Goal: Task Accomplishment & Management: Use online tool/utility

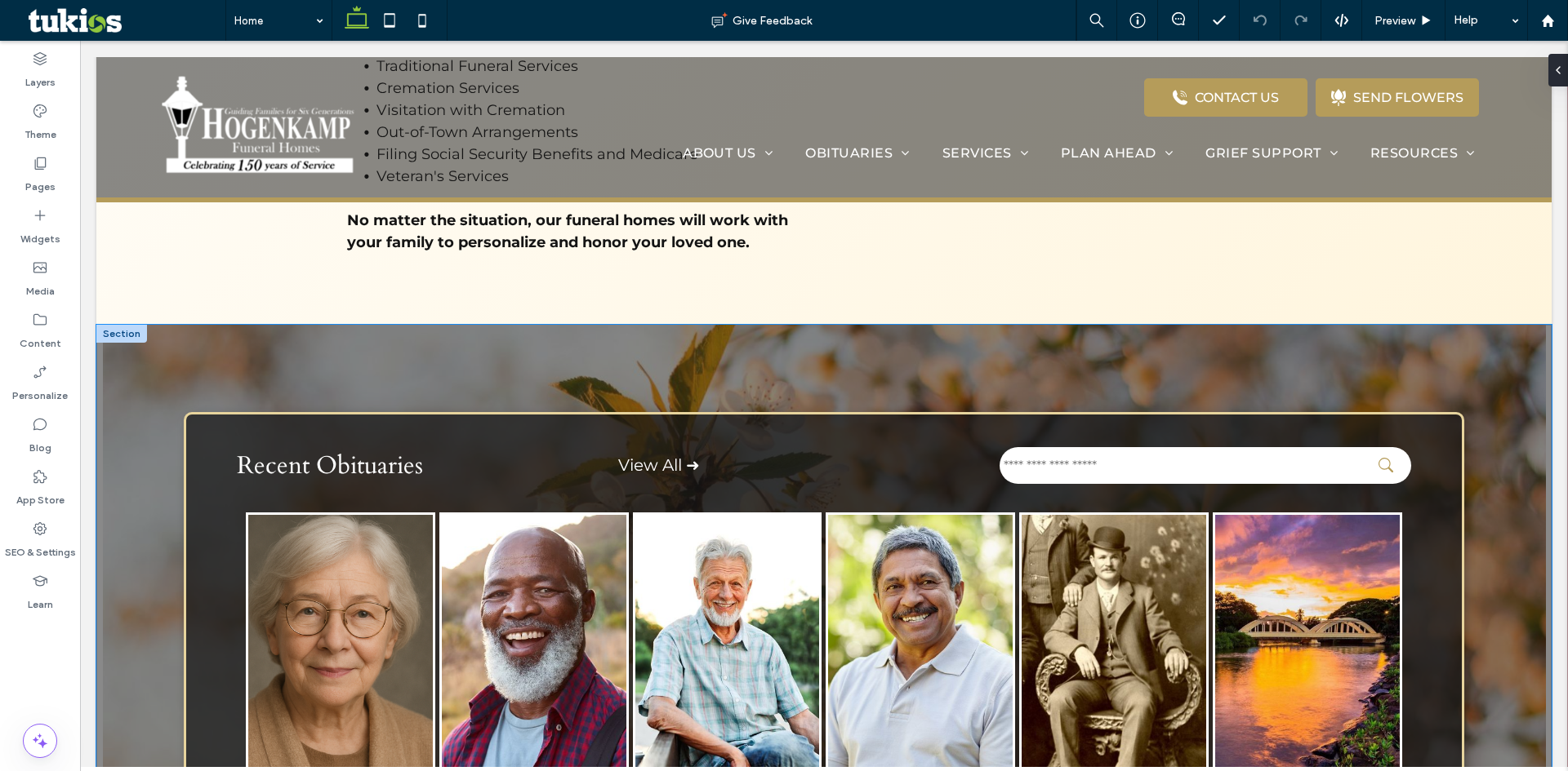
scroll to position [1387, 0]
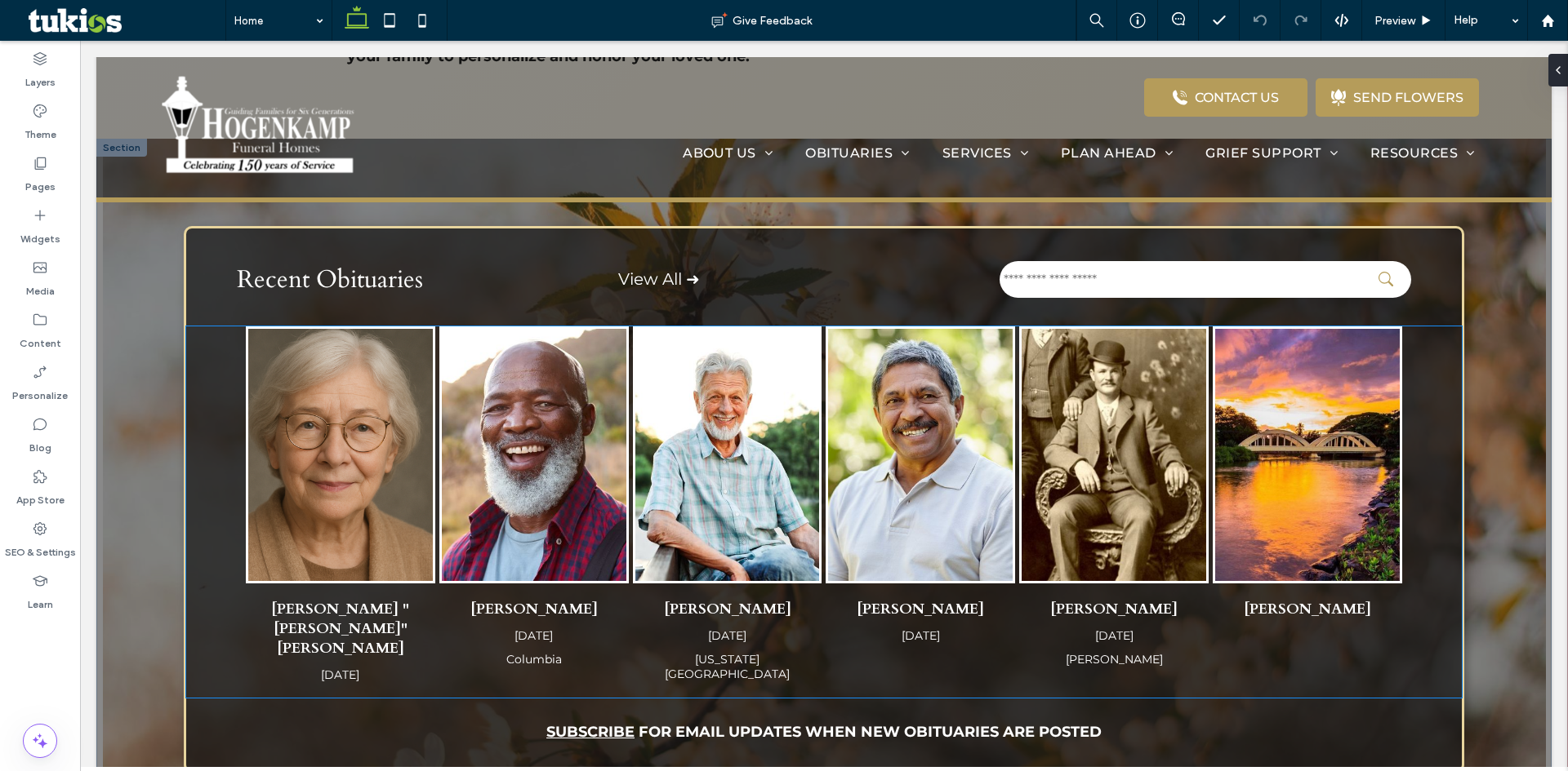
click at [760, 456] on img "Kenneth Vernon's obituary link" at bounding box center [727, 455] width 185 height 252
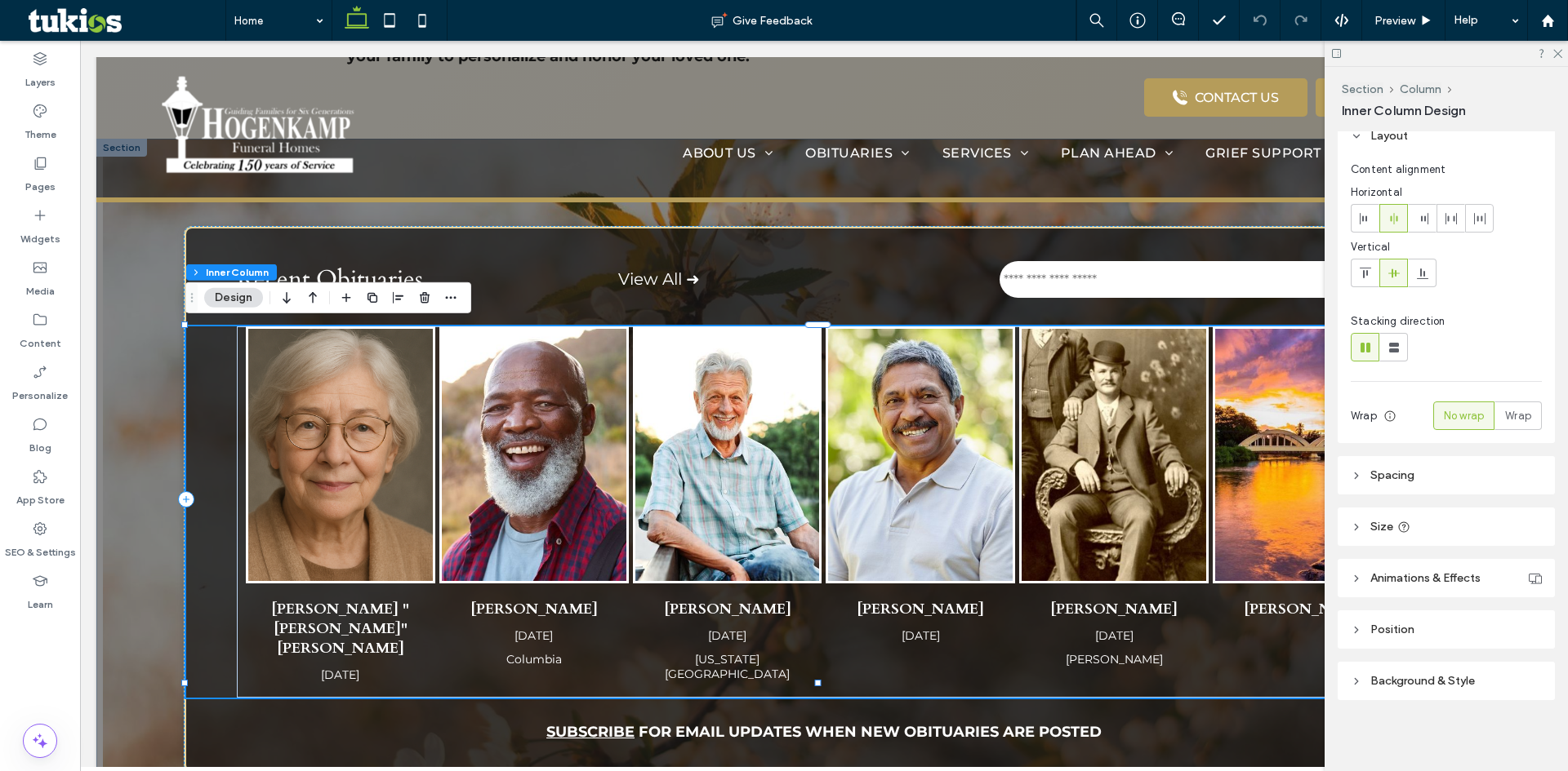
scroll to position [67, 0]
click at [298, 384] on img "Margaret" at bounding box center [341, 455] width 185 height 252
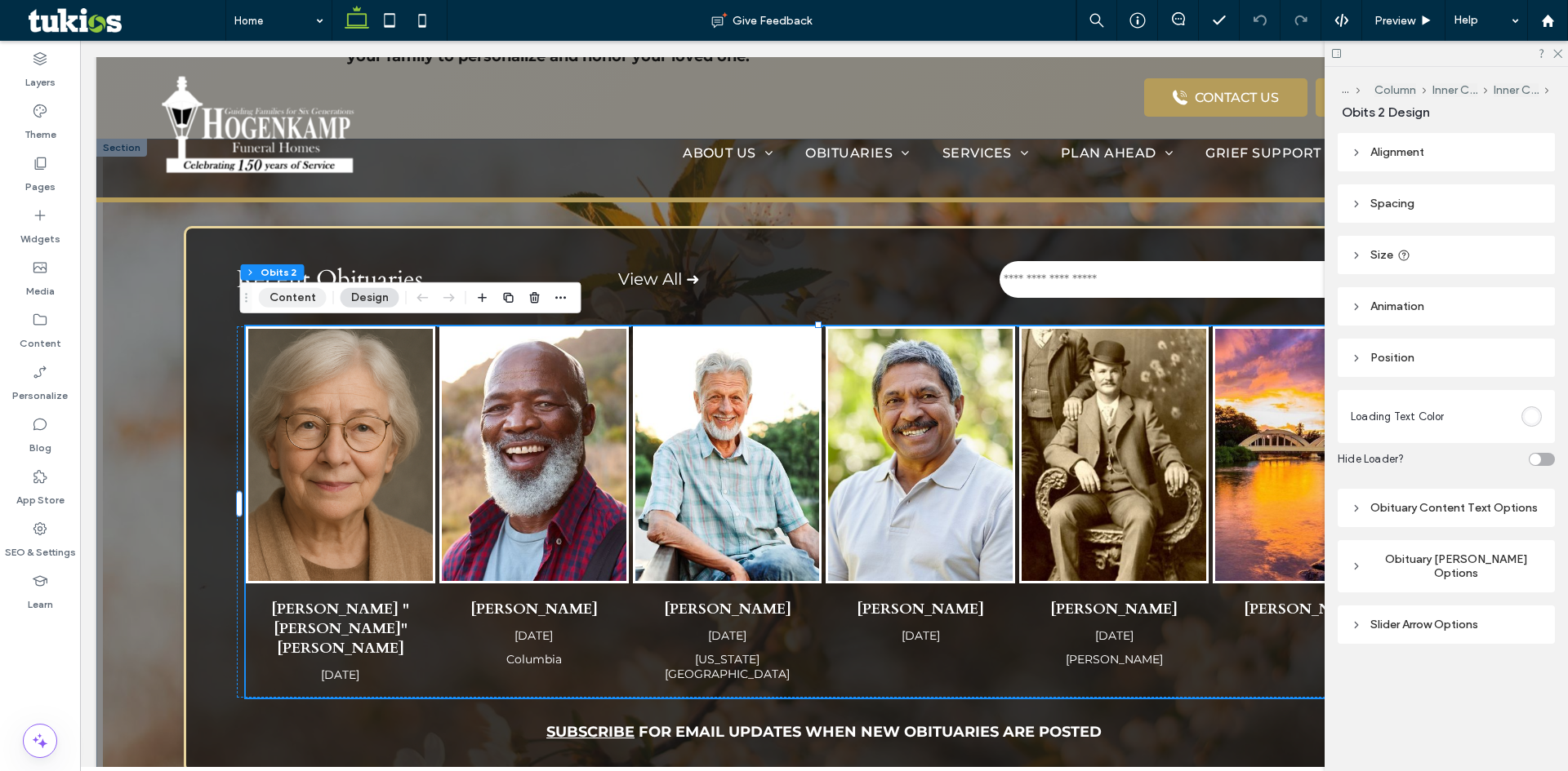
click at [300, 296] on button "Content" at bounding box center [292, 298] width 67 height 19
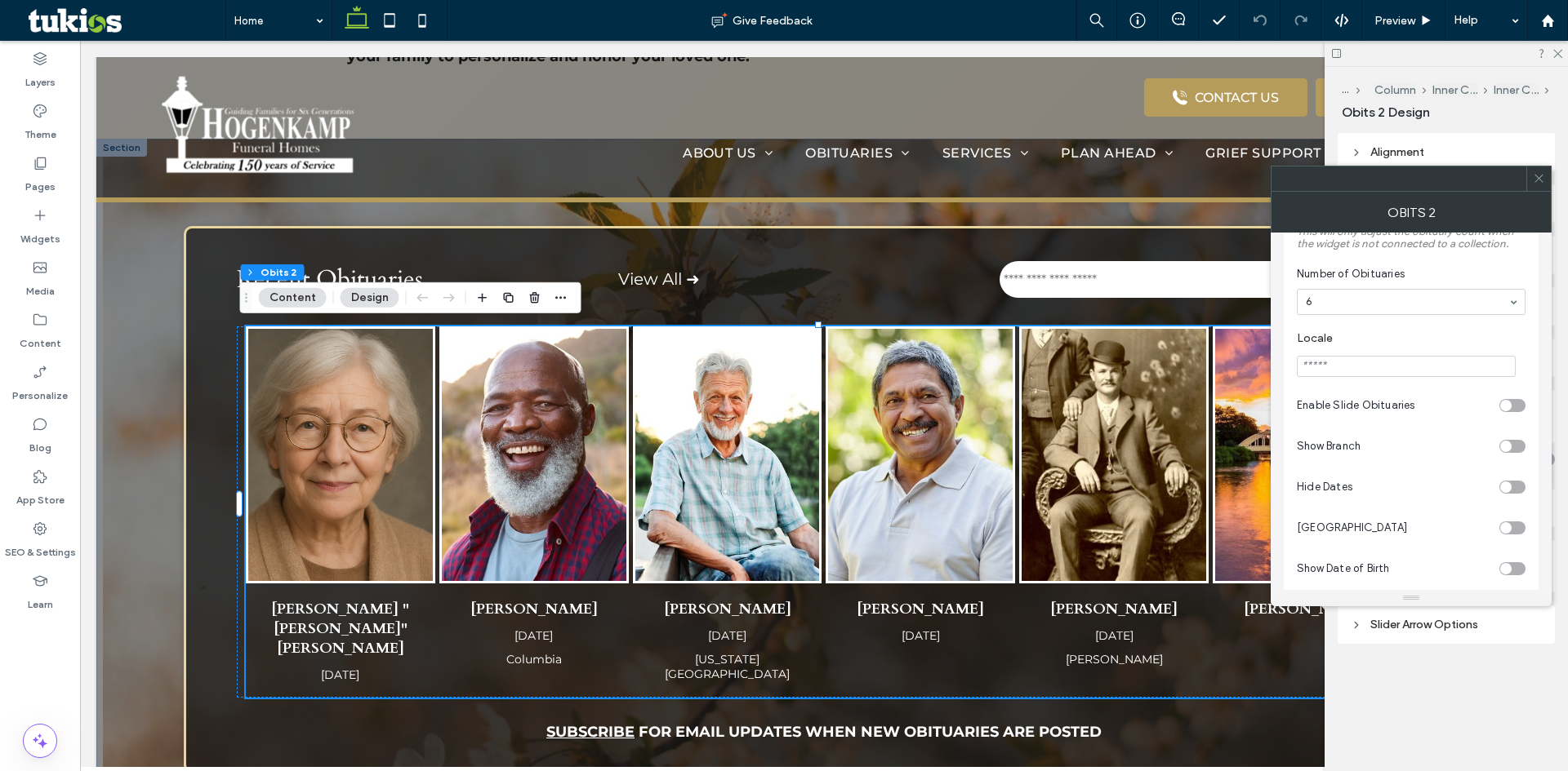
scroll to position [163, 0]
click at [1512, 279] on div "toggle" at bounding box center [1512, 280] width 26 height 13
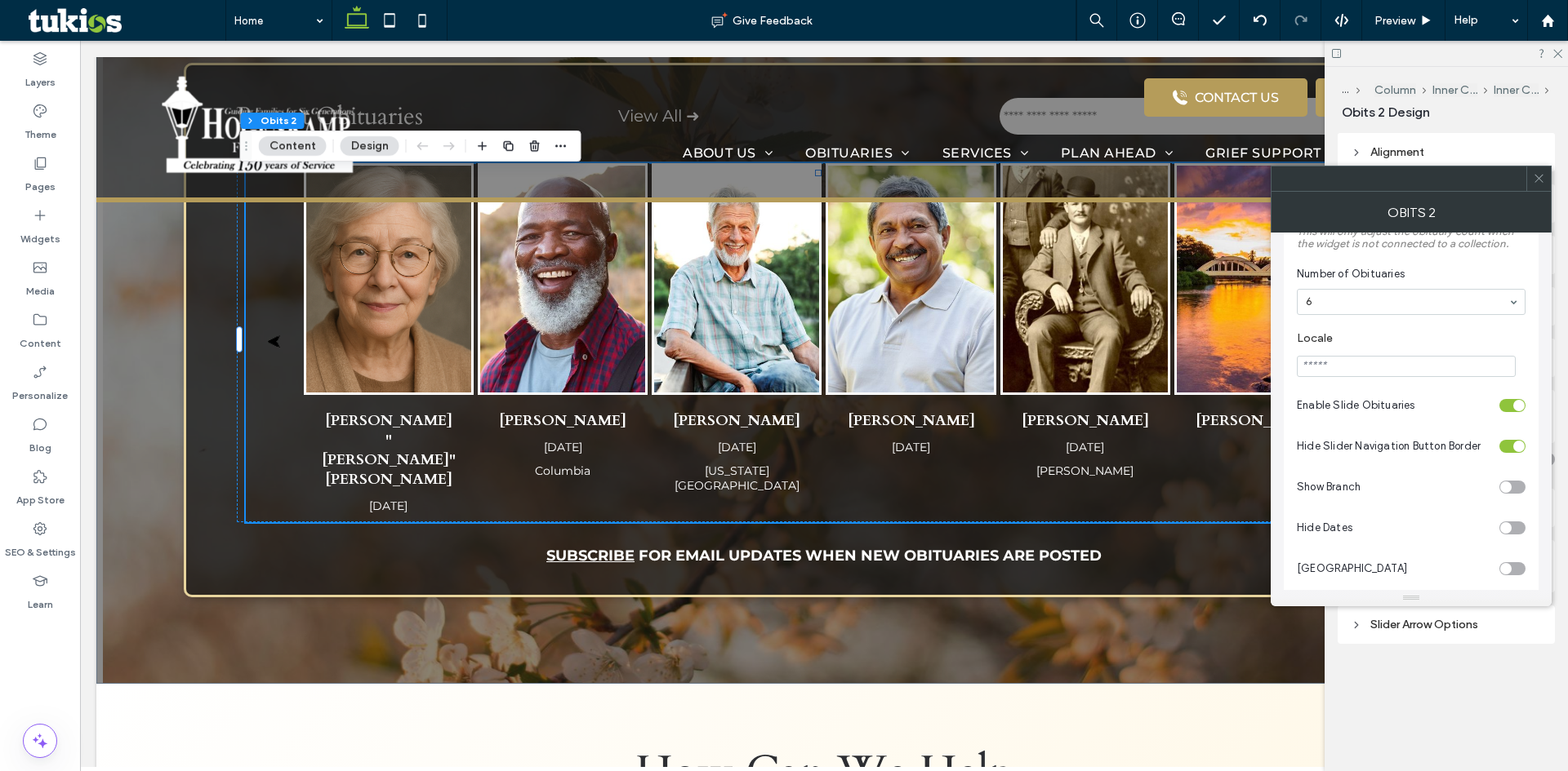
scroll to position [0, 0]
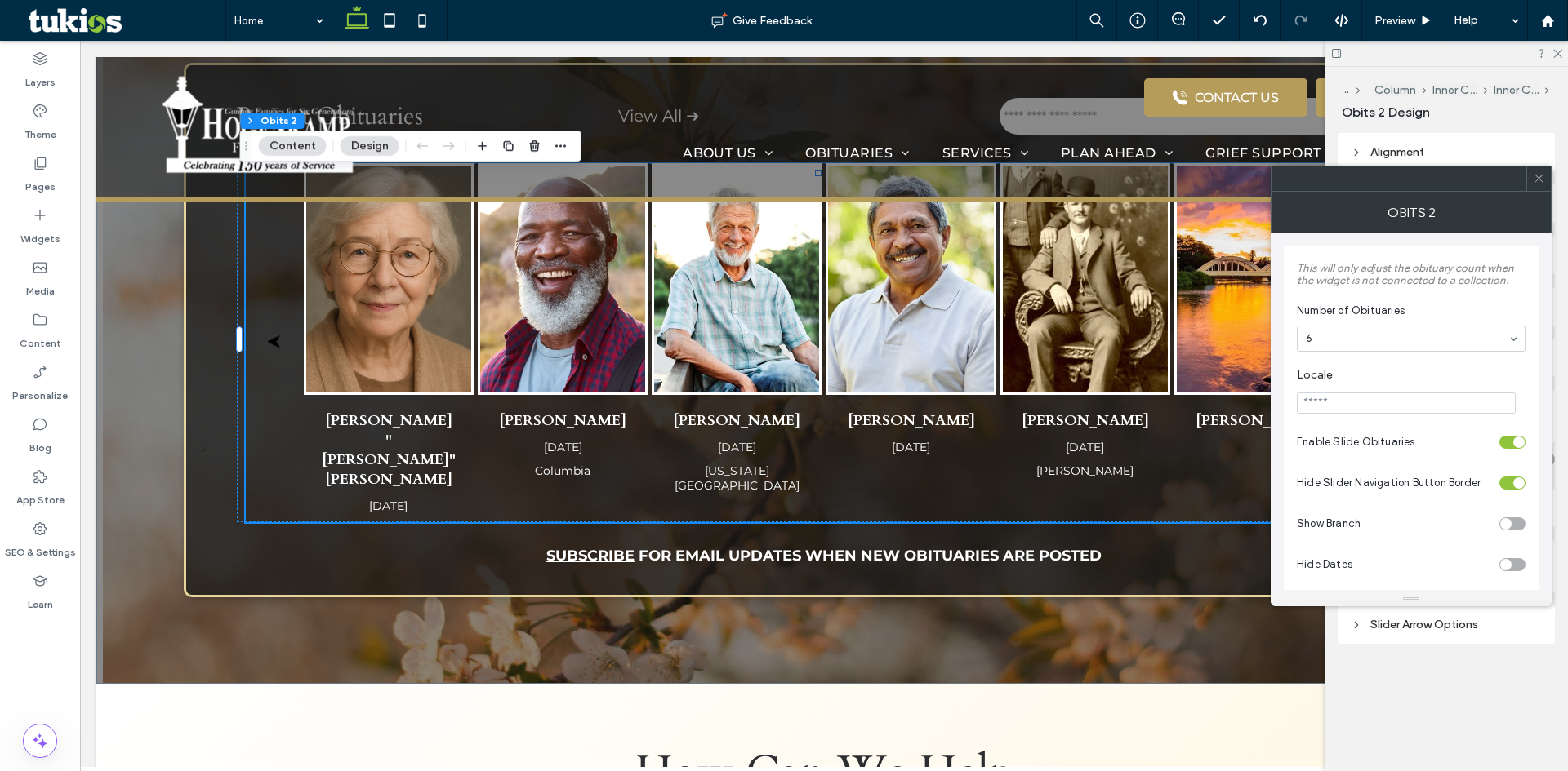
click at [1537, 178] on icon at bounding box center [1538, 178] width 13 height 12
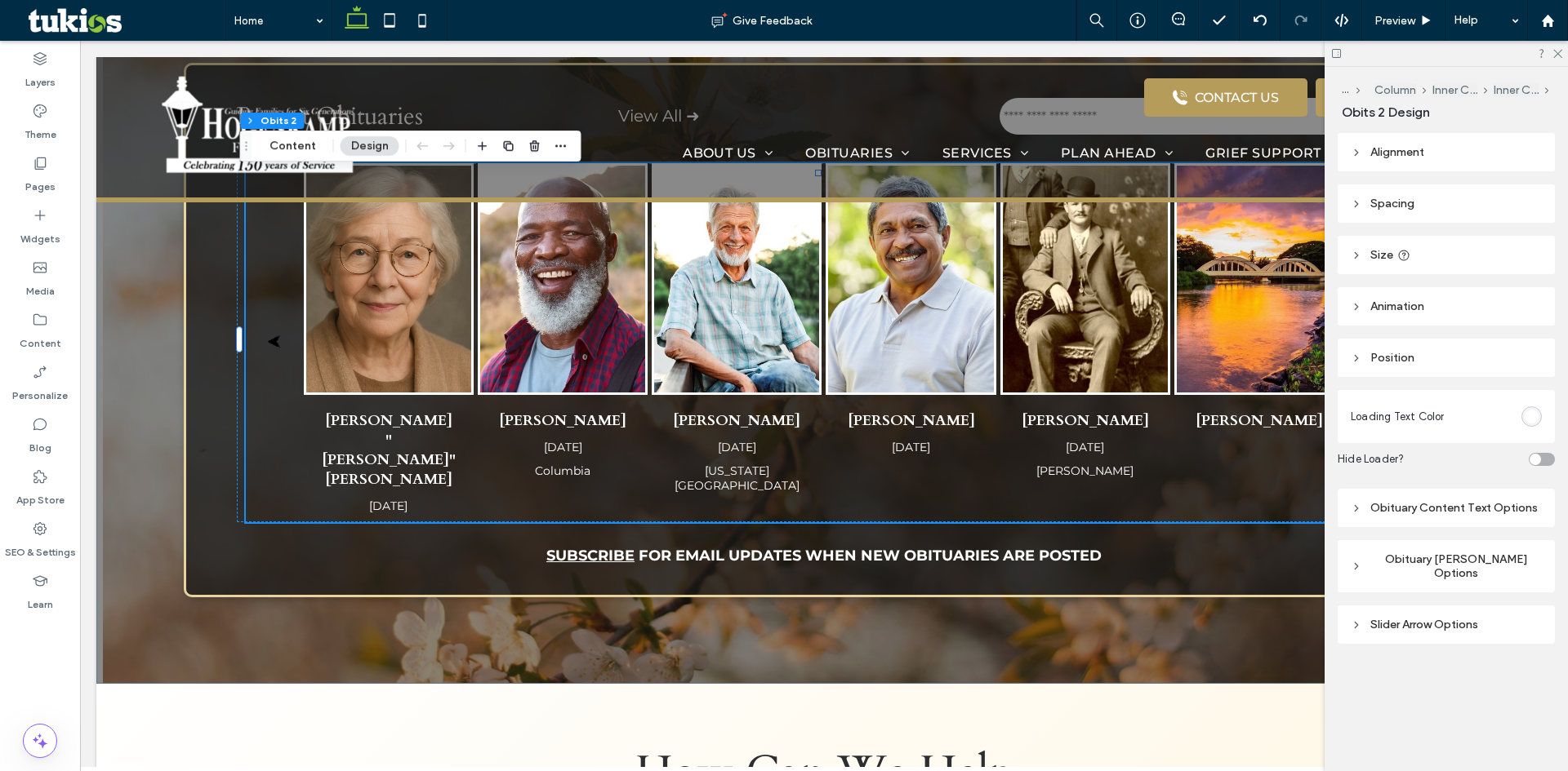
click at [1407, 144] on header "Alignment" at bounding box center [1446, 152] width 217 height 38
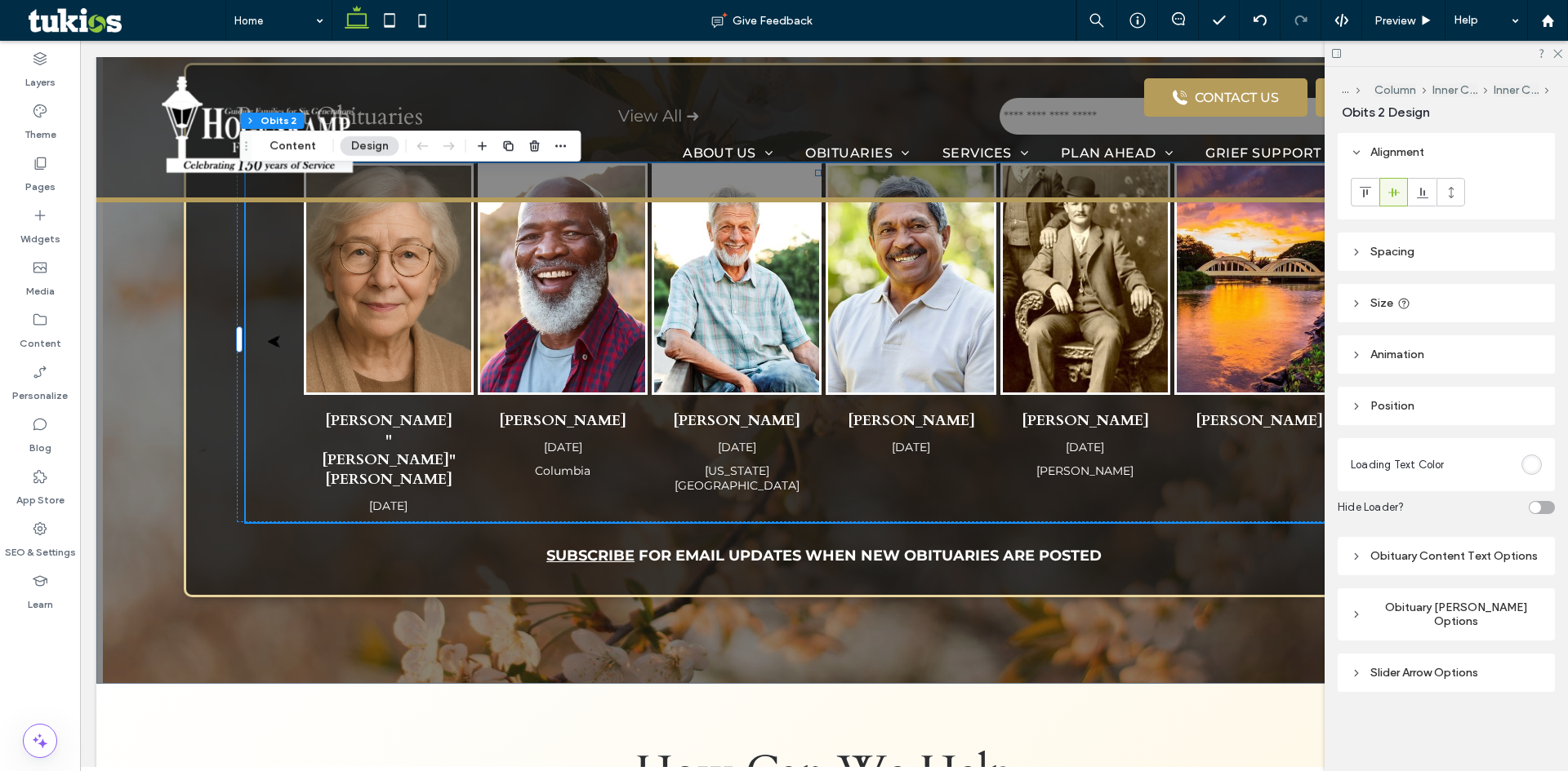
click at [1418, 250] on header "Spacing" at bounding box center [1446, 252] width 217 height 38
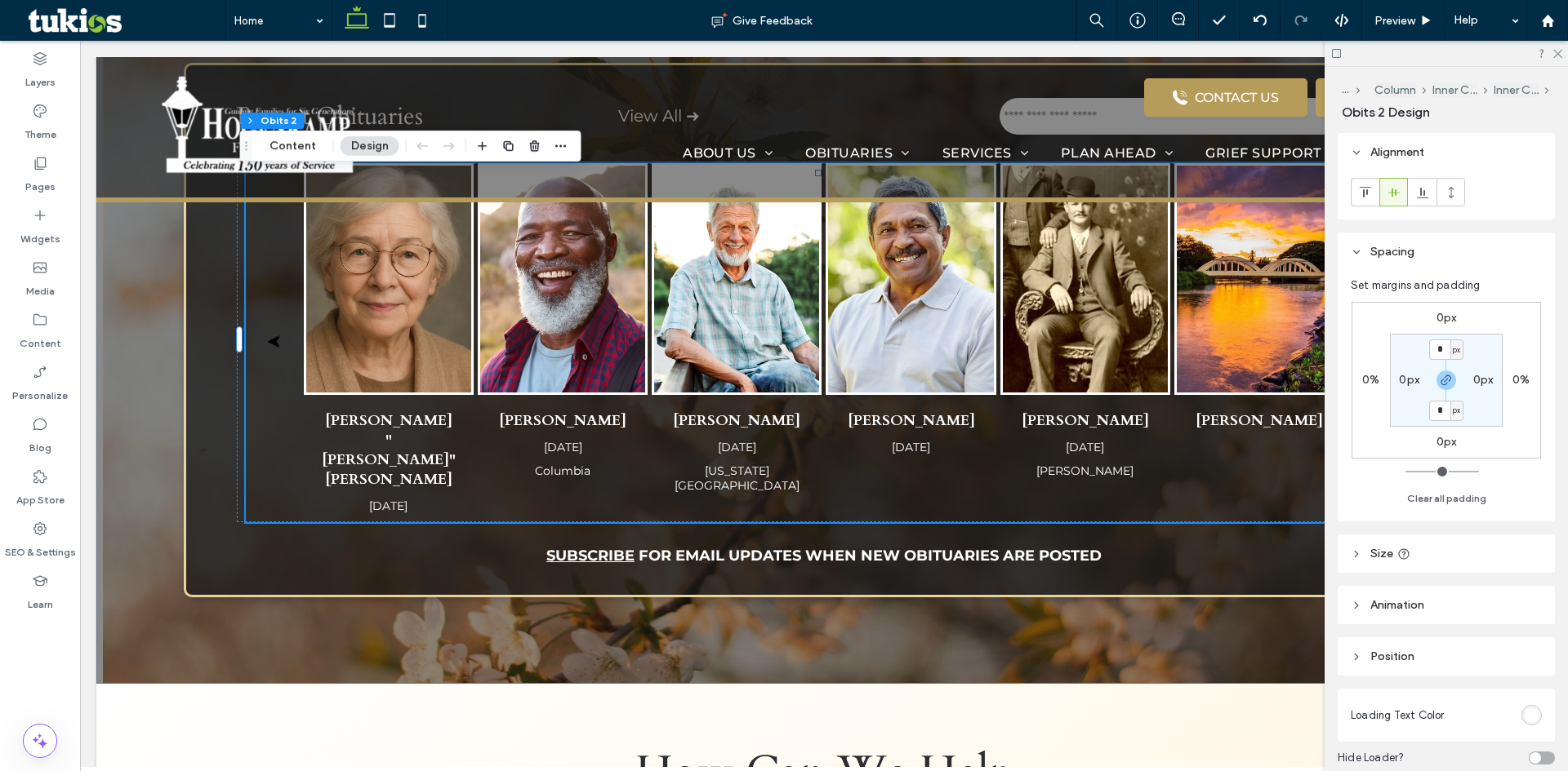
click at [1395, 537] on header "Size" at bounding box center [1446, 554] width 217 height 38
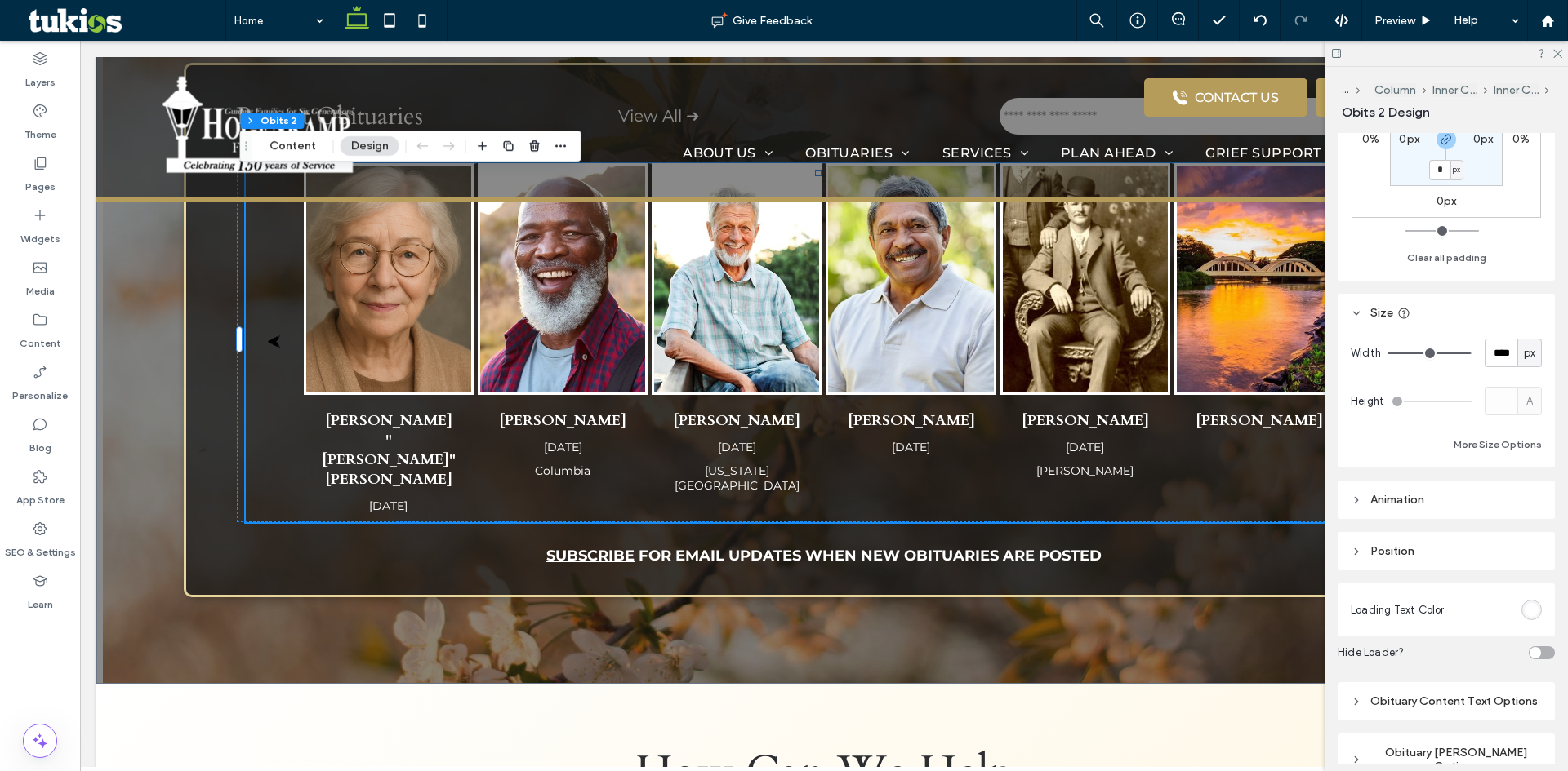
scroll to position [245, 0]
click at [1398, 494] on span "Animation" at bounding box center [1397, 495] width 54 height 13
click at [1397, 619] on span "Position" at bounding box center [1392, 614] width 44 height 13
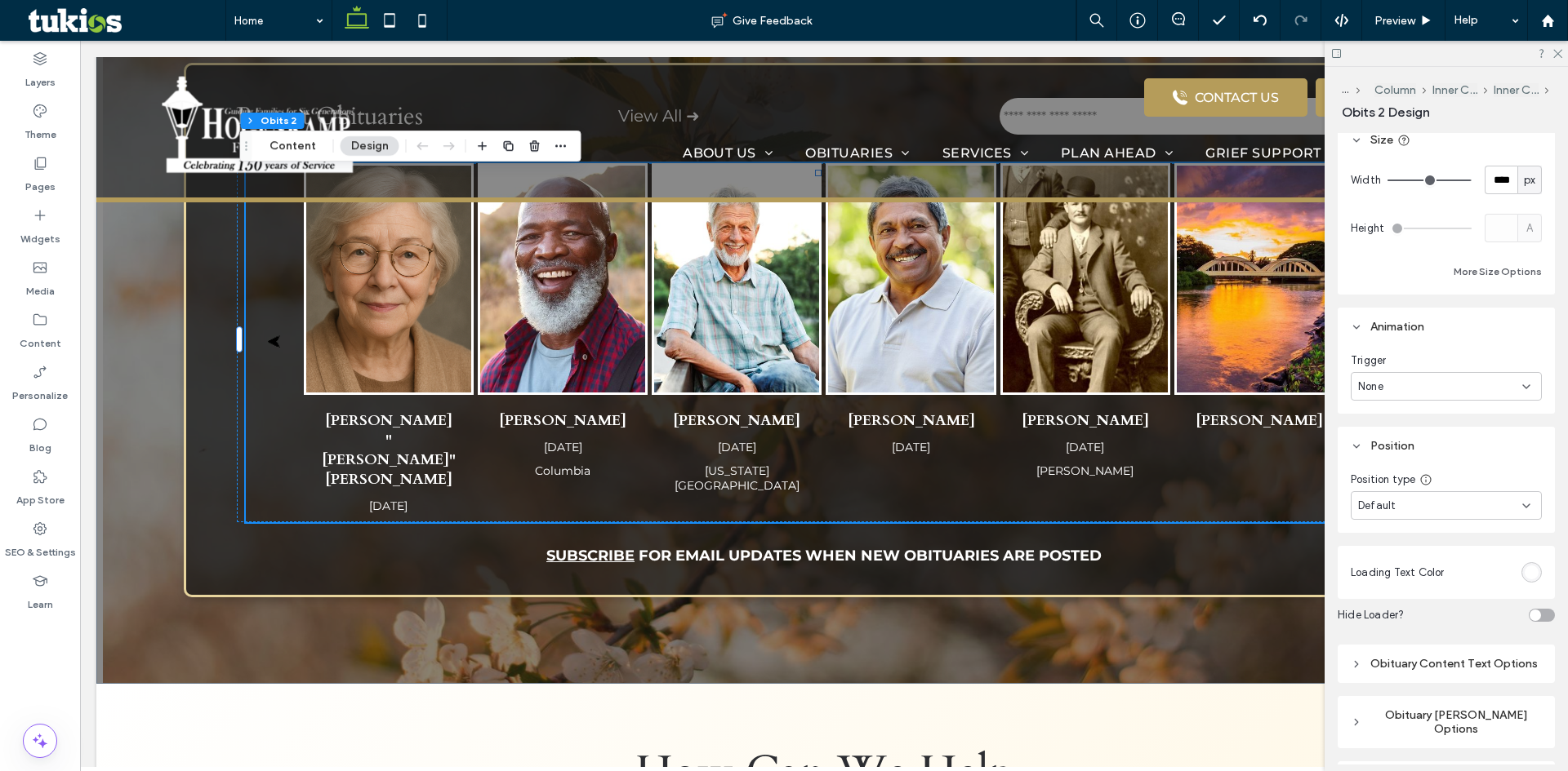
scroll to position [489, 0]
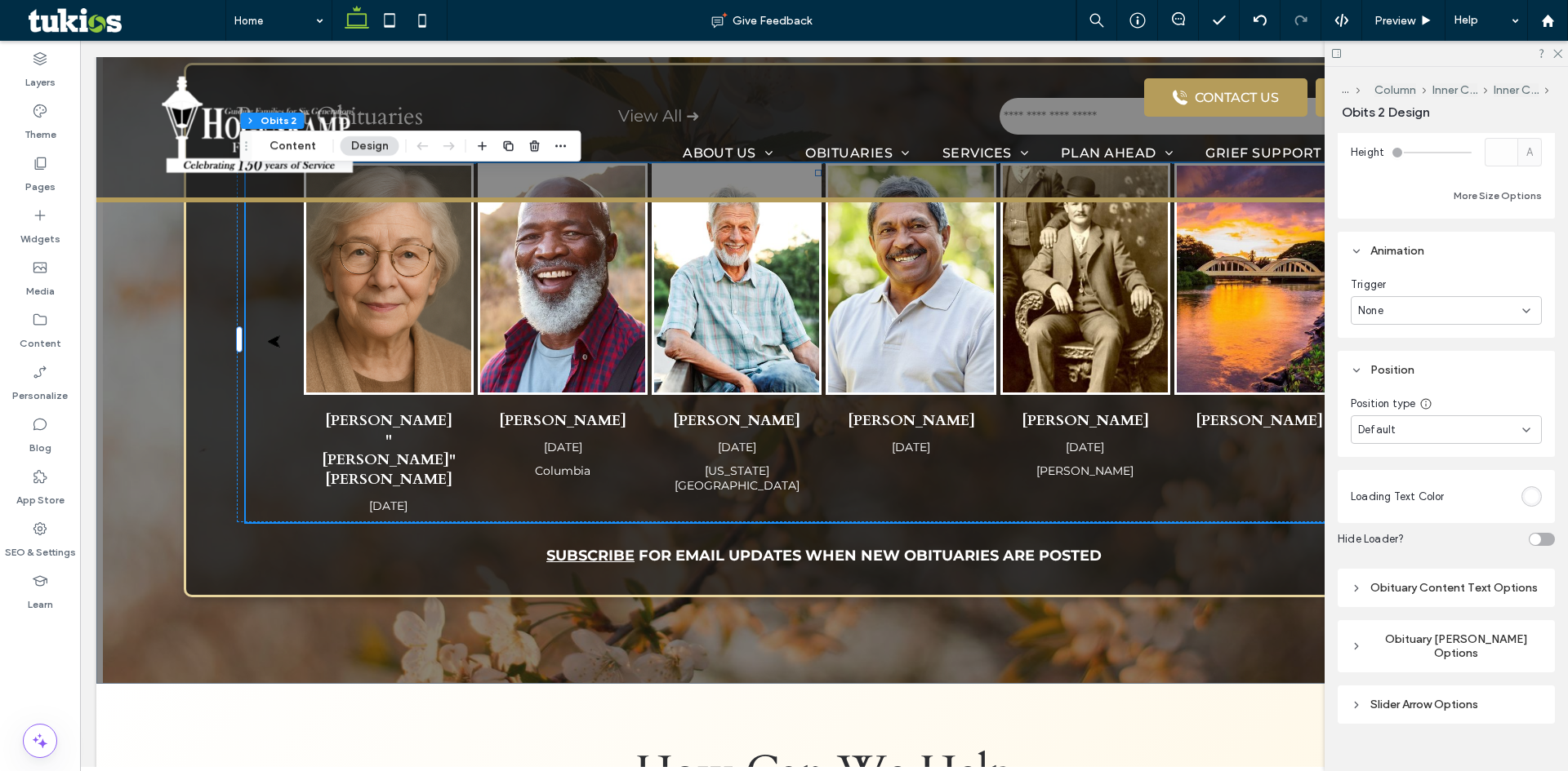
click at [1394, 595] on div "Obituary Content Text Options" at bounding box center [1446, 587] width 191 height 13
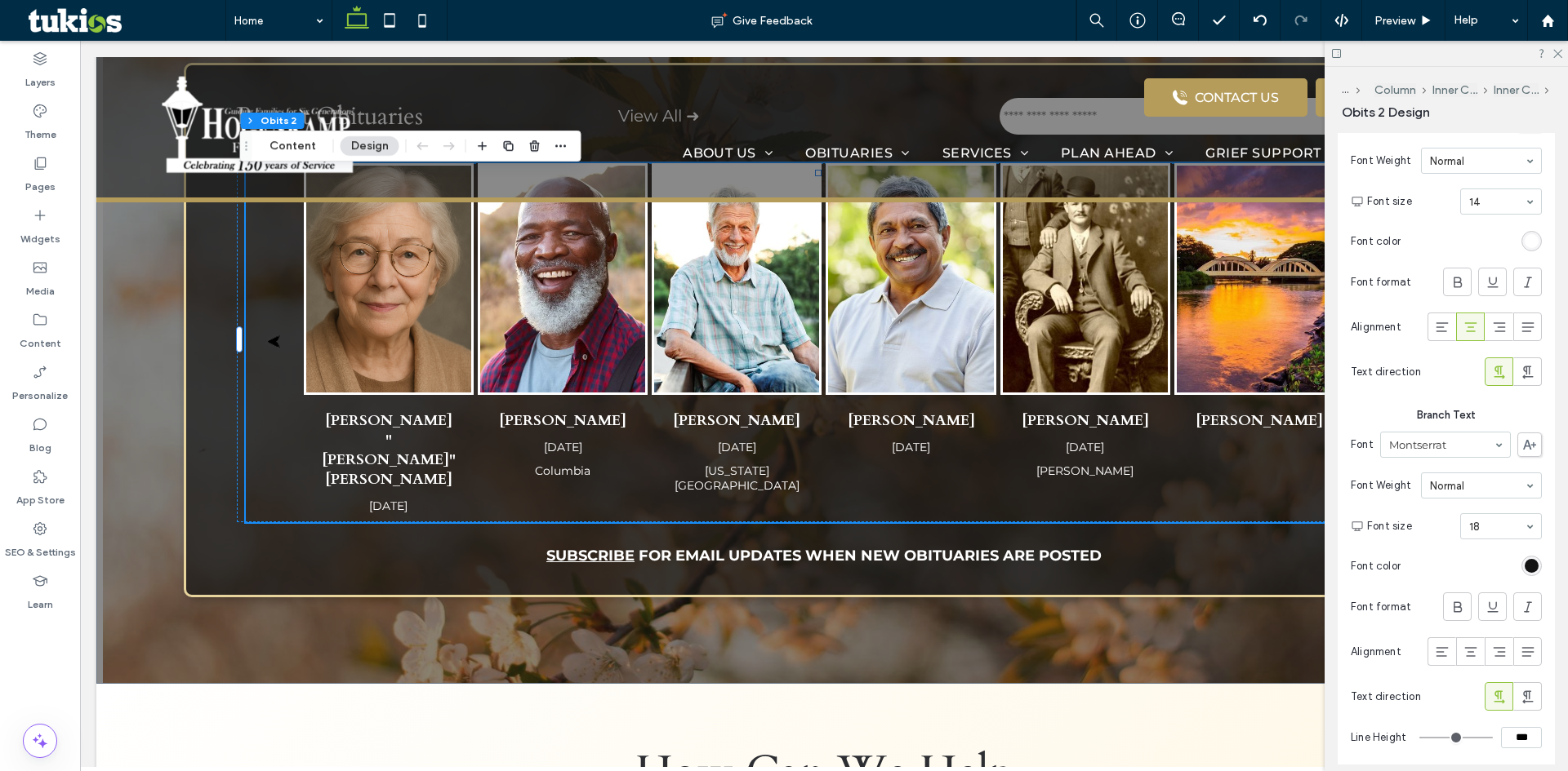
scroll to position [1714, 0]
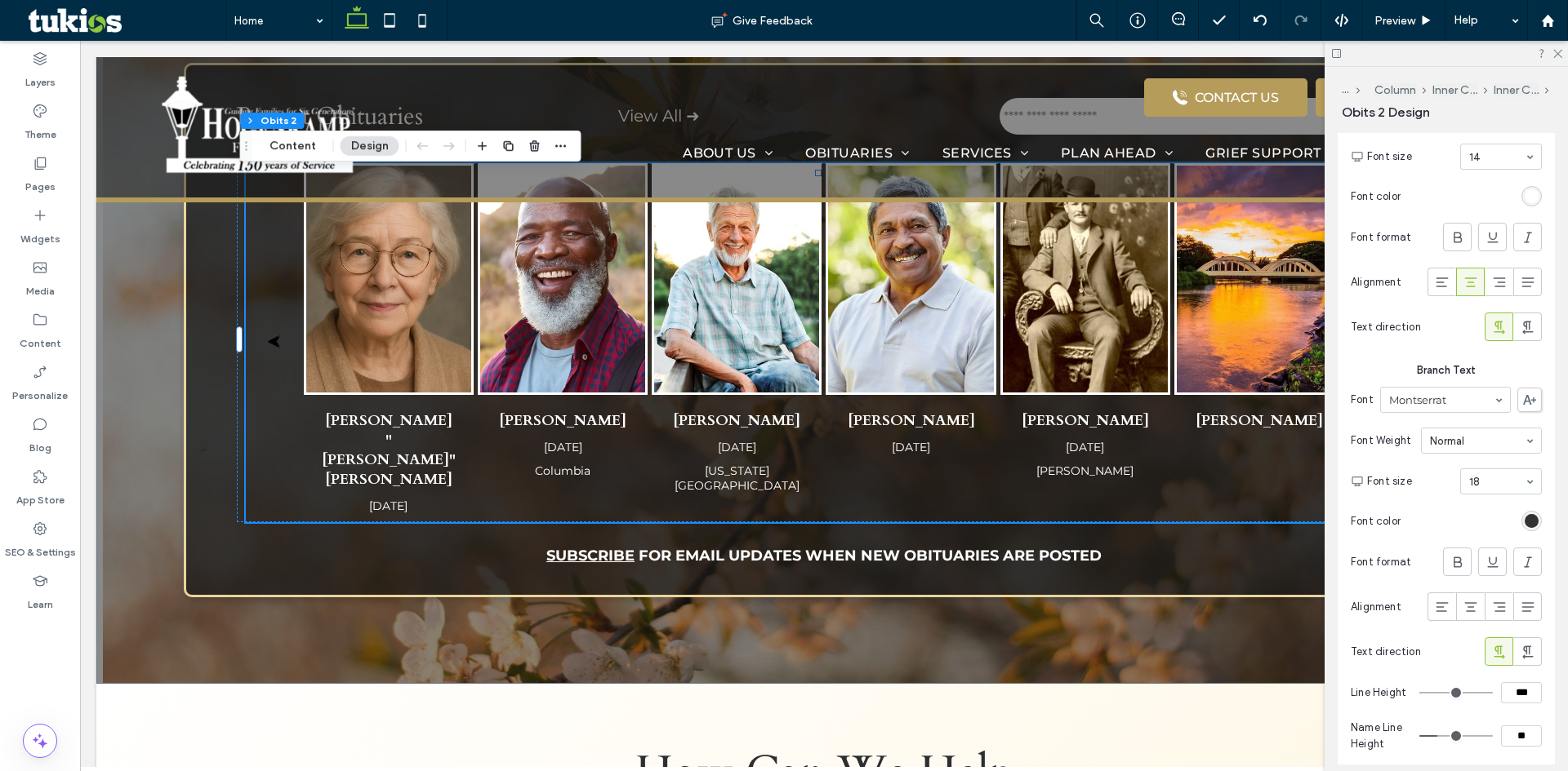
click at [1526, 528] on div "rgb(20, 20, 20)" at bounding box center [1531, 521] width 13 height 13
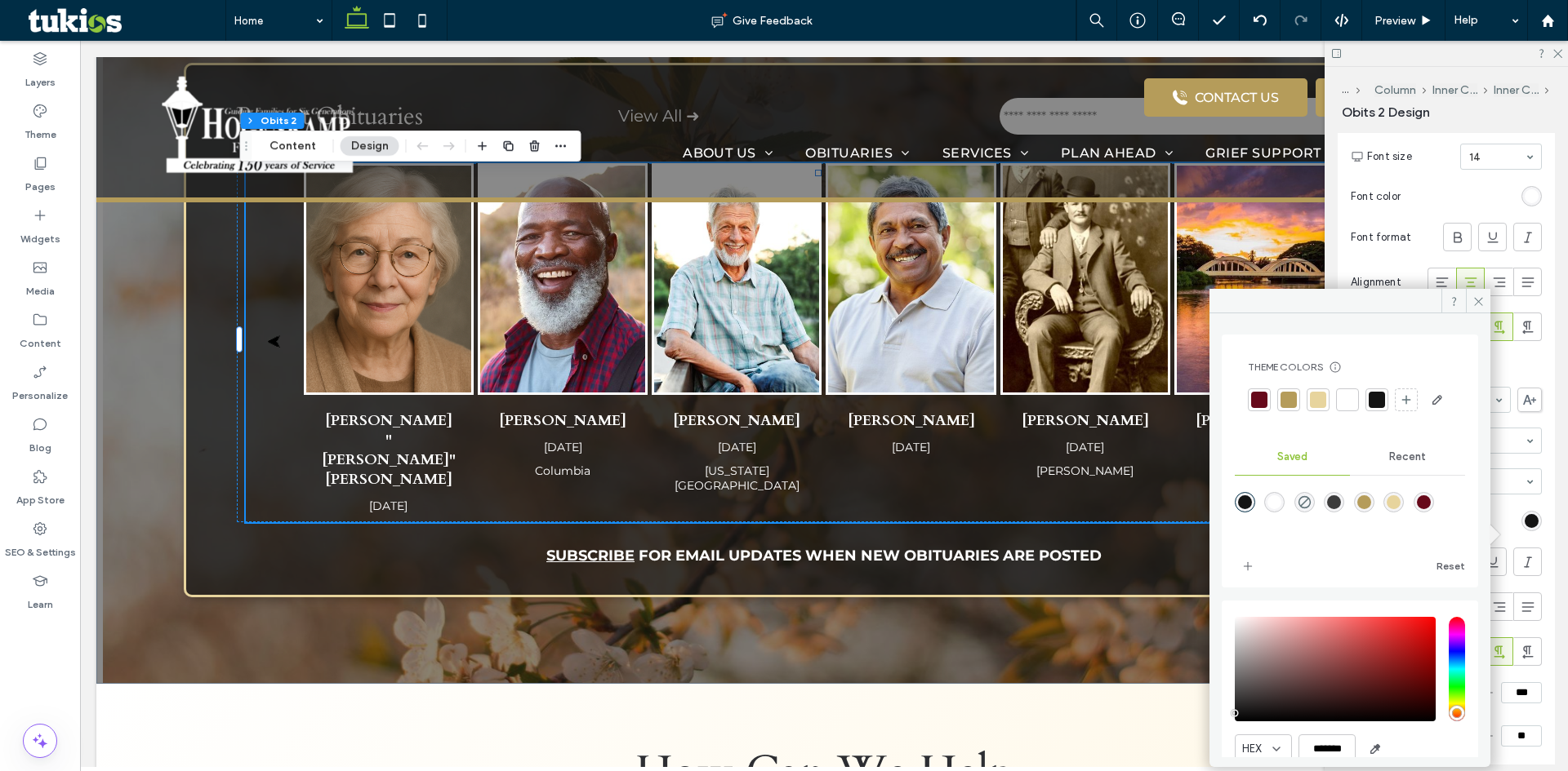
click at [1351, 404] on div at bounding box center [1347, 399] width 16 height 16
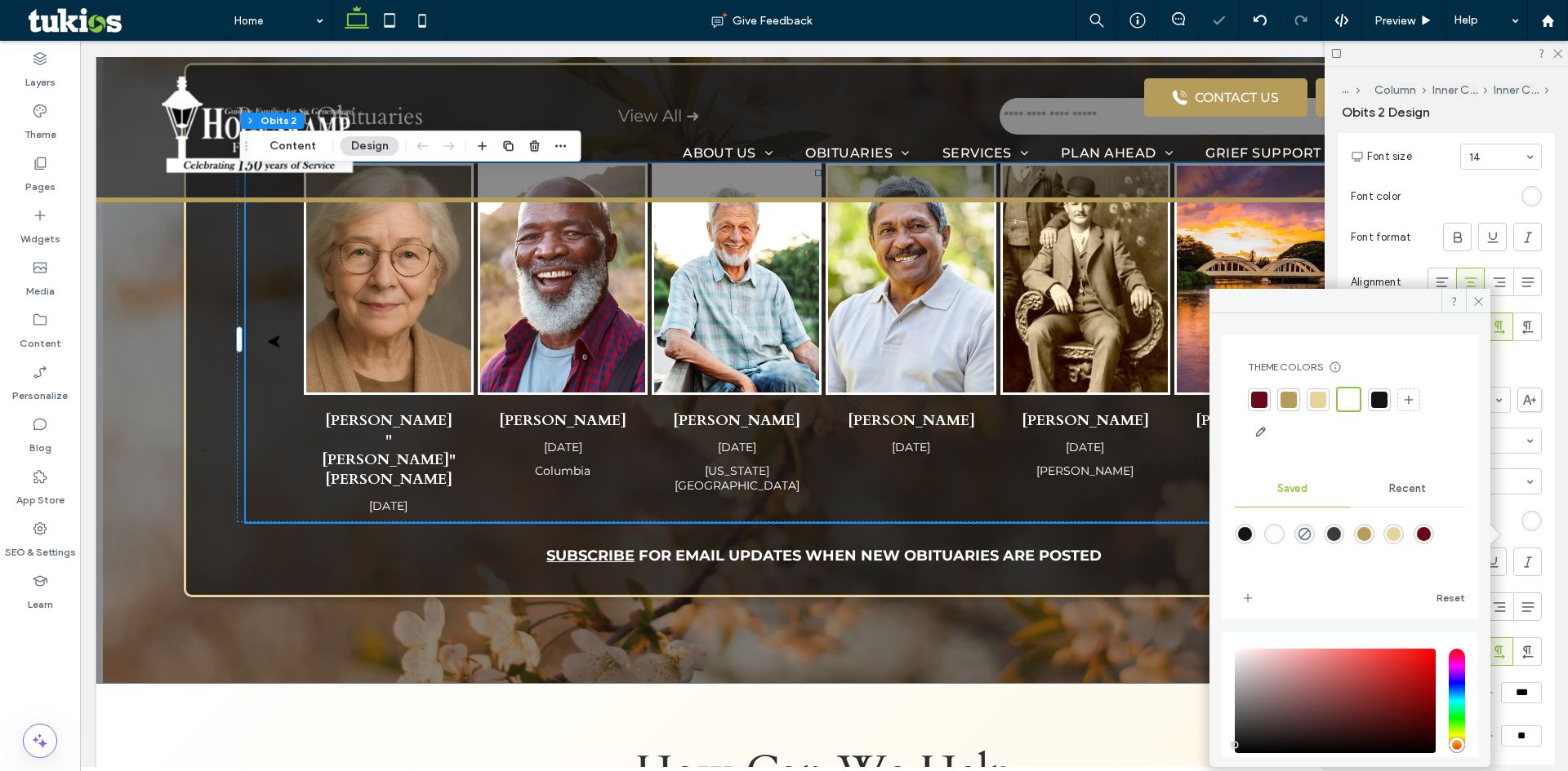
click at [1551, 524] on div "Alignment Spacing Set margins and padding 0px 0% 0px 0% * px 0px * px 0px Clear…" at bounding box center [1451, 448] width 228 height 632
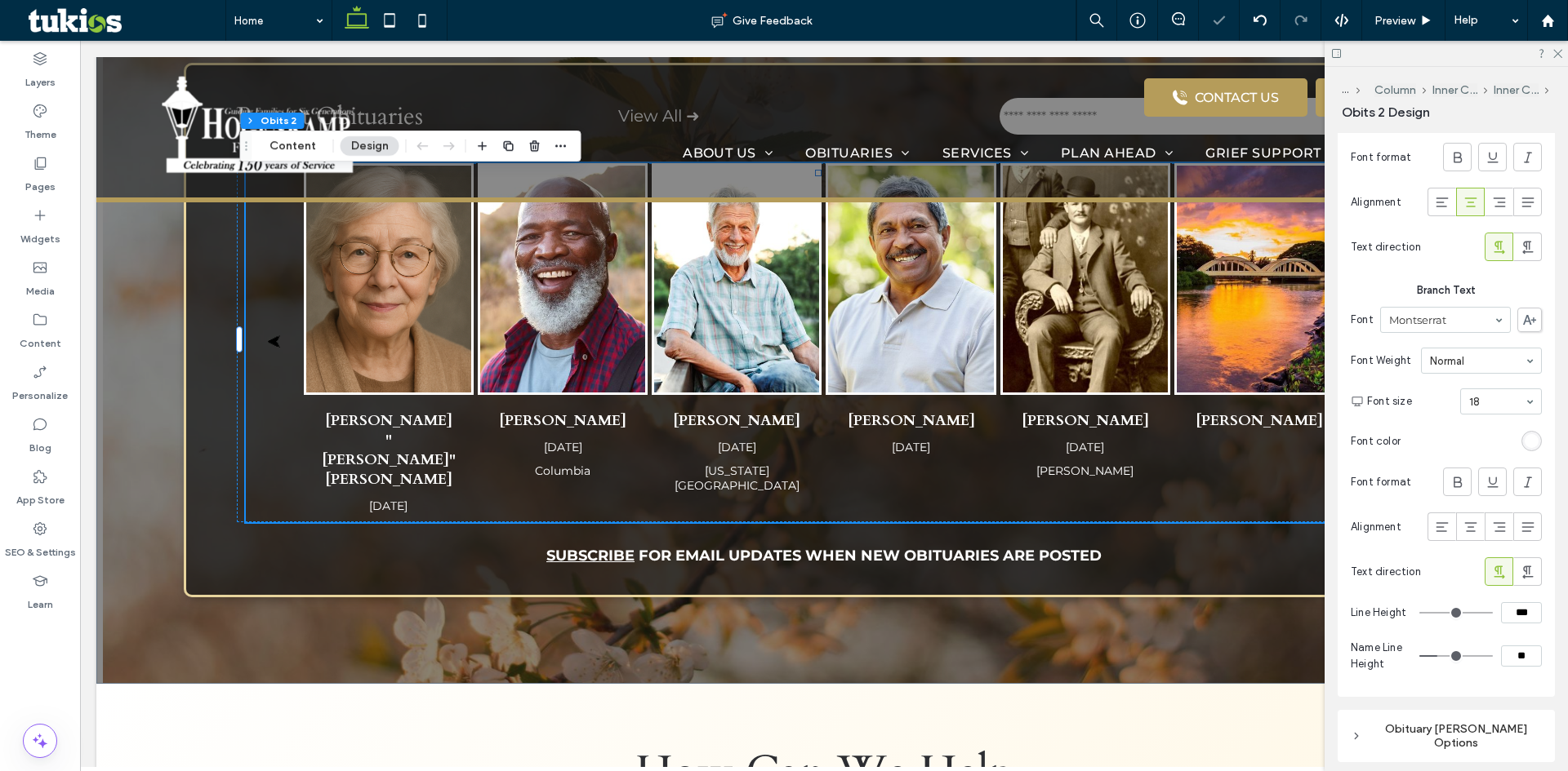
scroll to position [1928, 0]
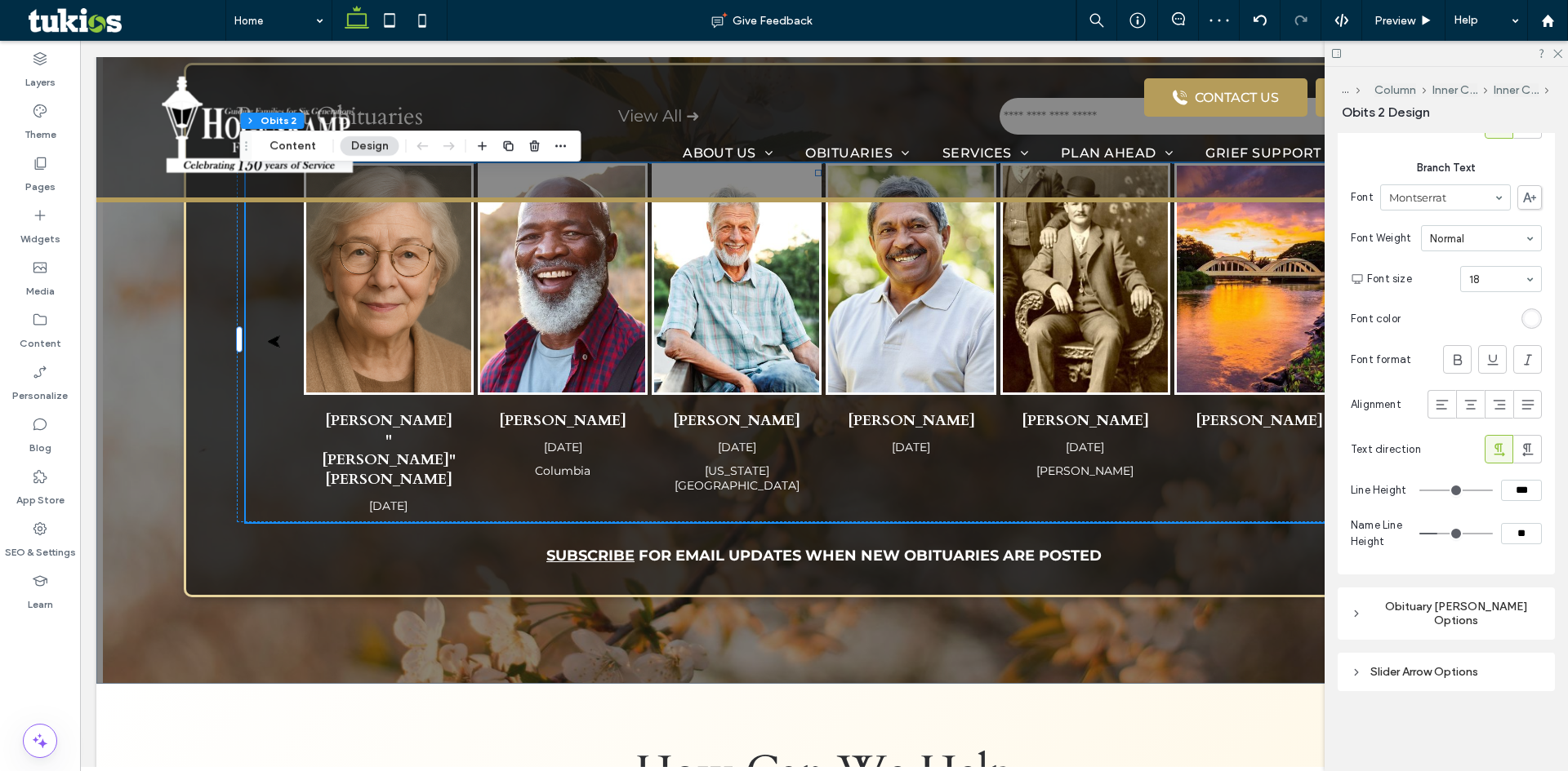
click at [1449, 638] on div "Obituary Grid Layout Options" at bounding box center [1446, 613] width 217 height 52
click at [1449, 631] on div "Obituary Grid Layout Options" at bounding box center [1446, 613] width 191 height 36
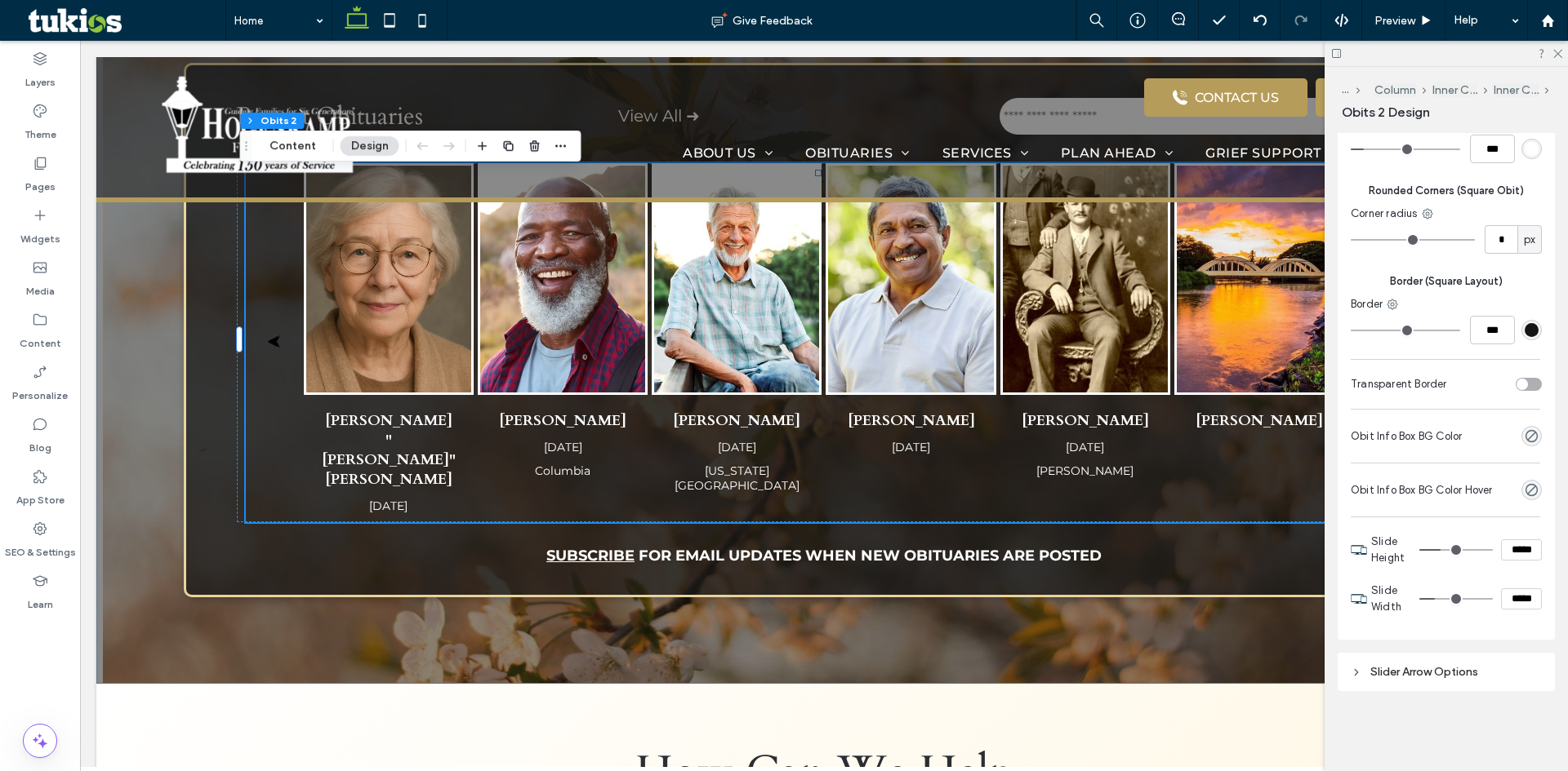
scroll to position [3133, 0]
click at [1437, 683] on div "Slider Arrow Options" at bounding box center [1446, 672] width 191 height 22
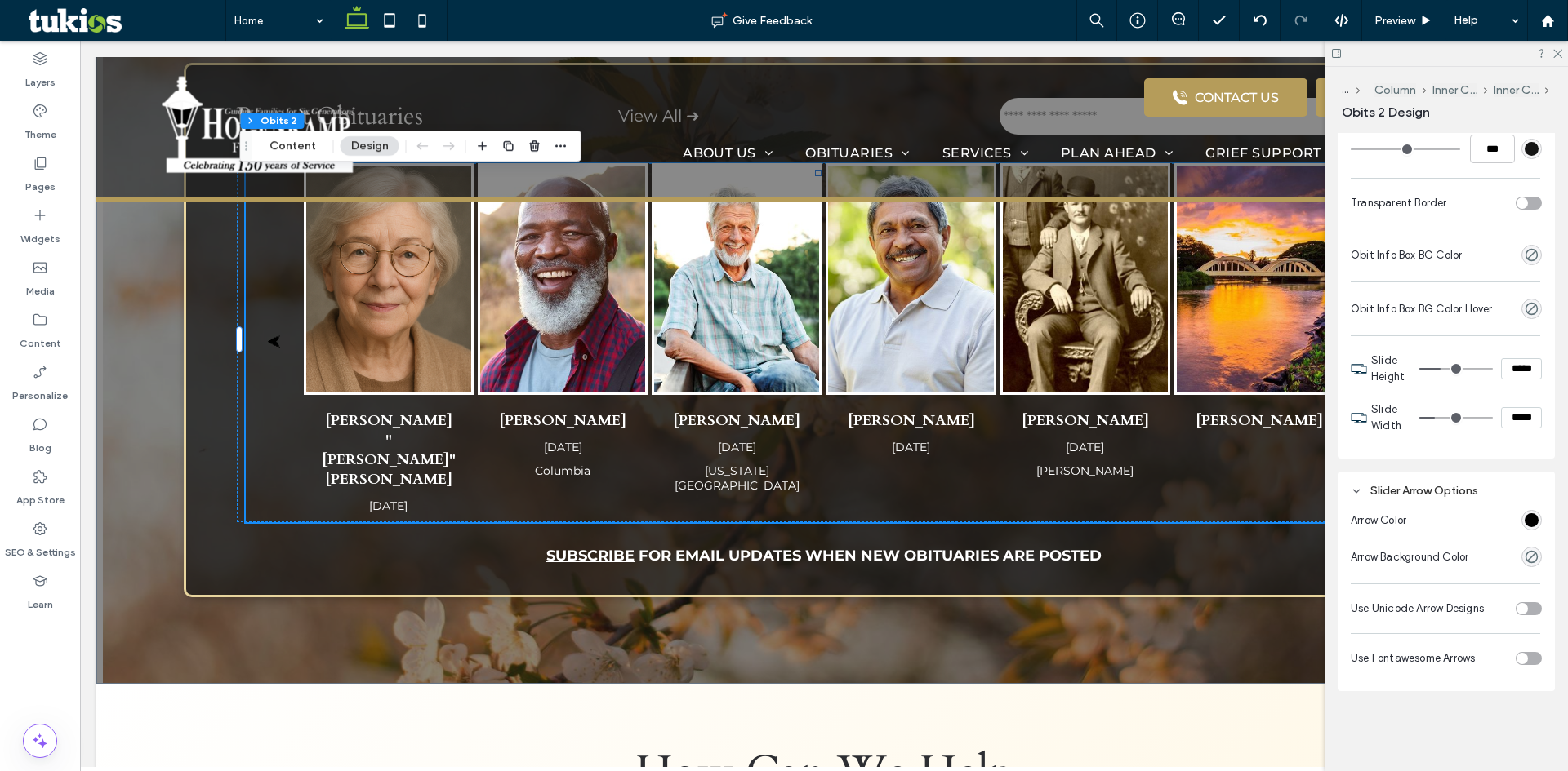
scroll to position [3314, 0]
click at [1525, 525] on div "rgb(0, 0, 0)" at bounding box center [1531, 520] width 13 height 13
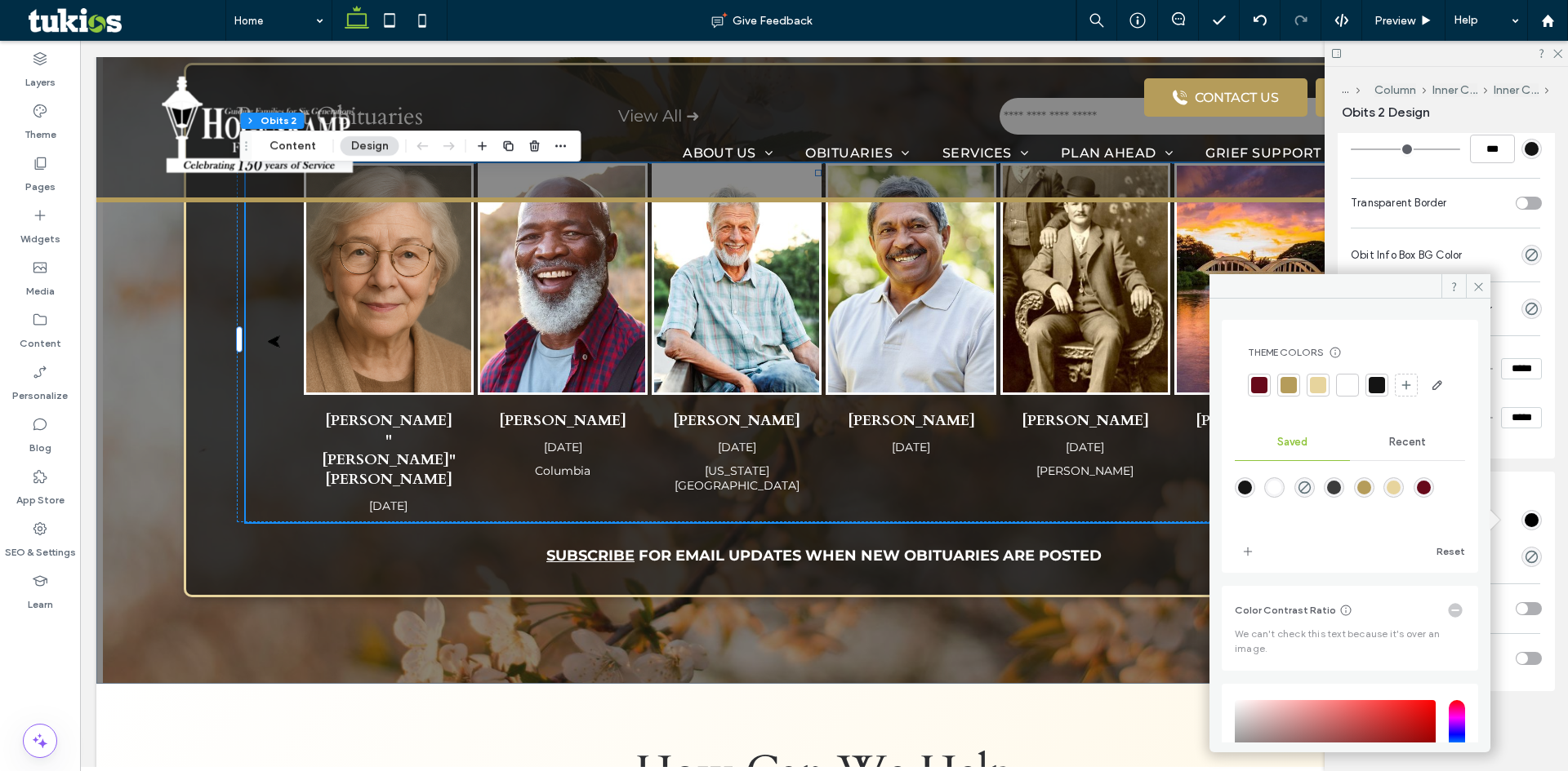
click at [1349, 386] on div at bounding box center [1347, 385] width 16 height 16
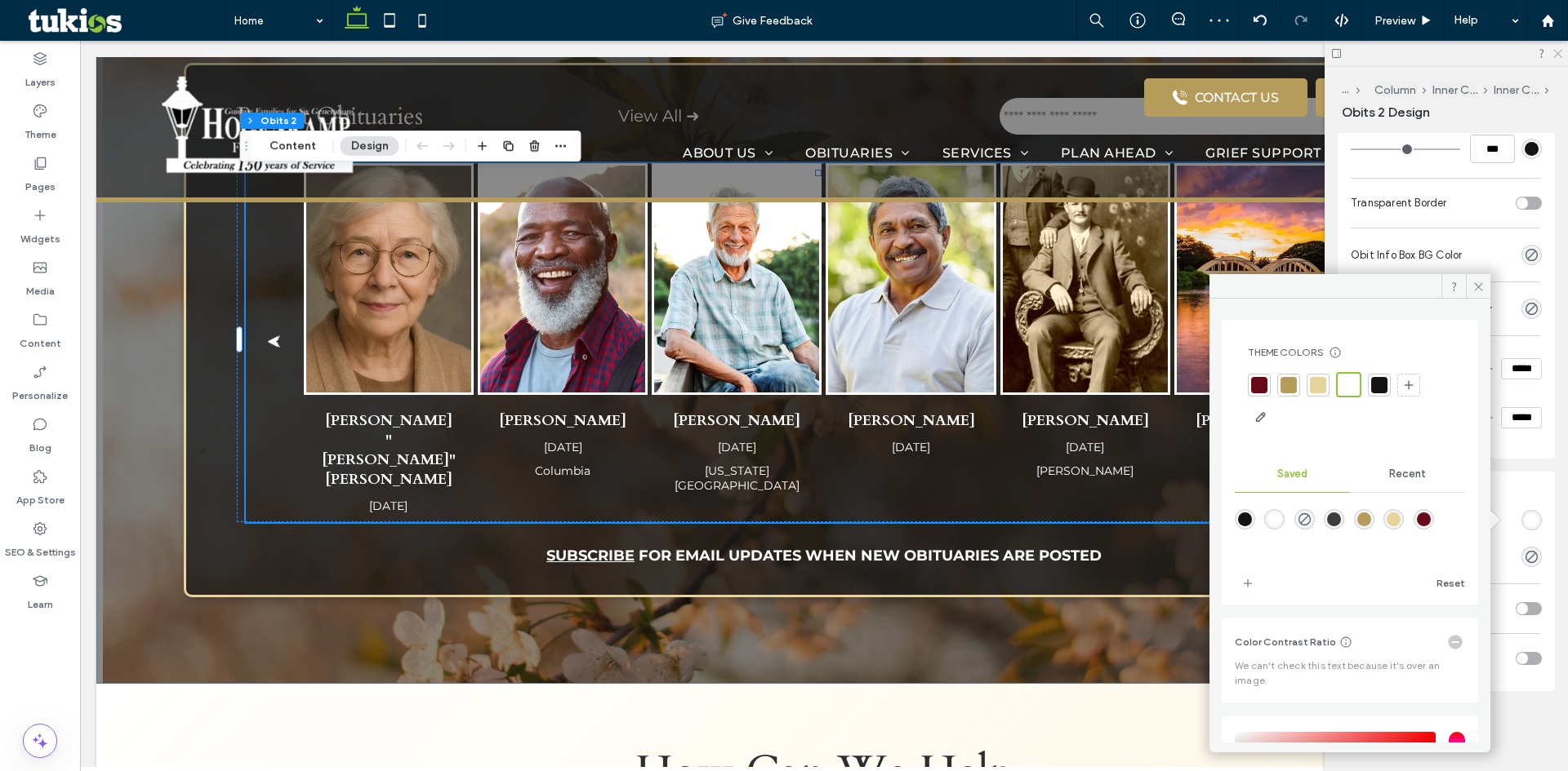
click at [1559, 52] on use at bounding box center [1557, 54] width 9 height 9
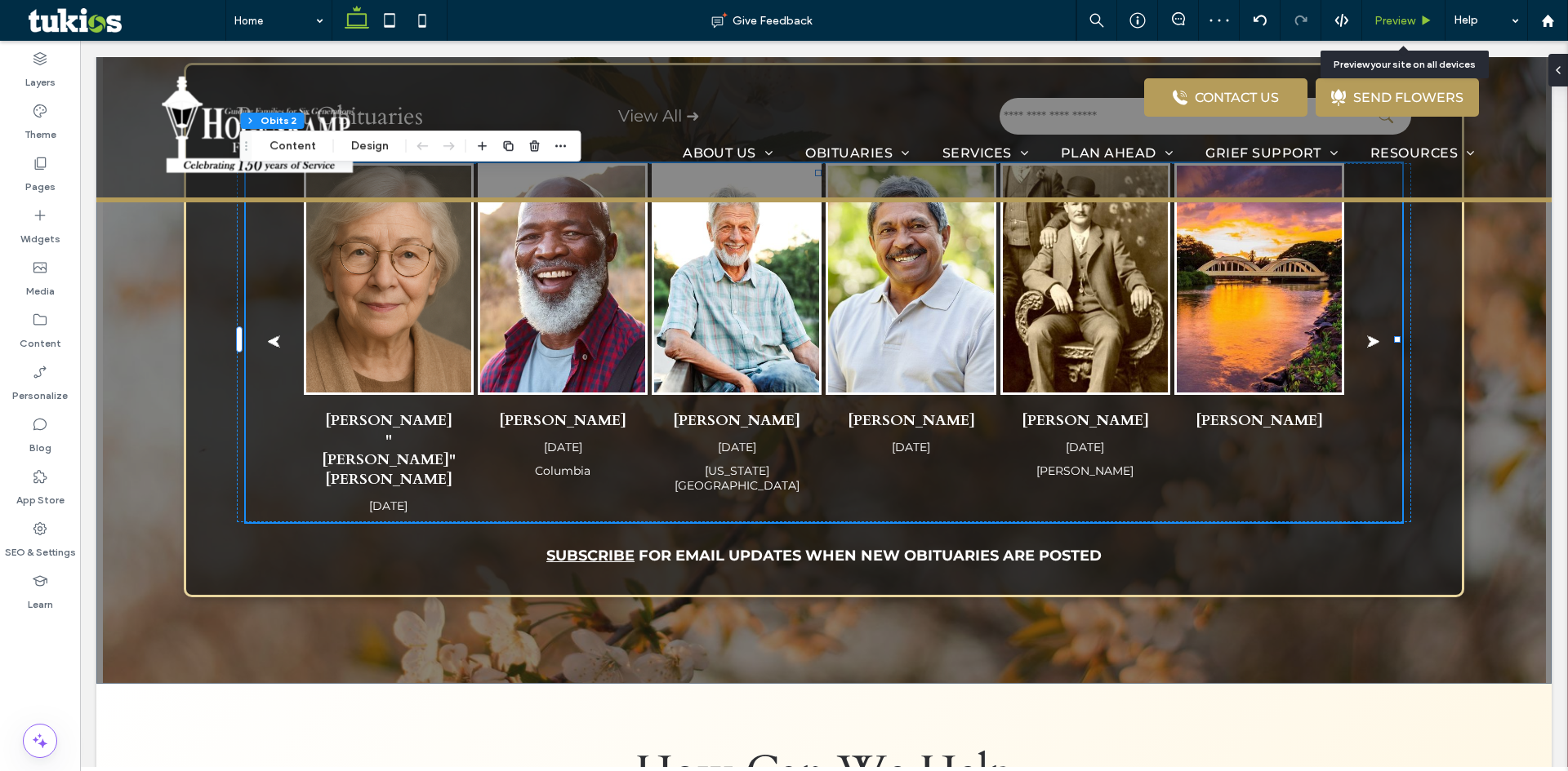
click at [1366, 22] on div "Preview" at bounding box center [1404, 20] width 83 height 13
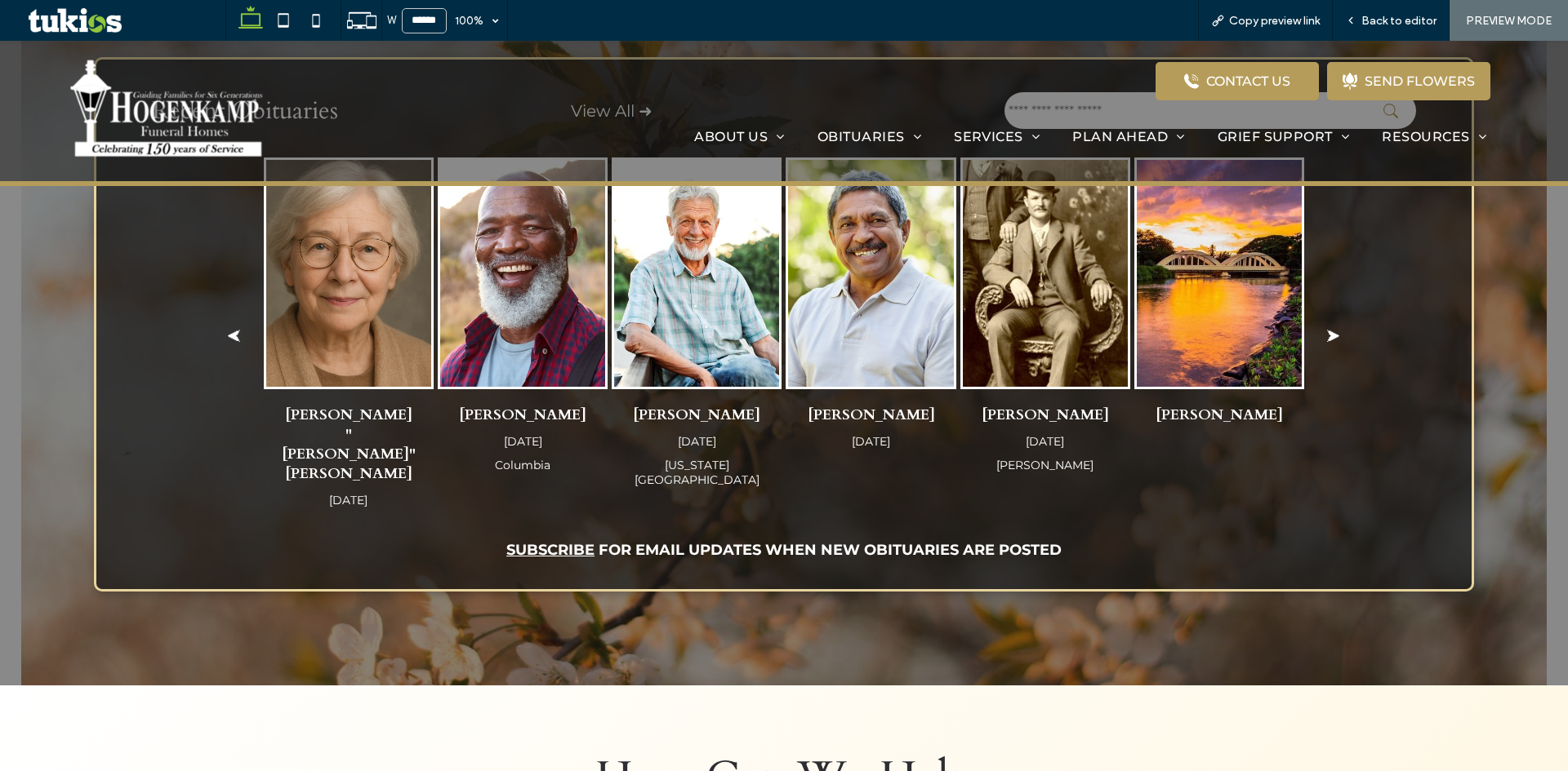
scroll to position [1557, 0]
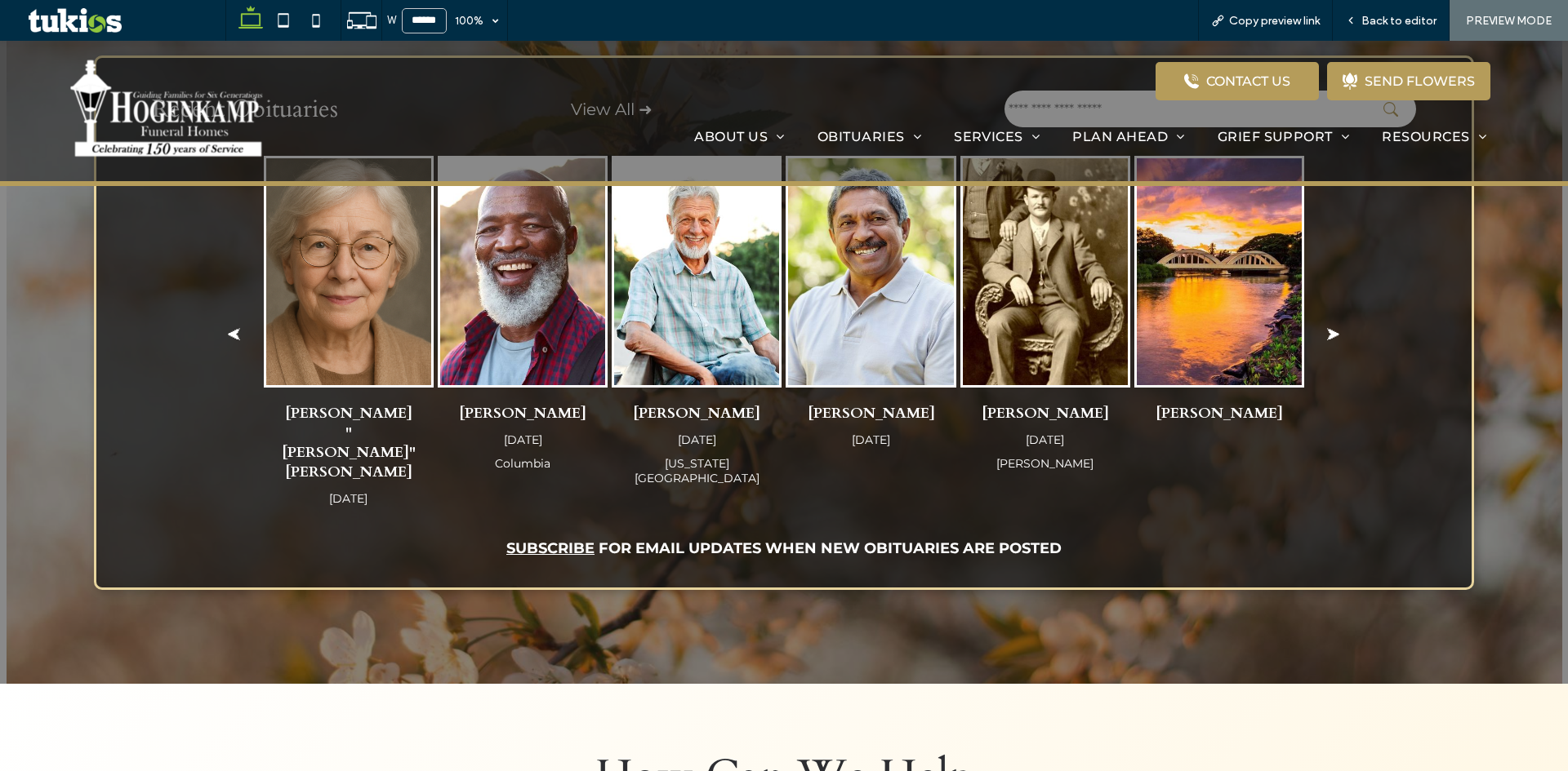
click at [1327, 325] on button "⮞" at bounding box center [1333, 336] width 58 height 35
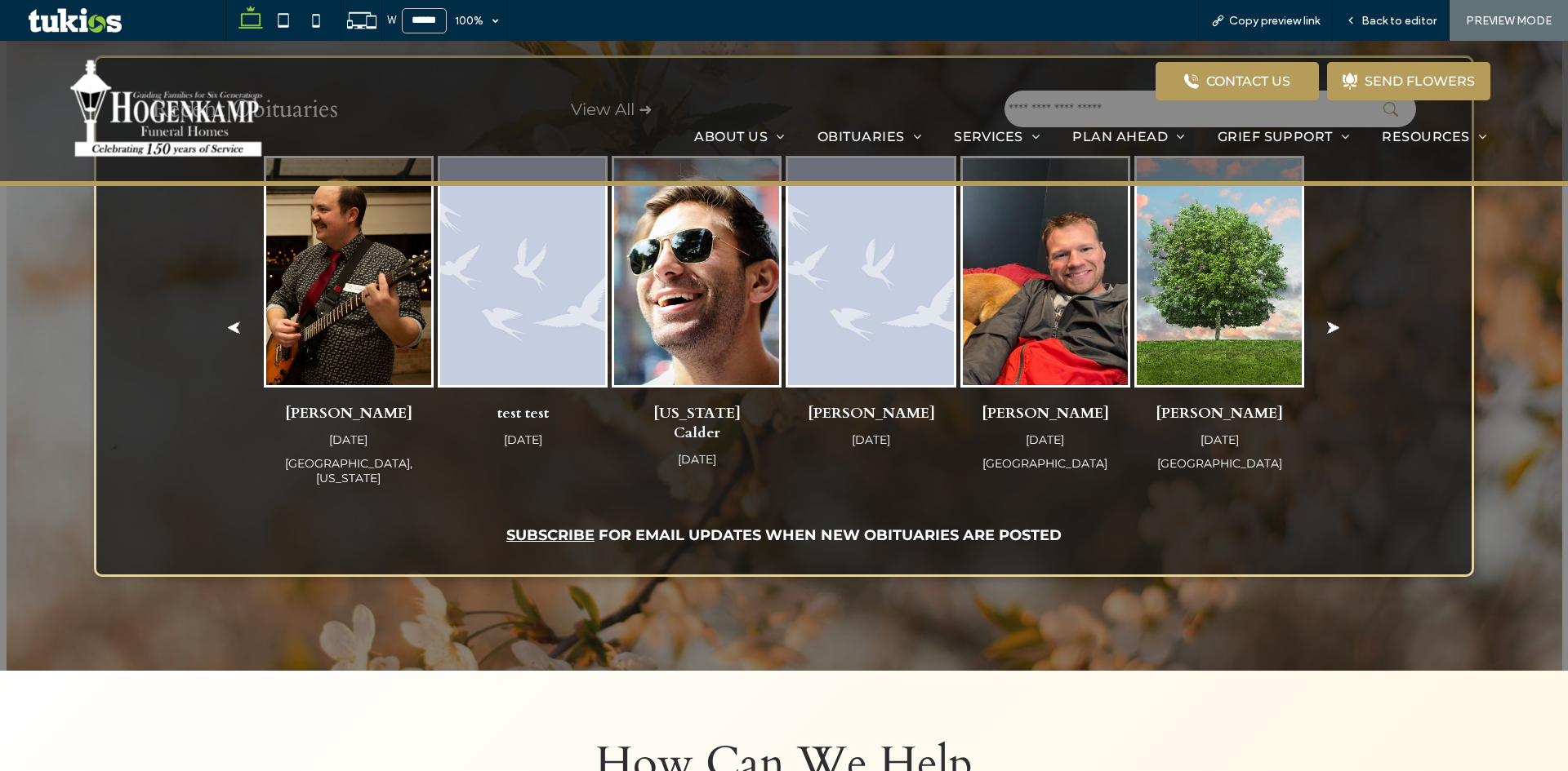
click at [229, 326] on button "⮜" at bounding box center [235, 329] width 58 height 35
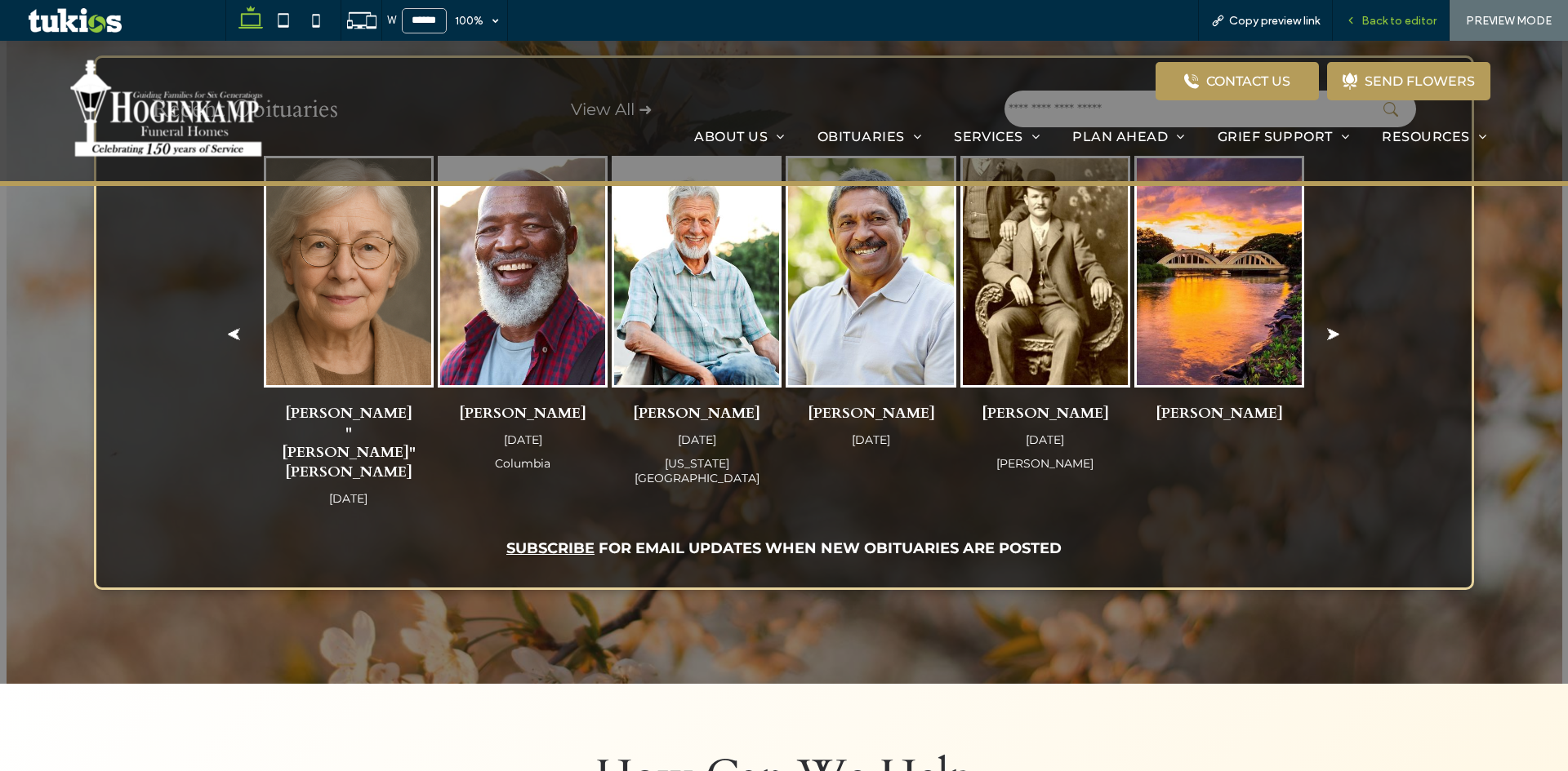
click at [1370, 27] on span "Back to editor" at bounding box center [1399, 20] width 75 height 13
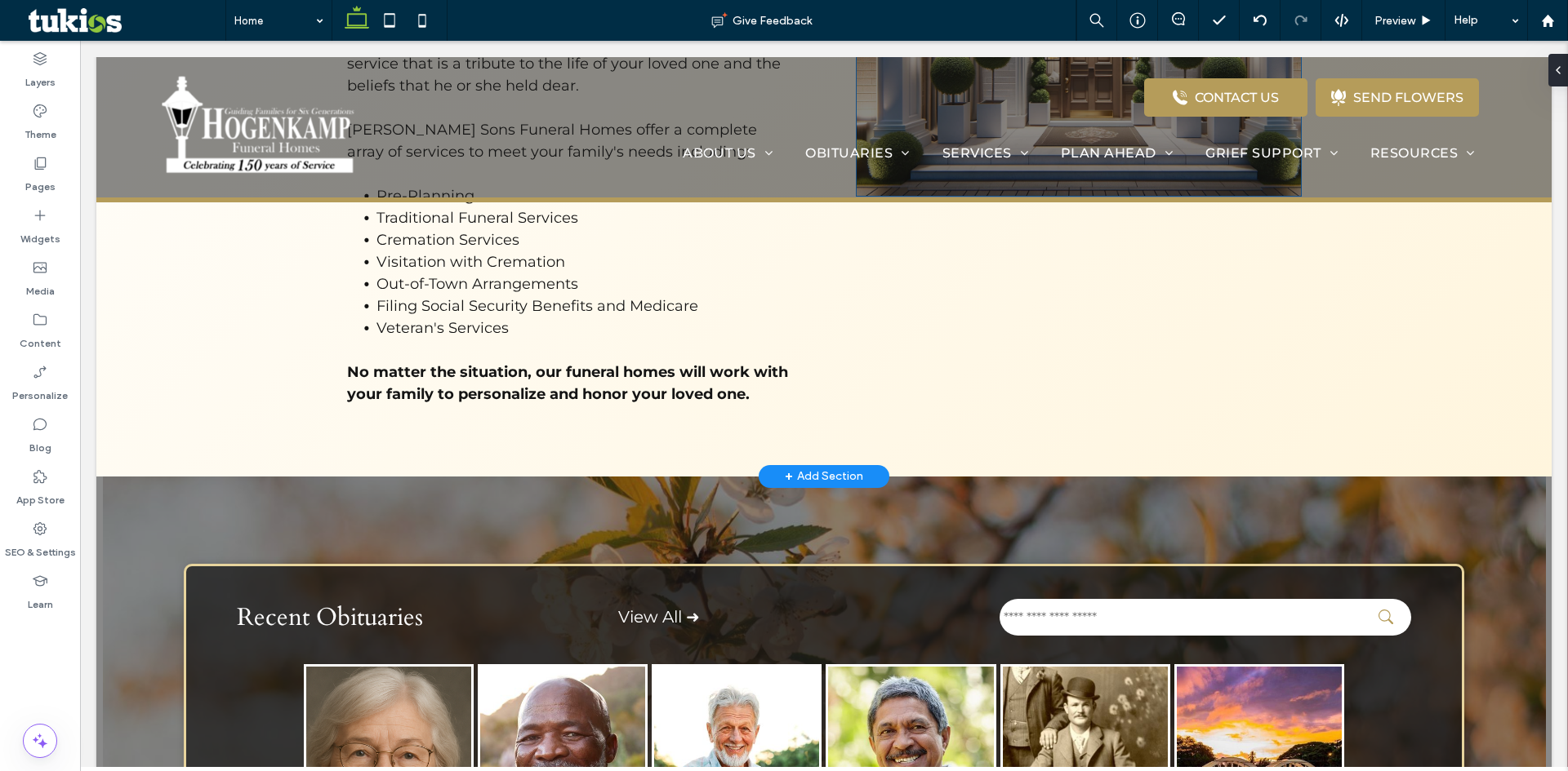
scroll to position [1061, 0]
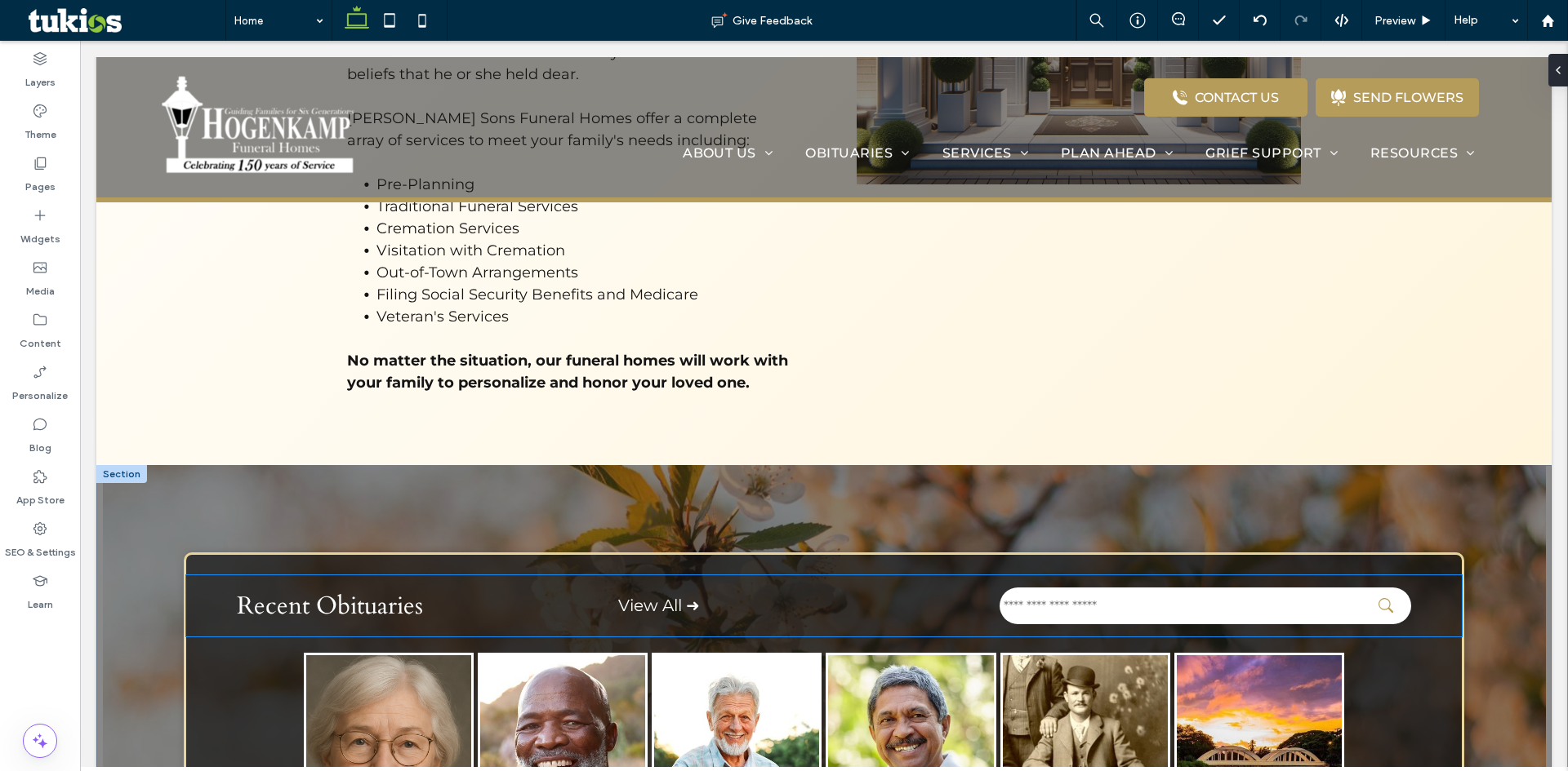
click at [237, 598] on div "Recent Obituaries" at bounding box center [427, 606] width 381 height 62
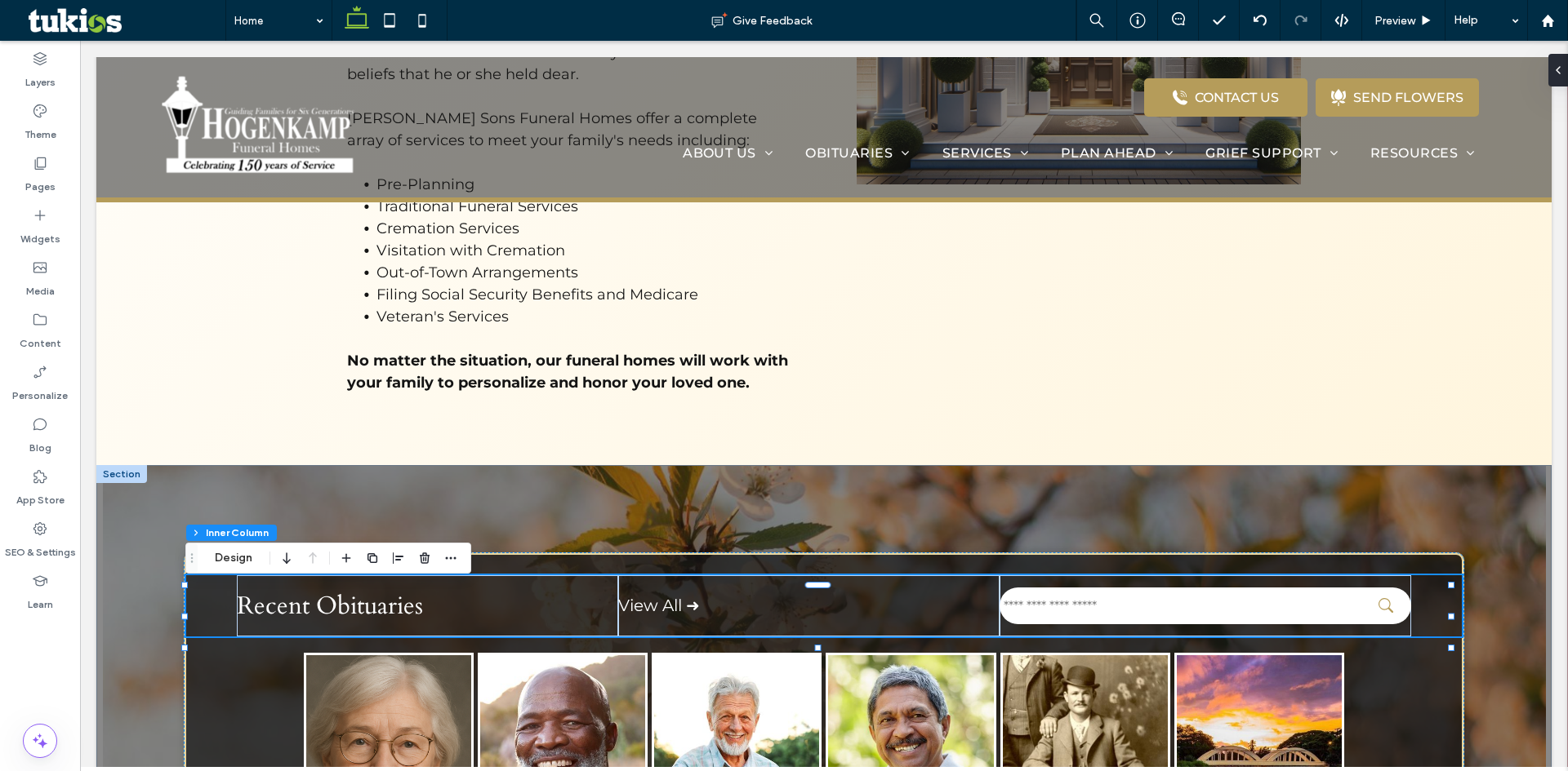
click at [200, 592] on div "Recent Obituaries View All ➜" at bounding box center [824, 606] width 1276 height 62
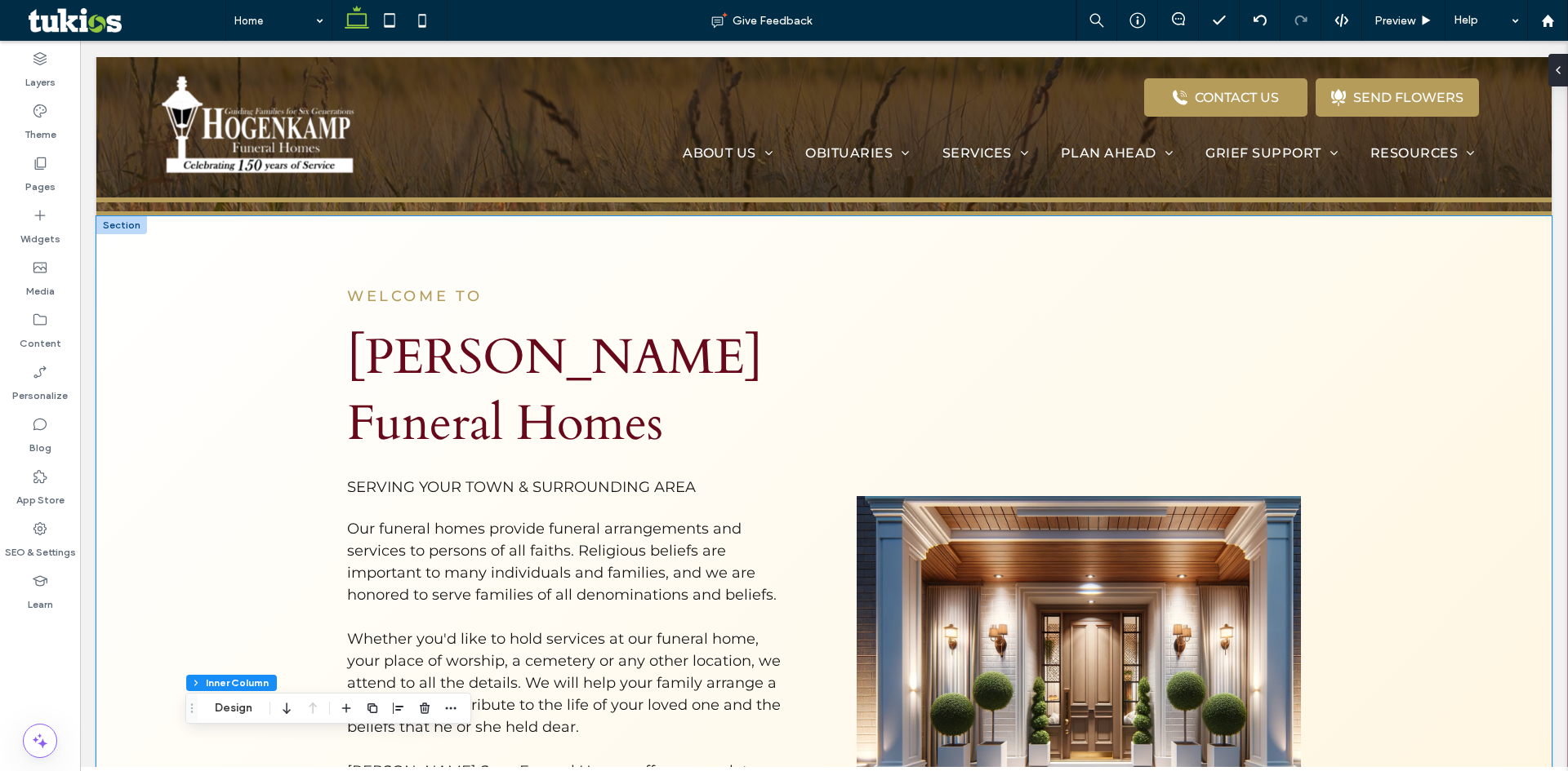
click at [164, 493] on div "WELCOME TO Hogenkamp Funeral Homes SERVING YOUR TOWN & SURROUNDING AREA Our fun…" at bounding box center [823, 667] width 1455 height 903
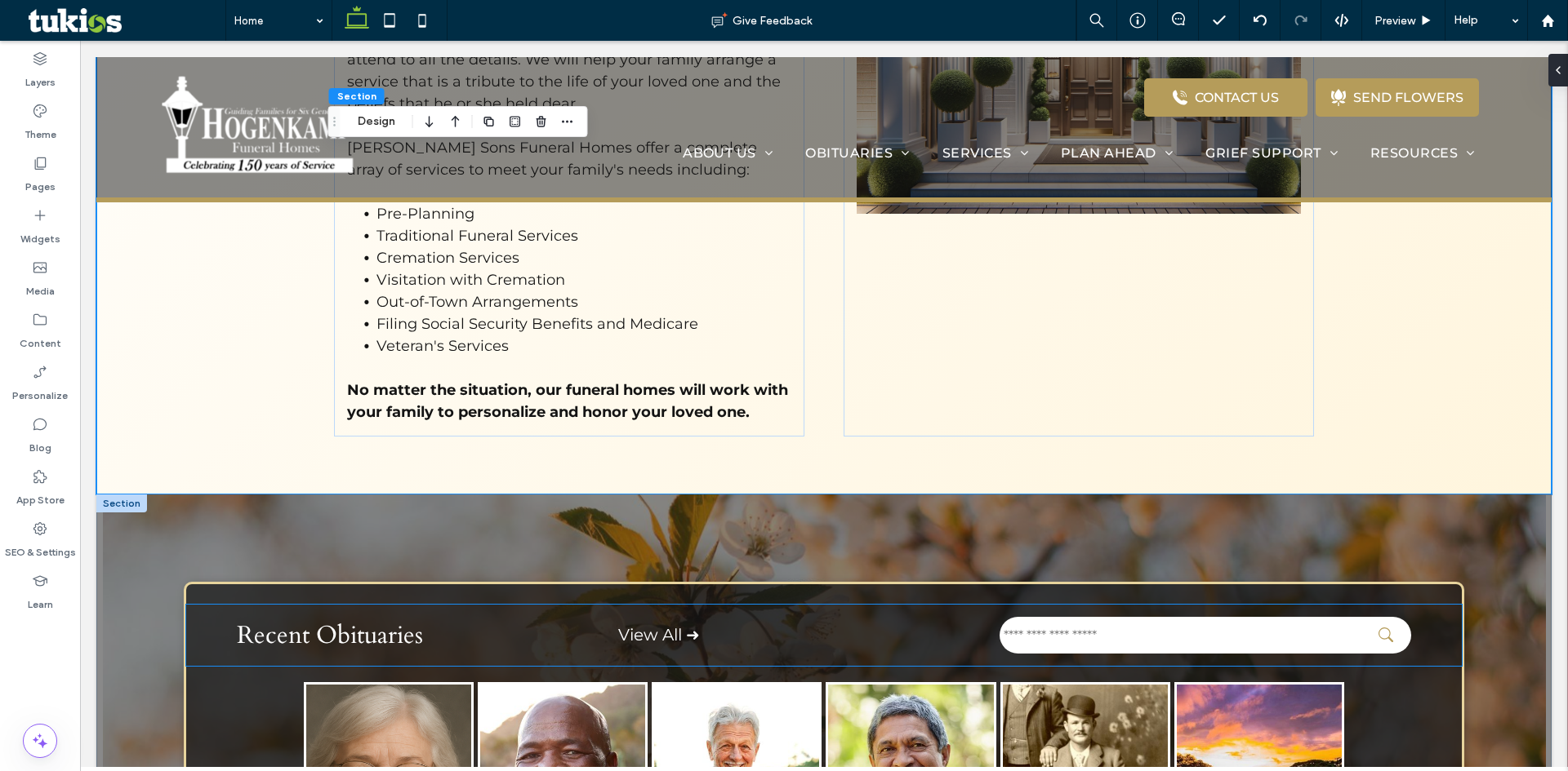
scroll to position [1306, 0]
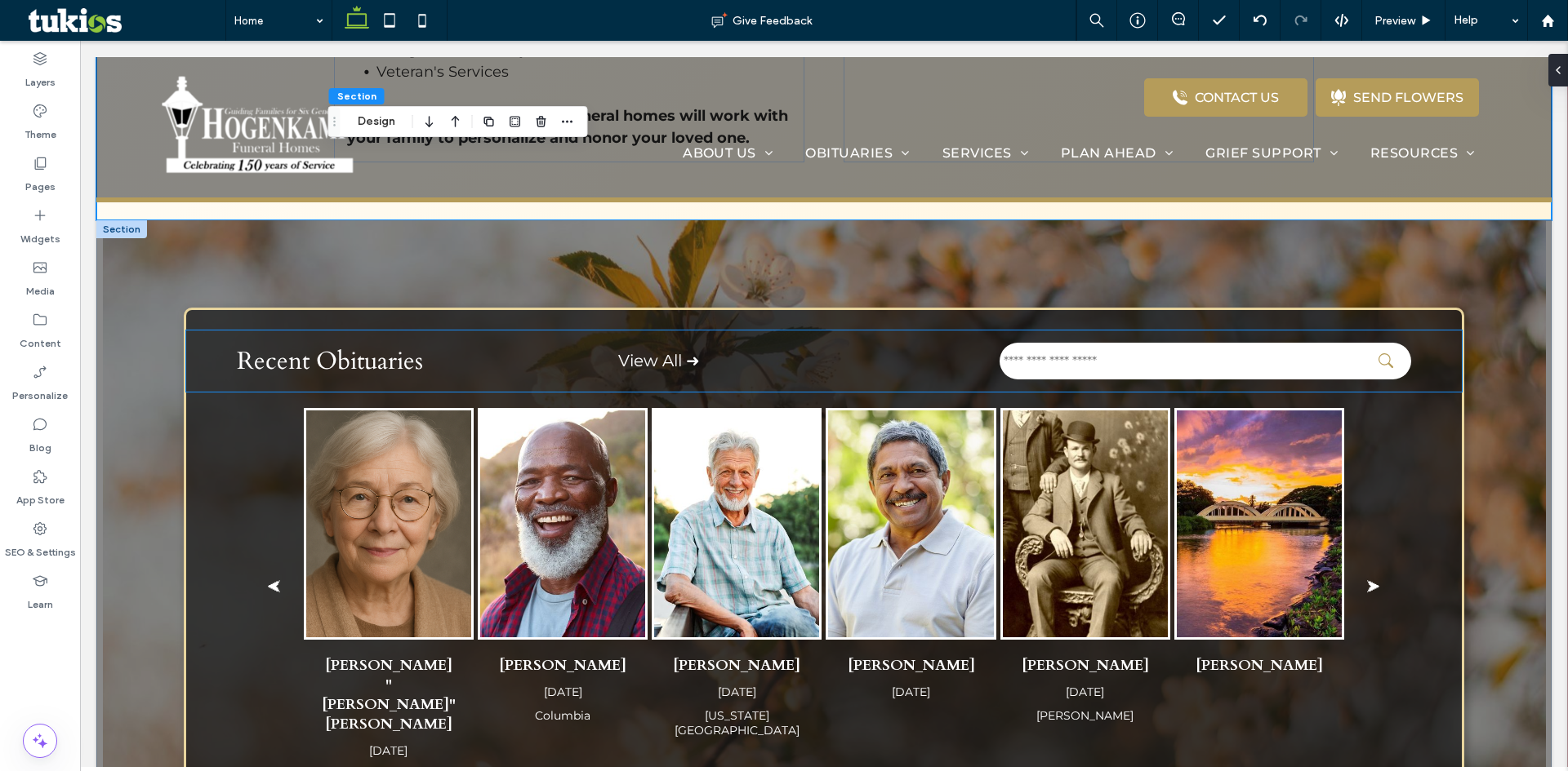
click at [214, 375] on div "Recent Obituaries View All ➜" at bounding box center [824, 361] width 1276 height 62
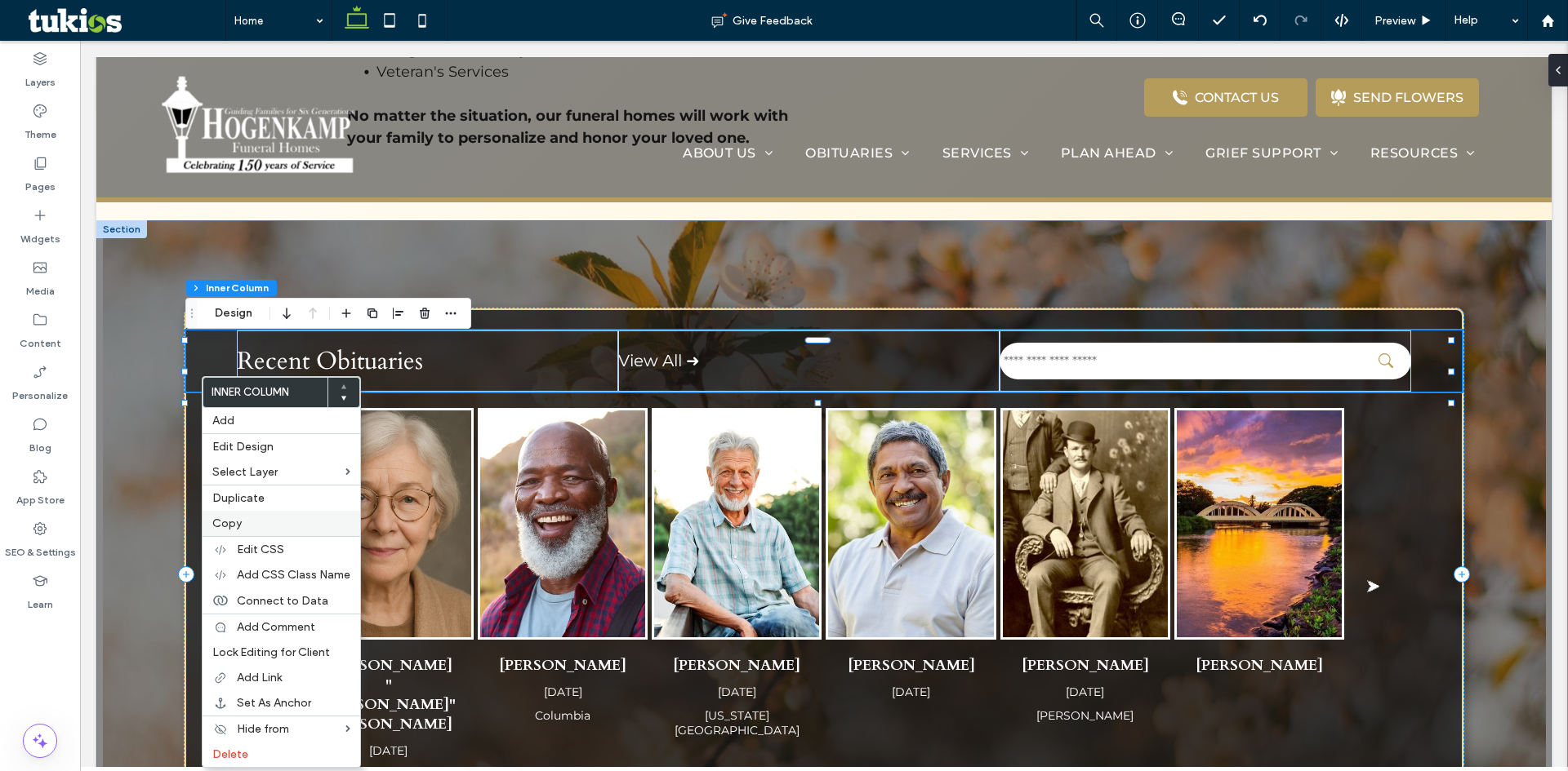
click at [234, 518] on span "Copy" at bounding box center [227, 523] width 30 height 13
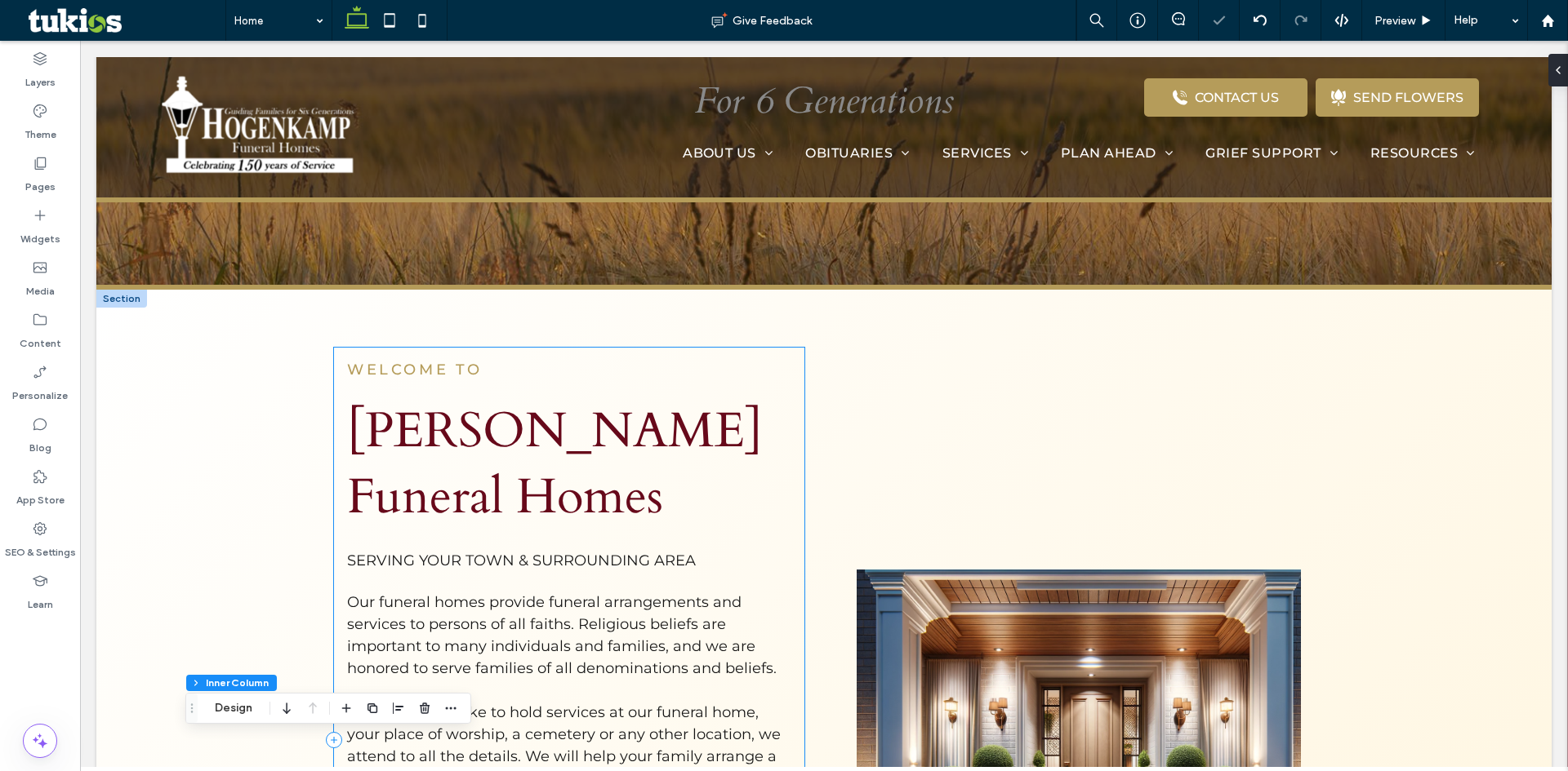
scroll to position [327, 0]
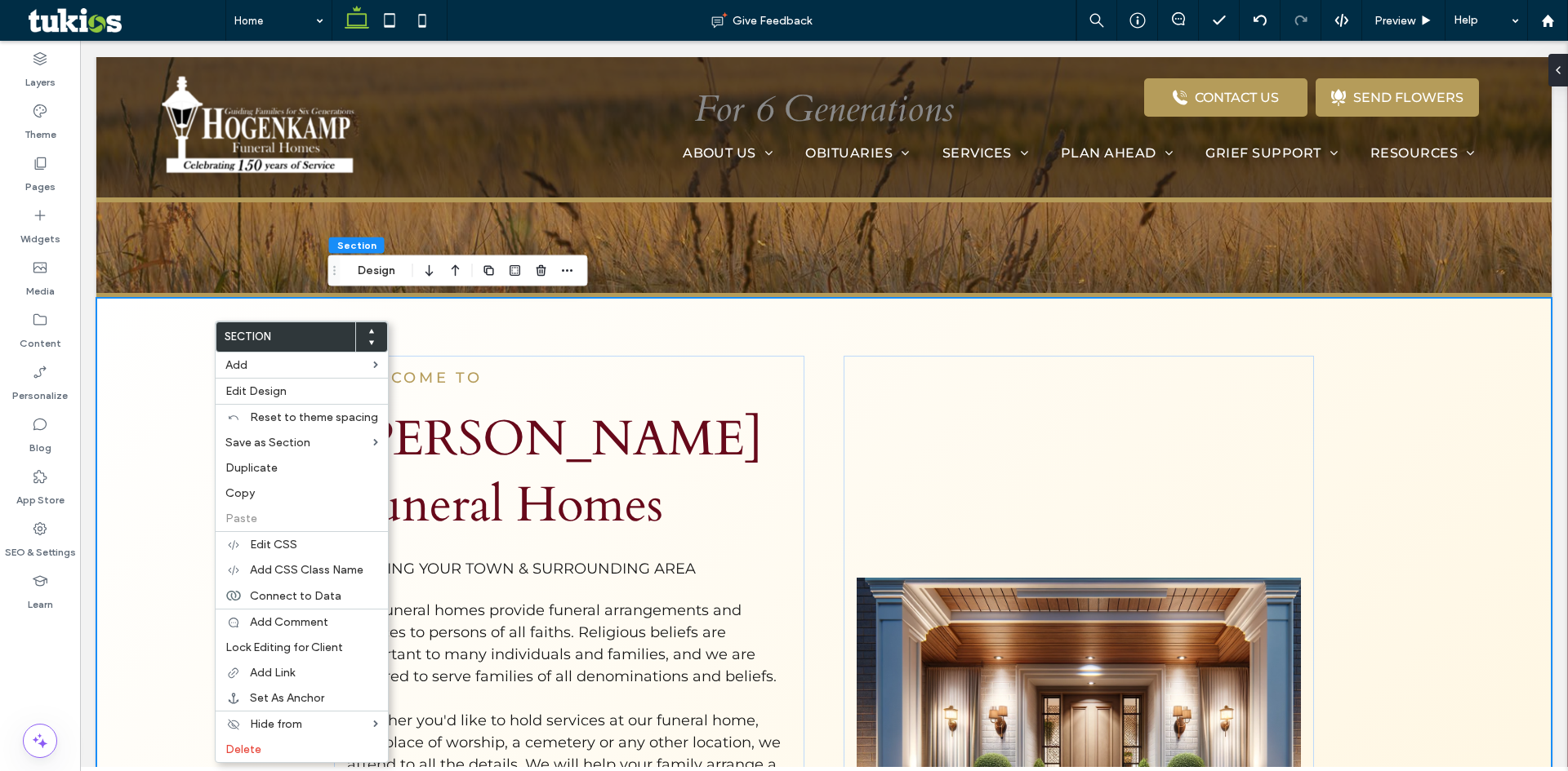
click at [801, 407] on div "WELCOME TO Hogenkamp Funeral Homes SERVING YOUR TOWN & SURROUNDING AREA Our fun…" at bounding box center [823, 749] width 980 height 903
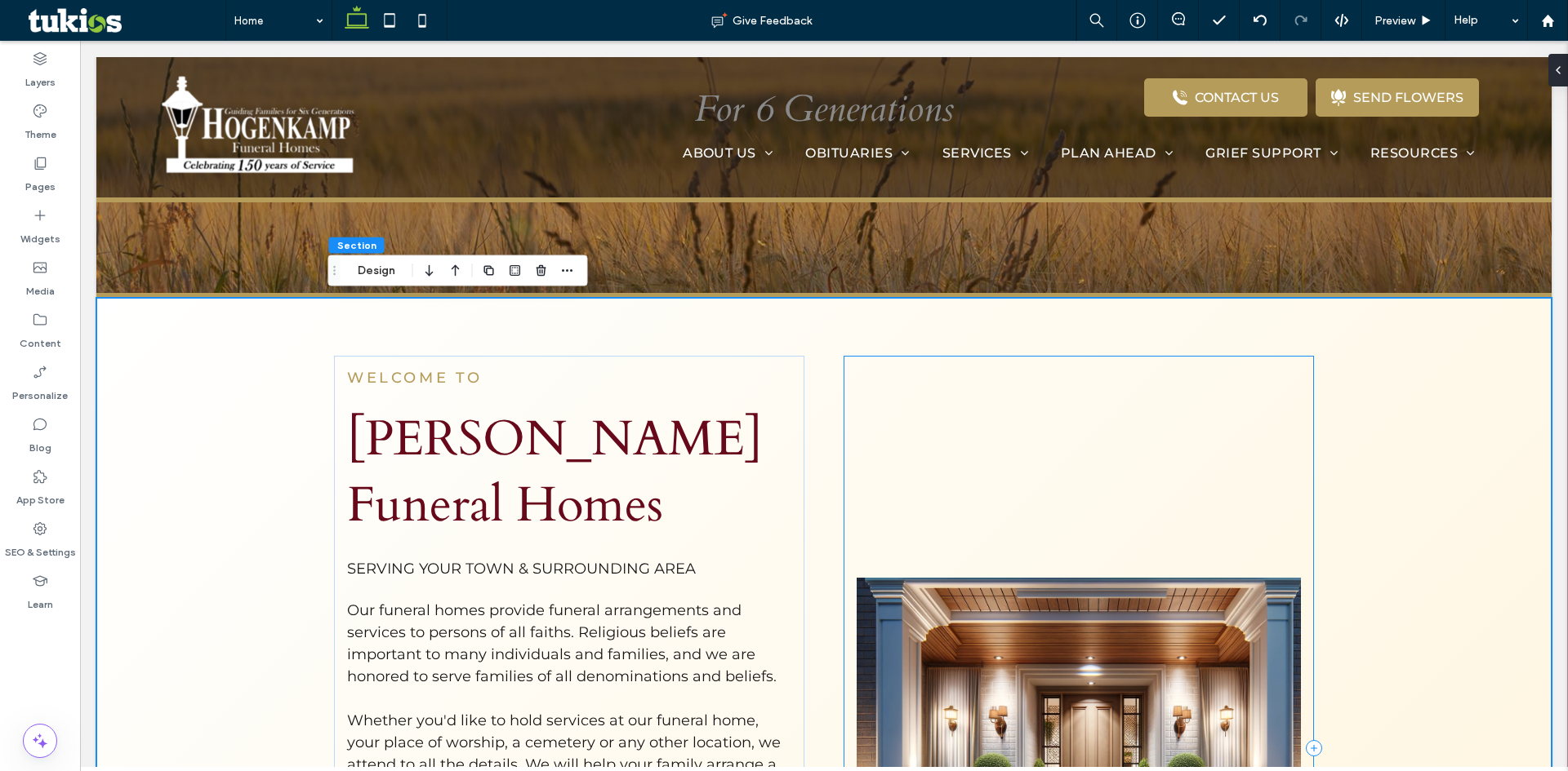
click at [892, 406] on div at bounding box center [1078, 748] width 470 height 785
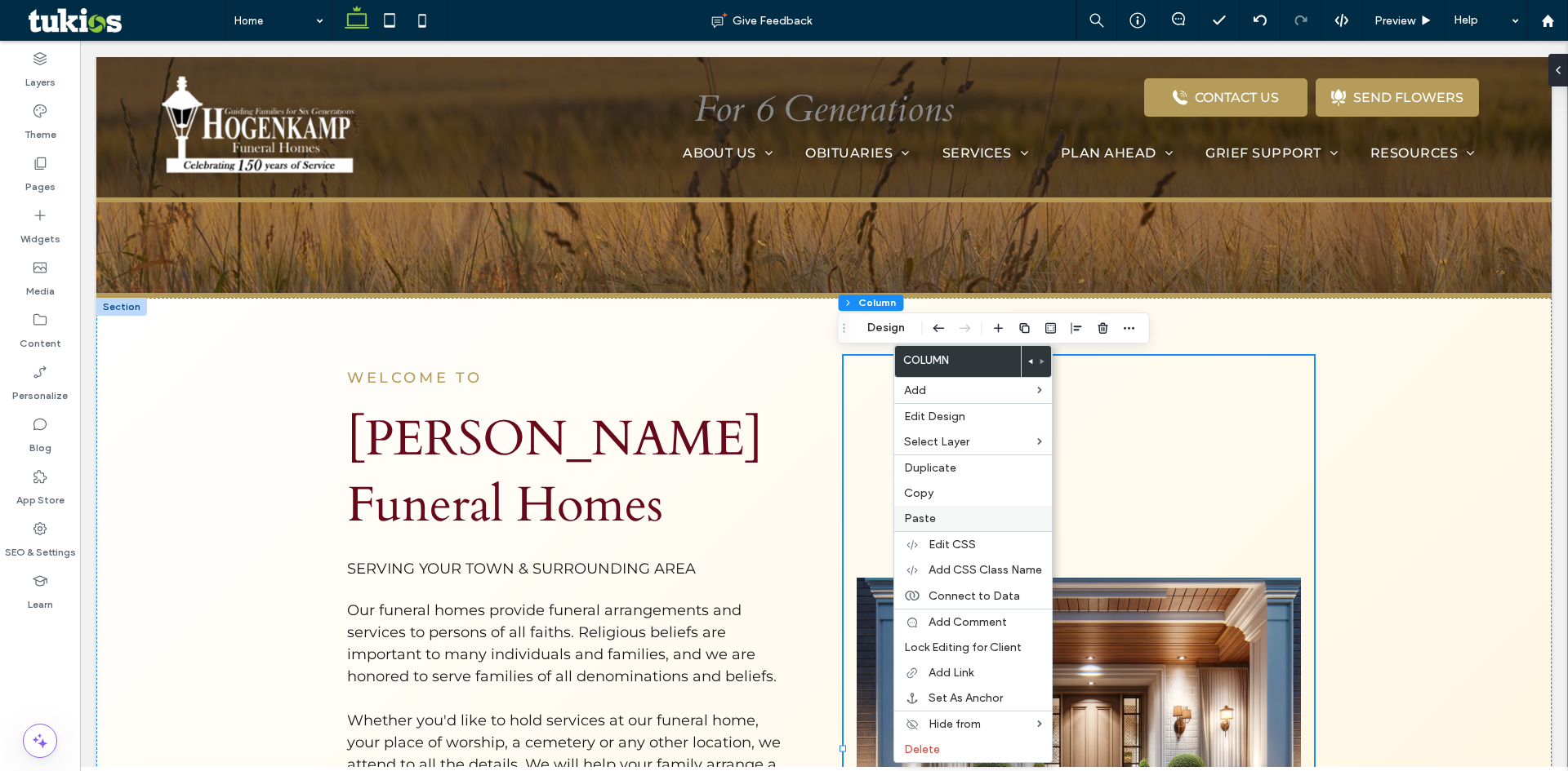
click at [926, 525] on span "Paste" at bounding box center [920, 518] width 32 height 13
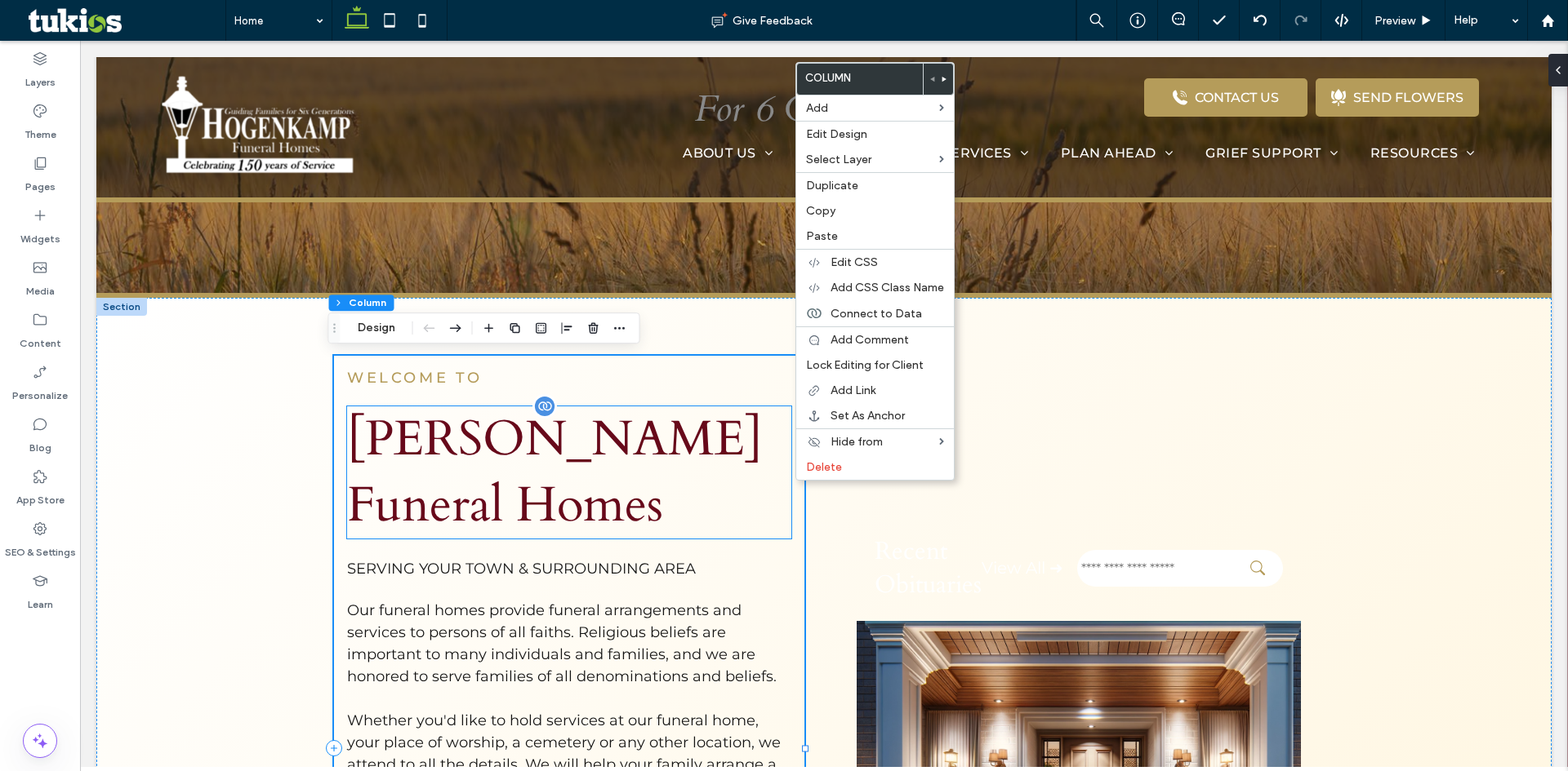
click at [754, 517] on h1 "Hogenkamp Funeral Homes" at bounding box center [569, 473] width 444 height 133
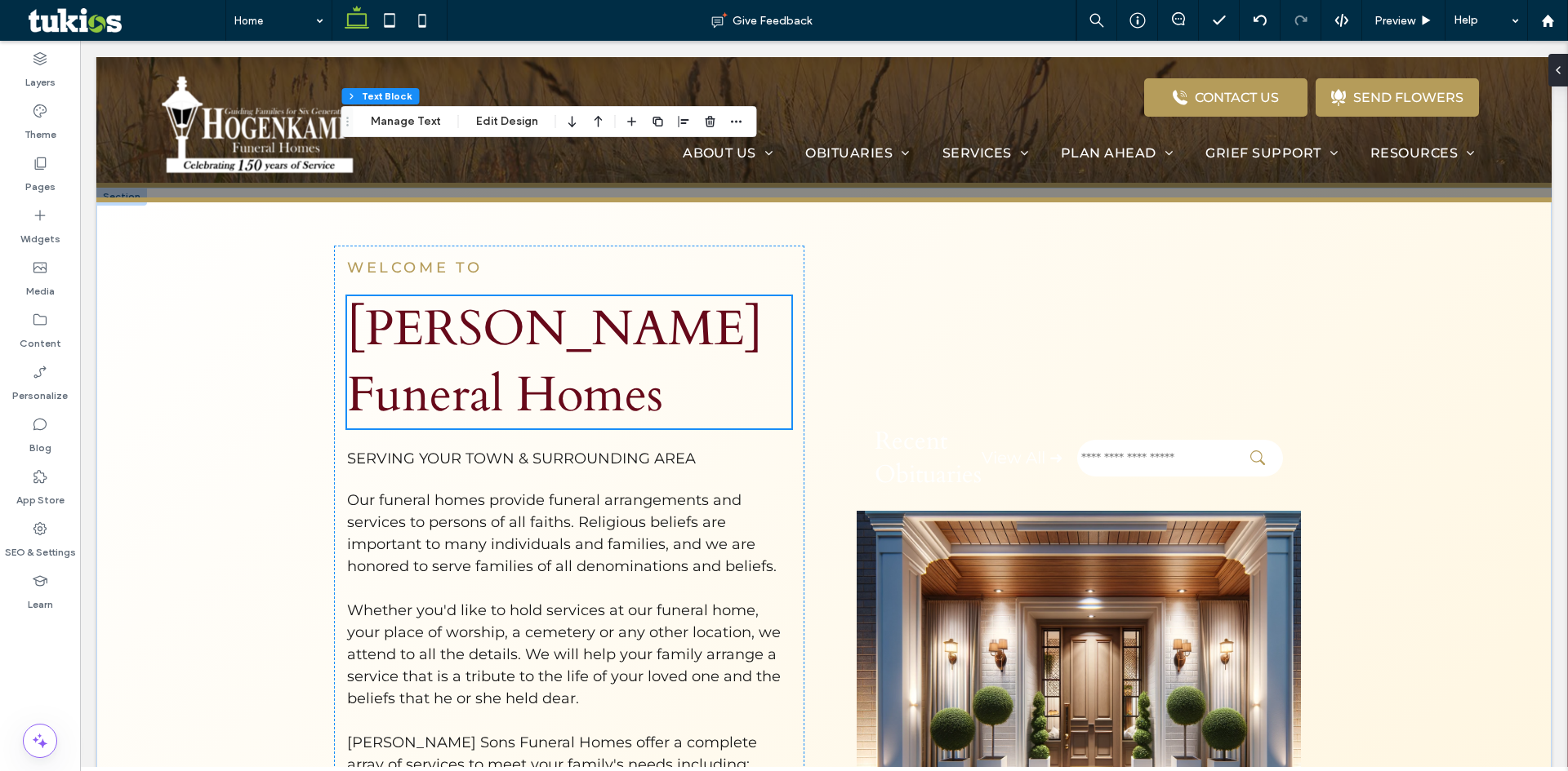
scroll to position [425, 0]
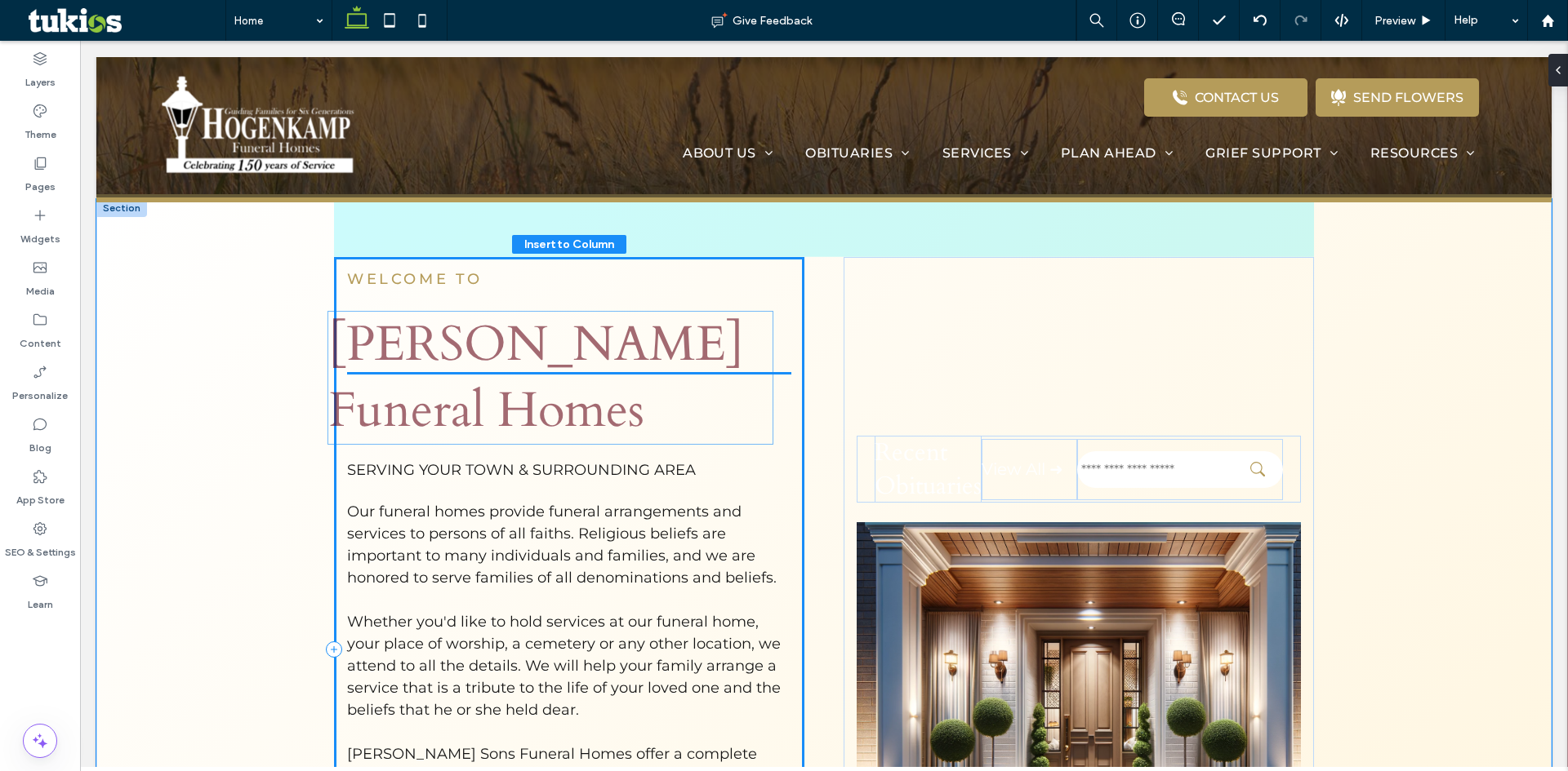
drag, startPoint x: 558, startPoint y: 380, endPoint x: 544, endPoint y: 385, distance: 14.9
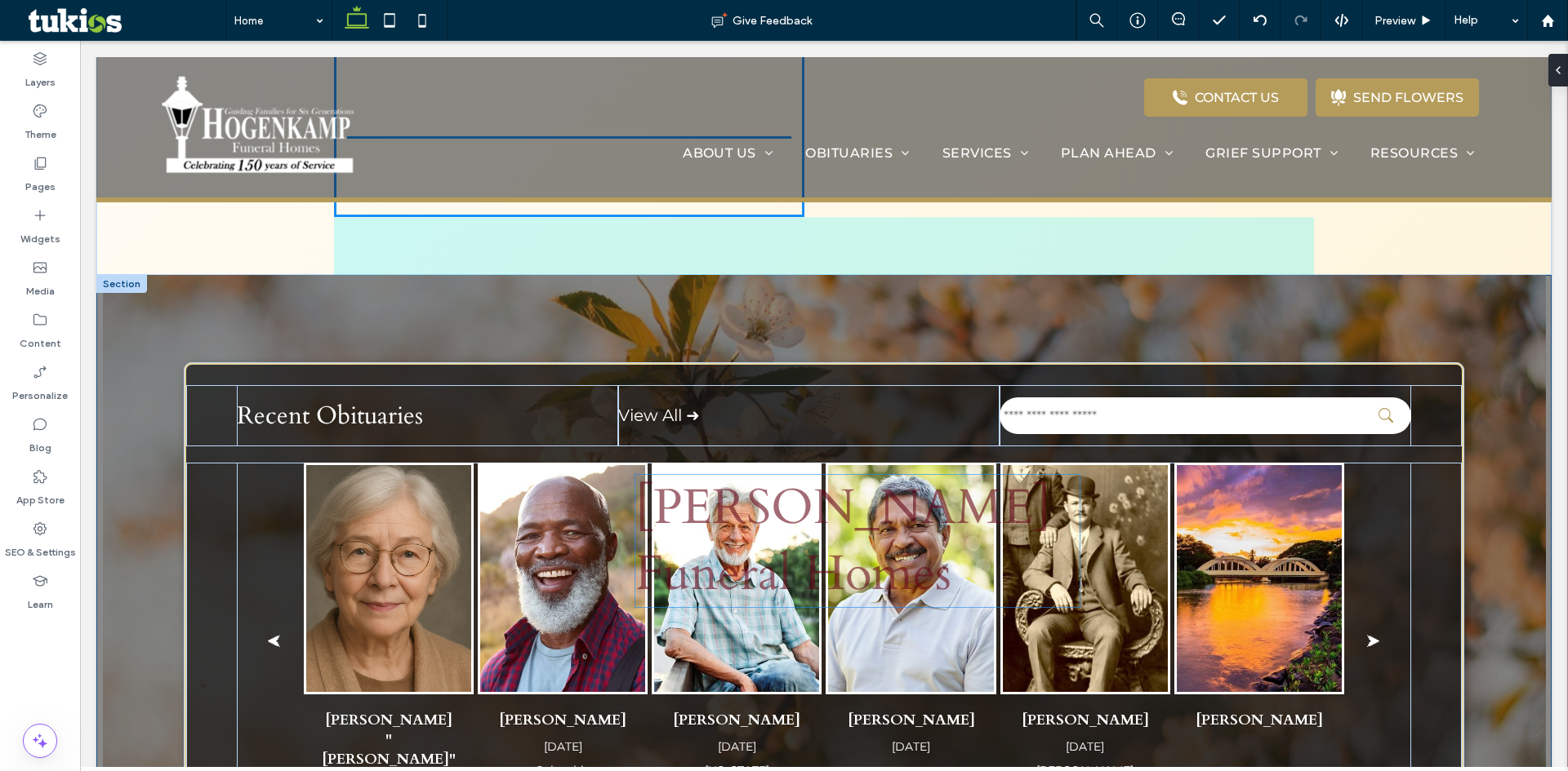
scroll to position [1253, 0]
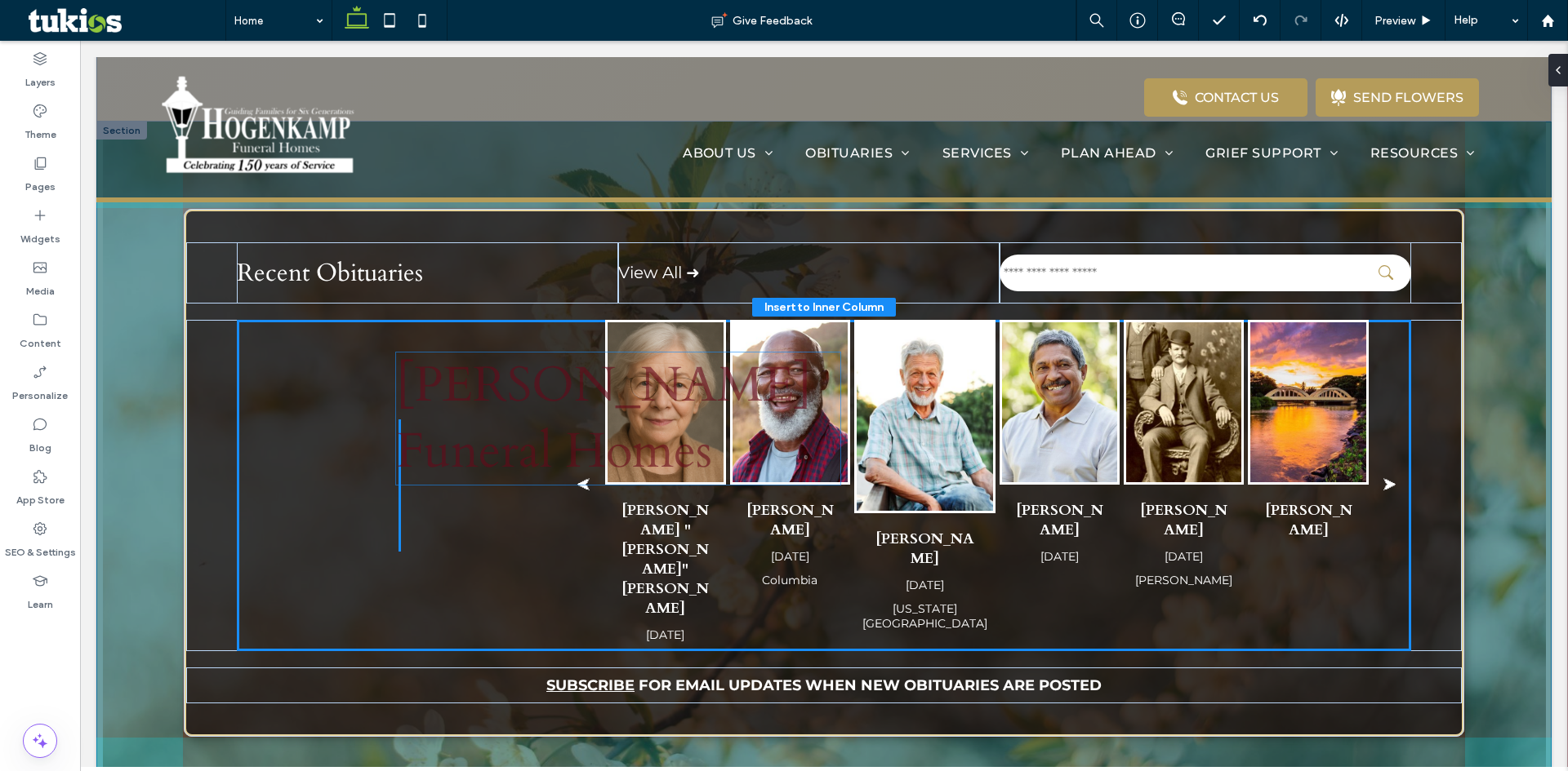
drag, startPoint x: 493, startPoint y: 372, endPoint x: 538, endPoint y: 419, distance: 65.1
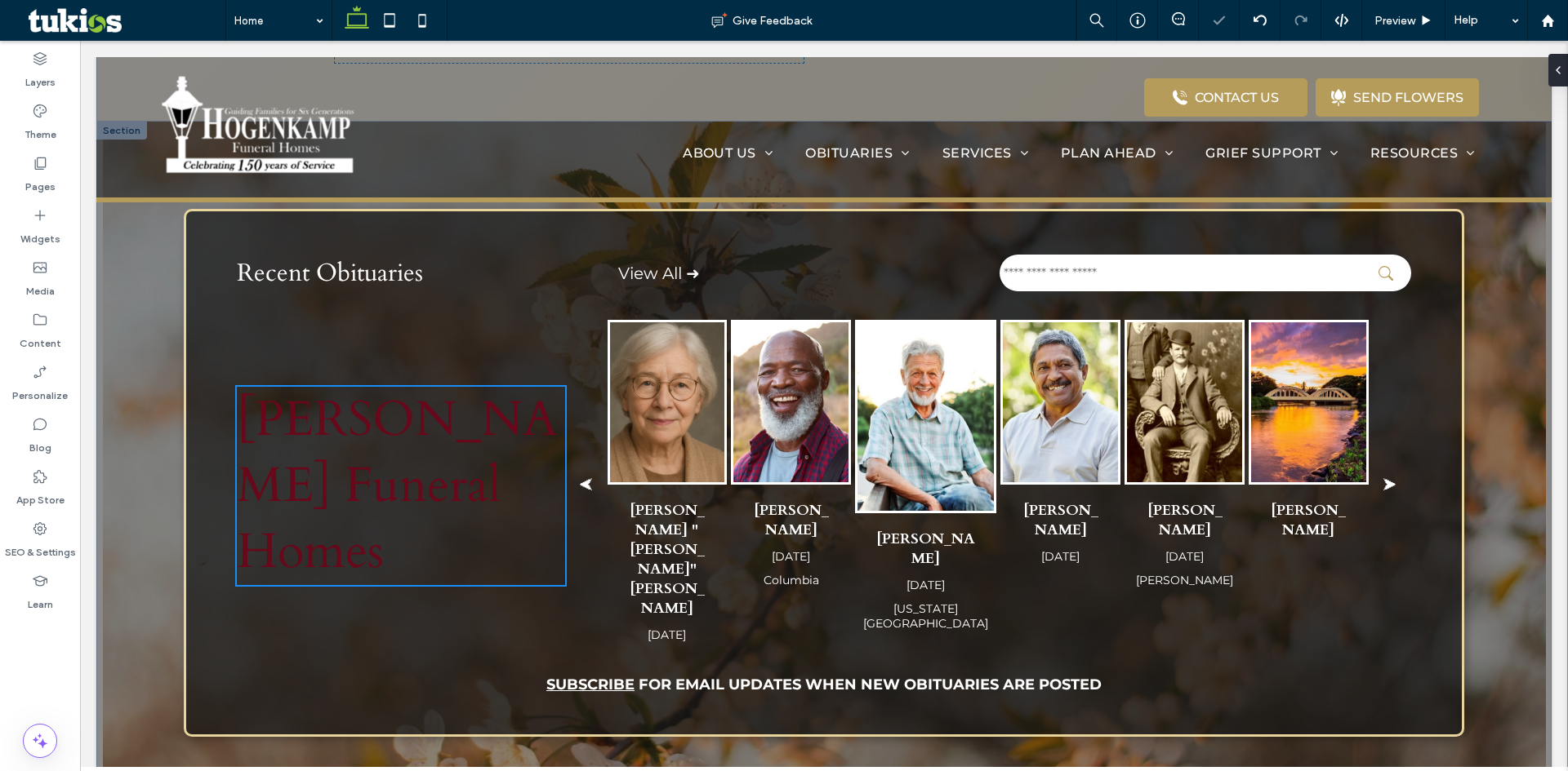
type input "**"
type input "****"
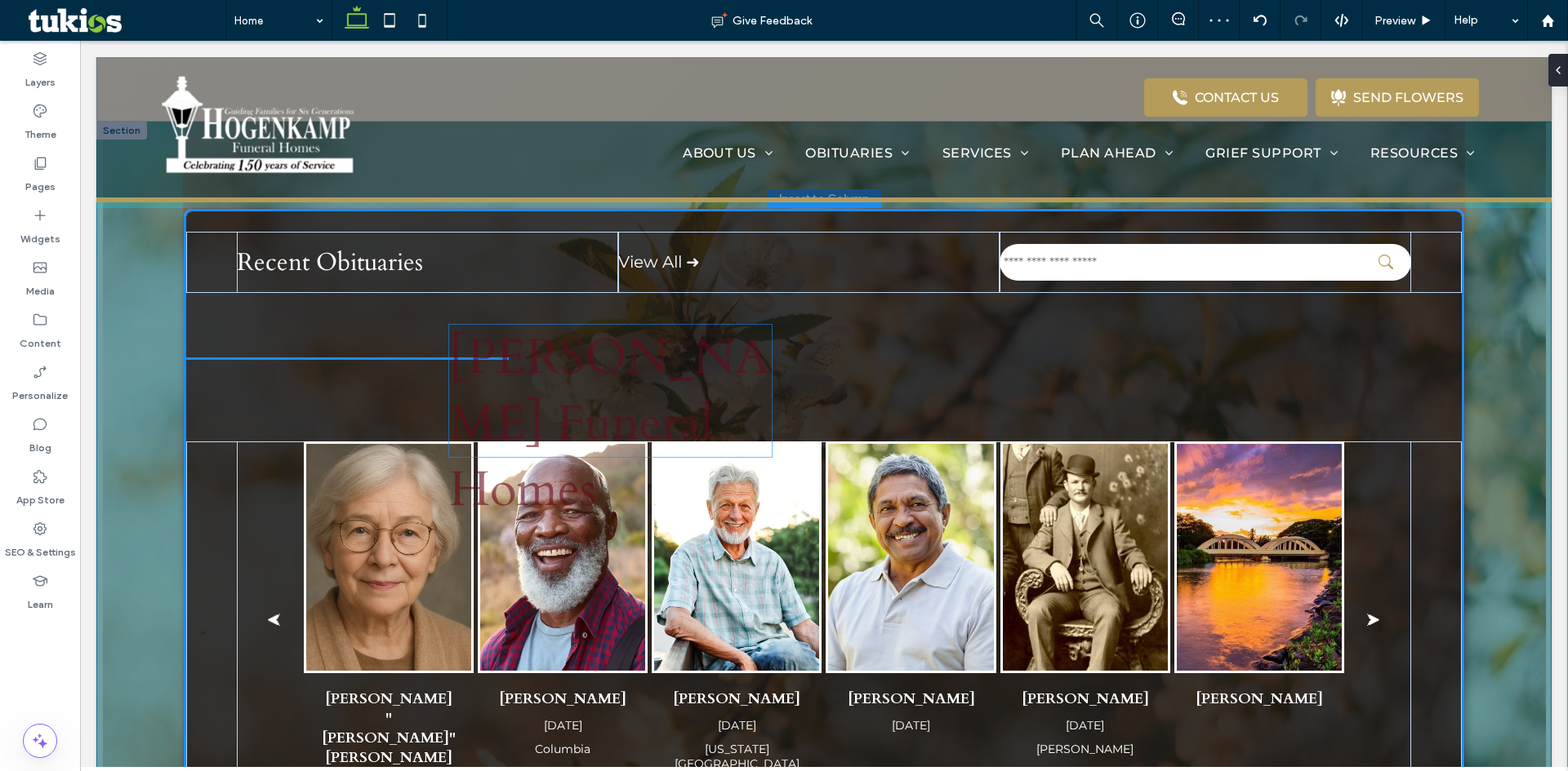
drag, startPoint x: 409, startPoint y: 493, endPoint x: 622, endPoint y: 399, distance: 232.8
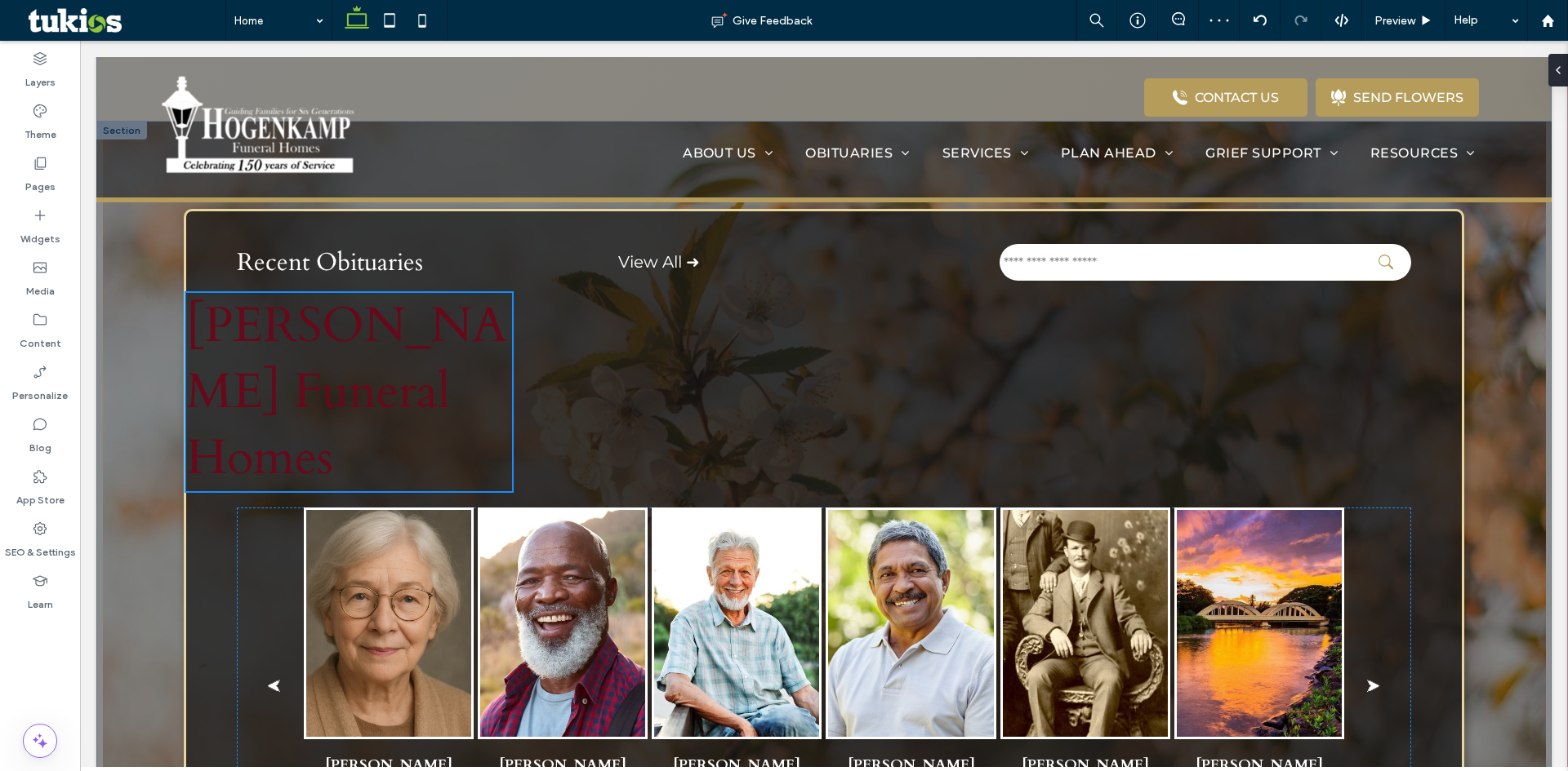
type input "**"
type input "****"
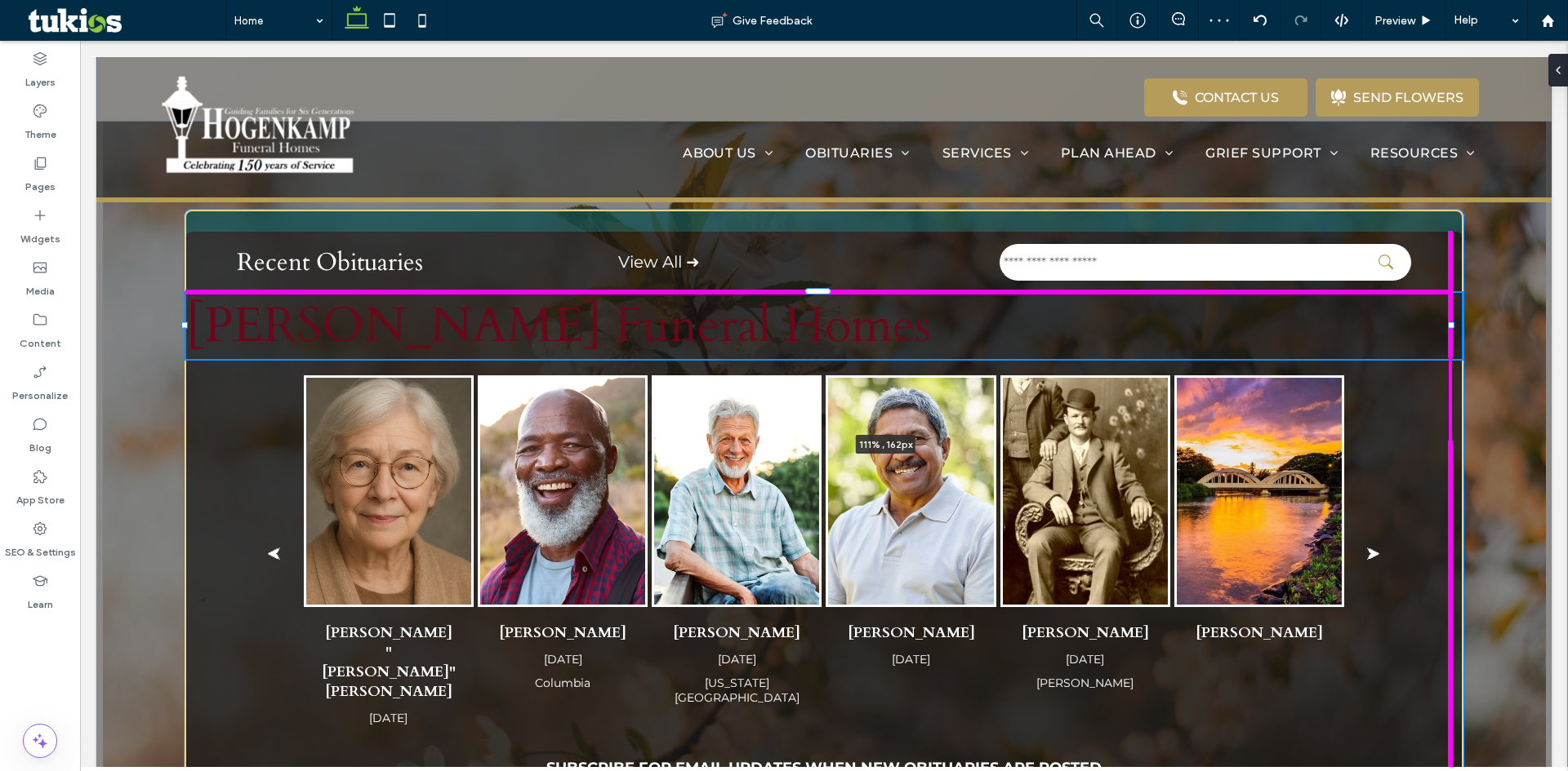
drag, startPoint x: 511, startPoint y: 358, endPoint x: 1615, endPoint y: 353, distance: 1104.0
click at [1567, 353] on html "CONTACT US .st0-{display:none;} .st1-{display:inline;} .st2-{fill:#currentcolor…" at bounding box center [823, 347] width 1488 height 3119
type input "***"
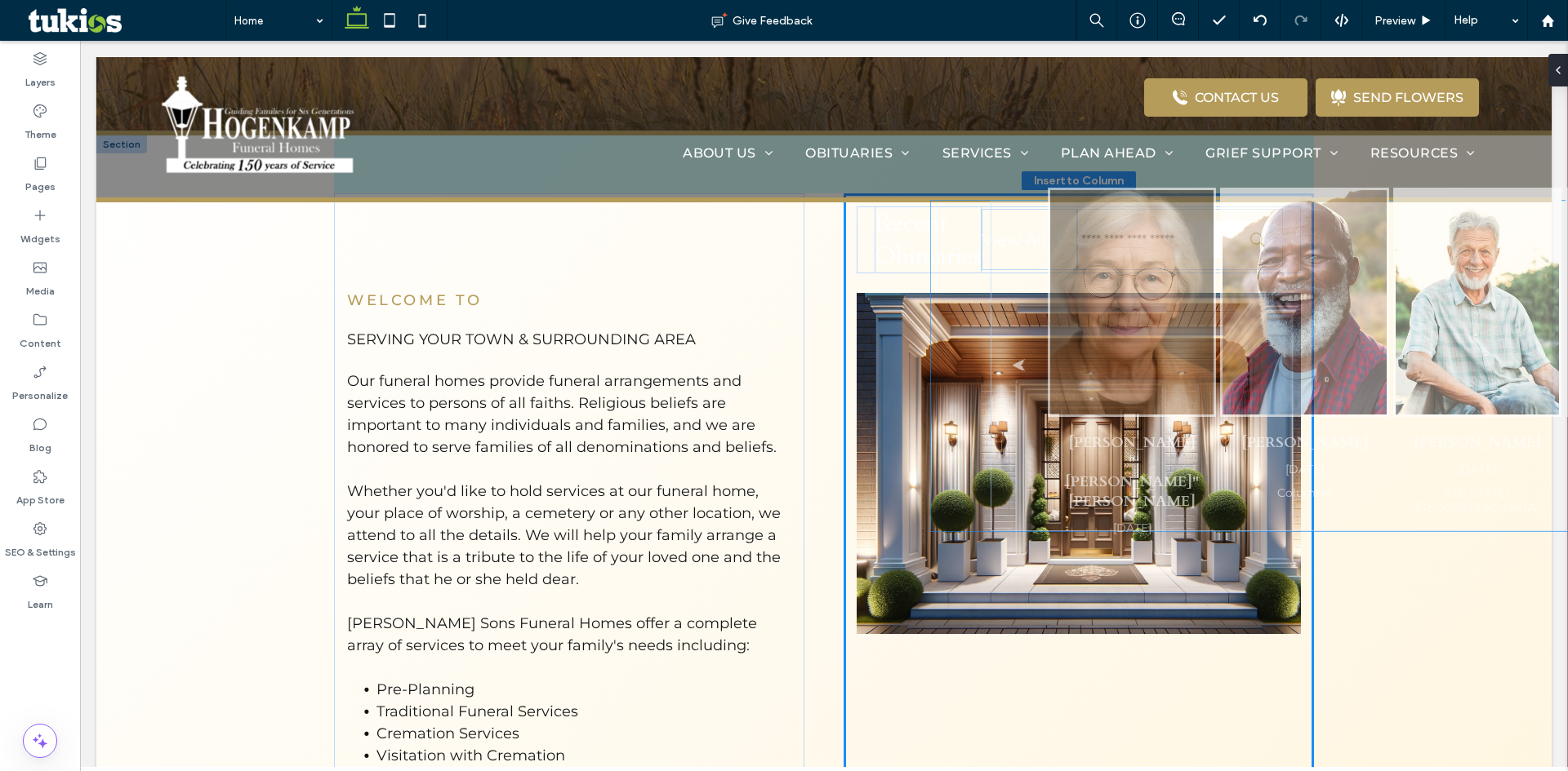
scroll to position [440, 0]
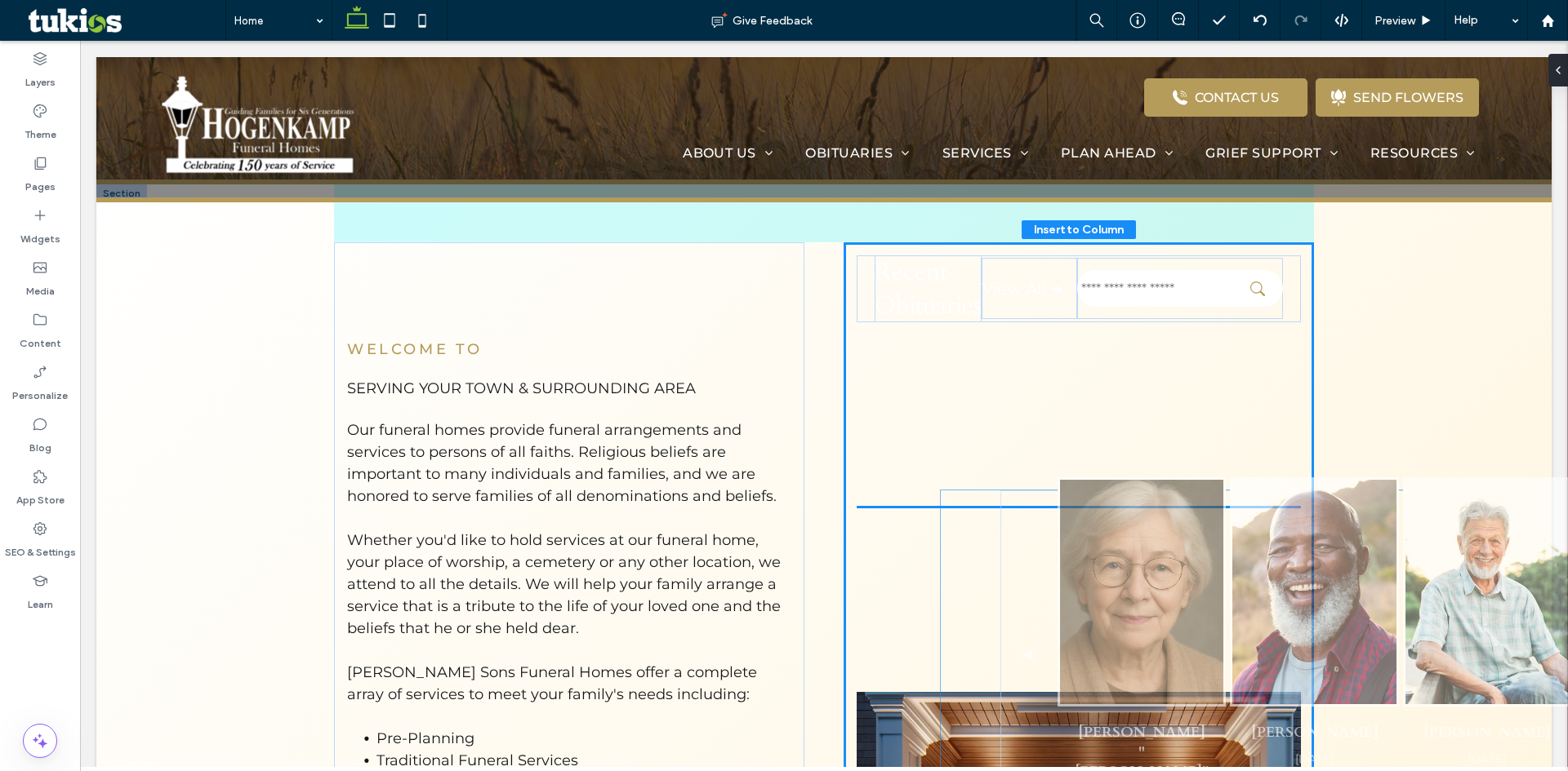
drag, startPoint x: 256, startPoint y: 485, endPoint x: 1011, endPoint y: 602, distance: 764.0
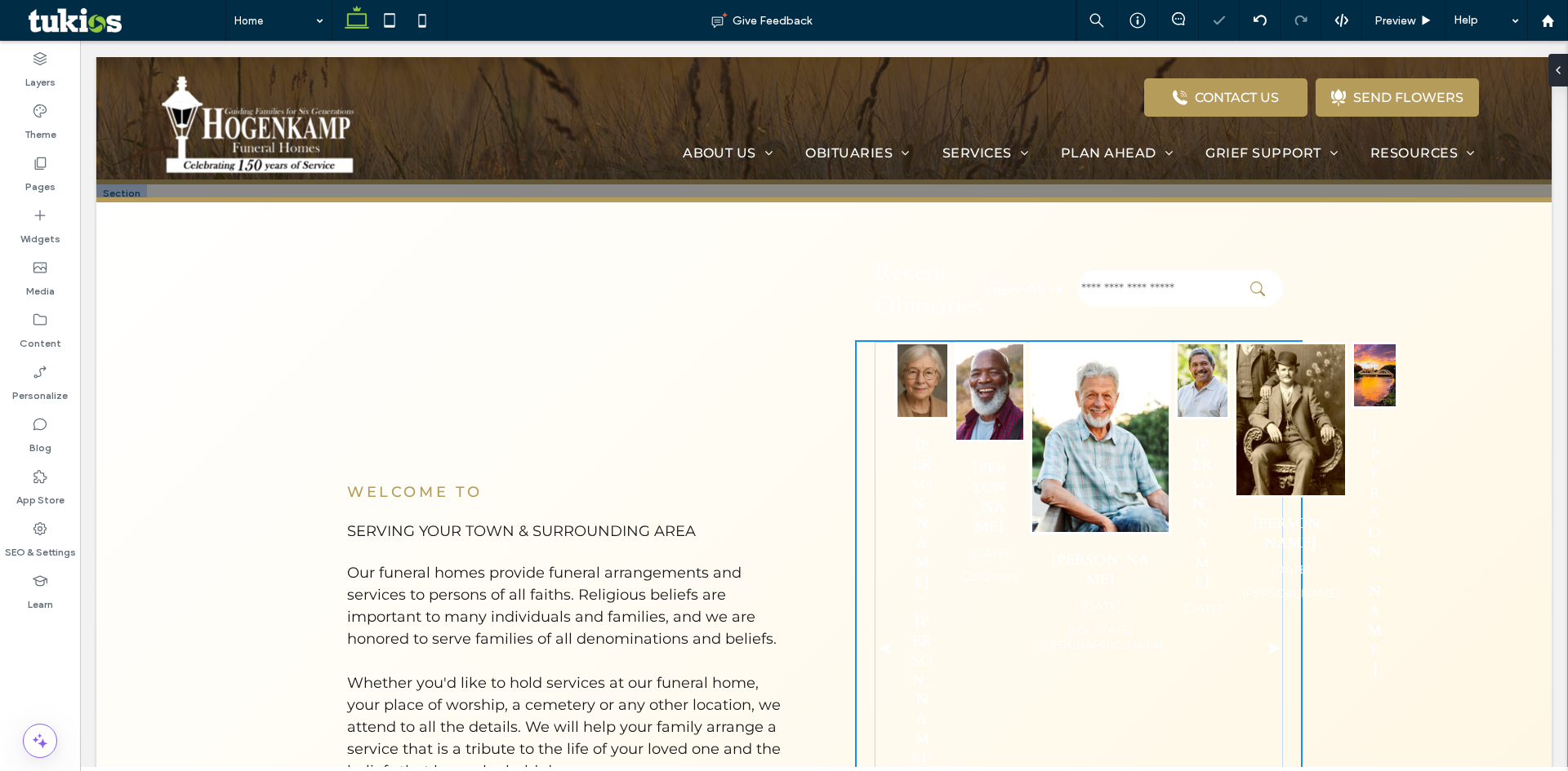
type input "**"
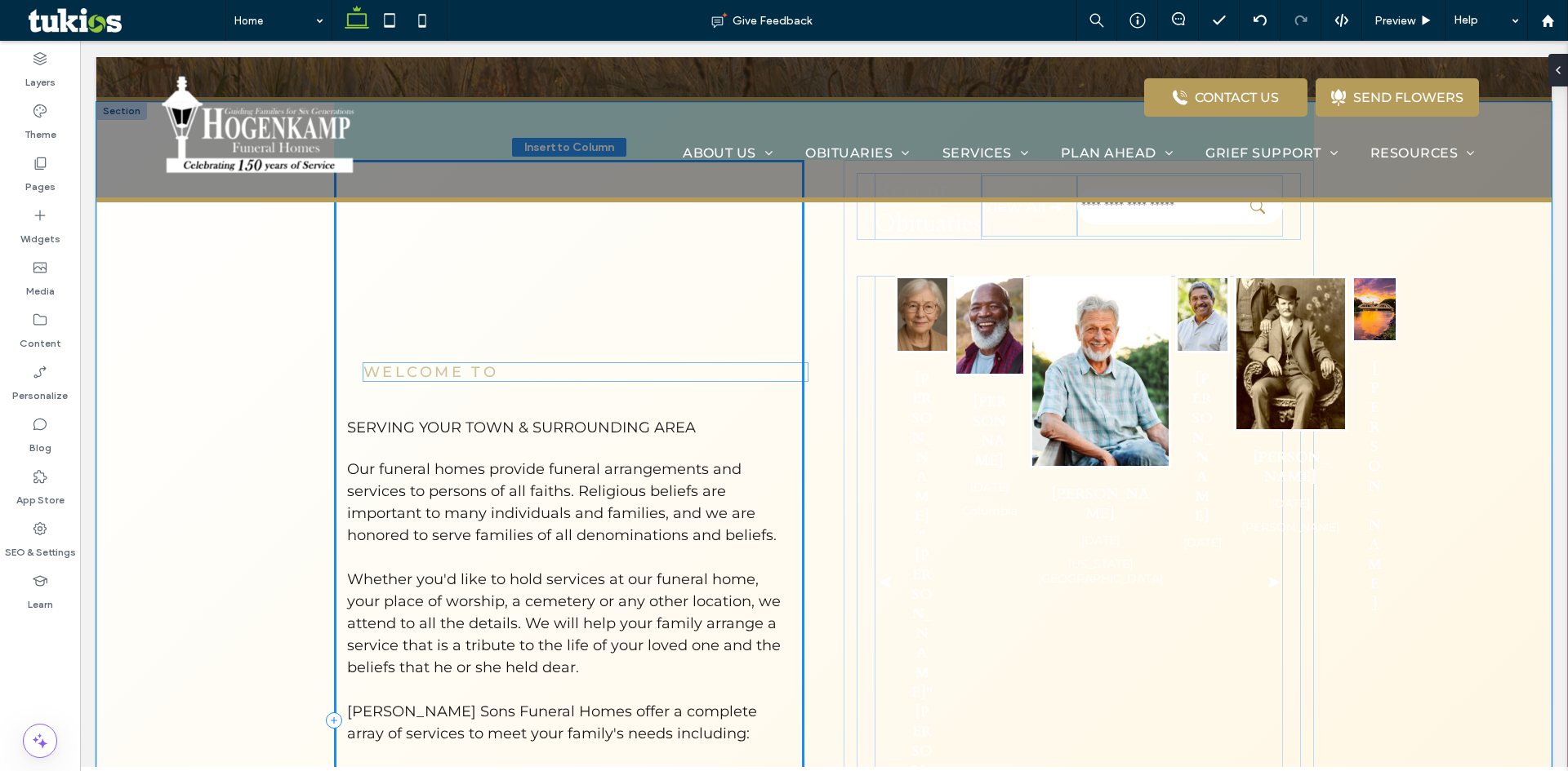
scroll to position [484, 0]
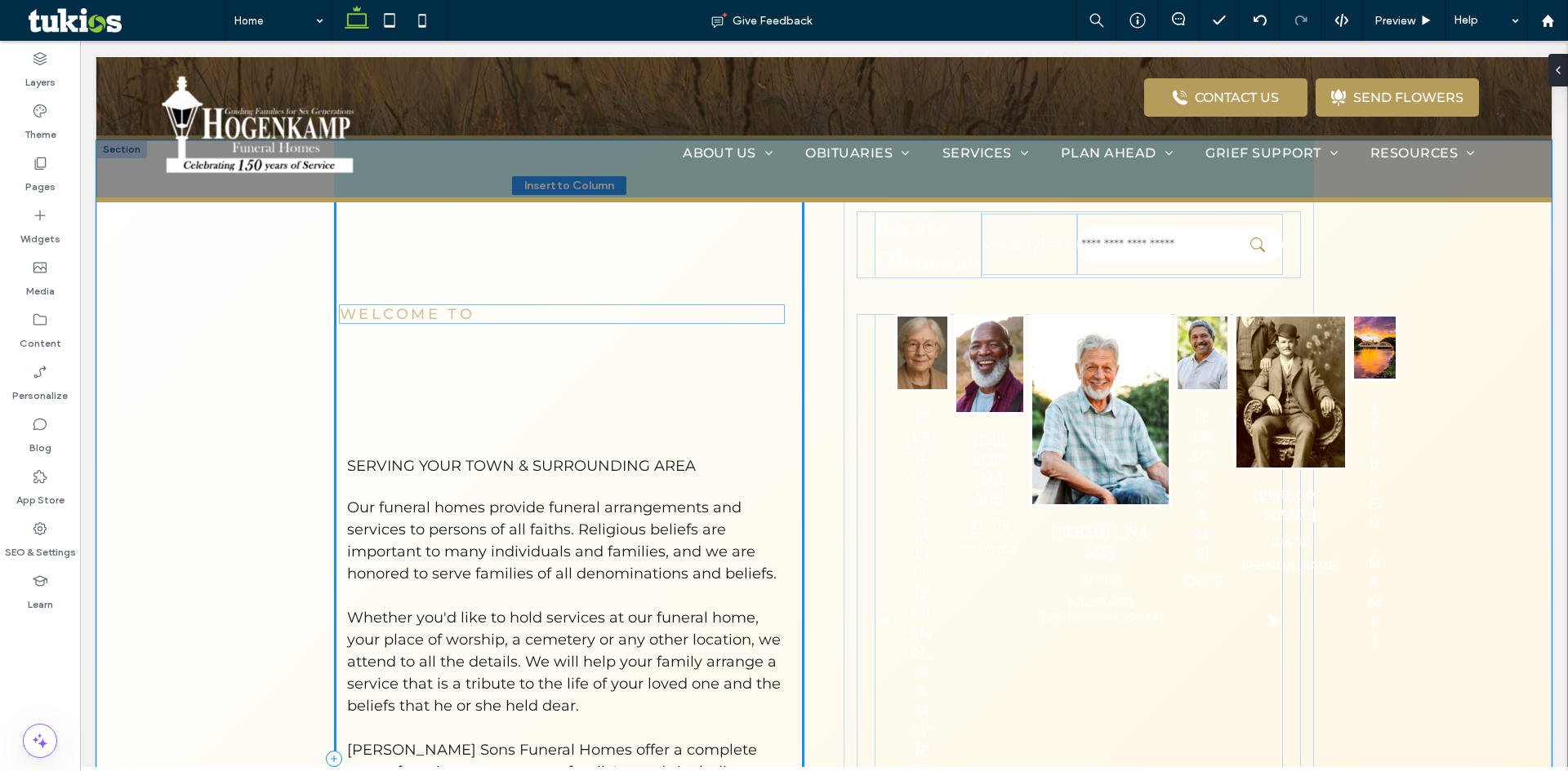
drag, startPoint x: 457, startPoint y: 398, endPoint x: 456, endPoint y: 316, distance: 82.0
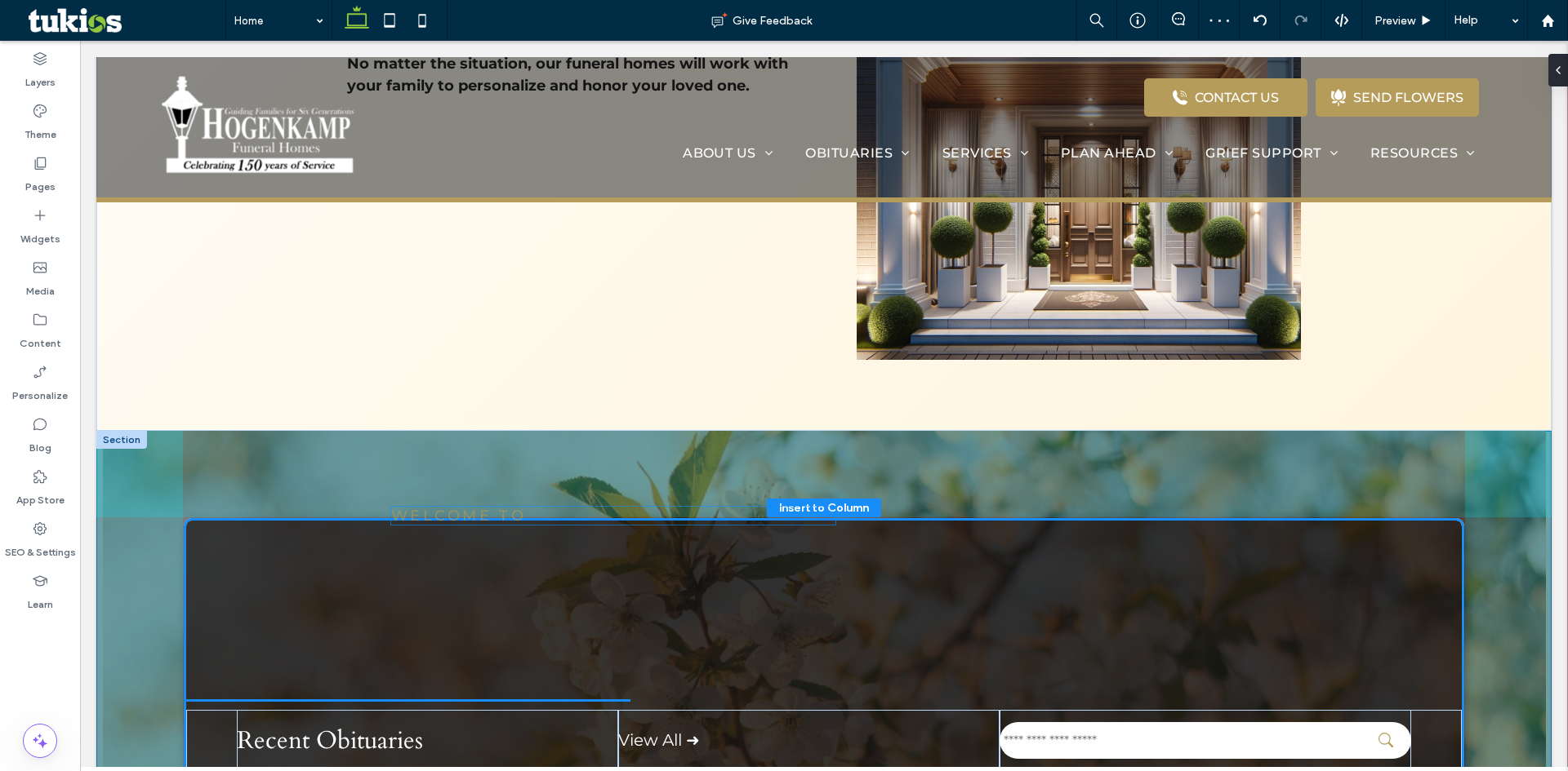
scroll to position [1612, 0]
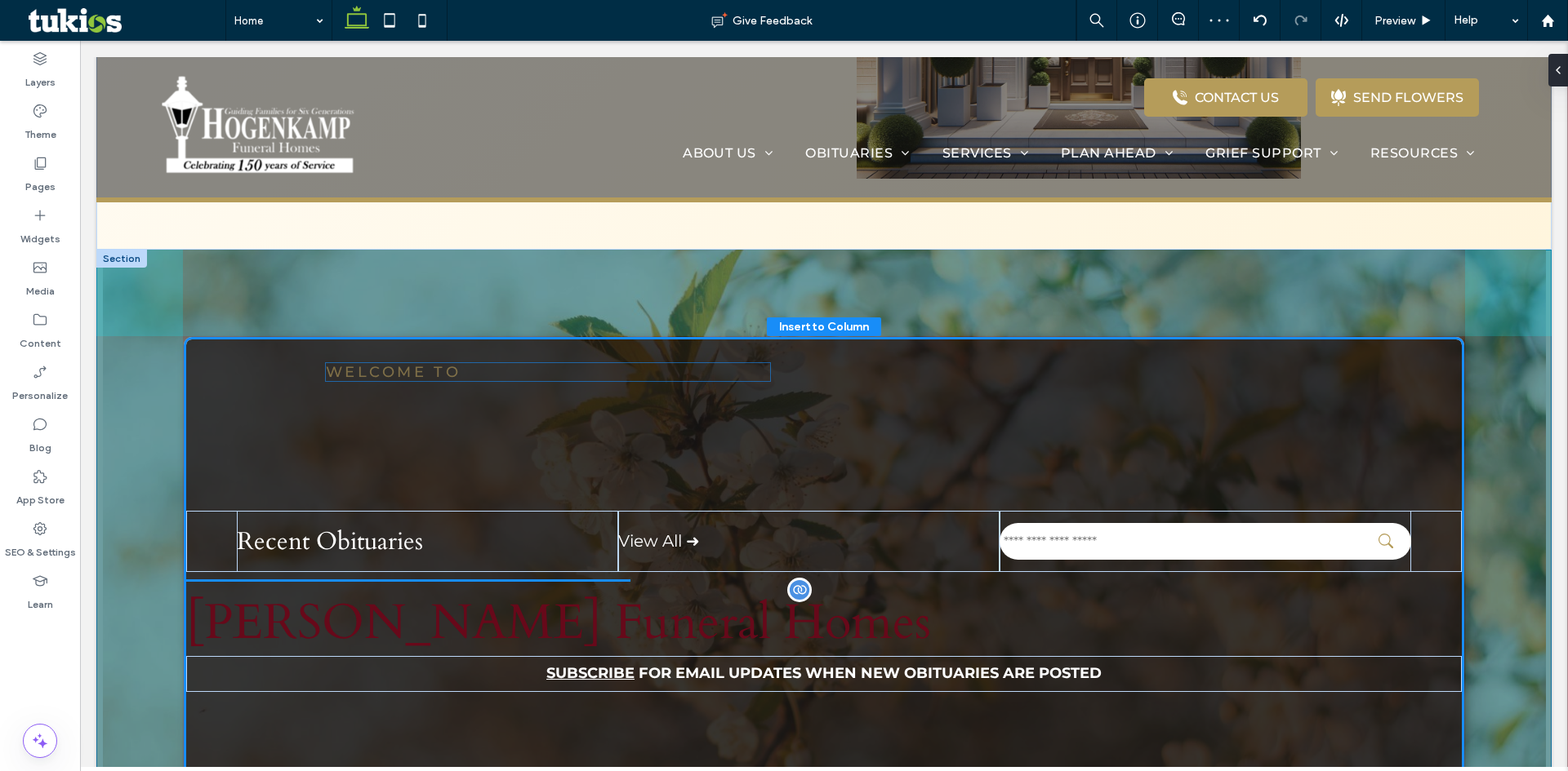
drag, startPoint x: 451, startPoint y: 409, endPoint x: 435, endPoint y: 377, distance: 35.8
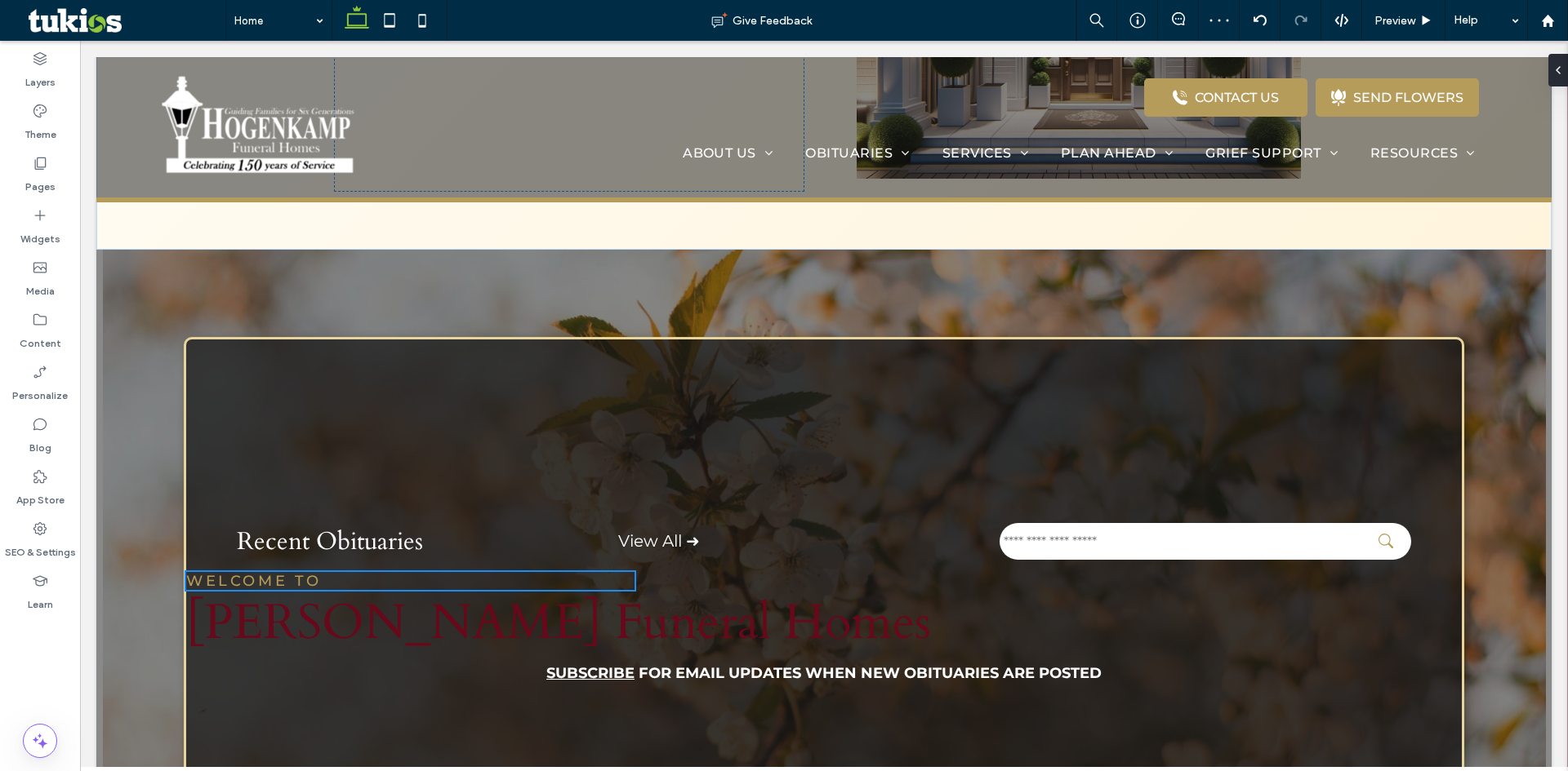
type input "**"
type input "****"
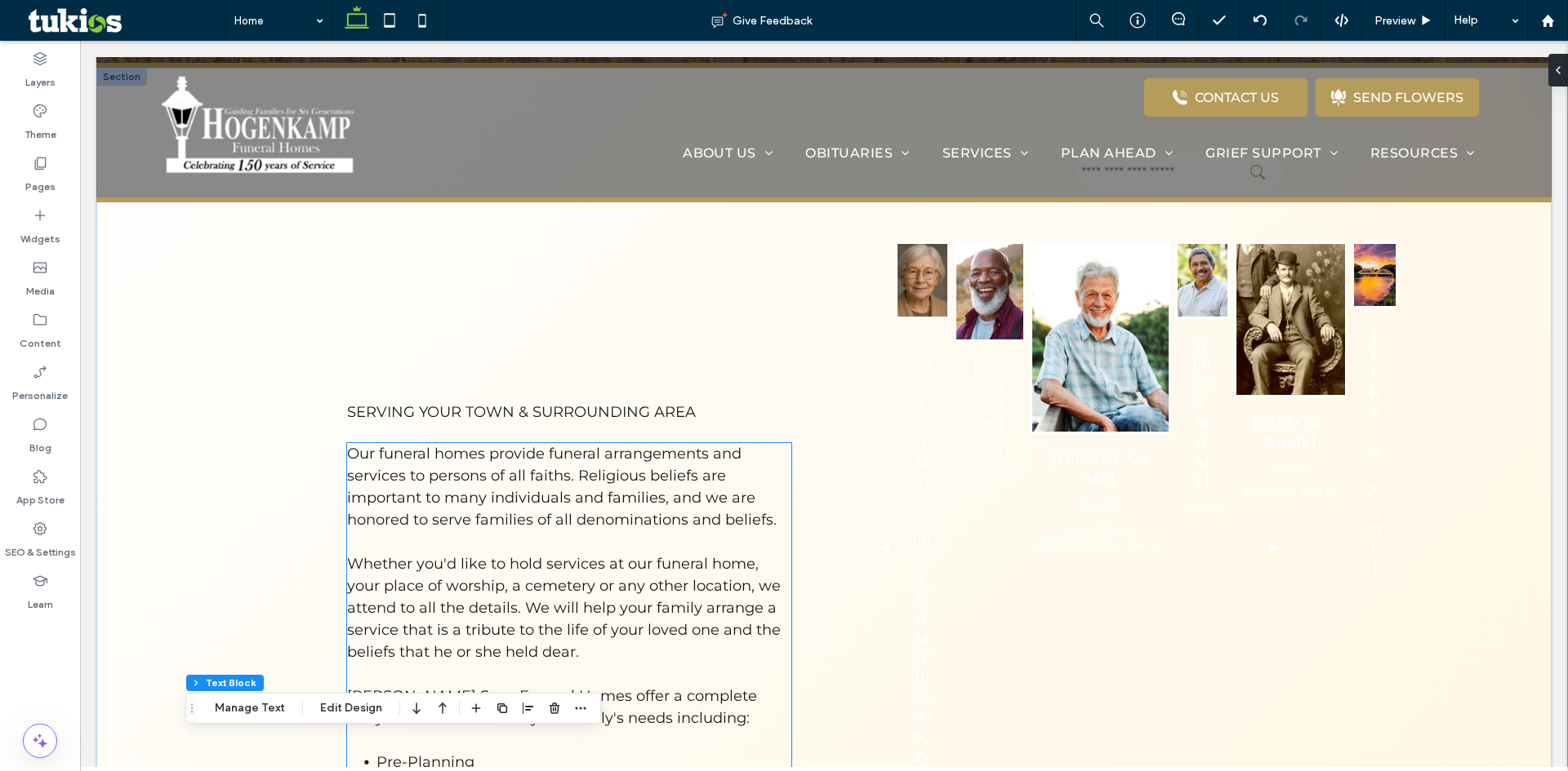
scroll to position [552, 0]
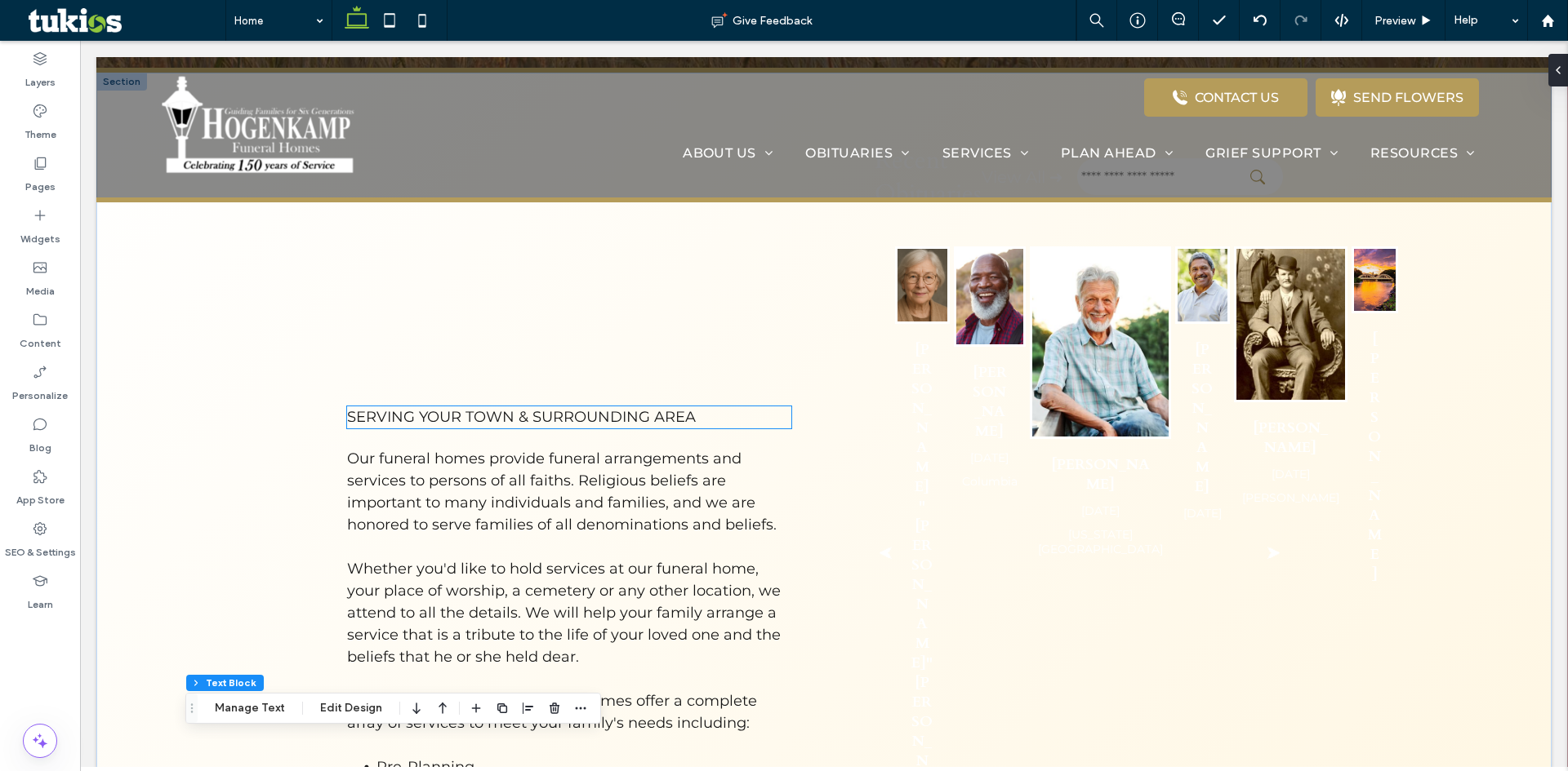
click at [656, 408] on span "SERVING YOUR TOWN & SURROUNDING AREA" at bounding box center [521, 416] width 348 height 18
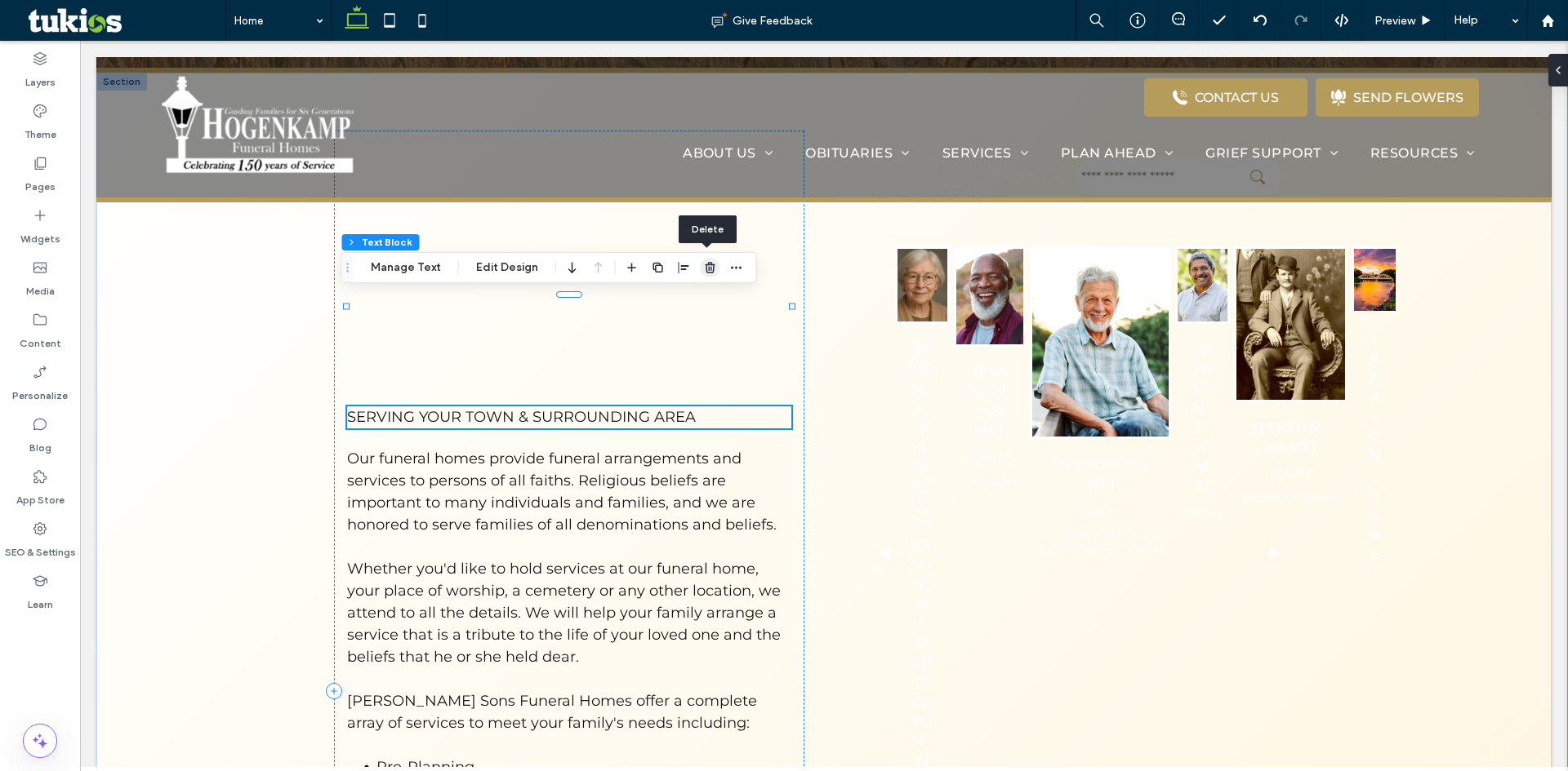
click at [704, 270] on icon "button" at bounding box center [711, 268] width 13 height 13
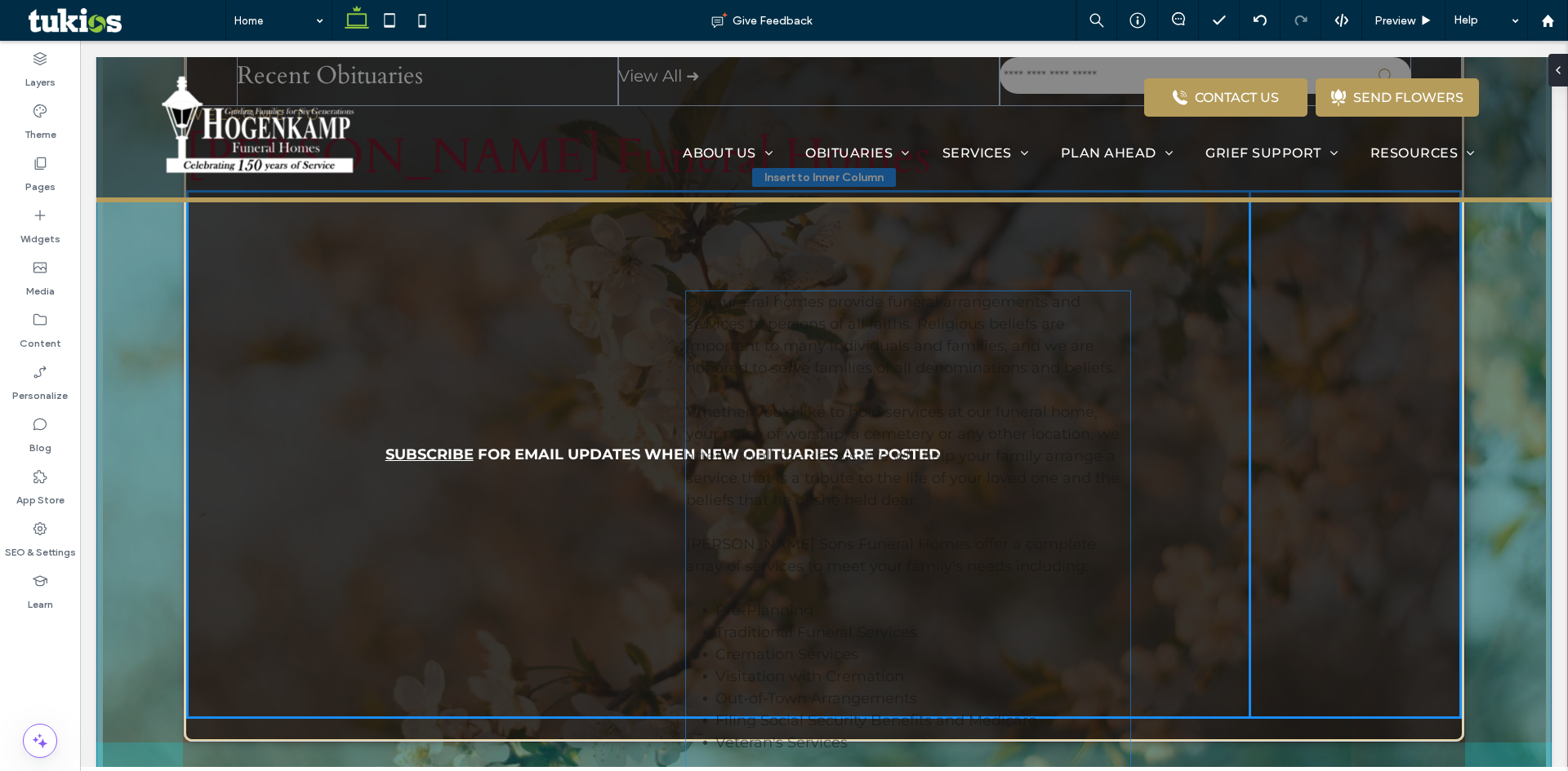
scroll to position [1612, 0]
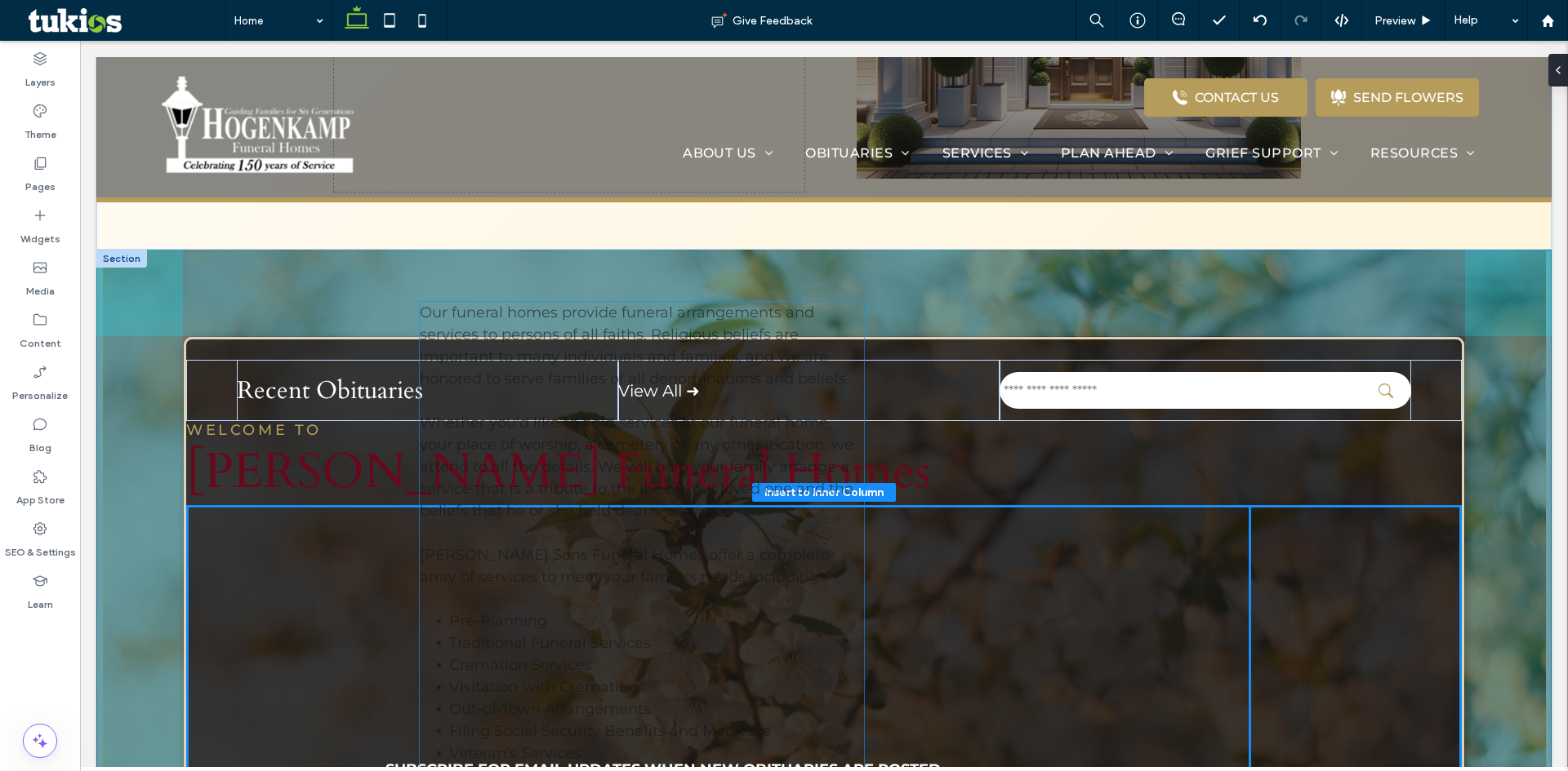
drag, startPoint x: 582, startPoint y: 386, endPoint x: 661, endPoint y: 372, distance: 80.2
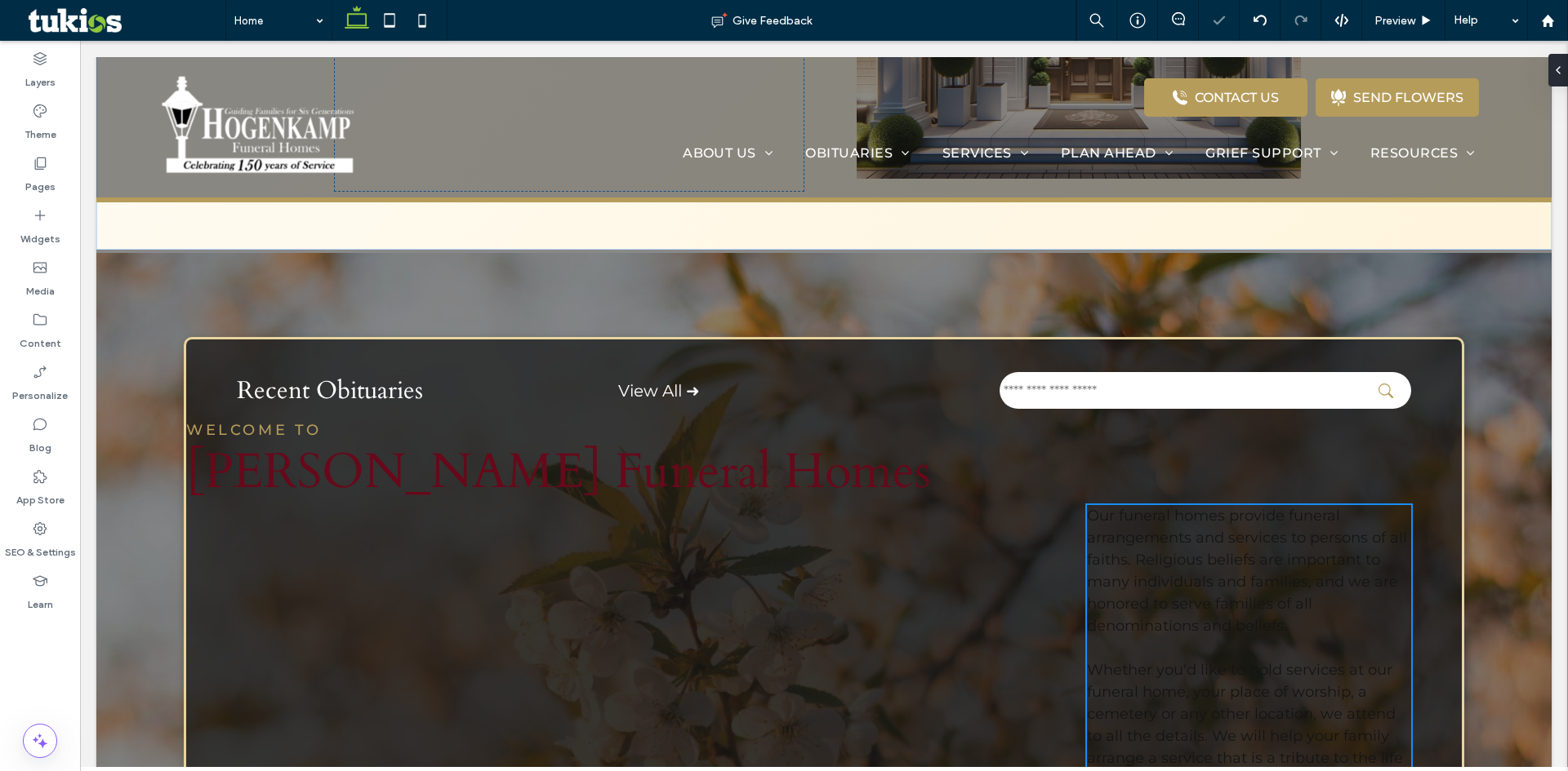
type input "**"
type input "****"
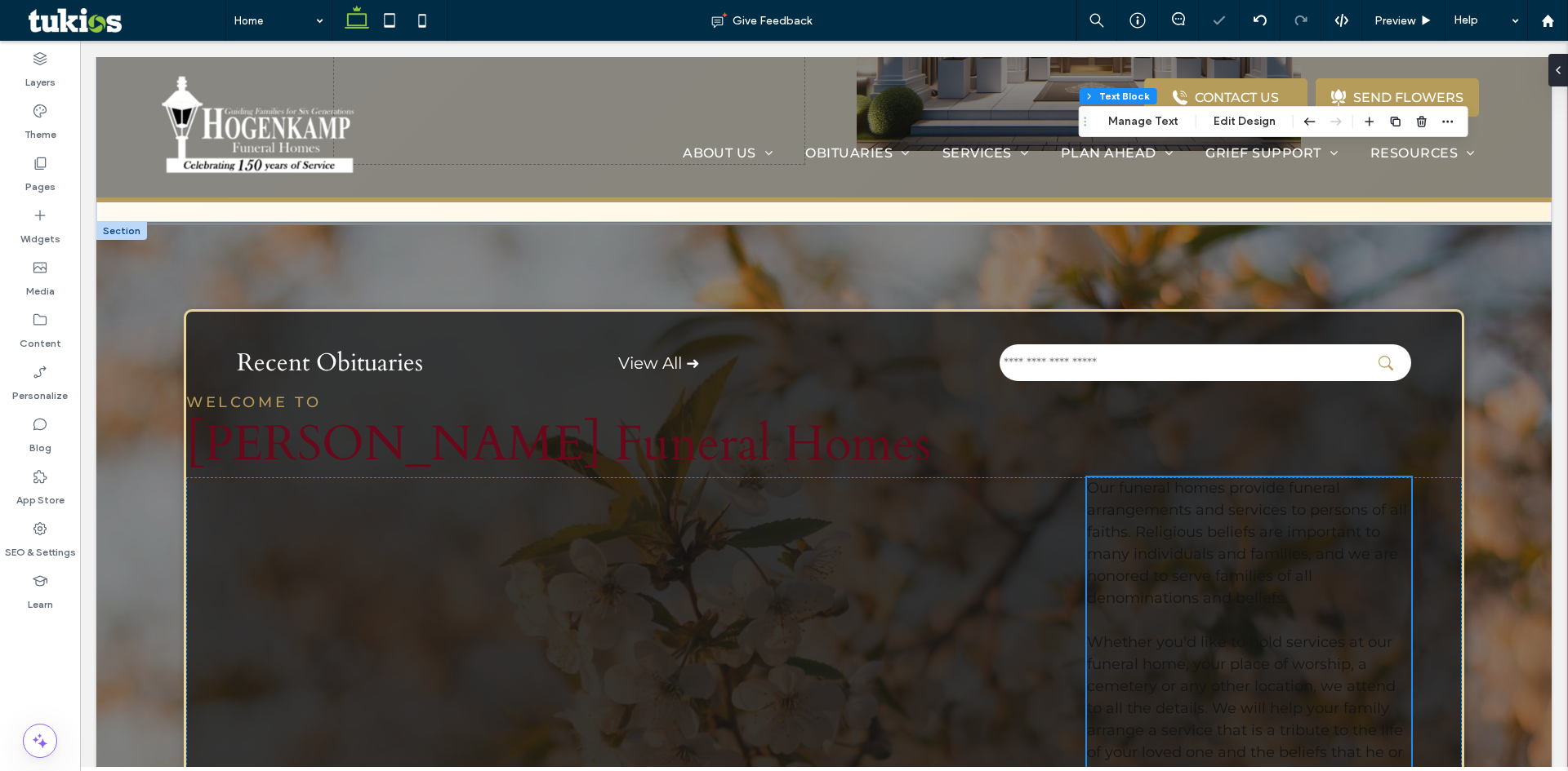
scroll to position [1530, 0]
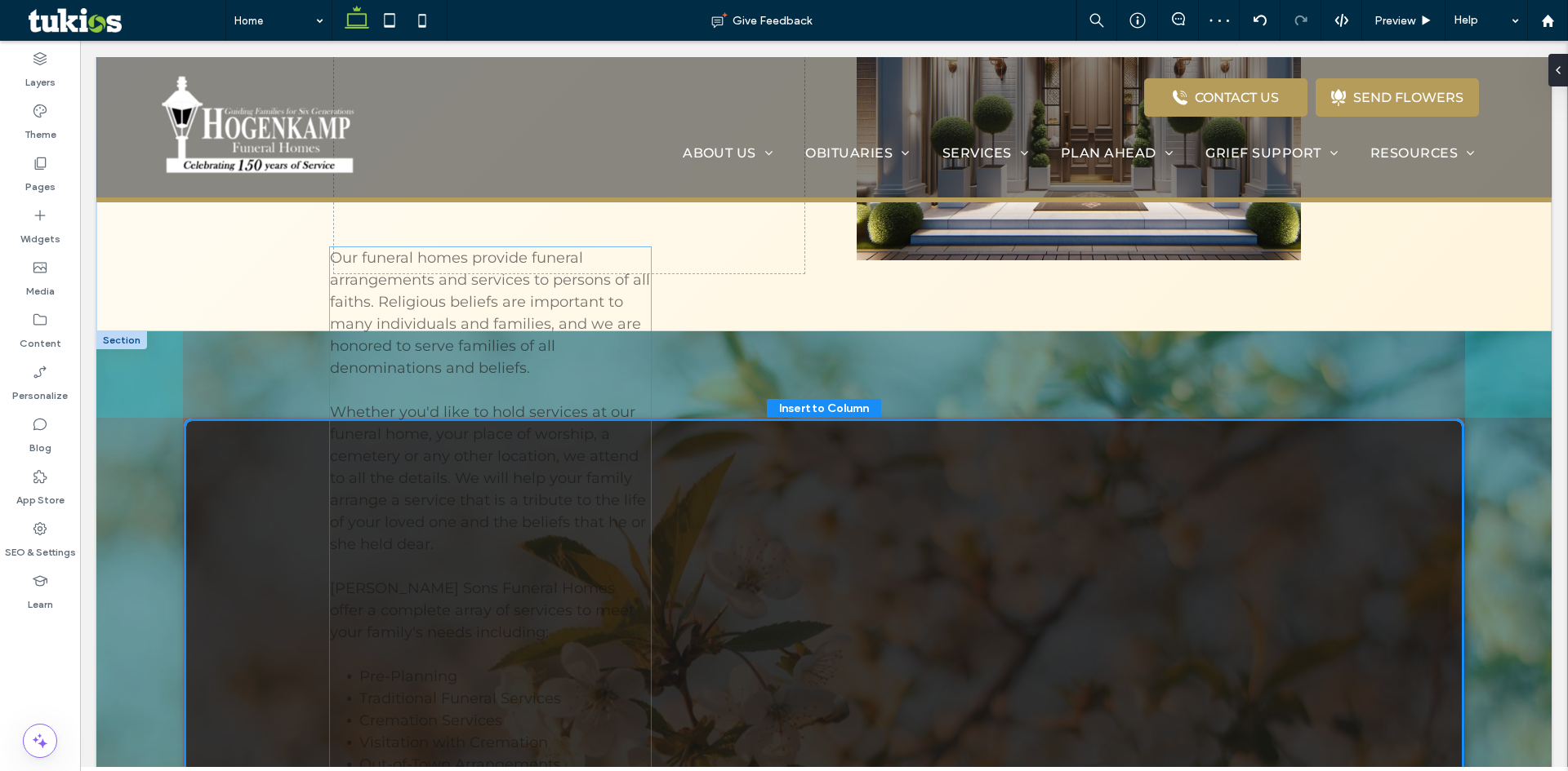
drag, startPoint x: 1188, startPoint y: 499, endPoint x: 440, endPoint y: 384, distance: 756.8
type input "**"
type input "****"
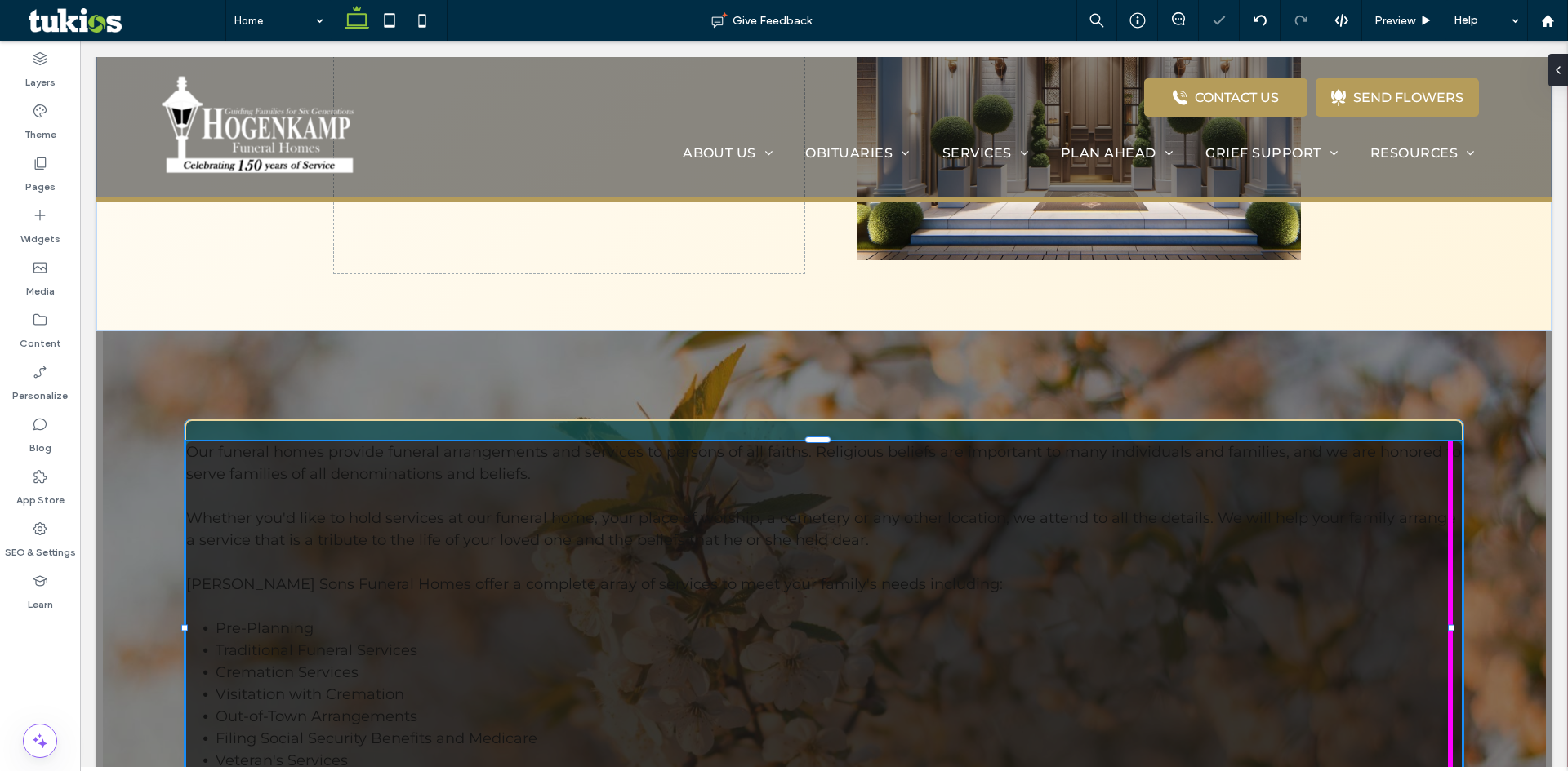
drag, startPoint x: 505, startPoint y: 556, endPoint x: 1581, endPoint y: 500, distance: 1077.5
click at [1567, 500] on html "CONTACT US .st0-{display:none;} .st1-{display:inline;} .st2-{fill:#currentcolor…" at bounding box center [823, 313] width 1488 height 3608
type input "***"
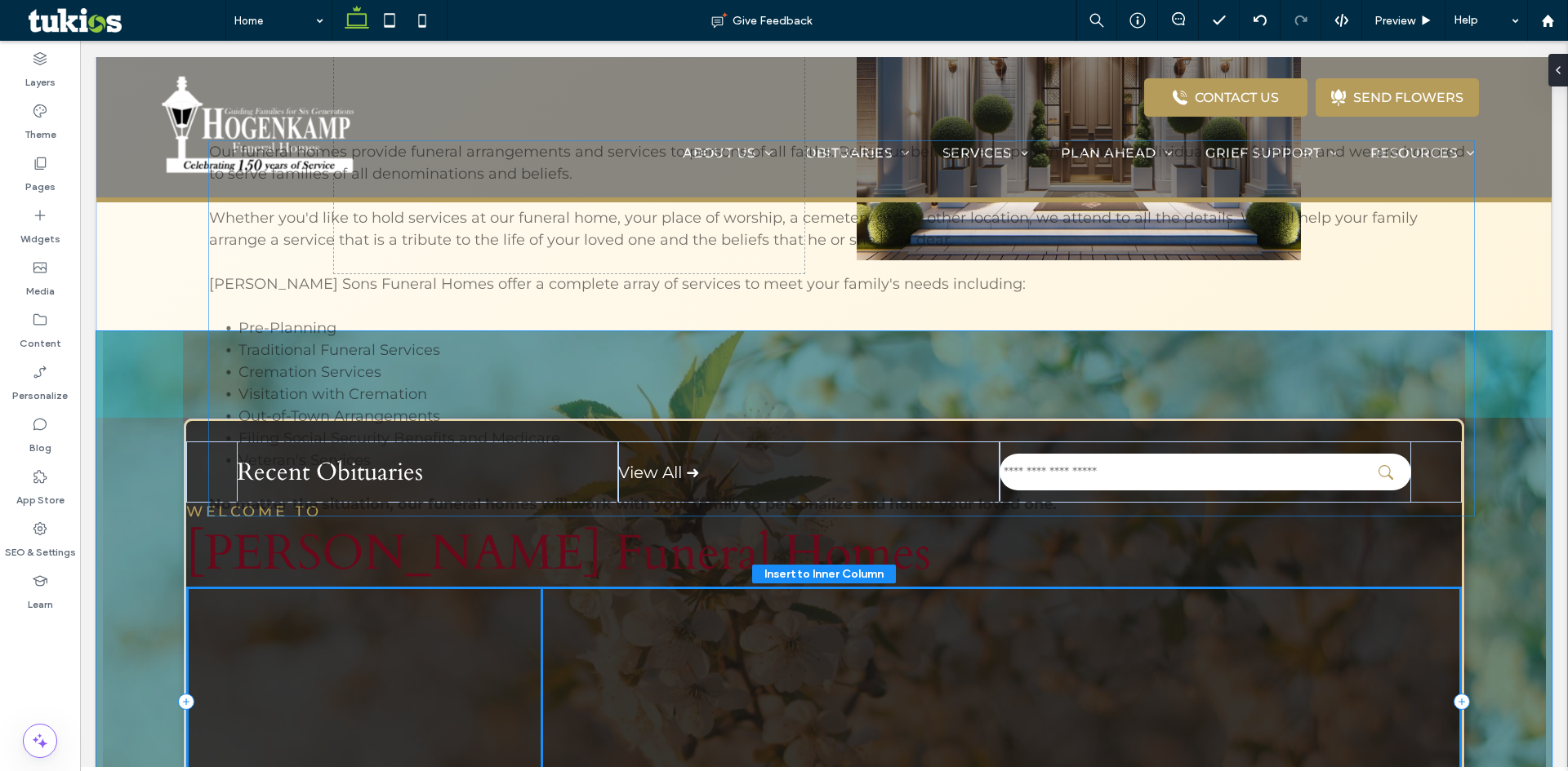
drag, startPoint x: 736, startPoint y: 450, endPoint x: 759, endPoint y: 374, distance: 79.4
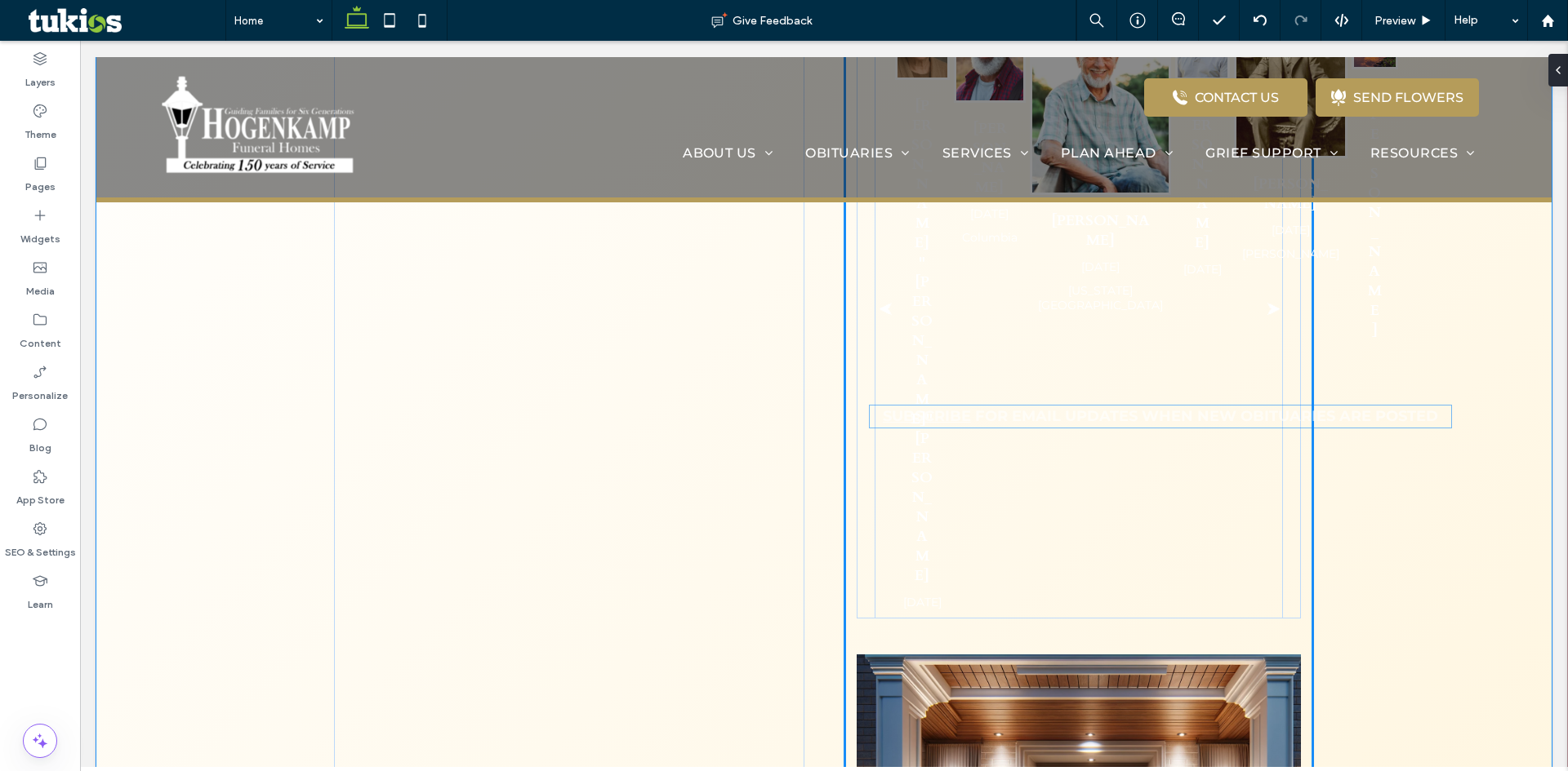
scroll to position [715, 0]
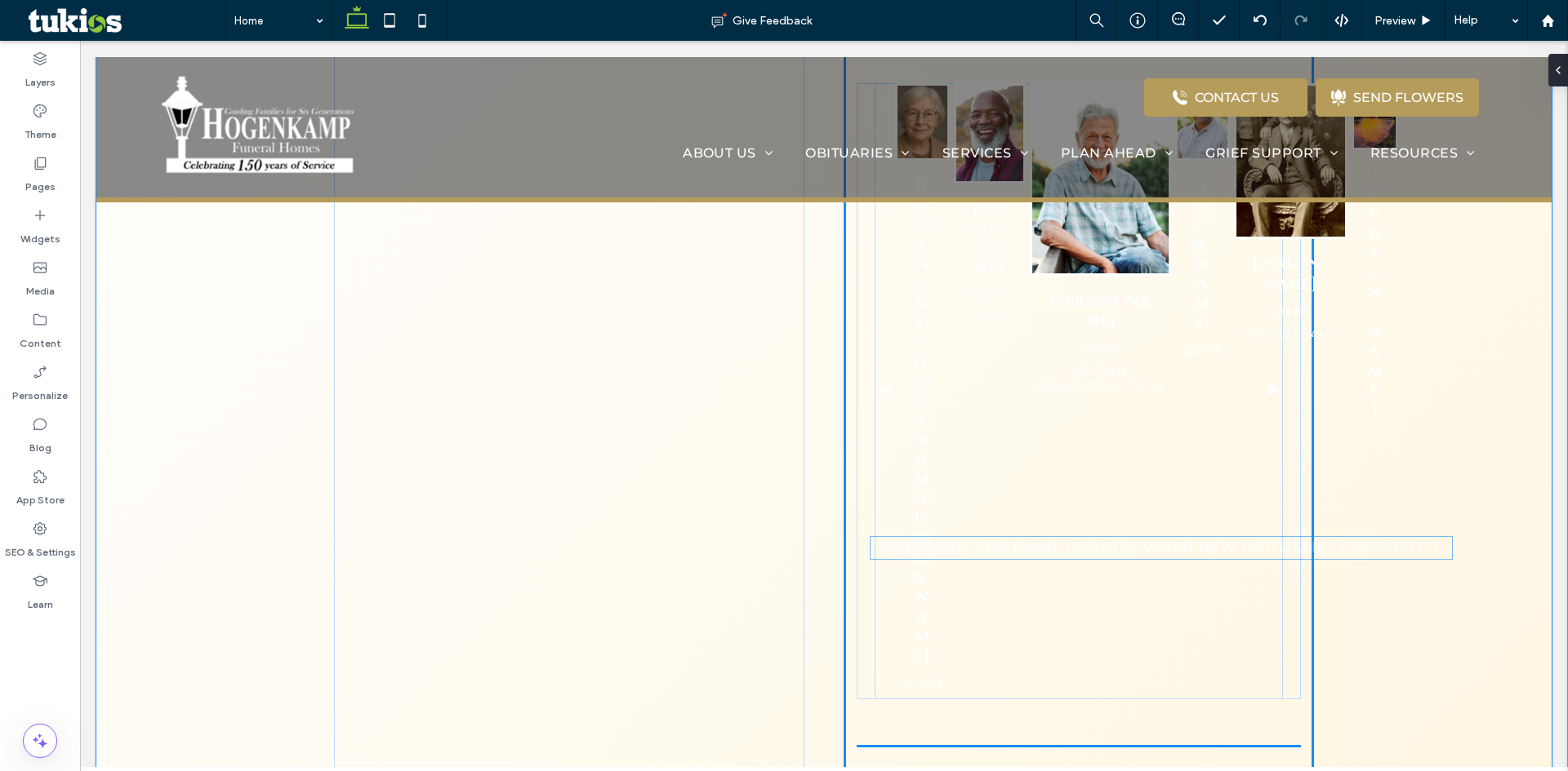
drag, startPoint x: 985, startPoint y: 613, endPoint x: 1117, endPoint y: 597, distance: 133.0
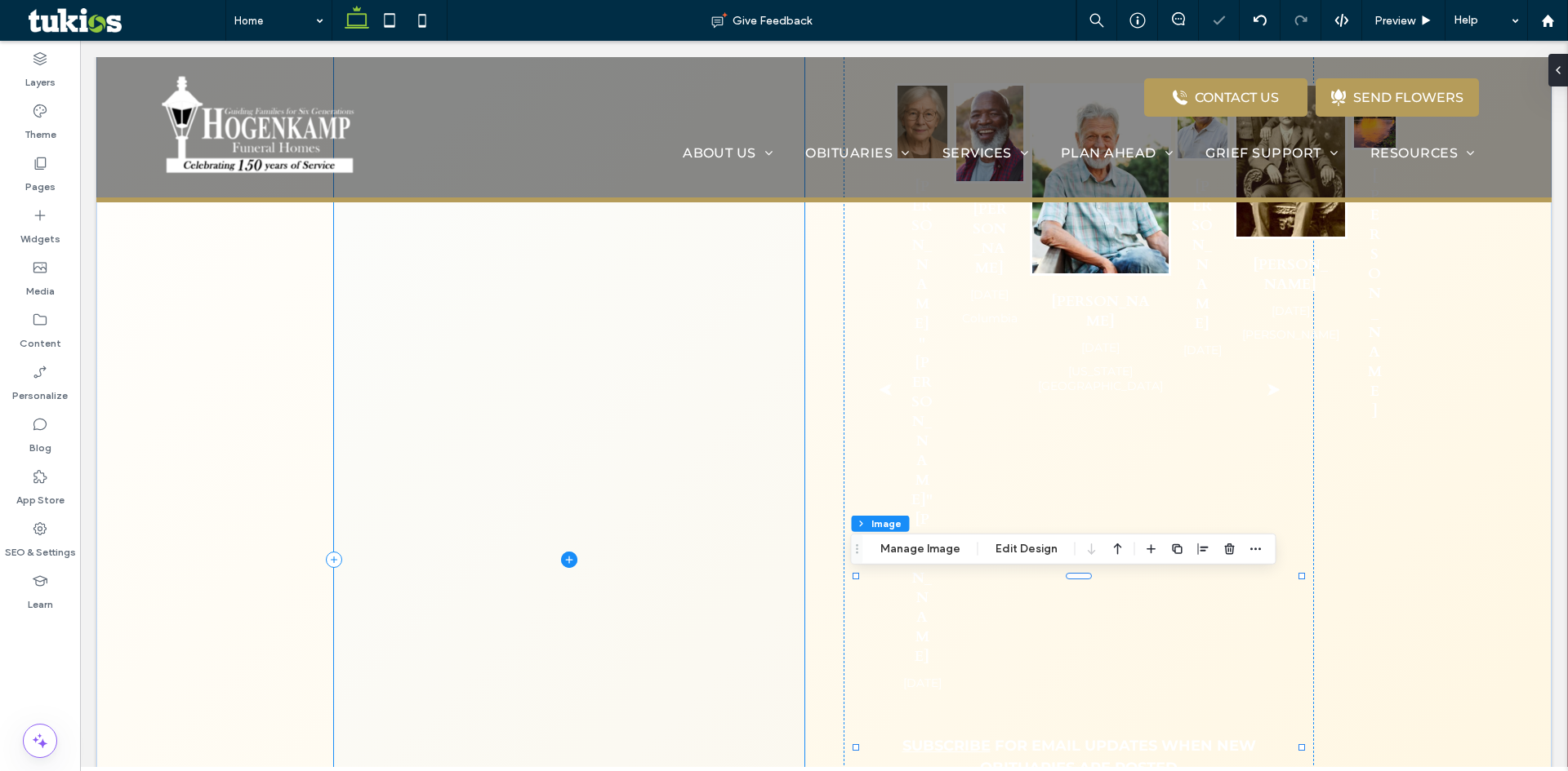
click at [676, 592] on span at bounding box center [569, 560] width 470 height 1185
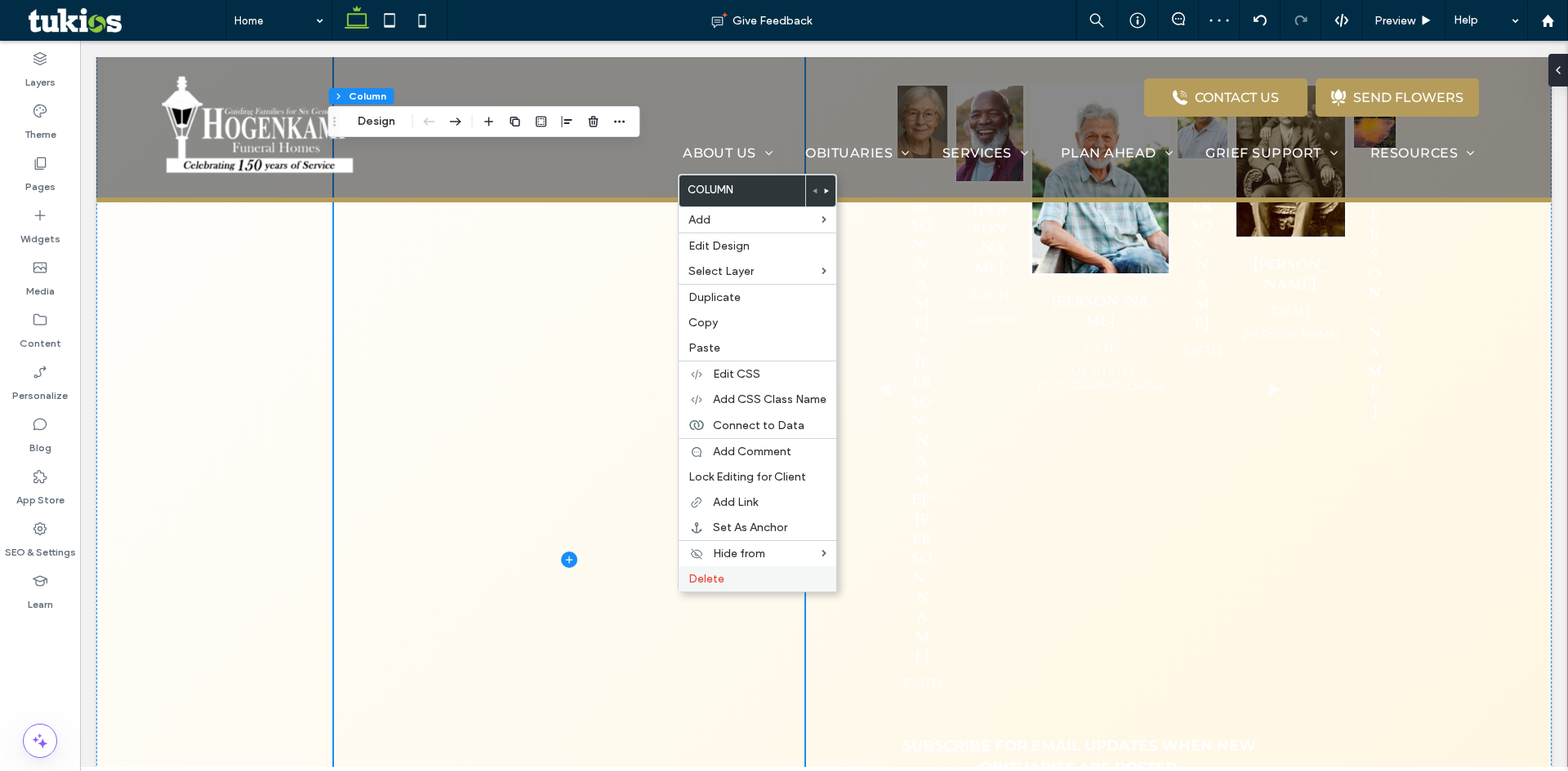
click at [714, 577] on span "Delete" at bounding box center [706, 579] width 36 height 13
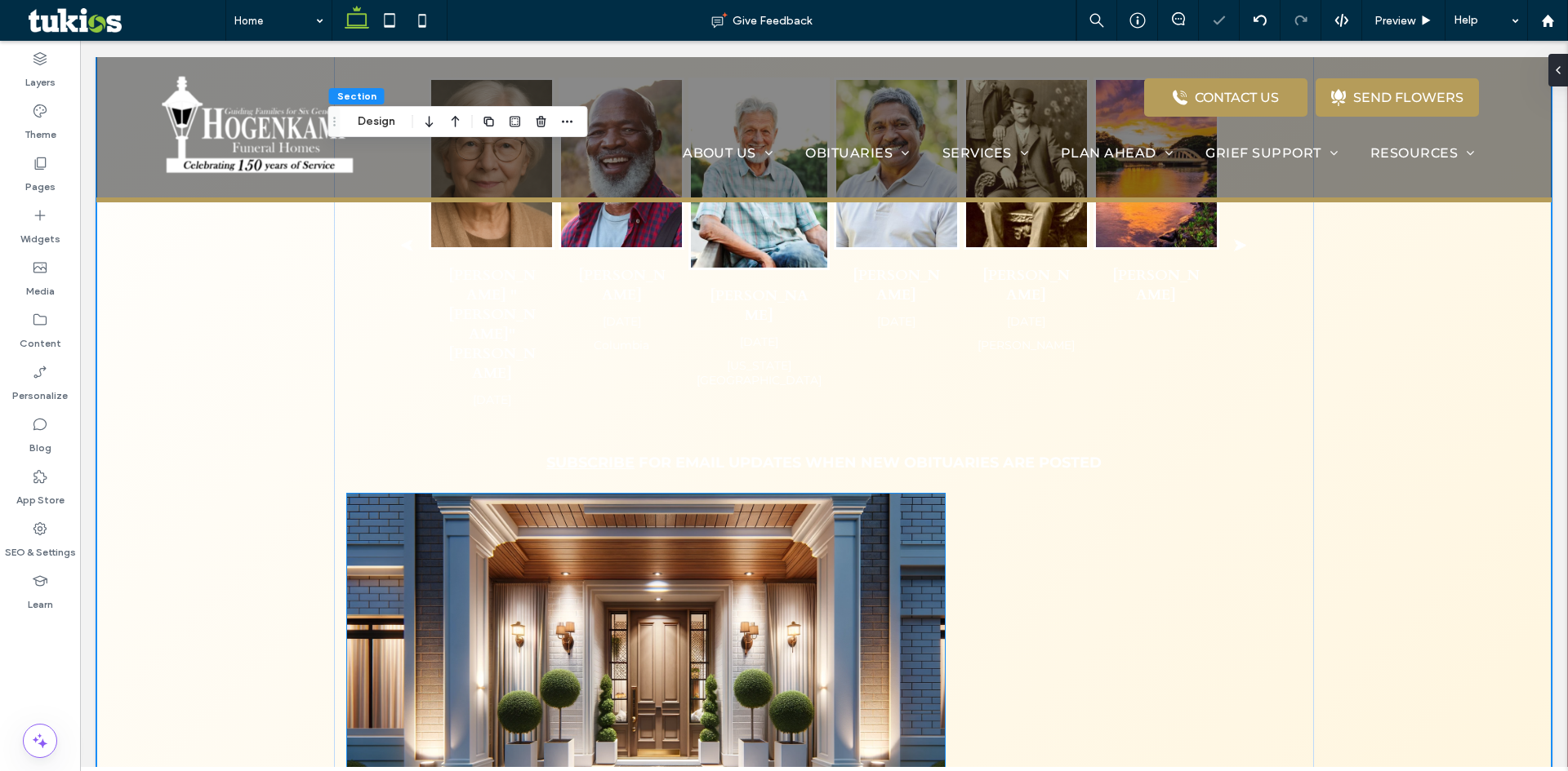
click at [672, 559] on img at bounding box center [645, 664] width 597 height 341
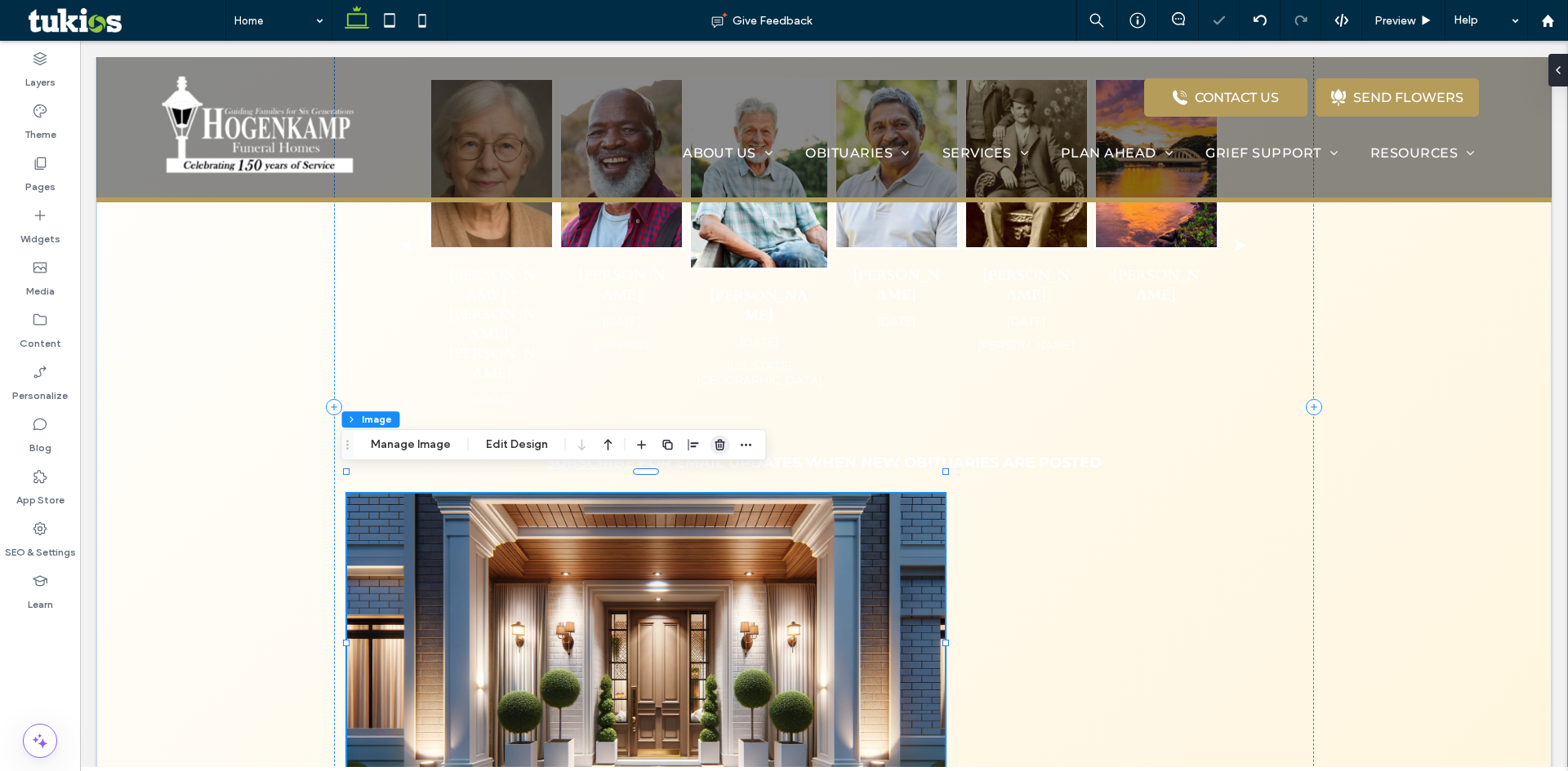
click at [716, 445] on use "button" at bounding box center [720, 444] width 10 height 11
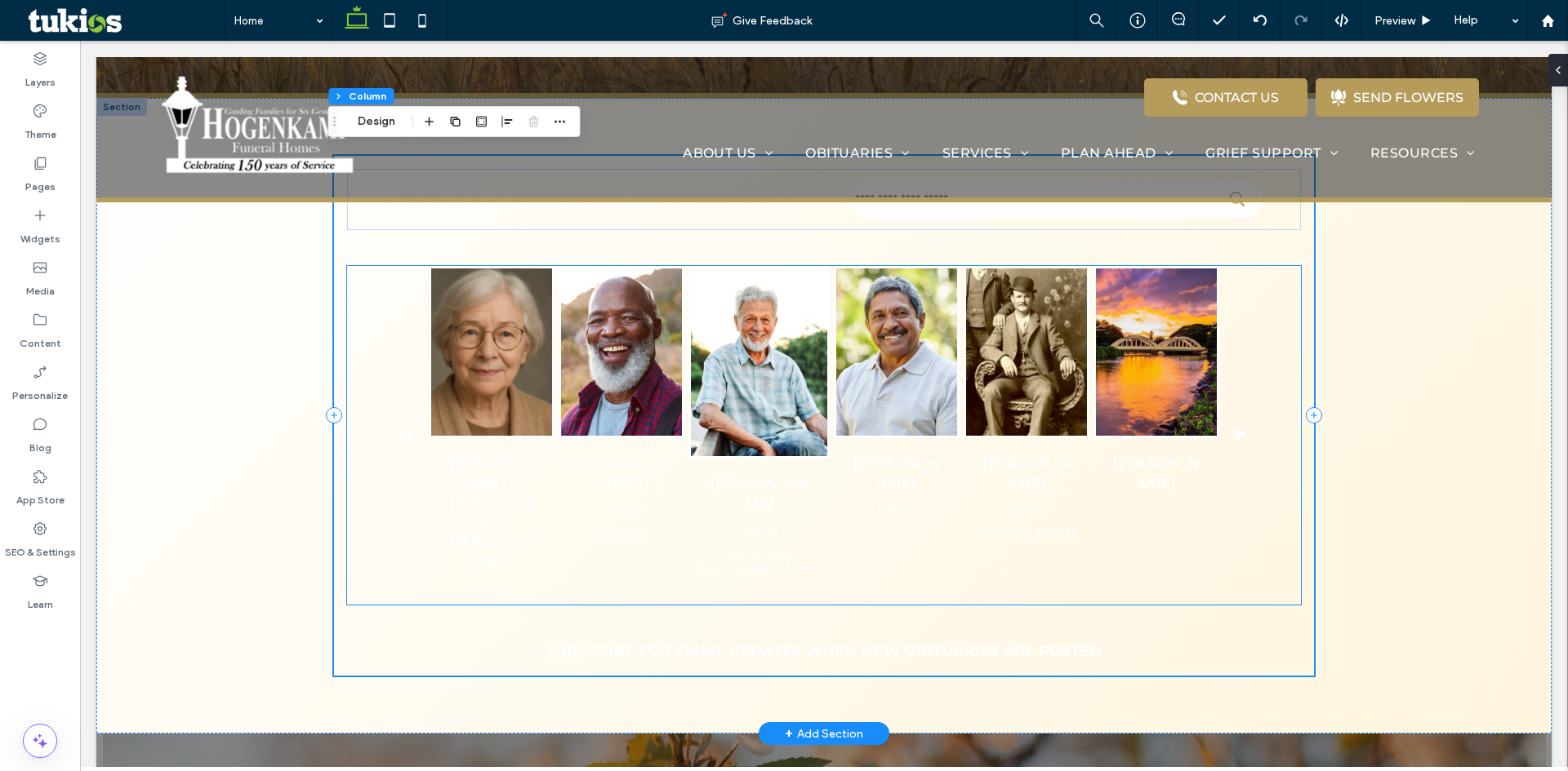
scroll to position [470, 0]
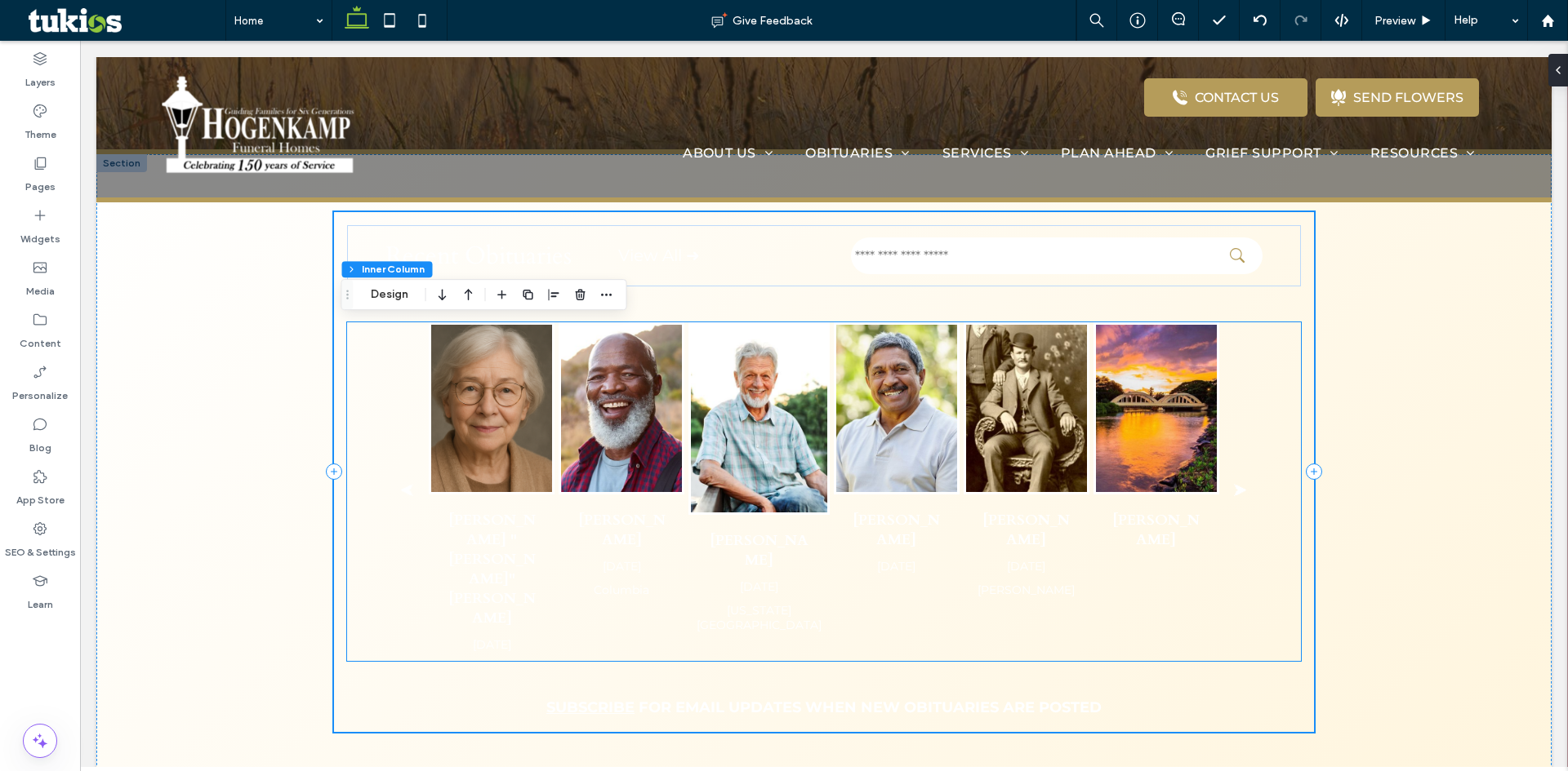
type input "**"
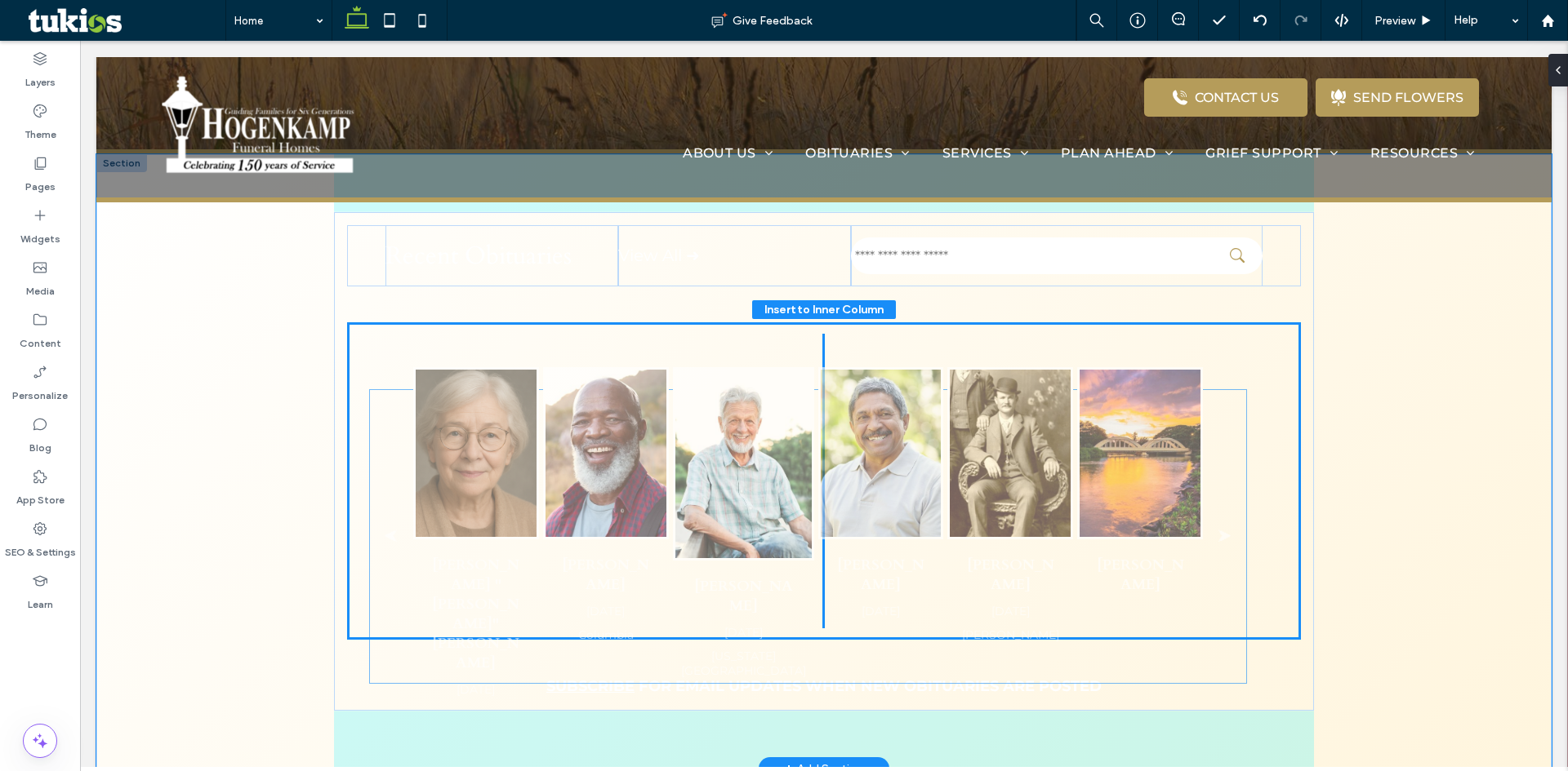
drag, startPoint x: 1013, startPoint y: 517, endPoint x: 1002, endPoint y: 574, distance: 58.1
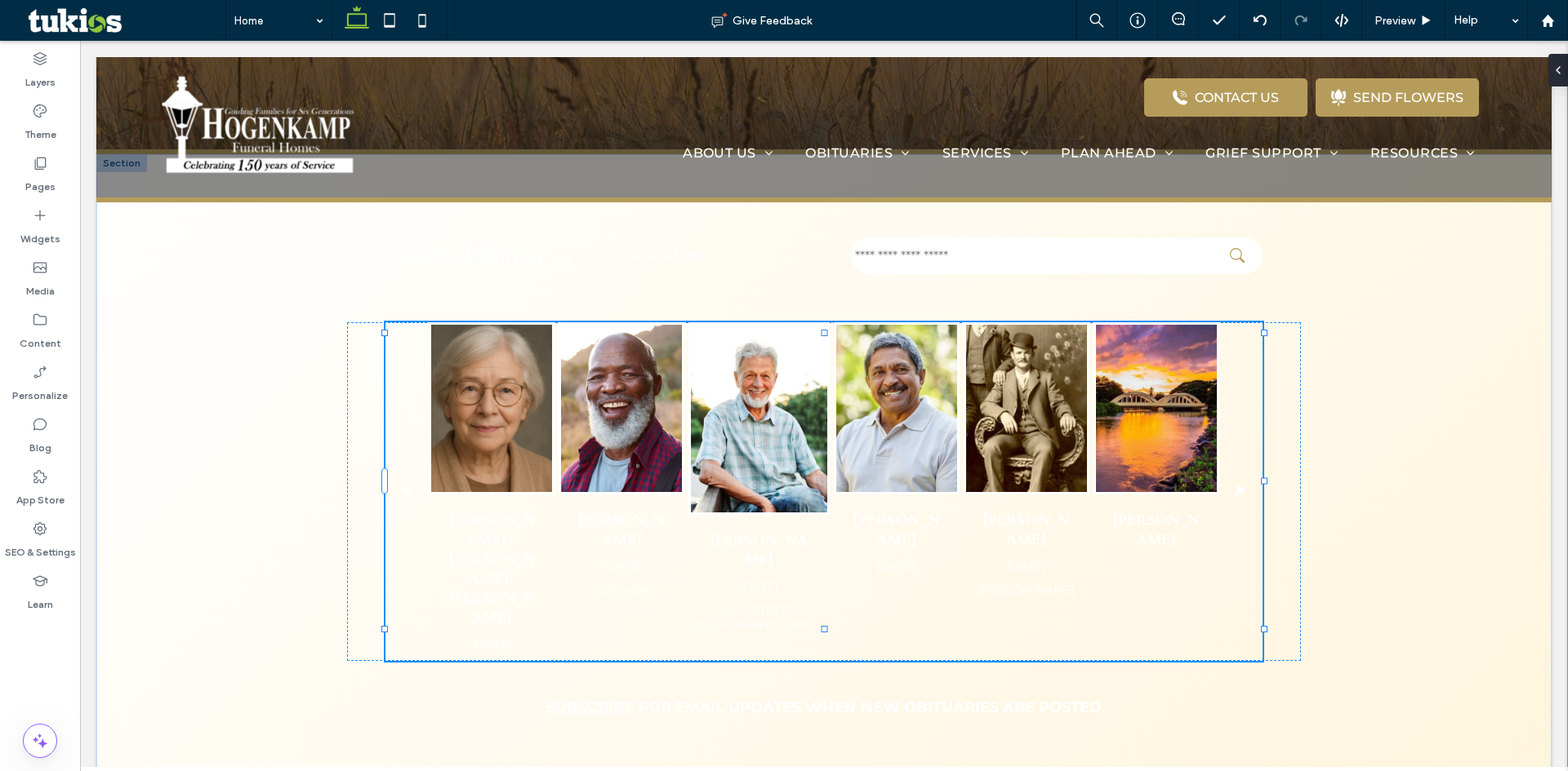
type input "**"
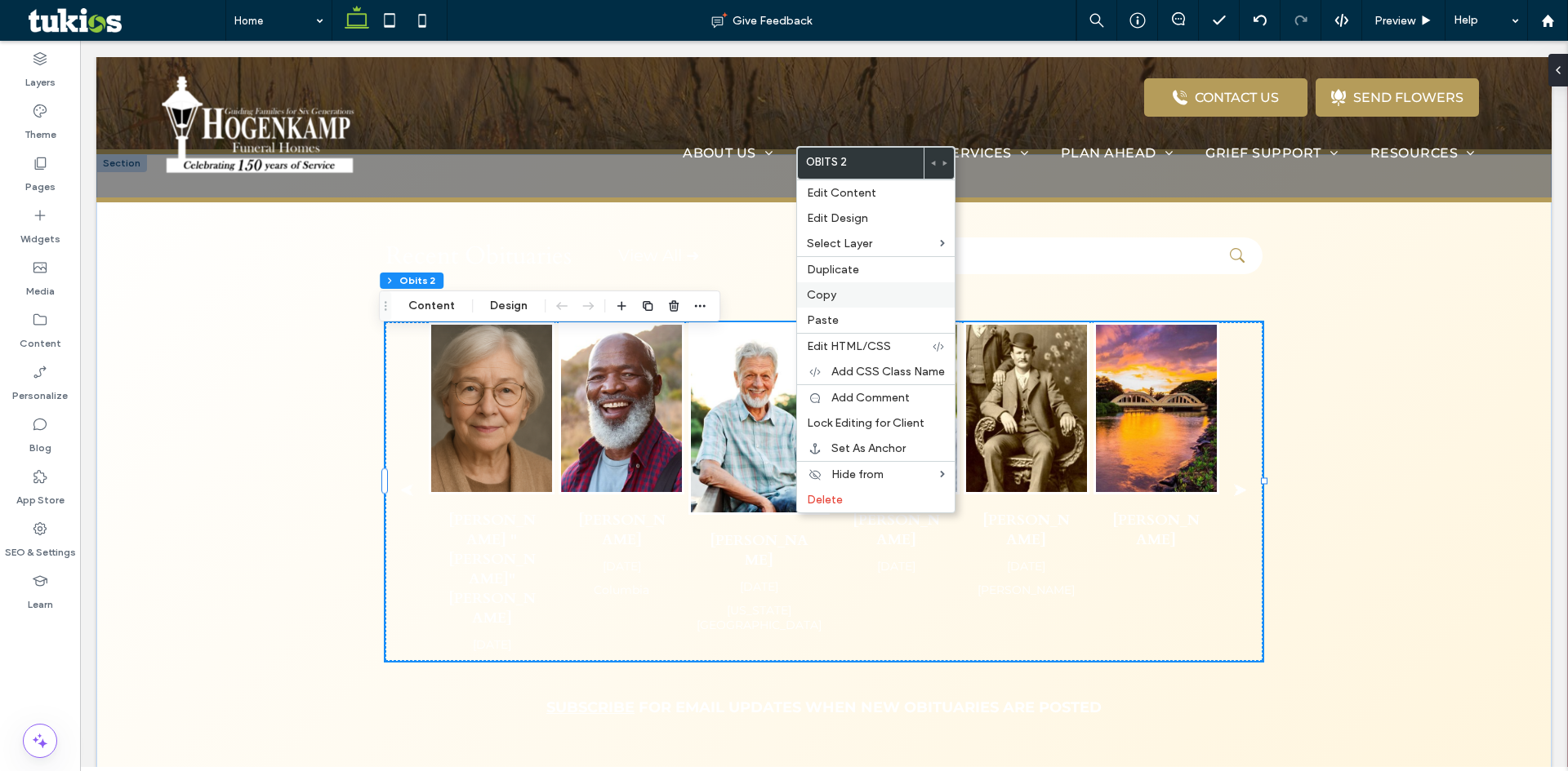
click at [847, 305] on div "Copy" at bounding box center [876, 295] width 158 height 25
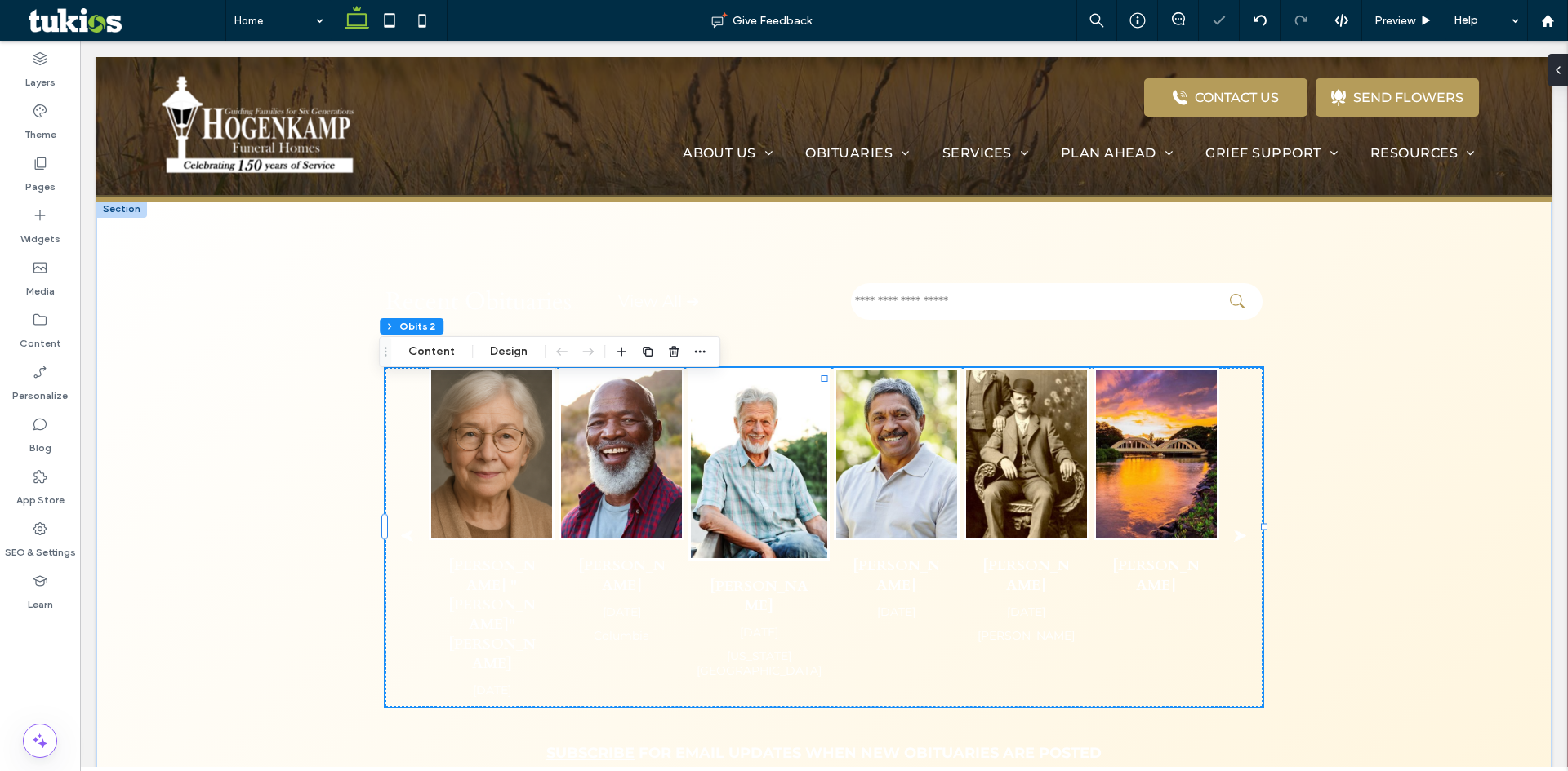
scroll to position [307, 0]
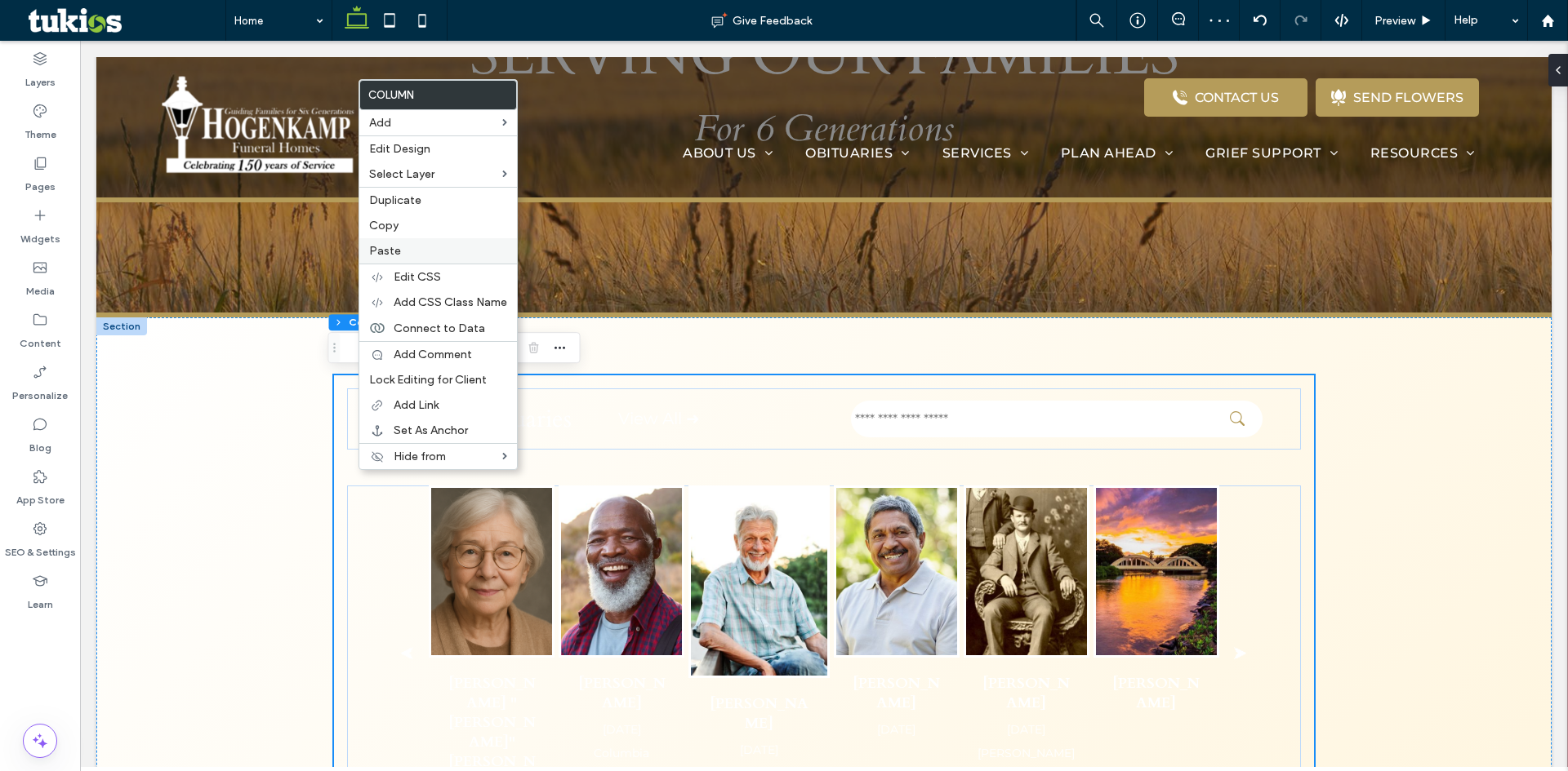
click at [401, 253] on label "Paste" at bounding box center [438, 251] width 138 height 13
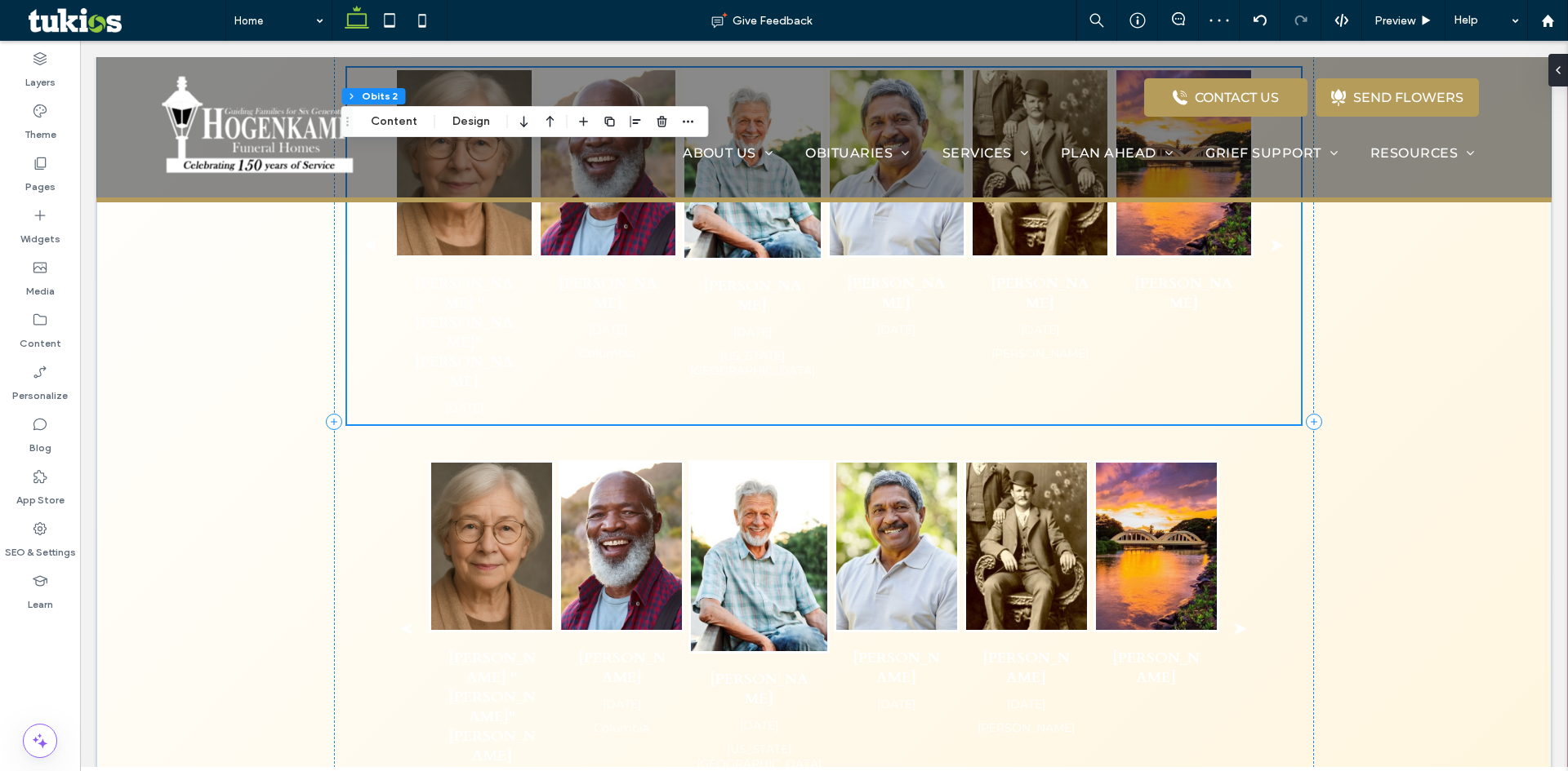
scroll to position [715, 0]
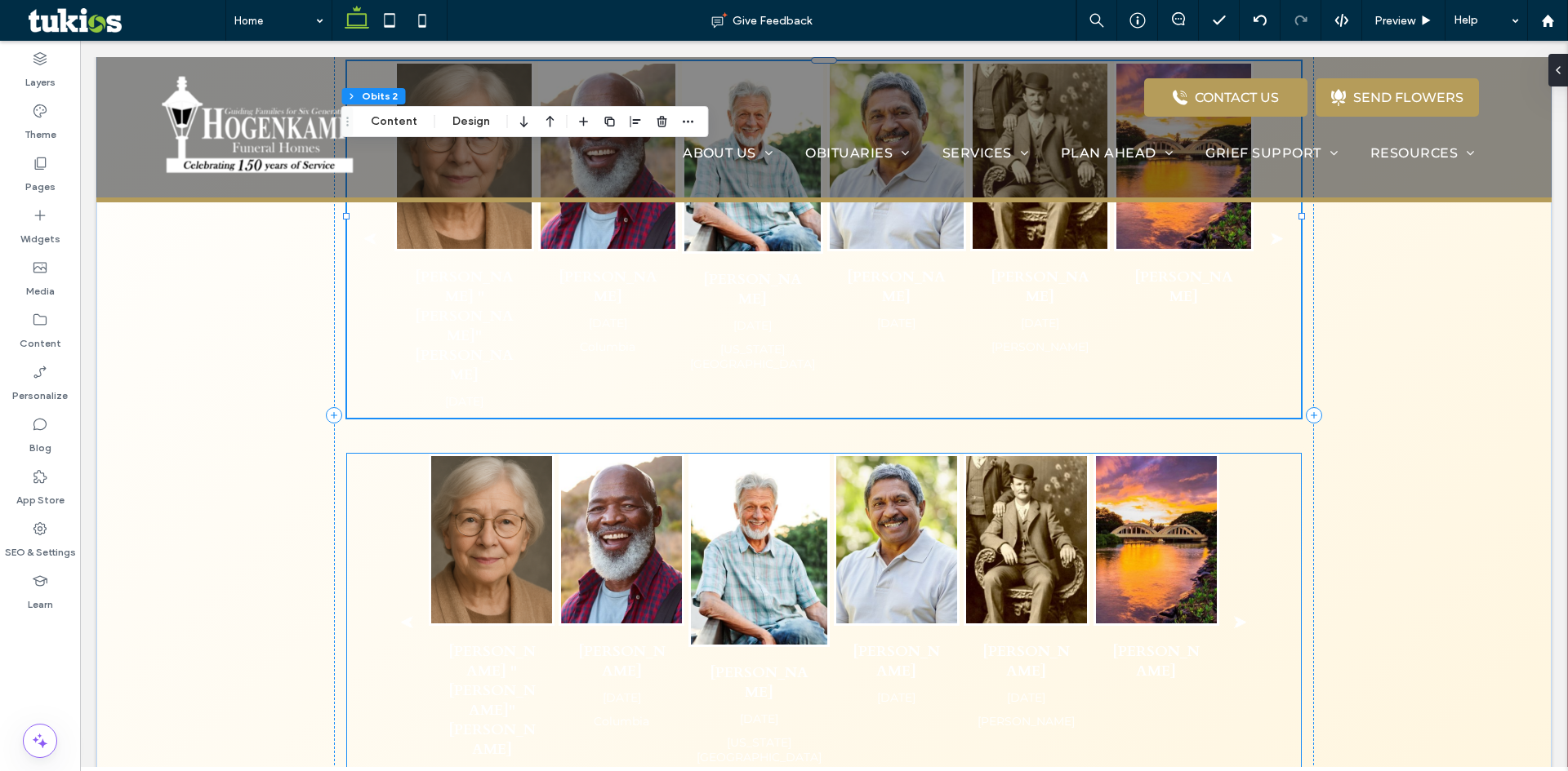
click at [354, 454] on div "Margaret "Maggie" Whitlow May 13, 2025 Raymond Mitchell Feb 10, 2024 Columbia K…" at bounding box center [823, 623] width 953 height 338
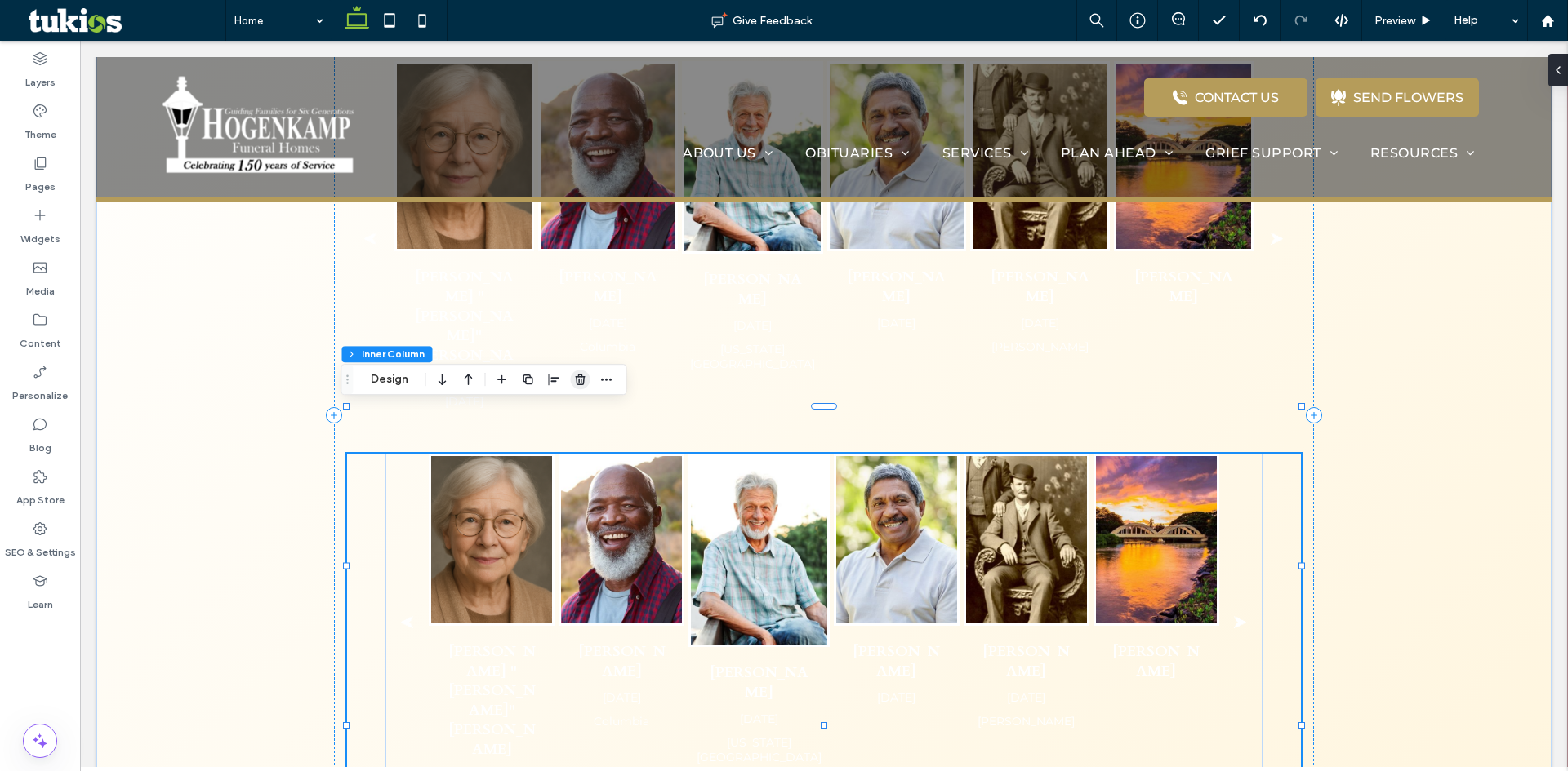
click at [578, 380] on icon "button" at bounding box center [581, 380] width 13 height 13
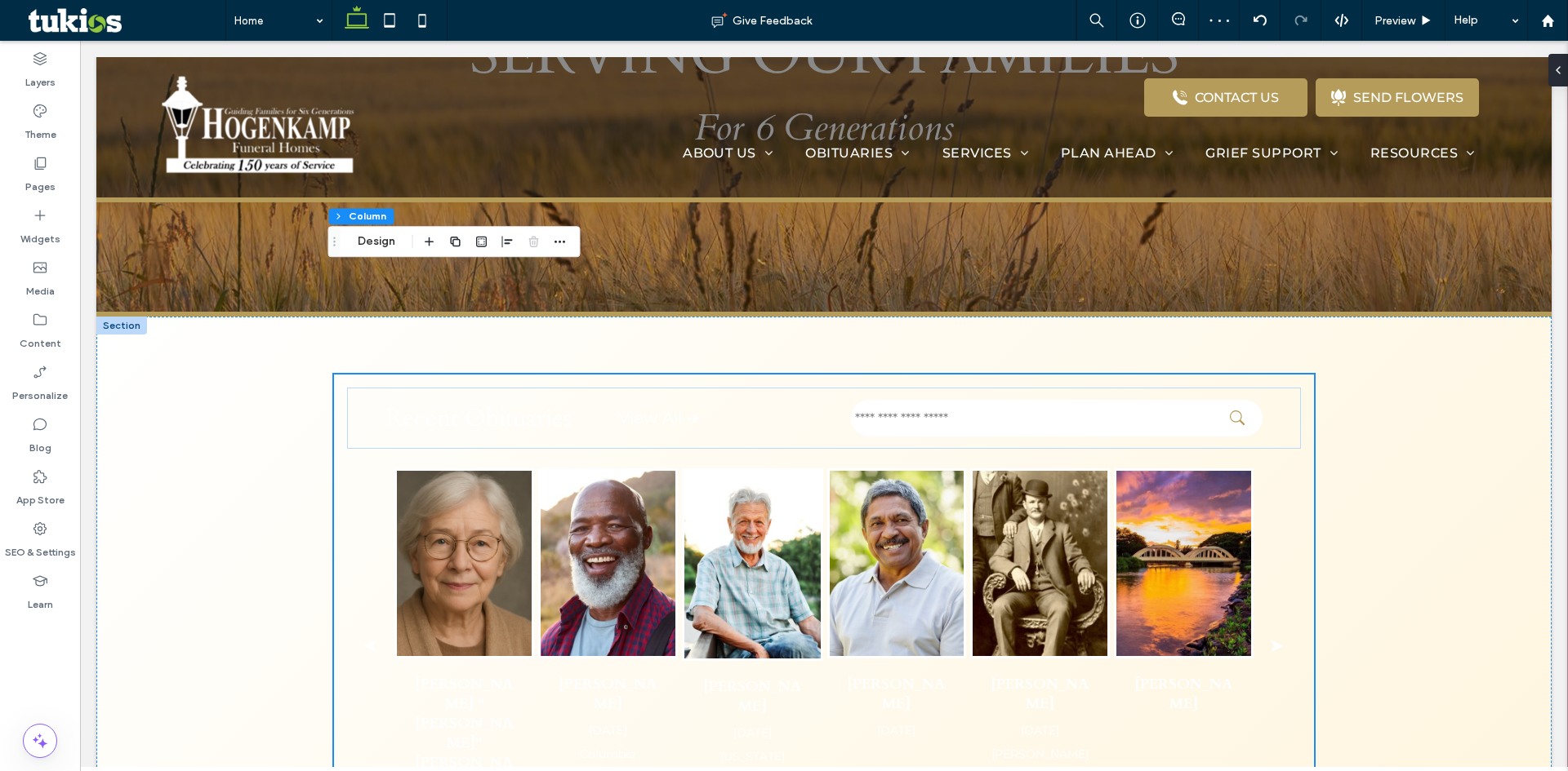
scroll to position [307, 0]
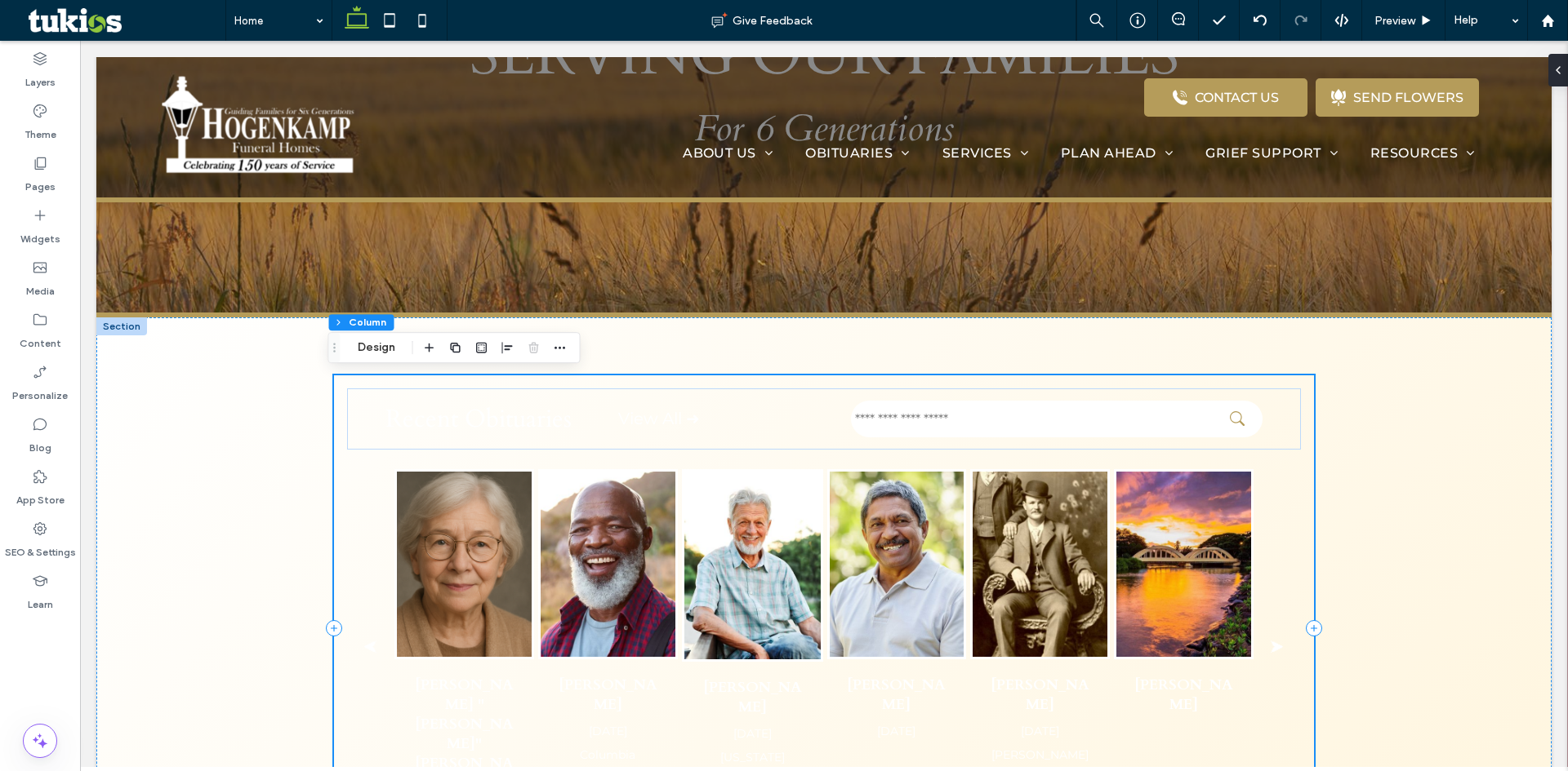
click at [1305, 545] on div "Recent Obituaries View All ➜ ⮜ Margaret "Maggie" Whitlow May 13, 2025 Raymond M…" at bounding box center [823, 627] width 980 height 505
click at [382, 350] on button "Design" at bounding box center [376, 347] width 59 height 19
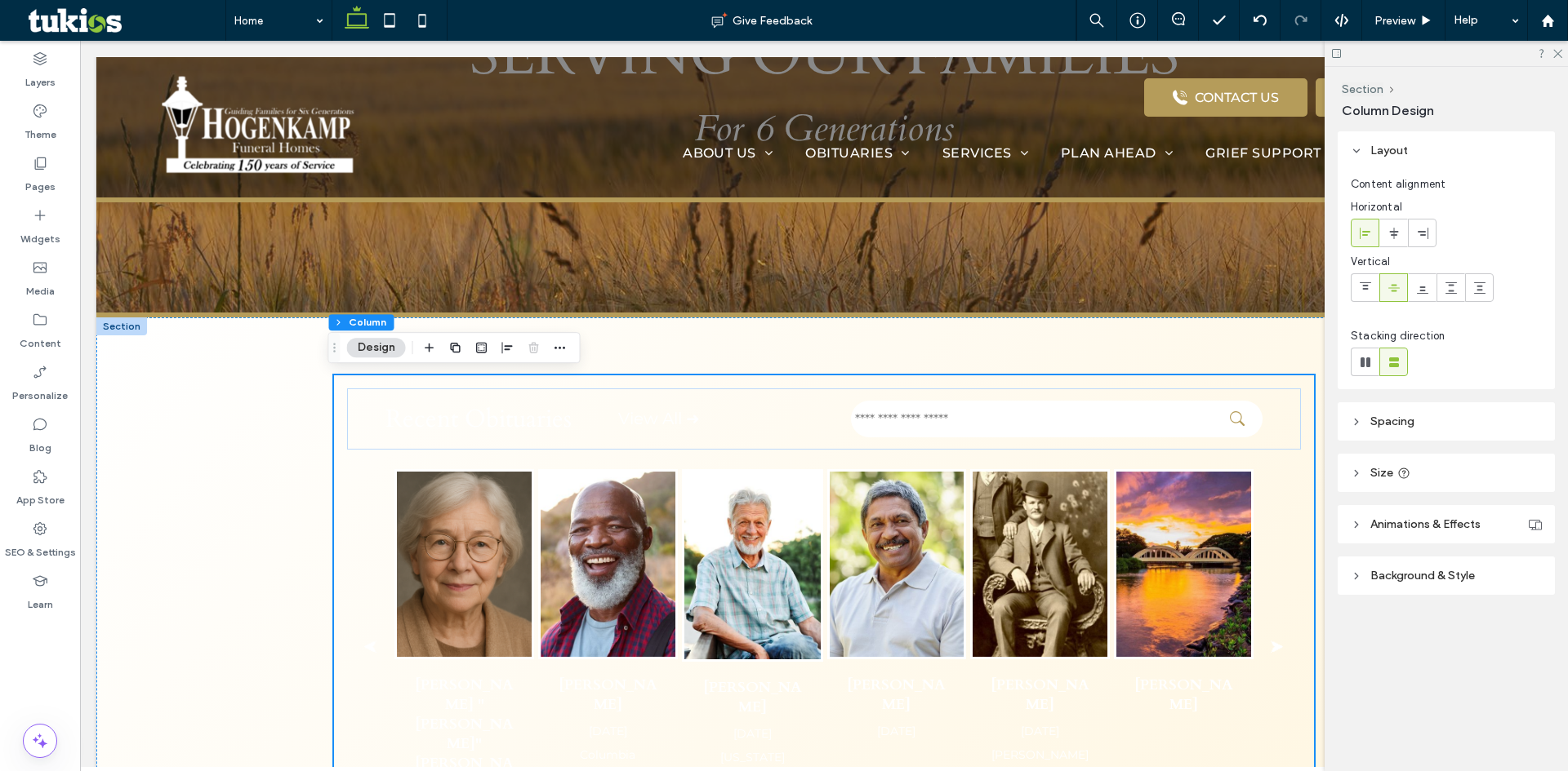
click at [1403, 574] on span "Background & Style" at bounding box center [1422, 576] width 105 height 13
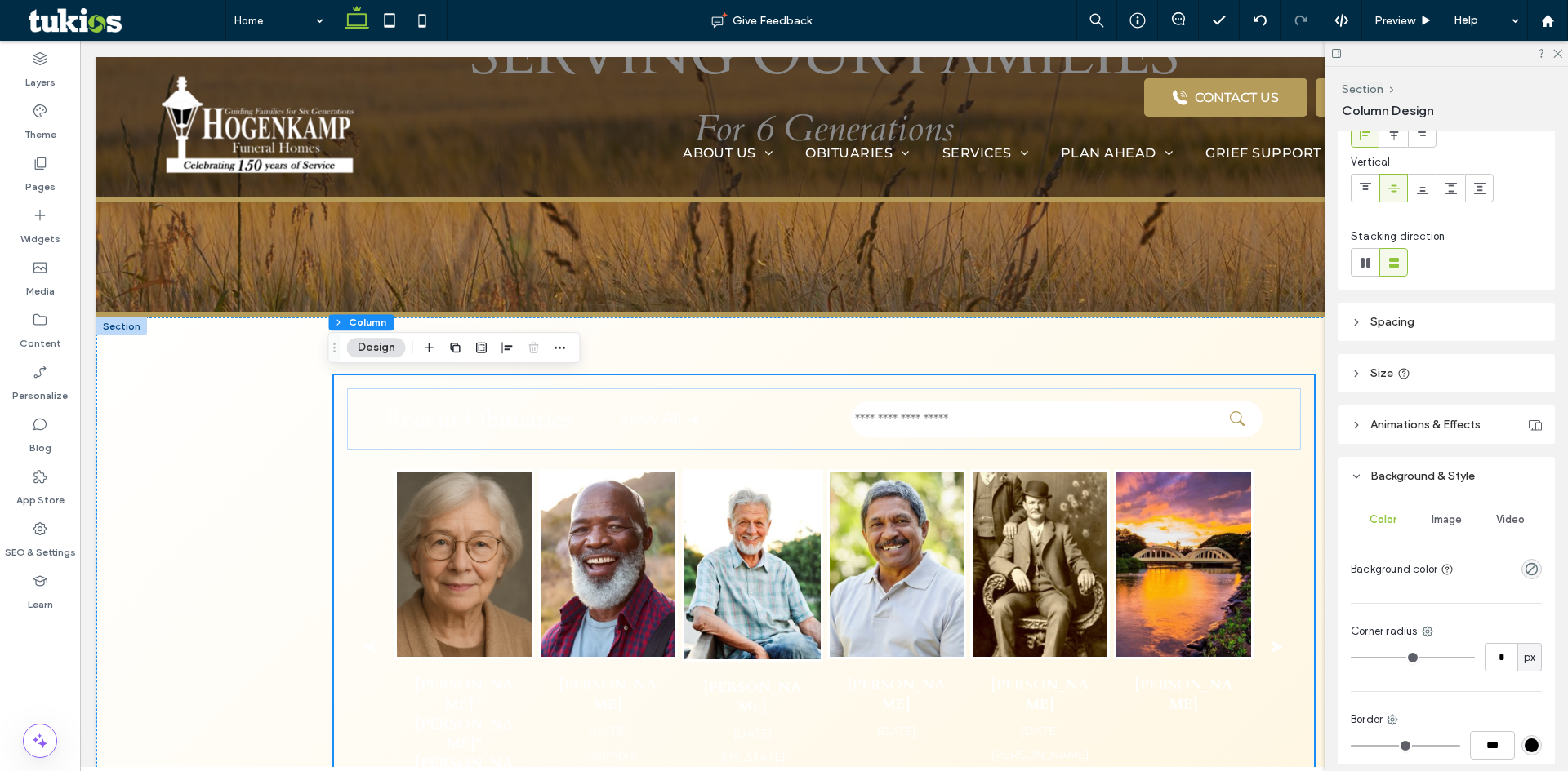
scroll to position [241, 0]
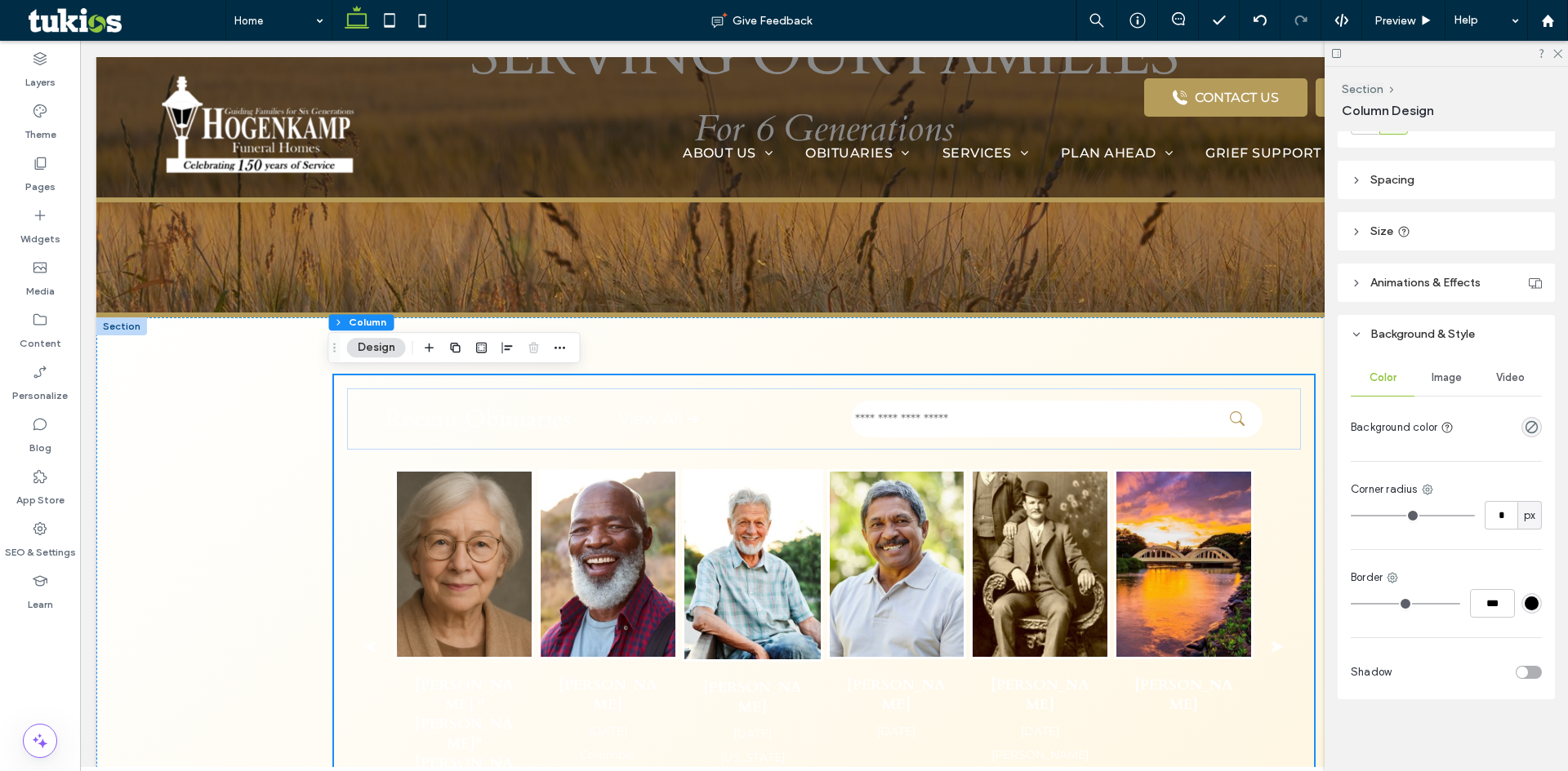
click at [1446, 381] on span "Image" at bounding box center [1446, 378] width 30 height 13
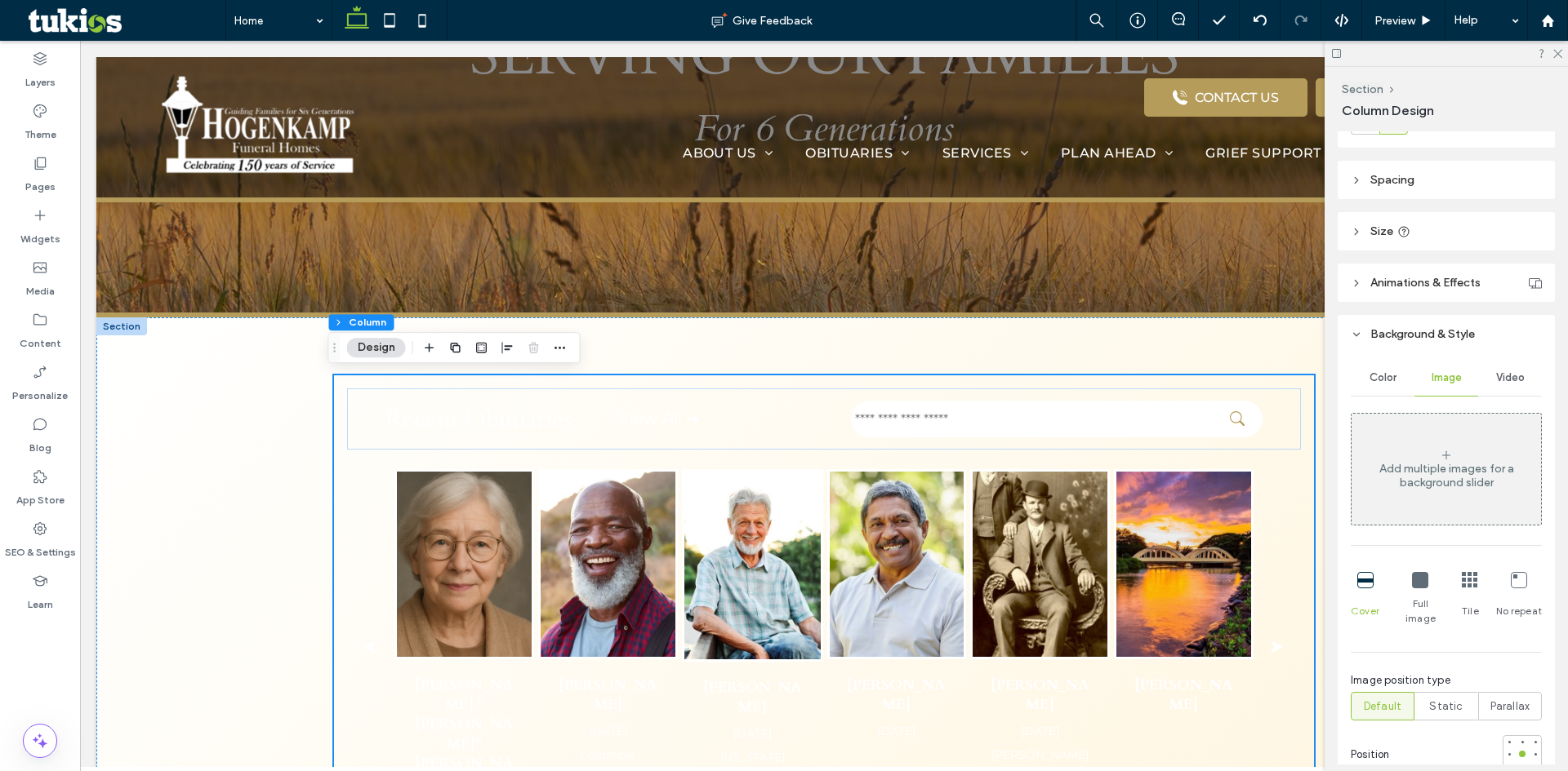
click at [1397, 377] on div "Color" at bounding box center [1382, 377] width 63 height 36
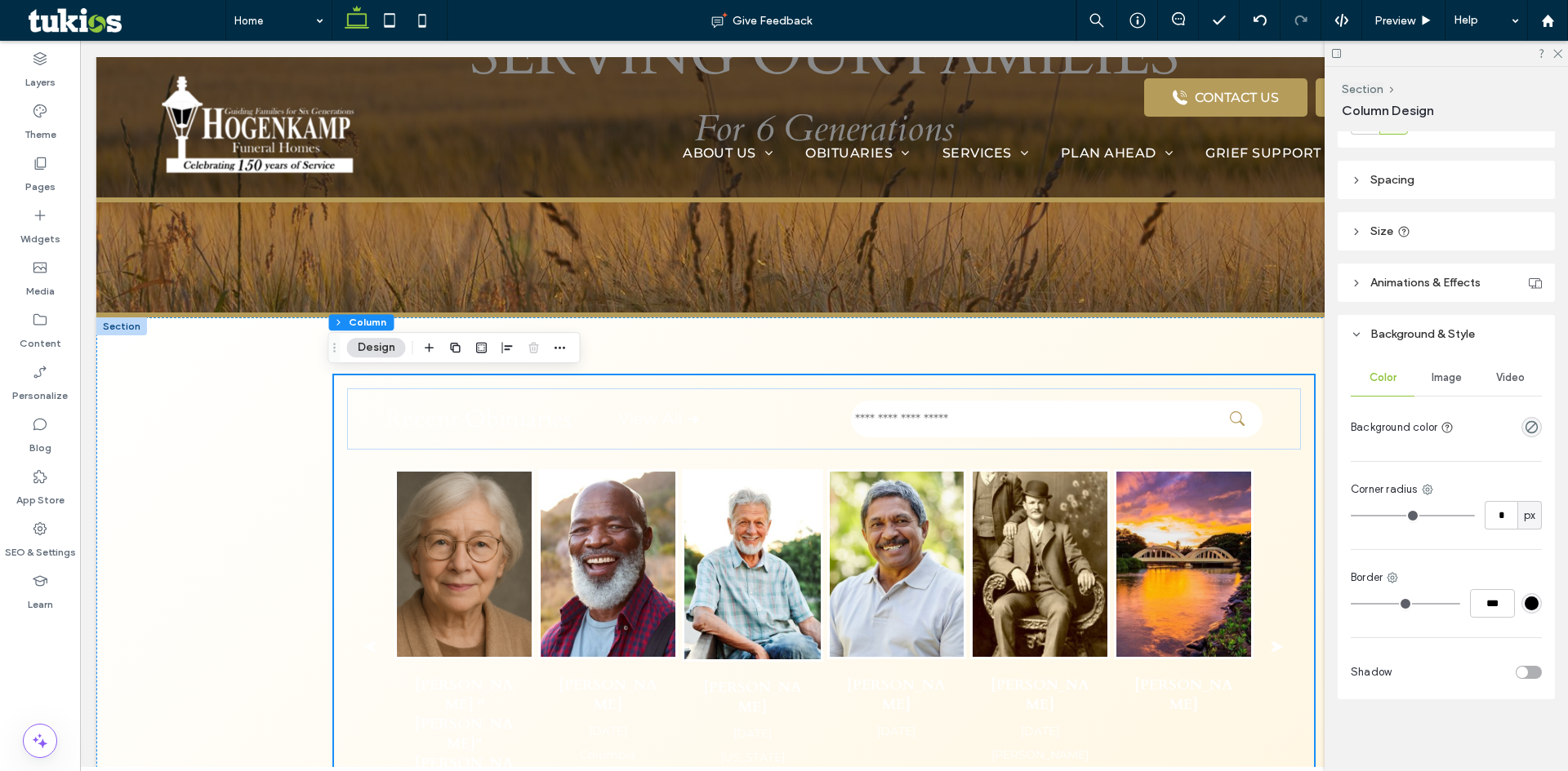
click at [1411, 191] on header "Spacing" at bounding box center [1446, 180] width 217 height 38
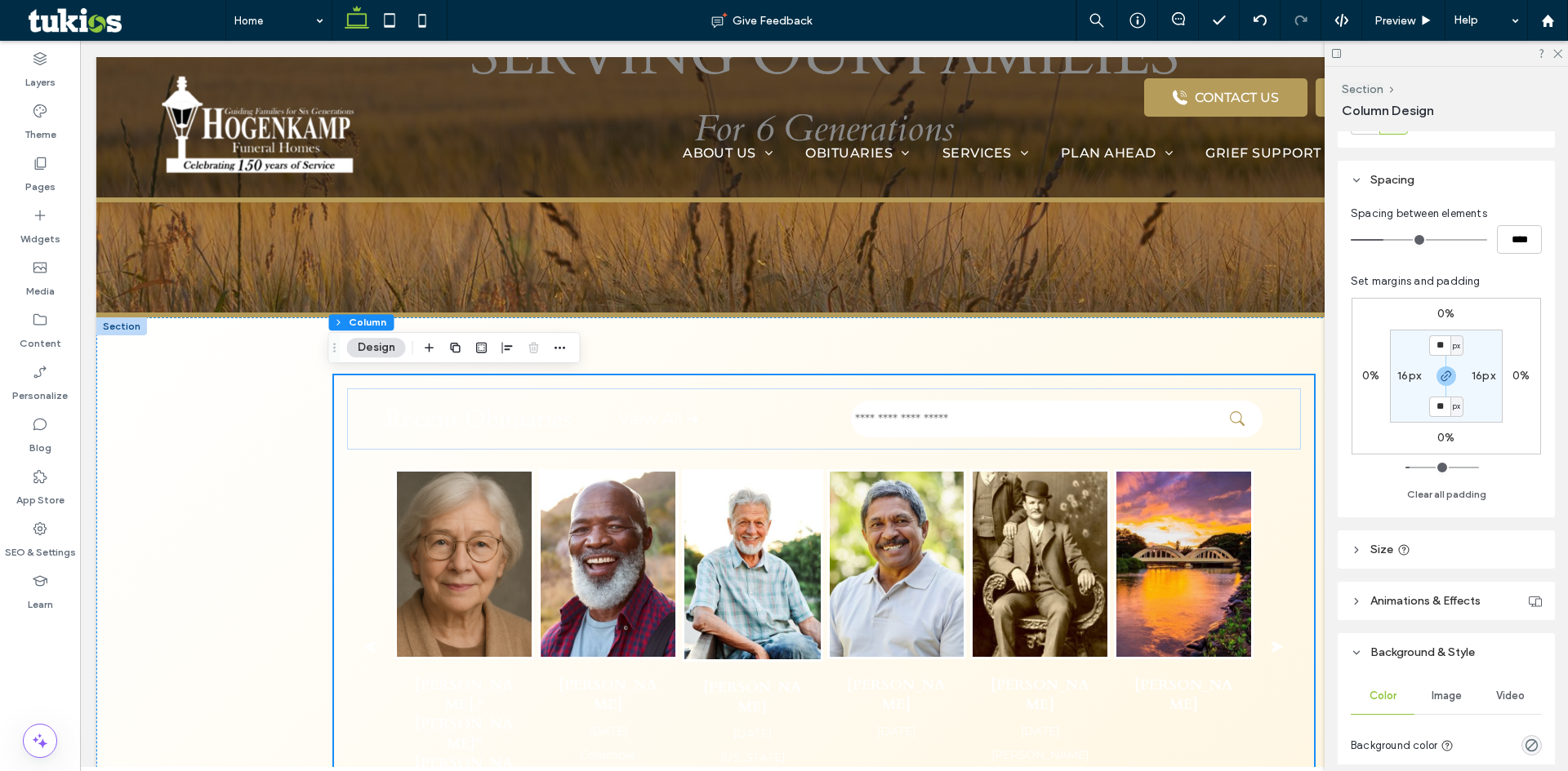
click at [1478, 374] on label "16px" at bounding box center [1483, 376] width 24 height 13
type input "*"
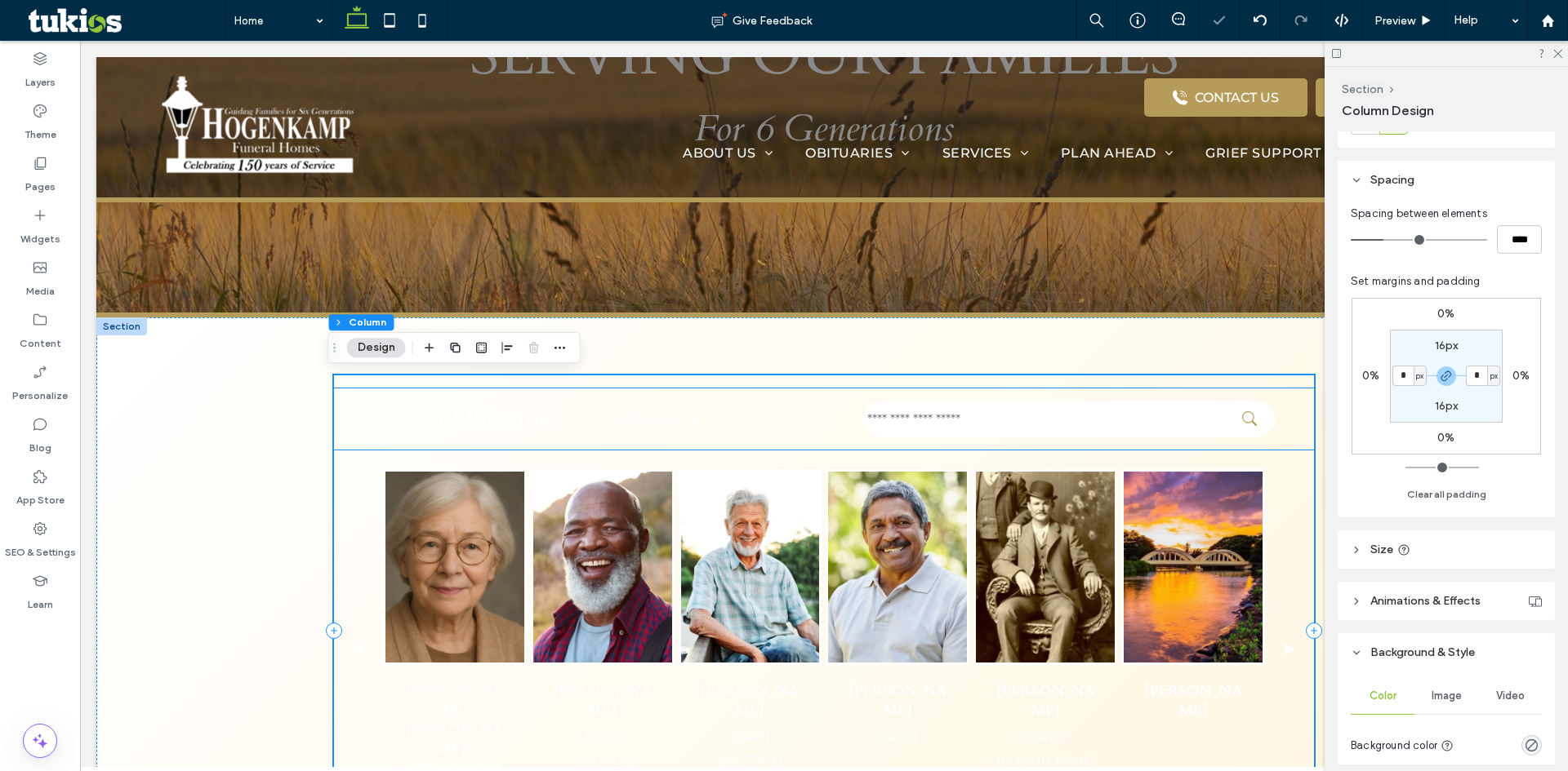
click at [432, 430] on span "Recent Obituaries" at bounding box center [467, 418] width 187 height 34
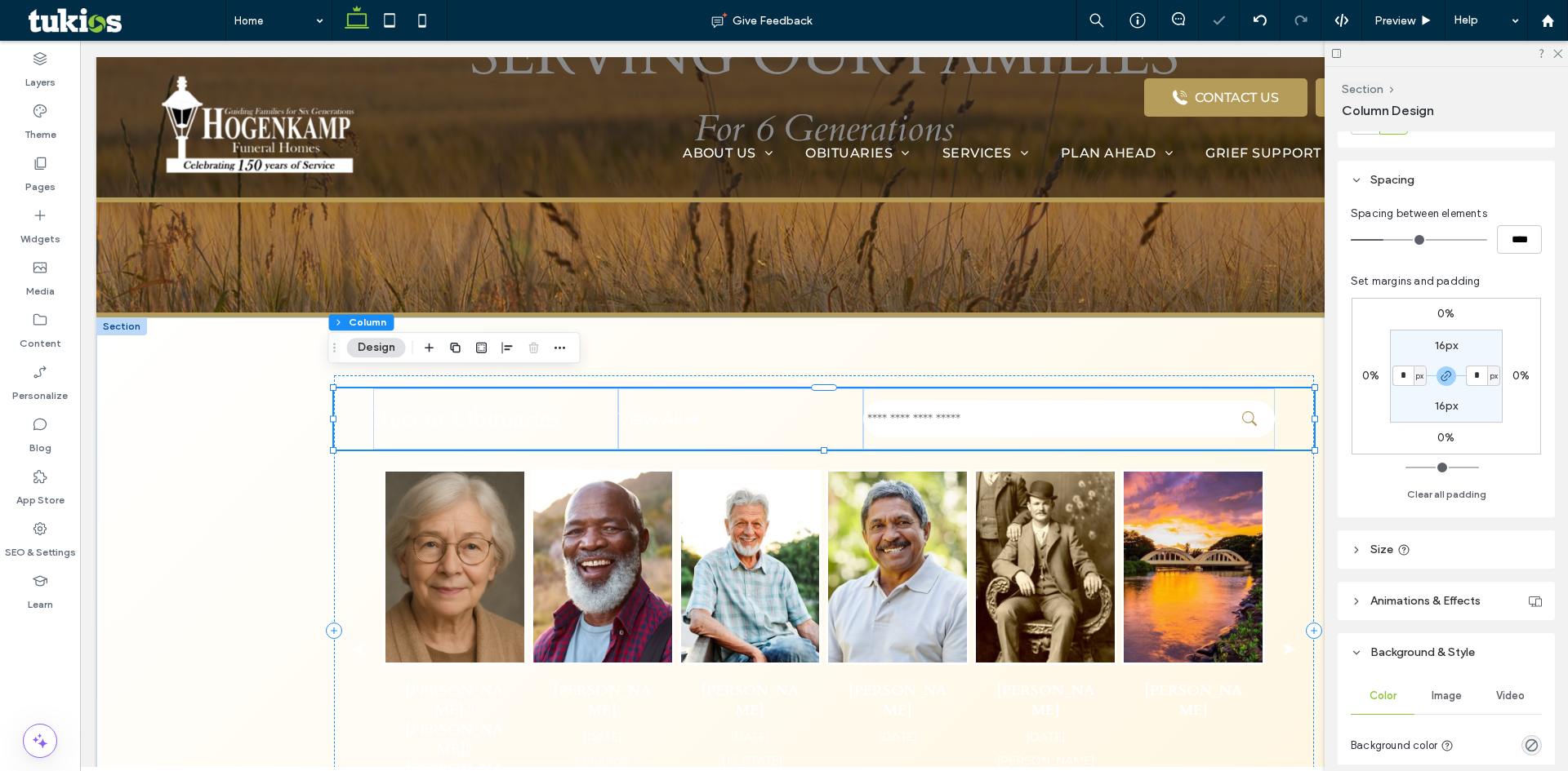
click at [432, 430] on span "Recent Obituaries" at bounding box center [467, 418] width 187 height 34
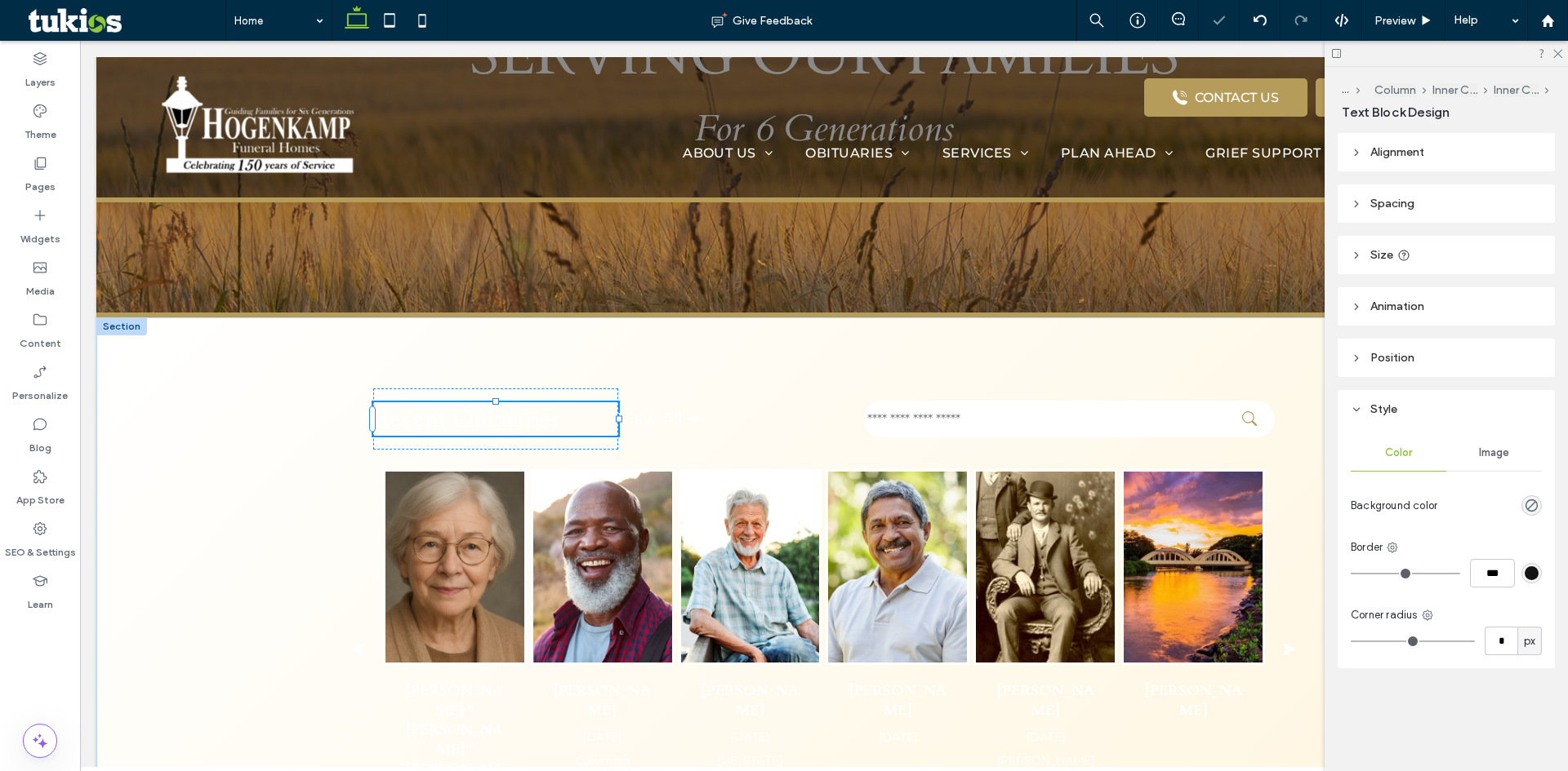
type input "*****"
type input "**"
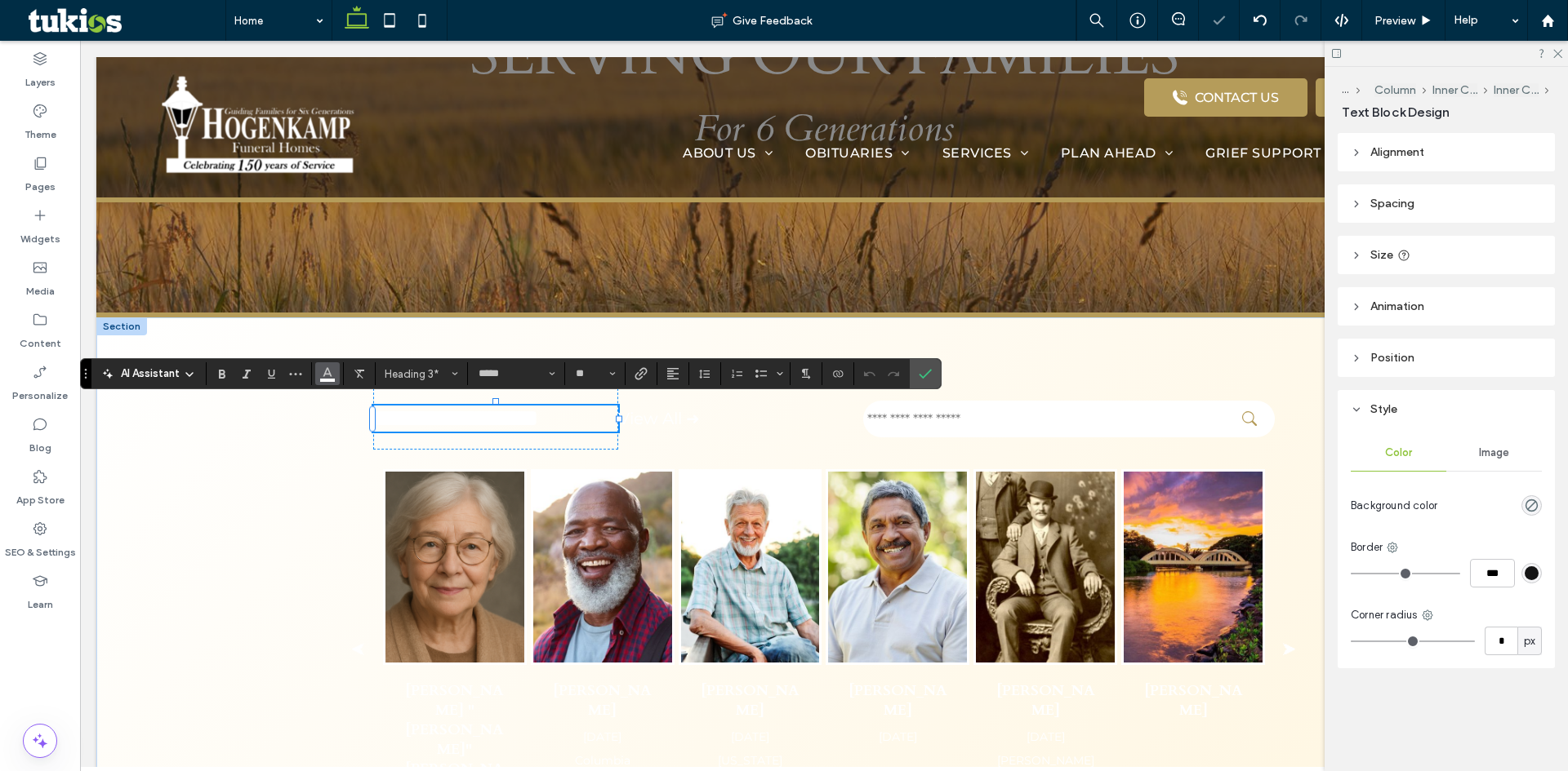
click at [327, 381] on span "Color" at bounding box center [328, 372] width 13 height 21
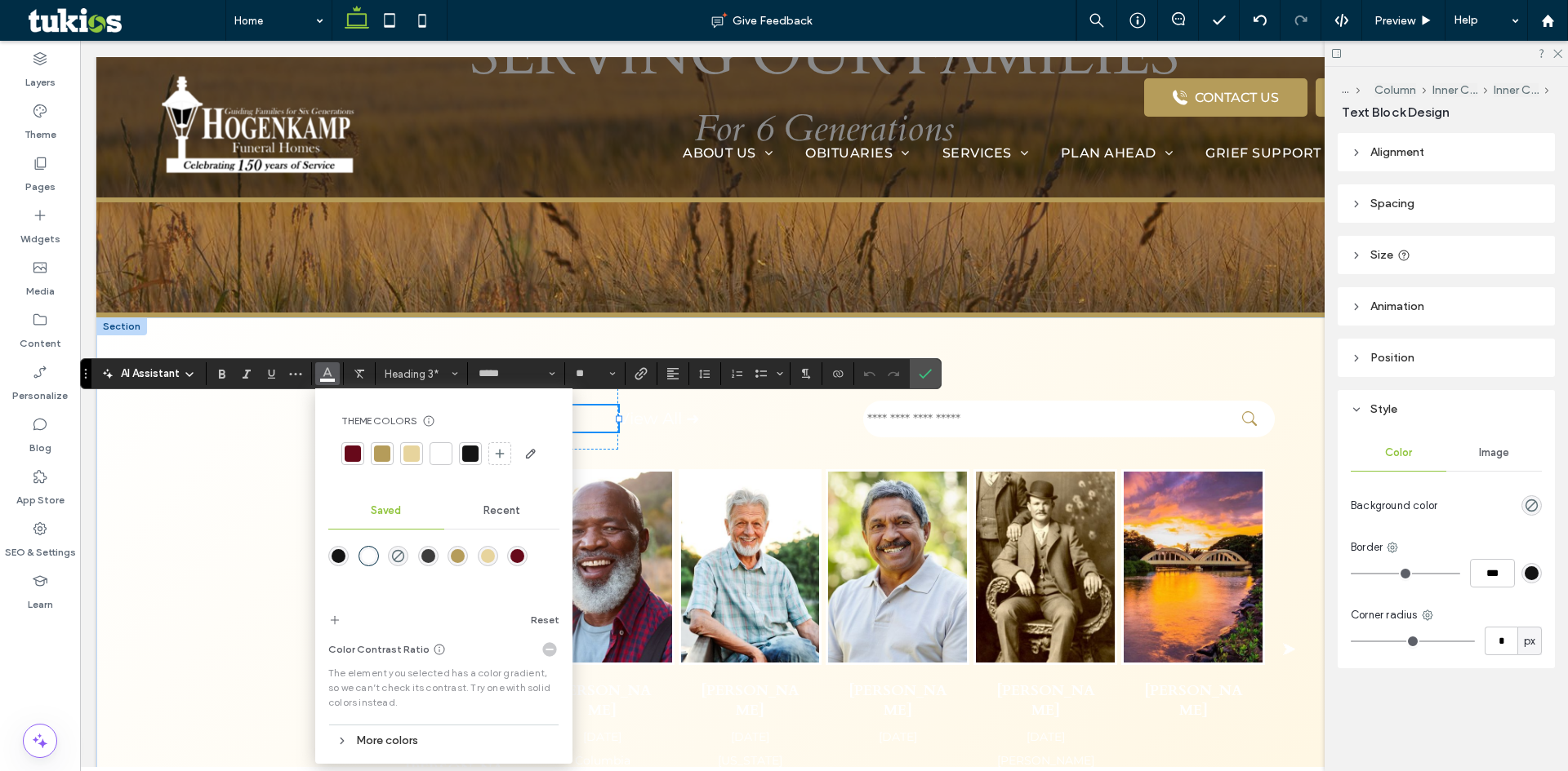
click at [466, 458] on div at bounding box center [469, 453] width 16 height 16
click at [919, 375] on icon "Confirm" at bounding box center [925, 374] width 13 height 13
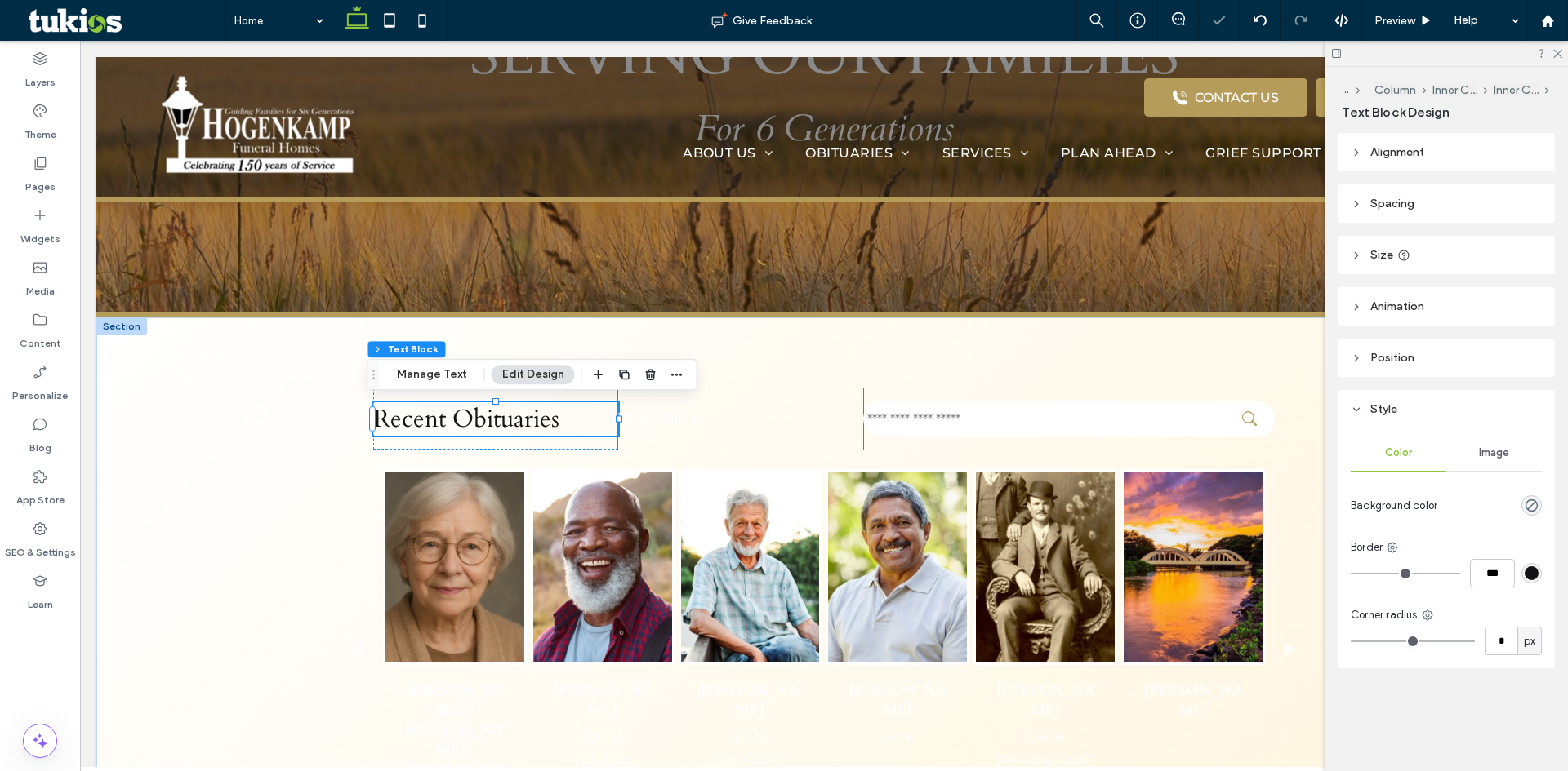
click at [716, 430] on p "View All ➜" at bounding box center [741, 418] width 245 height 24
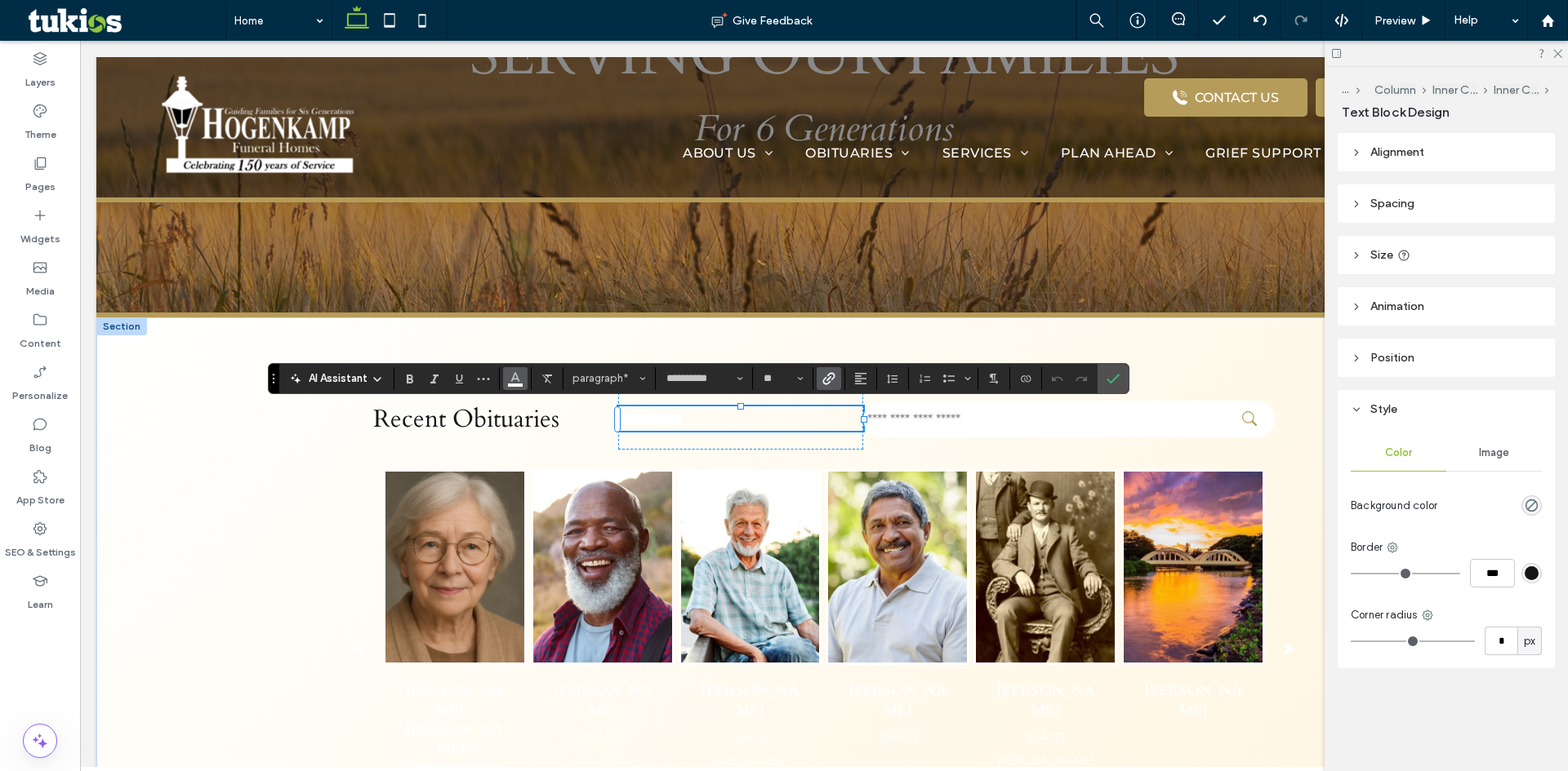
click at [516, 382] on icon "Color" at bounding box center [516, 377] width 13 height 13
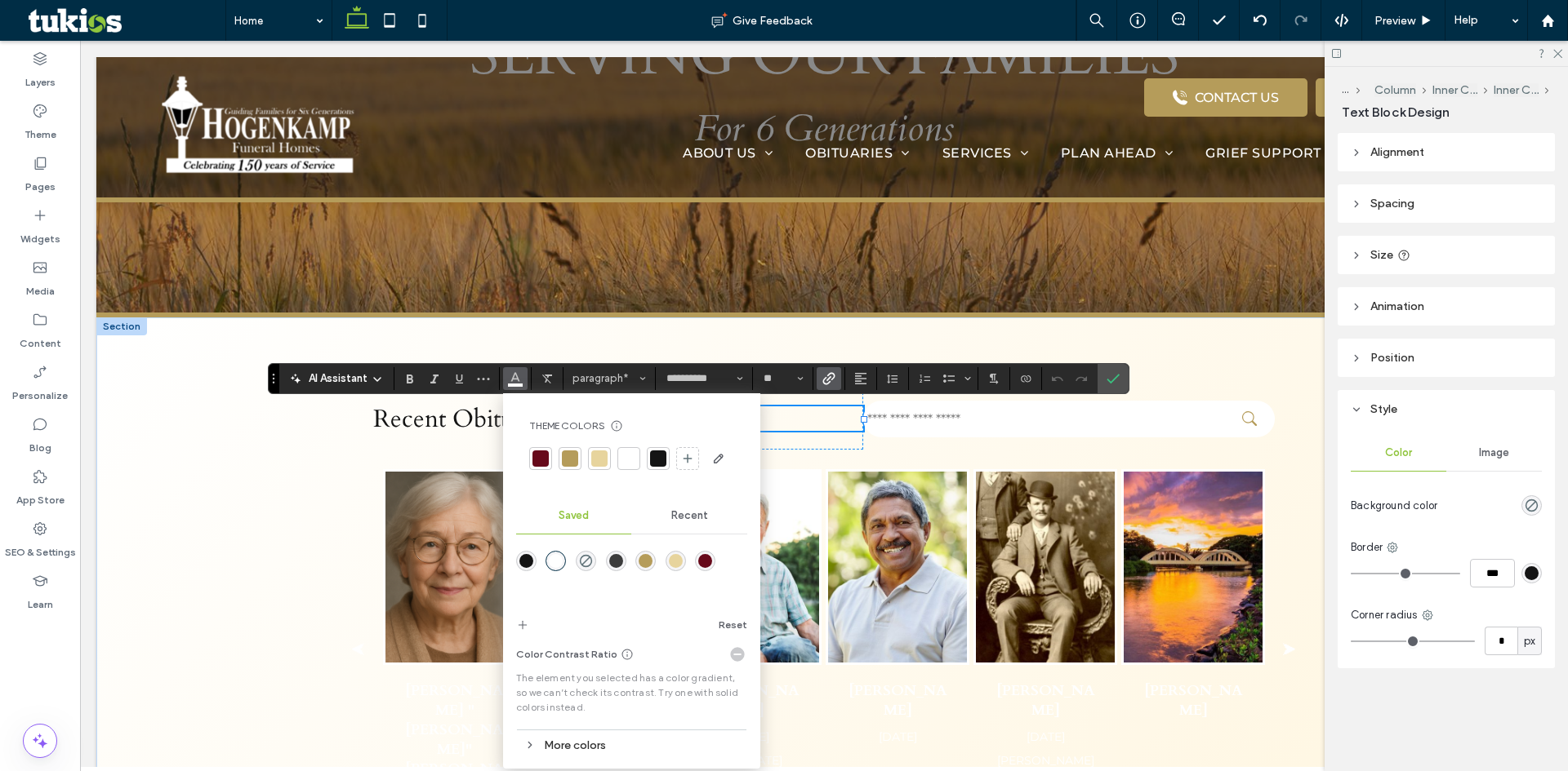
drag, startPoint x: 655, startPoint y: 460, endPoint x: 684, endPoint y: 447, distance: 31.8
click at [656, 459] on div at bounding box center [658, 459] width 16 height 16
click at [1108, 377] on icon "Confirm" at bounding box center [1113, 379] width 13 height 13
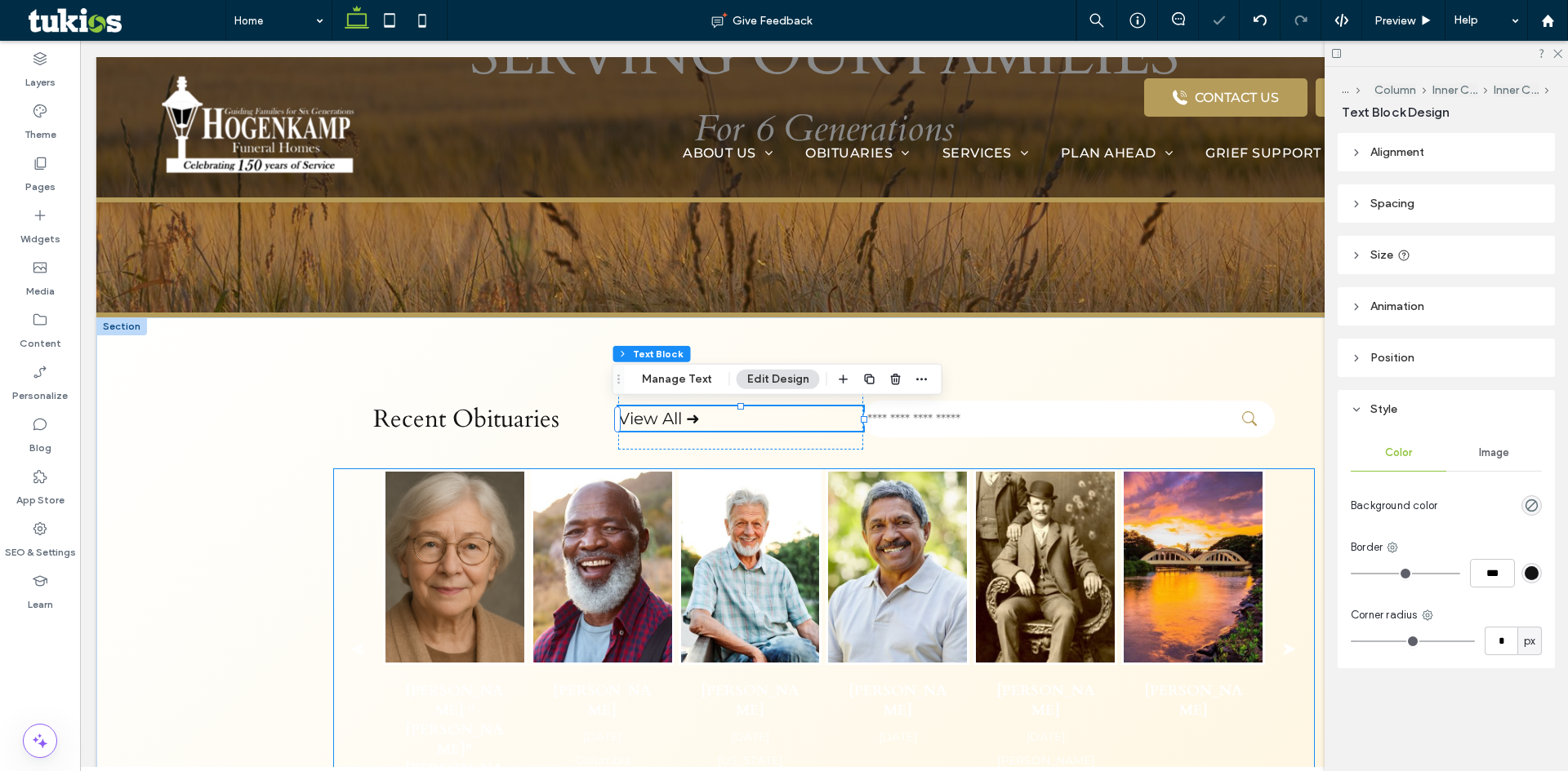
click at [1274, 634] on button "⮞" at bounding box center [1289, 651] width 49 height 35
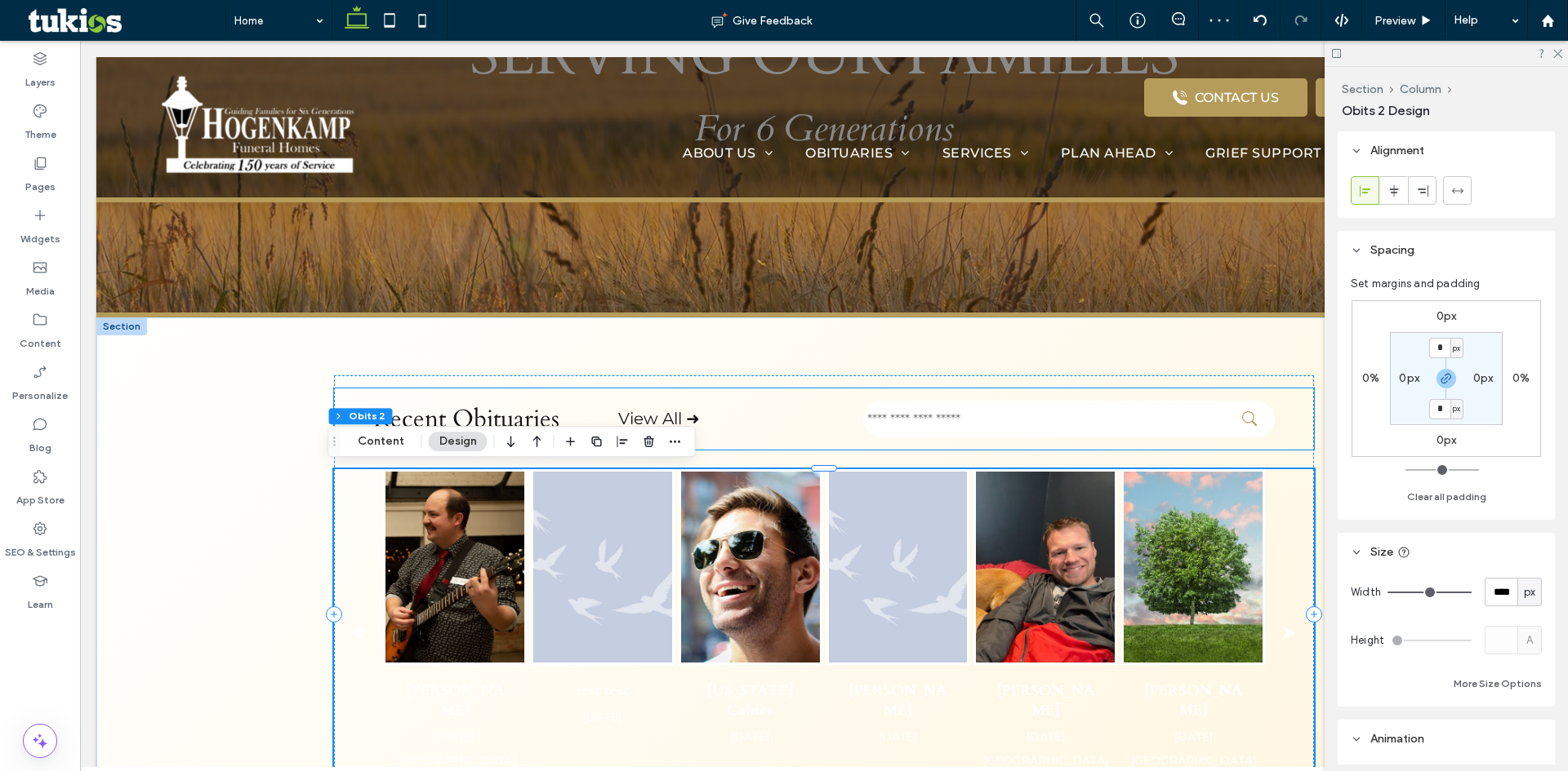
click at [1015, 417] on input "text" at bounding box center [1069, 419] width 412 height 37
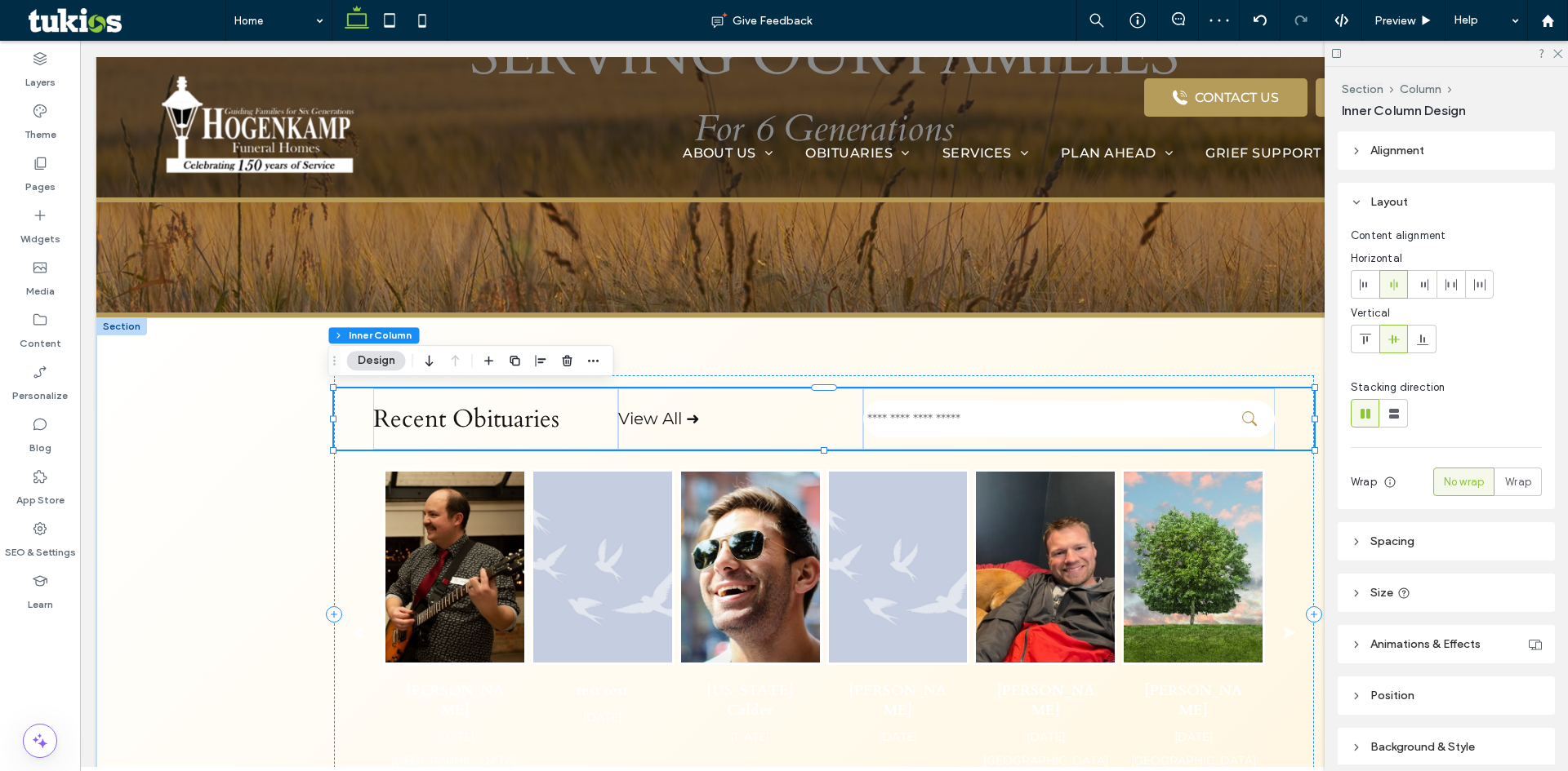
click at [1015, 417] on input "text" at bounding box center [1069, 419] width 412 height 37
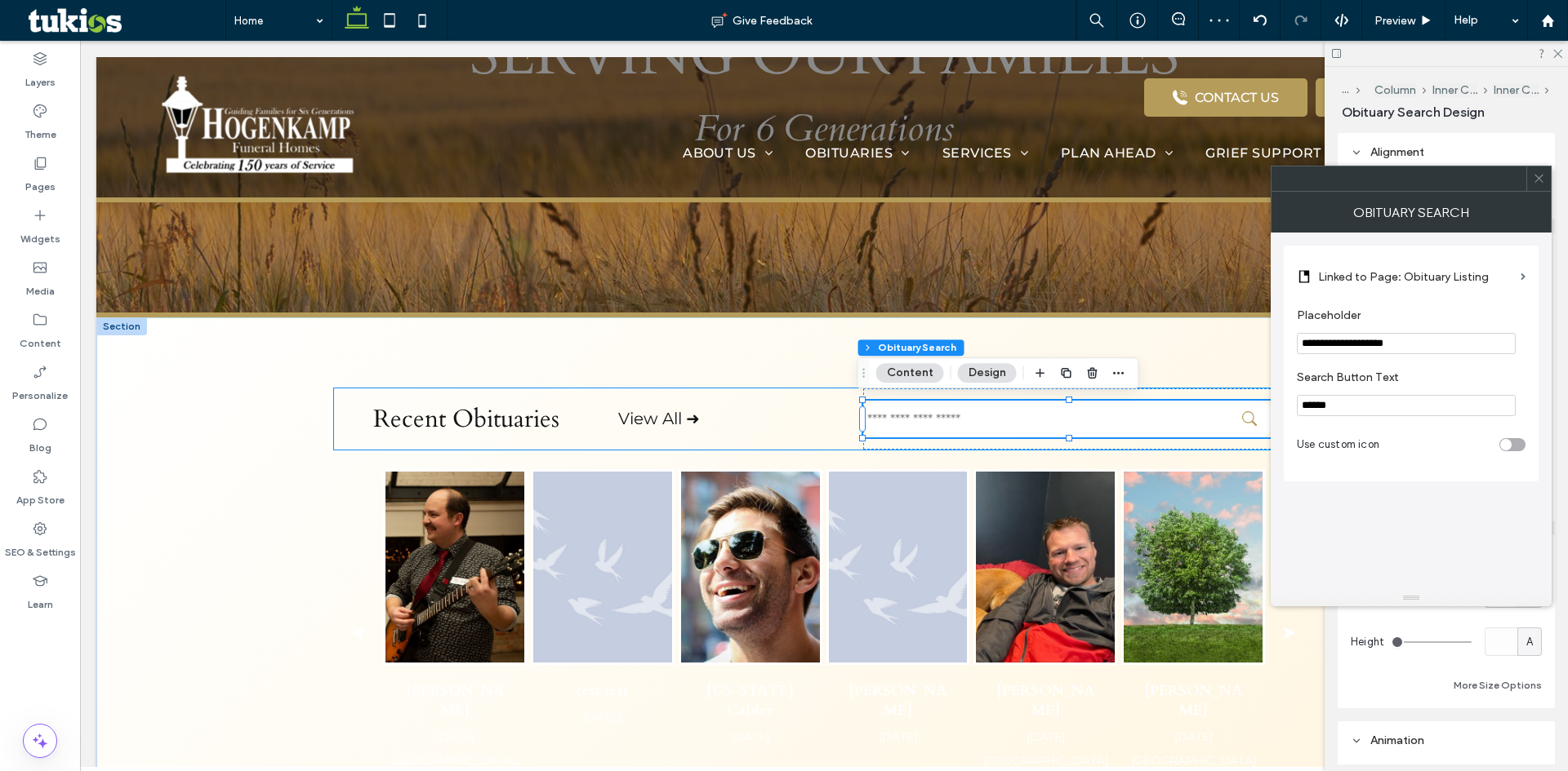
click at [1015, 417] on input "text" at bounding box center [1069, 419] width 412 height 37
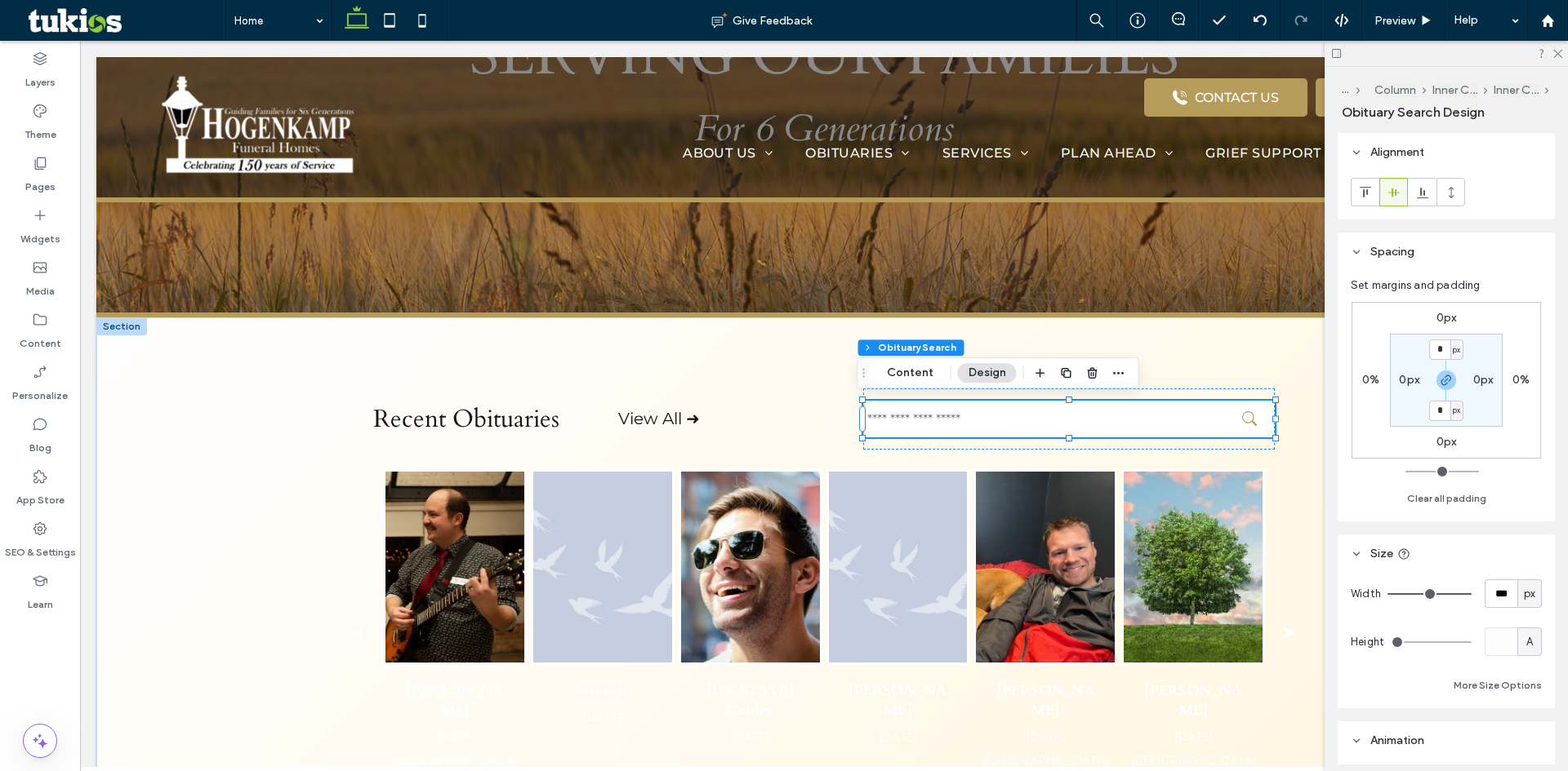
click at [989, 373] on button "Design" at bounding box center [987, 373] width 59 height 19
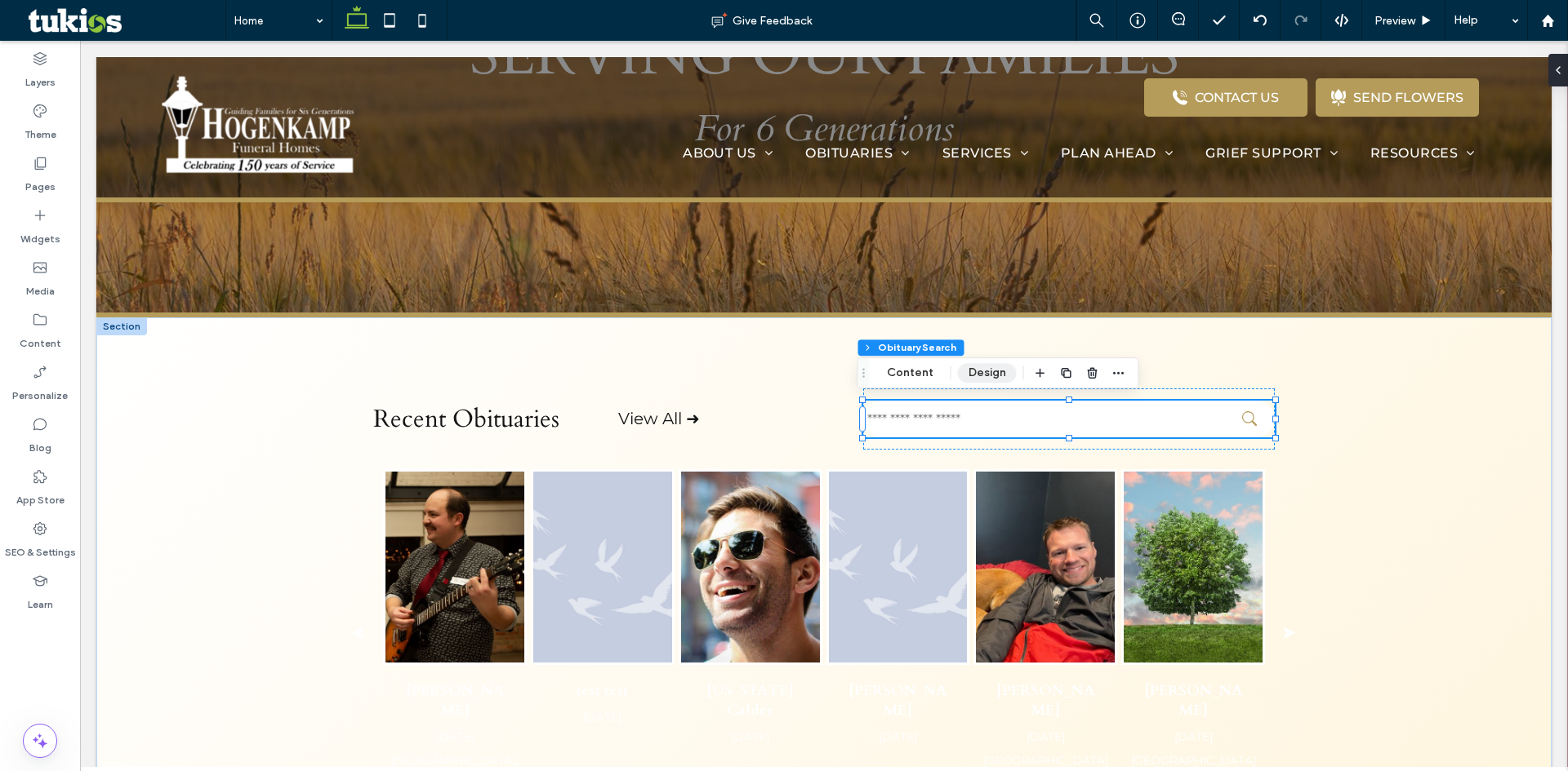
click at [989, 373] on button "Design" at bounding box center [987, 373] width 59 height 19
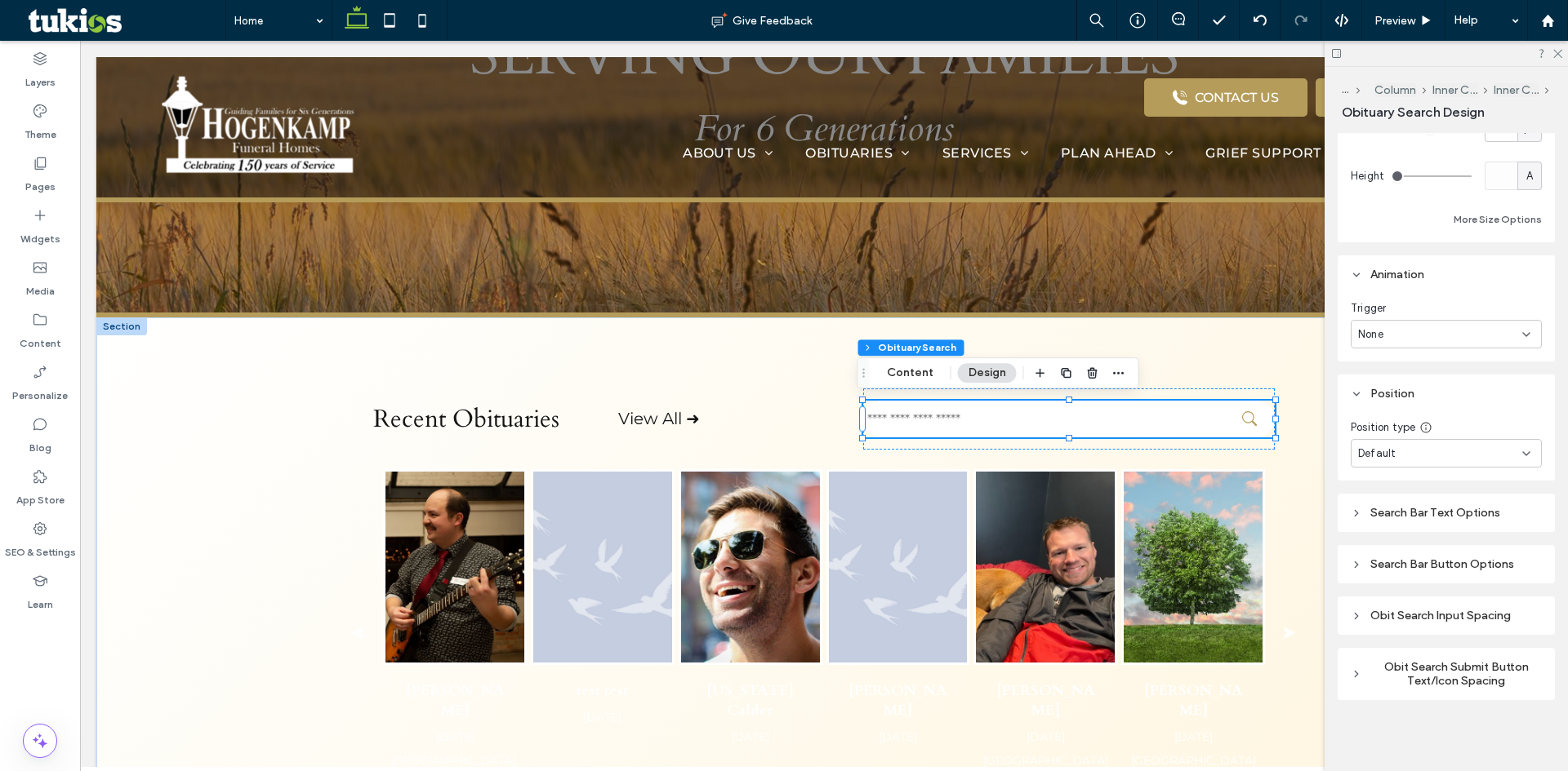
scroll to position [475, 0]
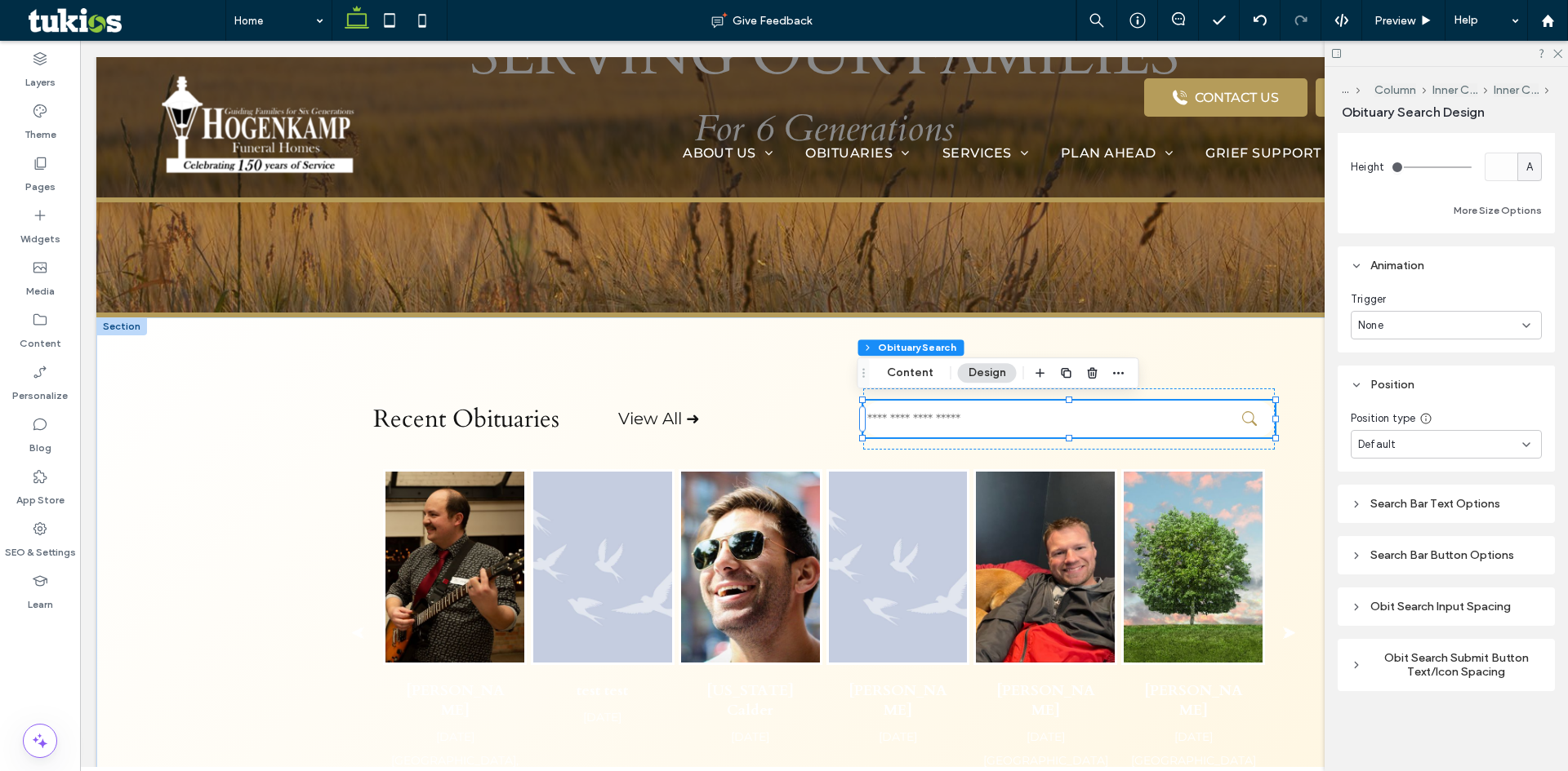
click at [1421, 506] on div "Search Bar Text Options" at bounding box center [1446, 504] width 191 height 13
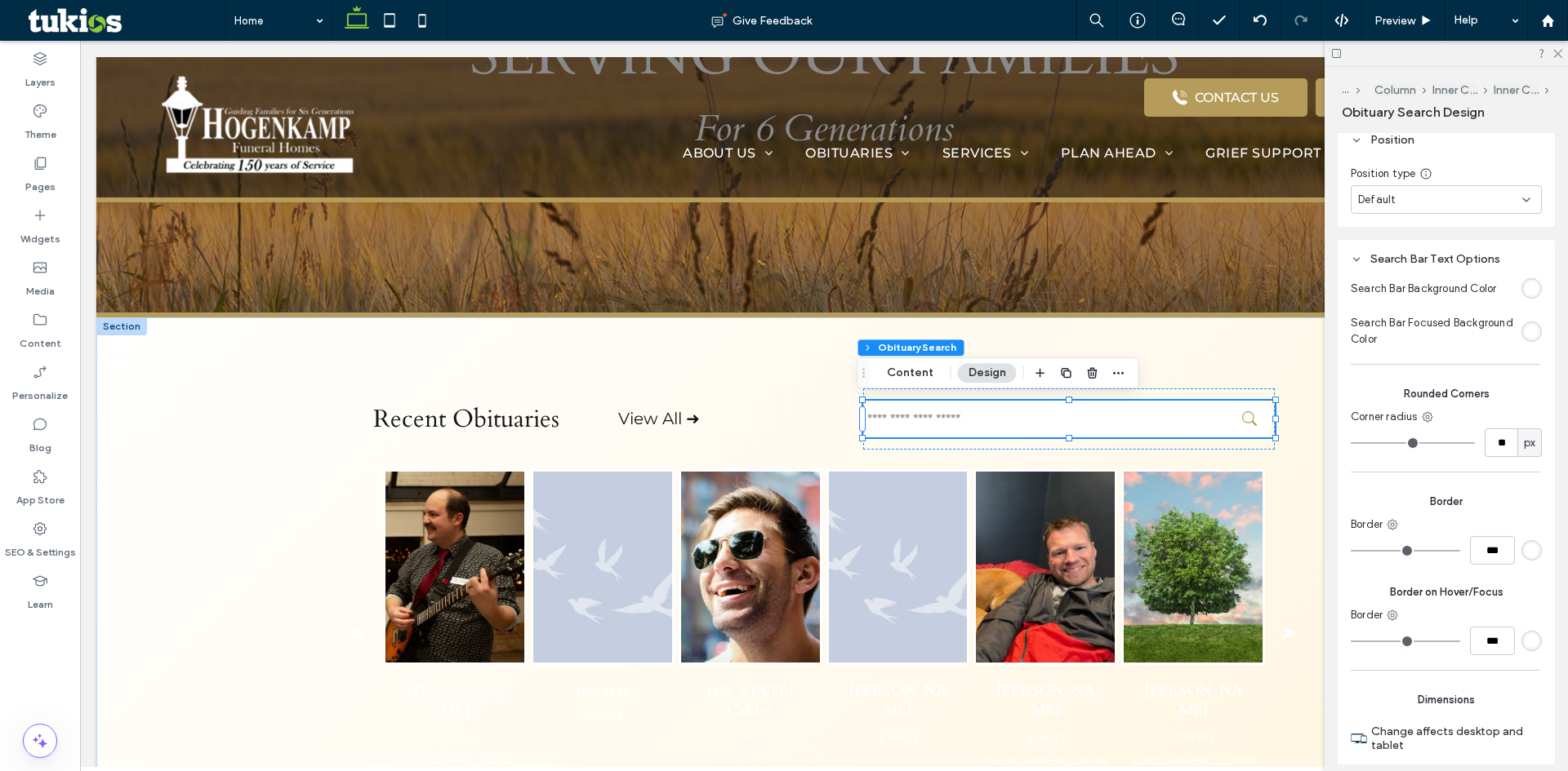
scroll to position [802, 0]
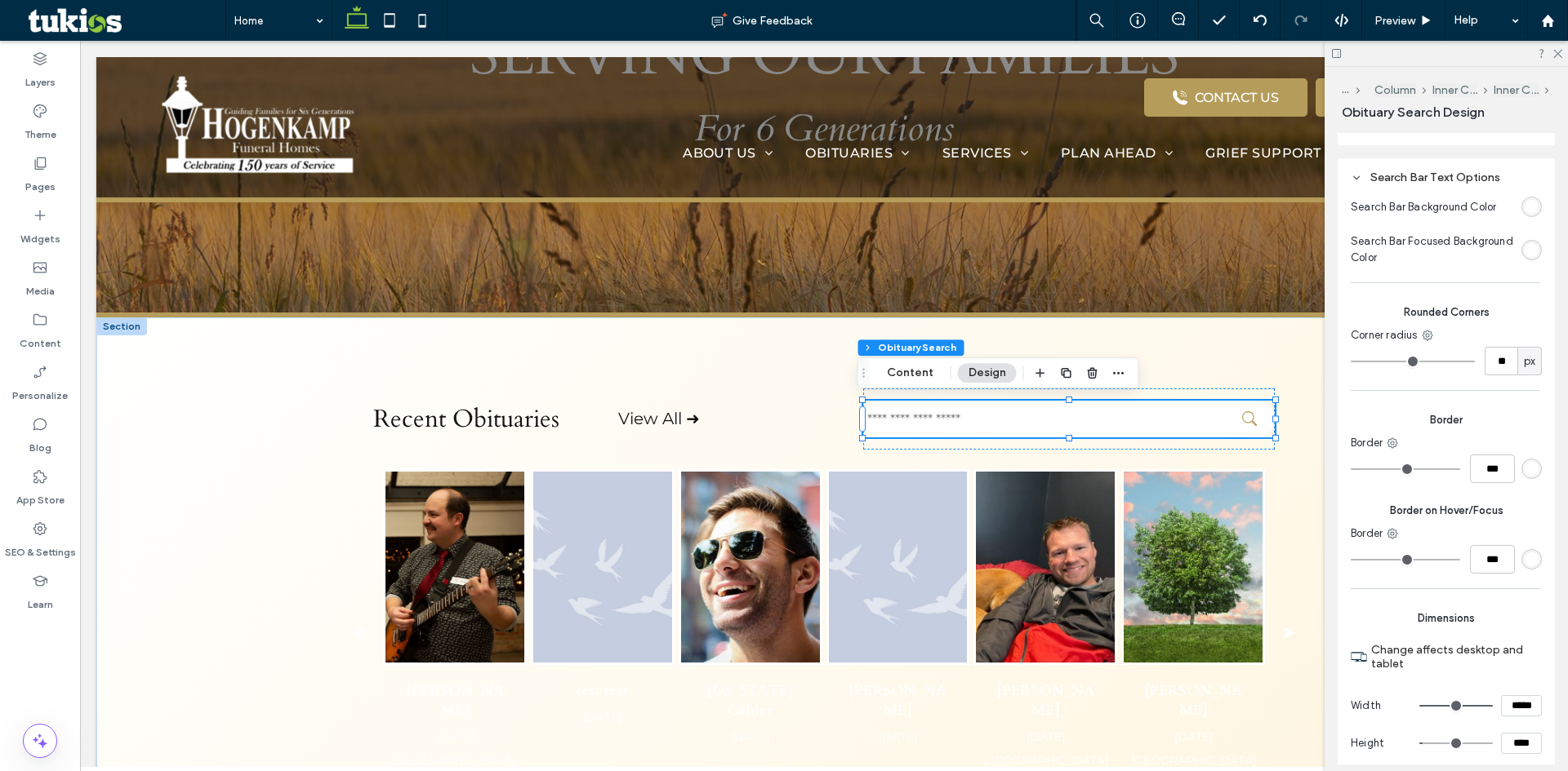
type input "*"
type input "***"
type input "*"
type input "***"
type input "*"
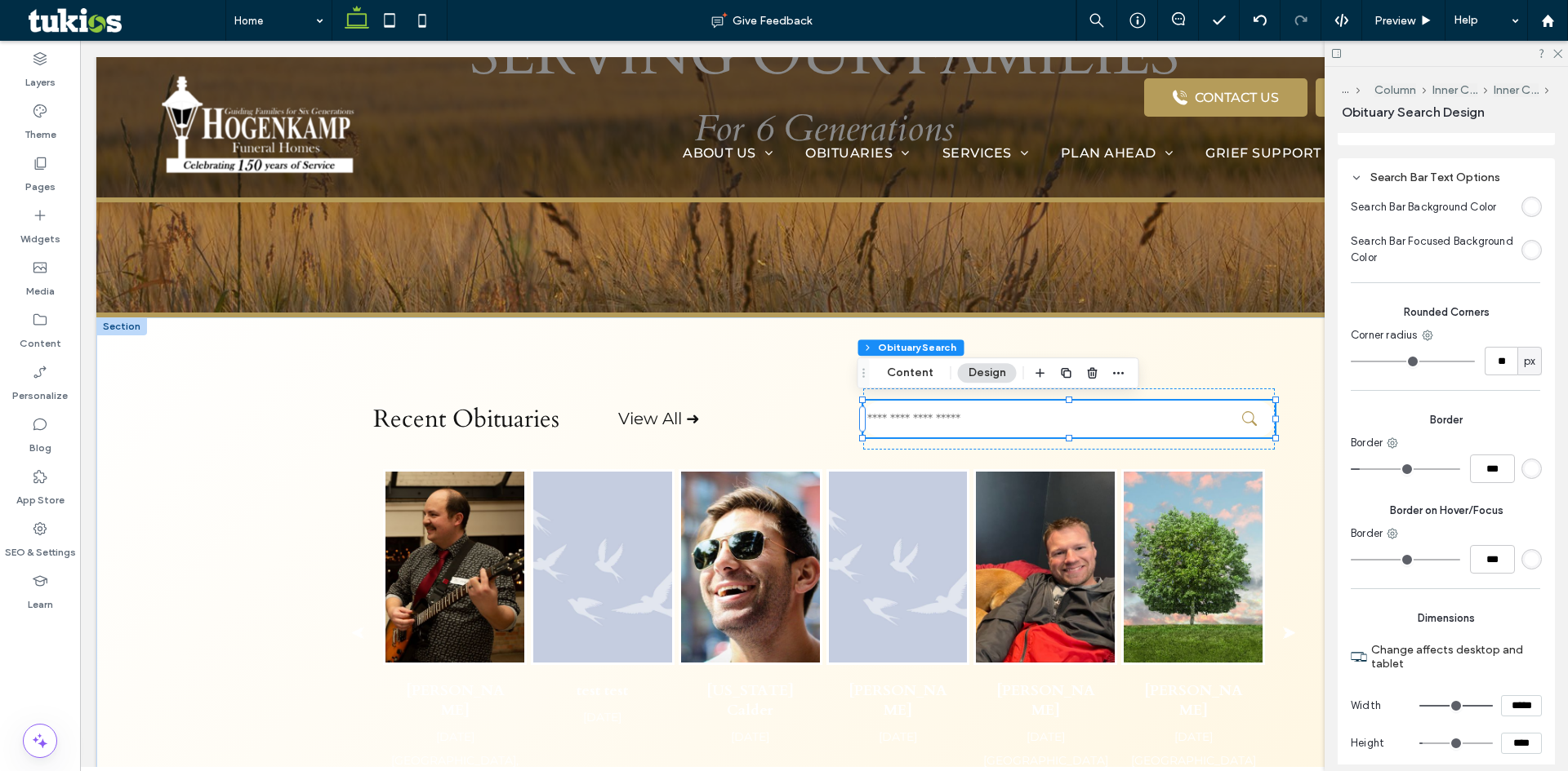
type input "***"
drag, startPoint x: 1360, startPoint y: 472, endPoint x: 1370, endPoint y: 472, distance: 10.0
click at [1370, 470] on input "range" at bounding box center [1405, 469] width 110 height 2
type input "*"
type input "***"
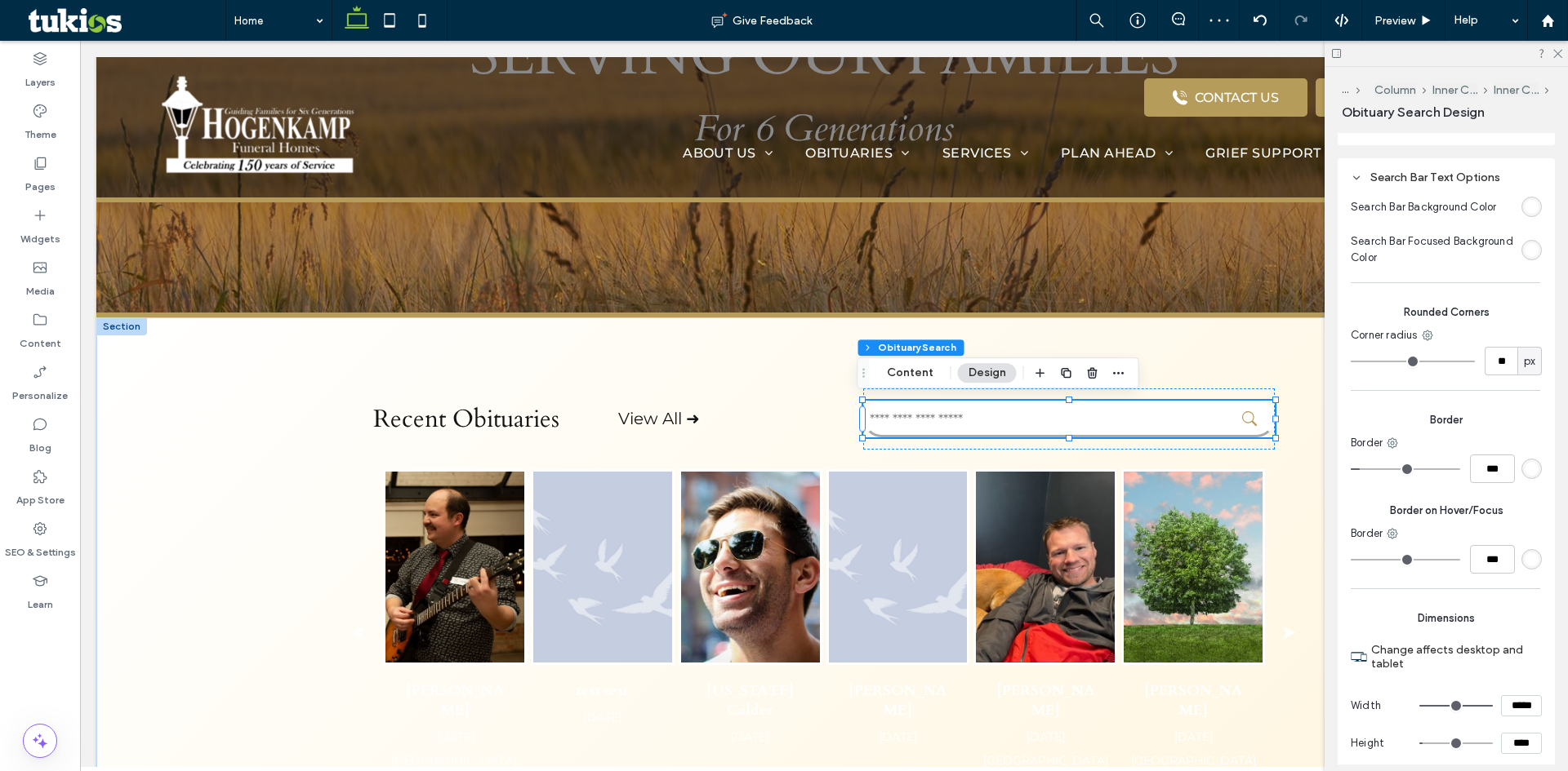
type input "*"
click at [1363, 470] on input "range" at bounding box center [1405, 469] width 110 height 2
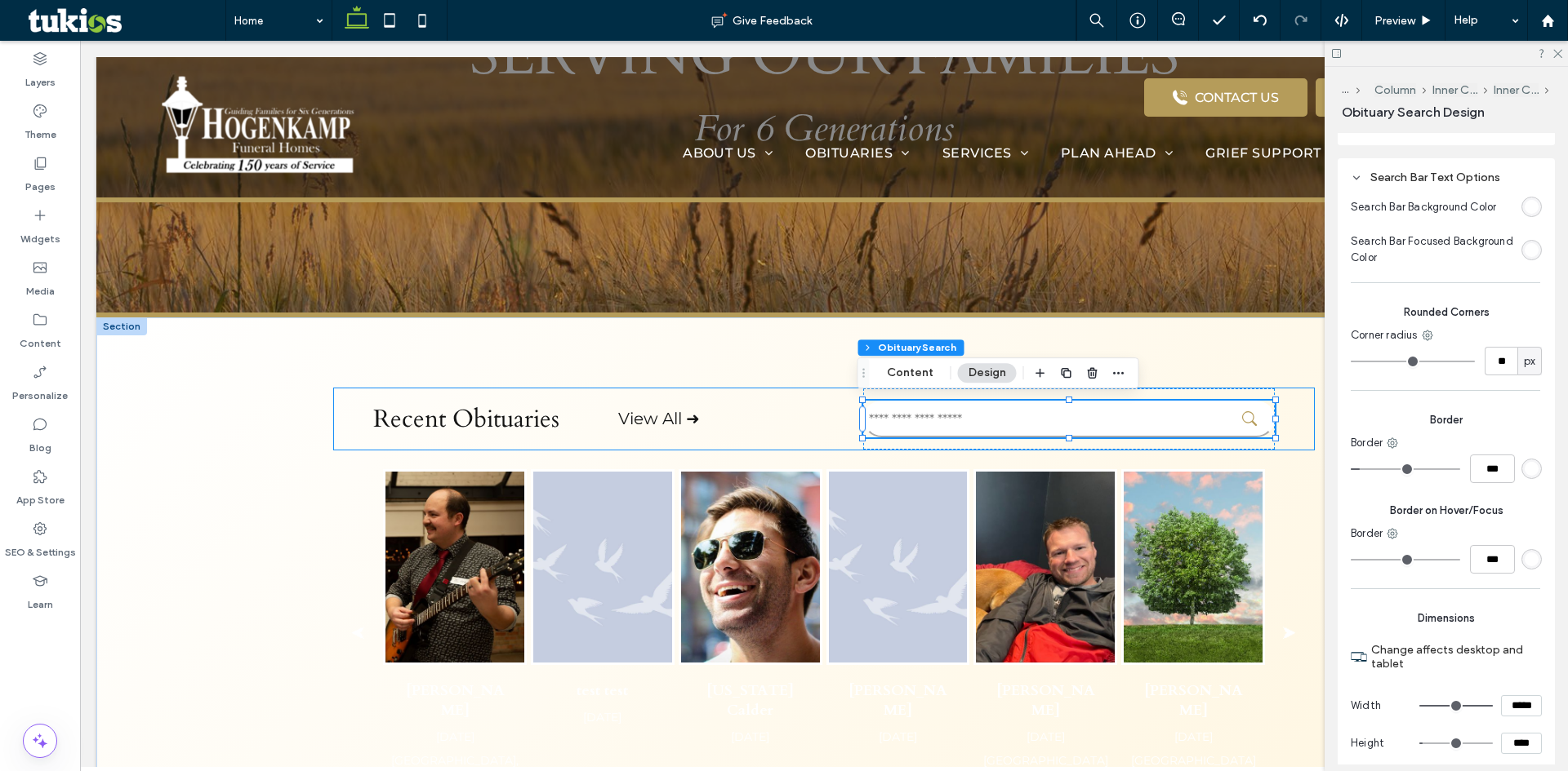
click at [1297, 439] on div "Recent Obituaries View All ➜" at bounding box center [823, 419] width 980 height 62
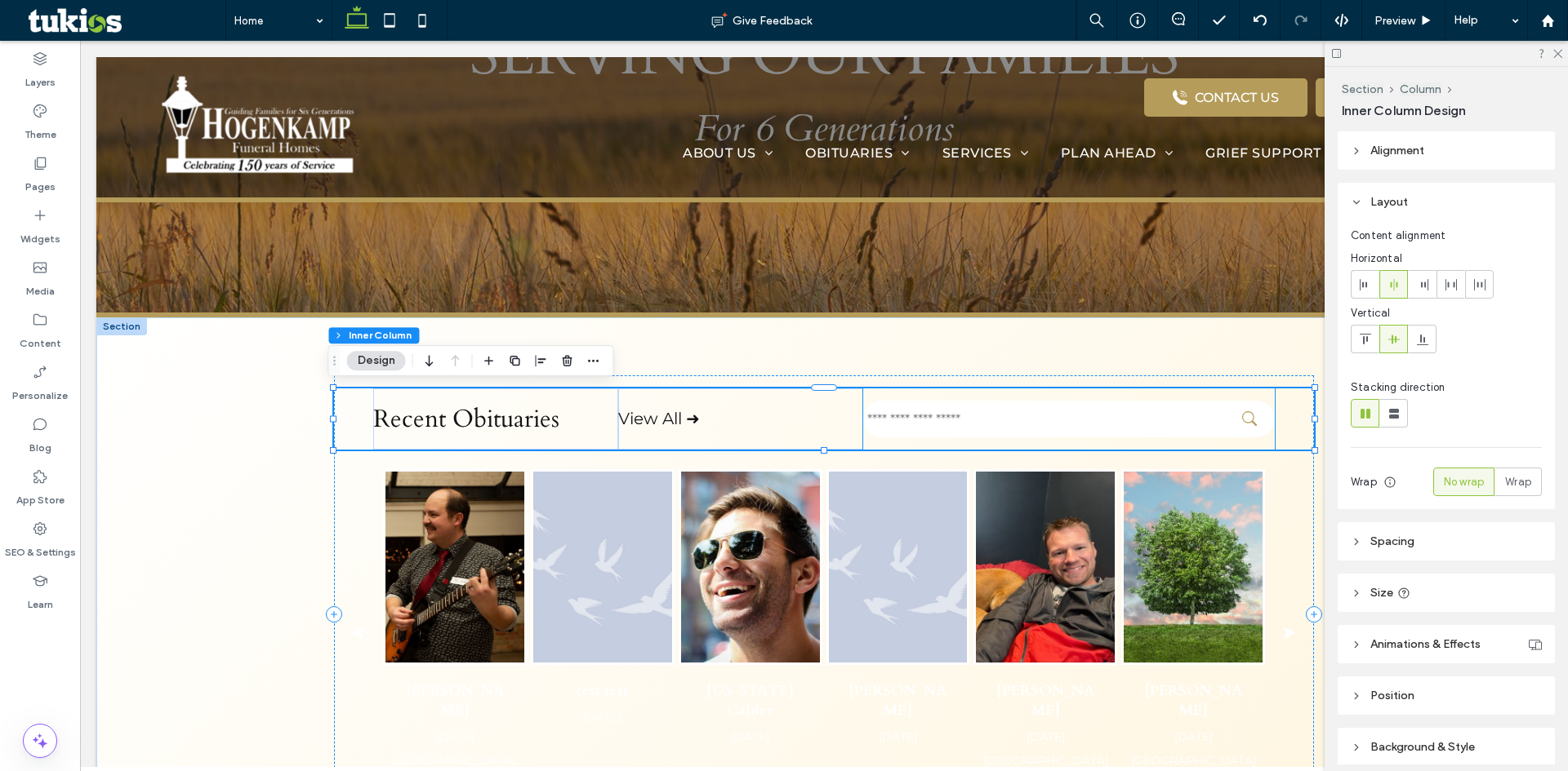
click at [1100, 424] on input "text" at bounding box center [1069, 419] width 412 height 37
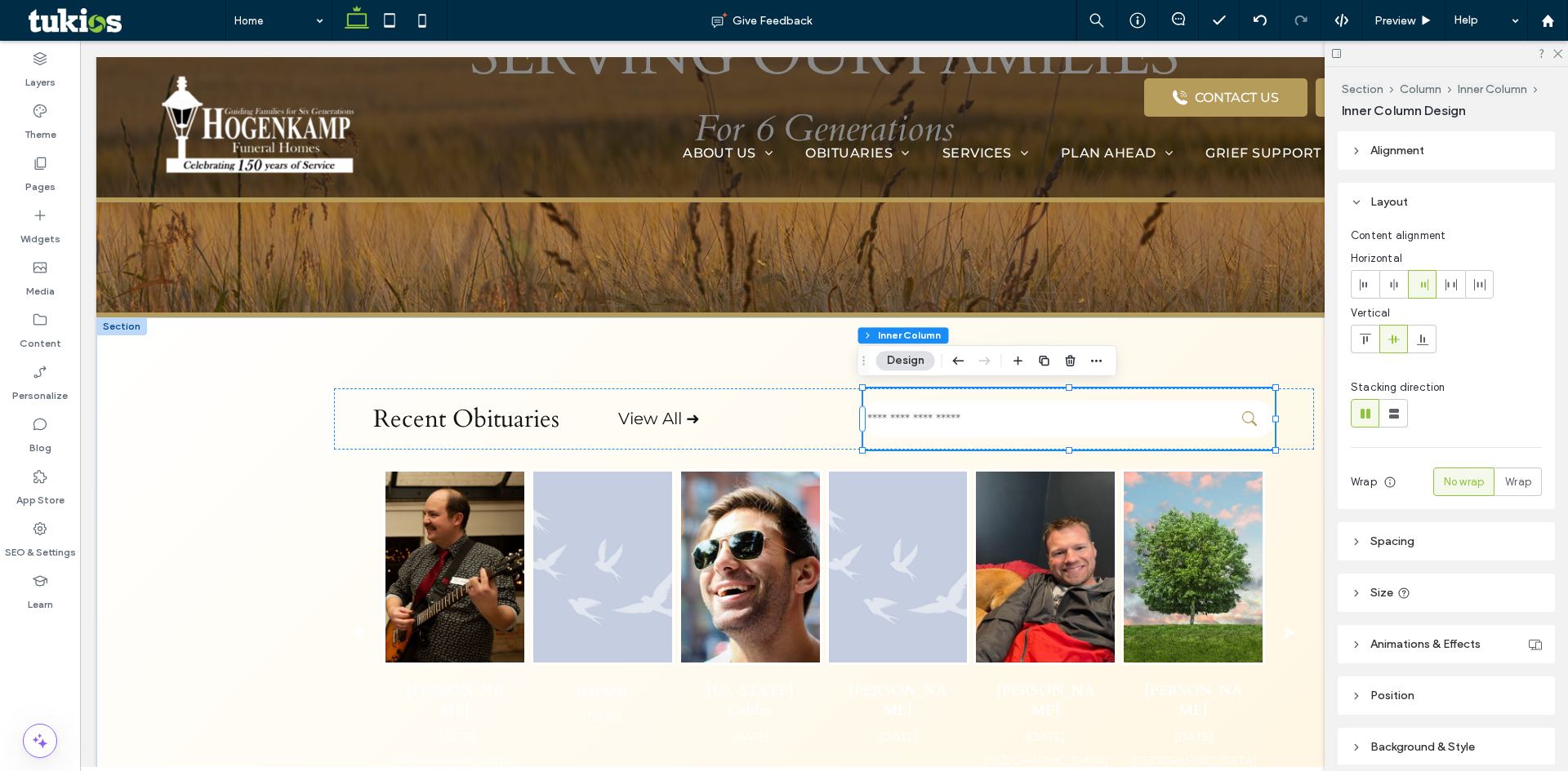
click at [1100, 424] on input "text" at bounding box center [1069, 419] width 412 height 37
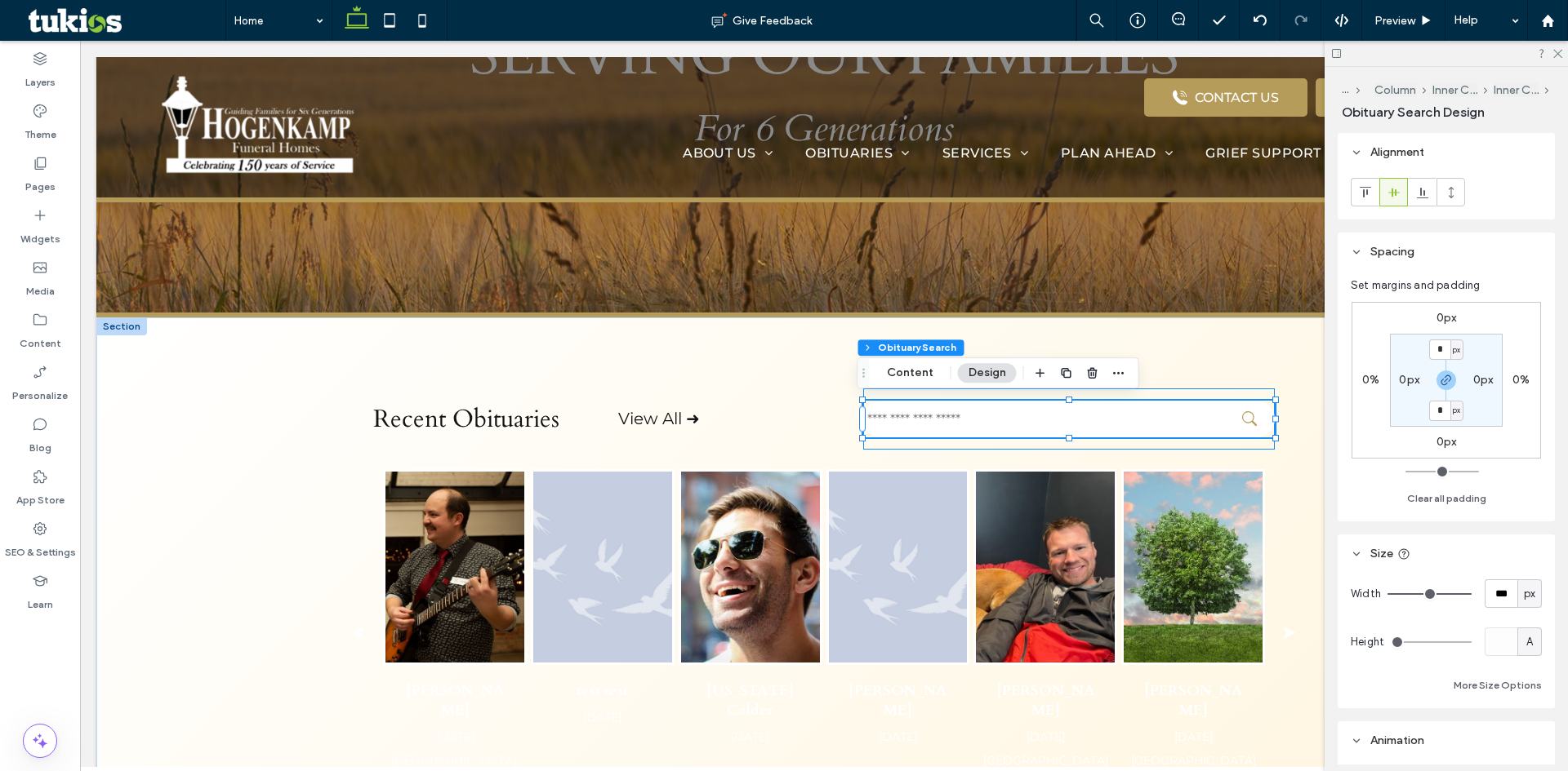
click at [1152, 429] on input "text" at bounding box center [1069, 419] width 412 height 37
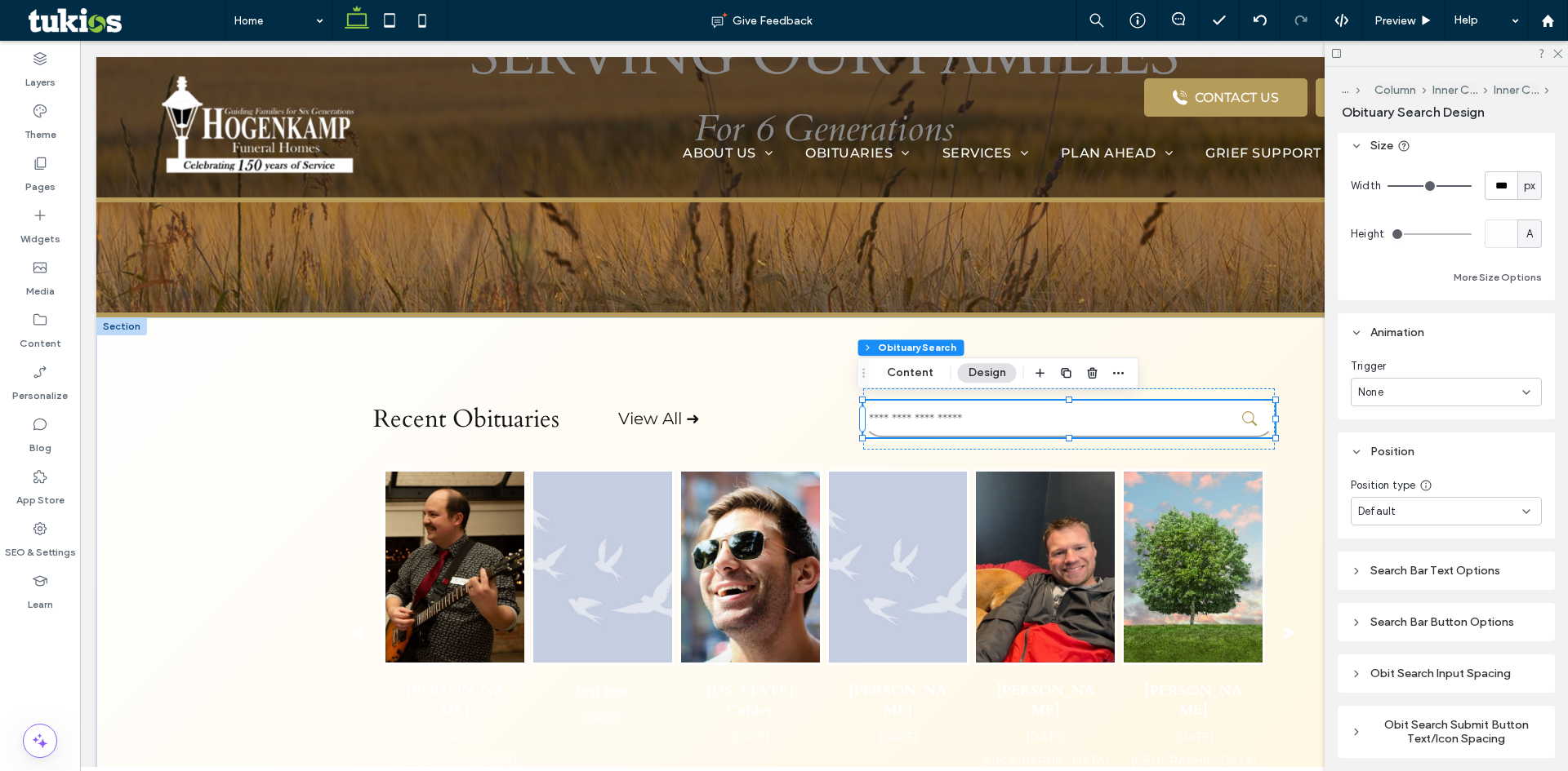
scroll to position [475, 0]
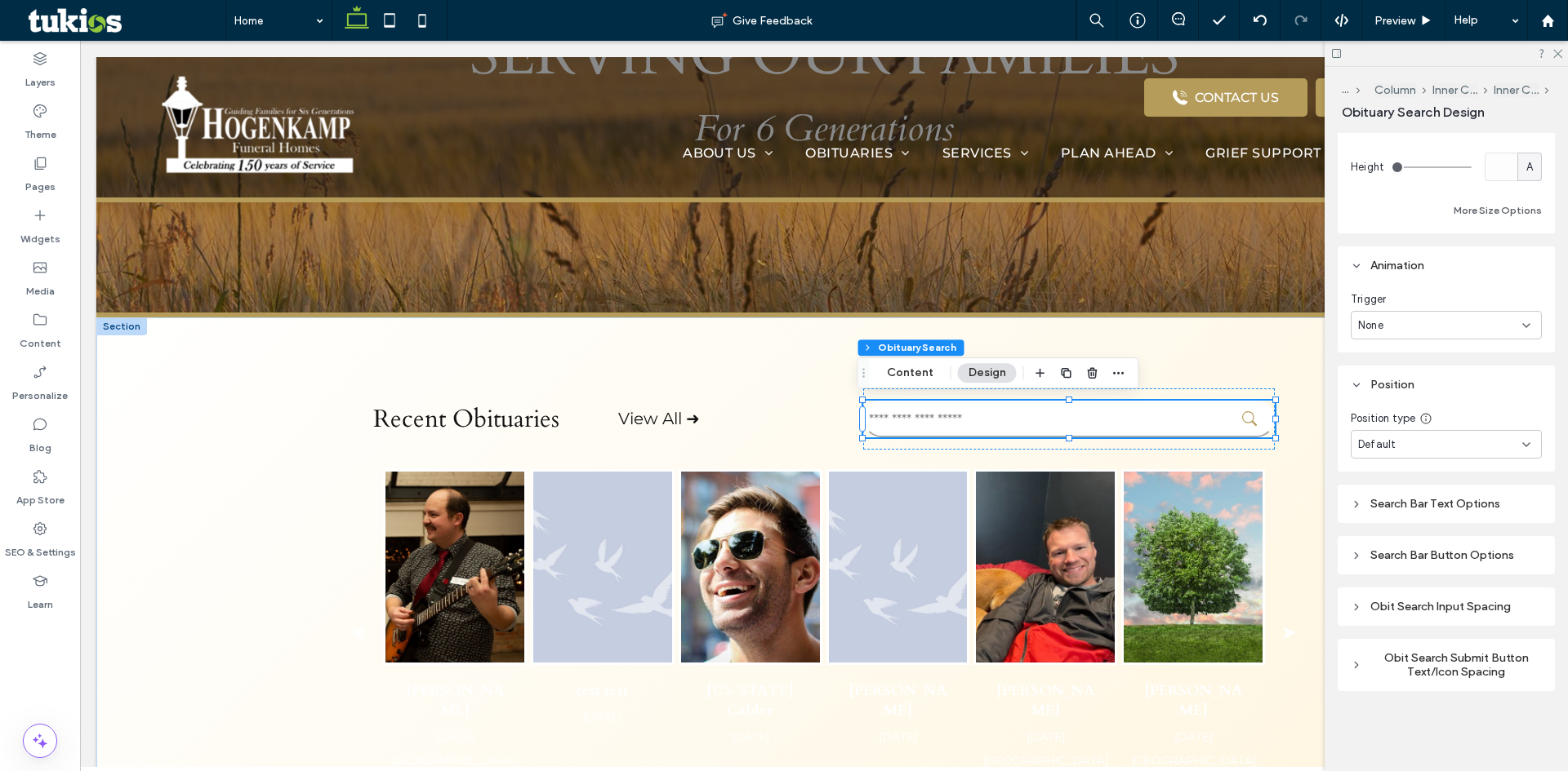
click at [1436, 502] on div "Search Bar Text Options" at bounding box center [1446, 504] width 191 height 13
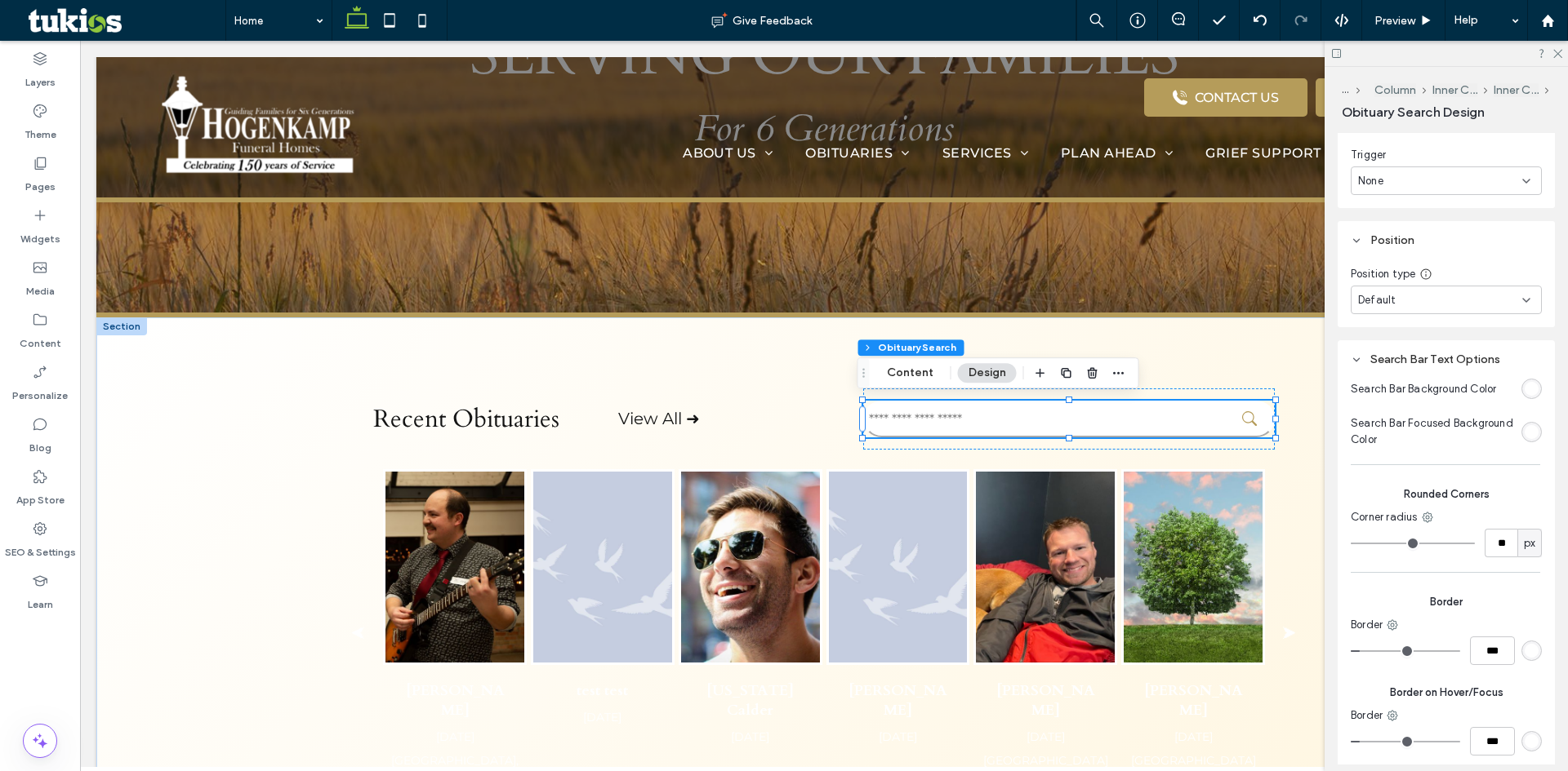
scroll to position [802, 0]
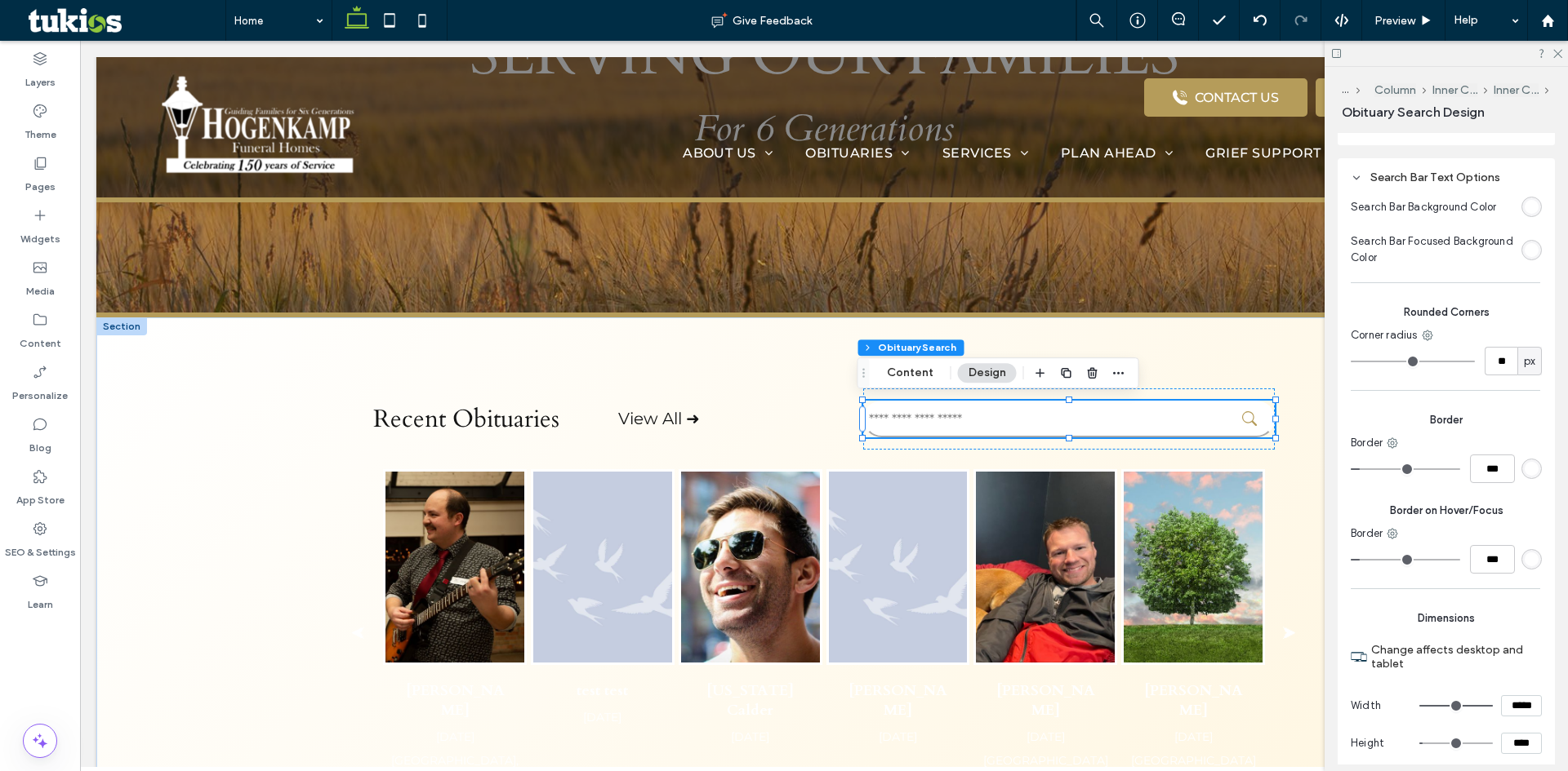
click at [1525, 473] on div "rgb(255, 255, 255)" at bounding box center [1531, 468] width 13 height 13
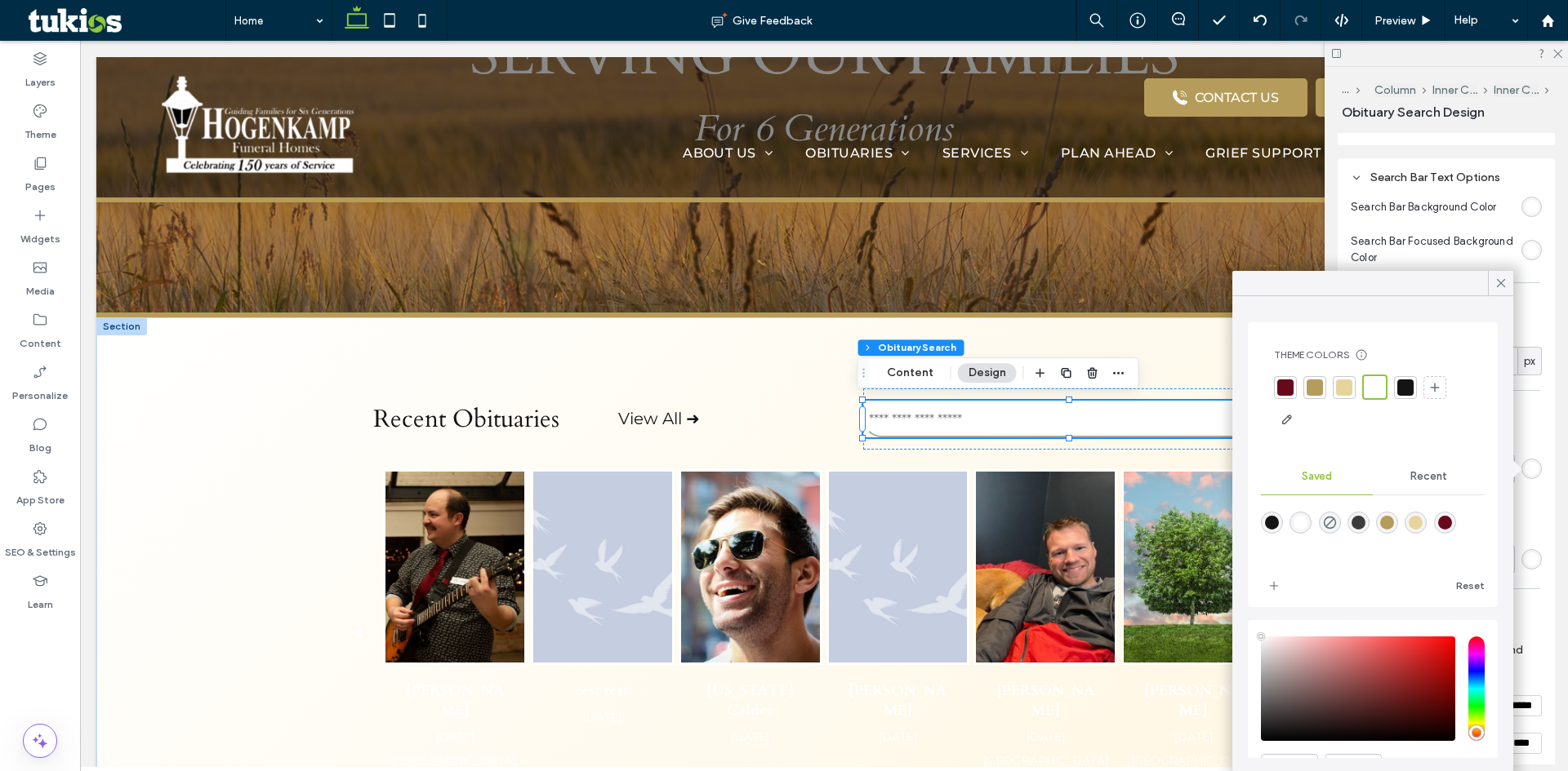
click at [1317, 392] on div at bounding box center [1314, 387] width 16 height 16
click at [1529, 422] on span "Border" at bounding box center [1446, 420] width 191 height 16
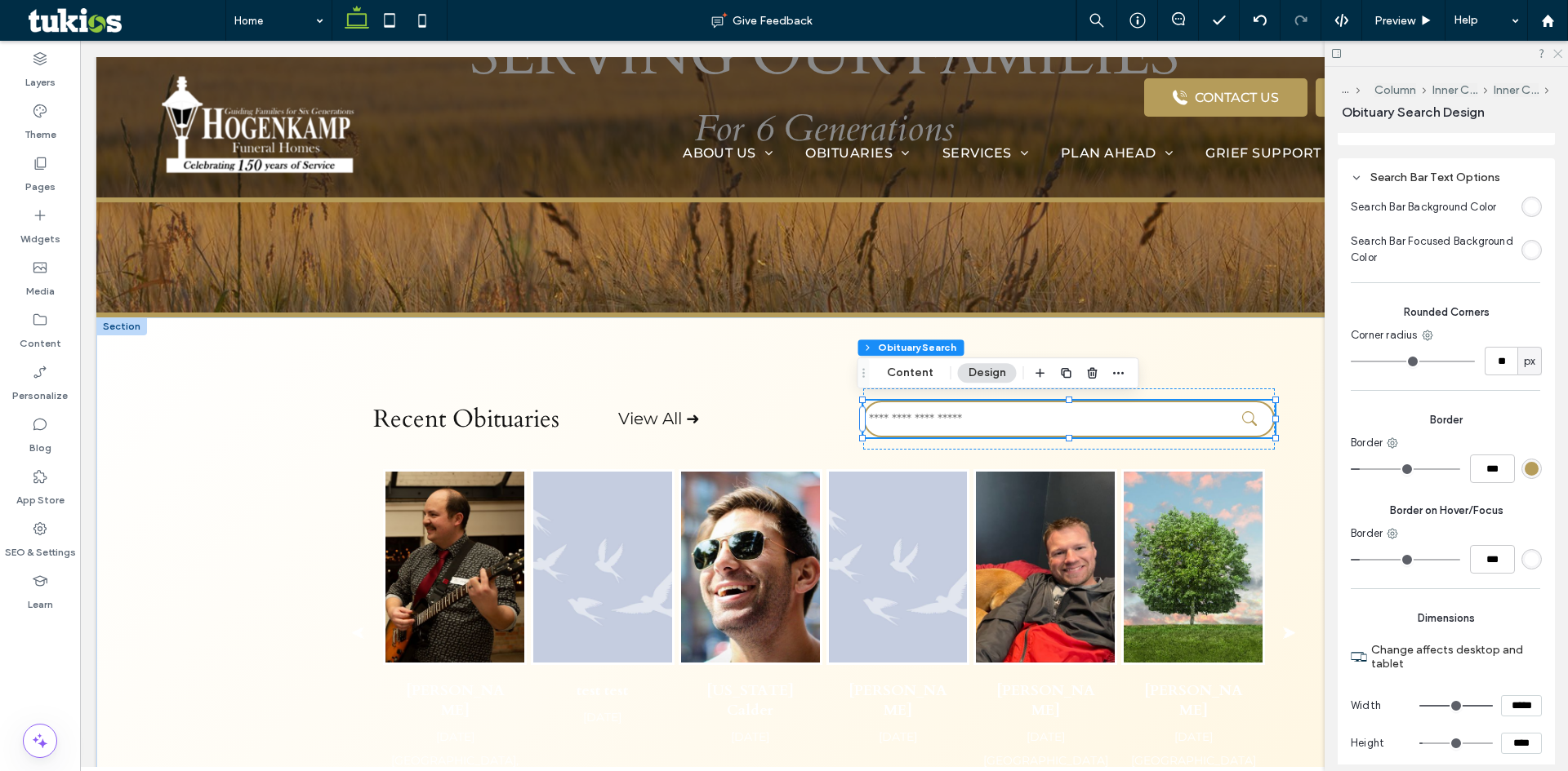
click at [1554, 49] on icon at bounding box center [1556, 52] width 11 height 11
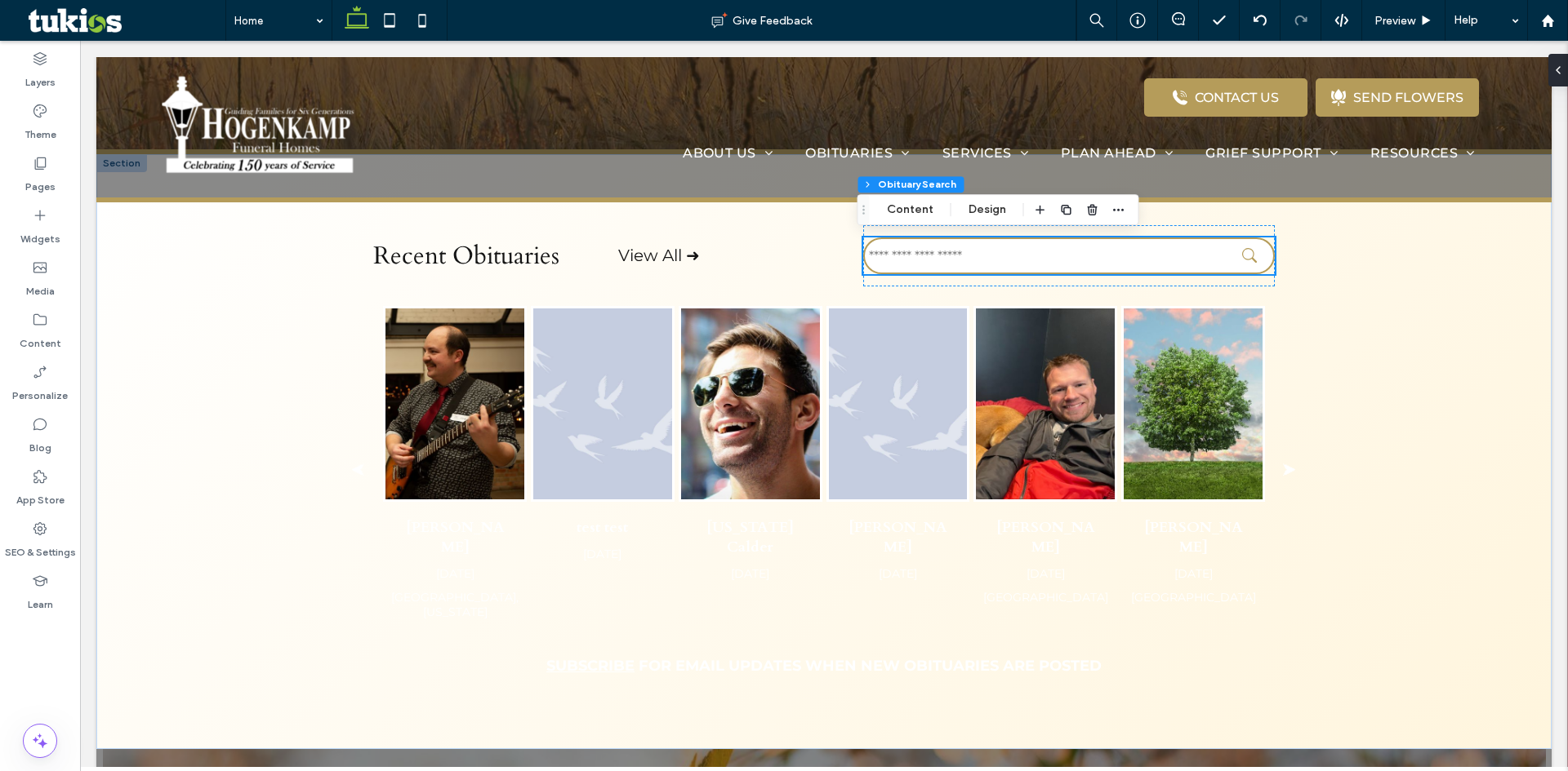
scroll to position [1105, 0]
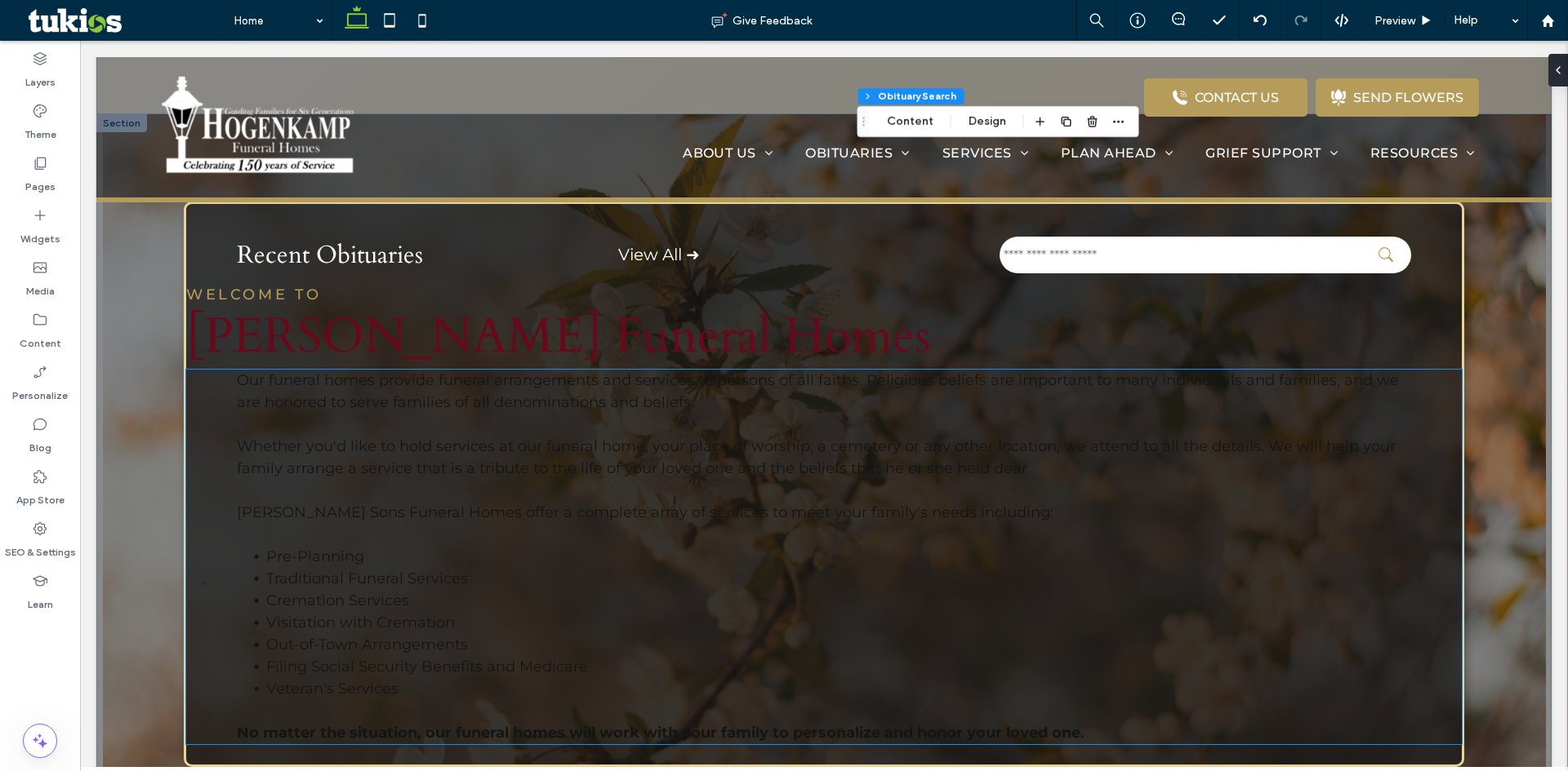
click at [1307, 469] on p "Our funeral homes provide funeral arrangements and services to persons of all f…" at bounding box center [823, 458] width 1174 height 176
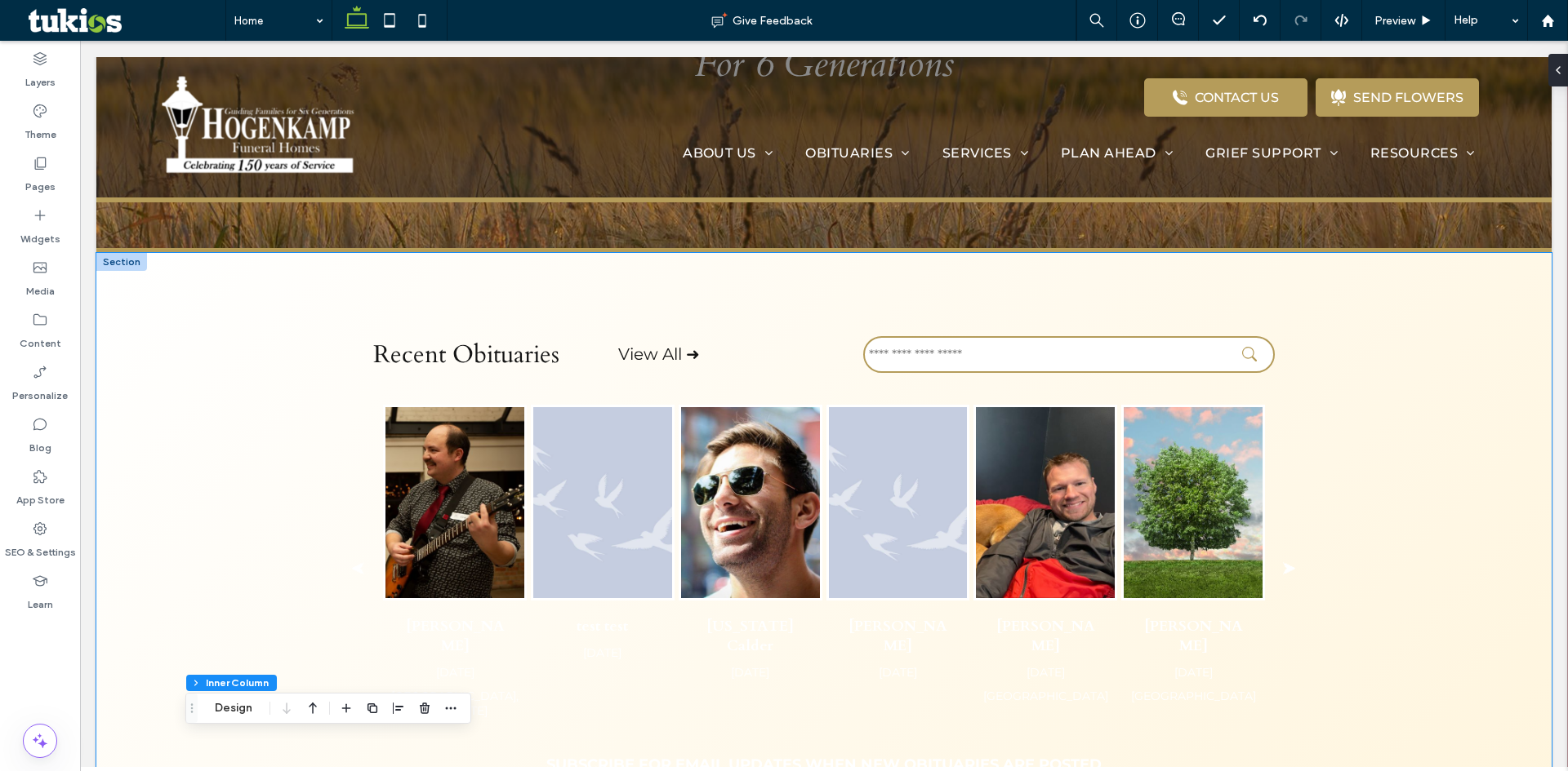
scroll to position [370, 0]
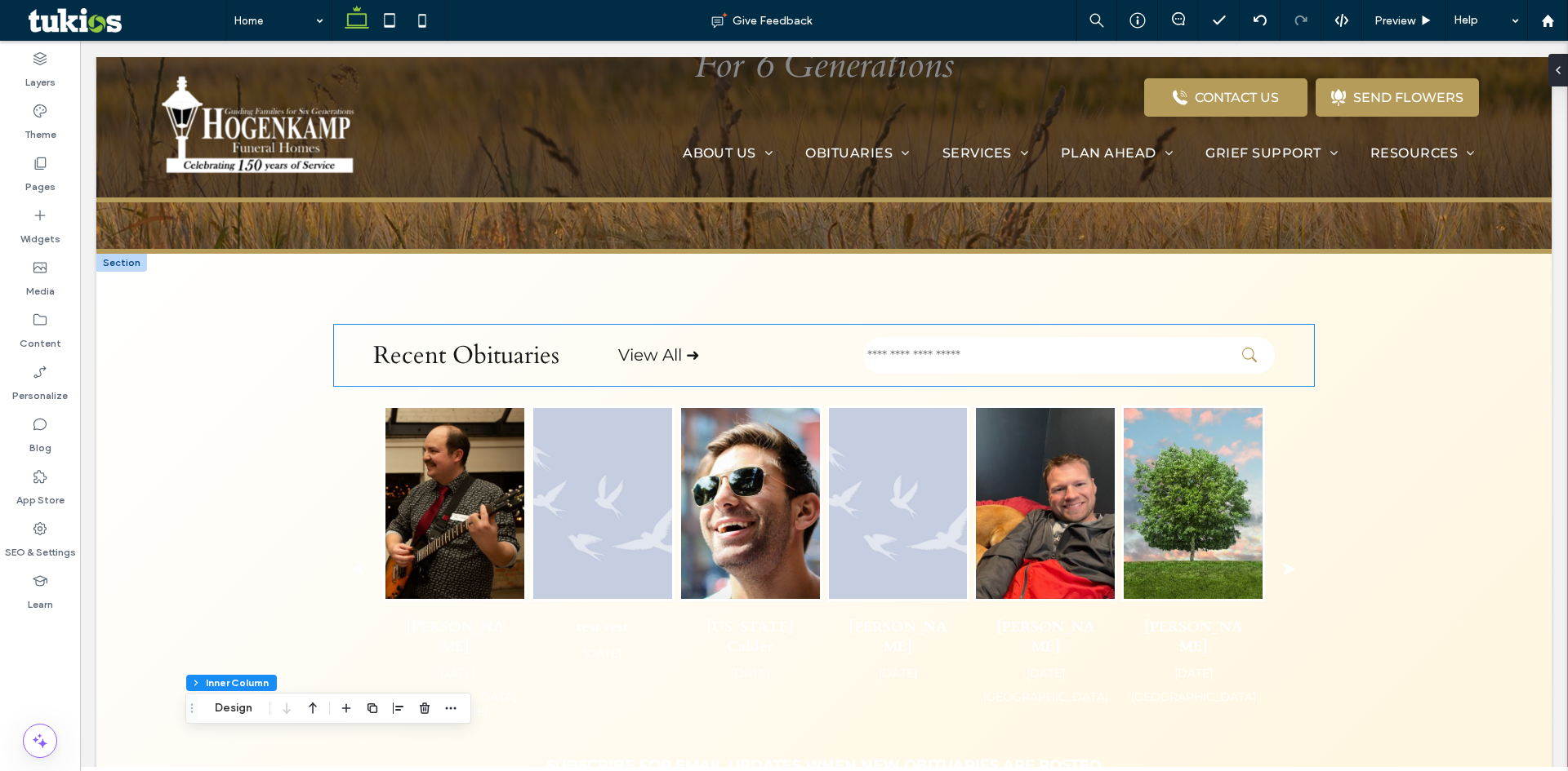
click at [1138, 356] on input "text" at bounding box center [1069, 356] width 412 height 37
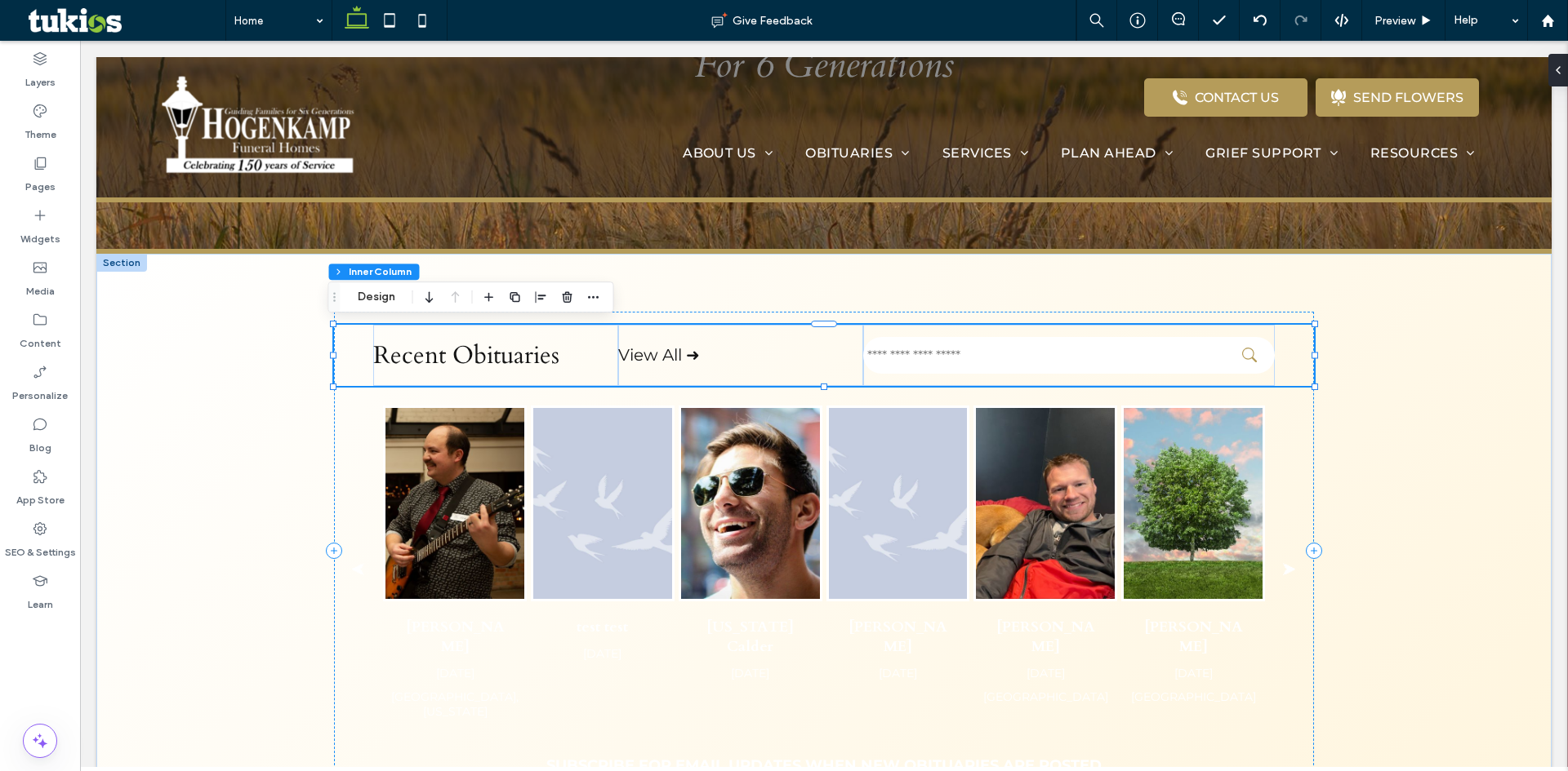
click at [1138, 356] on input "text" at bounding box center [1069, 356] width 412 height 37
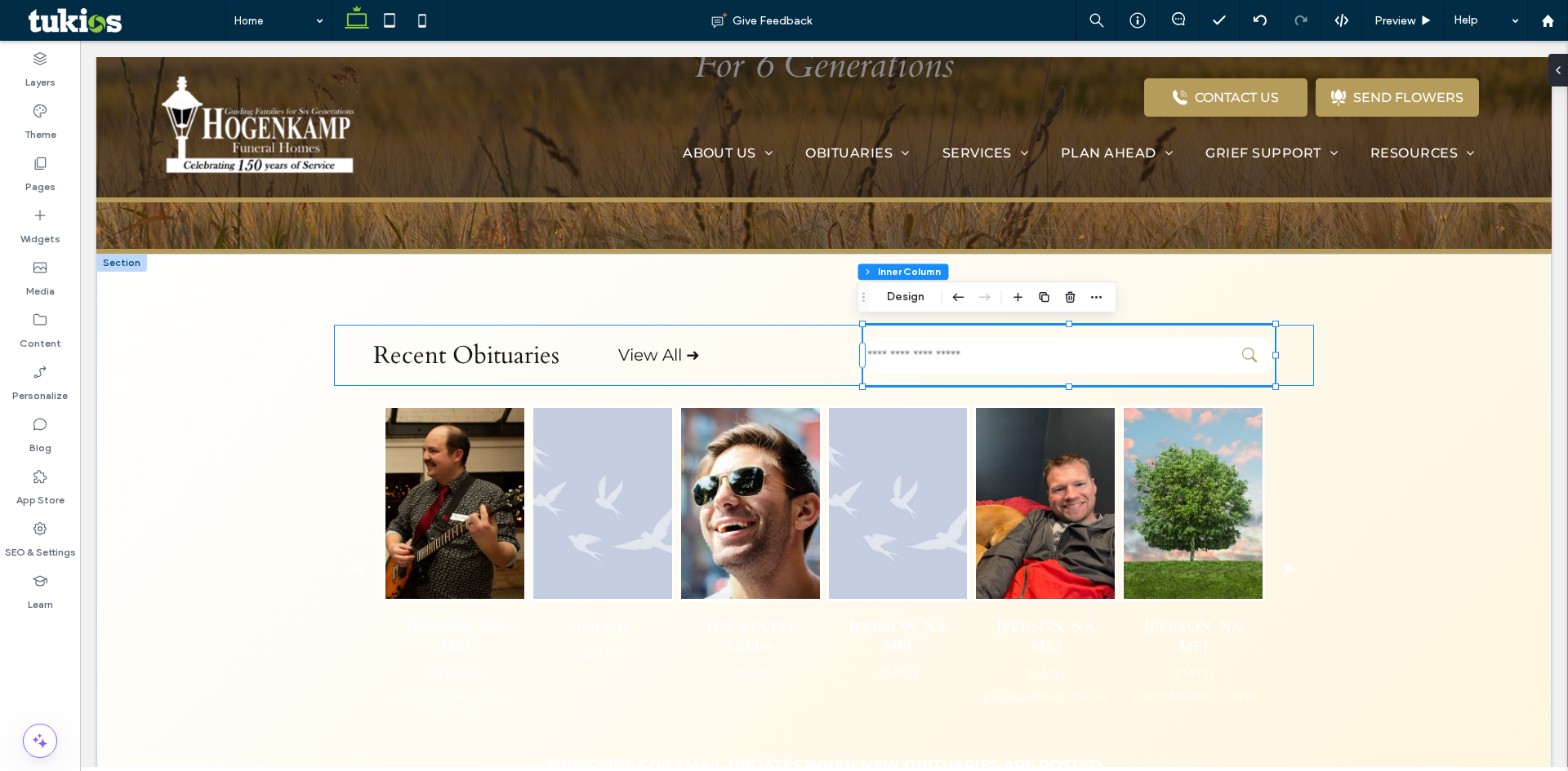
click at [1138, 356] on input "text" at bounding box center [1069, 356] width 412 height 37
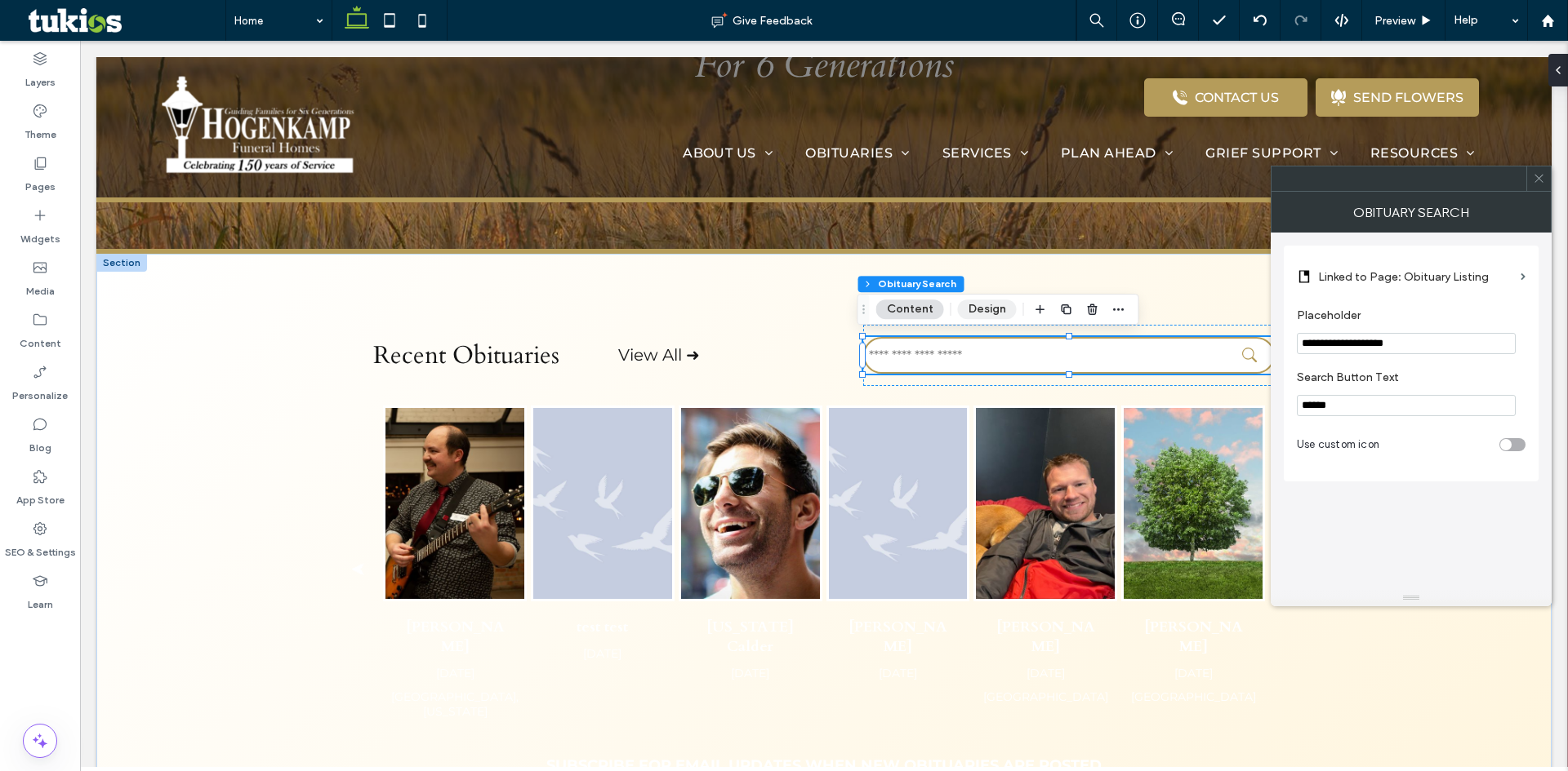
click at [971, 317] on button "Design" at bounding box center [987, 310] width 59 height 19
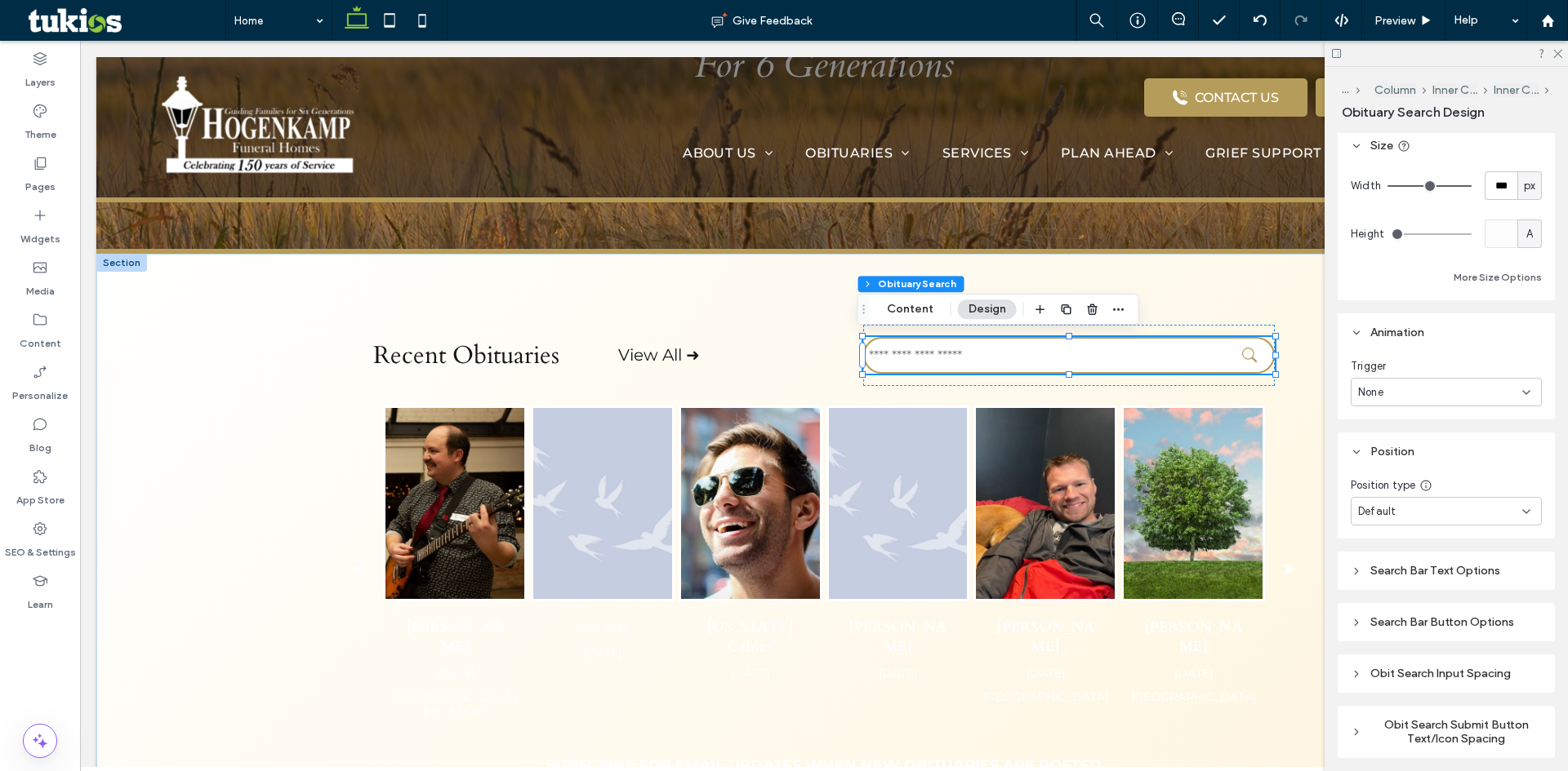
click at [1437, 561] on div "Search Bar Text Options" at bounding box center [1446, 570] width 191 height 22
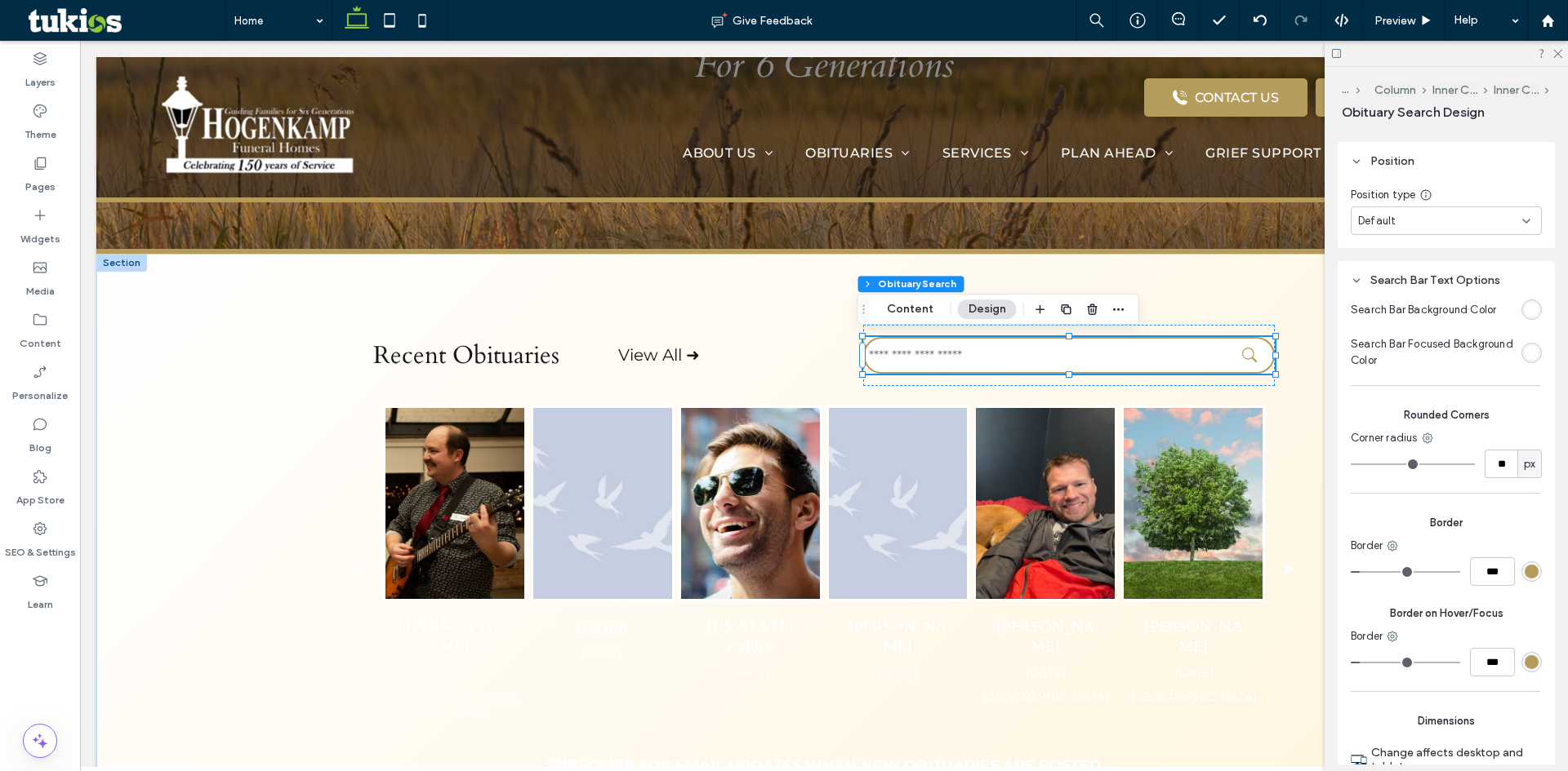
scroll to position [734, 0]
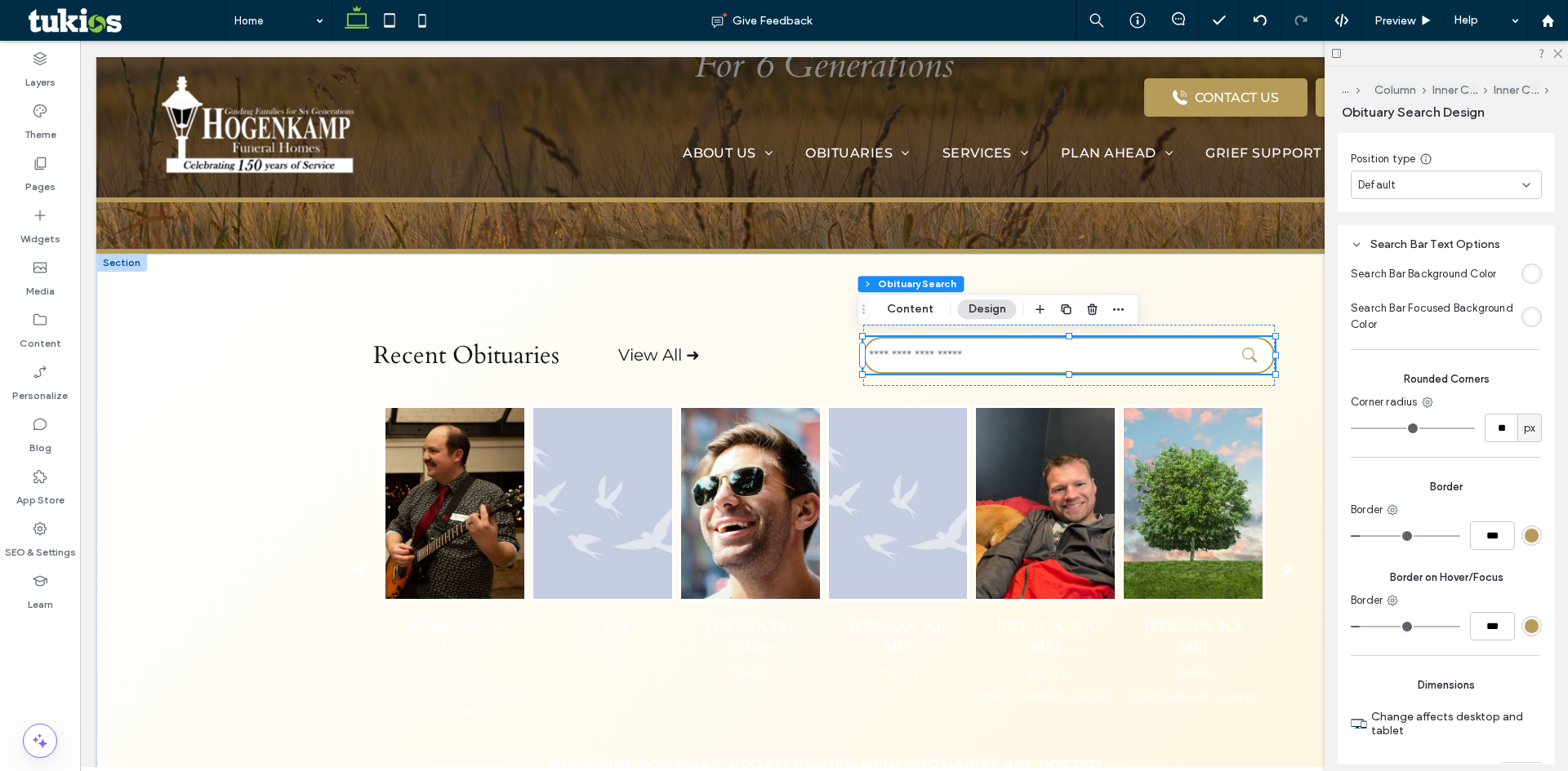
type input "*"
type input "***"
type input "*"
click at [1362, 536] on input "range" at bounding box center [1405, 536] width 110 height 2
type input "*"
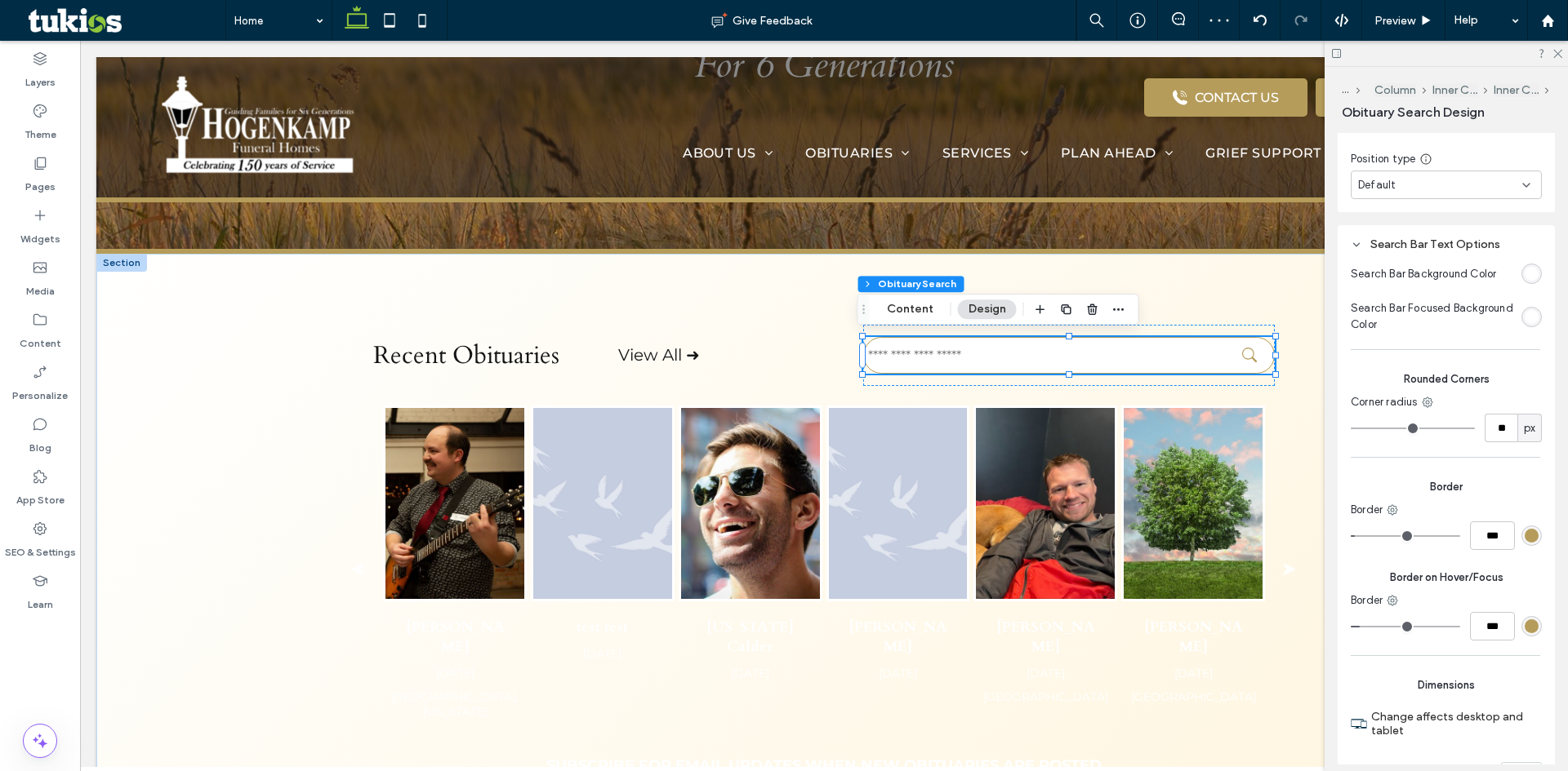
type input "***"
type input "*"
click at [1362, 626] on input "range" at bounding box center [1405, 627] width 110 height 2
click at [1525, 627] on div "rgb(181, 156, 90)" at bounding box center [1531, 626] width 13 height 13
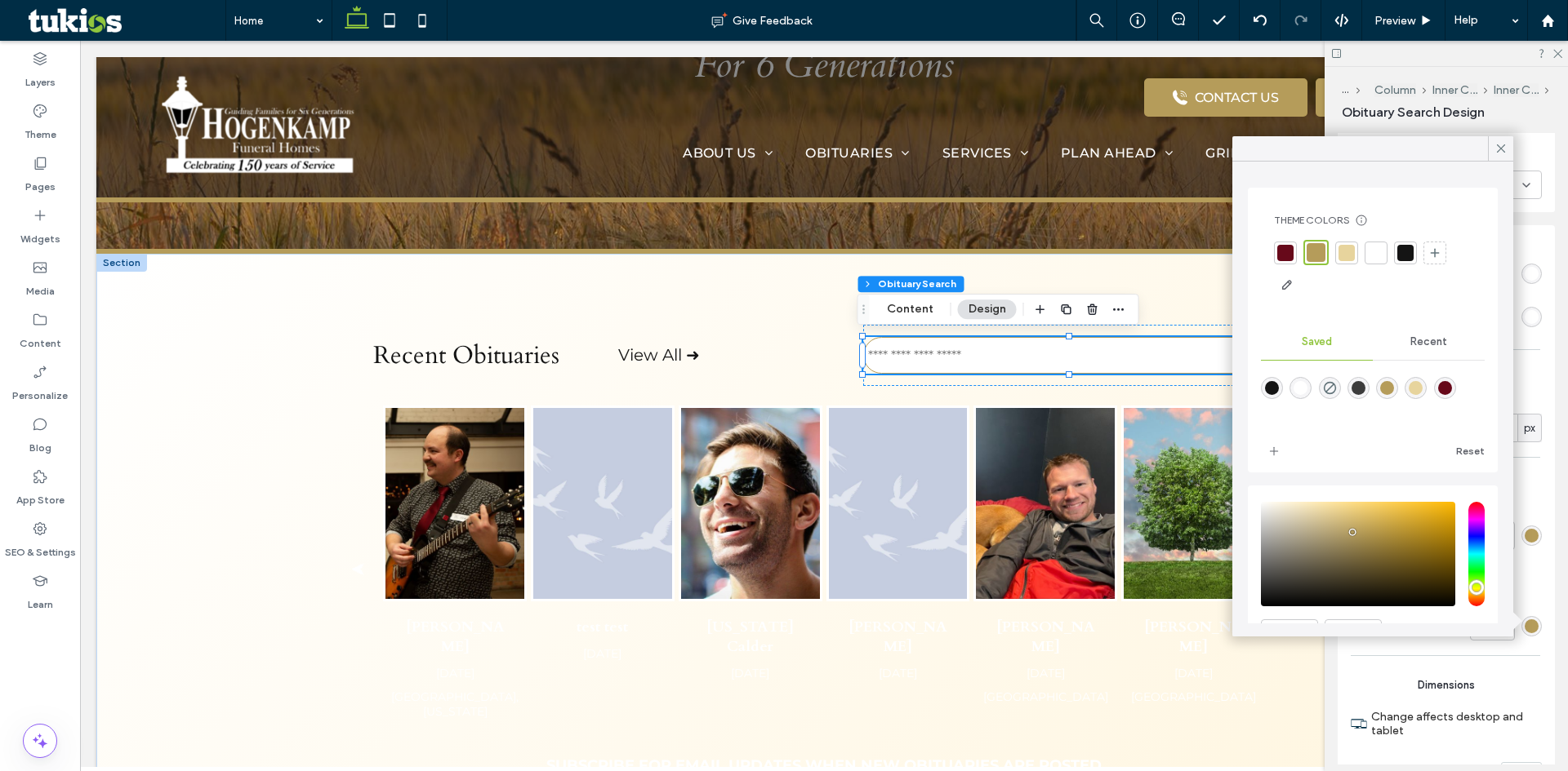
click at [1317, 253] on div at bounding box center [1316, 253] width 19 height 19
click at [1452, 329] on div "Recent" at bounding box center [1429, 341] width 112 height 36
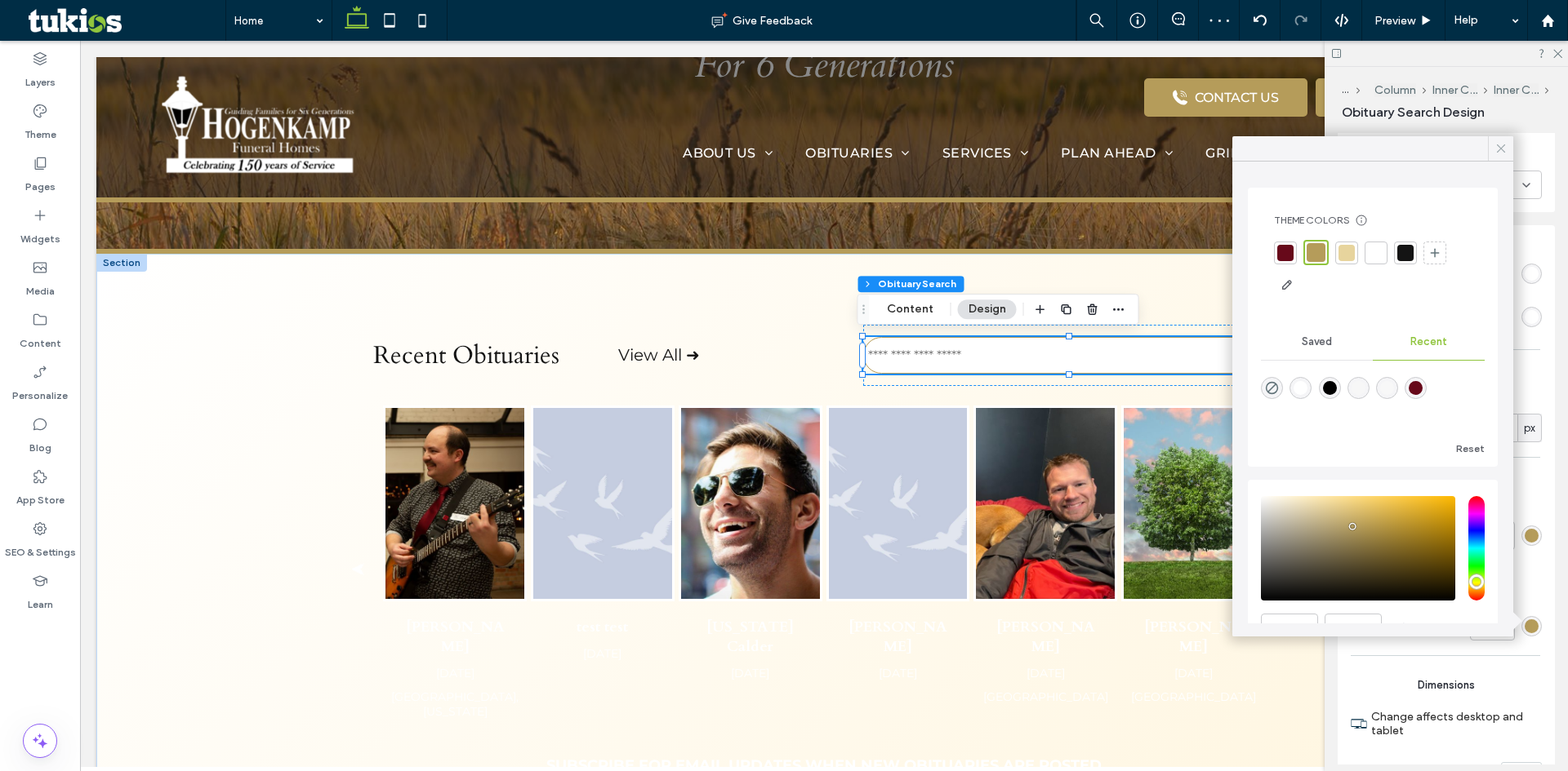
click at [1499, 150] on icon at bounding box center [1501, 148] width 14 height 14
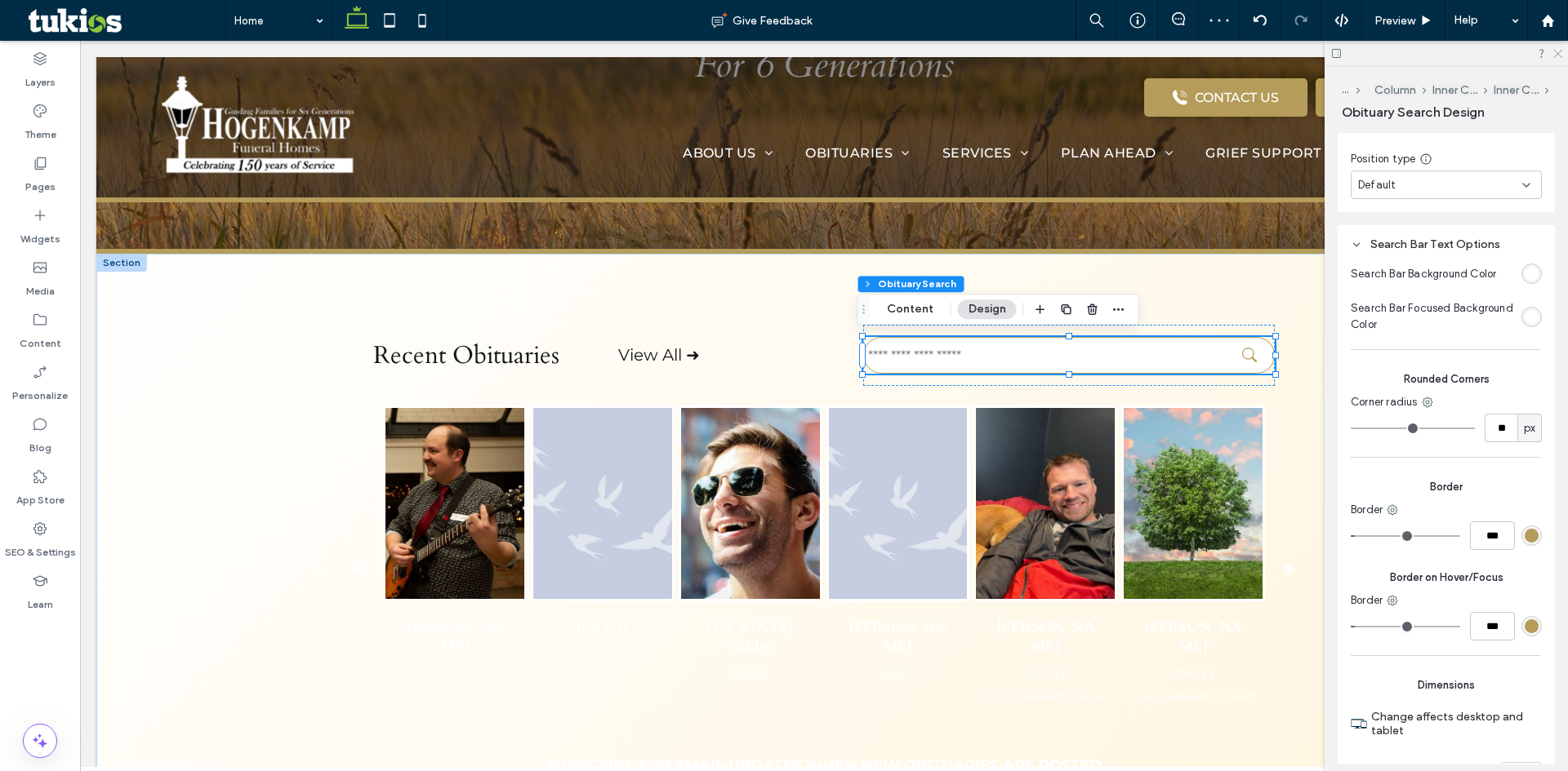
click at [1554, 52] on icon at bounding box center [1556, 52] width 11 height 11
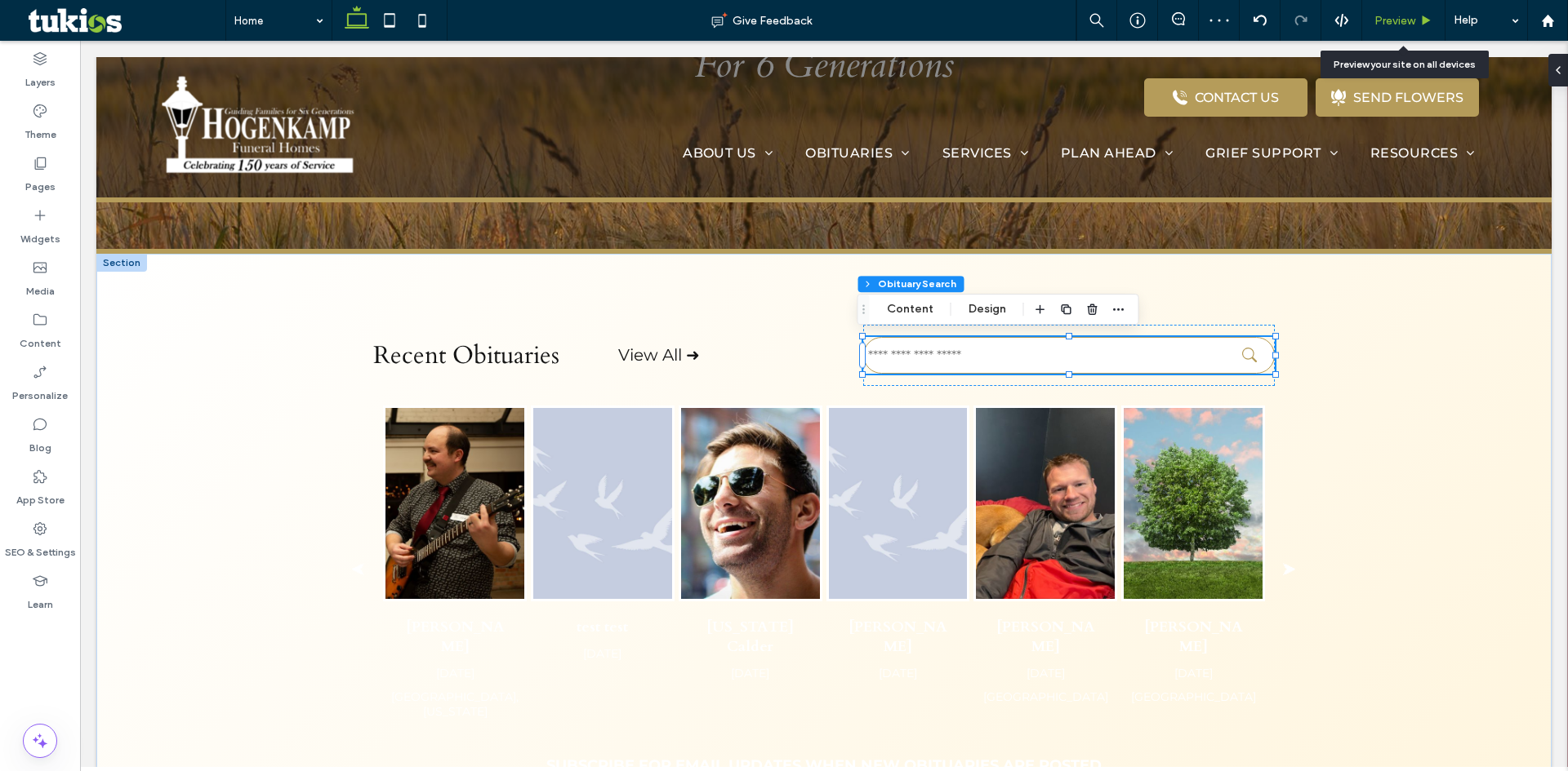
click at [1396, 19] on span "Preview" at bounding box center [1395, 20] width 40 height 13
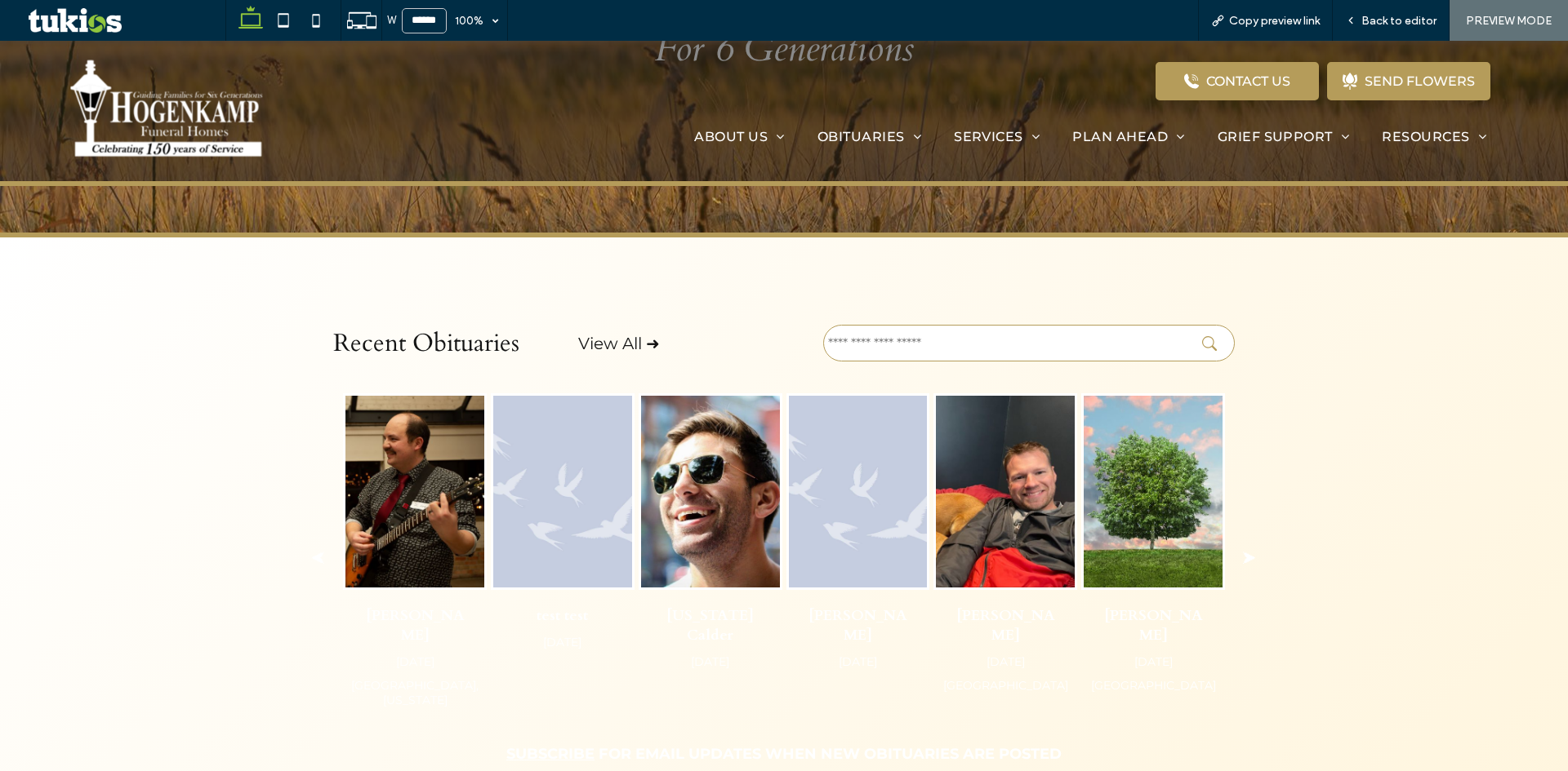
click at [1174, 345] on input "text" at bounding box center [1029, 343] width 412 height 37
type input "*"
click at [1392, 357] on div "Recent Obituaries View All ➜ ⮜ JC Hoye Dec 12, 2091 Syracuse, Utah test test Ap…" at bounding box center [784, 539] width 1568 height 604
click at [1397, 19] on span "Back to editor" at bounding box center [1399, 20] width 75 height 13
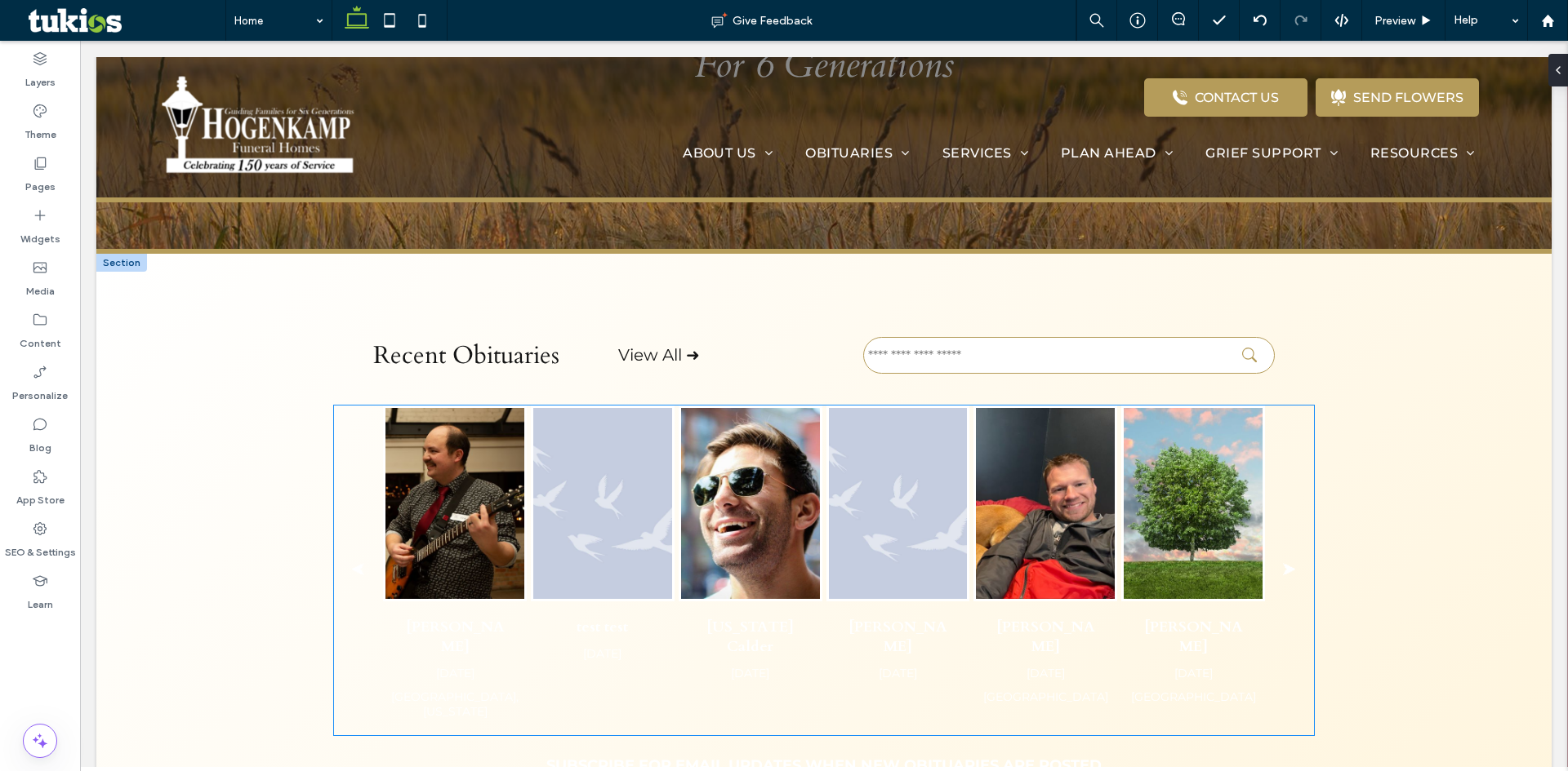
click at [856, 613] on div "Minh Hoang Apr 6, 2040" at bounding box center [898, 646] width 143 height 88
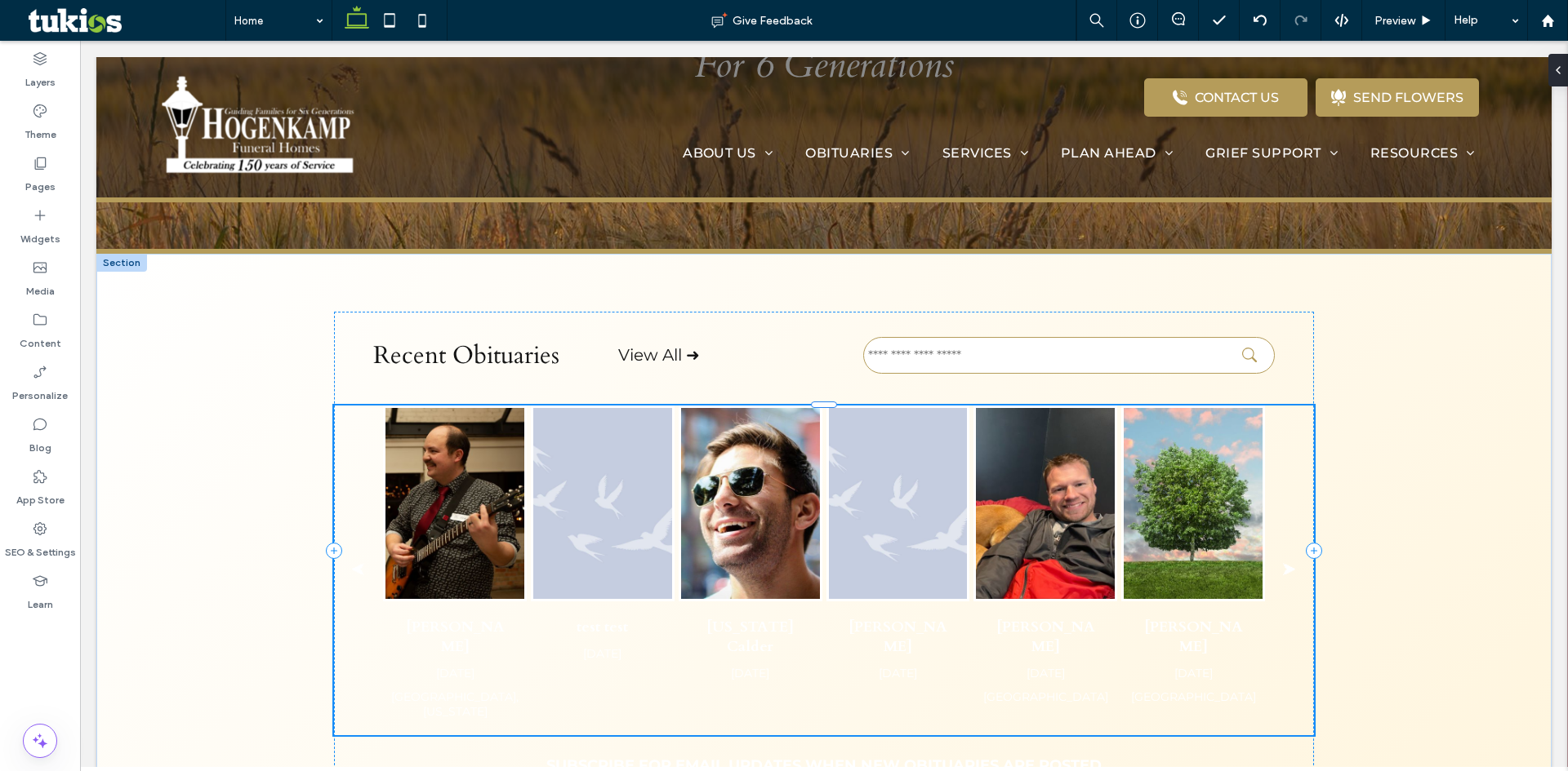
click at [409, 474] on img "JC Hoye's obituary link" at bounding box center [455, 503] width 139 height 191
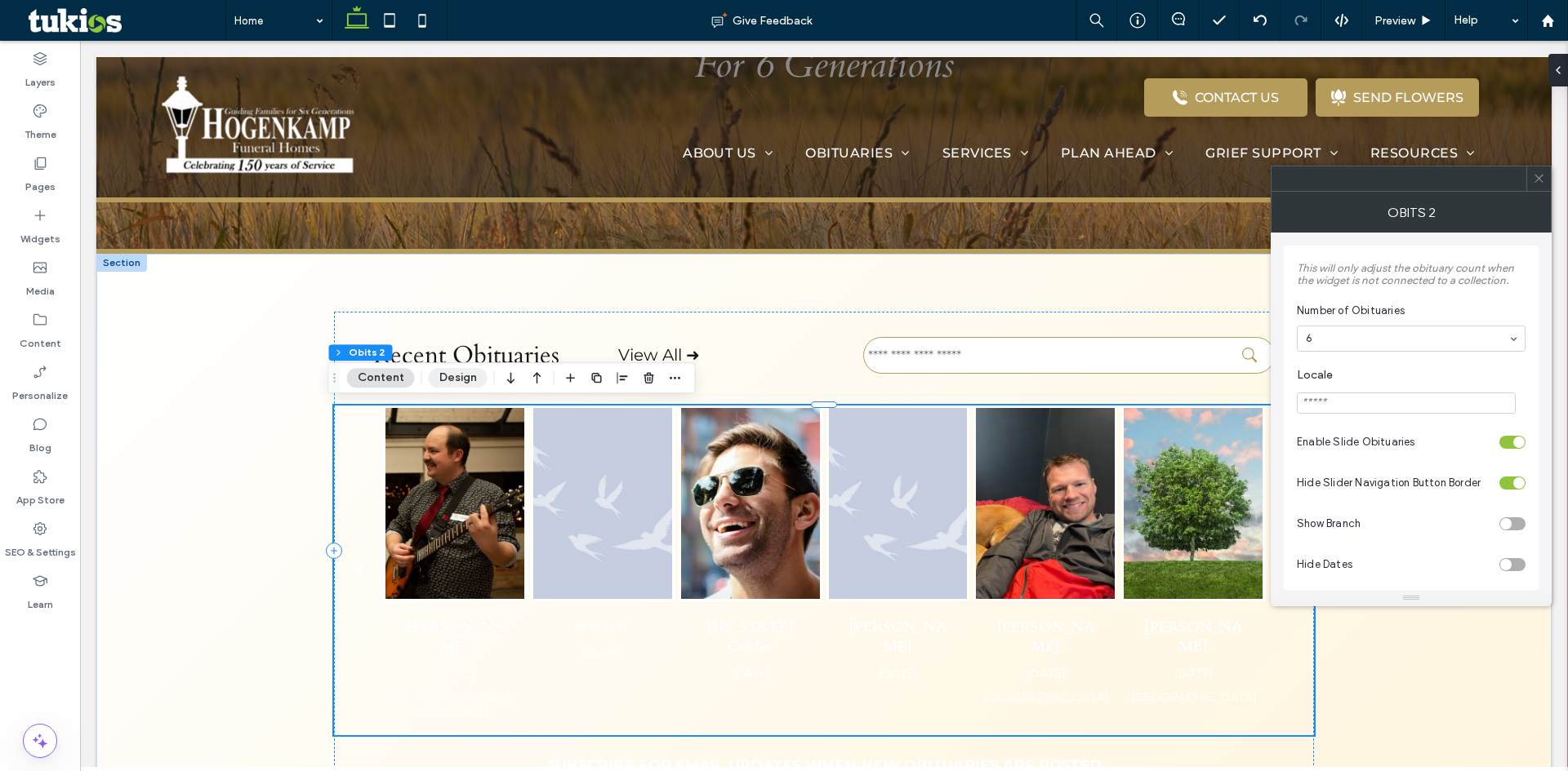
click at [441, 384] on button "Design" at bounding box center [458, 378] width 59 height 19
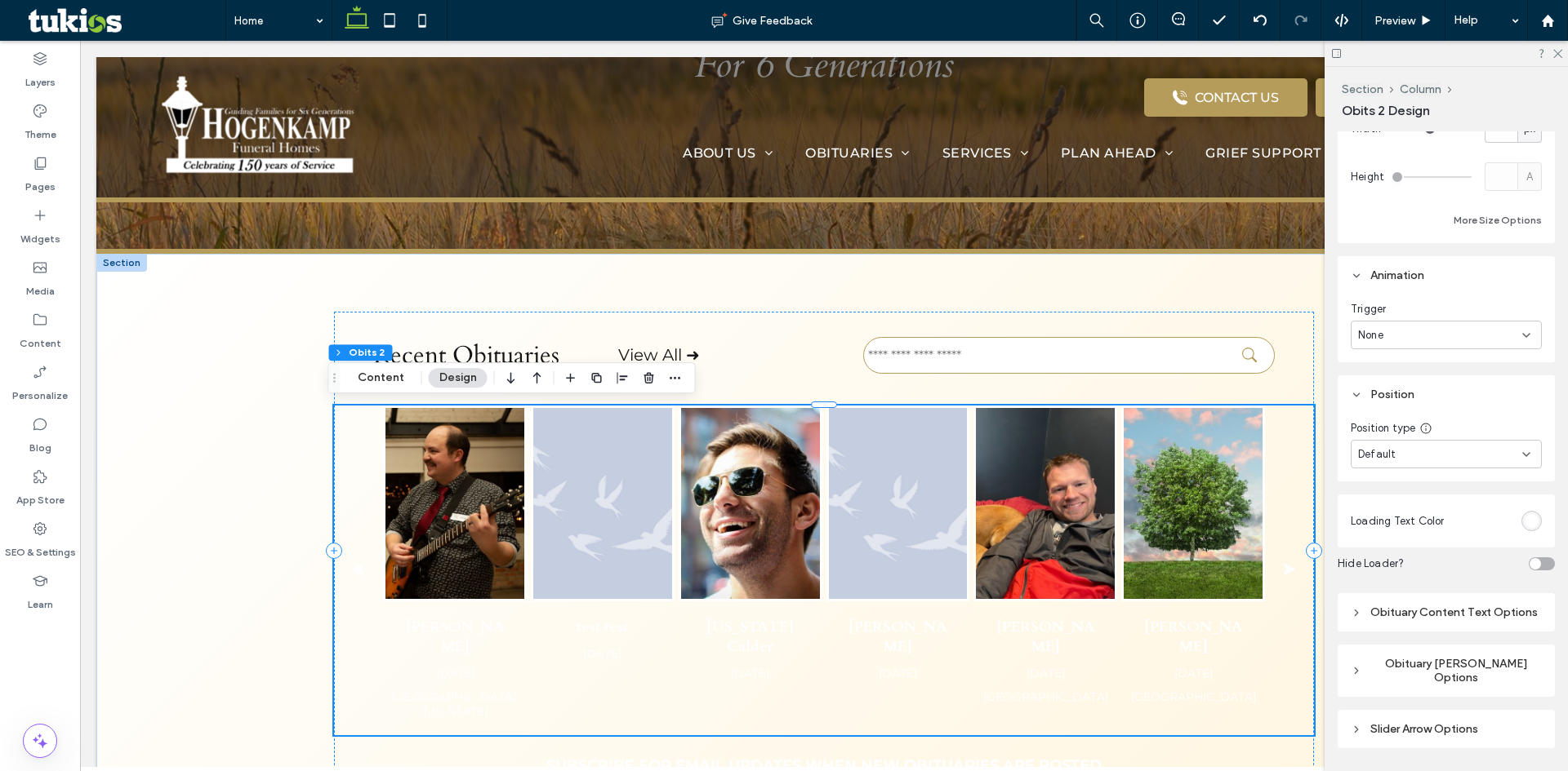
scroll to position [489, 0]
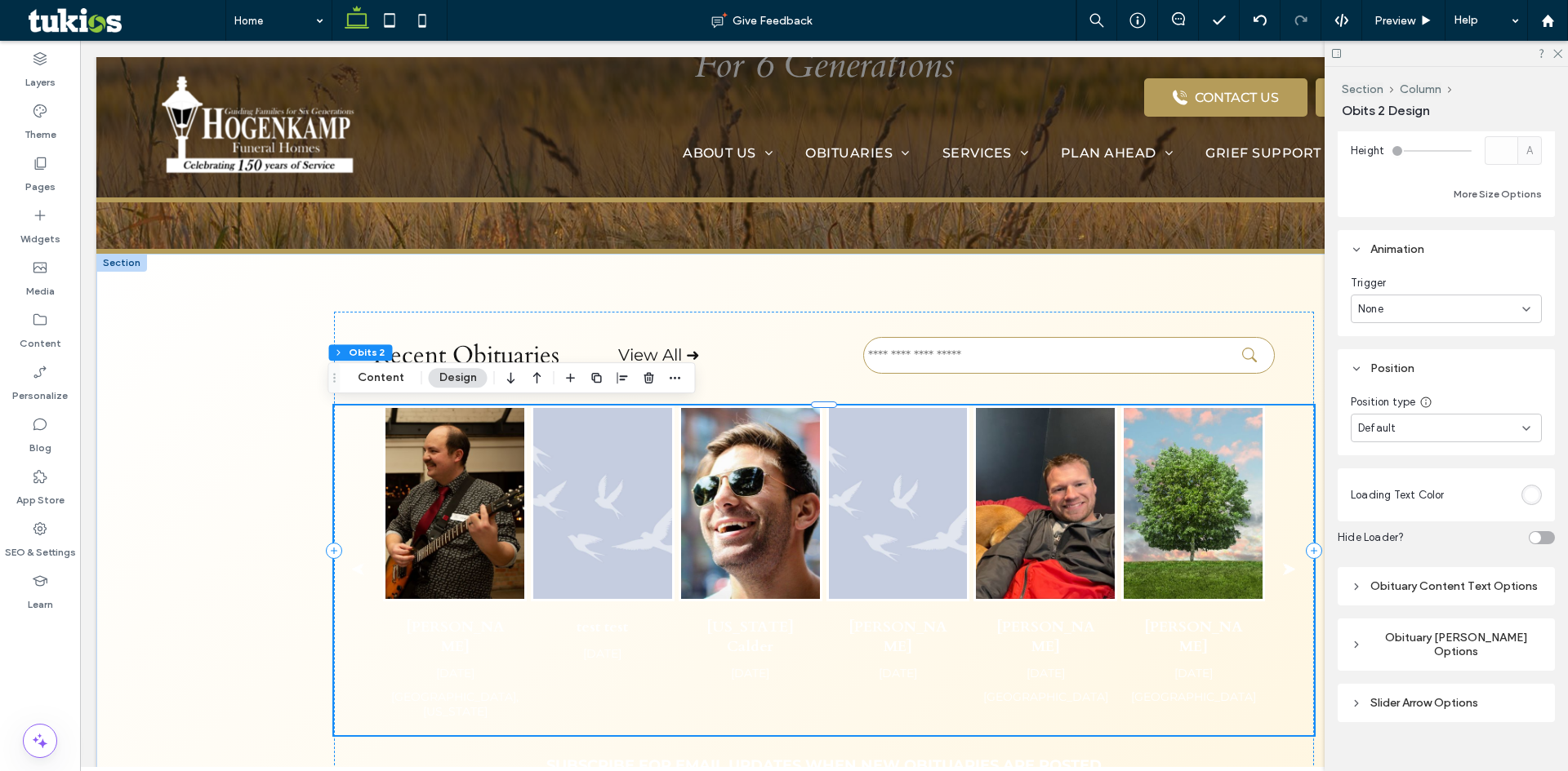
click at [1525, 498] on div "#ffffff" at bounding box center [1531, 495] width 13 height 13
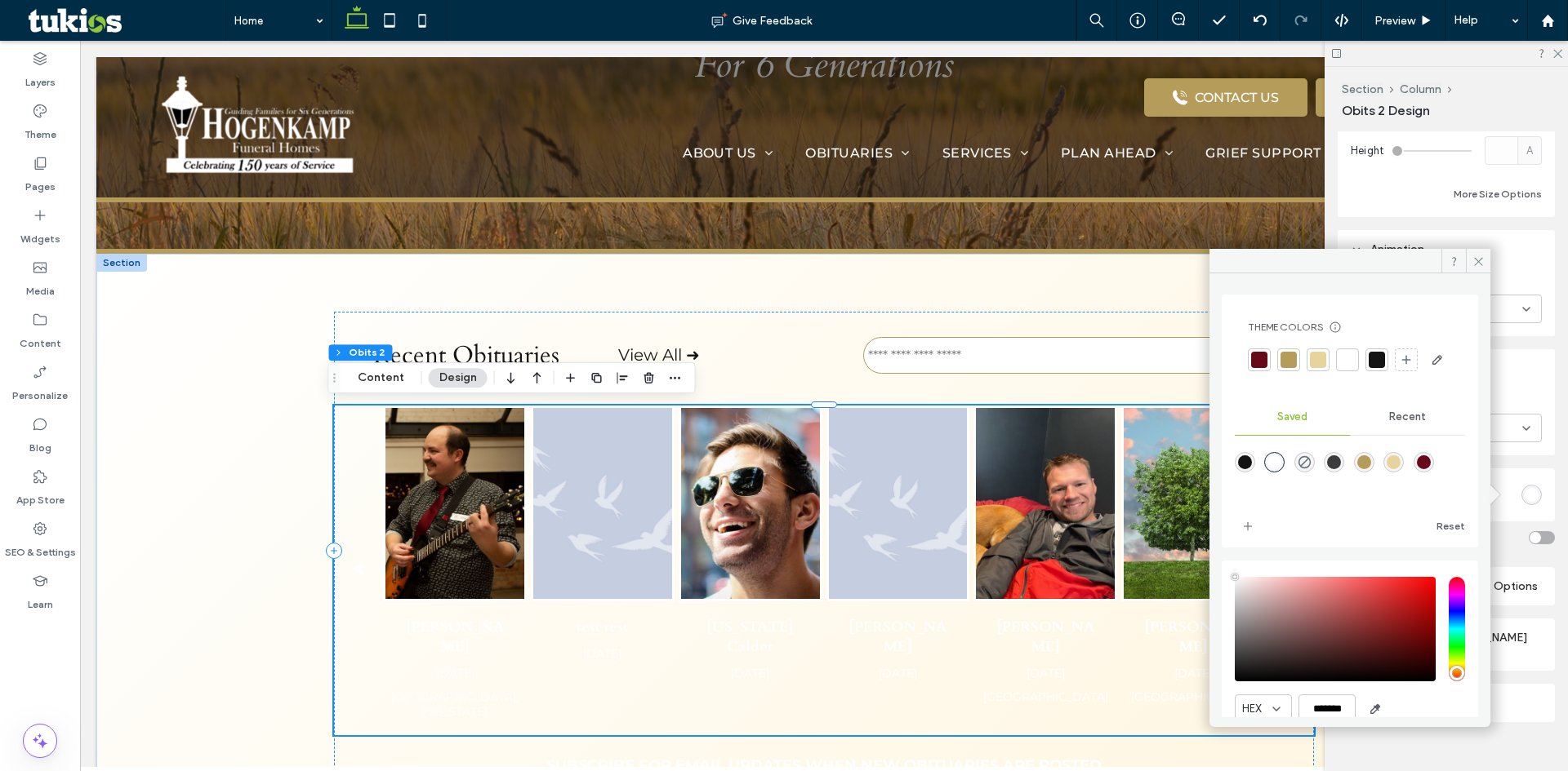
click at [1372, 361] on div at bounding box center [1377, 360] width 16 height 16
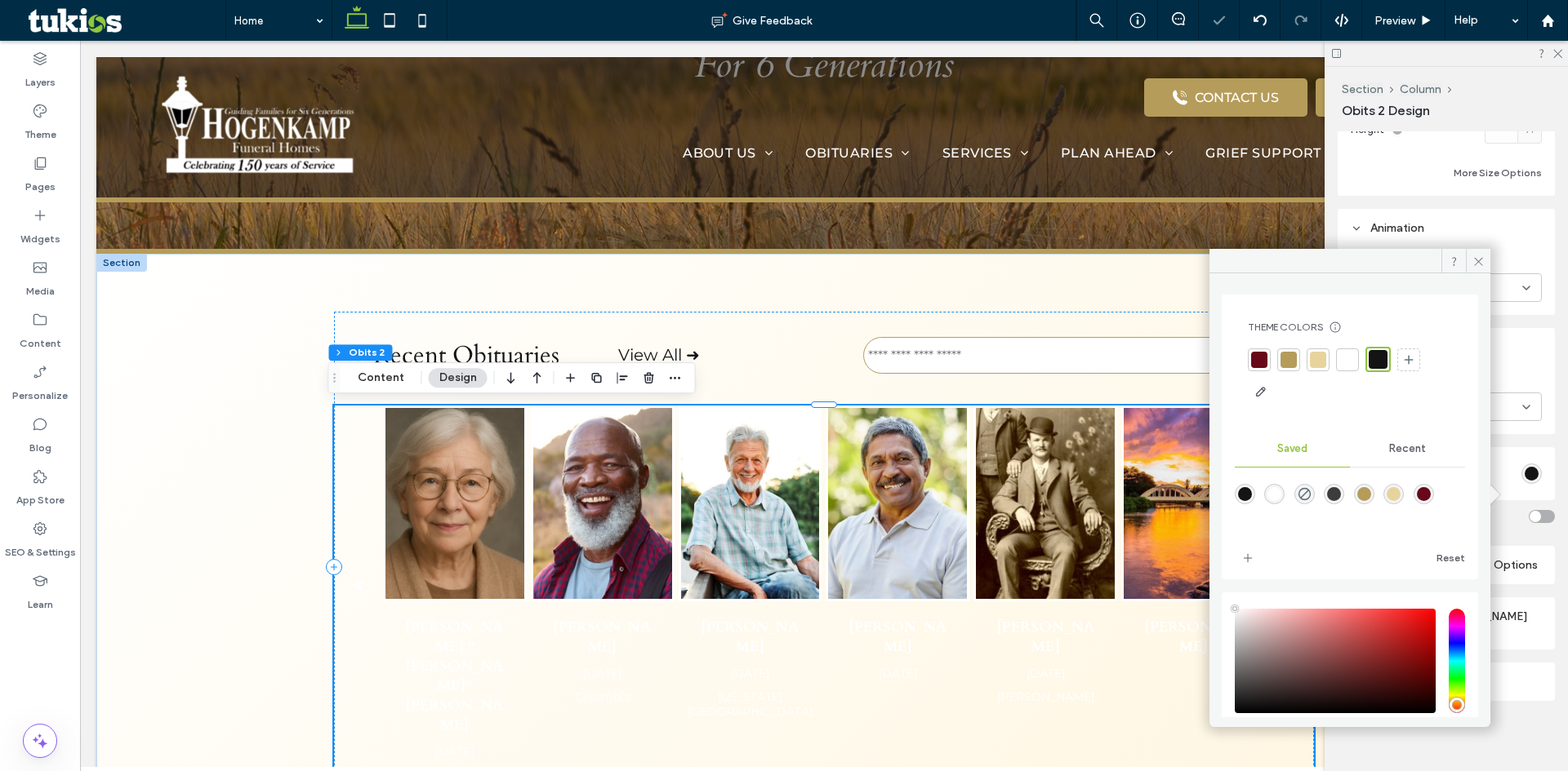
scroll to position [521, 0]
click at [1530, 562] on div "Obituary Content Text Options" at bounding box center [1446, 555] width 191 height 13
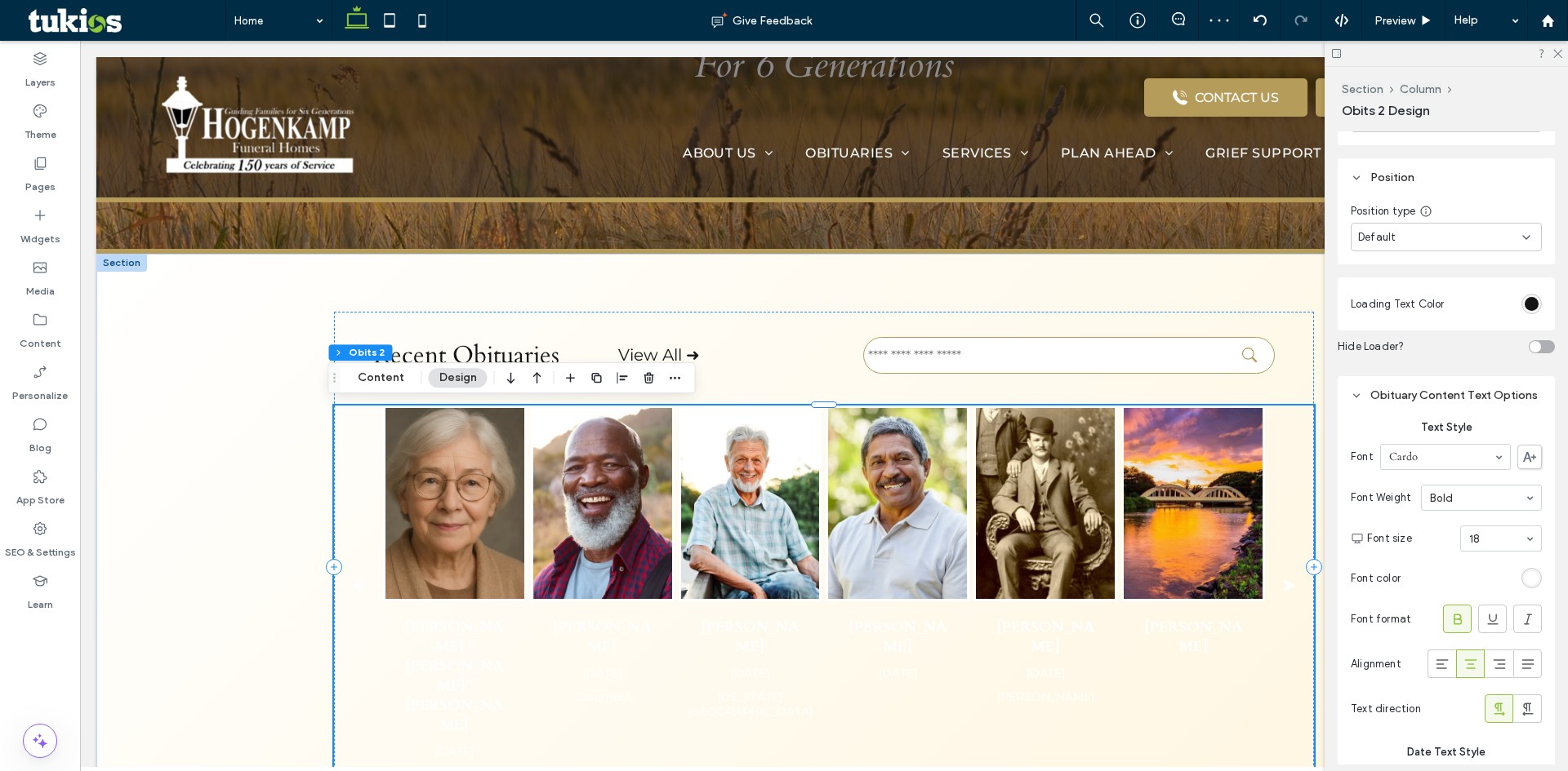
scroll to position [684, 0]
click at [1527, 582] on div "rgb(255, 255, 255)" at bounding box center [1531, 575] width 13 height 13
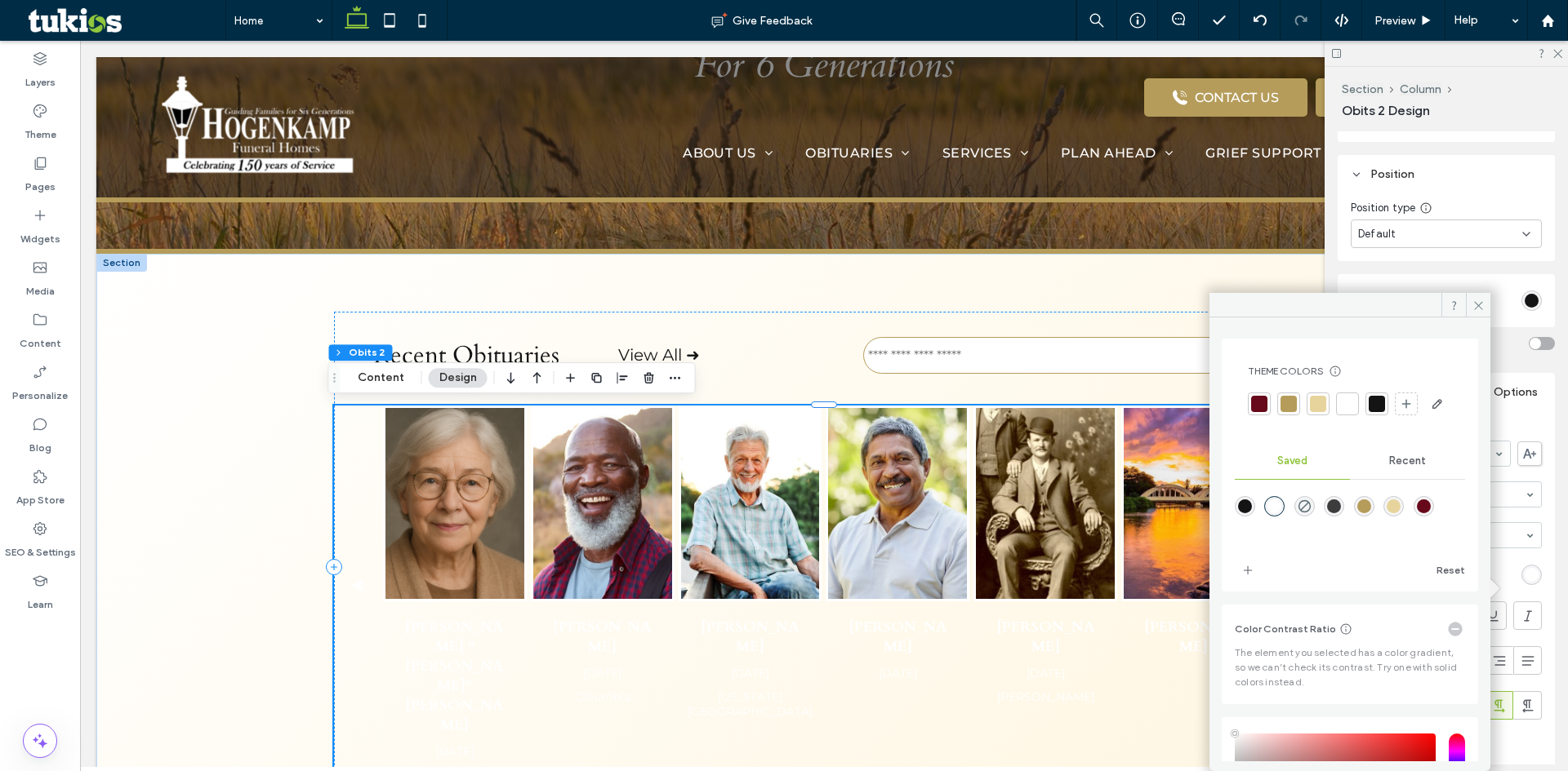
click at [1372, 405] on div at bounding box center [1377, 404] width 16 height 16
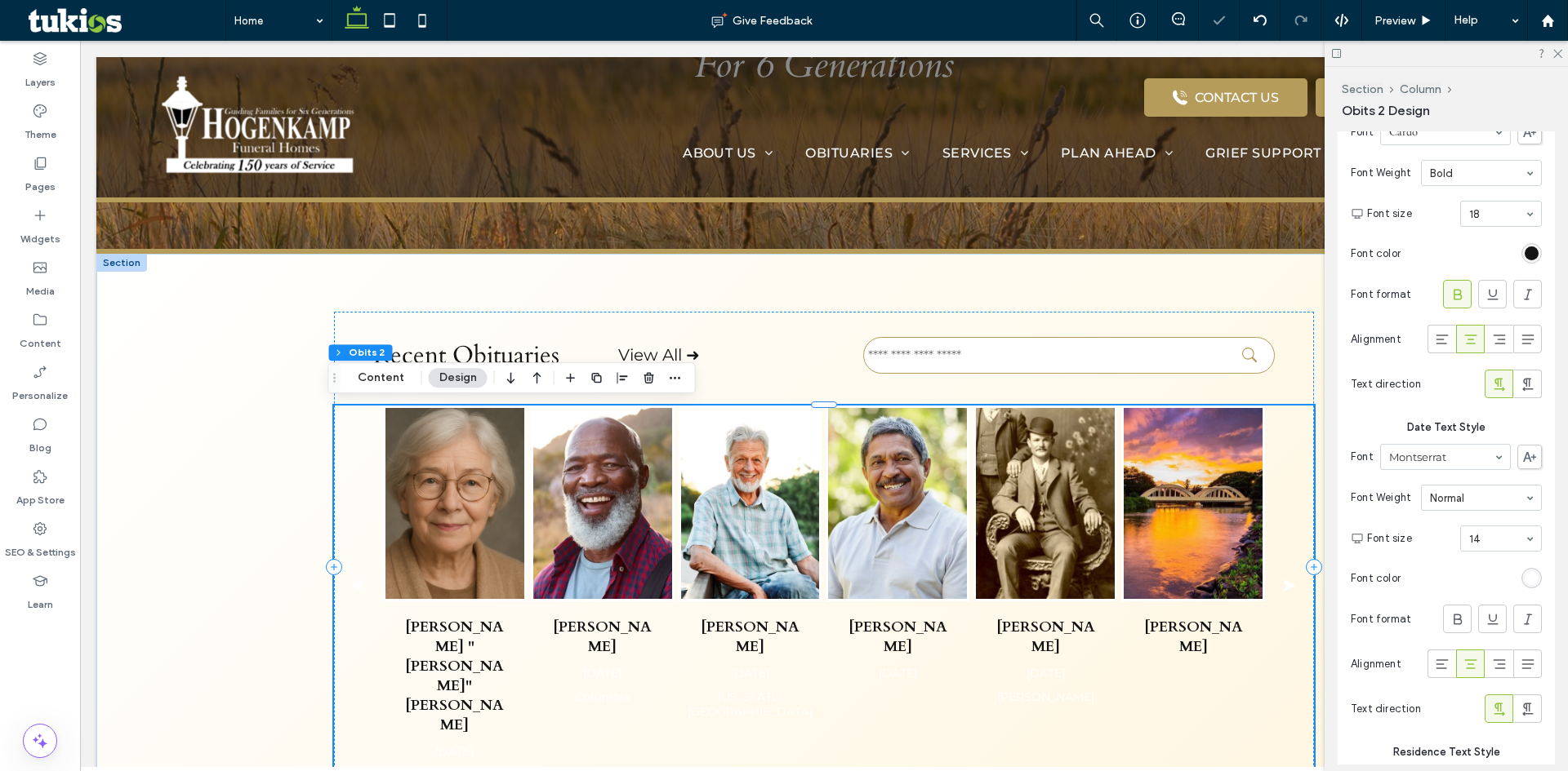
scroll to position [1010, 0]
click at [1530, 582] on div "rgb(255, 255, 255)" at bounding box center [1530, 573] width 20 height 20
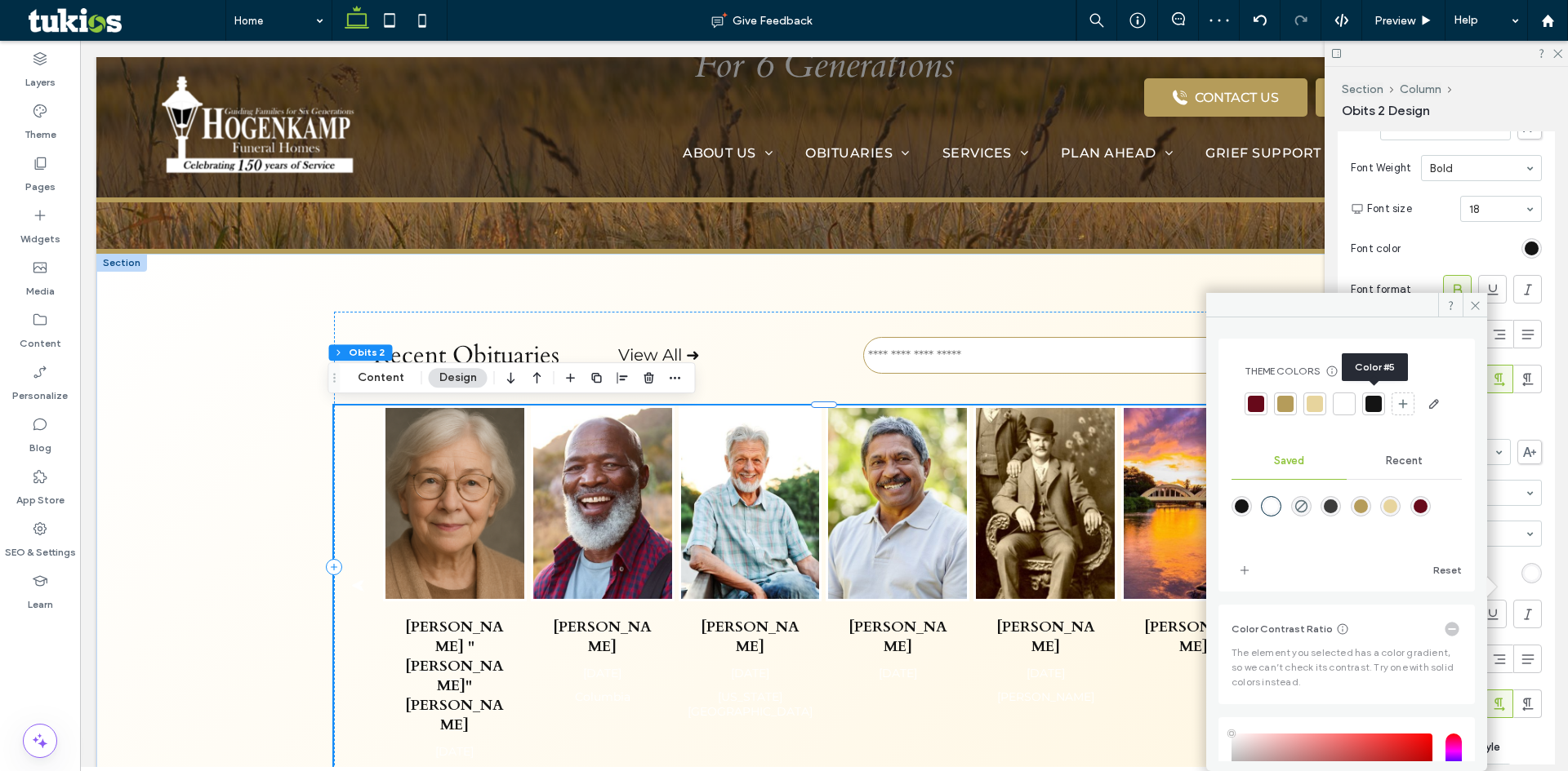
click at [1371, 405] on div at bounding box center [1373, 404] width 16 height 16
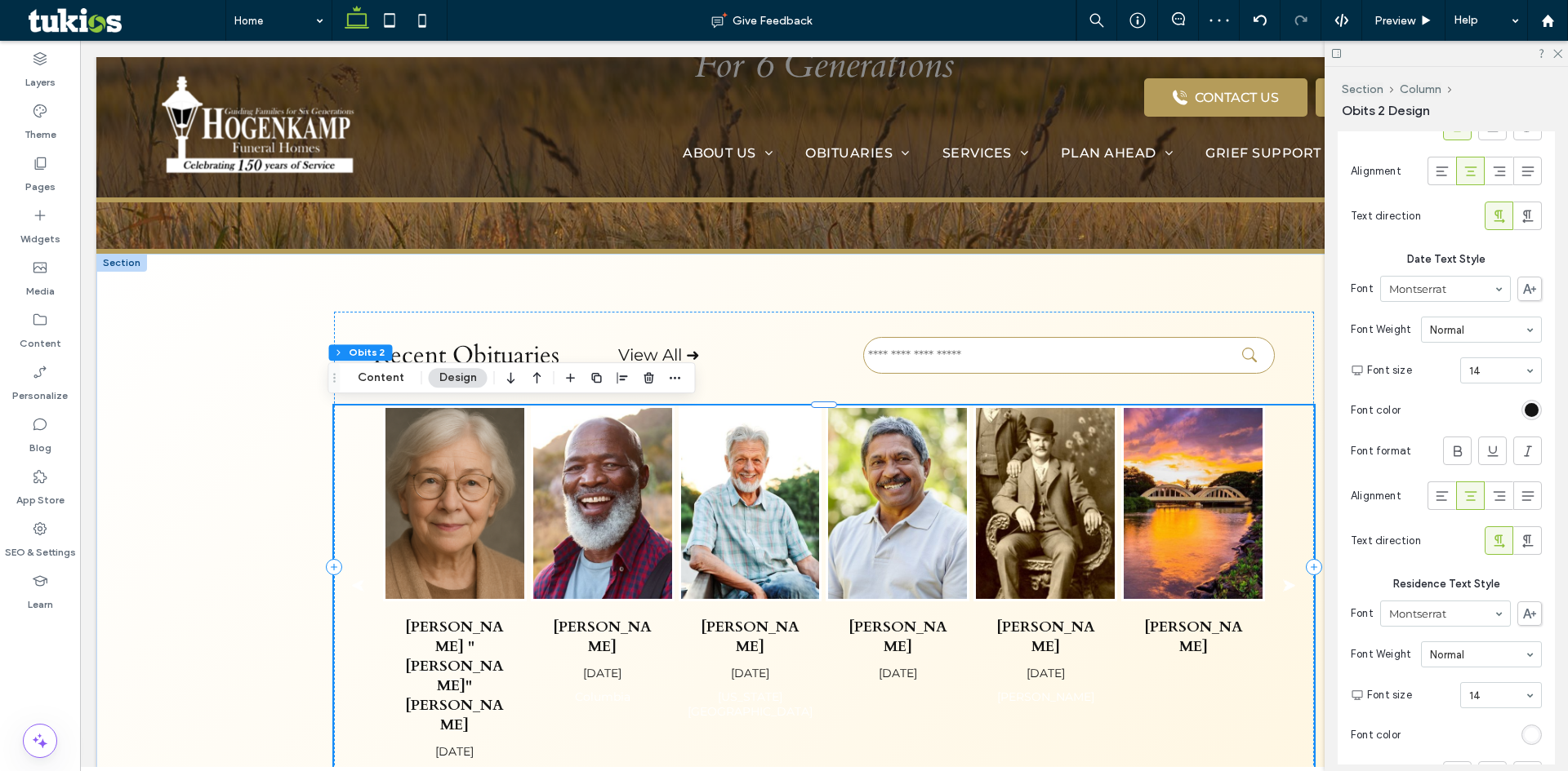
scroll to position [1256, 0]
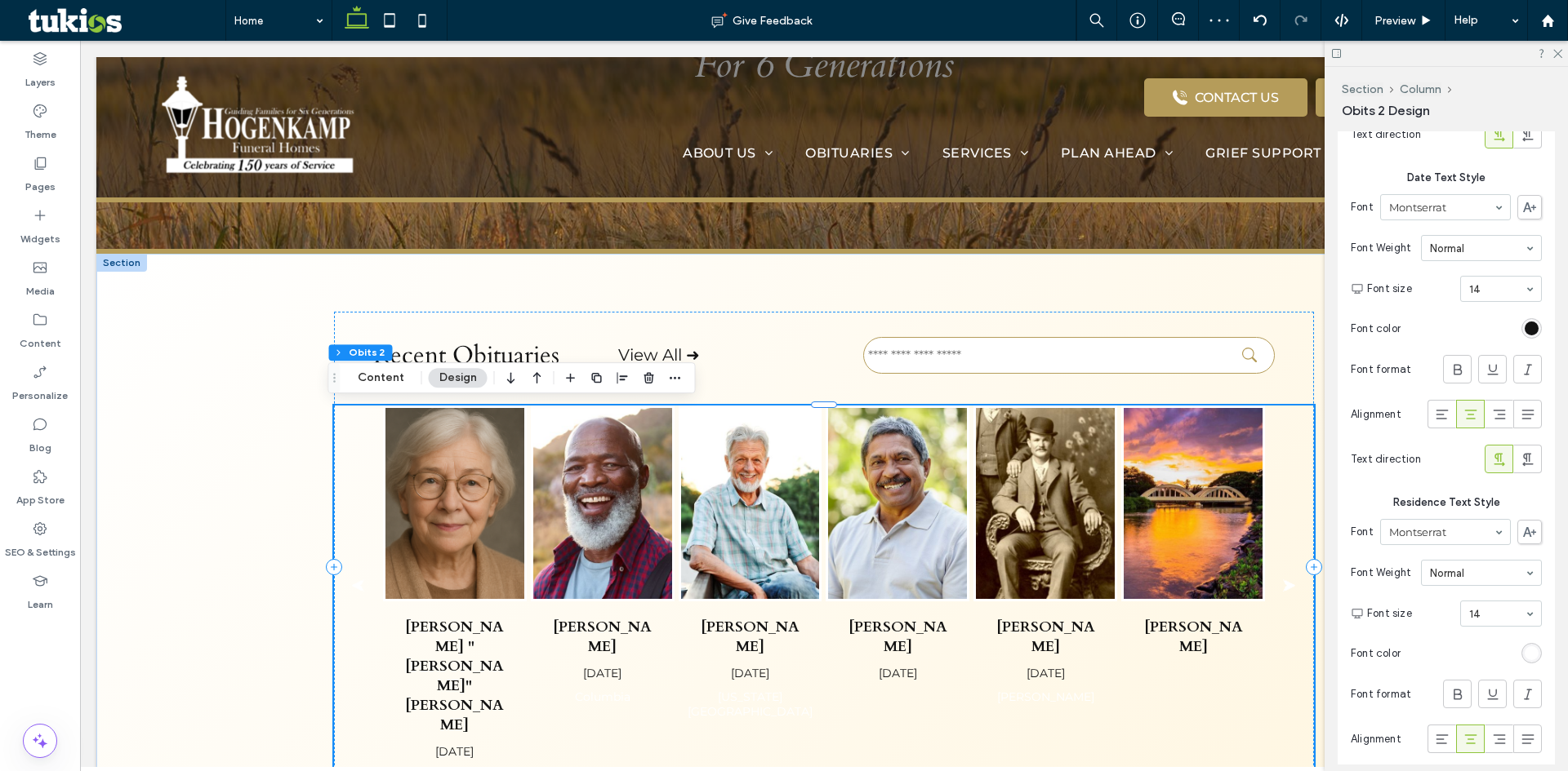
click at [1525, 660] on div "rgb(255, 255, 255)" at bounding box center [1531, 653] width 13 height 13
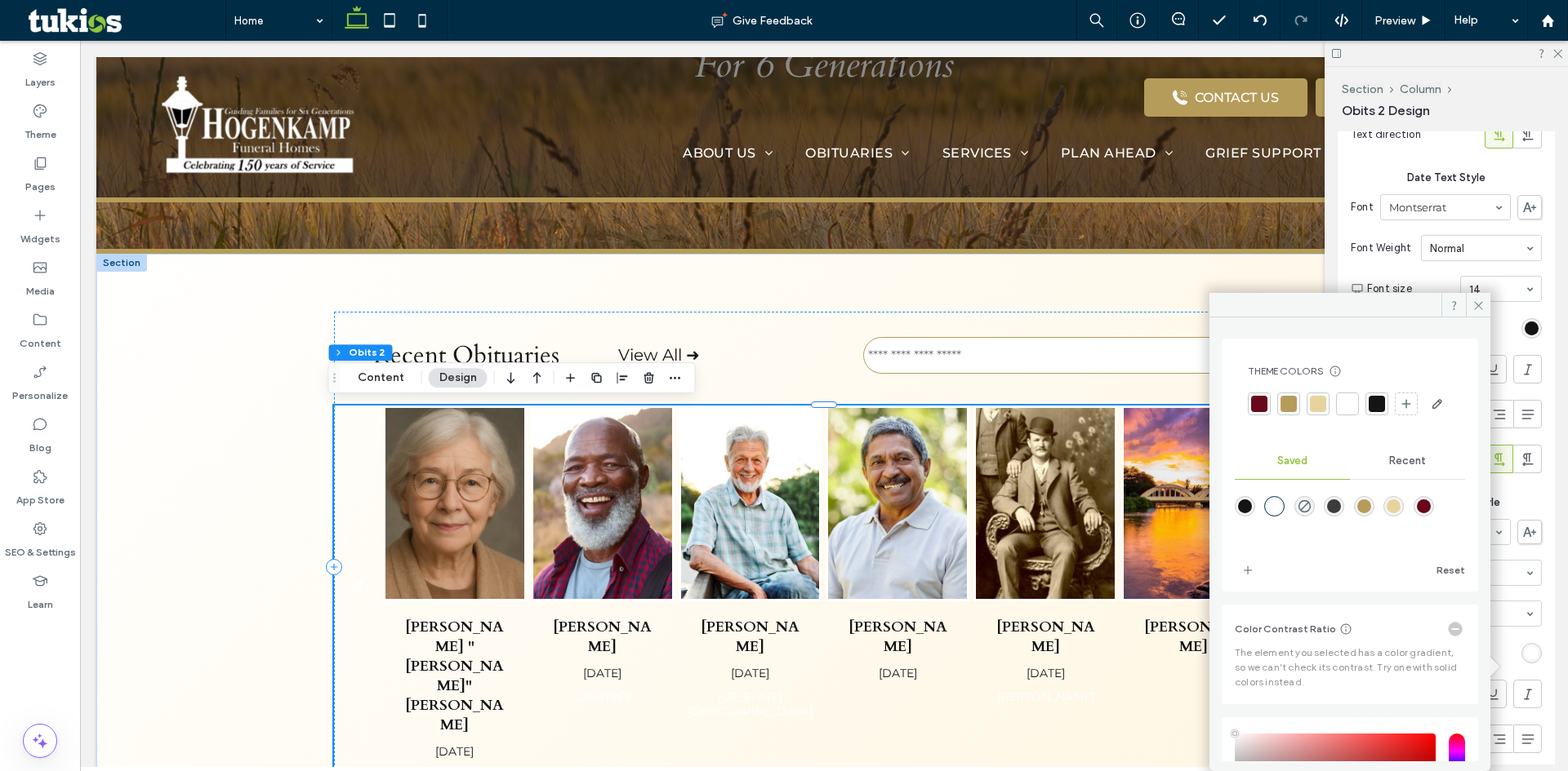
click at [1380, 410] on div at bounding box center [1377, 404] width 16 height 16
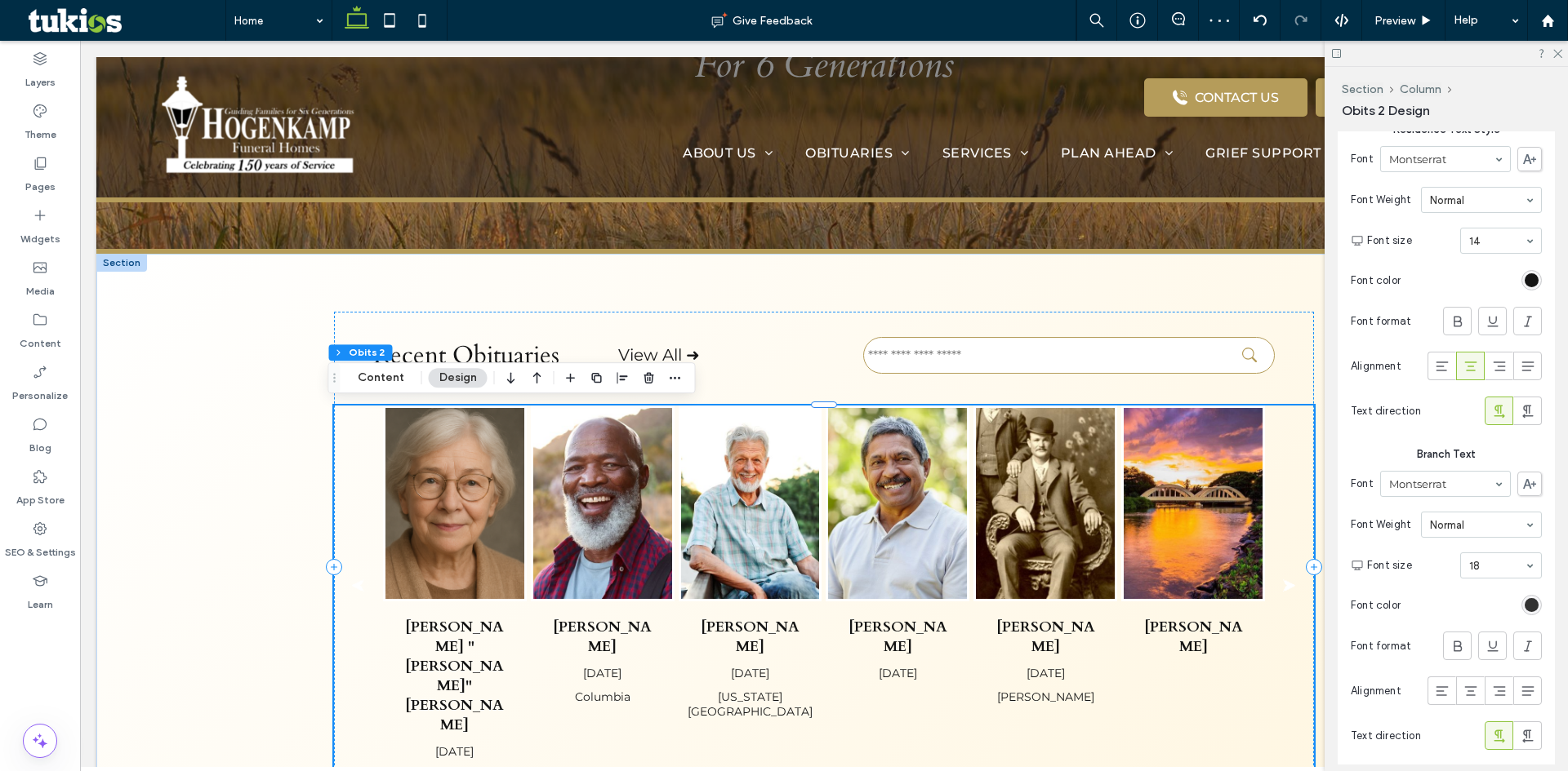
scroll to position [1663, 0]
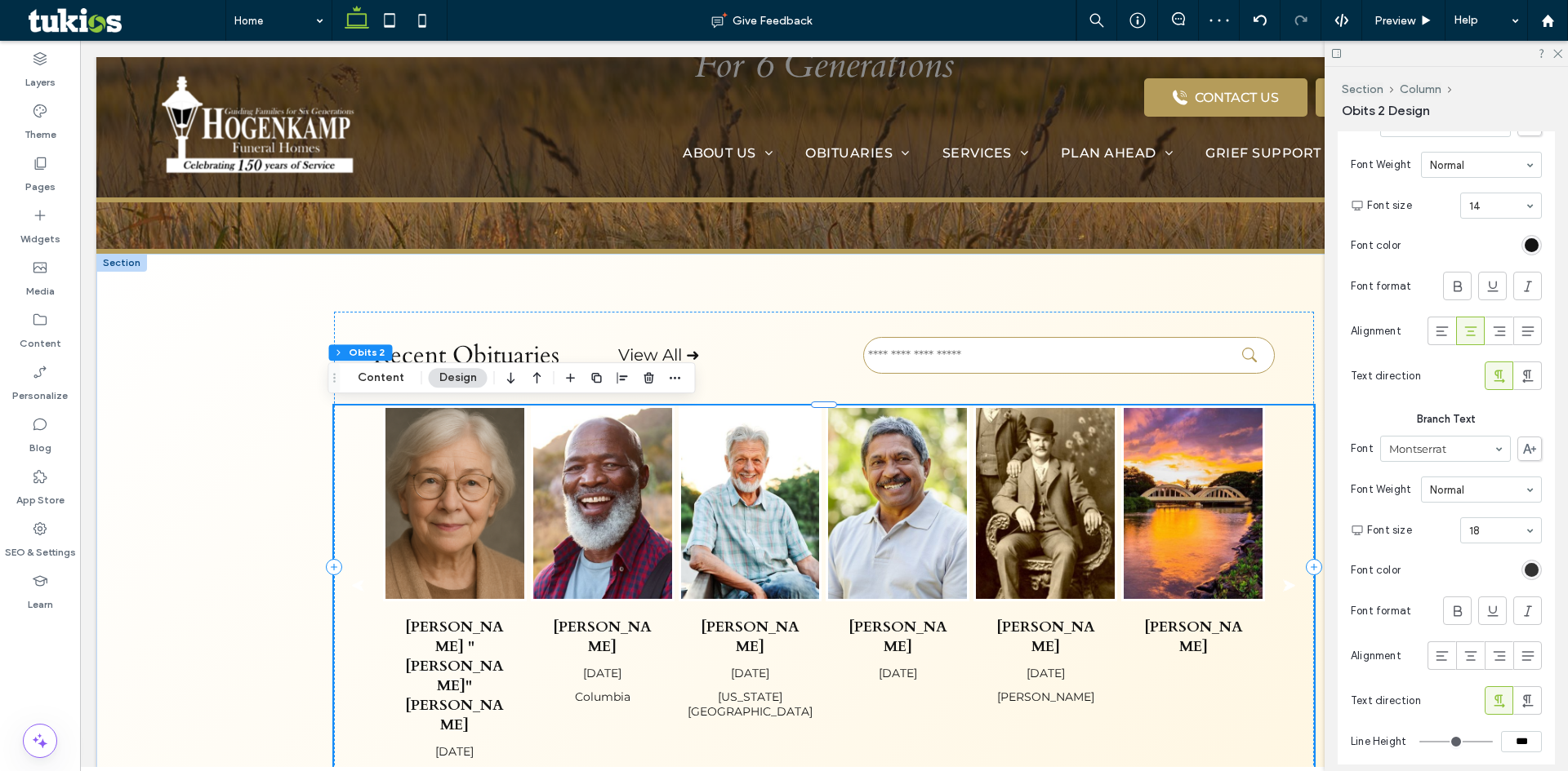
click at [1525, 577] on div "rgb(20, 20, 20)" at bounding box center [1531, 570] width 13 height 13
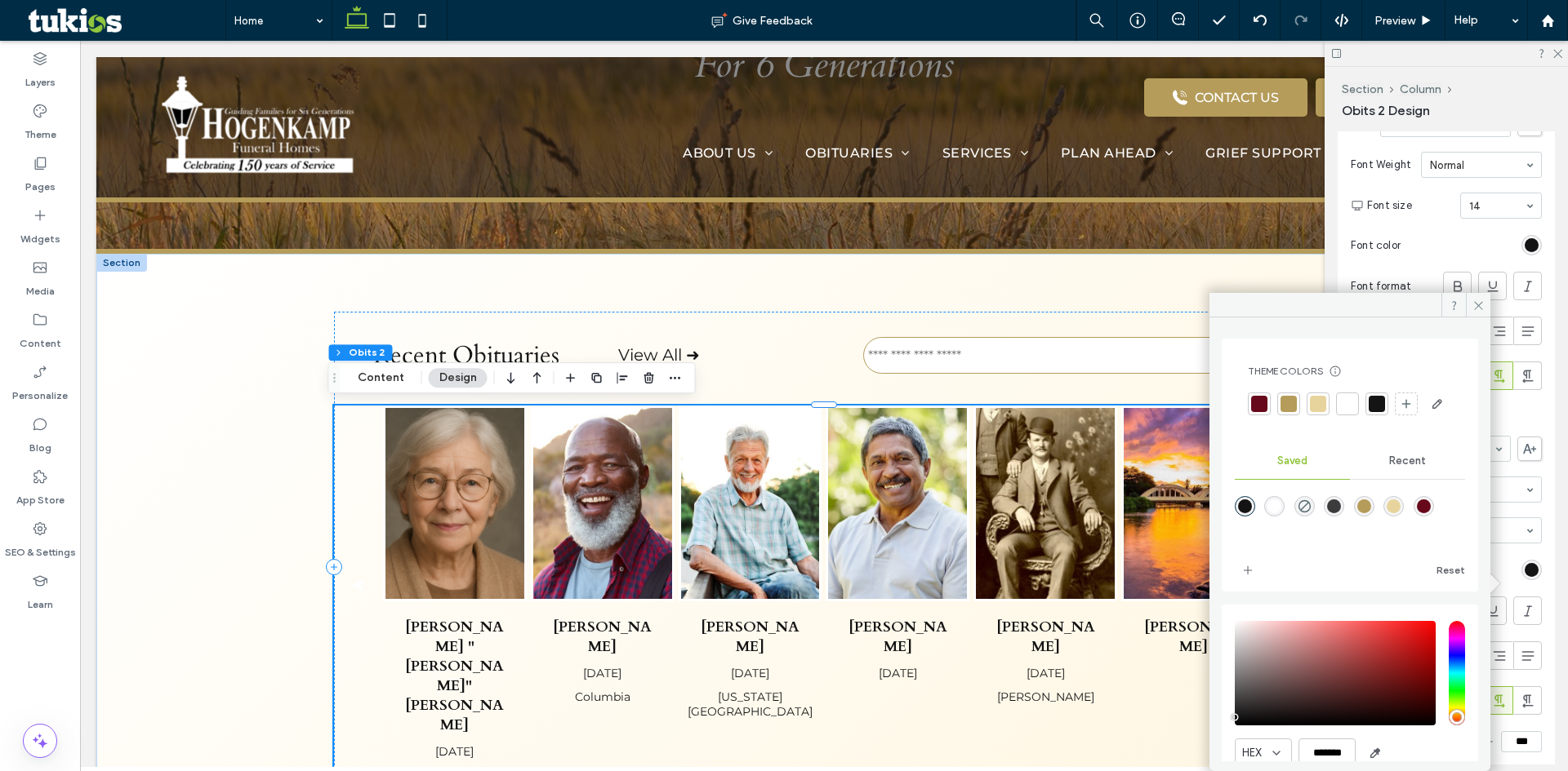
click at [1369, 400] on div at bounding box center [1377, 404] width 16 height 16
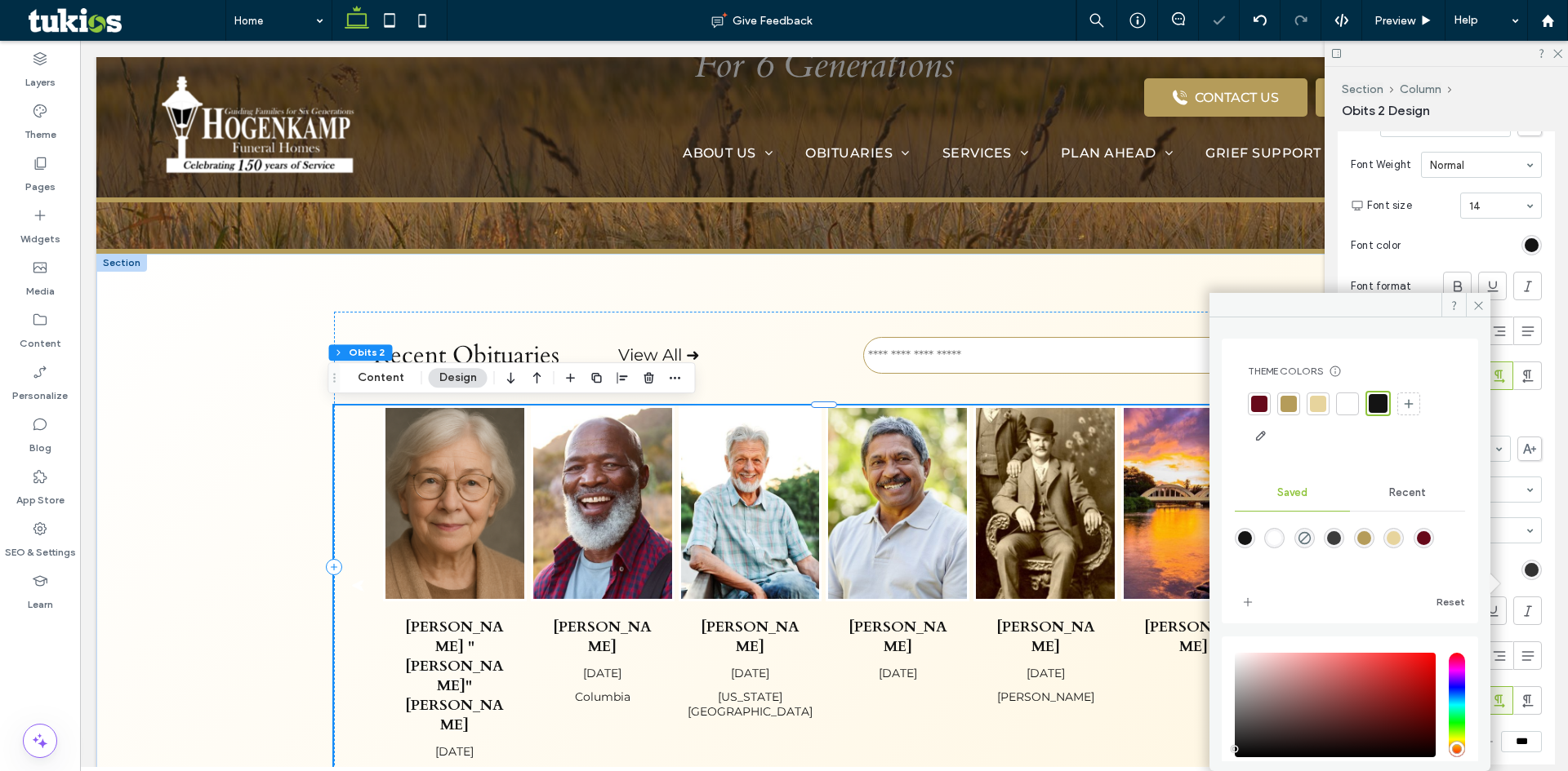
click at [1525, 577] on div "rgba(20,20,20,1)" at bounding box center [1531, 570] width 13 height 13
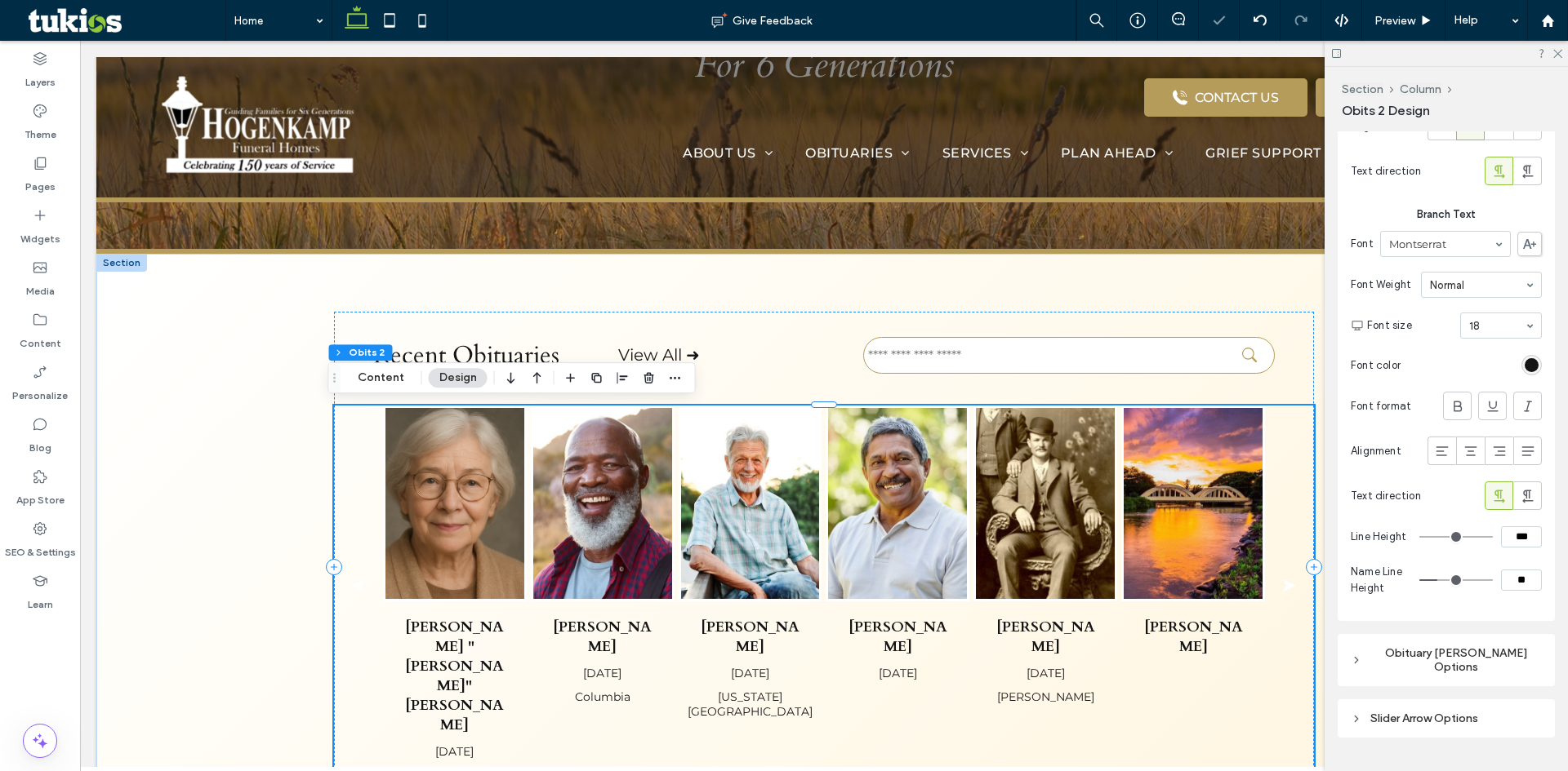
scroll to position [1926, 0]
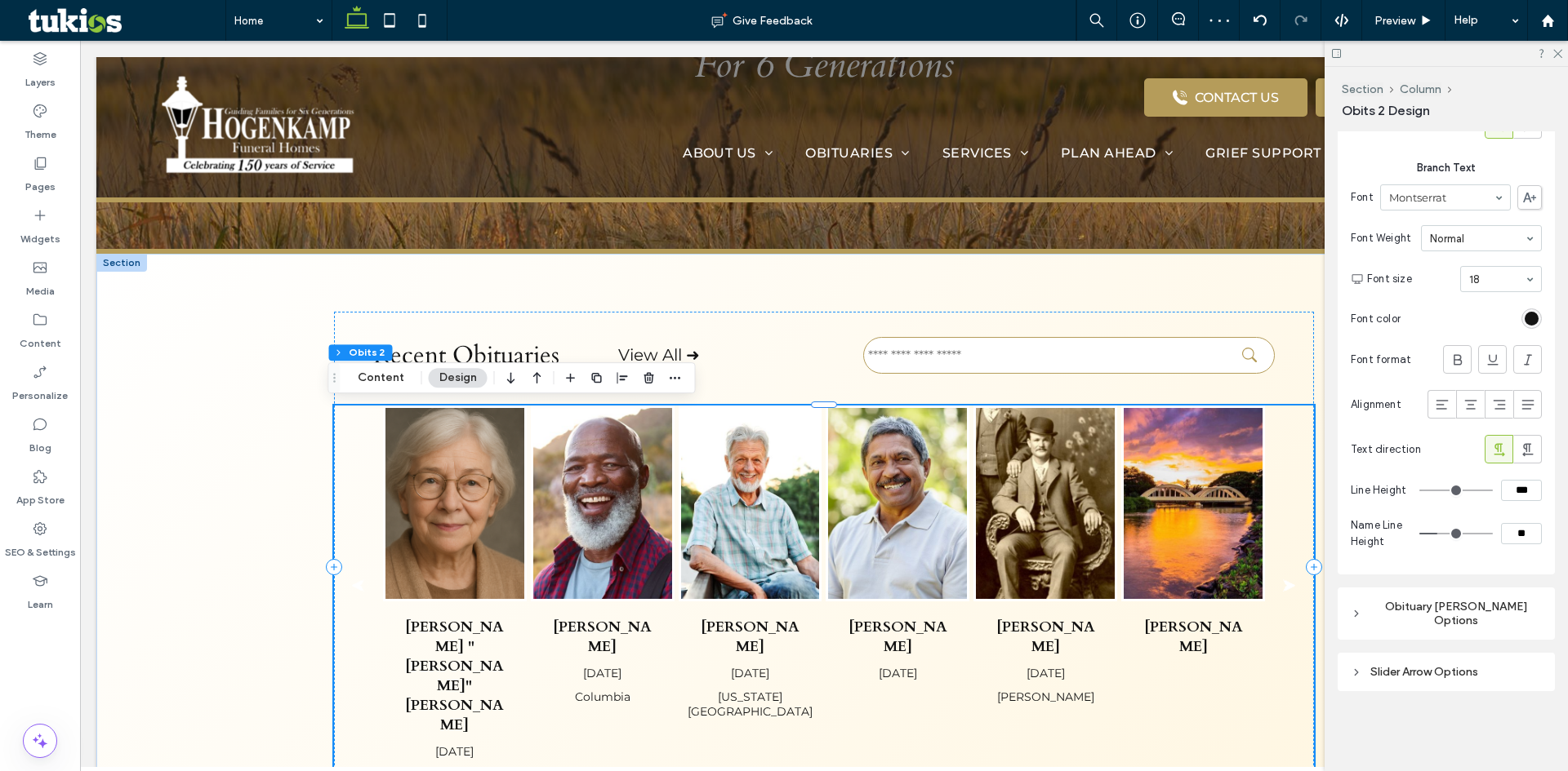
click at [1486, 630] on div "Obituary Grid Layout Options" at bounding box center [1446, 613] width 191 height 36
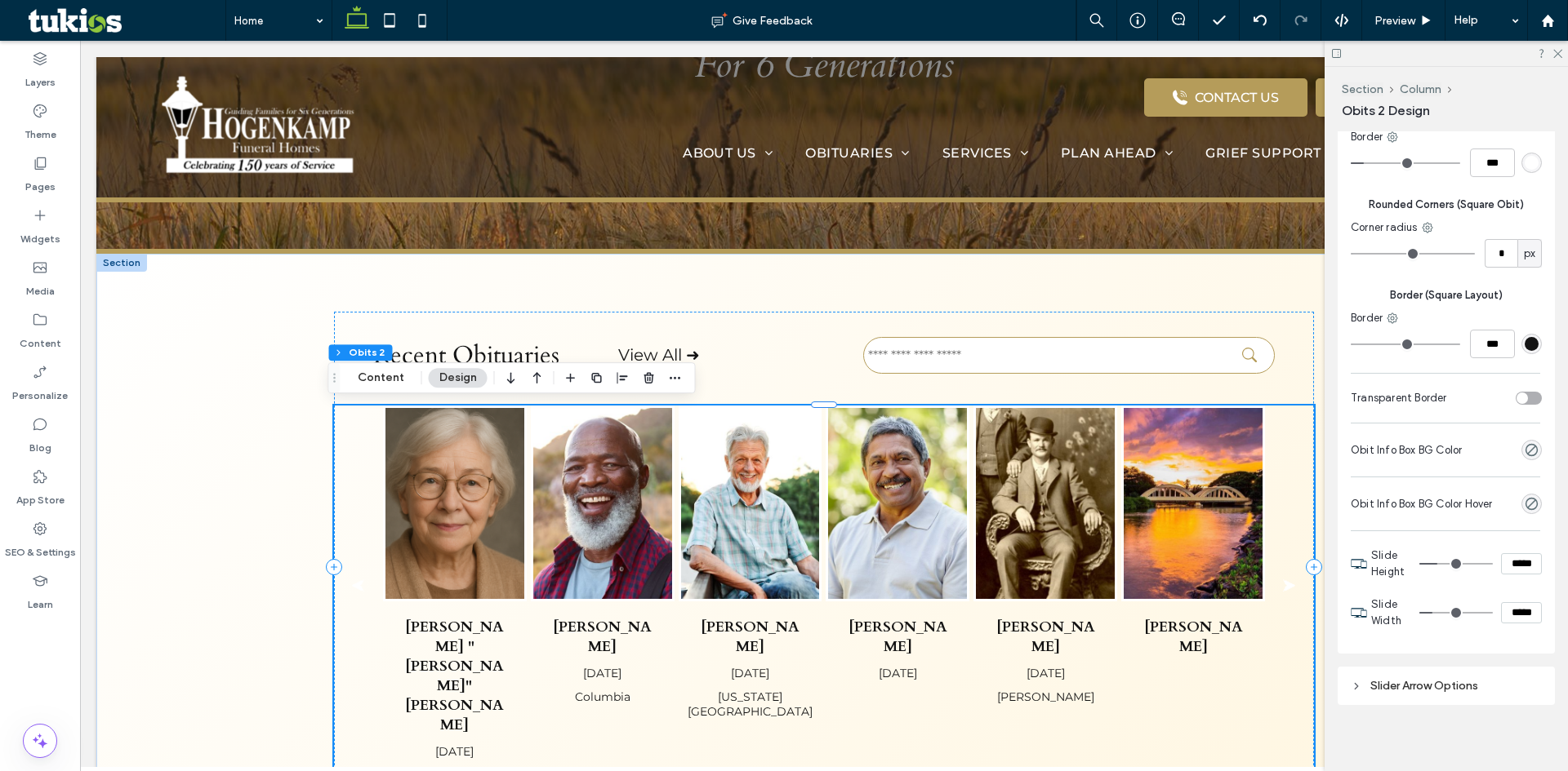
scroll to position [3131, 0]
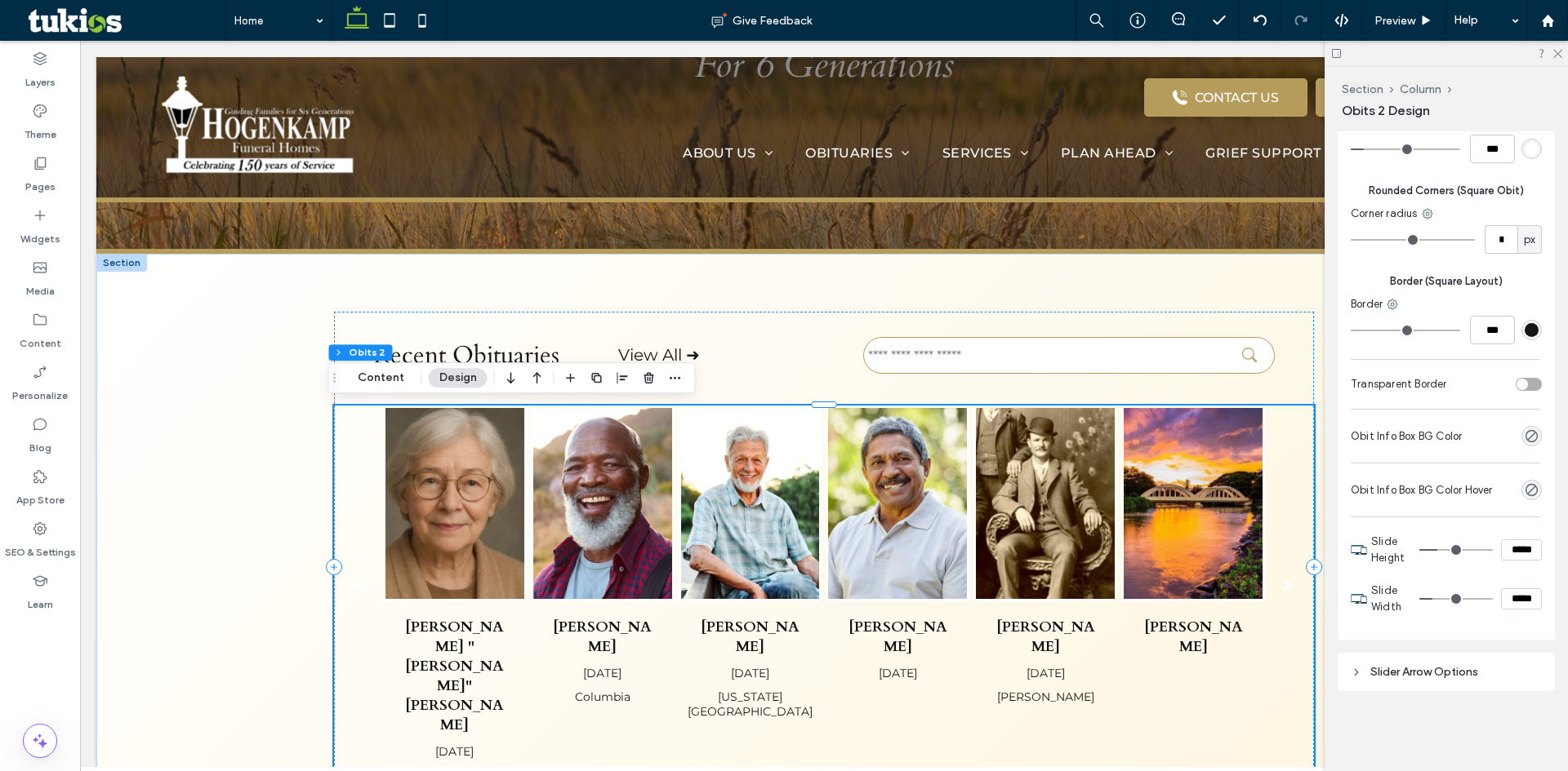
click at [1456, 676] on div "Slider Arrow Options" at bounding box center [1446, 672] width 191 height 13
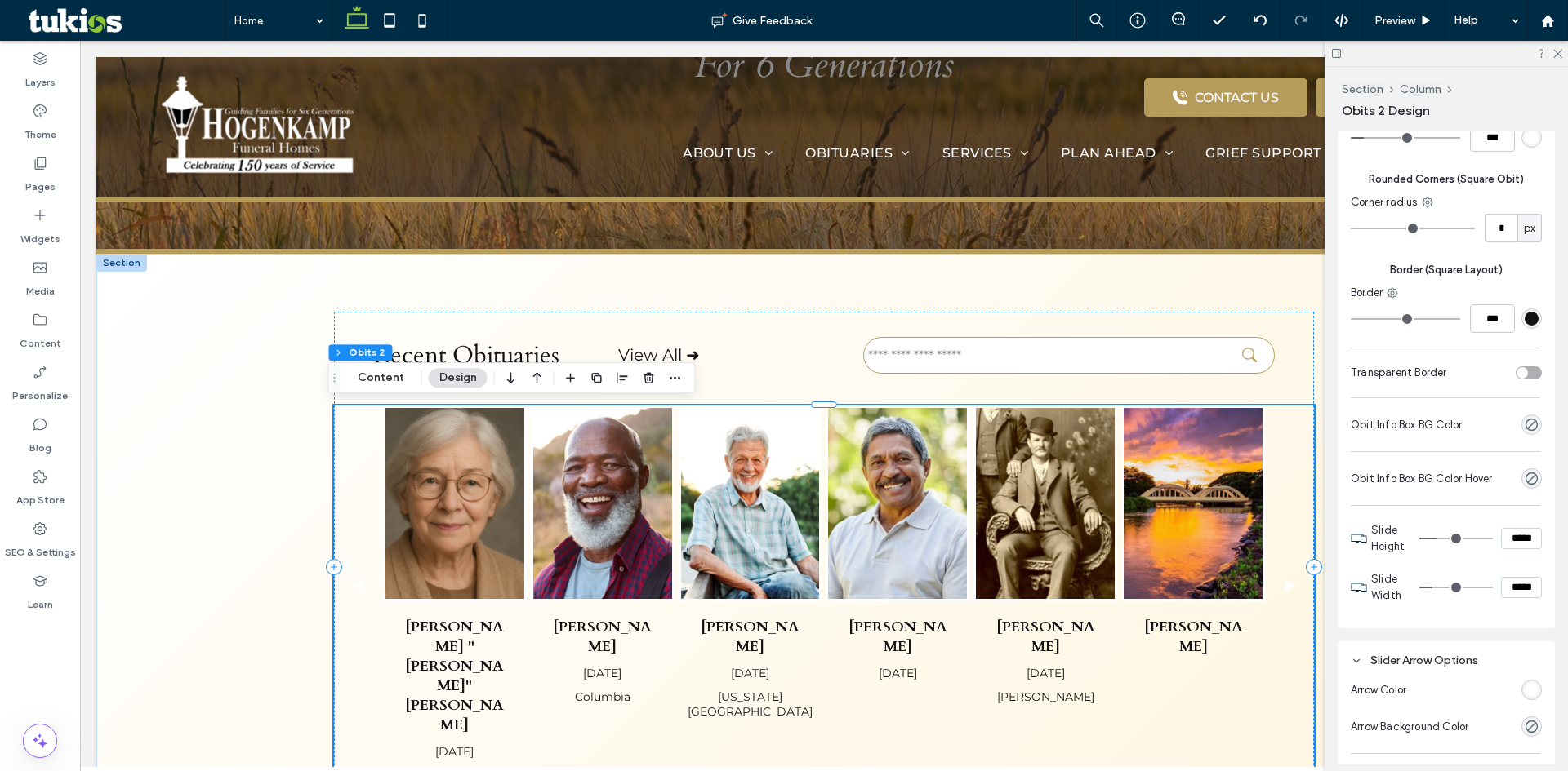
click at [1525, 694] on div "rgb(255, 255, 255)" at bounding box center [1531, 690] width 13 height 13
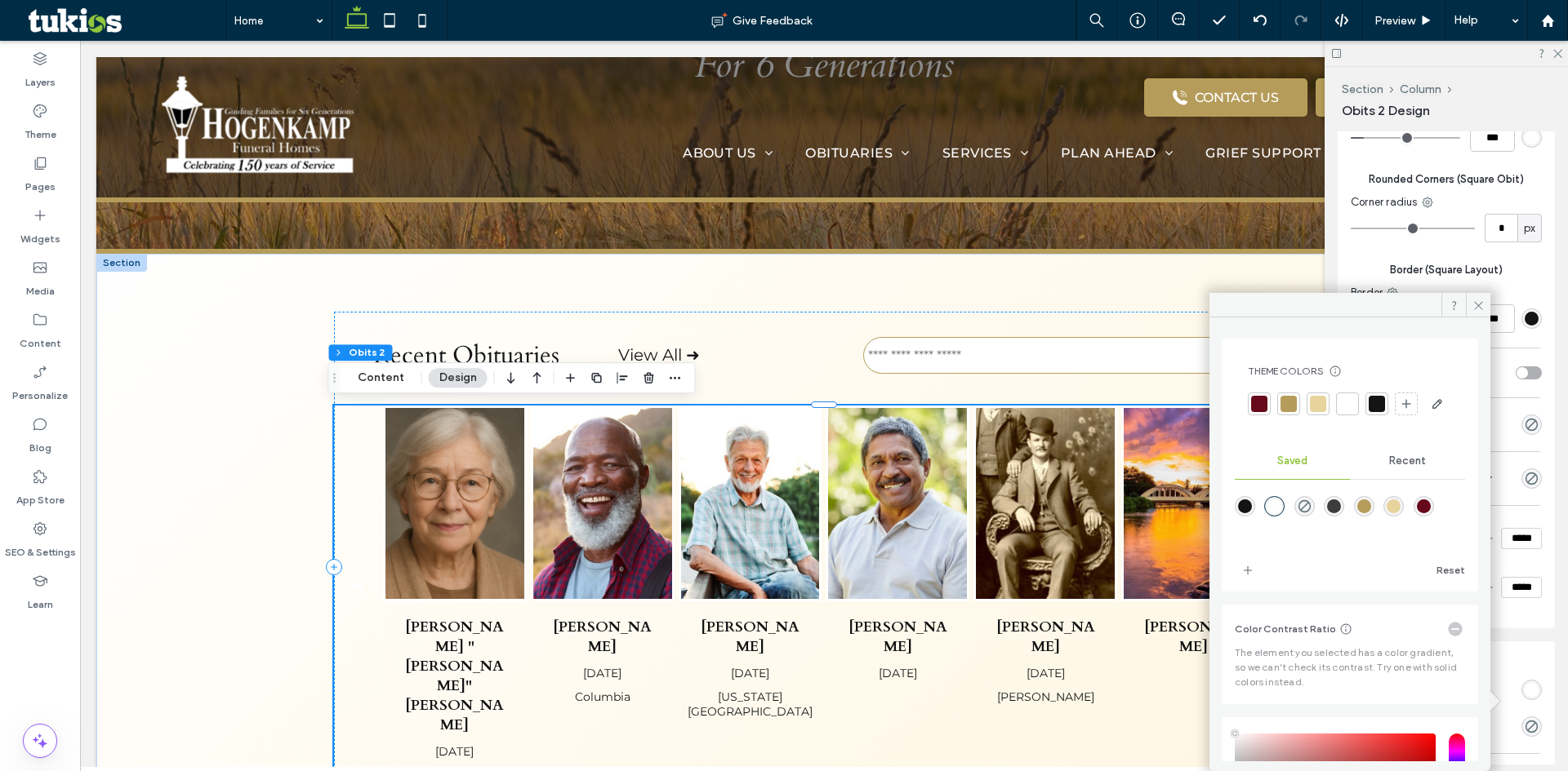
click at [1377, 399] on div at bounding box center [1377, 404] width 16 height 16
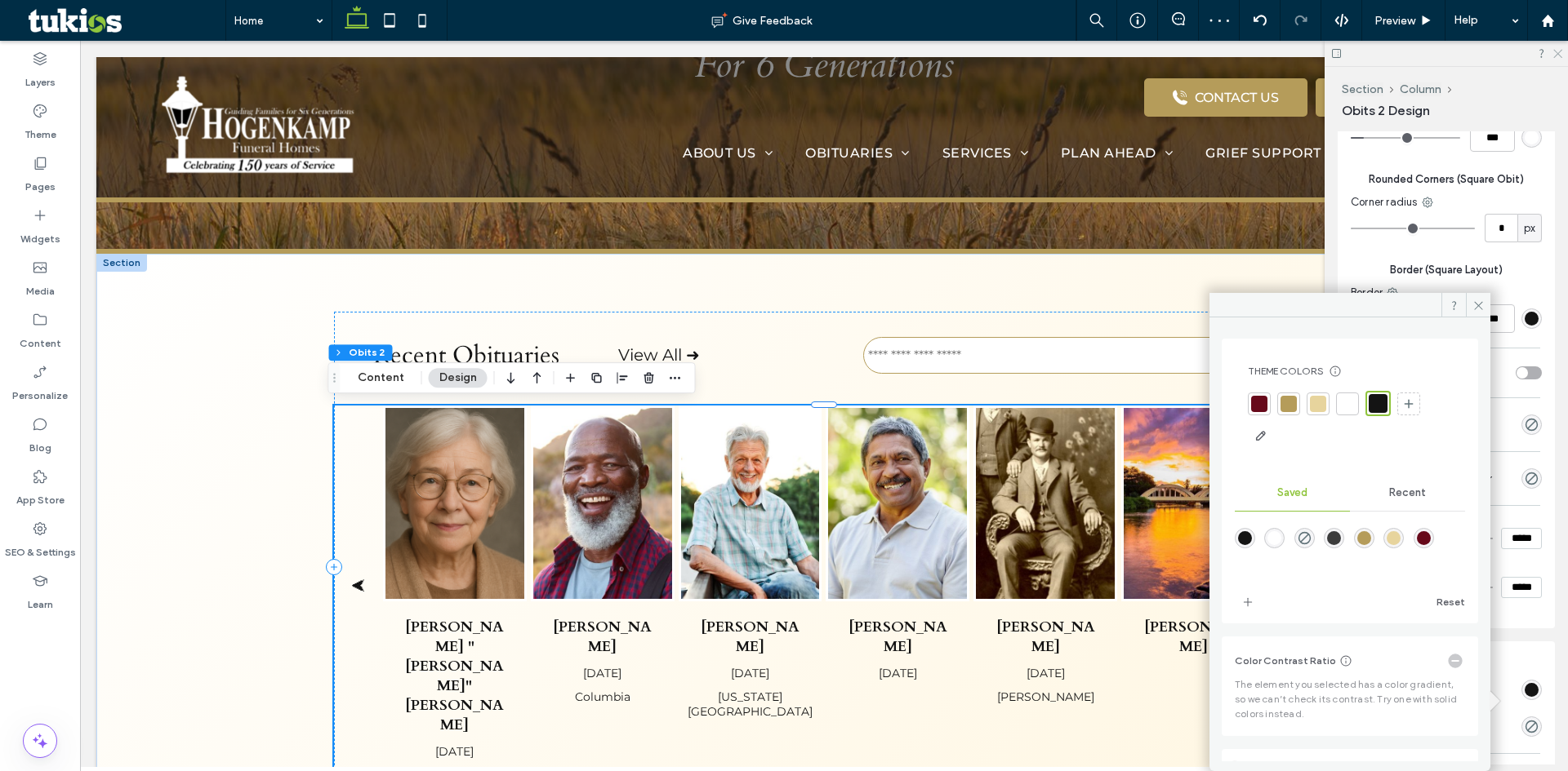
click at [1555, 53] on icon at bounding box center [1556, 52] width 11 height 11
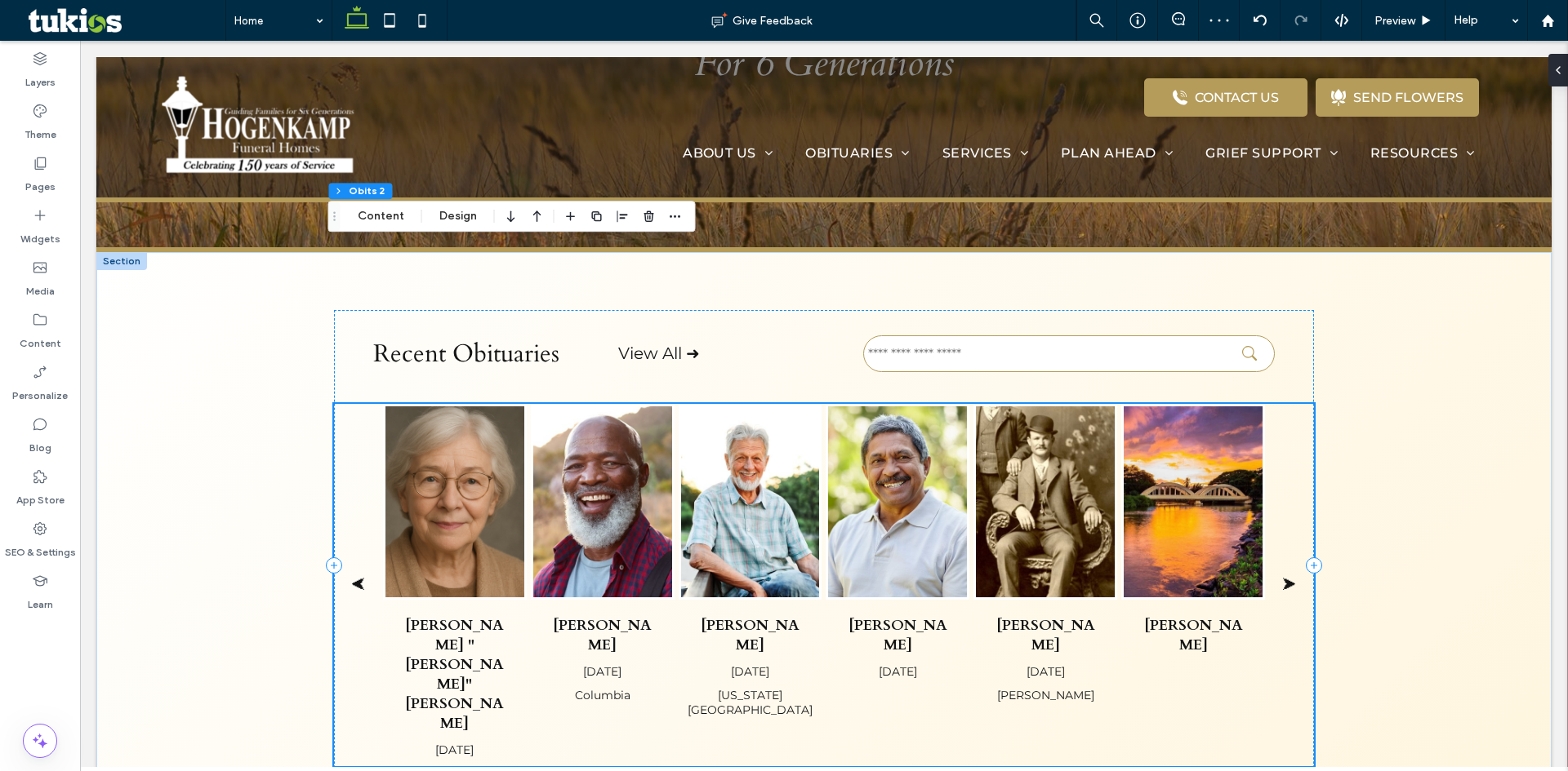
scroll to position [370, 0]
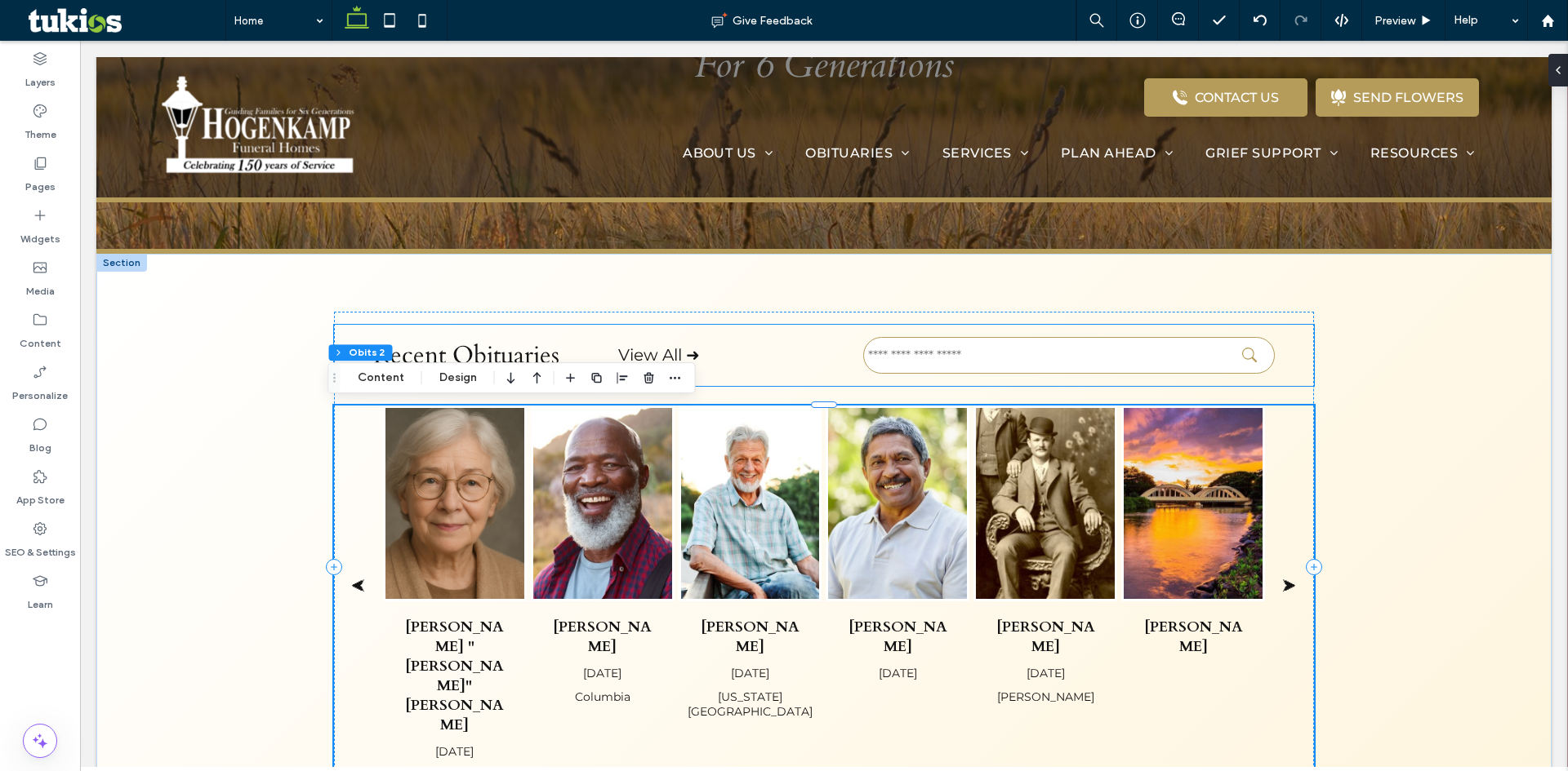
click at [709, 360] on p "View All ➜" at bounding box center [741, 355] width 245 height 24
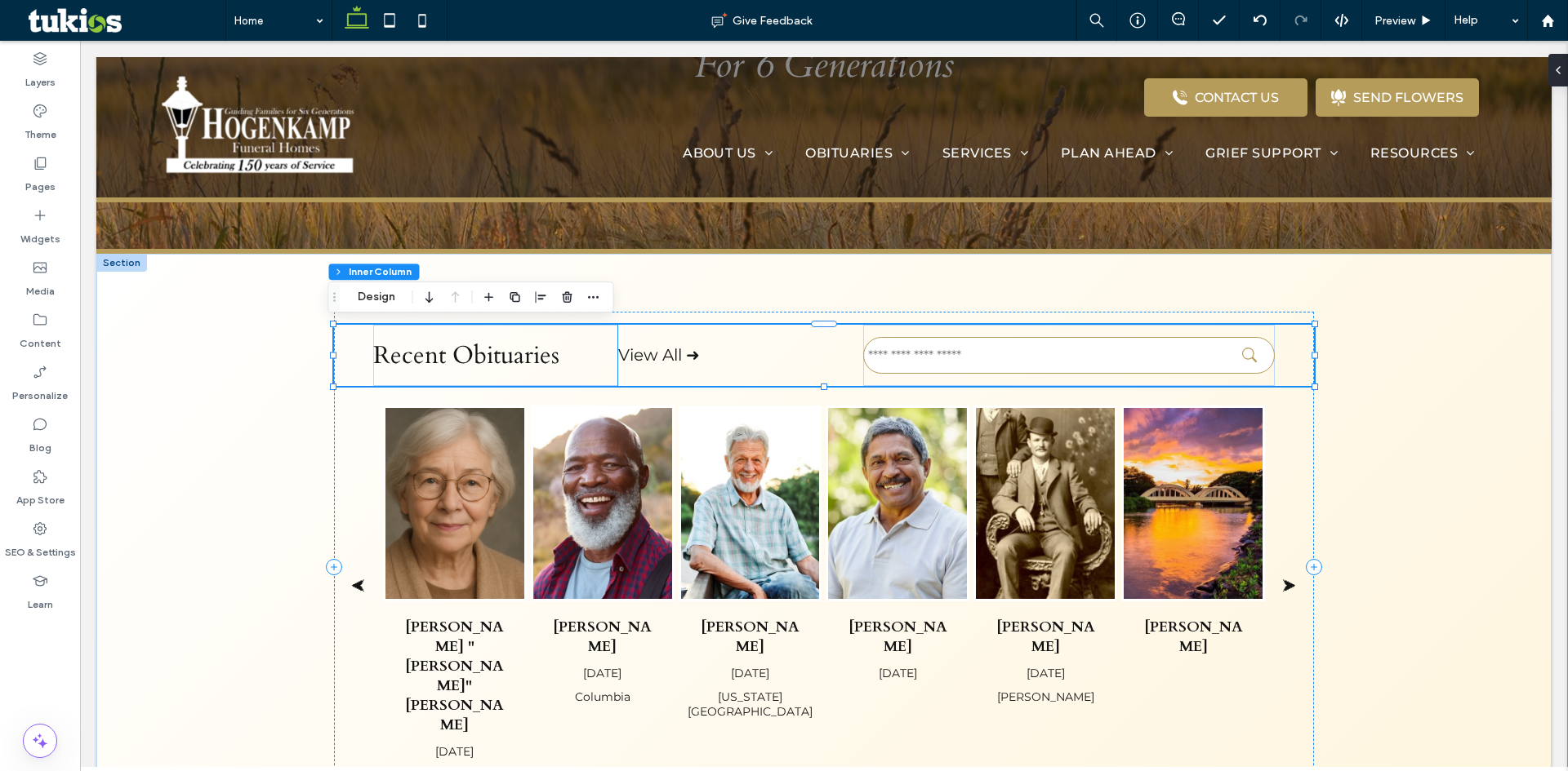
click at [658, 354] on link "View All ➜" at bounding box center [659, 355] width 82 height 19
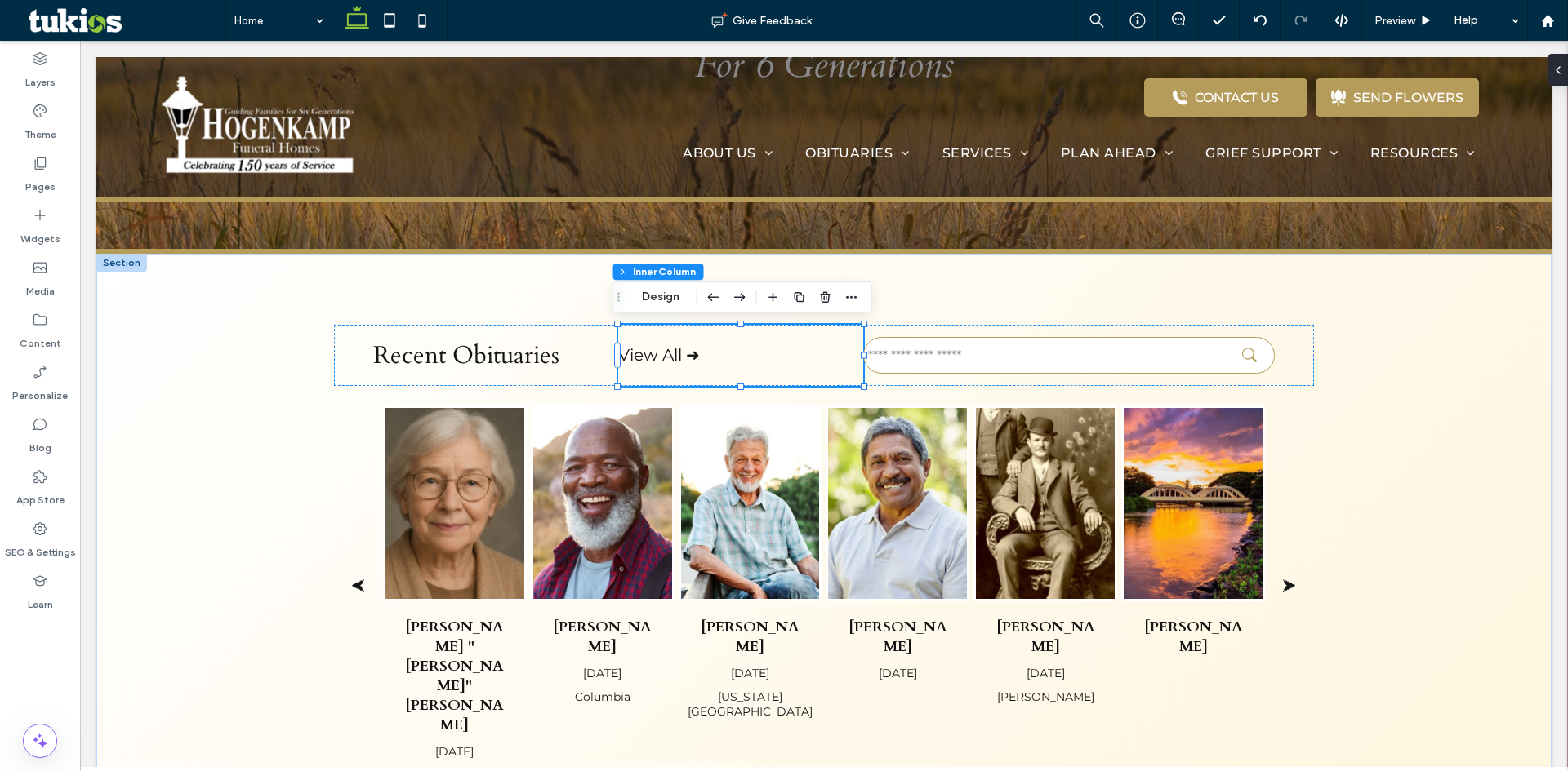
click at [662, 354] on link "View All ➜" at bounding box center [659, 355] width 82 height 19
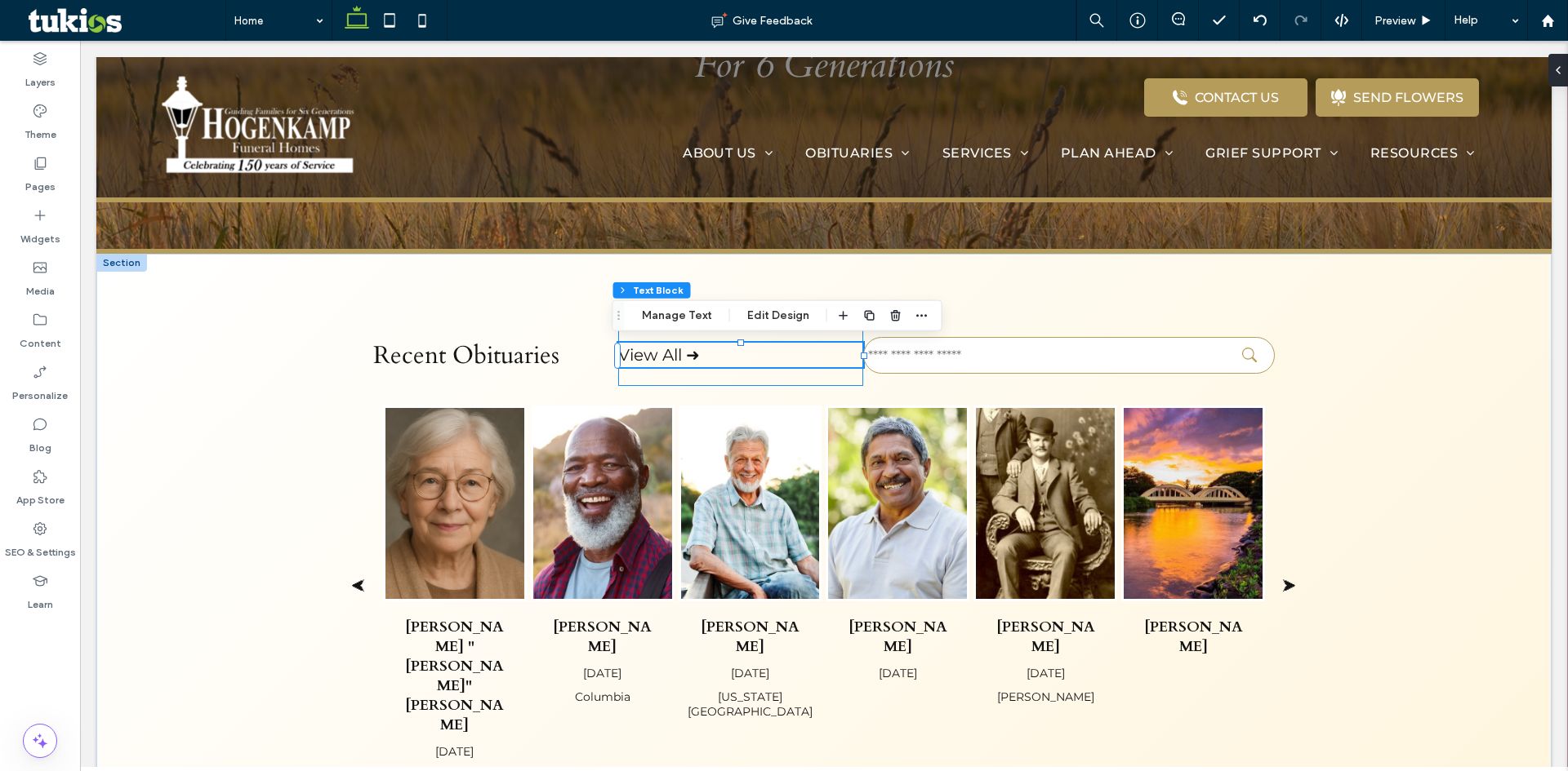
click at [665, 354] on link "View All ➜" at bounding box center [659, 355] width 82 height 19
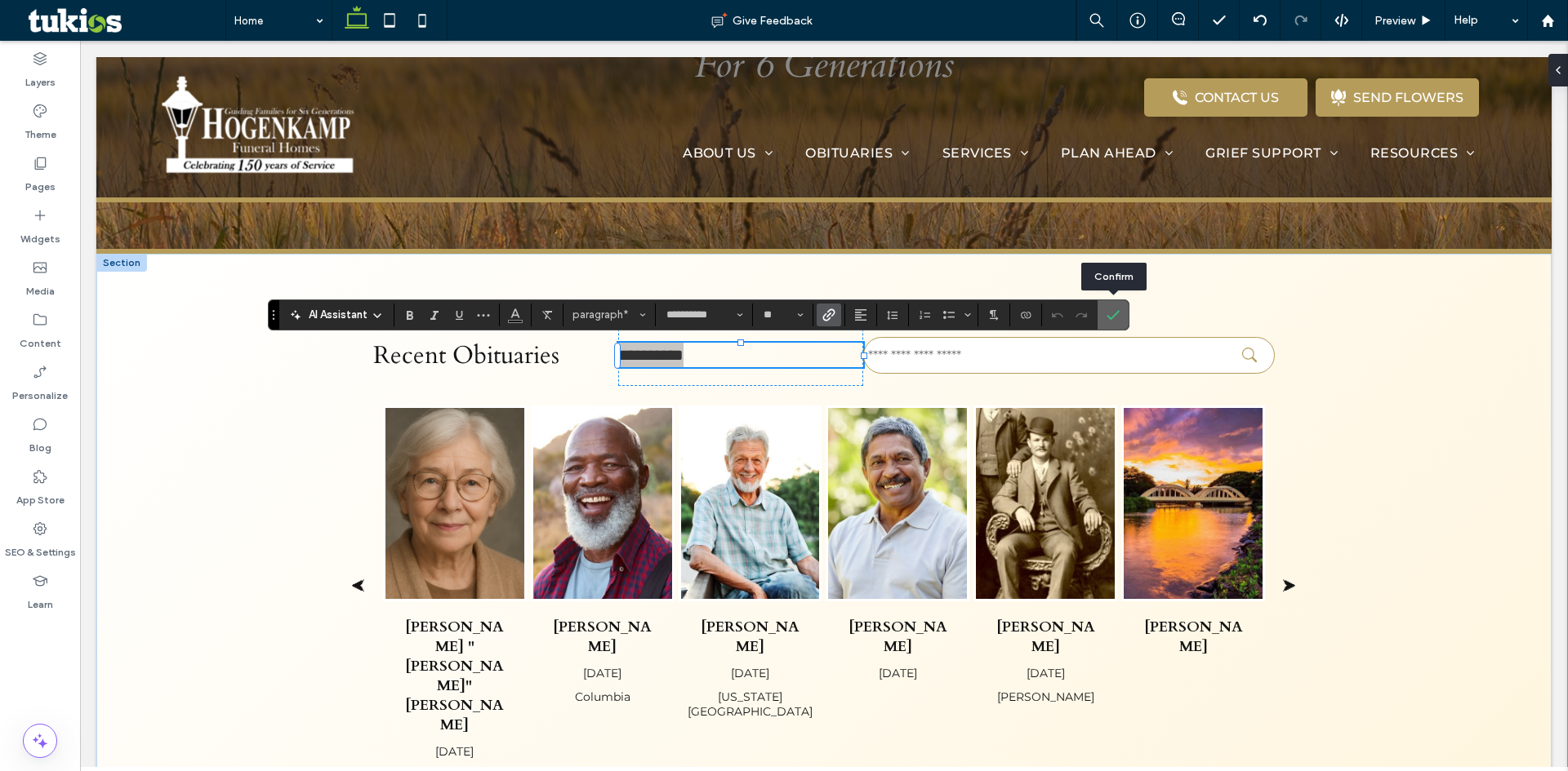
click at [1114, 311] on icon "Confirm" at bounding box center [1113, 315] width 13 height 13
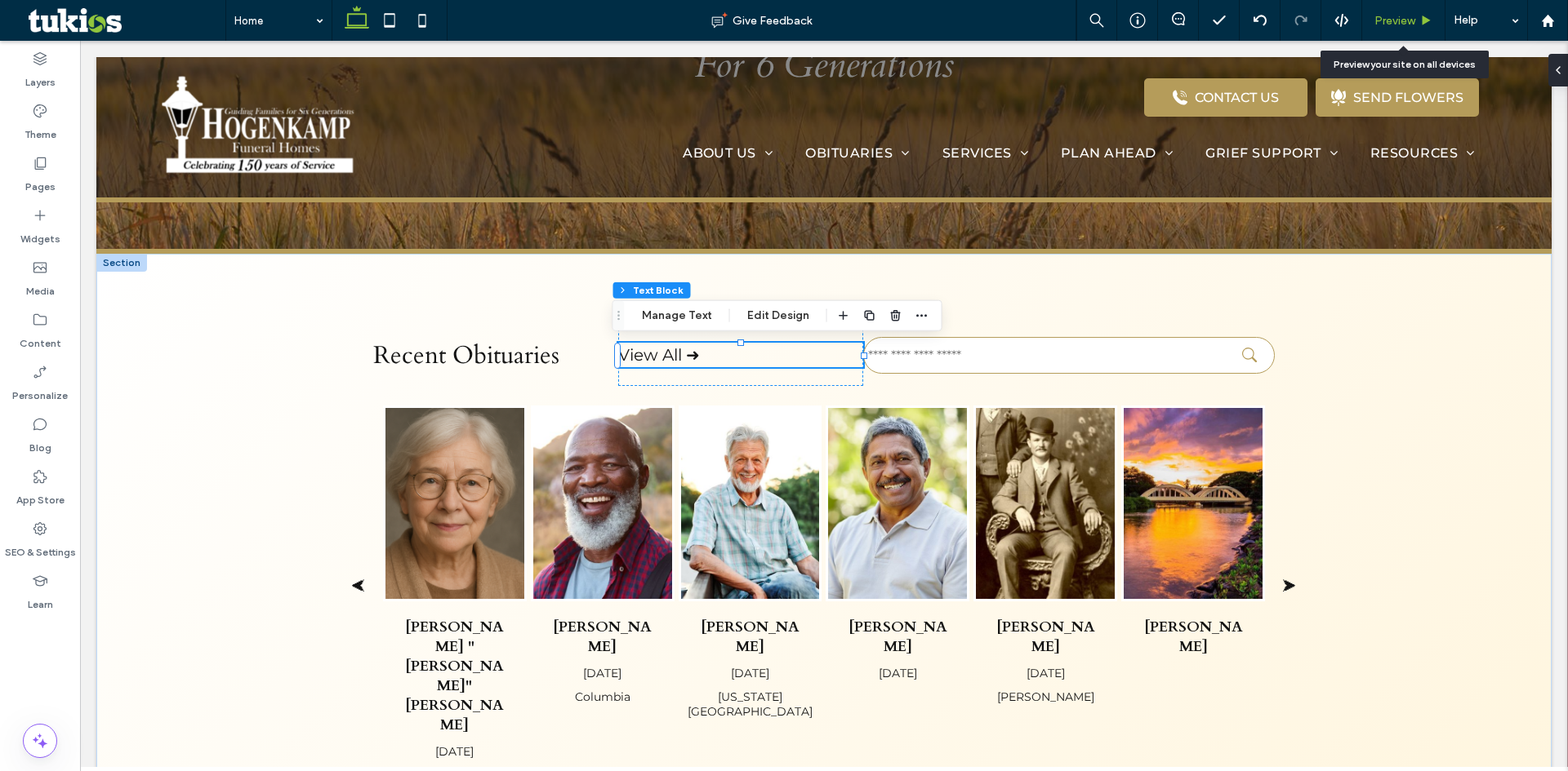
click at [1415, 24] on div "Preview" at bounding box center [1404, 20] width 83 height 13
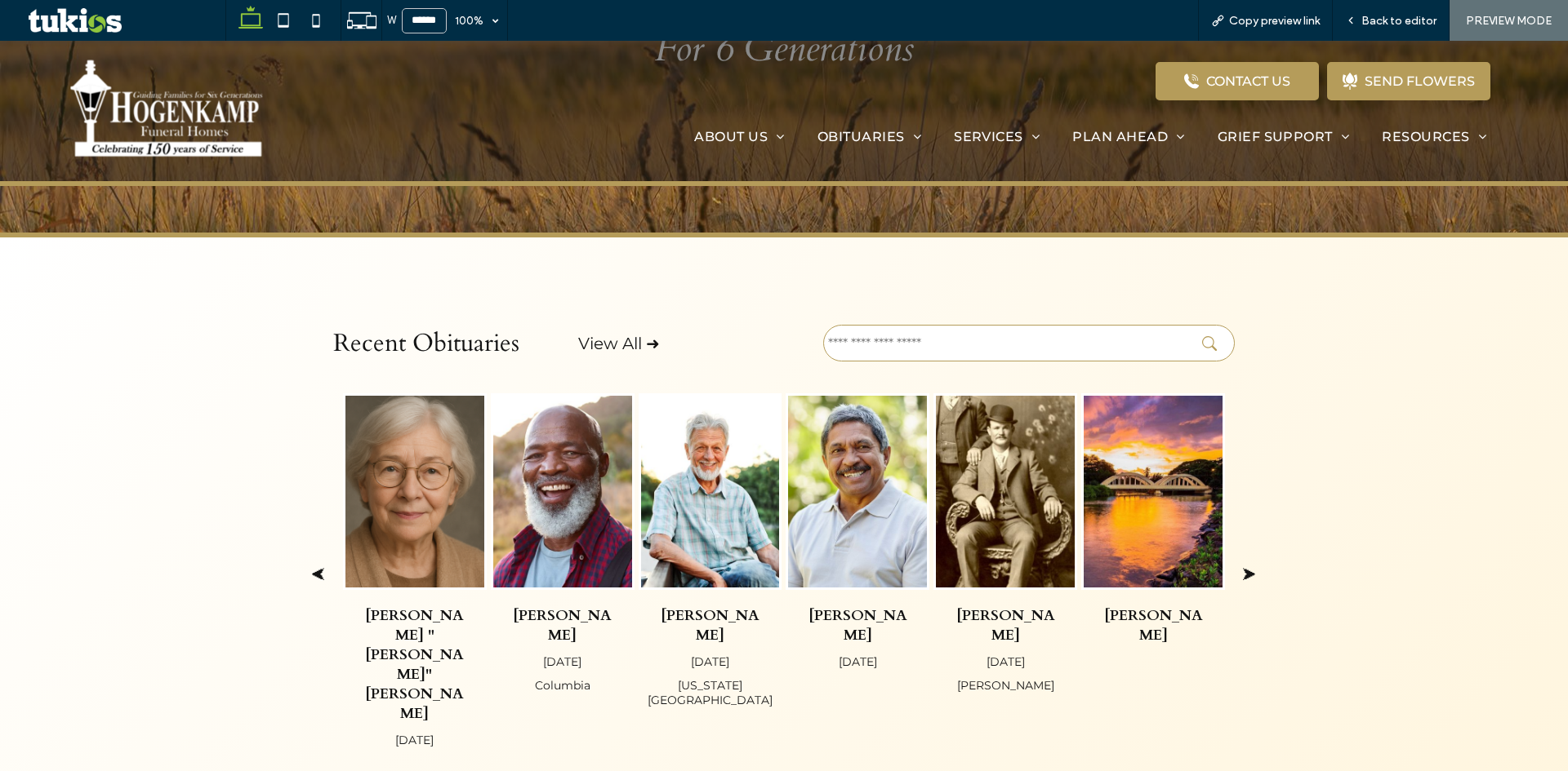
click at [609, 343] on link "View All ➜" at bounding box center [619, 343] width 82 height 19
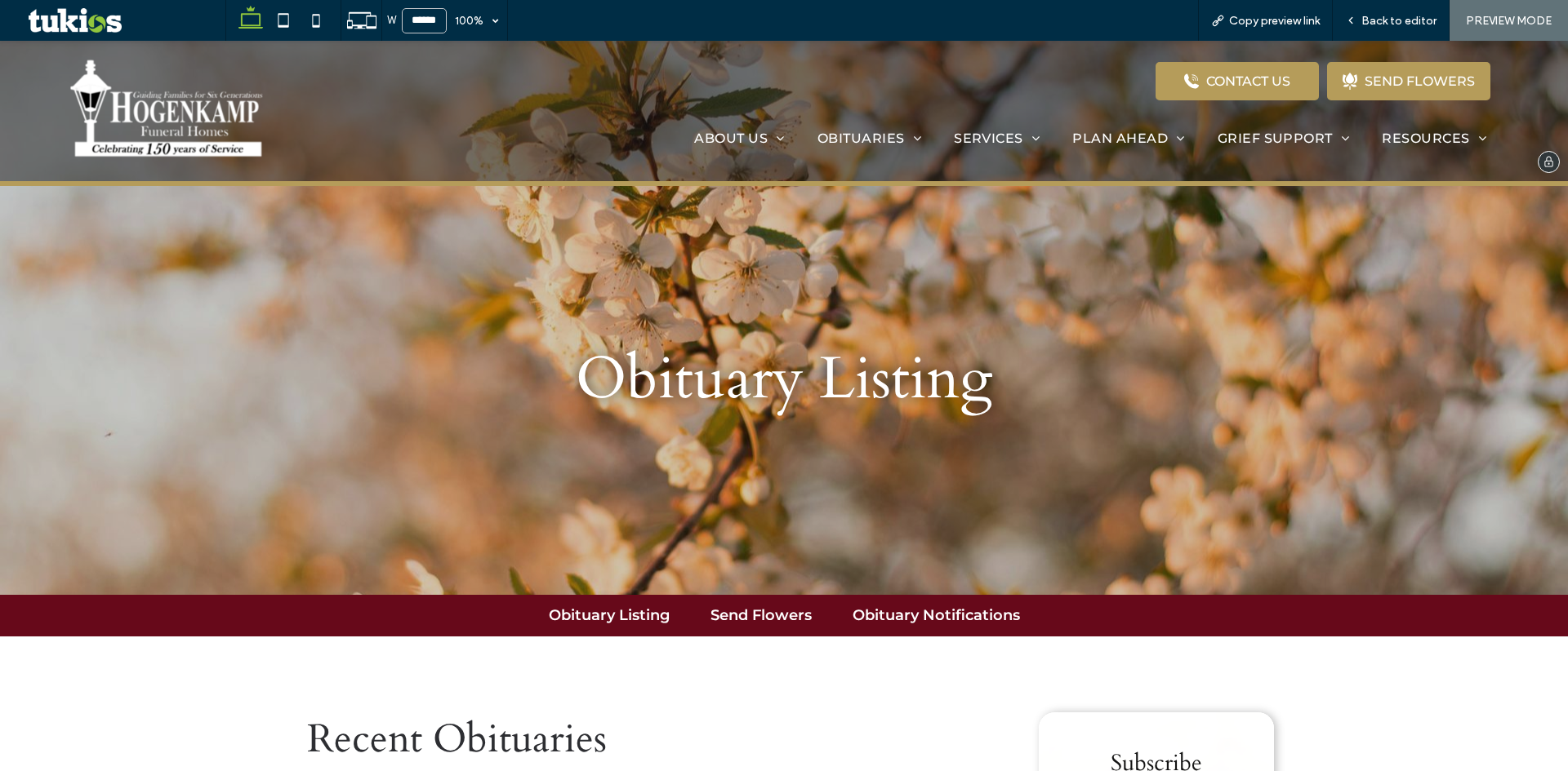
click at [181, 119] on img at bounding box center [164, 111] width 205 height 108
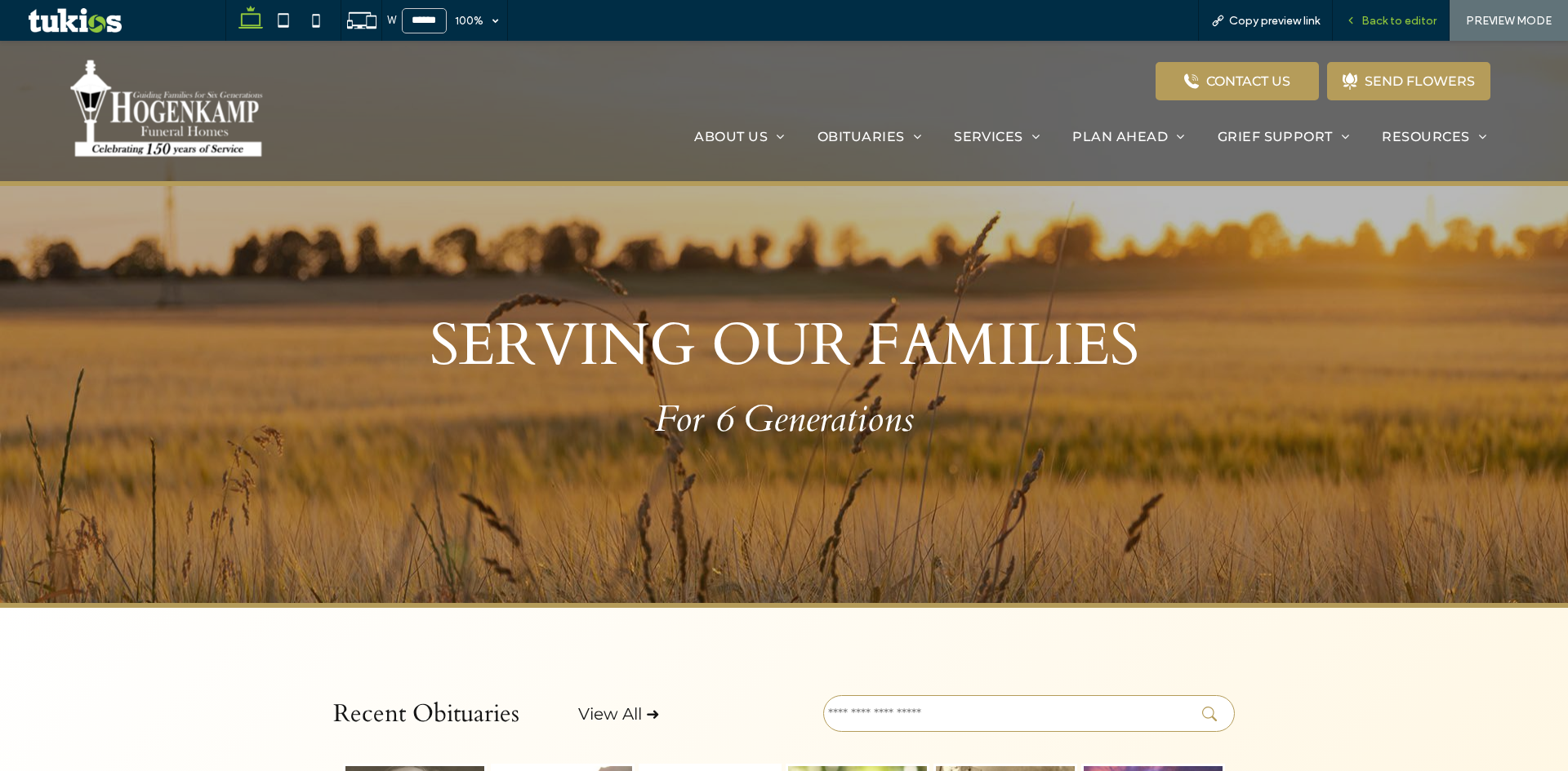
click at [1428, 30] on div "Back to editor" at bounding box center [1390, 20] width 116 height 40
click at [1408, 20] on span "Back to editor" at bounding box center [1399, 20] width 75 height 13
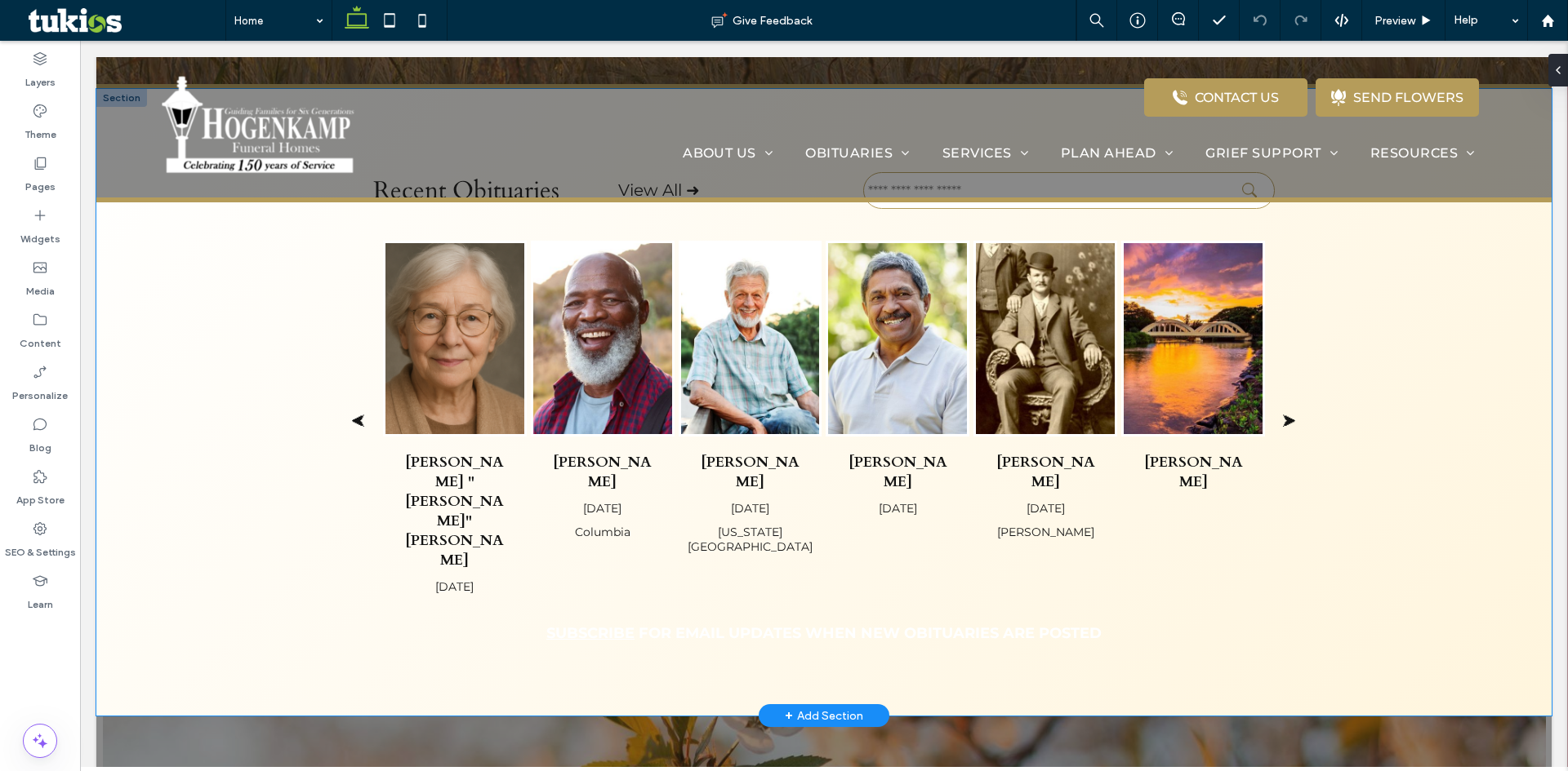
scroll to position [571, 0]
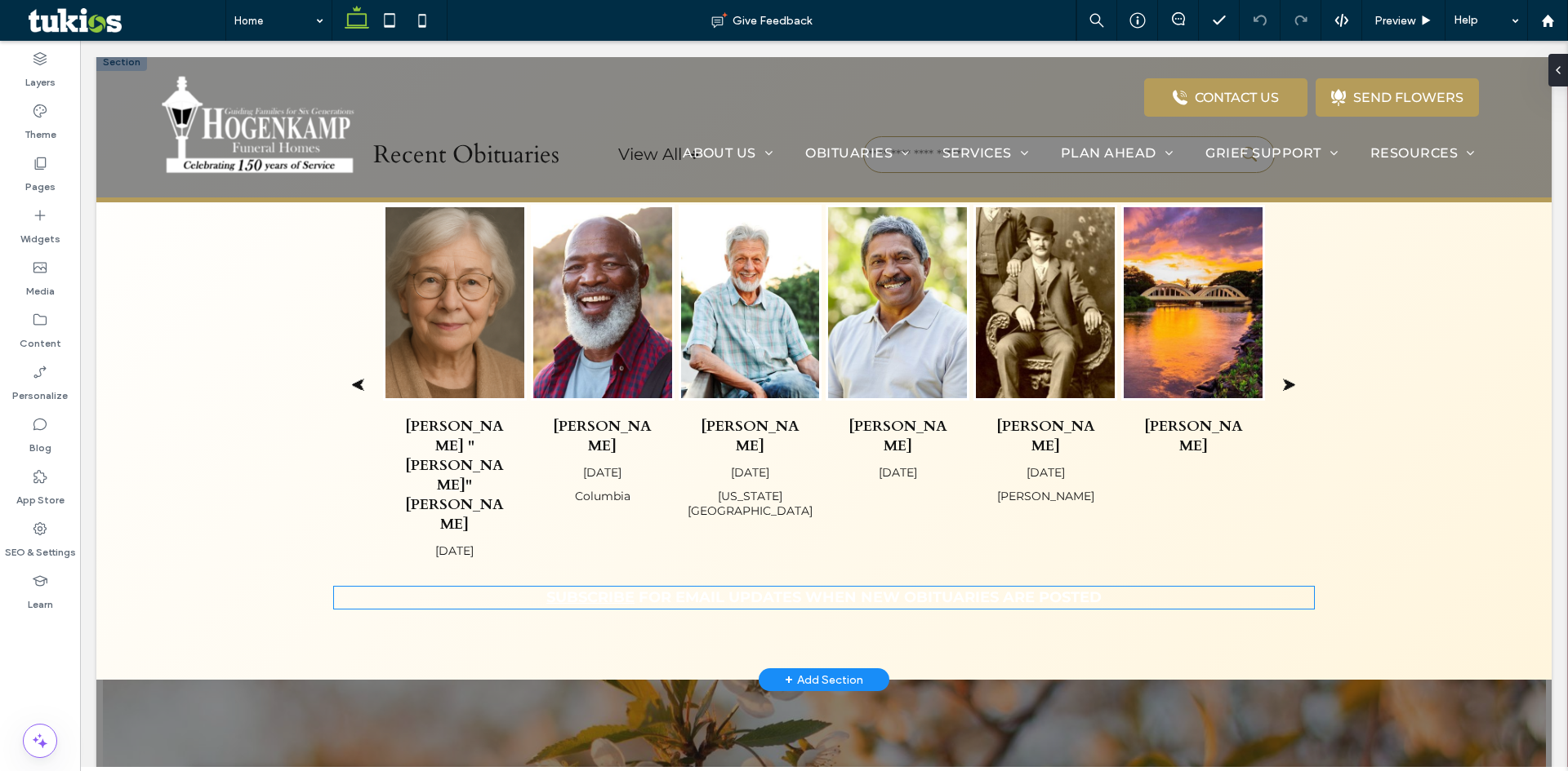
click at [695, 588] on strong "FOR EMAIL UPDATES WHEN NEW OBITUARIES ARE POSTED" at bounding box center [870, 597] width 463 height 18
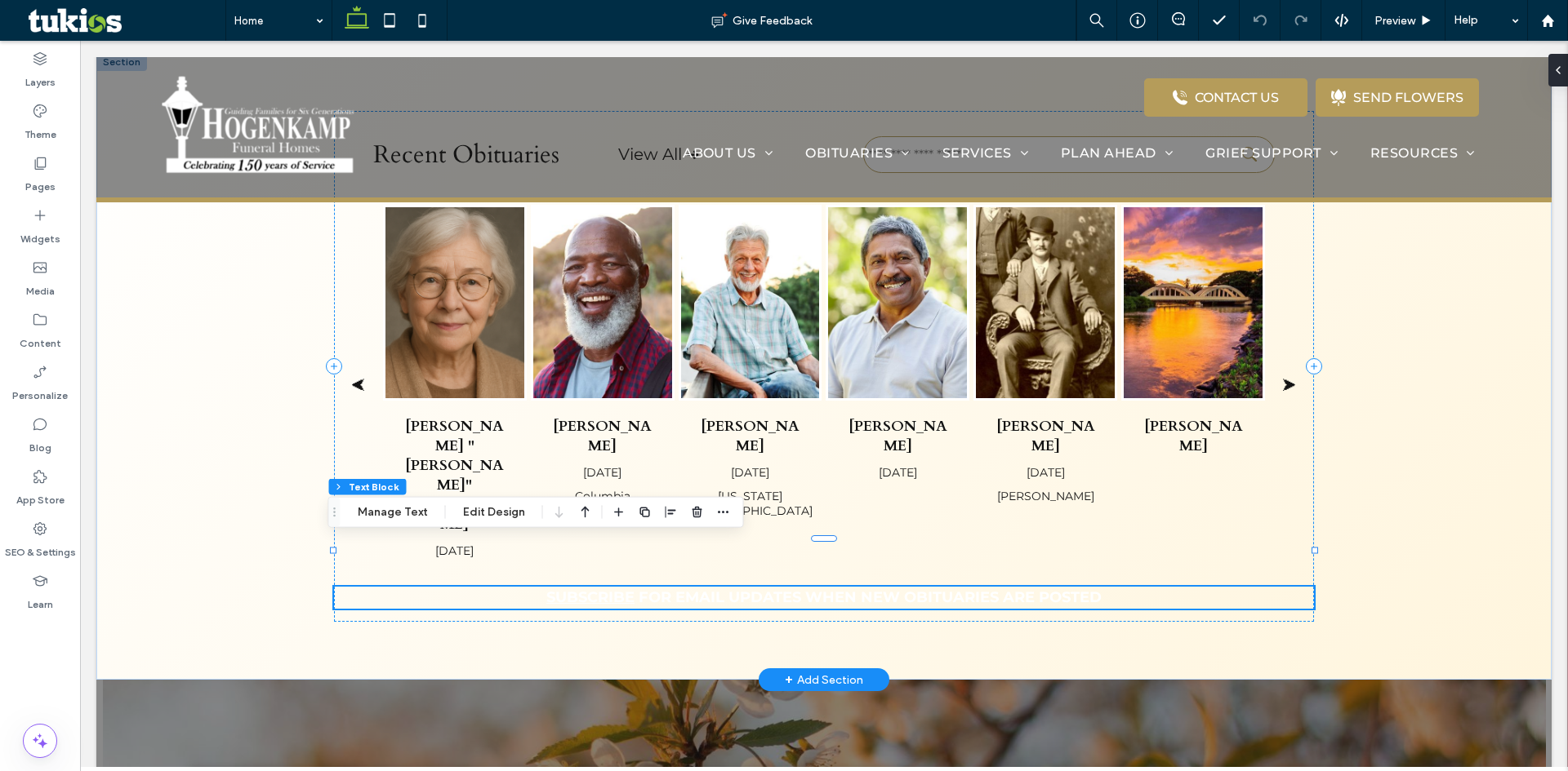
click at [695, 588] on strong "FOR EMAIL UPDATES WHEN NEW OBITUARIES ARE POSTED" at bounding box center [870, 597] width 463 height 18
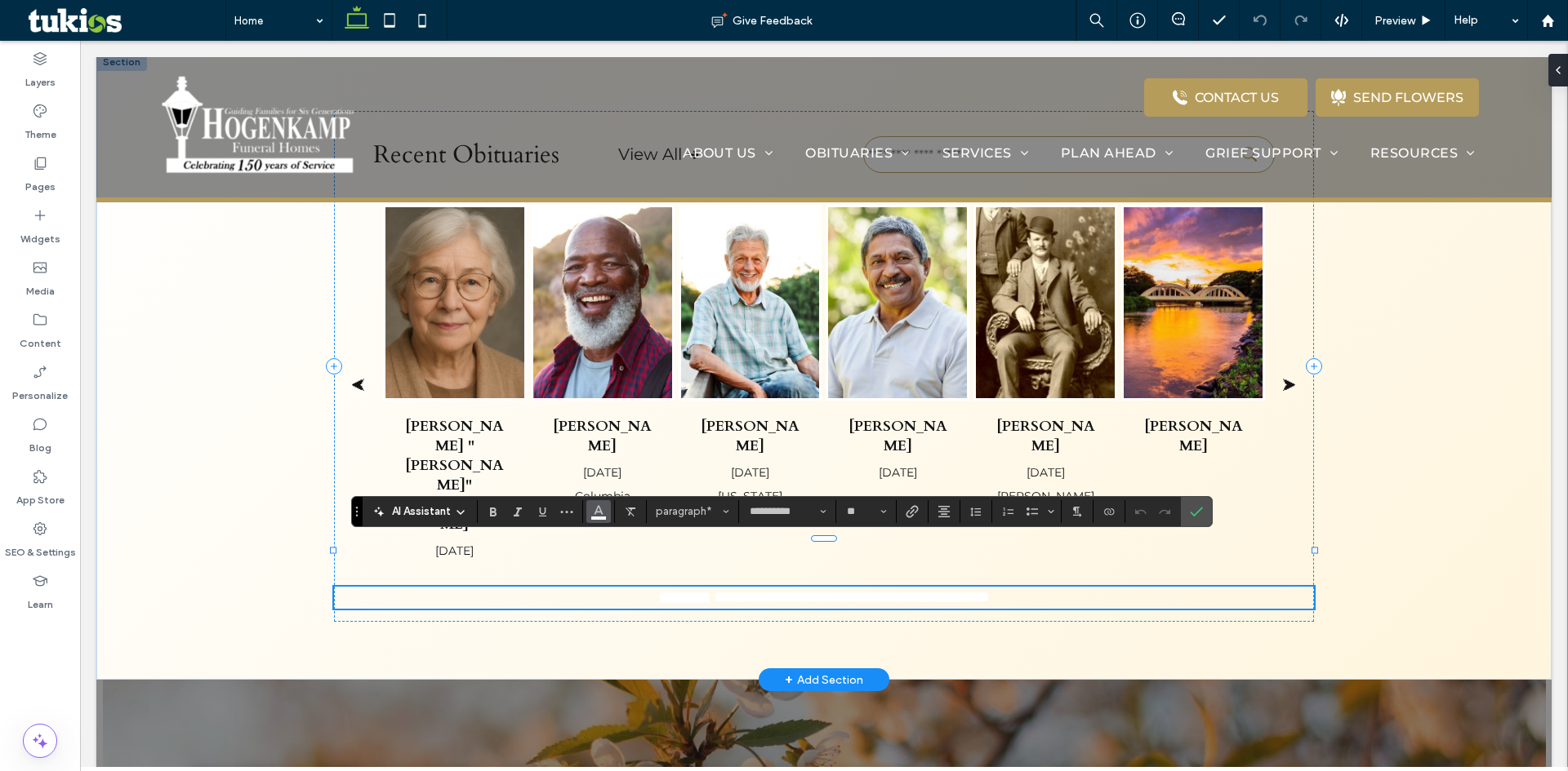
click at [600, 520] on span "Color" at bounding box center [598, 510] width 13 height 21
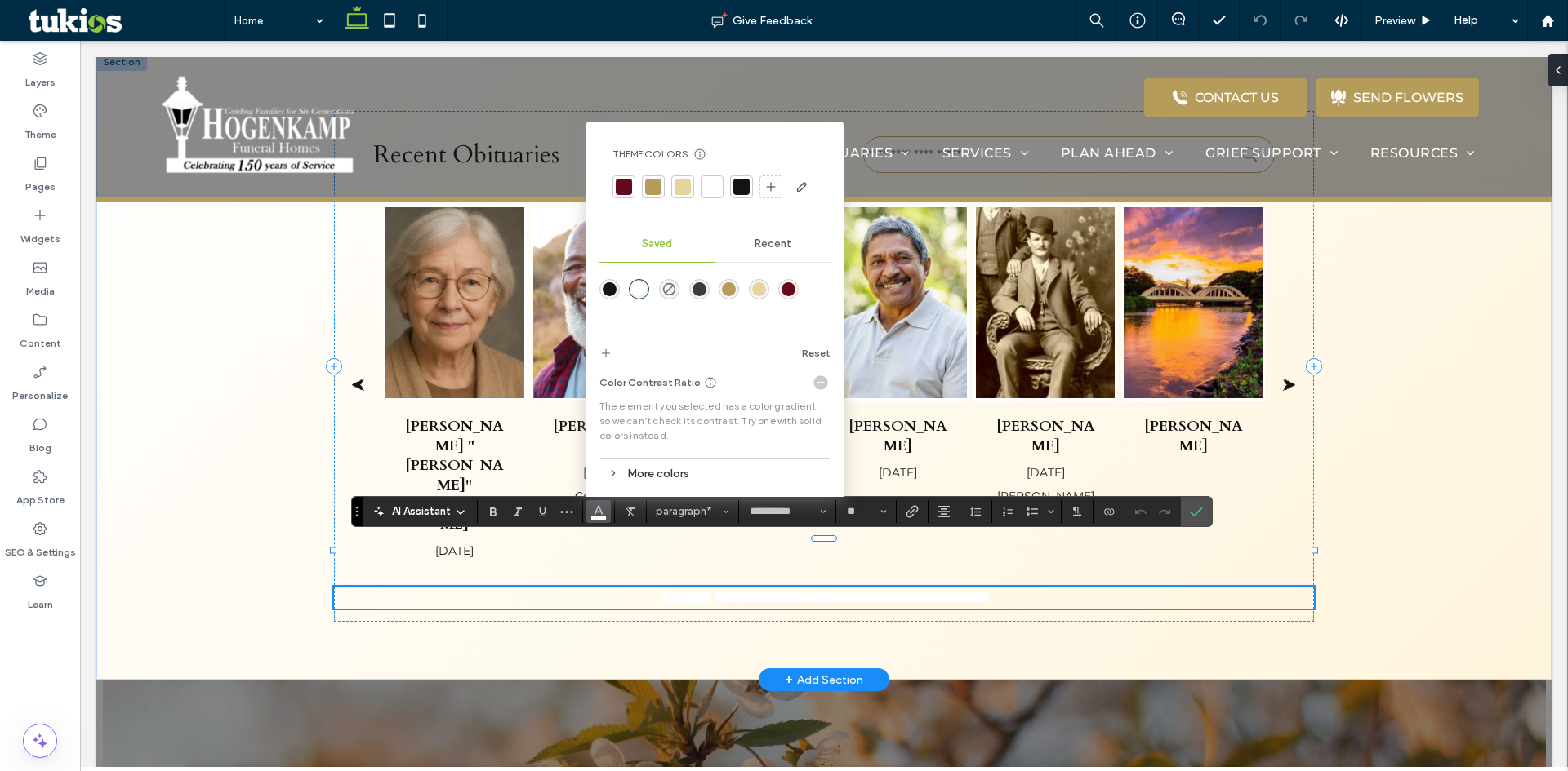
click at [733, 187] on div at bounding box center [741, 187] width 16 height 16
click at [1344, 441] on div "Recent Obituaries View All ➜ ⮜ Margaret "Maggie" Whitlow May 13, 2025 Raymond M…" at bounding box center [823, 366] width 1455 height 628
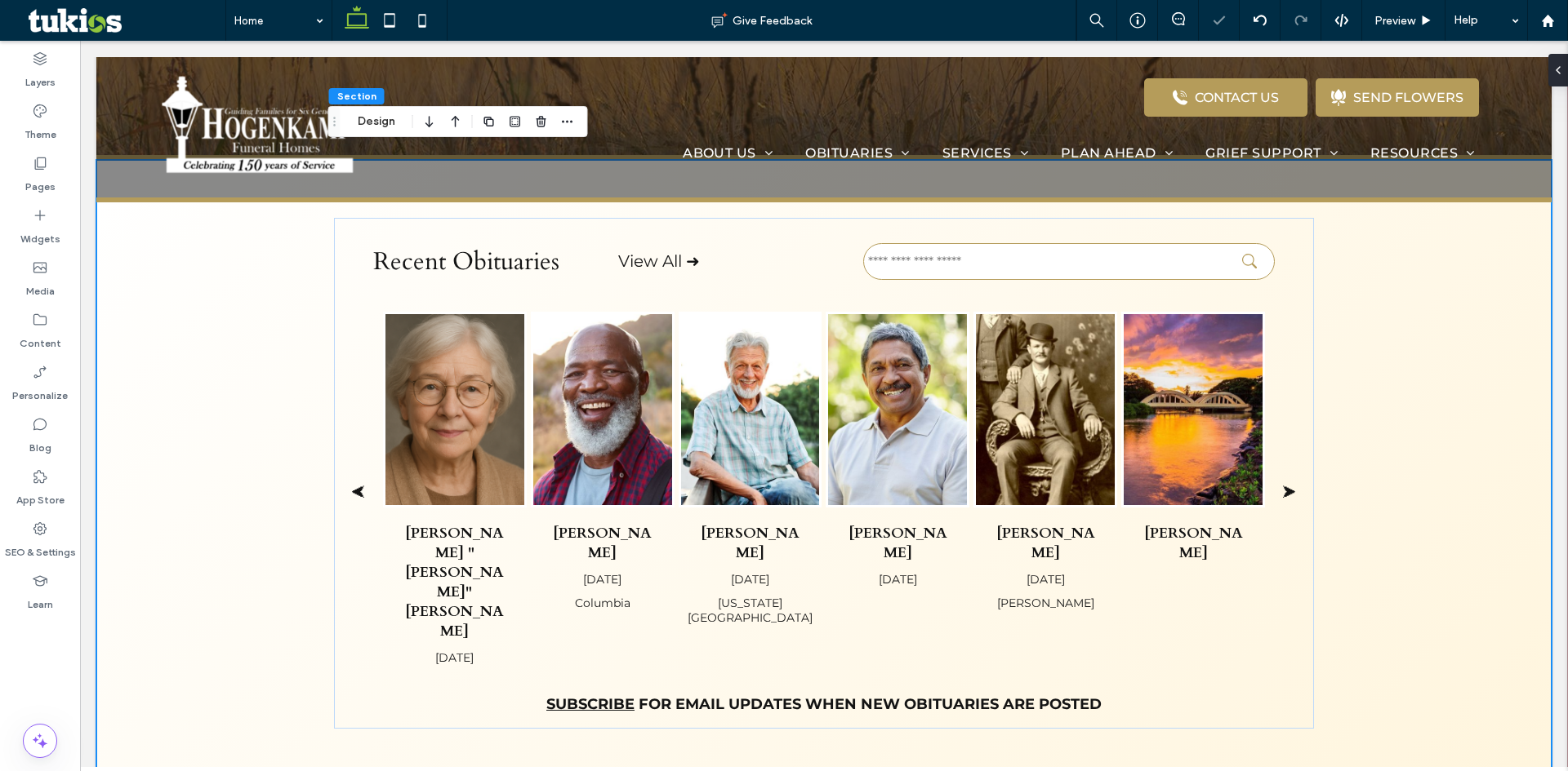
scroll to position [408, 0]
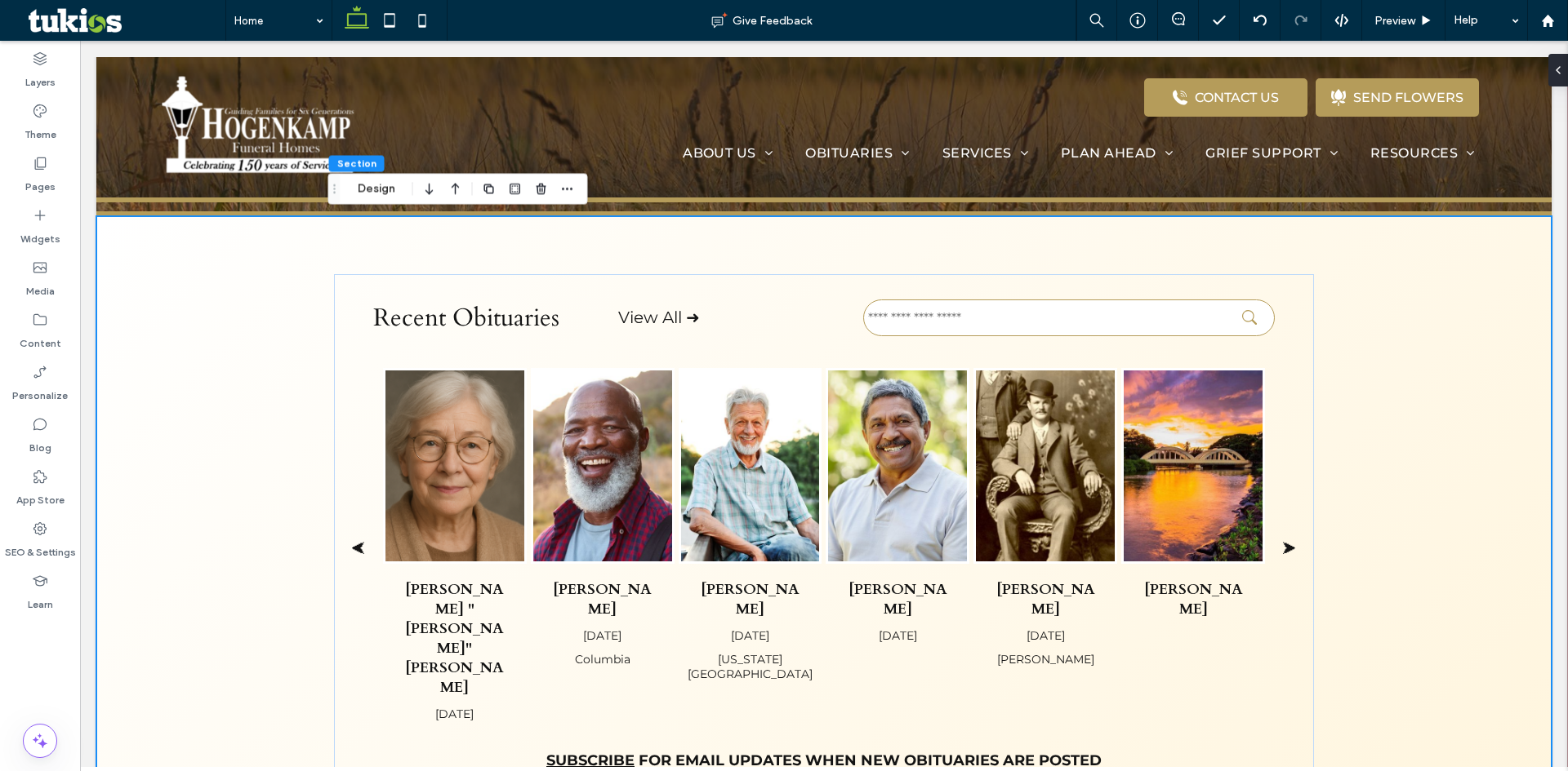
click at [1387, 724] on div "Recent Obituaries View All ➜ ⮜ Margaret "Maggie" Whitlow May 13, 2025 Raymond M…" at bounding box center [823, 530] width 1455 height 628
click at [1383, 27] on span "Preview" at bounding box center [1395, 20] width 40 height 13
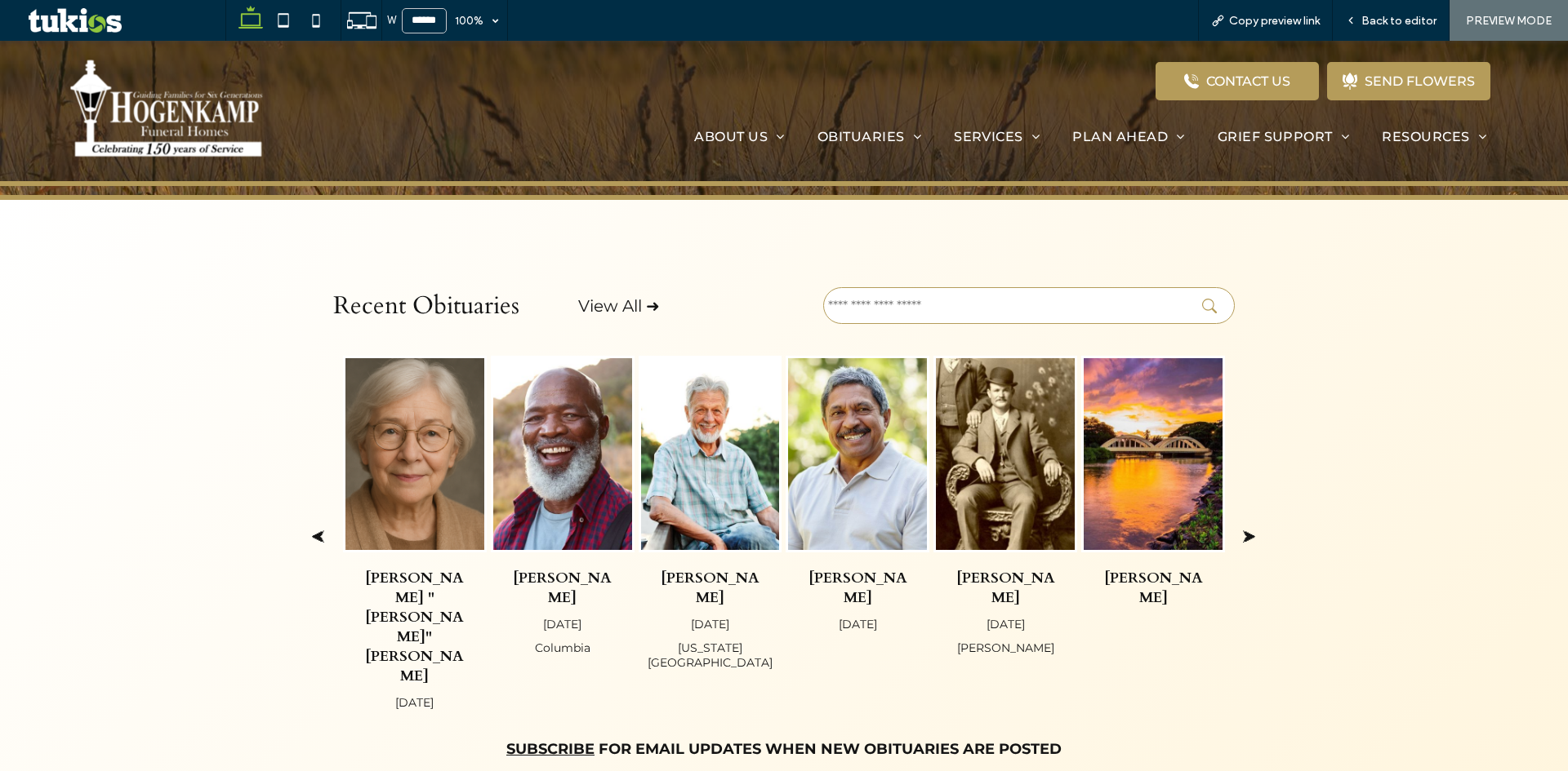
click at [1383, 27] on span "Back to editor" at bounding box center [1399, 20] width 75 height 13
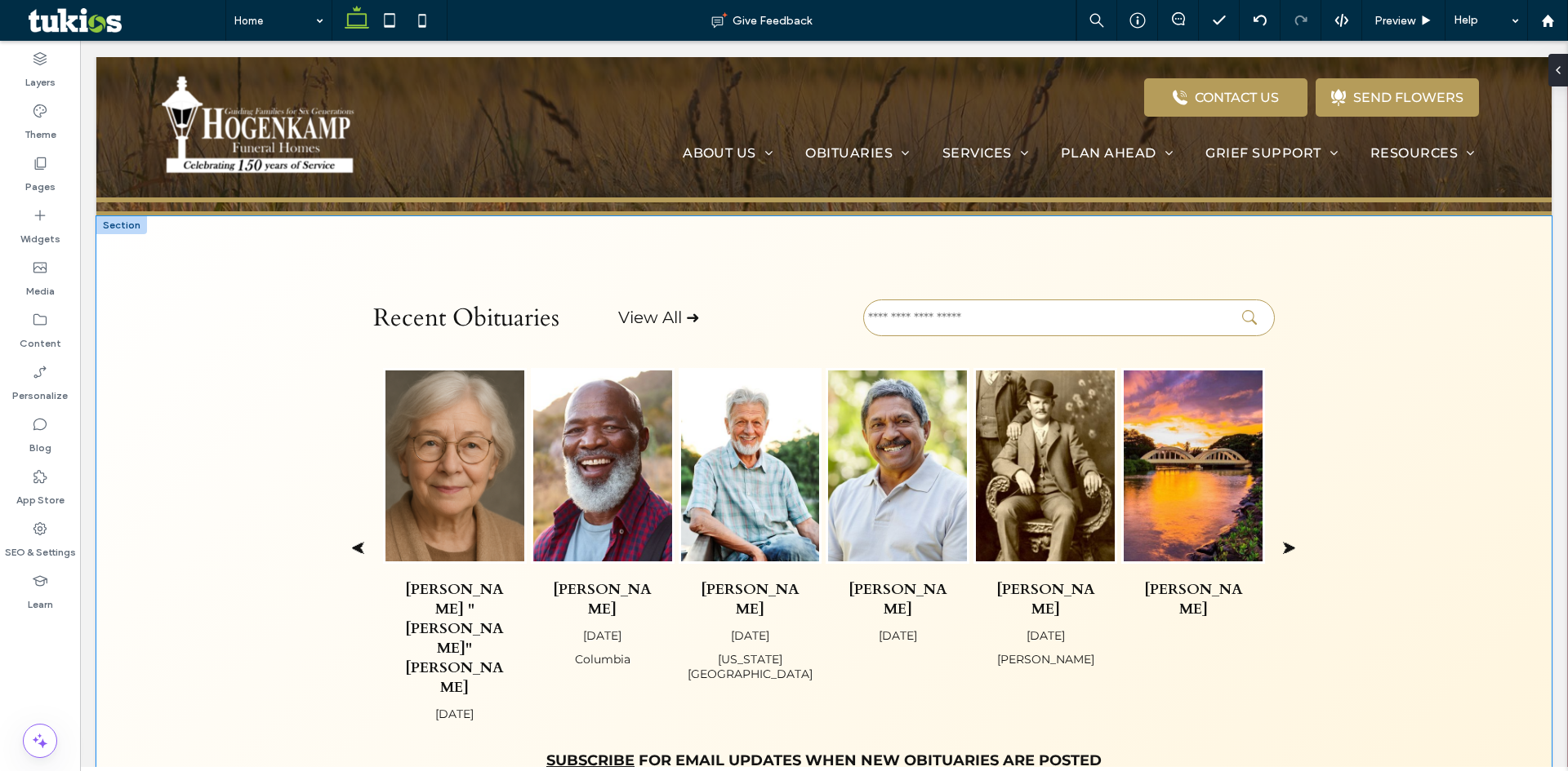
click at [257, 273] on div "Recent Obituaries View All ➜ ⮜ Margaret "Maggie" Whitlow May 13, 2025 Raymond M…" at bounding box center [823, 530] width 1455 height 628
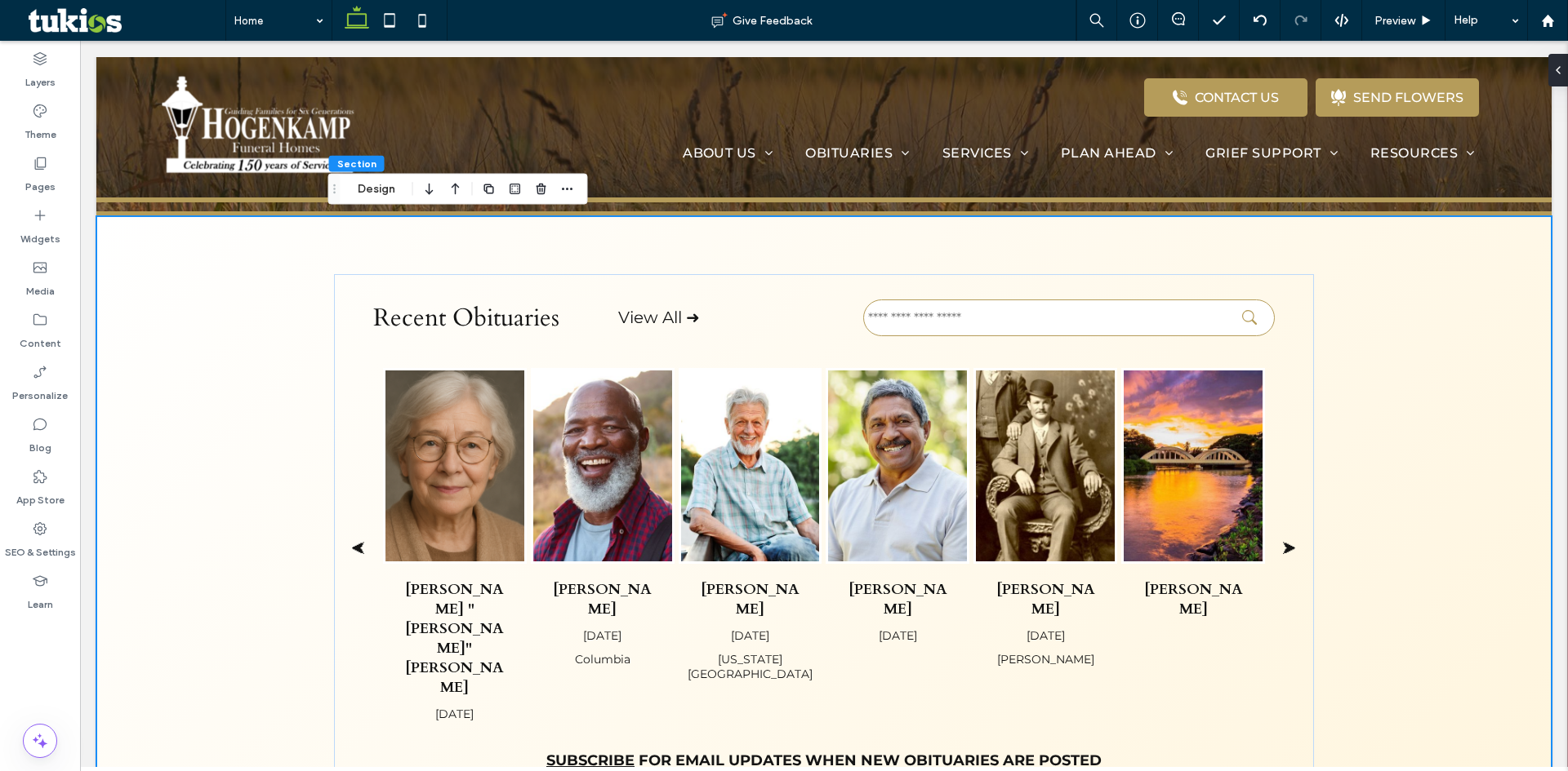
click at [384, 175] on div "Section Design" at bounding box center [458, 189] width 260 height 31
click at [381, 182] on button "Design" at bounding box center [376, 189] width 59 height 19
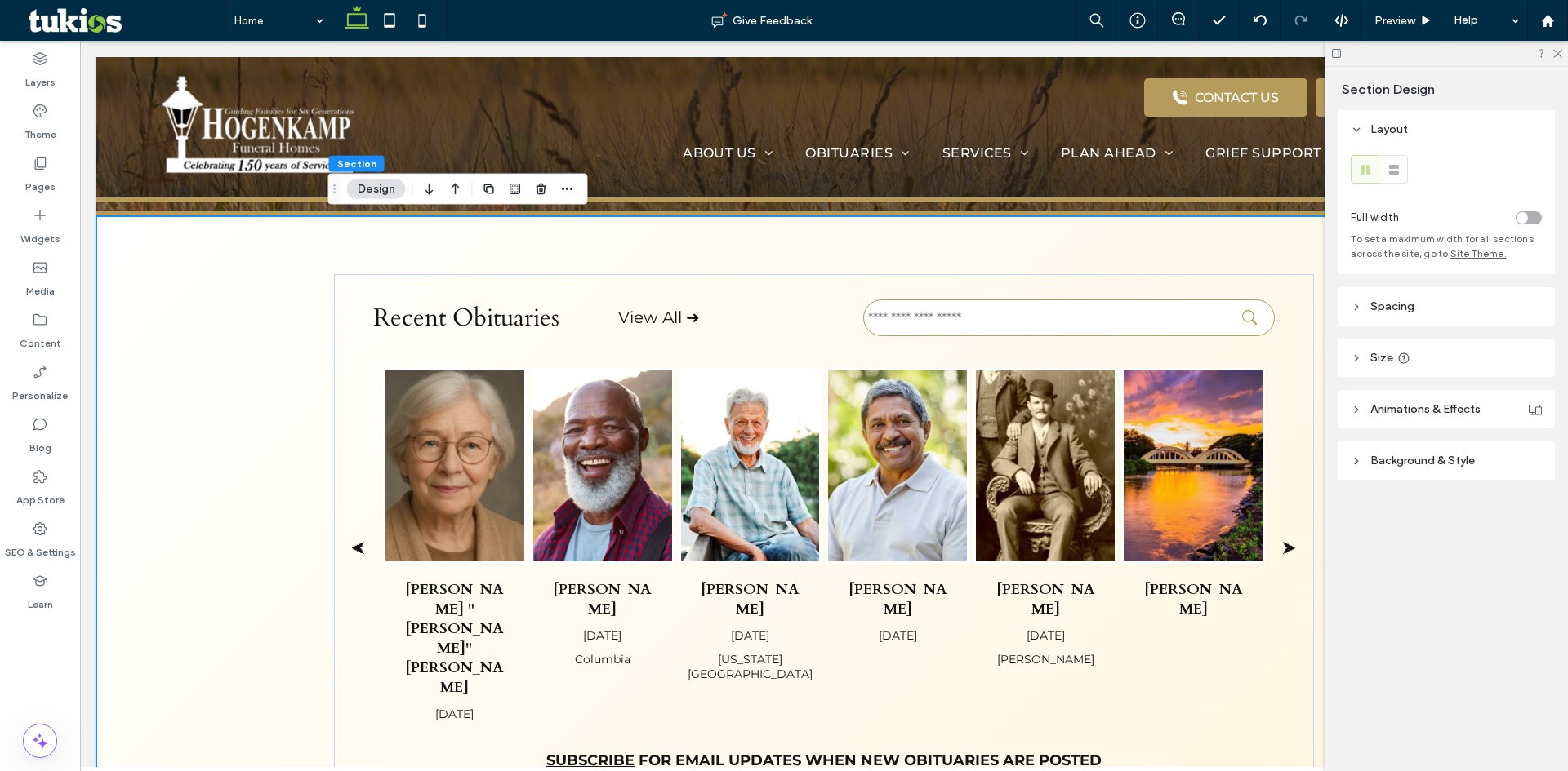
click at [1418, 354] on header "Size" at bounding box center [1446, 358] width 217 height 38
click at [1414, 301] on header "Spacing" at bounding box center [1446, 307] width 217 height 38
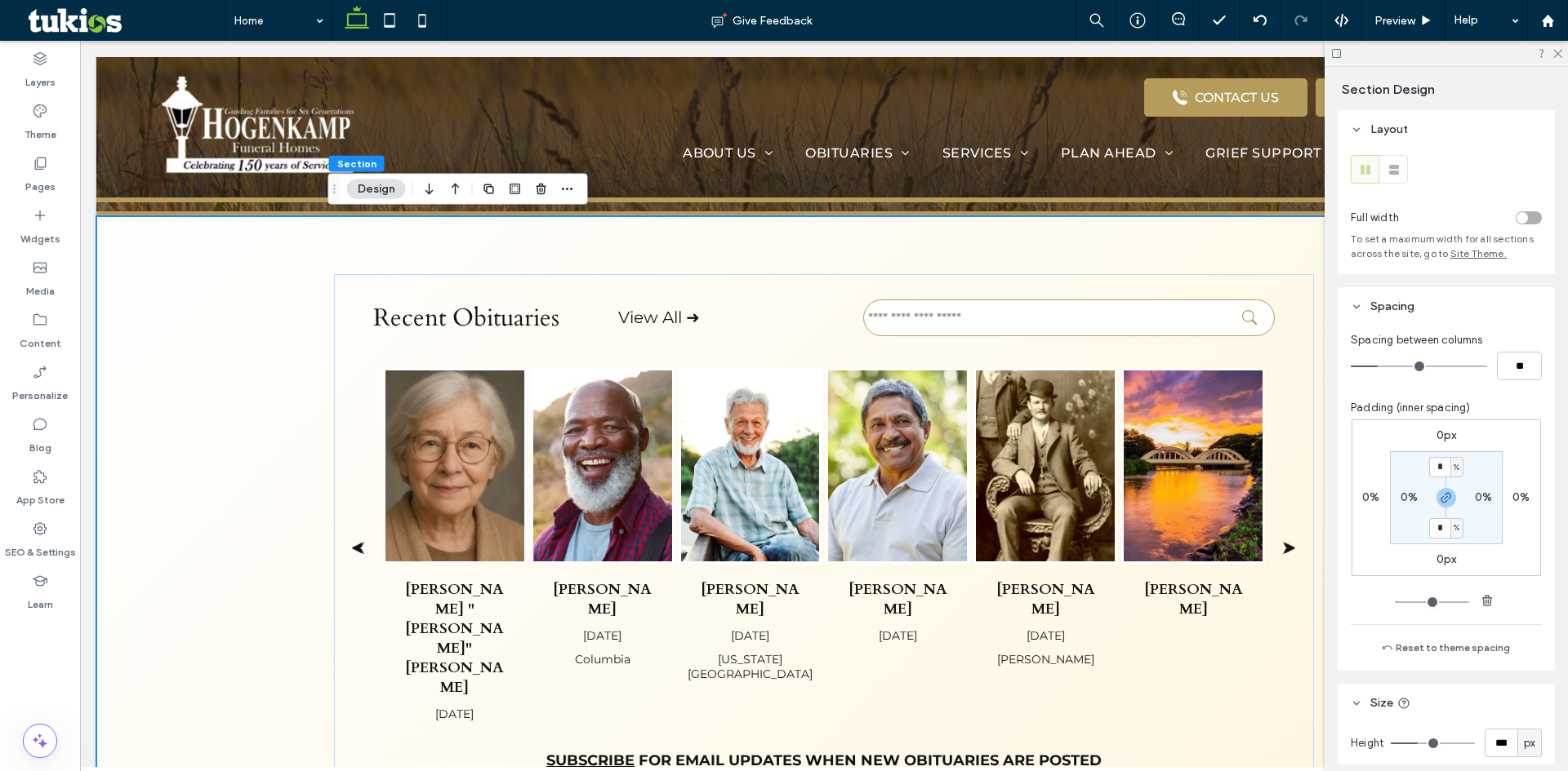
click at [1414, 301] on header "Spacing" at bounding box center [1446, 307] width 217 height 38
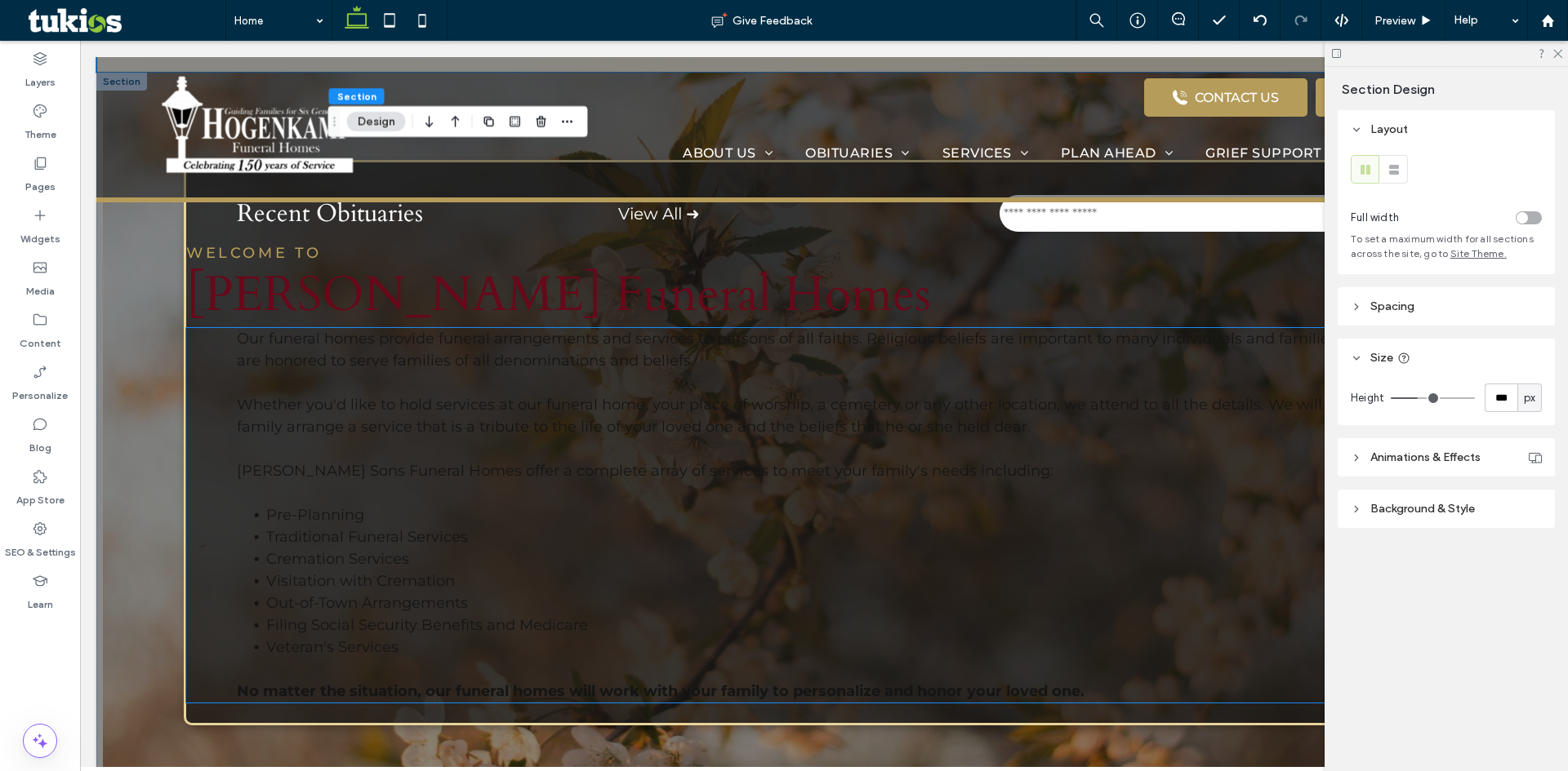
scroll to position [1142, 0]
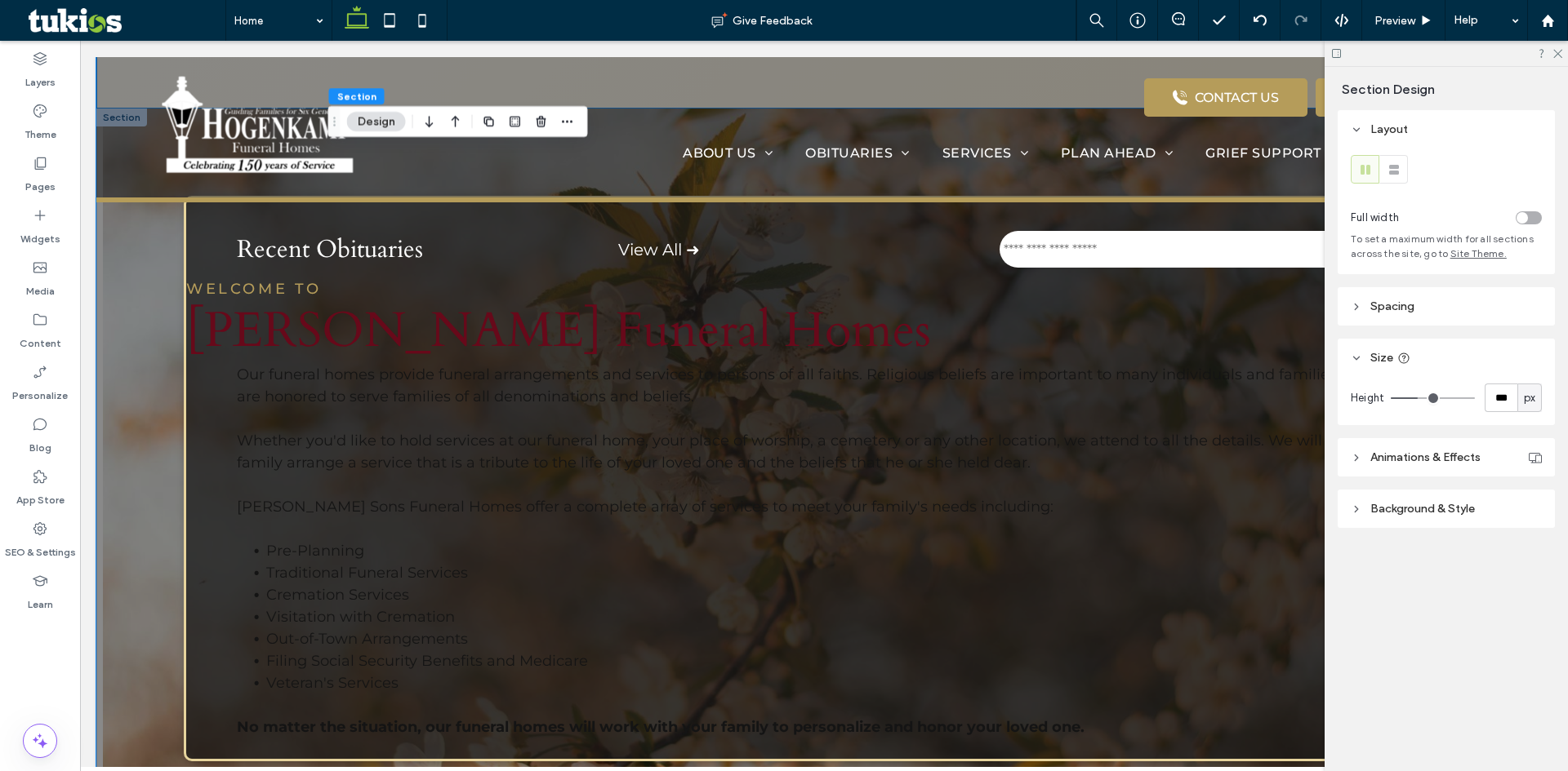
click at [139, 535] on div "Recent Obituaries View All ➜ WELCOME TO Hogenkamp Funeral Homes Our funeral hom…" at bounding box center [823, 479] width 1455 height 740
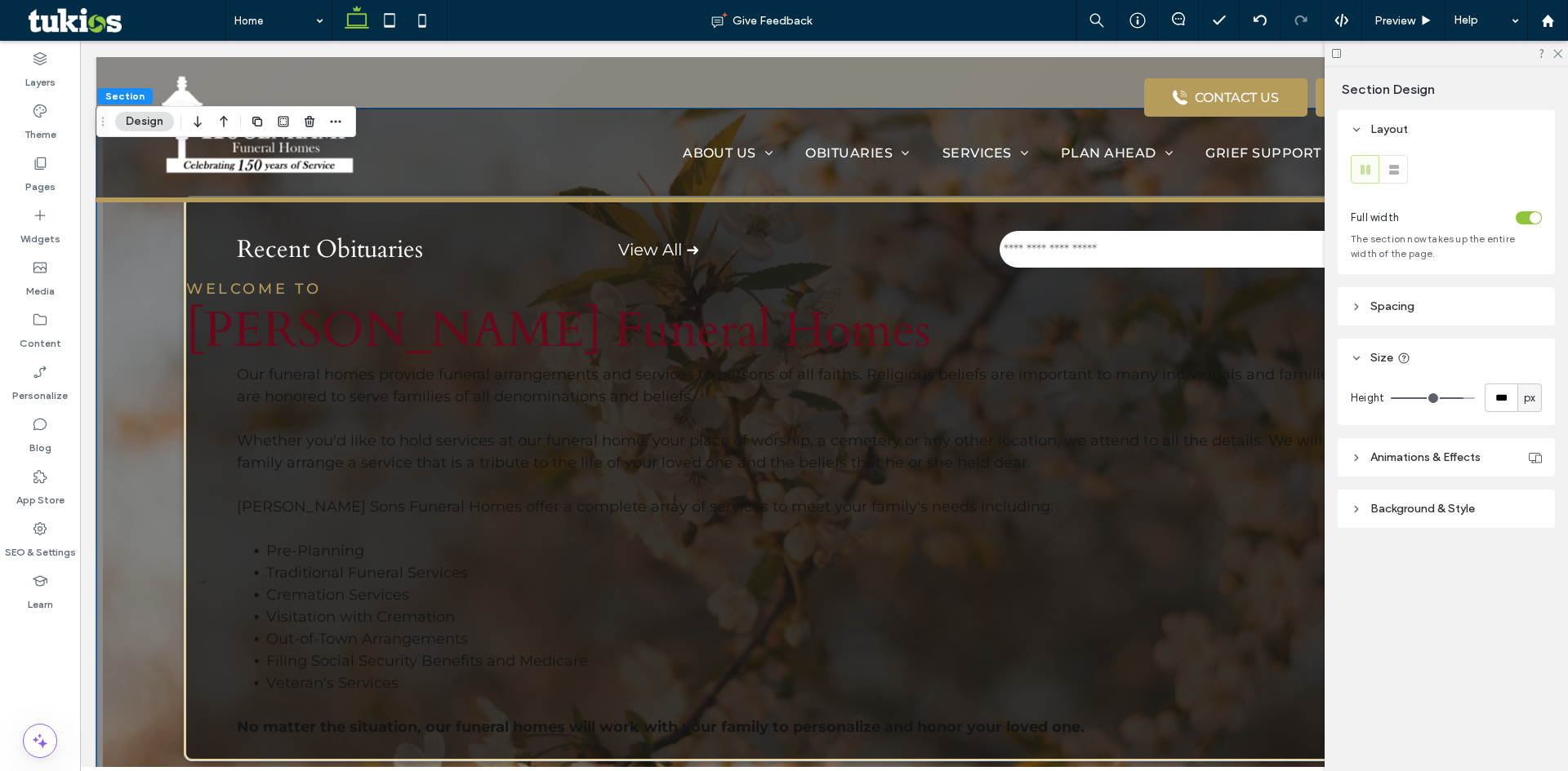
click at [1417, 317] on header "Spacing" at bounding box center [1446, 307] width 217 height 38
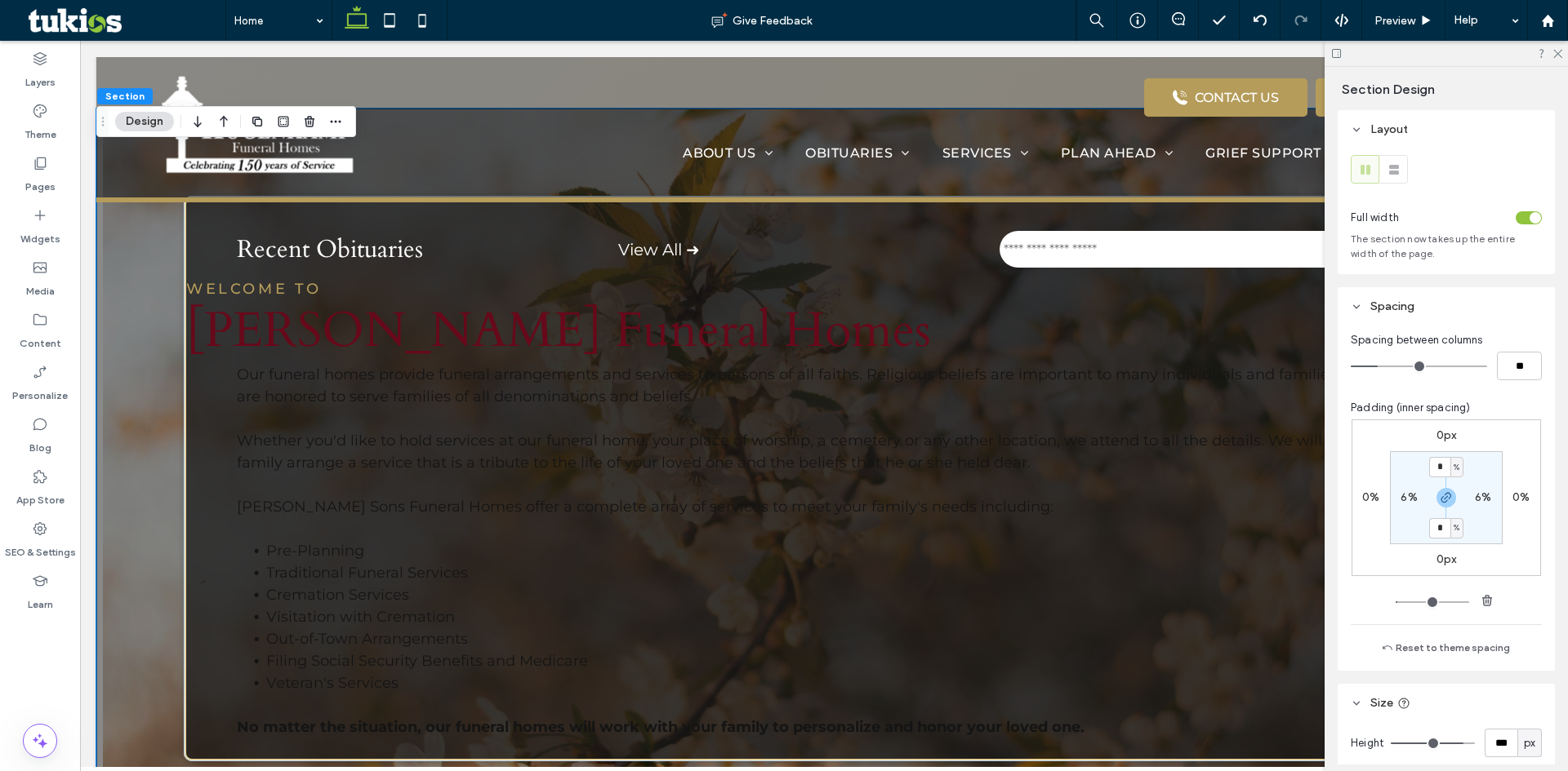
click at [1417, 317] on header "Spacing" at bounding box center [1446, 307] width 217 height 38
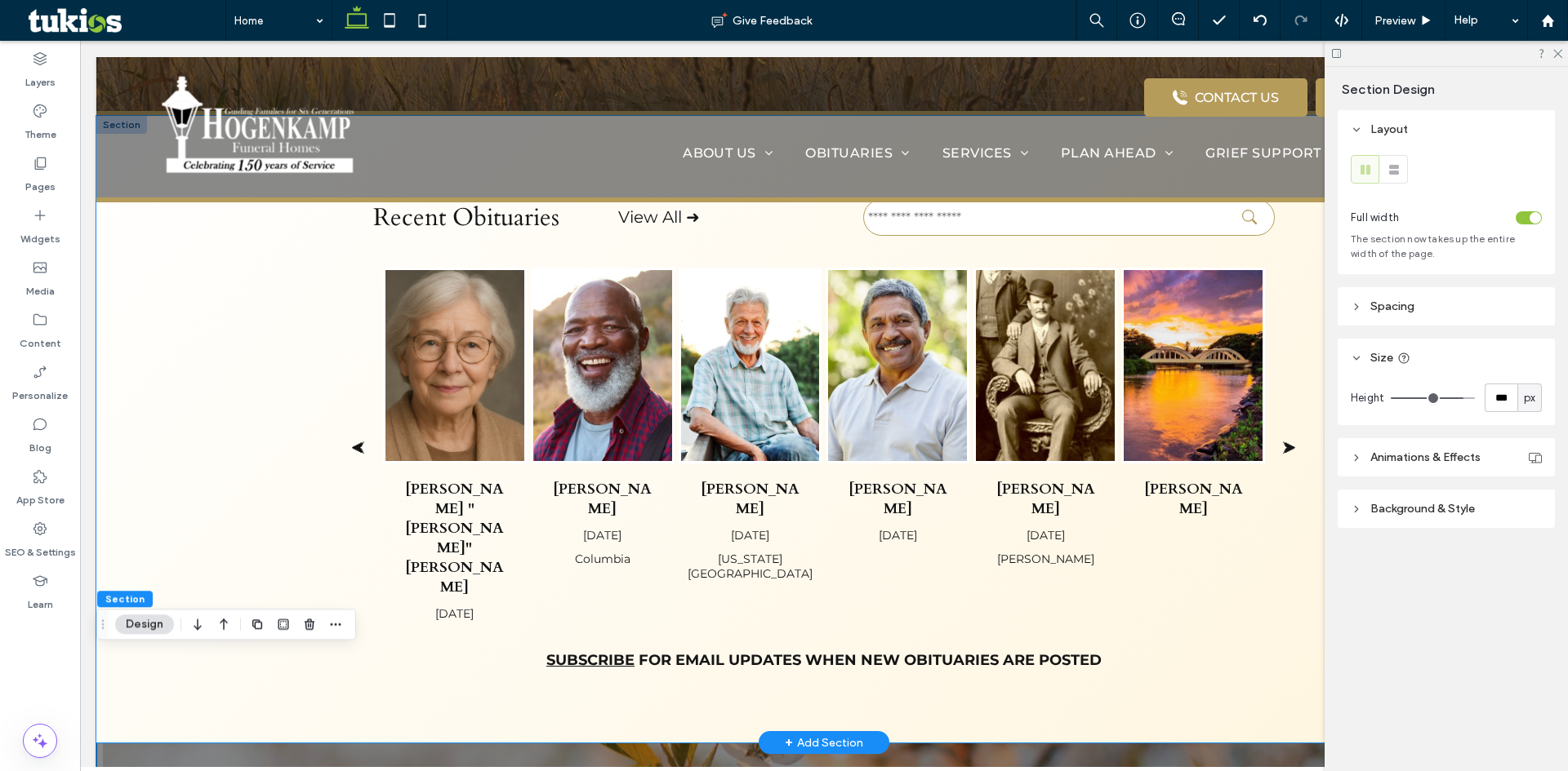
scroll to position [489, 0]
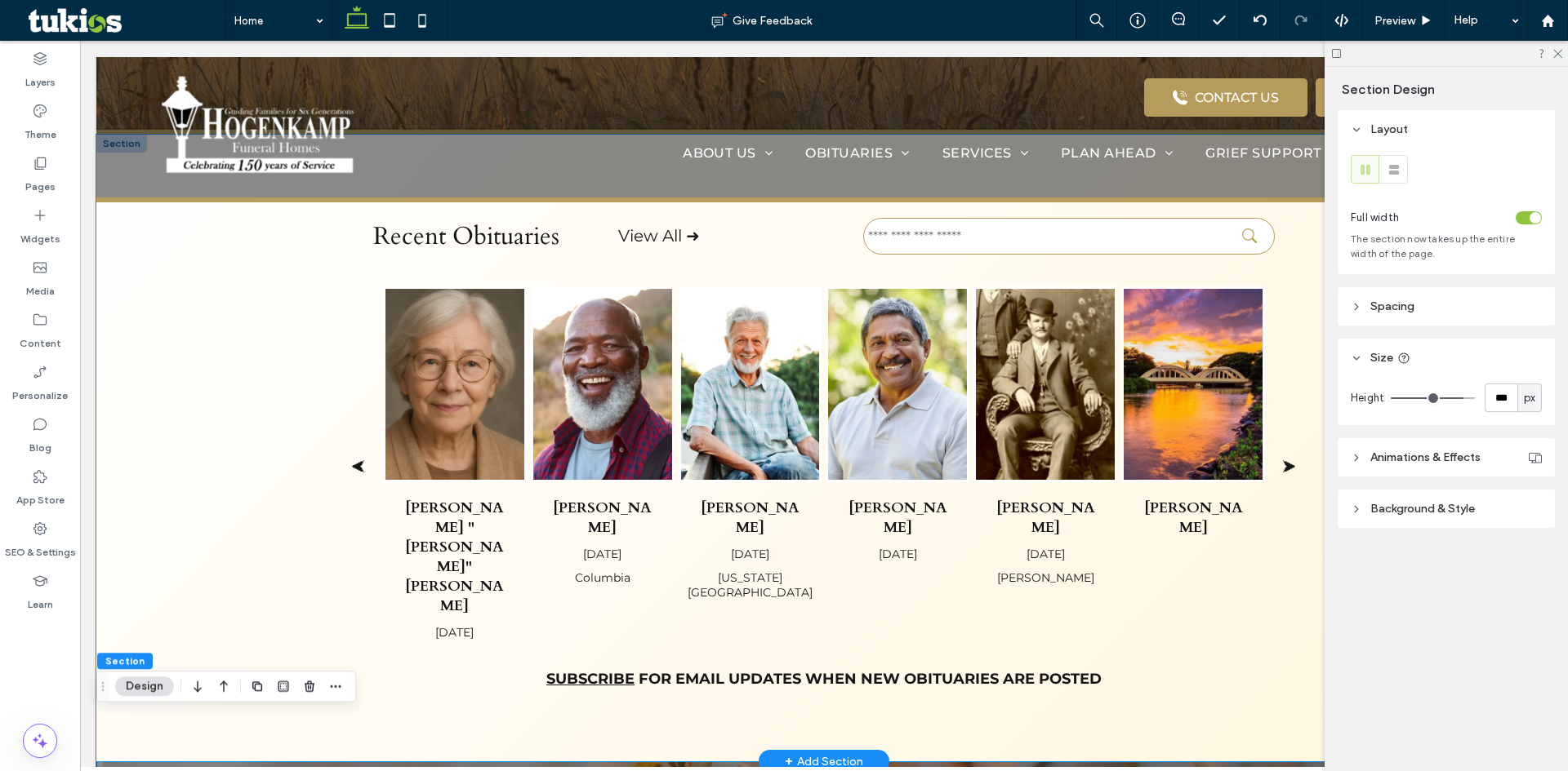
click at [147, 373] on div "Recent Obituaries View All ➜ ⮜ Margaret "Maggie" Whitlow May 13, 2025 Raymond M…" at bounding box center [823, 448] width 1455 height 628
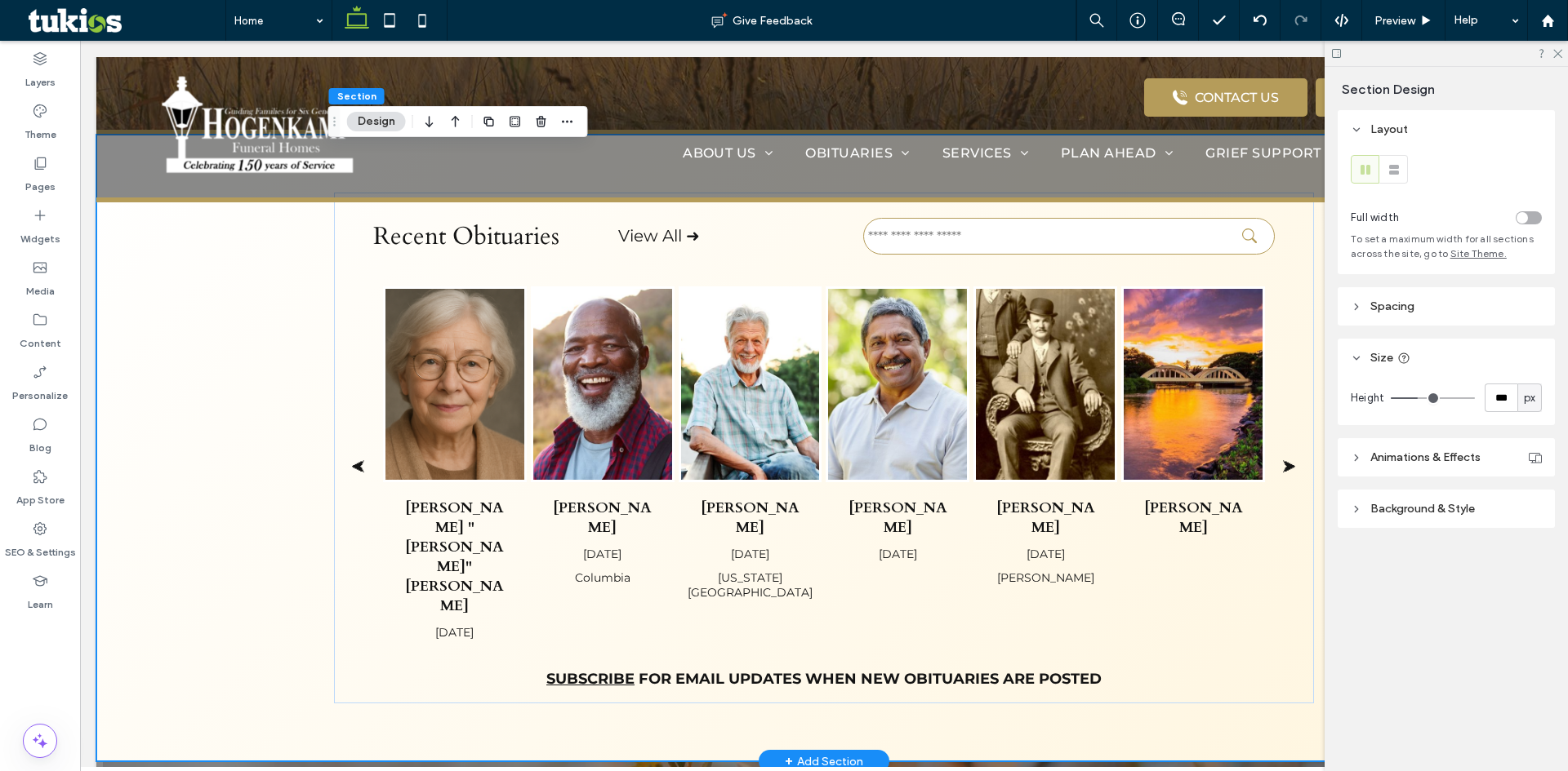
click at [147, 373] on div "Recent Obituaries View All ➜ ⮜ Margaret "Maggie" Whitlow May 13, 2025 Raymond M…" at bounding box center [823, 448] width 1455 height 628
click at [1528, 216] on div "toggle" at bounding box center [1529, 218] width 26 height 13
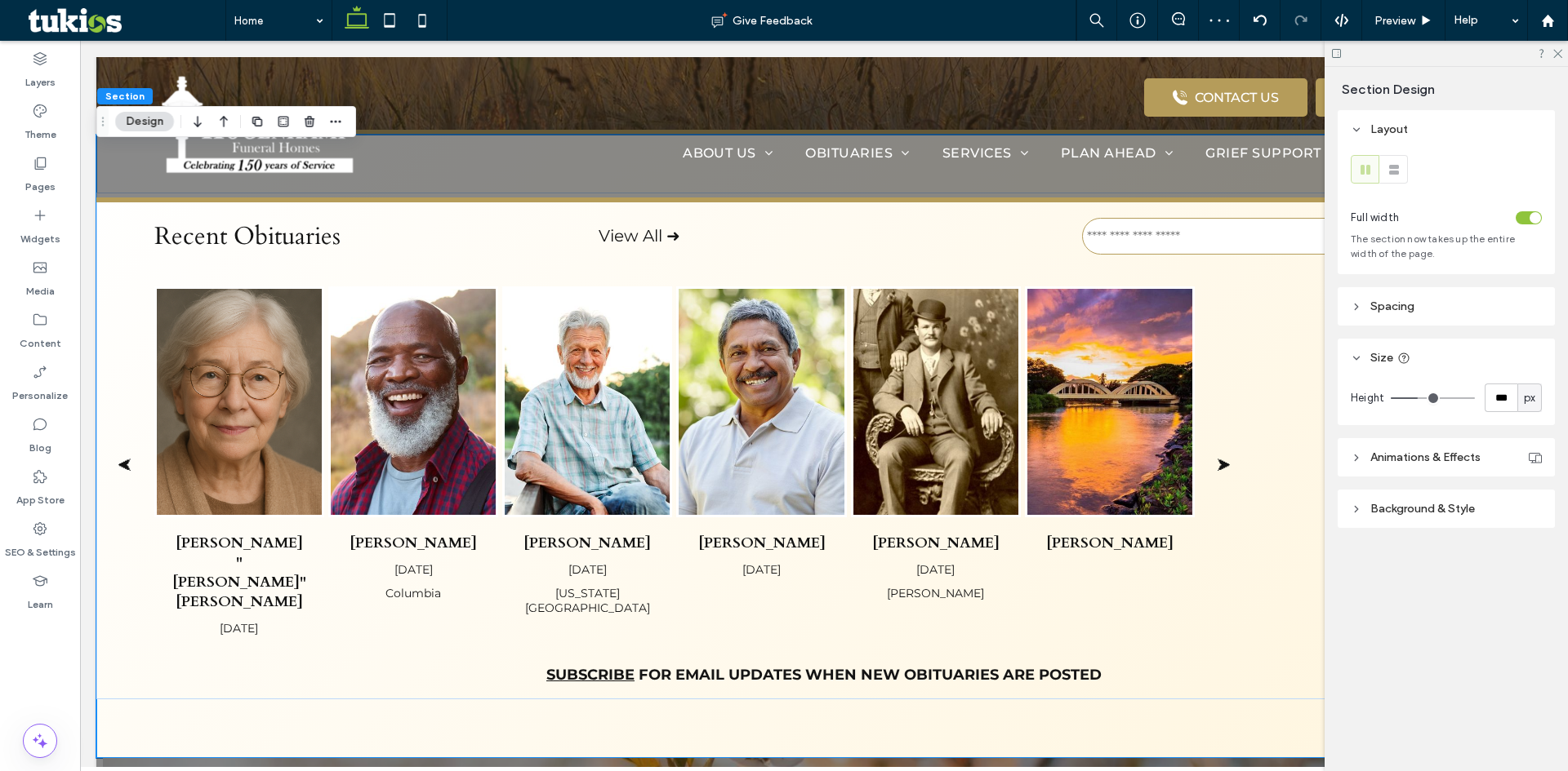
click at [1421, 298] on header "Spacing" at bounding box center [1446, 307] width 217 height 38
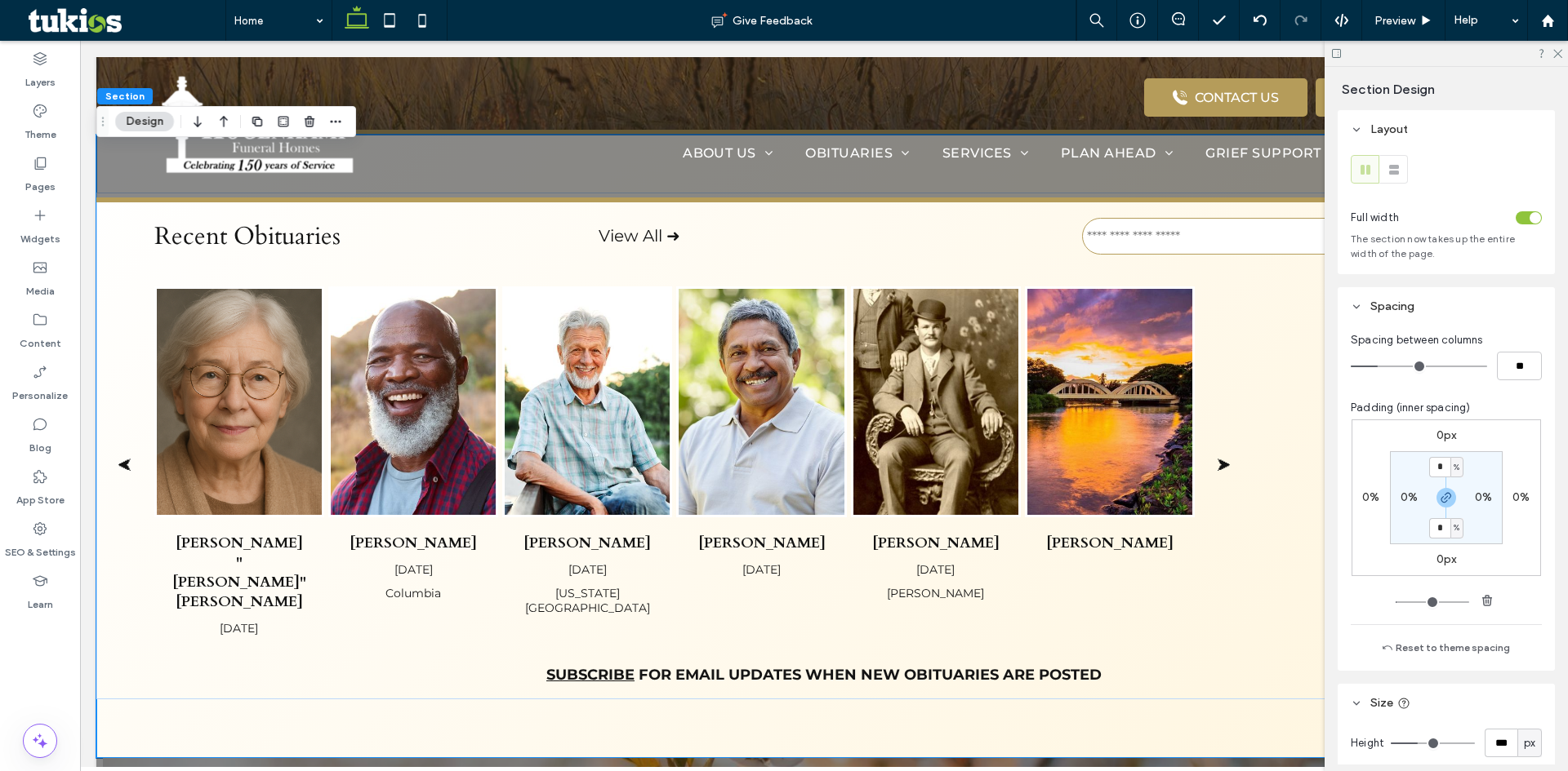
click at [1405, 494] on label "0%" at bounding box center [1409, 497] width 17 height 13
type input "*"
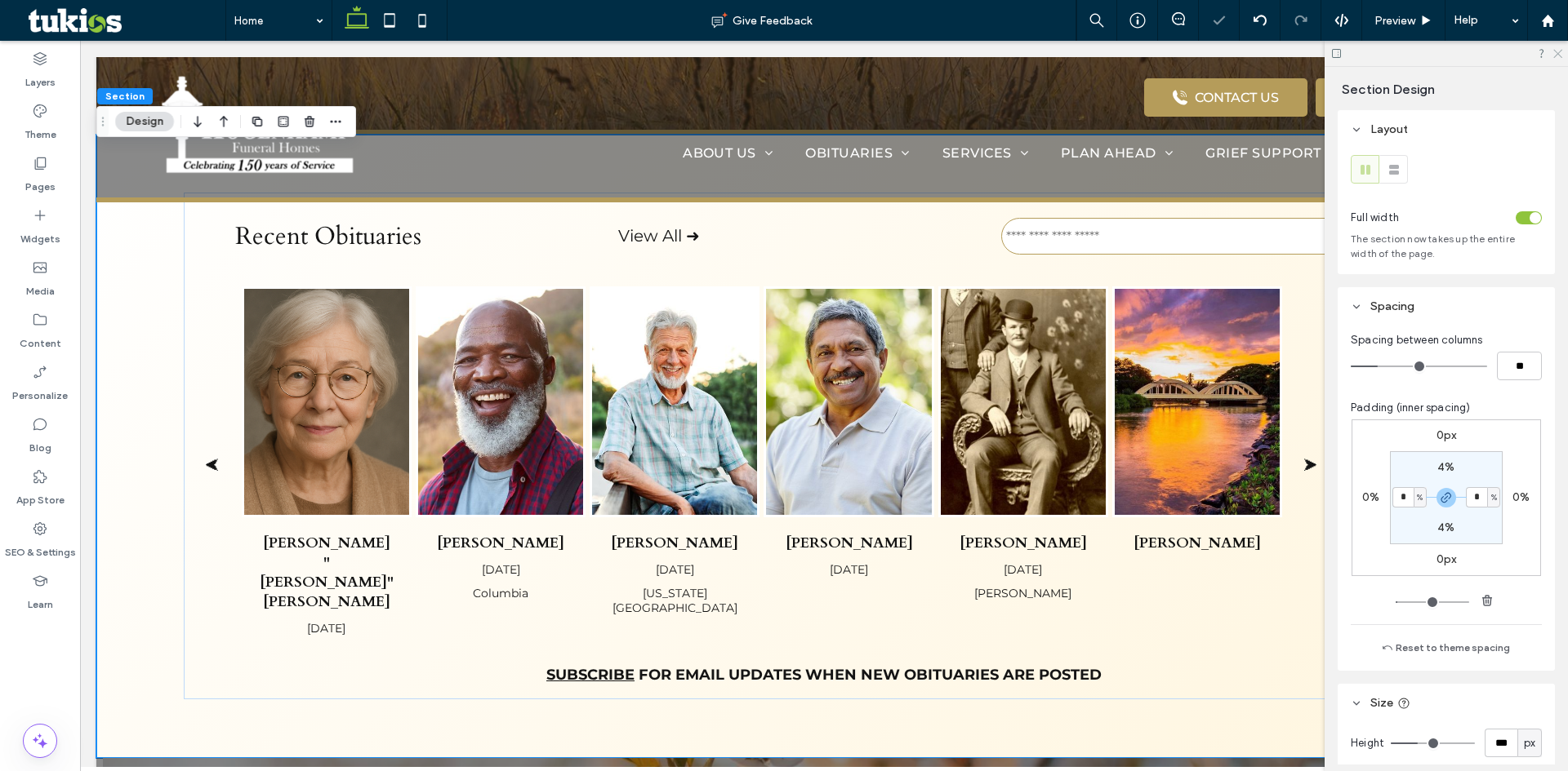
click at [1557, 54] on use at bounding box center [1557, 54] width 9 height 9
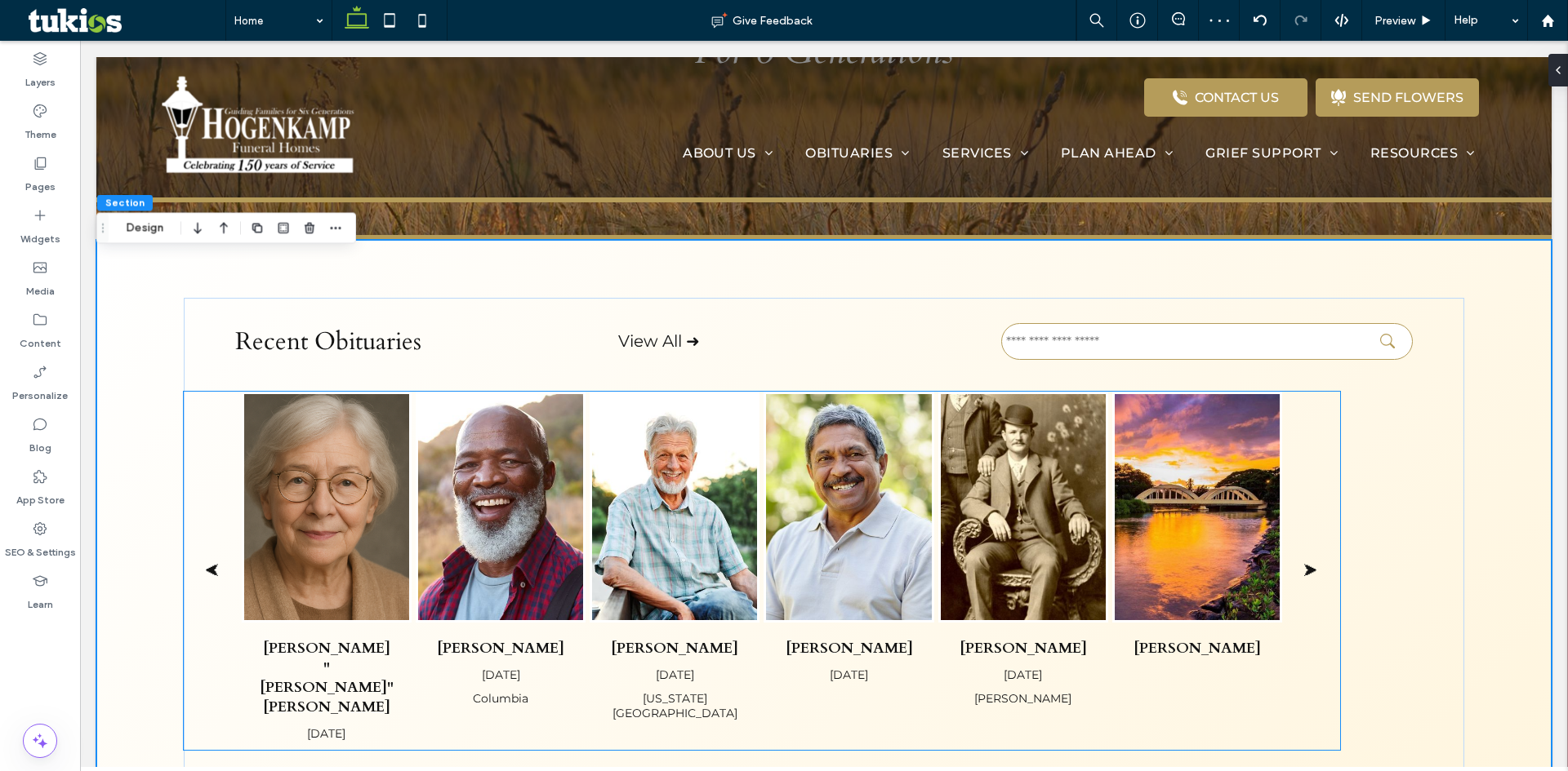
scroll to position [571, 0]
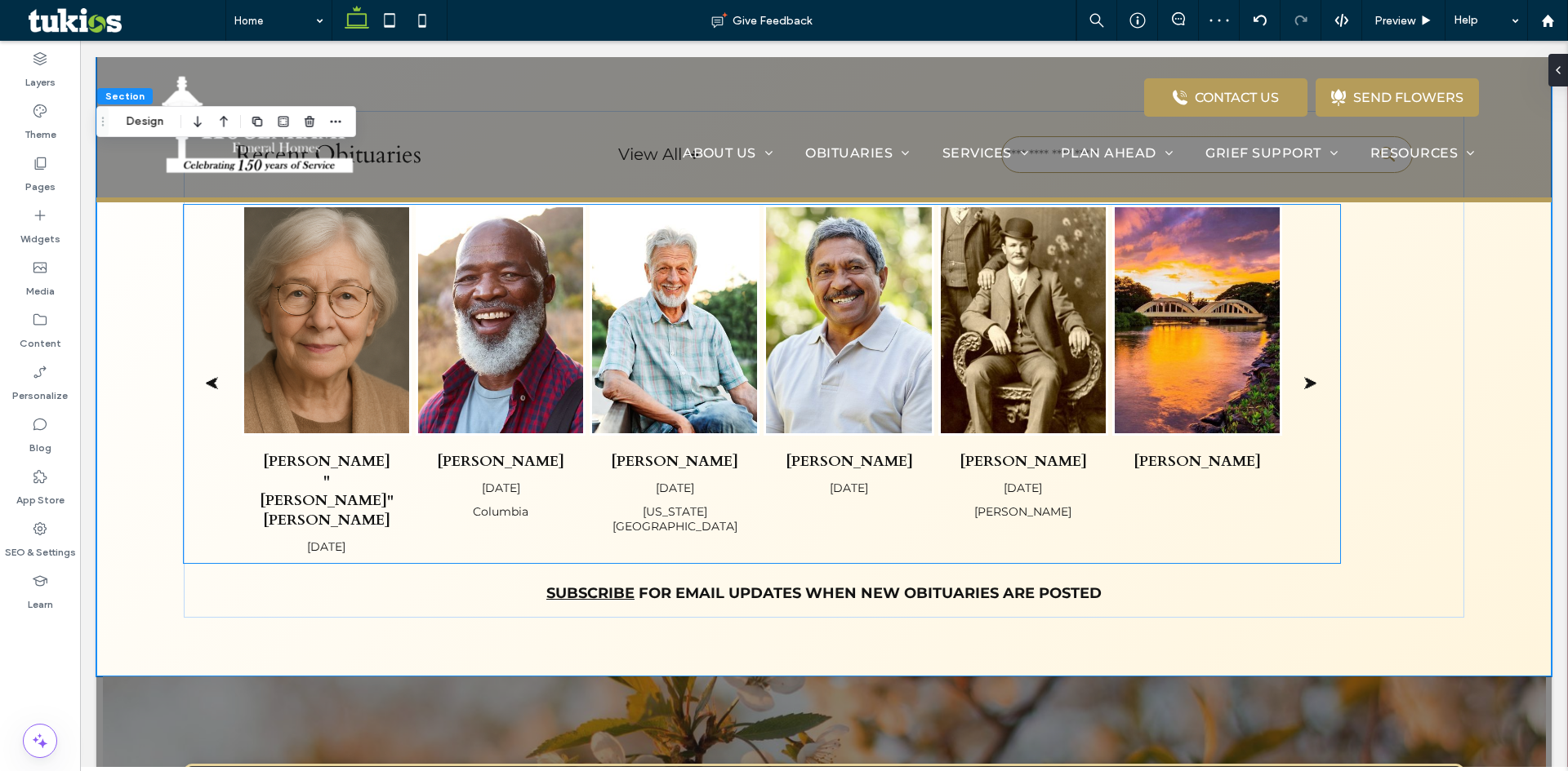
click at [1263, 417] on img "Makenna M Wimsatt's obituary link" at bounding box center [1197, 321] width 164 height 227
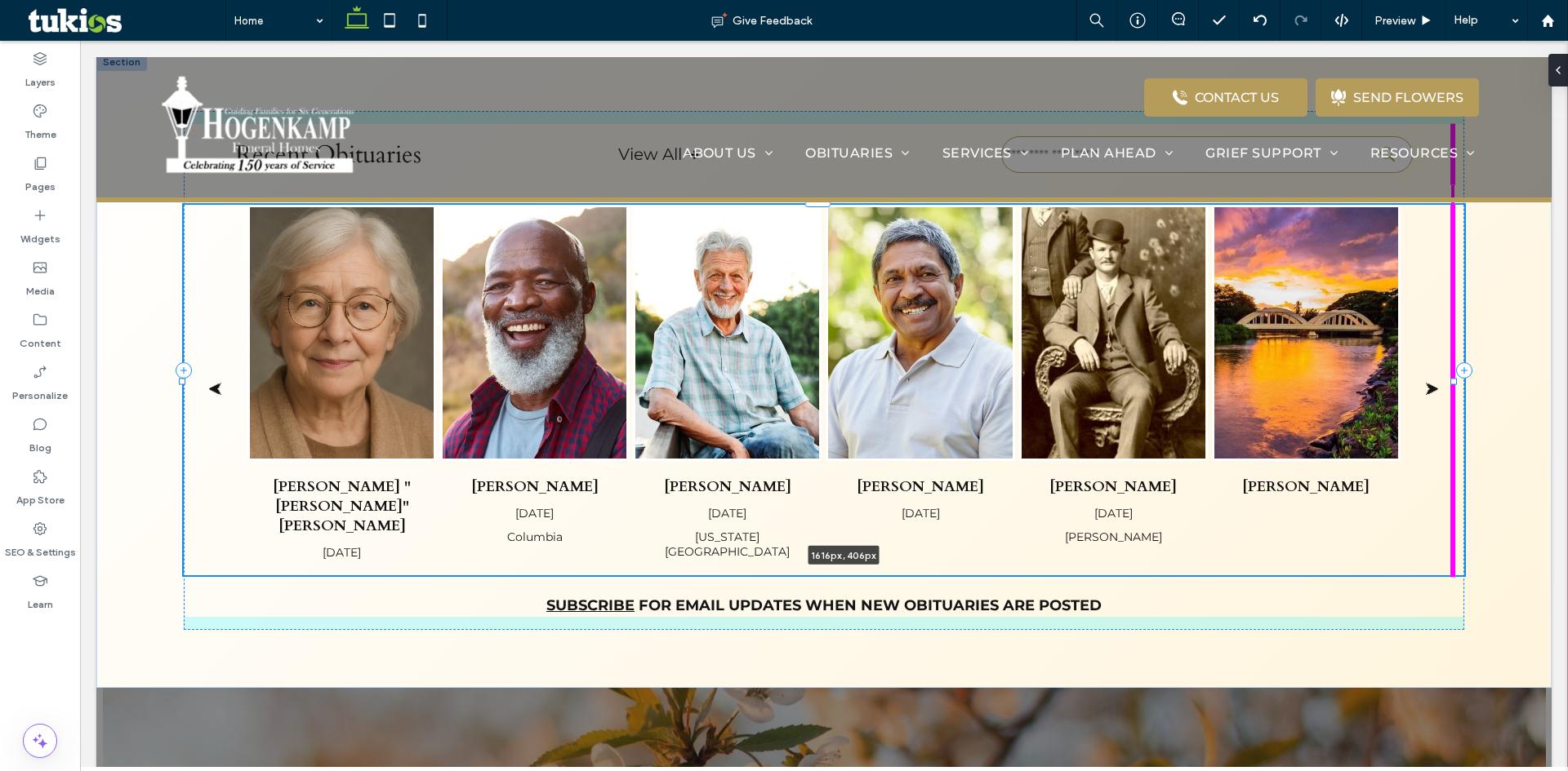
drag, startPoint x: 1338, startPoint y: 369, endPoint x: 1521, endPoint y: 365, distance: 183.0
click at [1521, 365] on div "Recent Obituaries View All ➜ ⮜ Margaret "Maggie" Whitlow May 13, 2025 Raymond M…" at bounding box center [823, 370] width 1455 height 635
type input "****"
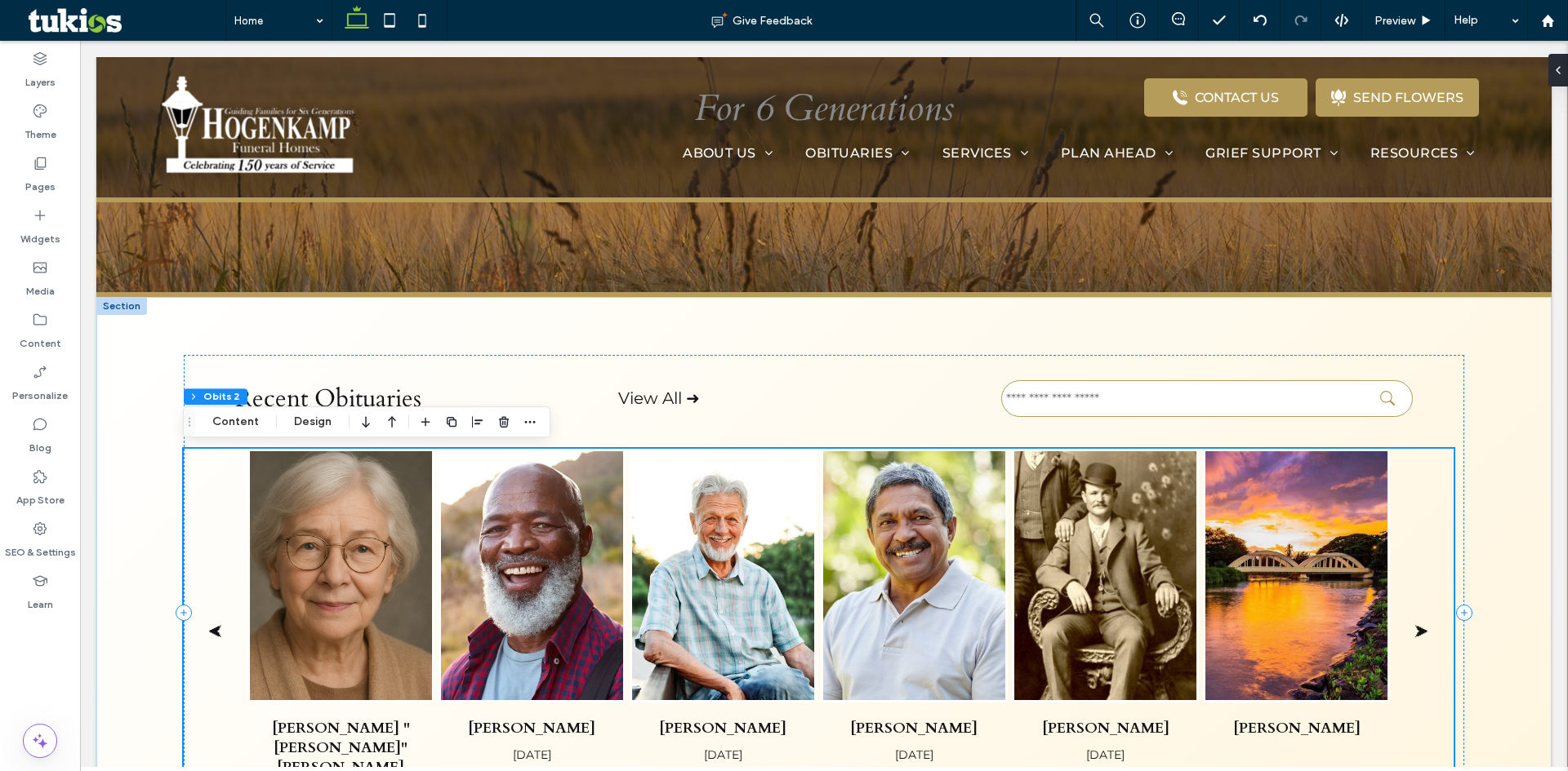
scroll to position [327, 0]
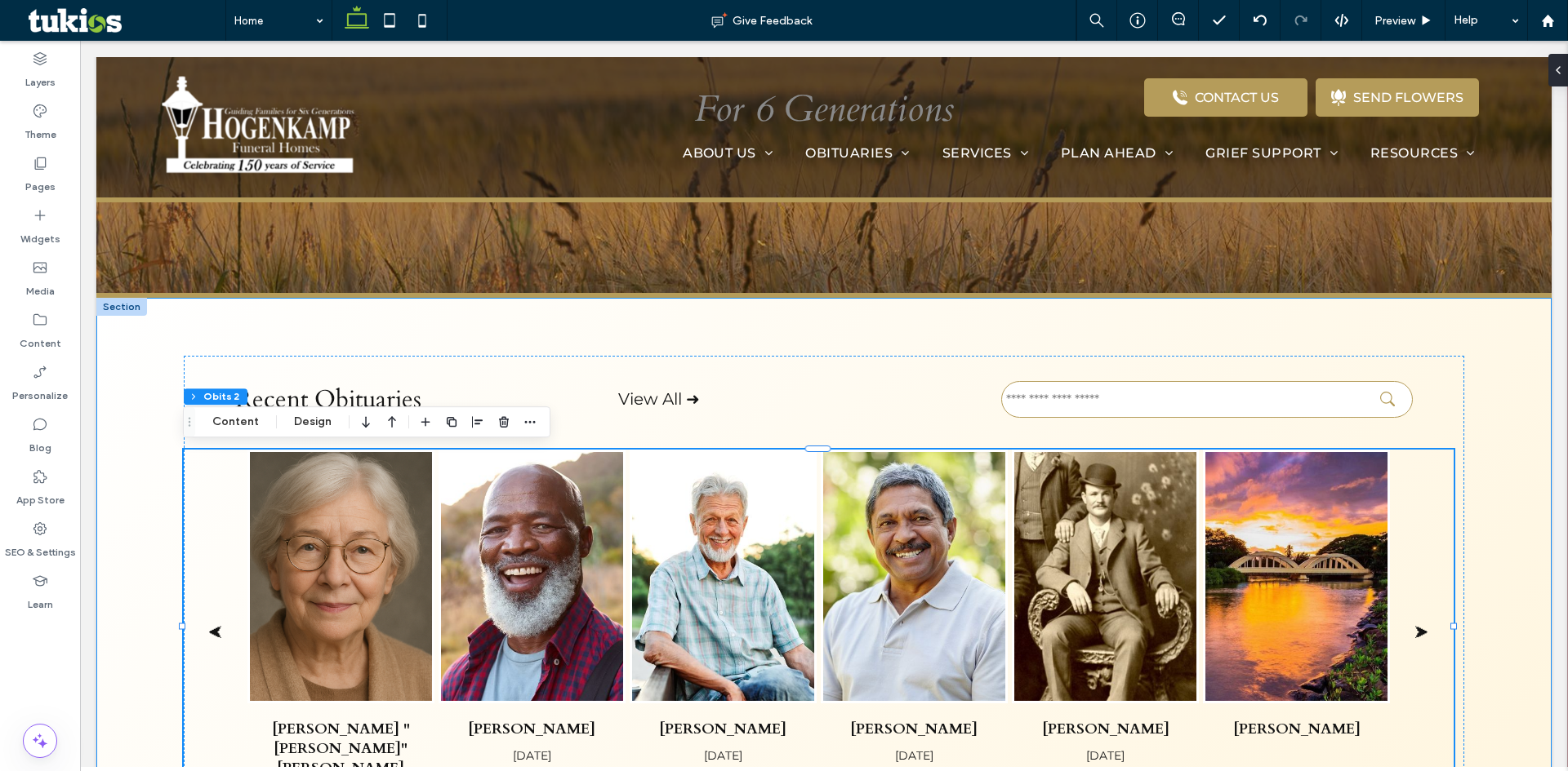
click at [1499, 392] on div "Recent Obituaries View All ➜ ⮜ Margaret "Maggie" Whitlow May 13, 2025 Raymond M…" at bounding box center [823, 614] width 1455 height 634
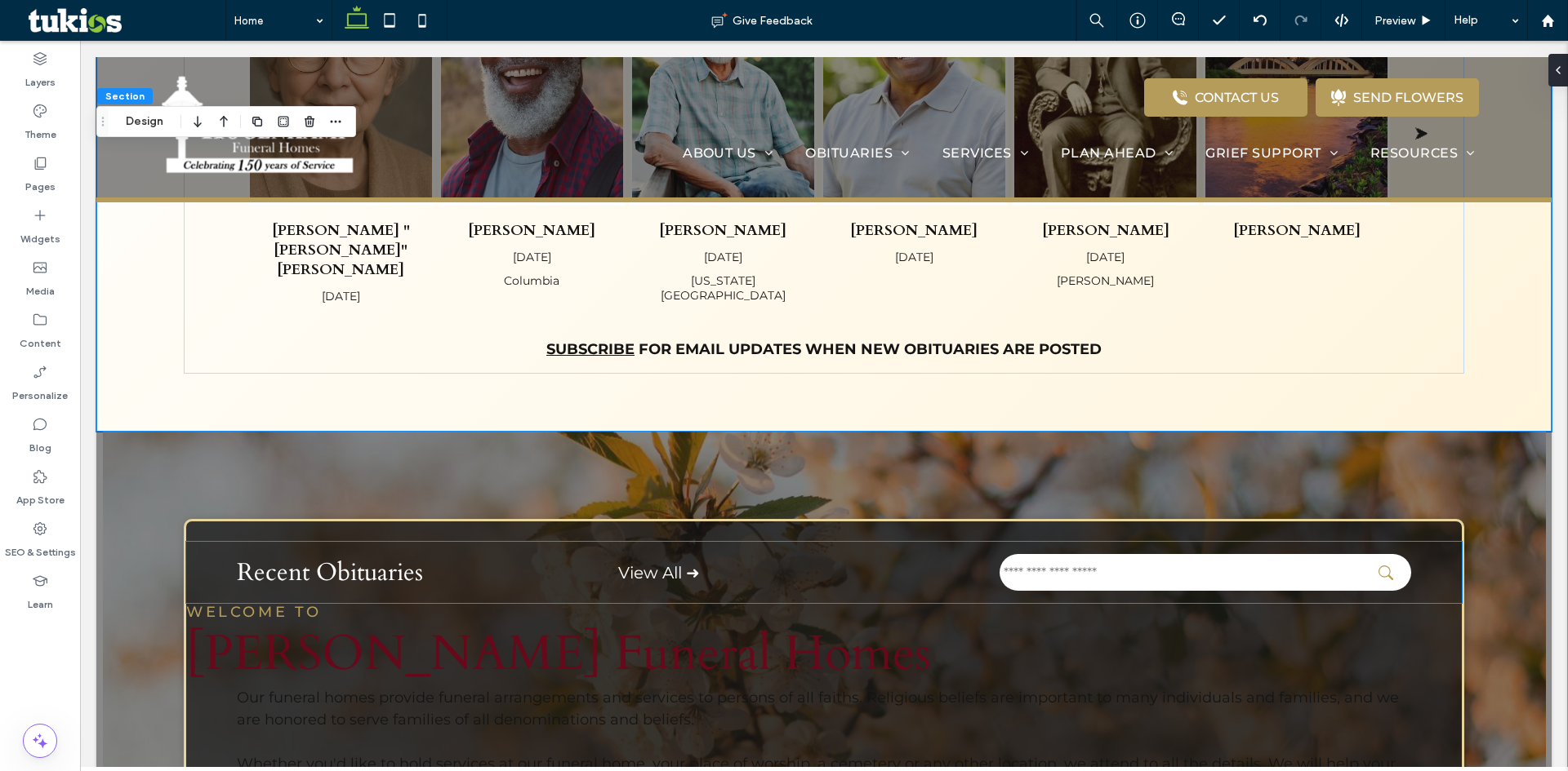
scroll to position [980, 0]
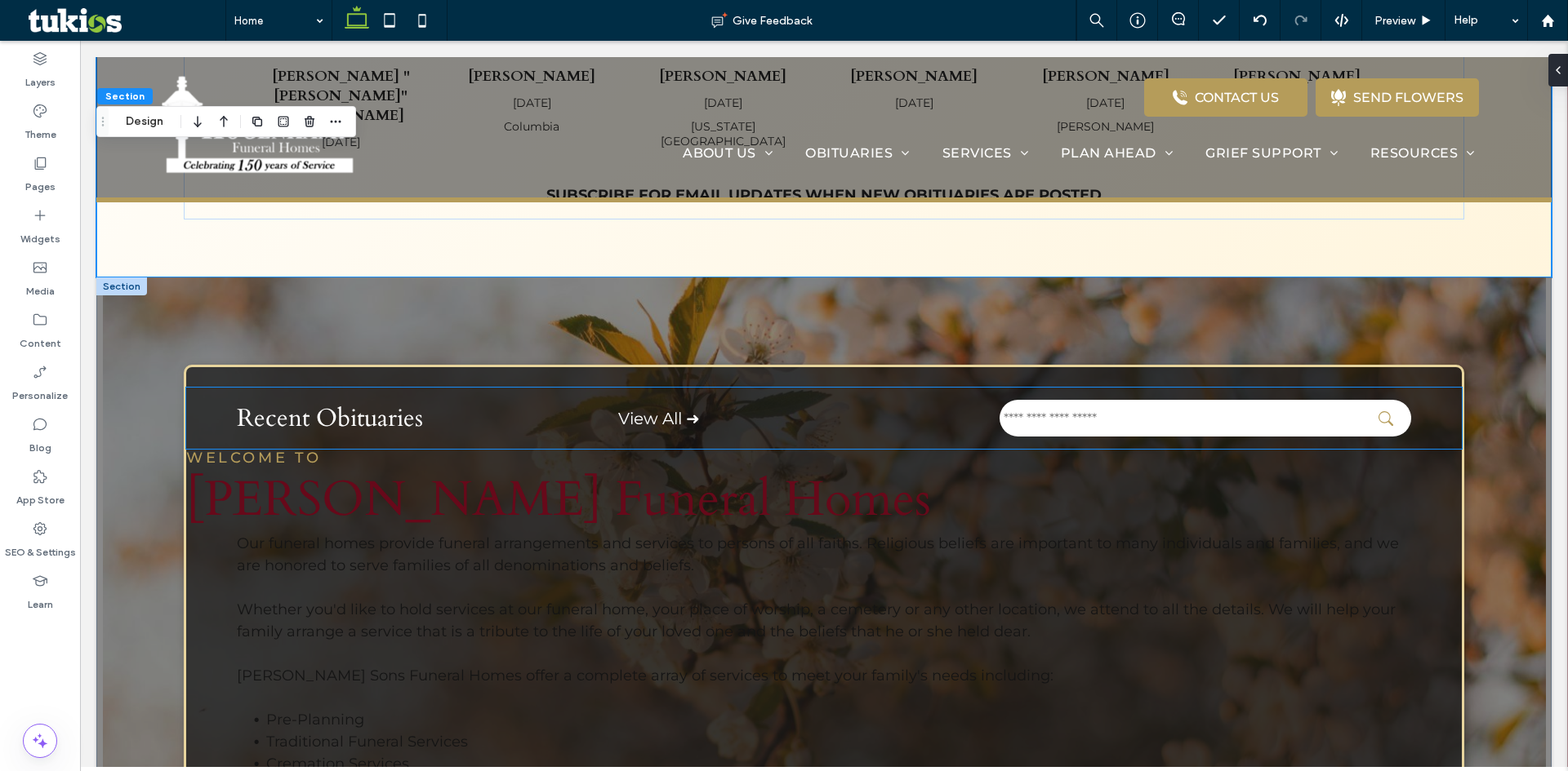
click at [200, 390] on div "Recent Obituaries View All ➜" at bounding box center [824, 418] width 1276 height 62
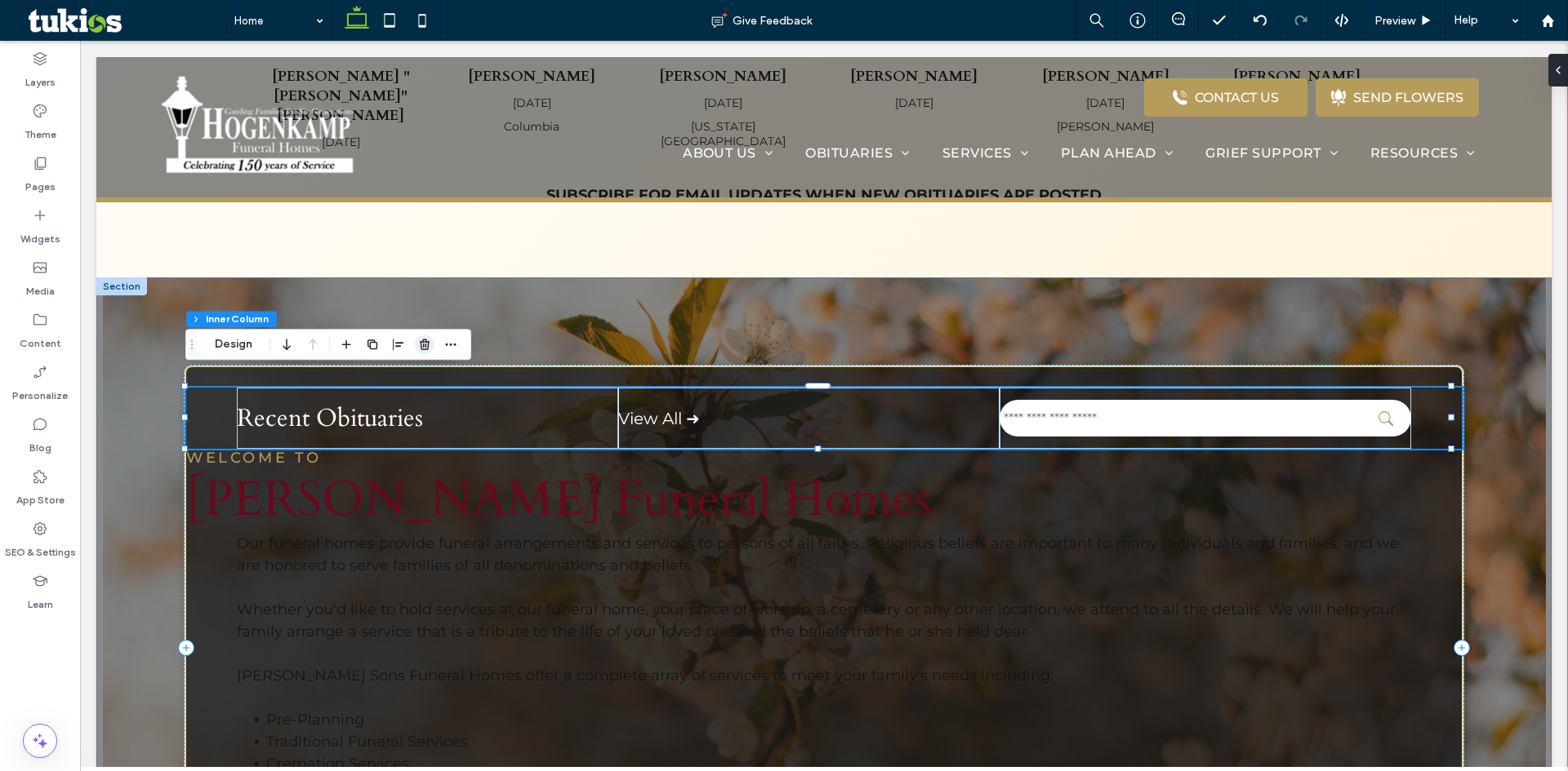
click at [421, 346] on use "button" at bounding box center [424, 344] width 10 height 11
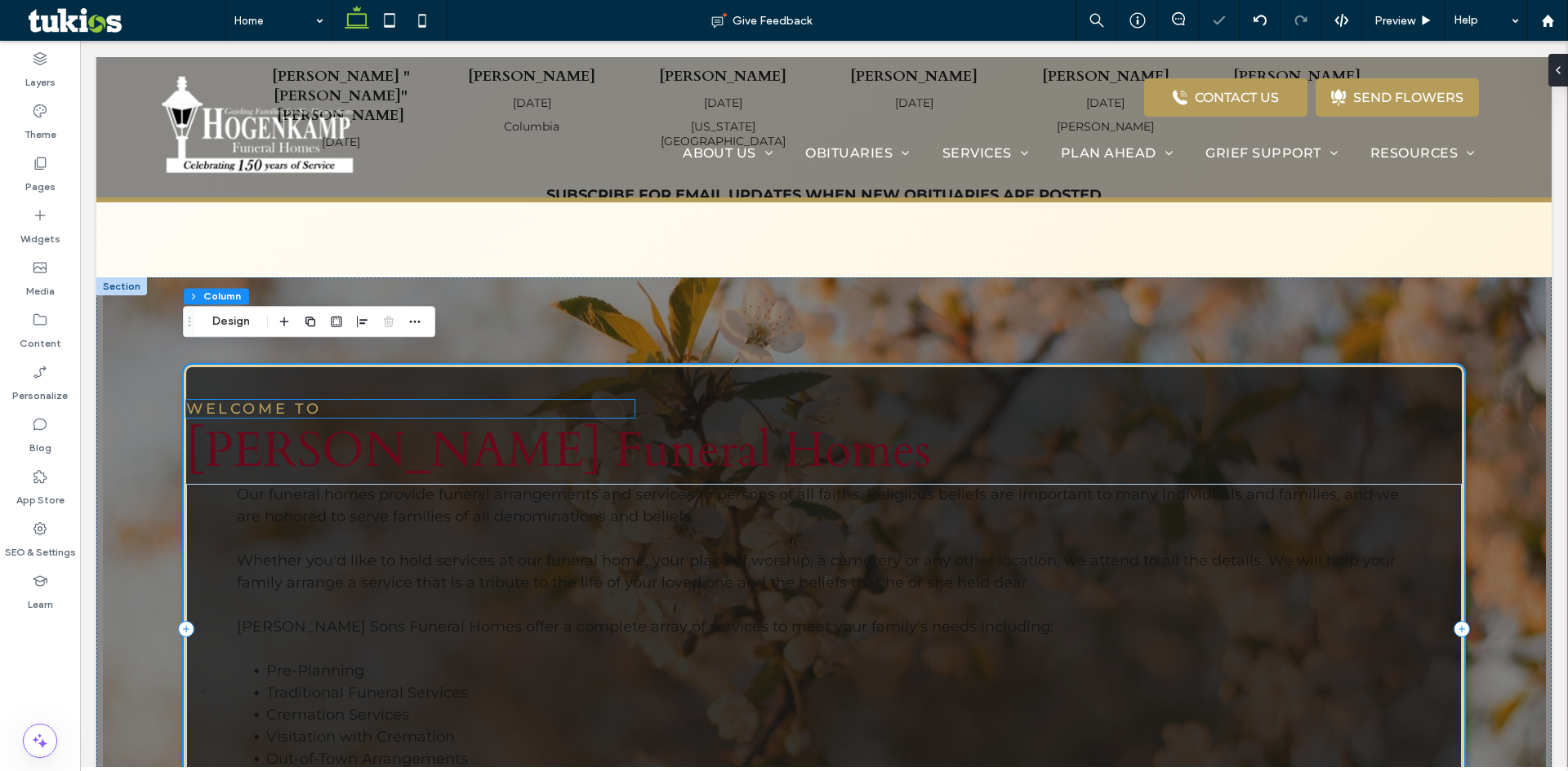
click at [372, 400] on h5 "WELCOME TO" at bounding box center [411, 409] width 448 height 18
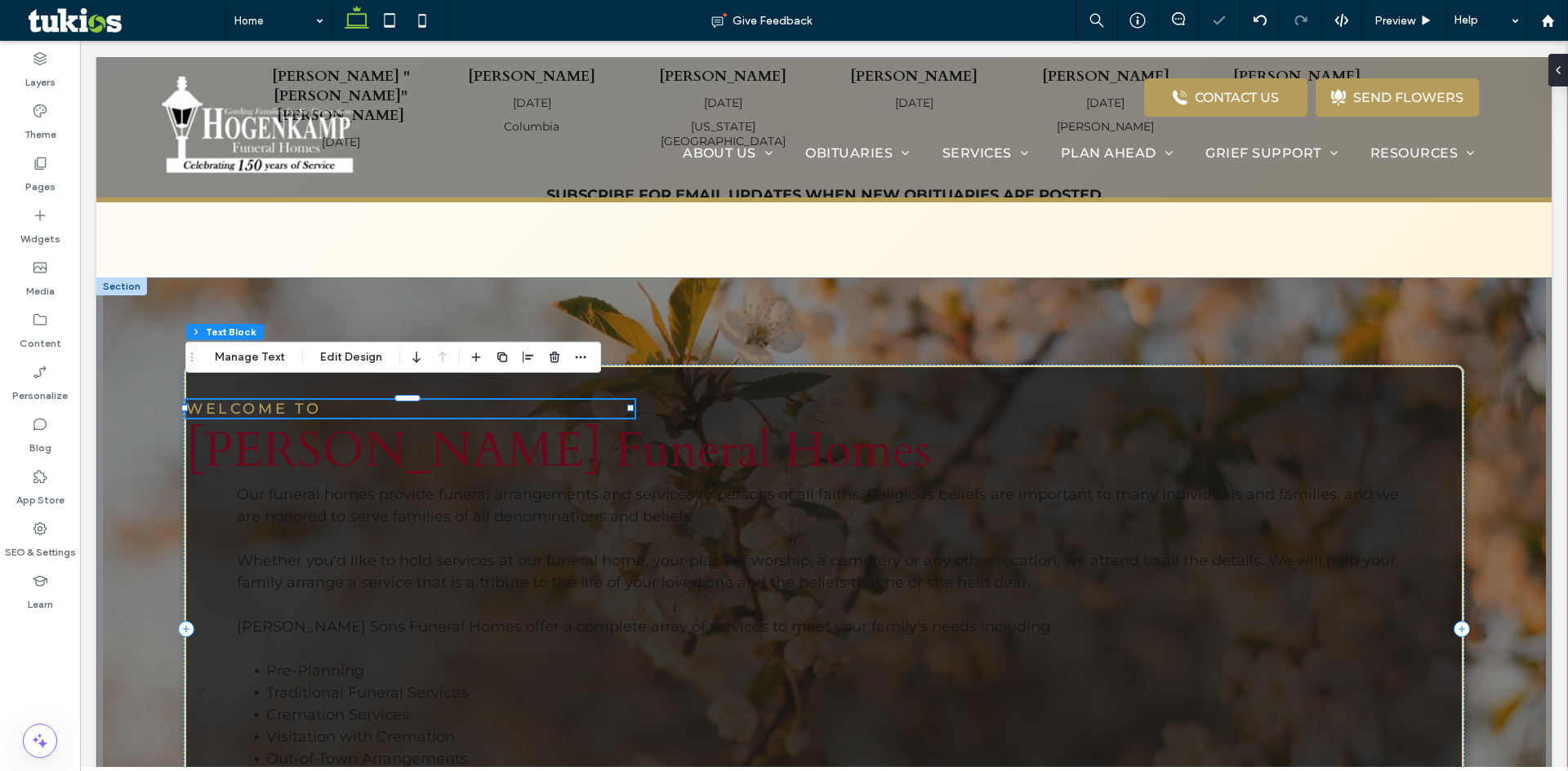
click at [372, 400] on h5 "WELCOME TO" at bounding box center [411, 409] width 448 height 18
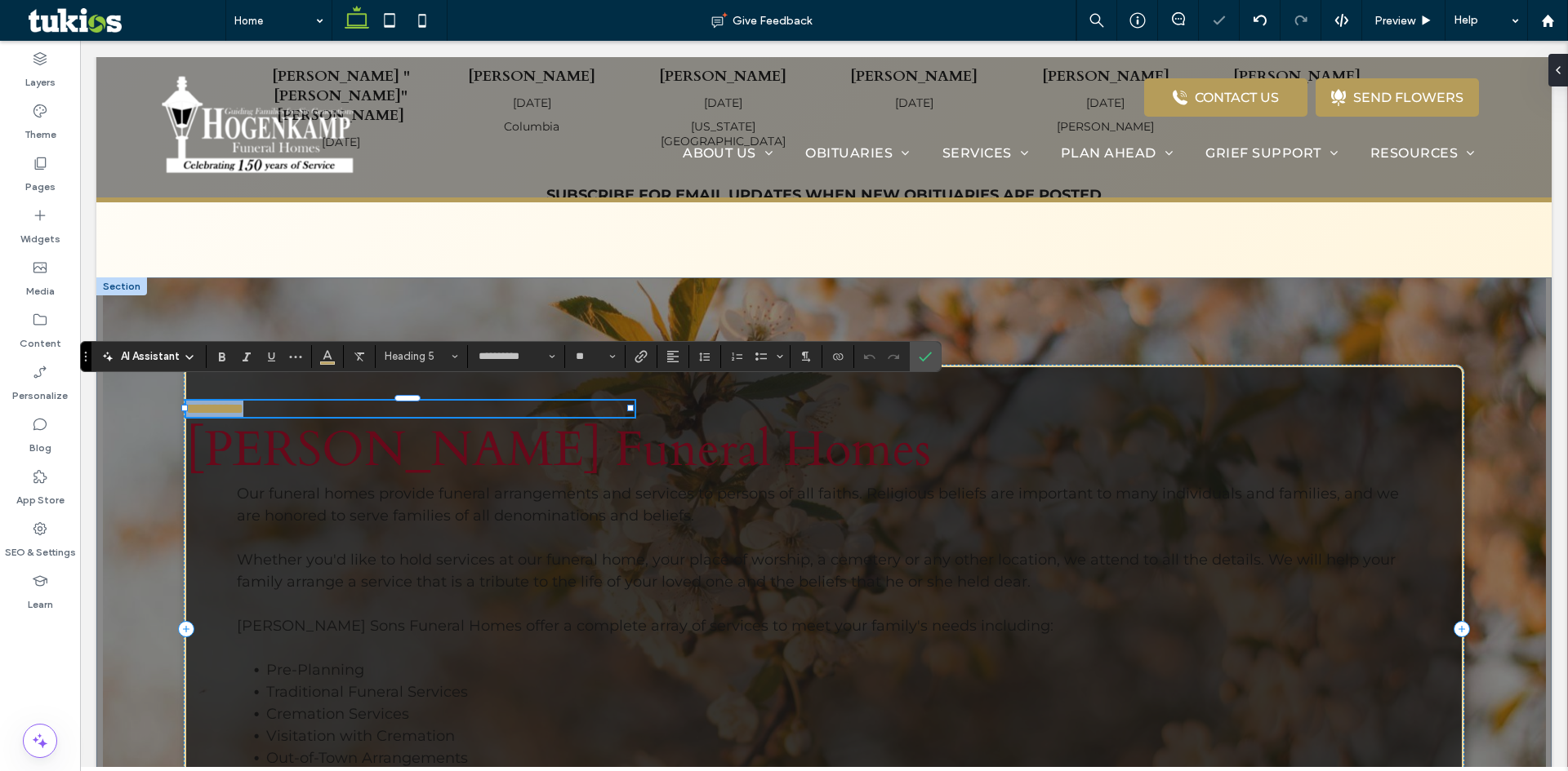
click at [372, 401] on h5 "**********" at bounding box center [411, 409] width 448 height 16
click at [333, 356] on icon "Color" at bounding box center [328, 355] width 13 height 13
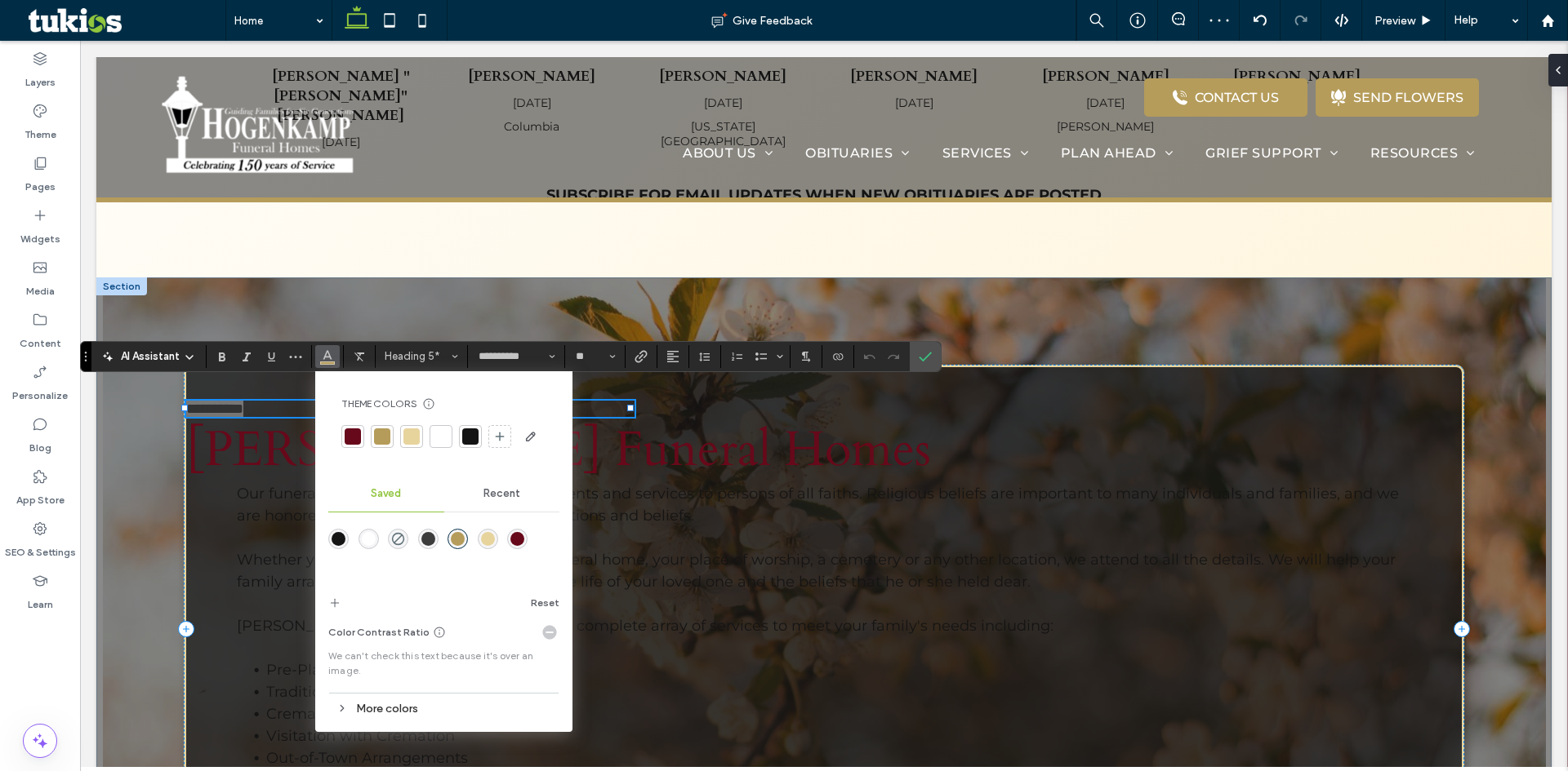
click at [443, 442] on div at bounding box center [441, 436] width 16 height 16
drag, startPoint x: 929, startPoint y: 355, endPoint x: 781, endPoint y: 316, distance: 153.1
click at [929, 355] on use "Confirm" at bounding box center [926, 357] width 13 height 10
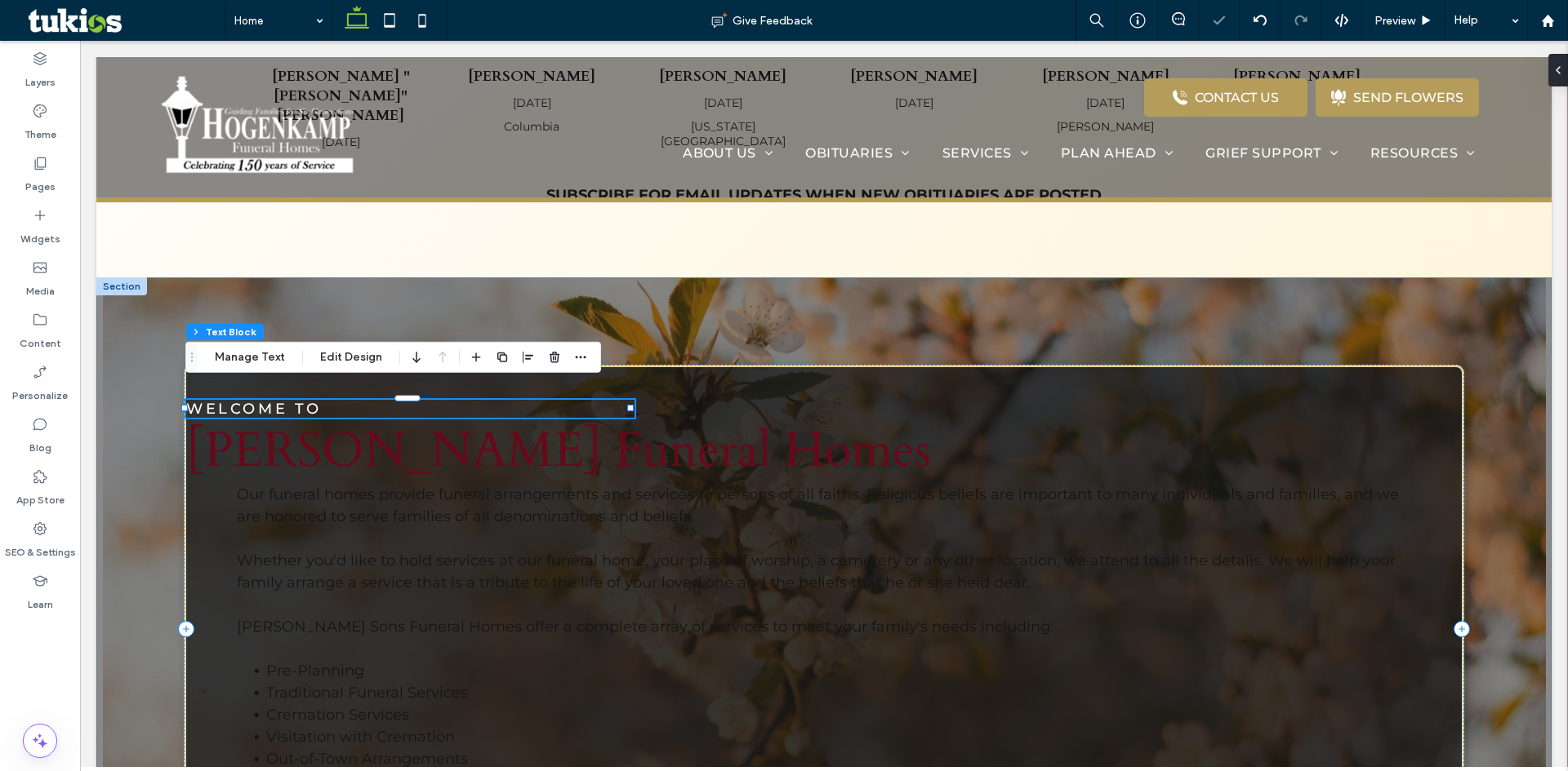
click at [548, 400] on h5 "WELCOME TO" at bounding box center [411, 409] width 448 height 18
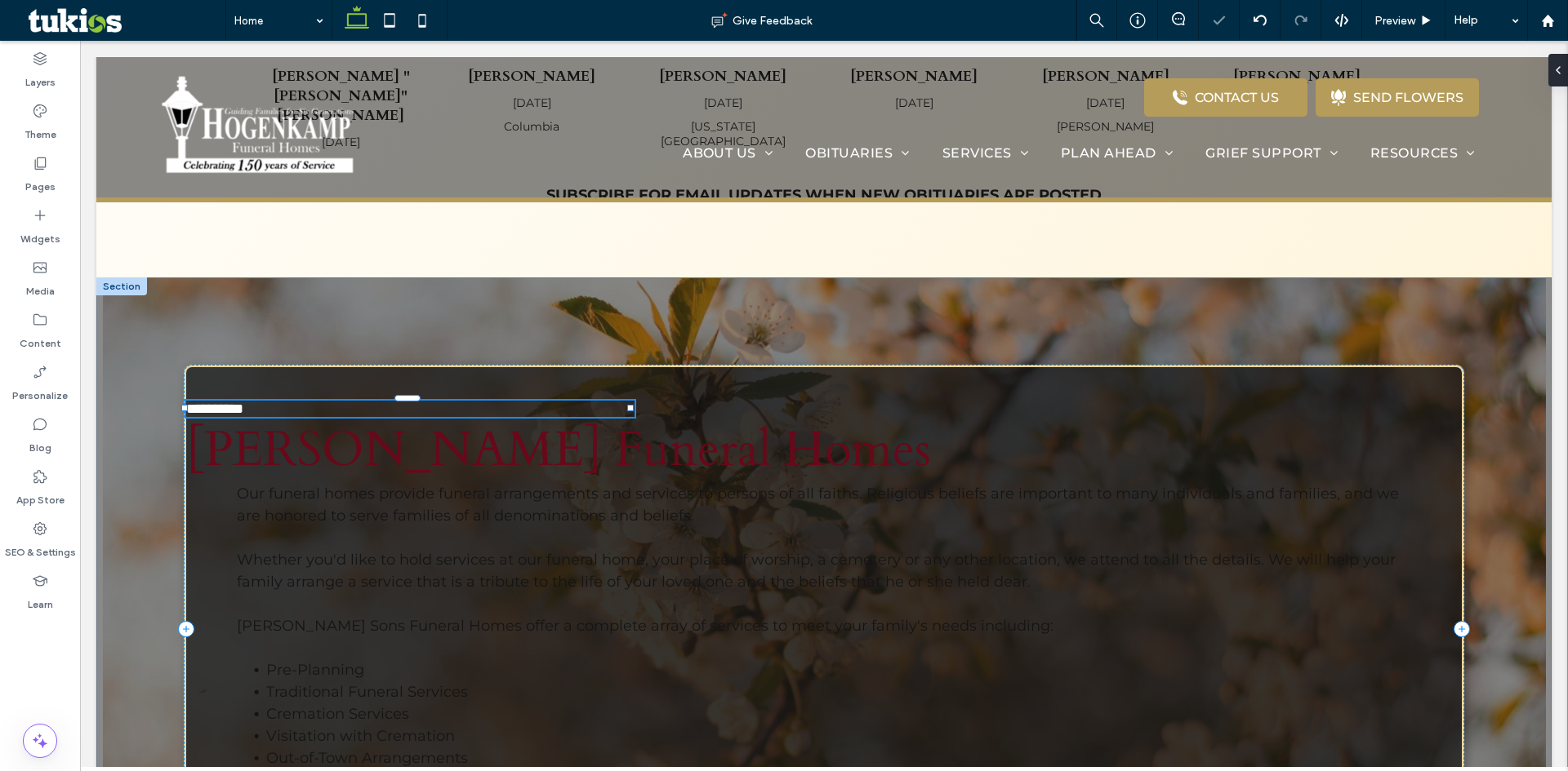
type input "**********"
type input "**"
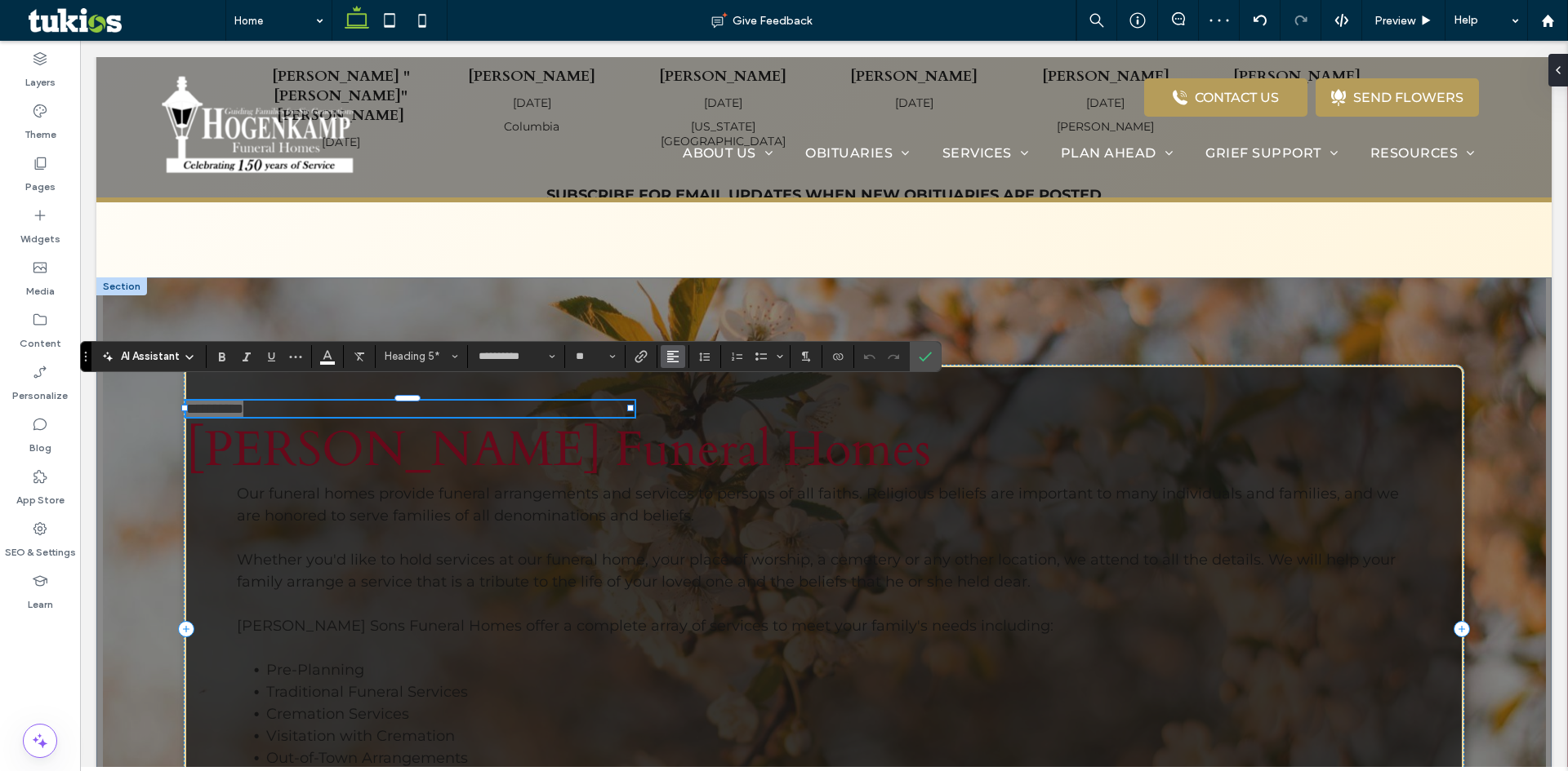
click at [677, 358] on icon "Alignment" at bounding box center [673, 357] width 13 height 13
drag, startPoint x: 690, startPoint y: 410, endPoint x: 577, endPoint y: 361, distance: 123.2
click at [690, 410] on icon "ui.textEditor.alignment.center" at bounding box center [685, 407] width 13 height 13
click at [324, 361] on span "Color" at bounding box center [328, 355] width 13 height 21
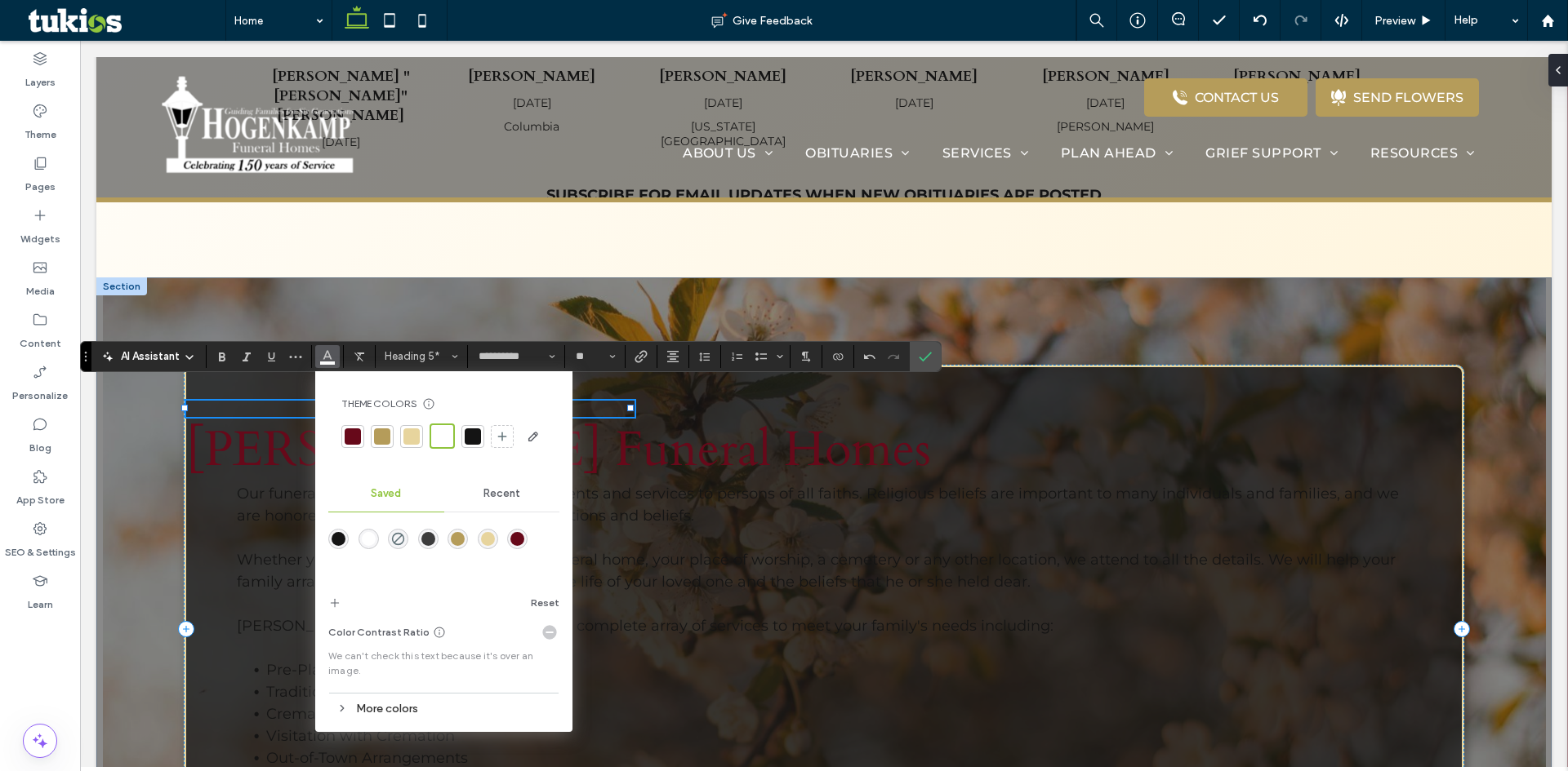
click at [412, 438] on div at bounding box center [411, 436] width 16 height 16
drag, startPoint x: 923, startPoint y: 358, endPoint x: 840, endPoint y: 316, distance: 93.0
click at [923, 358] on icon "Confirm" at bounding box center [925, 357] width 13 height 13
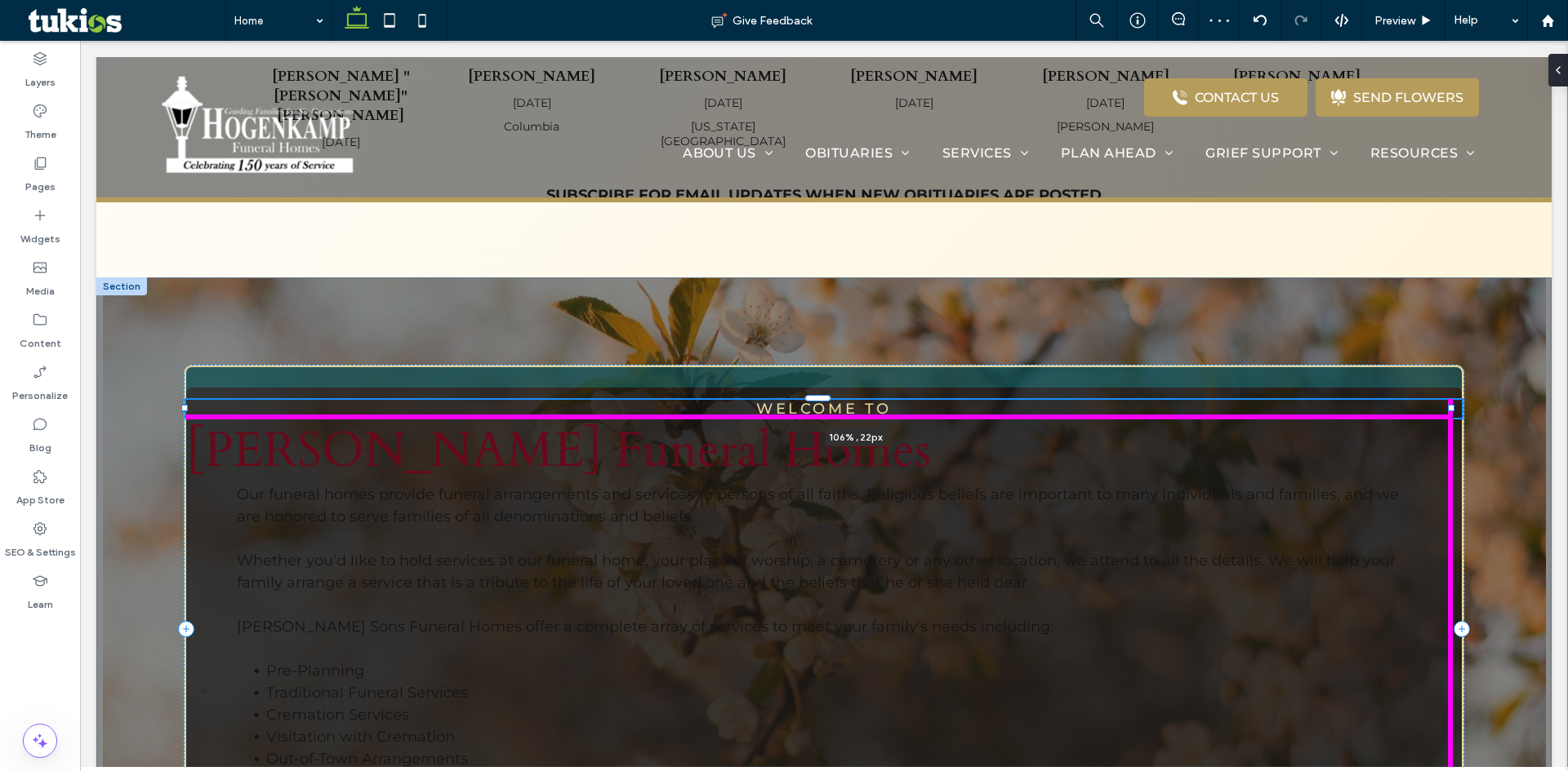
drag, startPoint x: 630, startPoint y: 394, endPoint x: 1536, endPoint y: 415, distance: 906.2
click at [1536, 415] on div "WELCOME TO 106% , 22px Hogenkamp Funeral Homes Our funeral homes provide funera…" at bounding box center [823, 629] width 1455 height 703
type input "***"
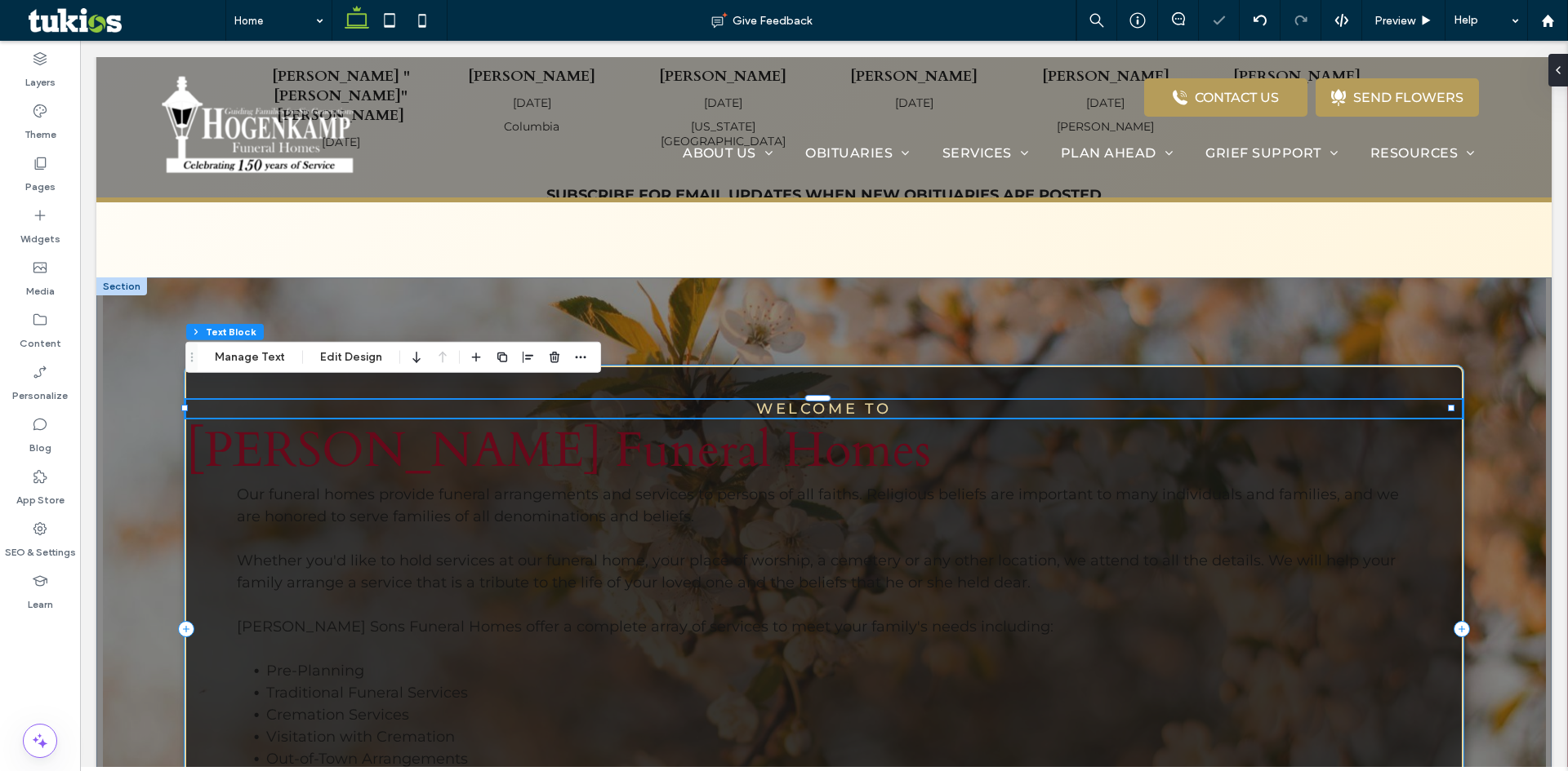
click at [1374, 375] on div "WELCOME TO 107% , 22px Hogenkamp Funeral Homes Our funeral homes provide funera…" at bounding box center [823, 628] width 1280 height 528
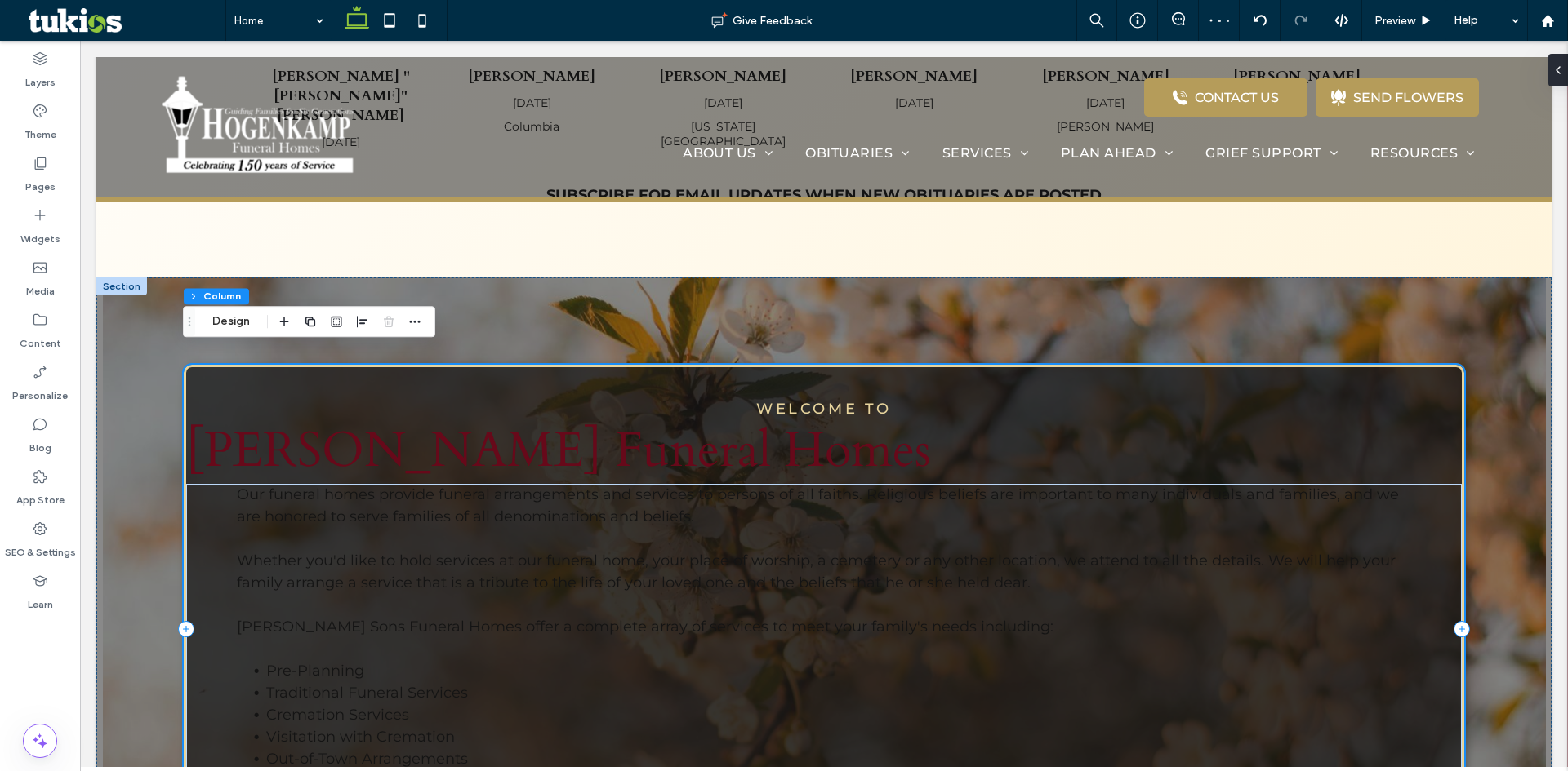
click at [213, 364] on div "WELCOME TO Hogenkamp Funeral Homes Our funeral homes provide funeral arrangemen…" at bounding box center [823, 628] width 1280 height 528
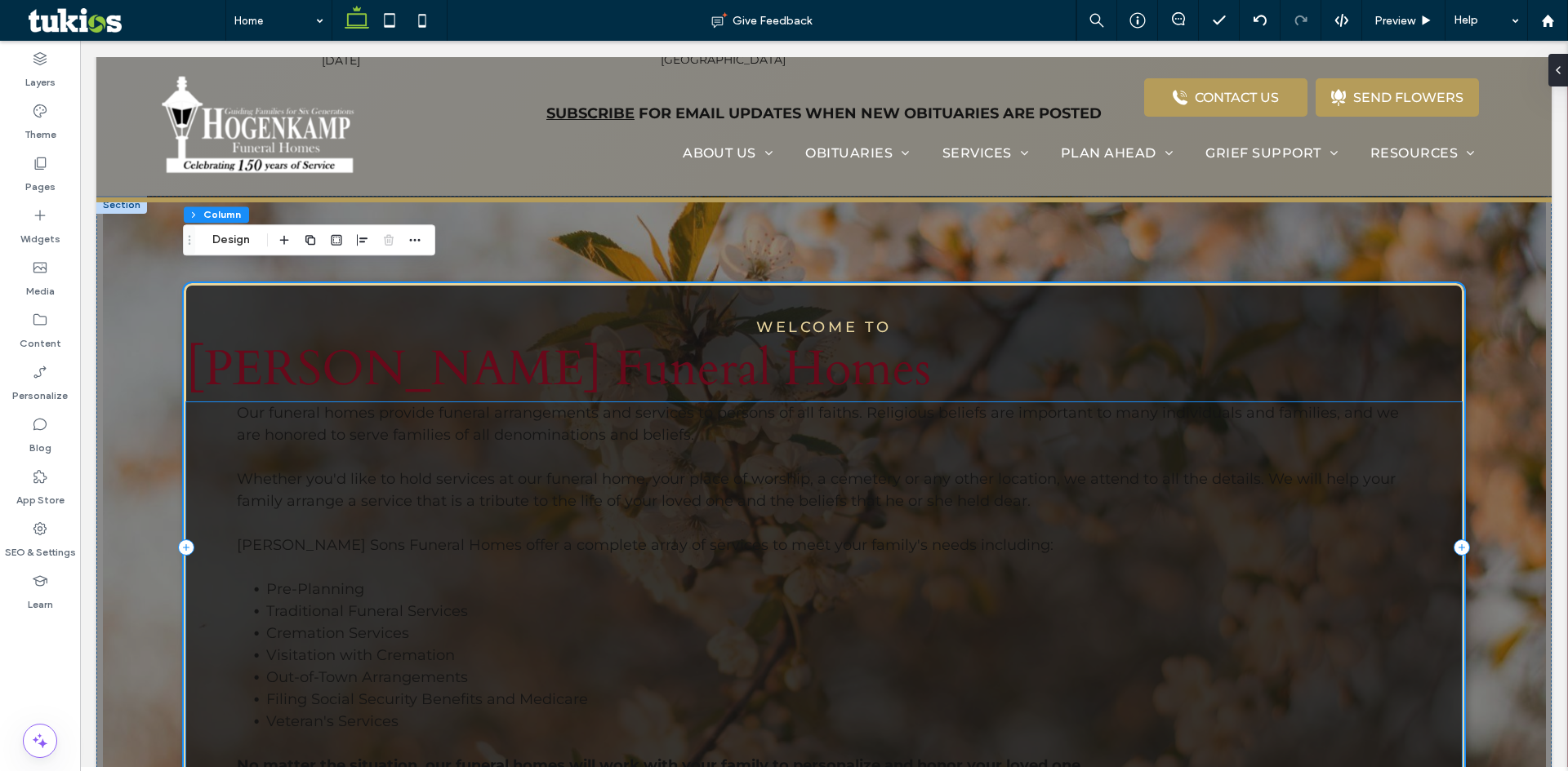
click at [196, 467] on div "Our funeral homes provide funeral arrangements and services to persons of all f…" at bounding box center [824, 589] width 1276 height 375
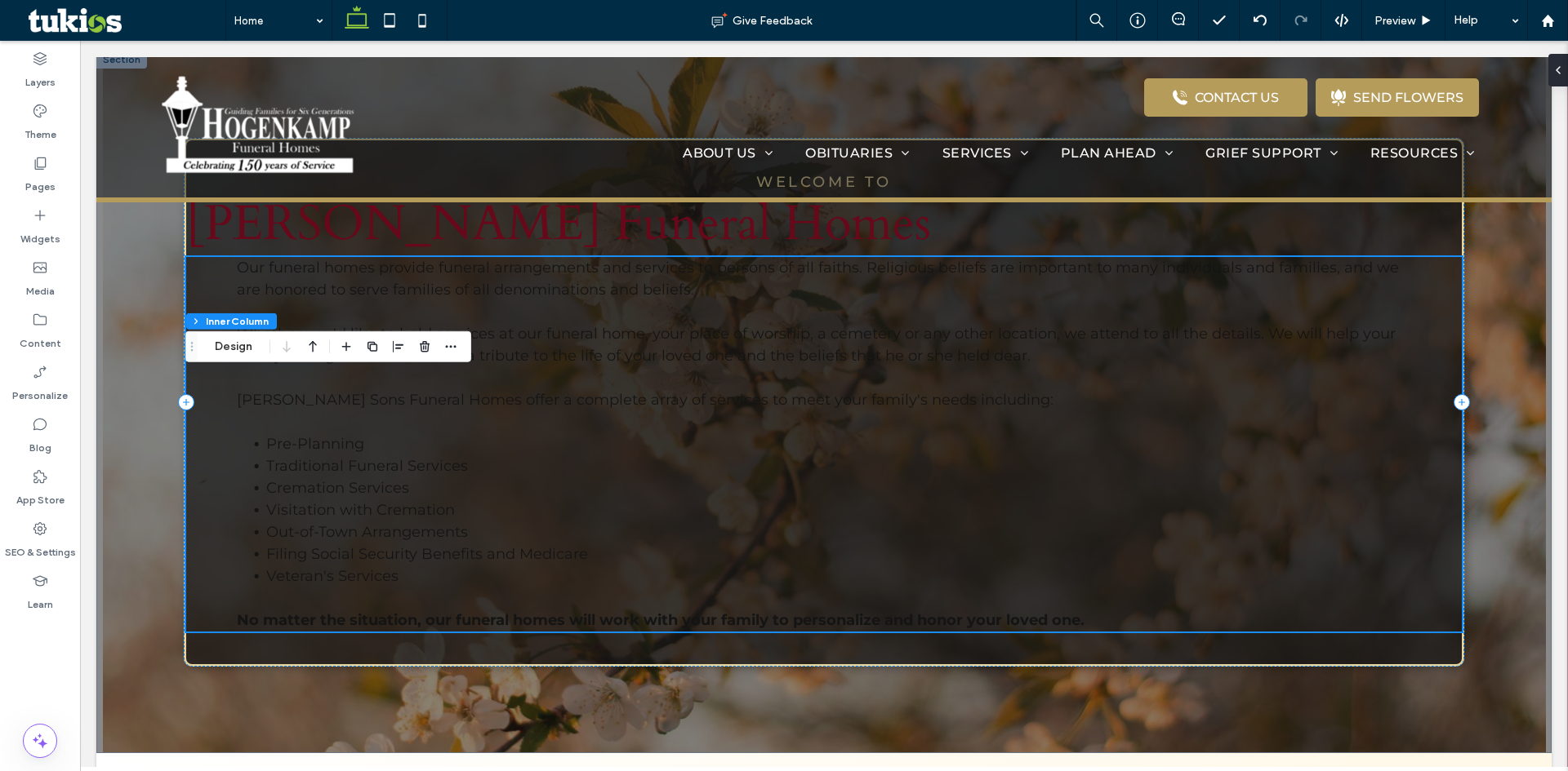
scroll to position [1224, 0]
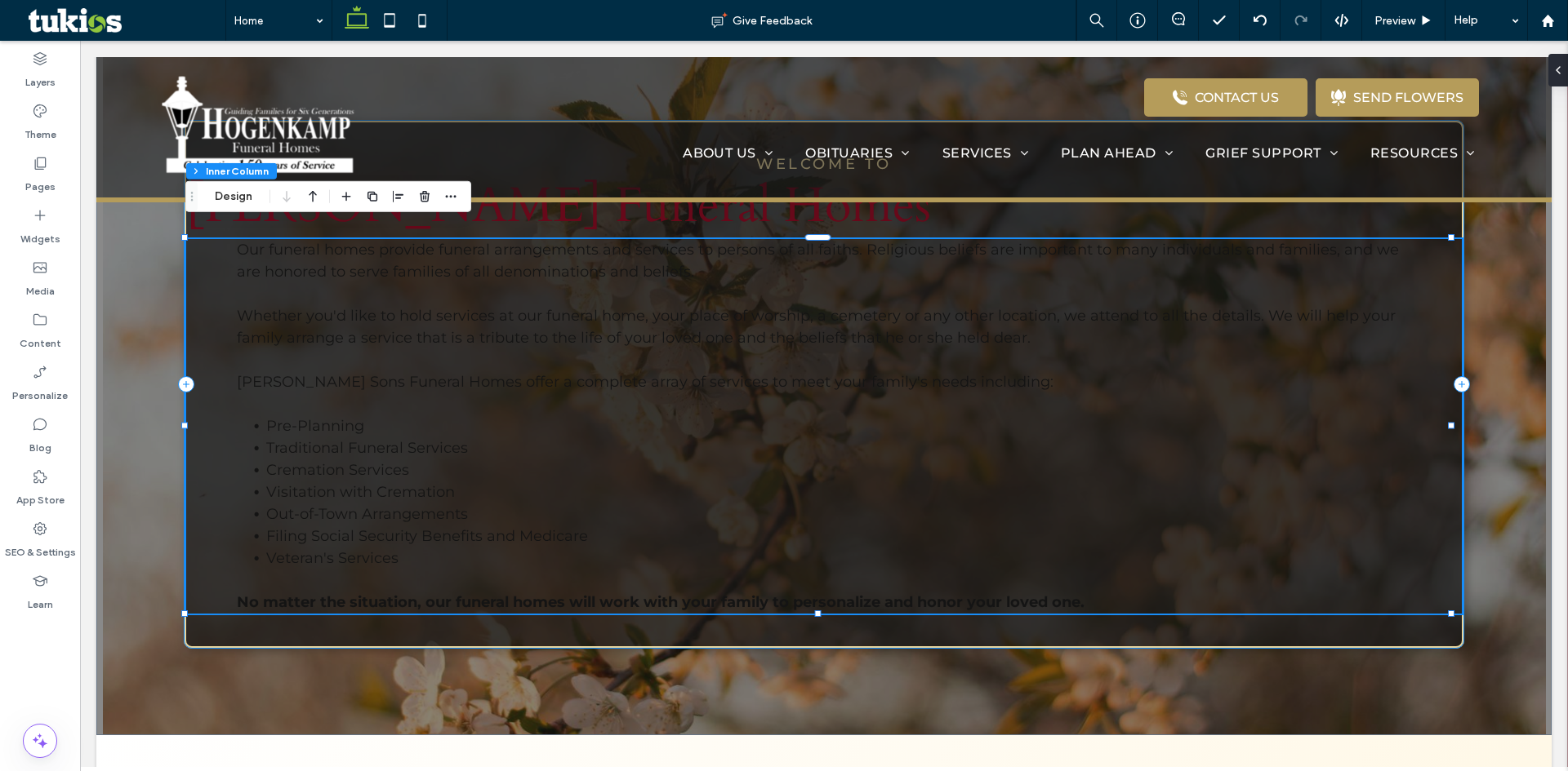
click at [206, 620] on div "WELCOME TO Hogenkamp Funeral Homes Our funeral homes provide funeral arrangemen…" at bounding box center [823, 384] width 1280 height 528
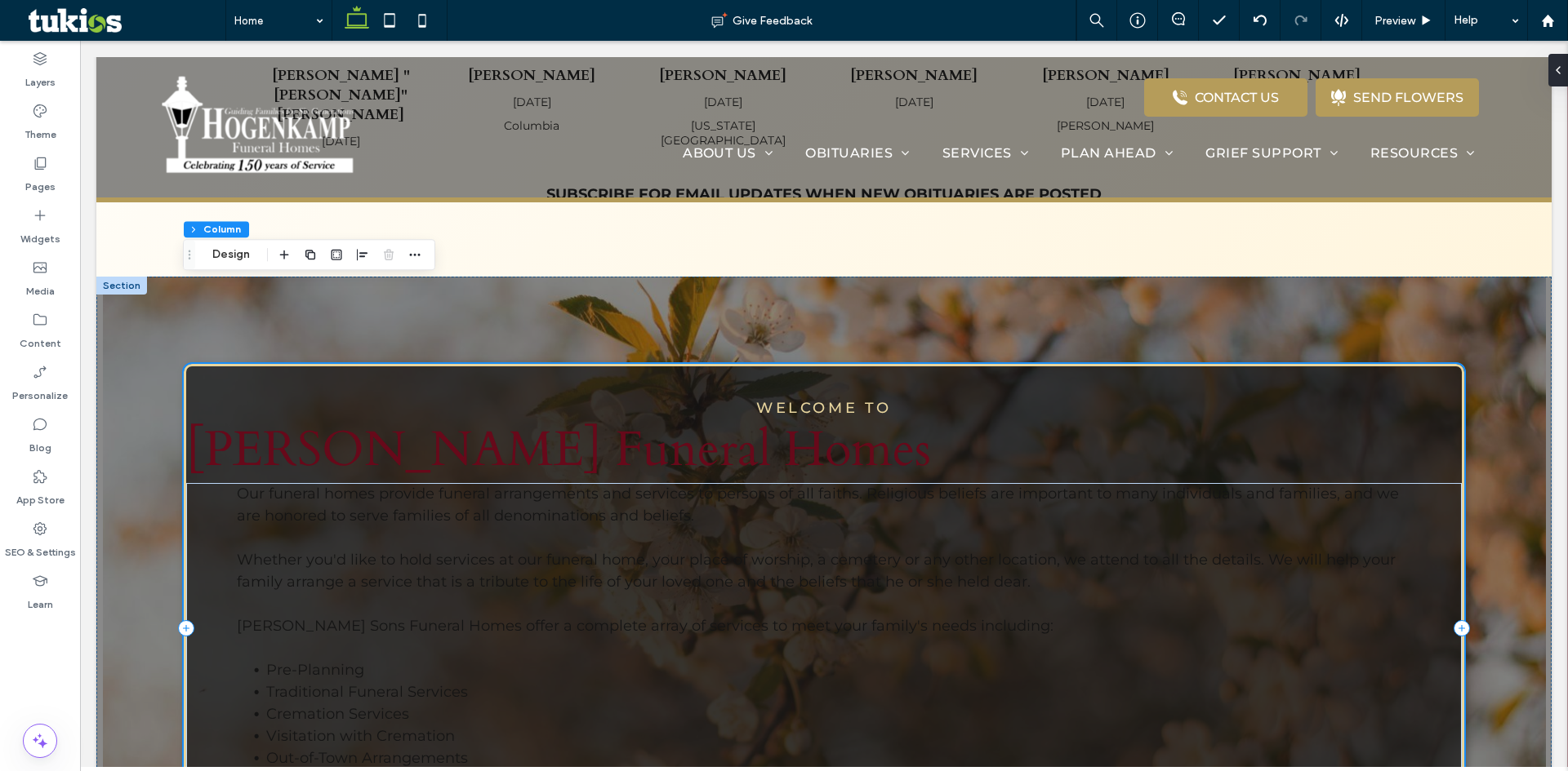
scroll to position [980, 0]
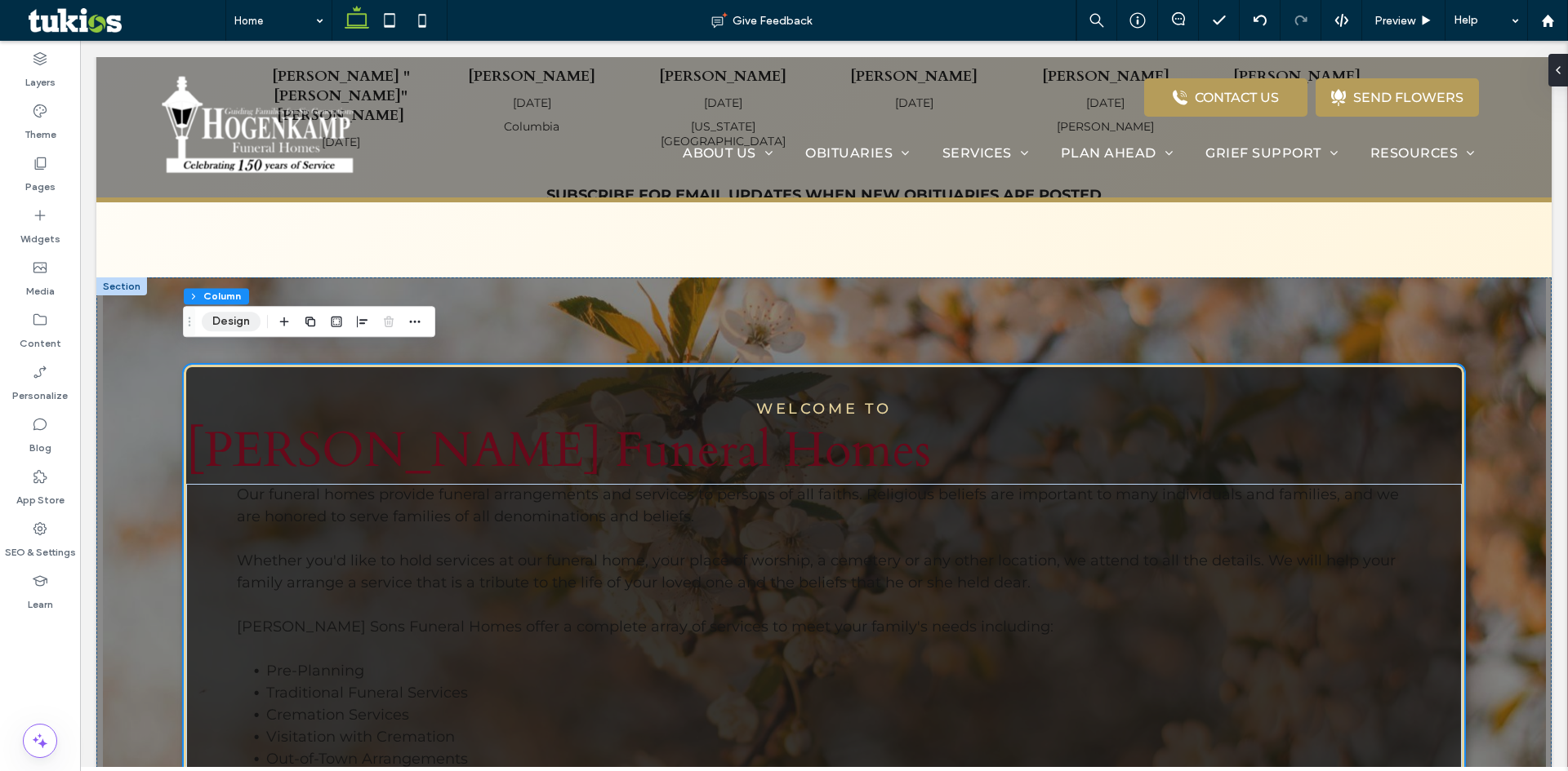
click at [235, 316] on button "Design" at bounding box center [231, 321] width 59 height 19
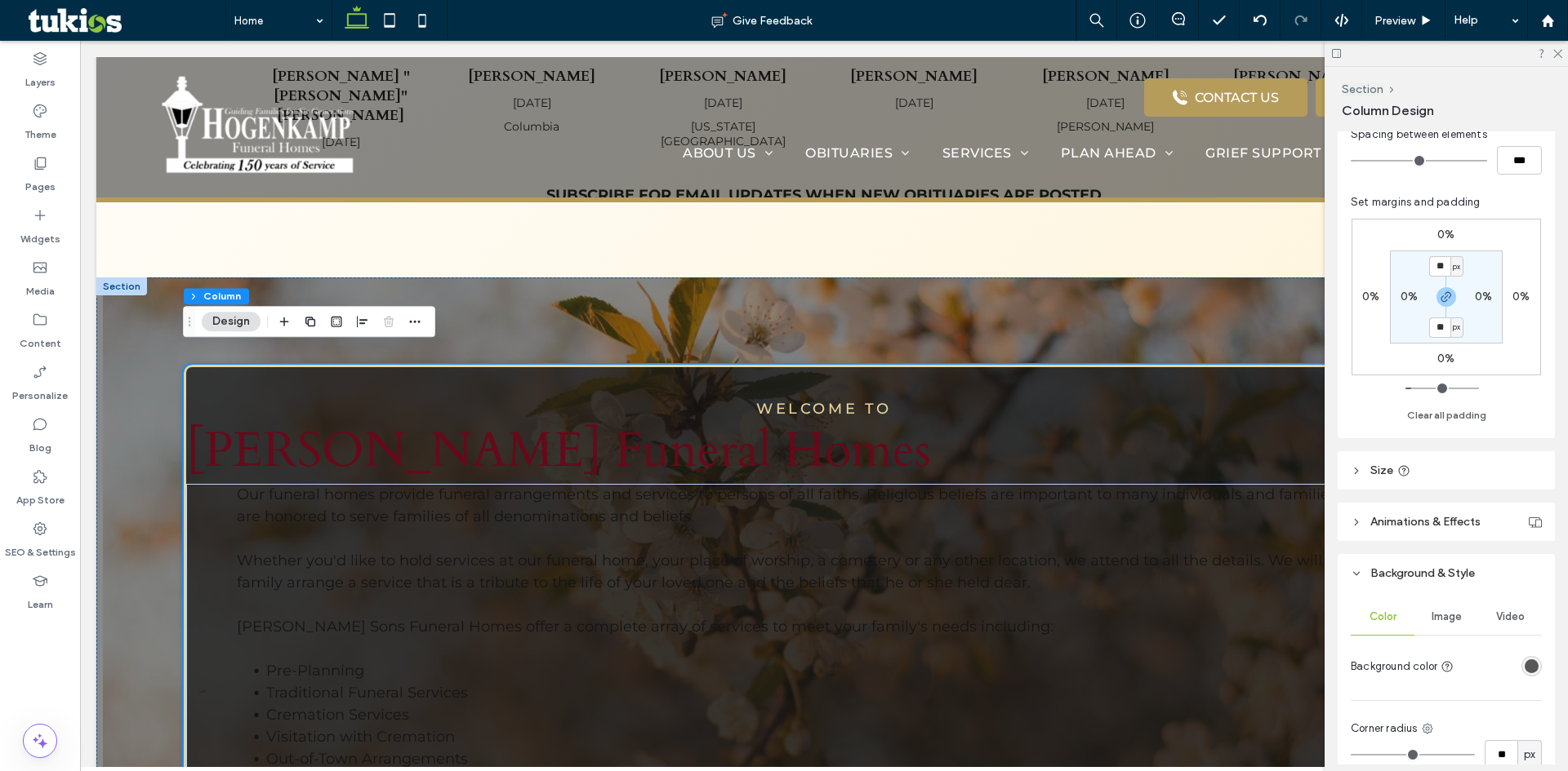
scroll to position [327, 0]
click at [1401, 288] on label "0%" at bounding box center [1409, 290] width 17 height 13
type input "*"
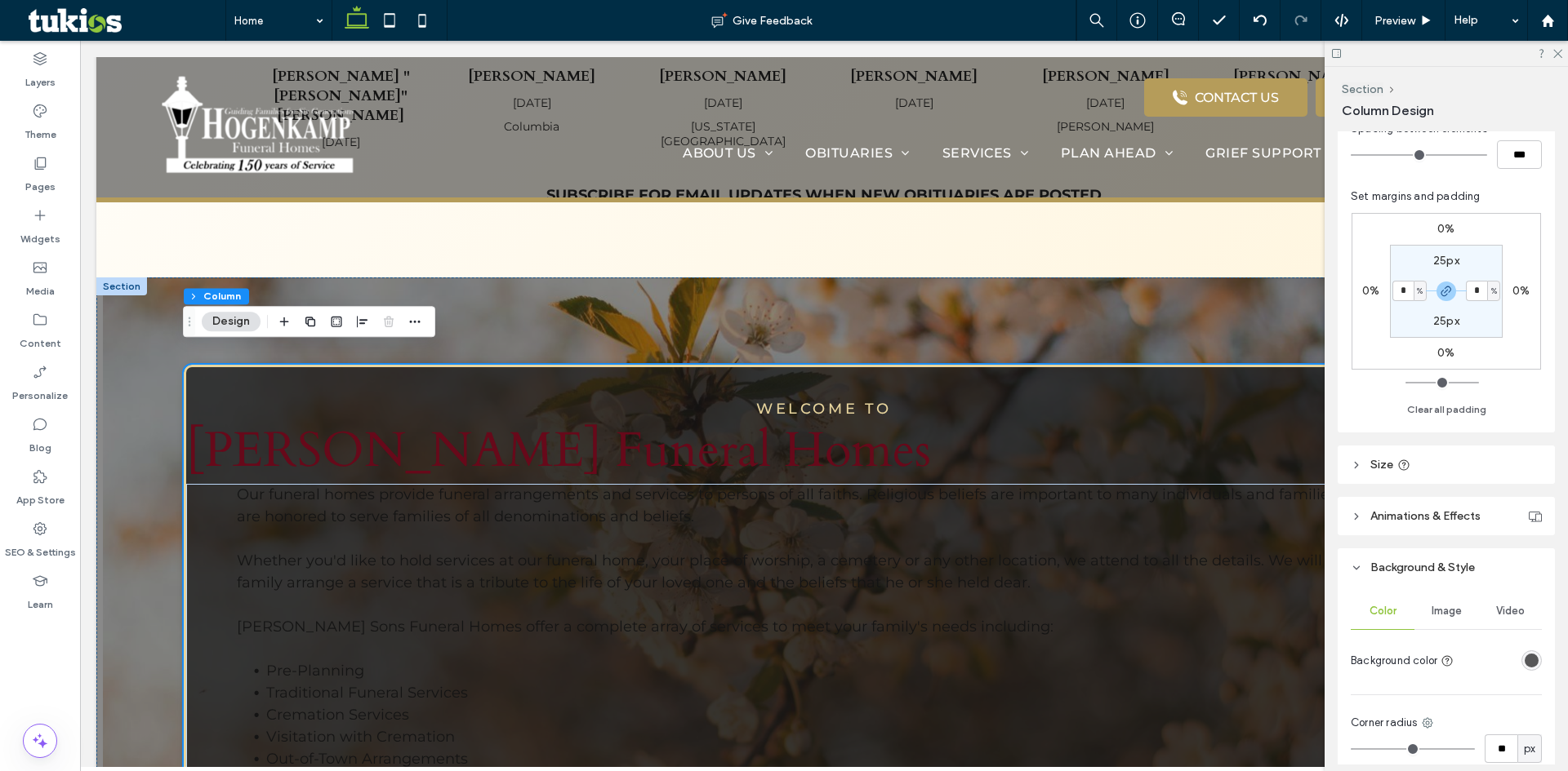
type input "*"
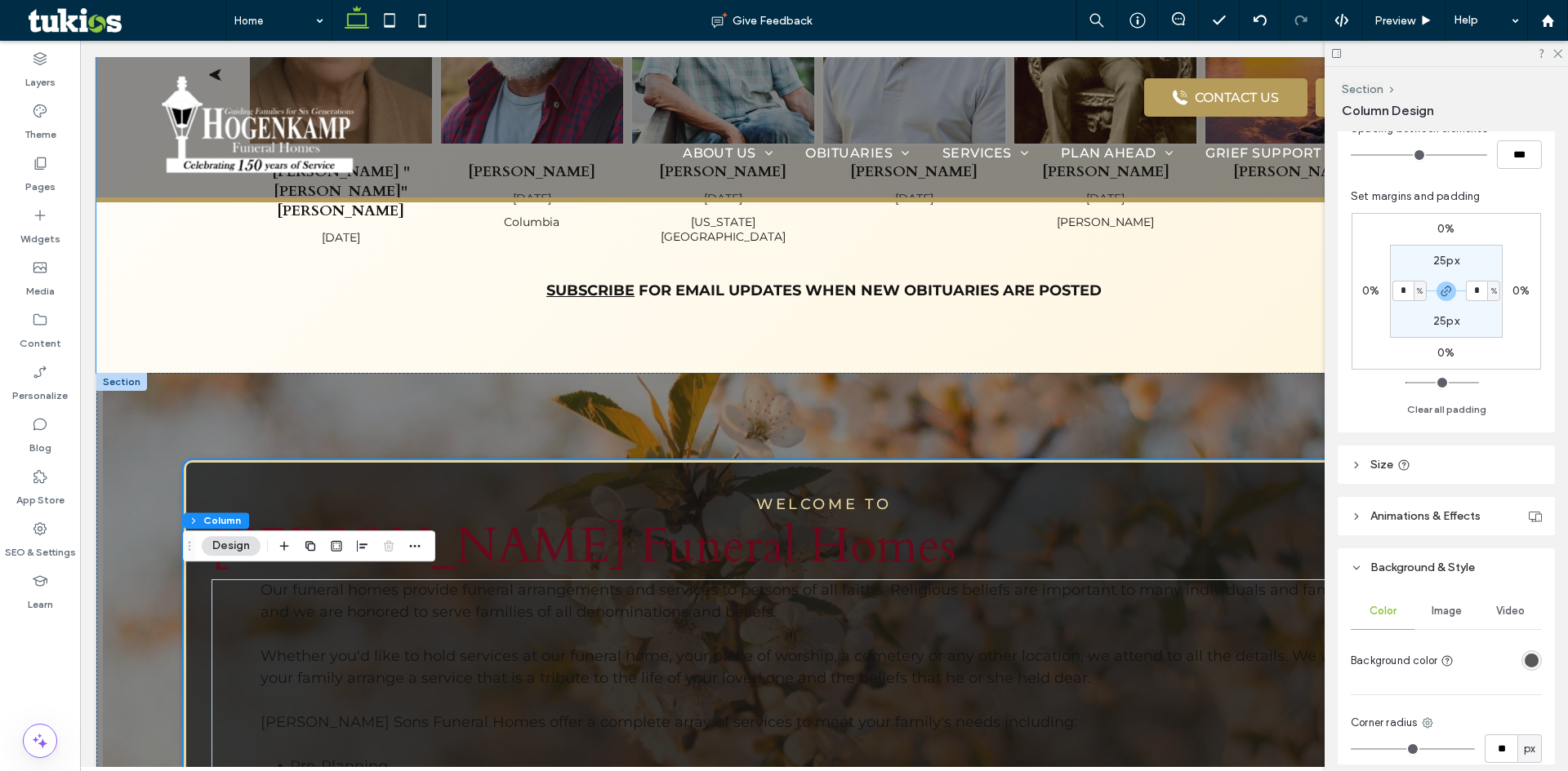
scroll to position [980, 0]
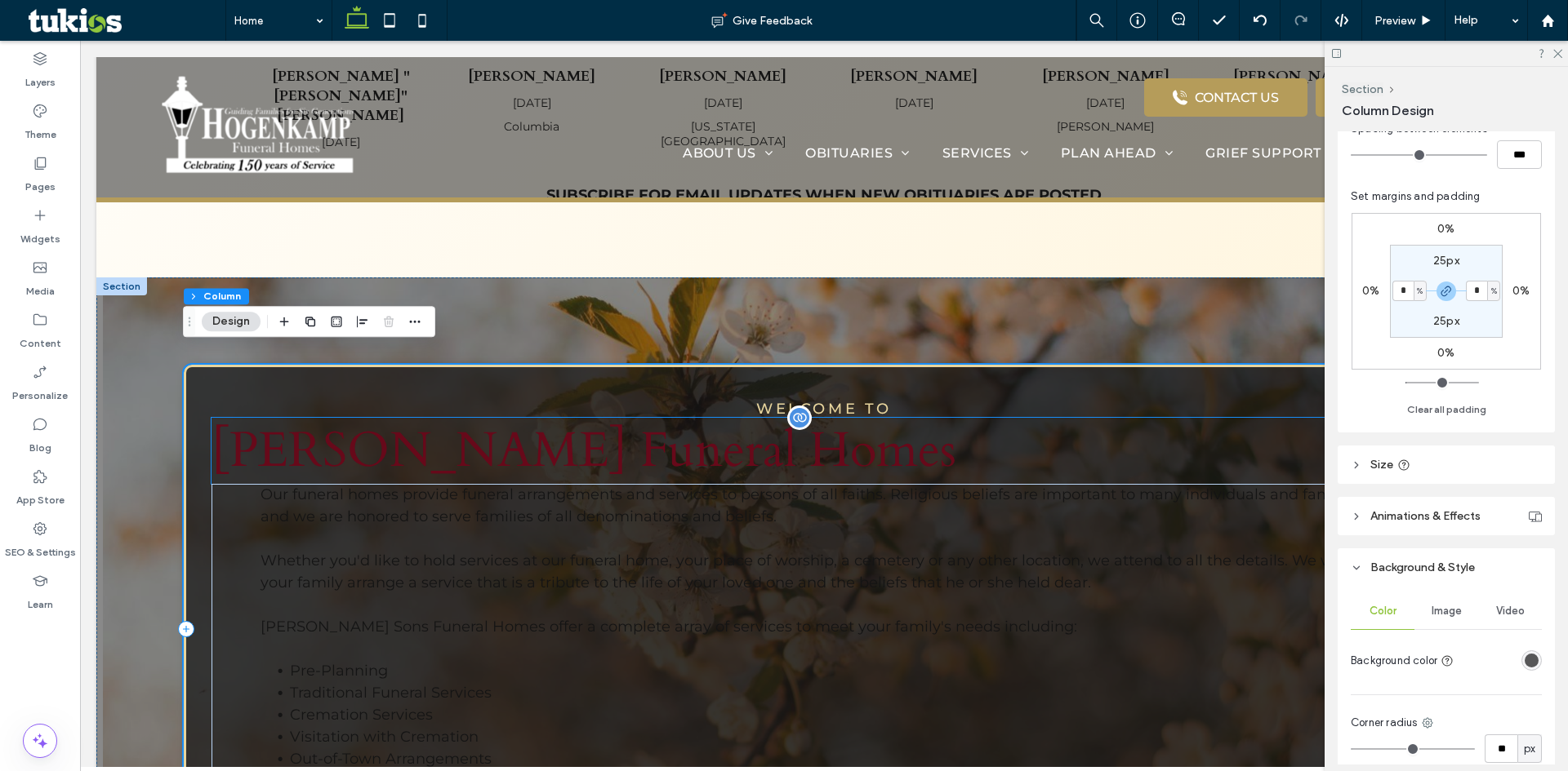
click at [353, 450] on span "Hogenkamp Funeral Homes" at bounding box center [584, 451] width 745 height 66
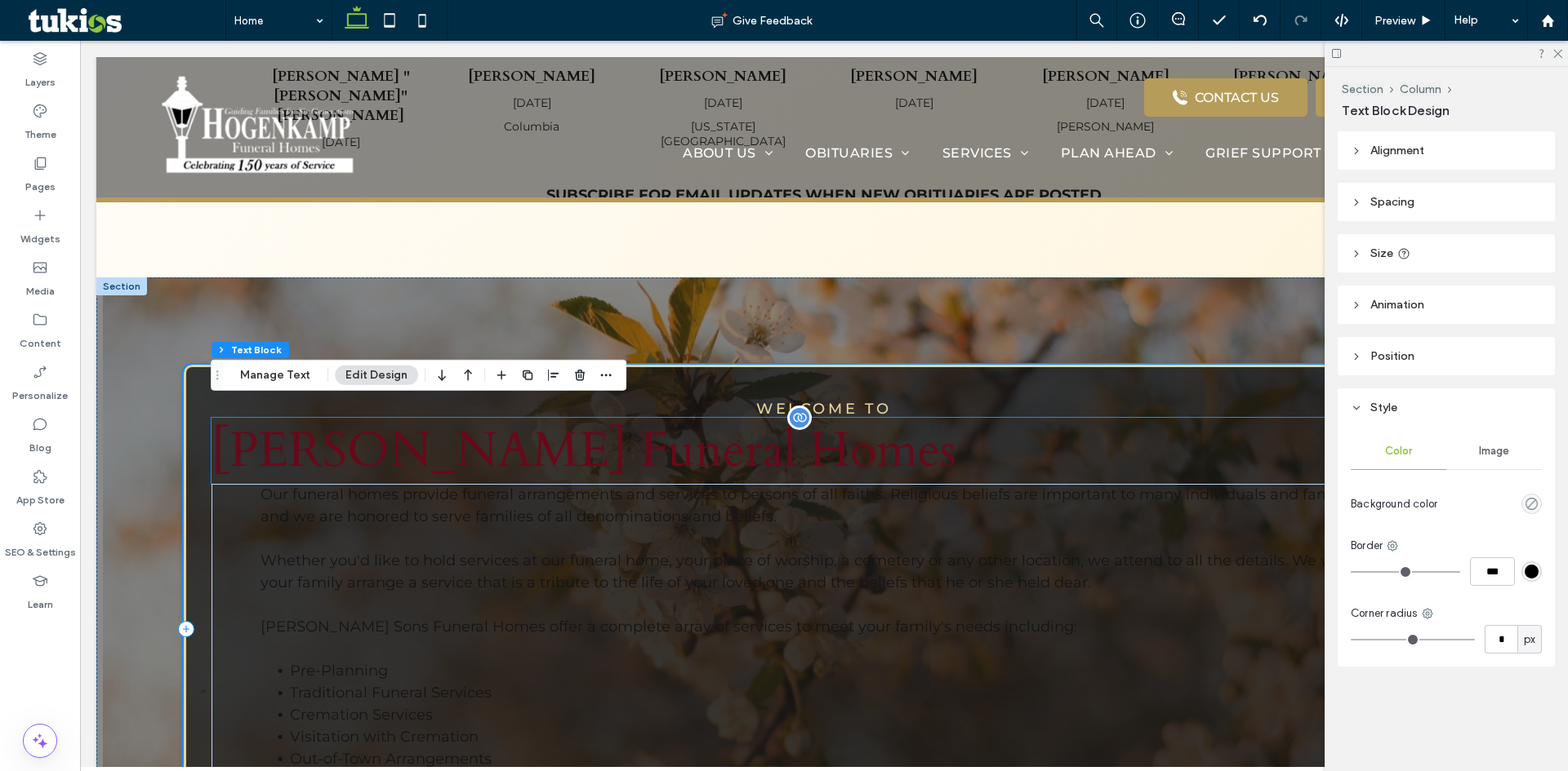
click at [353, 450] on span "Hogenkamp Funeral Homes" at bounding box center [584, 451] width 745 height 66
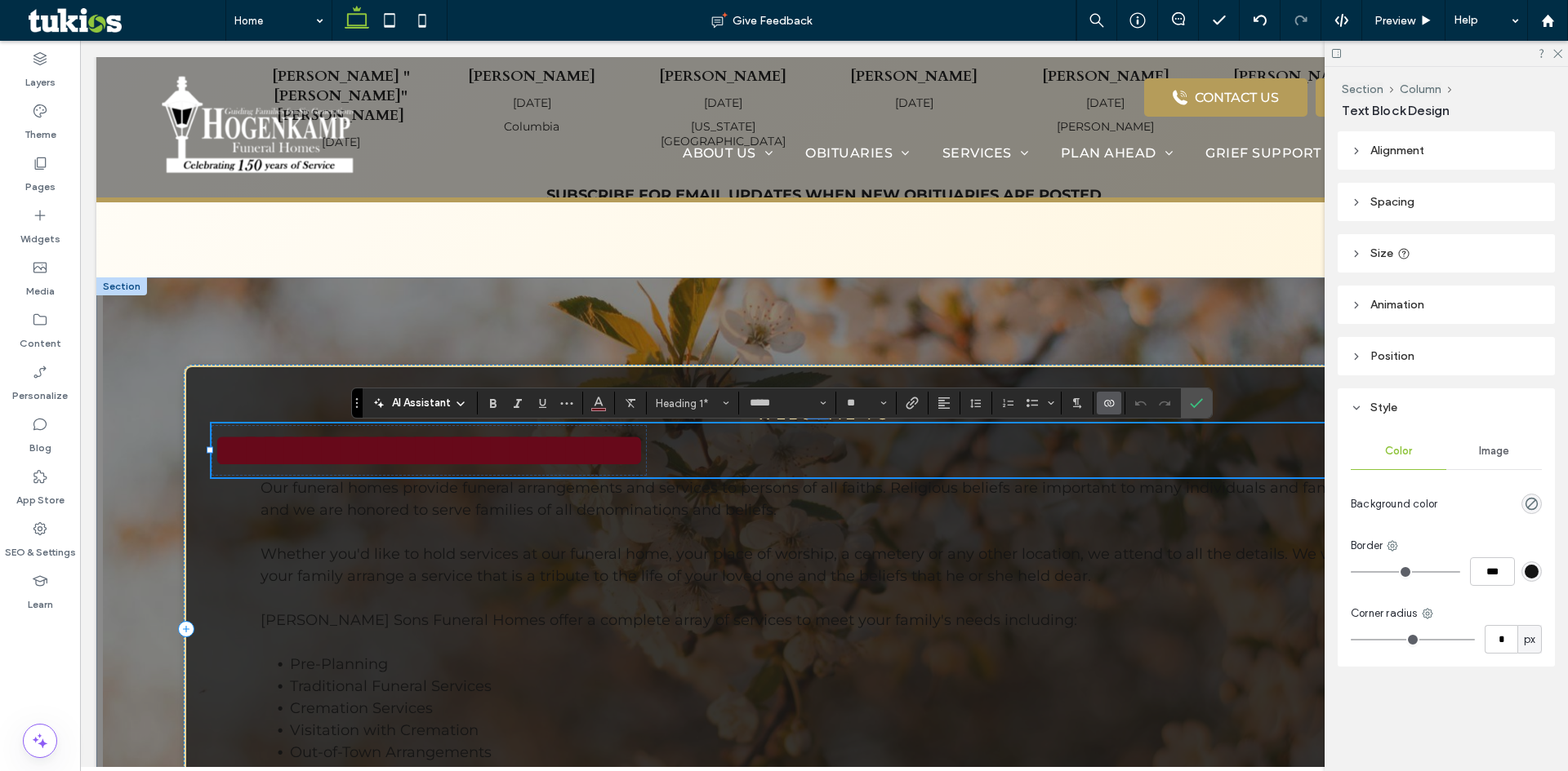
click at [353, 450] on span "**********" at bounding box center [429, 450] width 434 height 49
click at [943, 408] on use "Alignment" at bounding box center [944, 403] width 12 height 12
click at [947, 460] on label "ui.textEditor.alignment.center" at bounding box center [960, 453] width 57 height 24
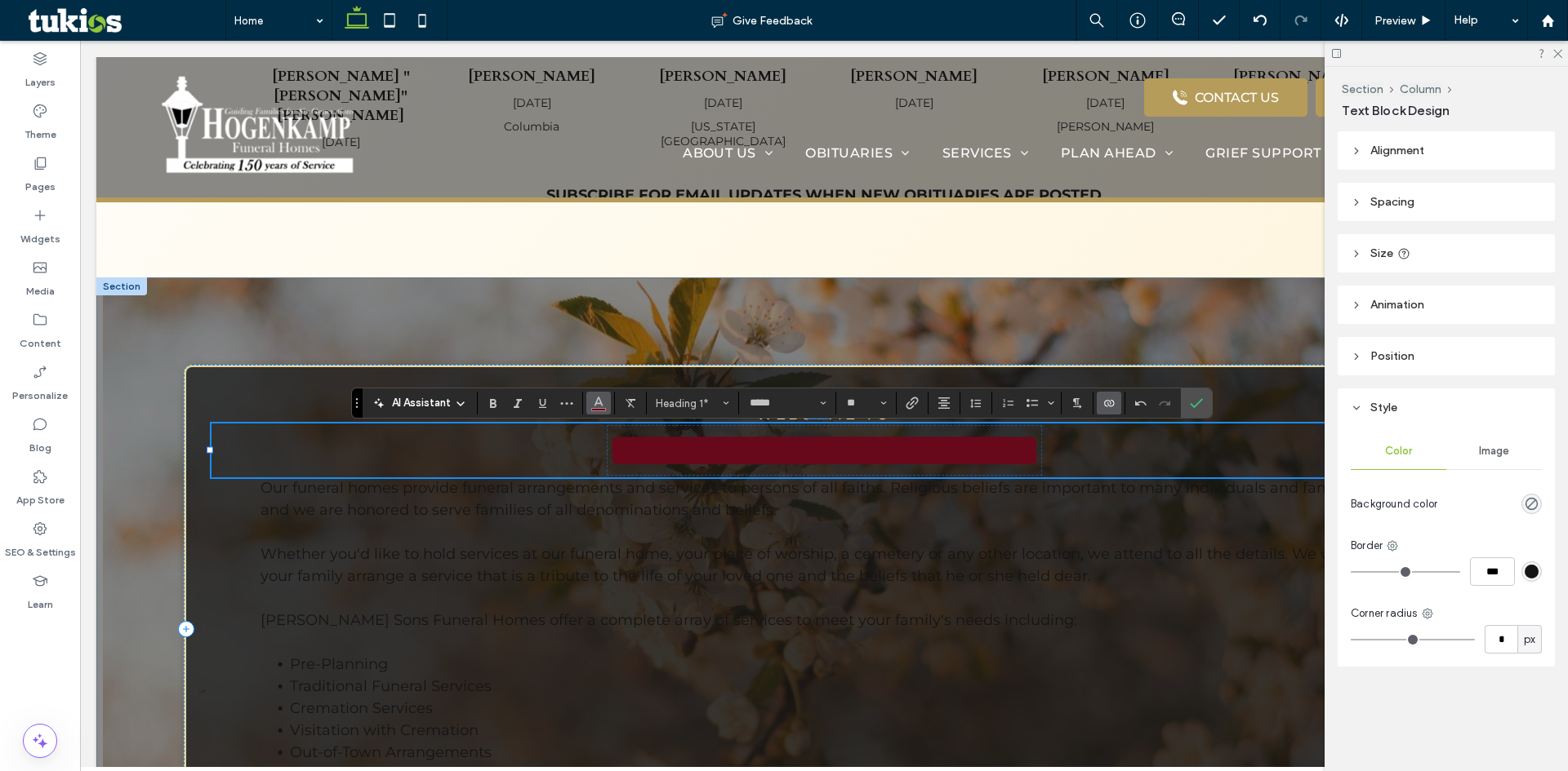
click at [594, 402] on icon "Color" at bounding box center [598, 402] width 13 height 13
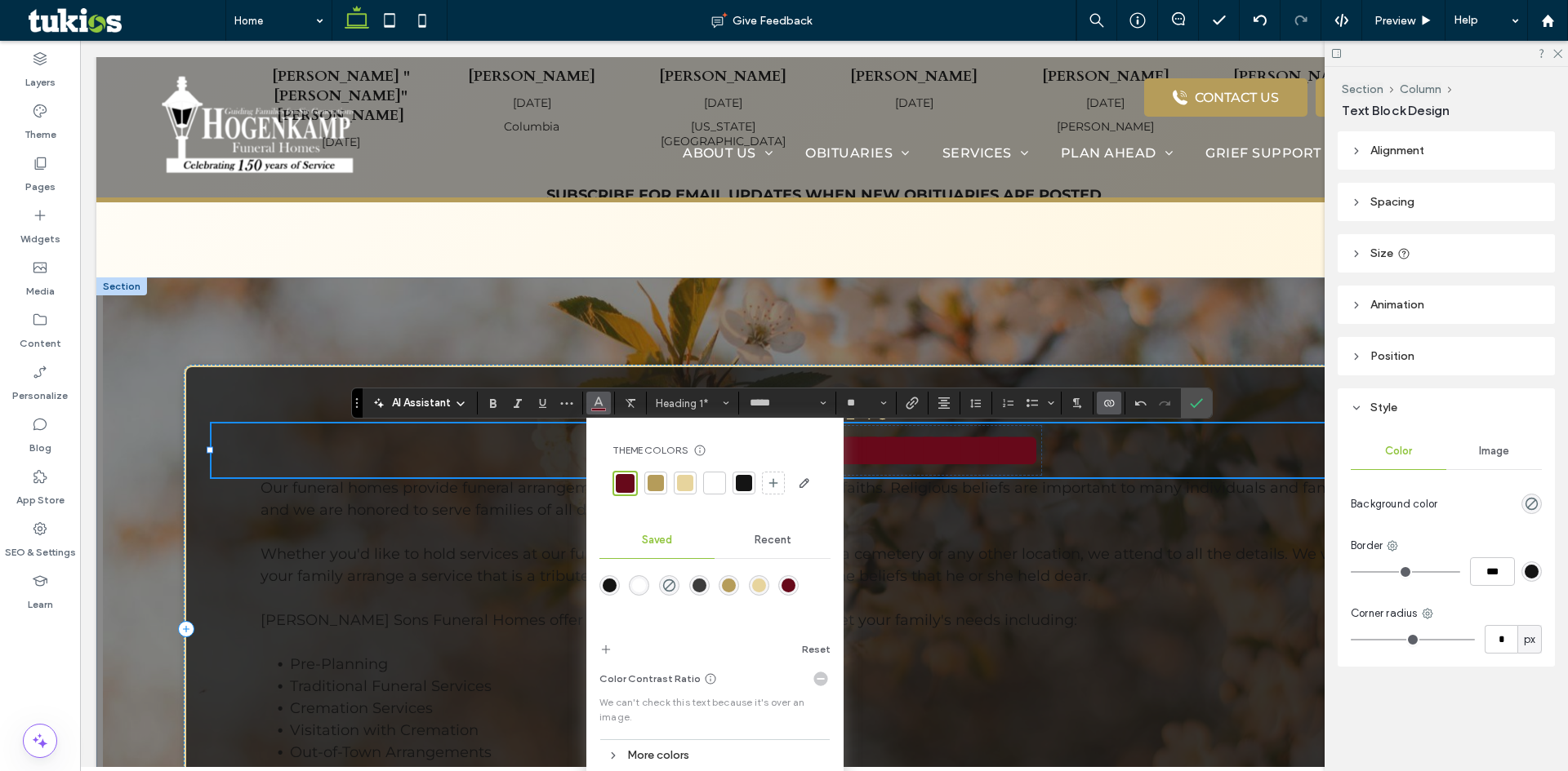
click at [711, 488] on div at bounding box center [714, 483] width 16 height 16
click at [1190, 410] on icon "Confirm" at bounding box center [1197, 404] width 13 height 13
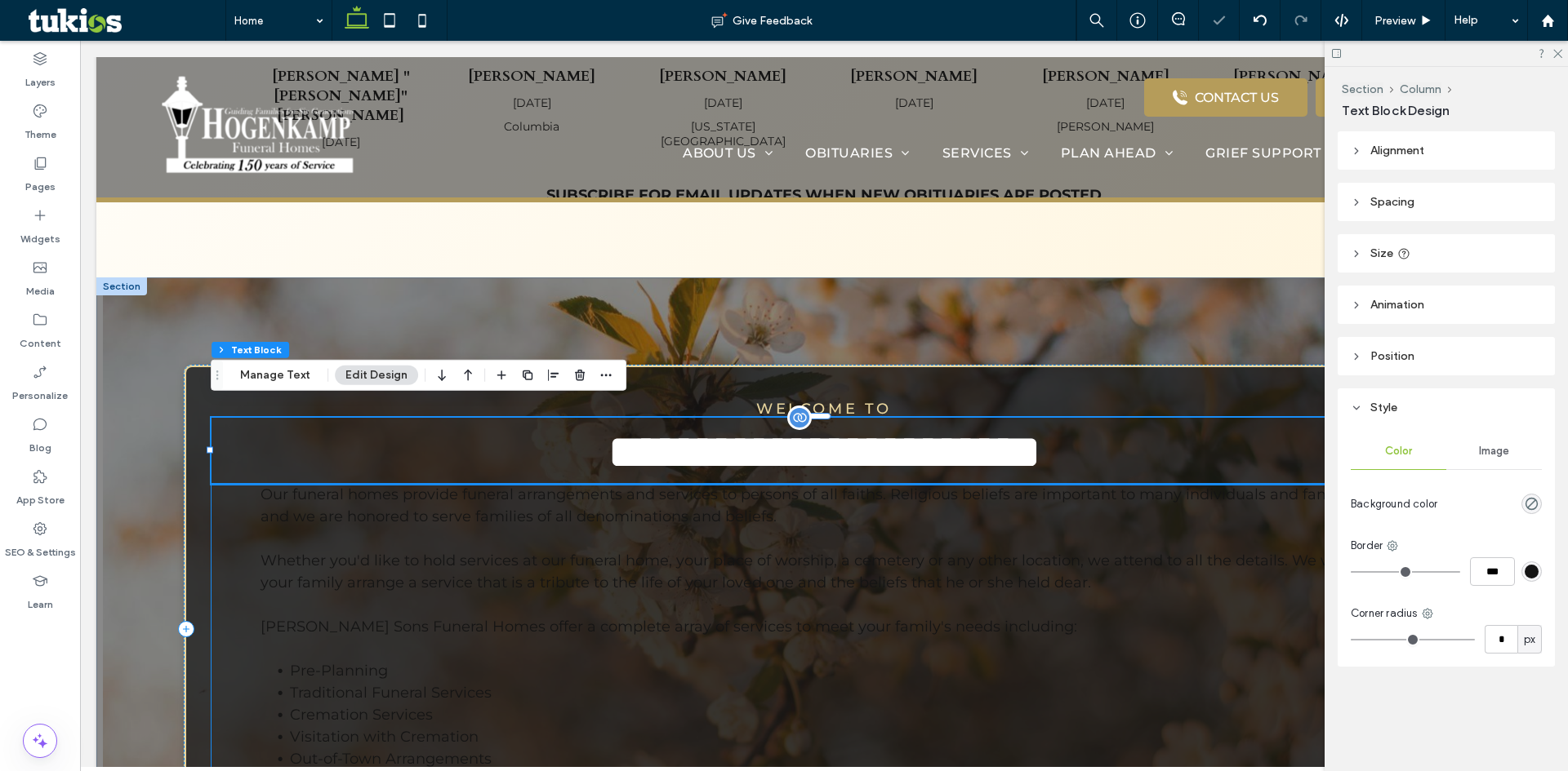
click at [644, 588] on p "Our funeral homes provide funeral arrangements and services to persons of all f…" at bounding box center [823, 571] width 1126 height 176
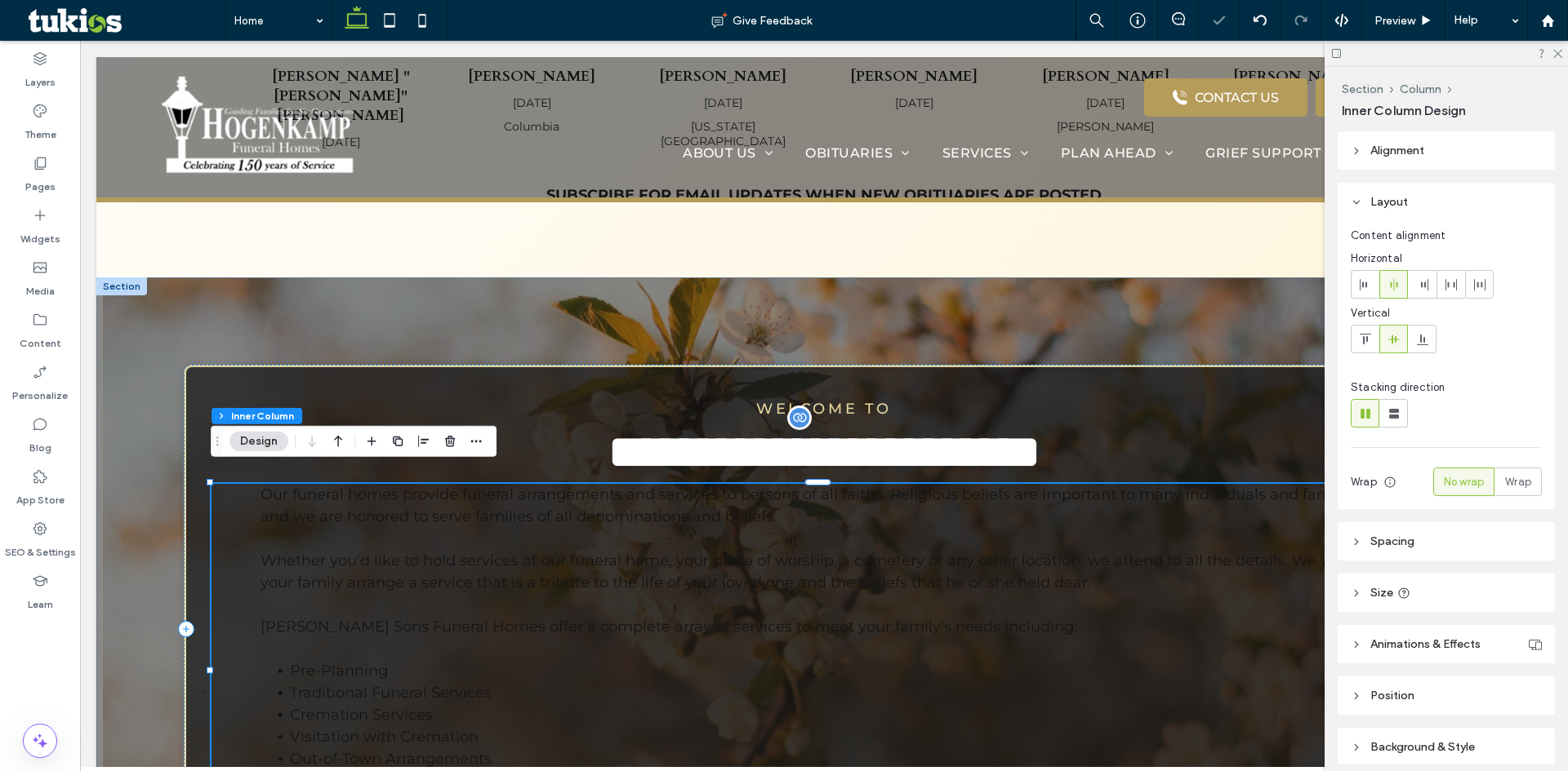
click at [644, 588] on p "Our funeral homes provide funeral arrangements and services to persons of all f…" at bounding box center [823, 571] width 1126 height 176
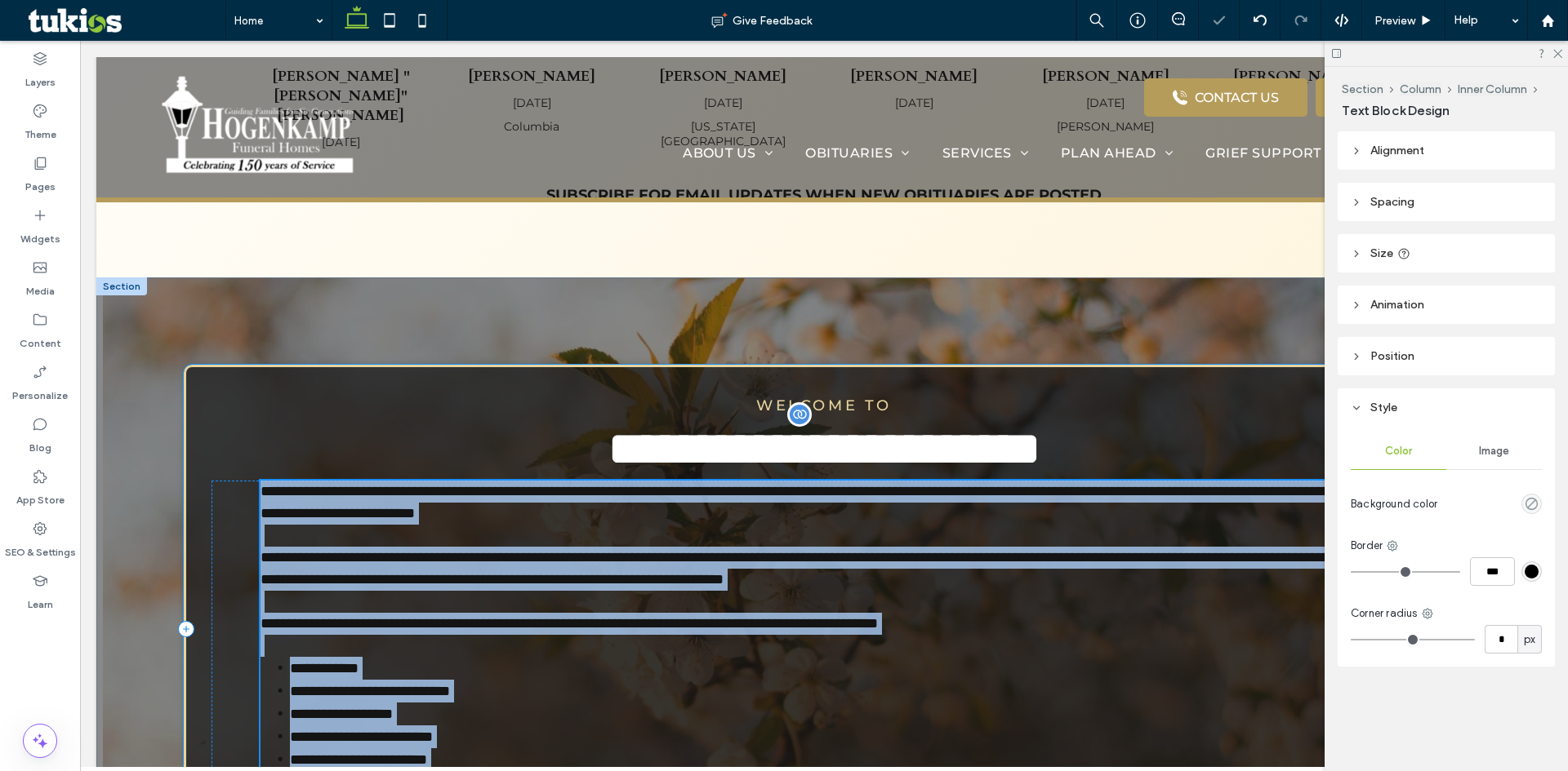
scroll to position [1237, 0]
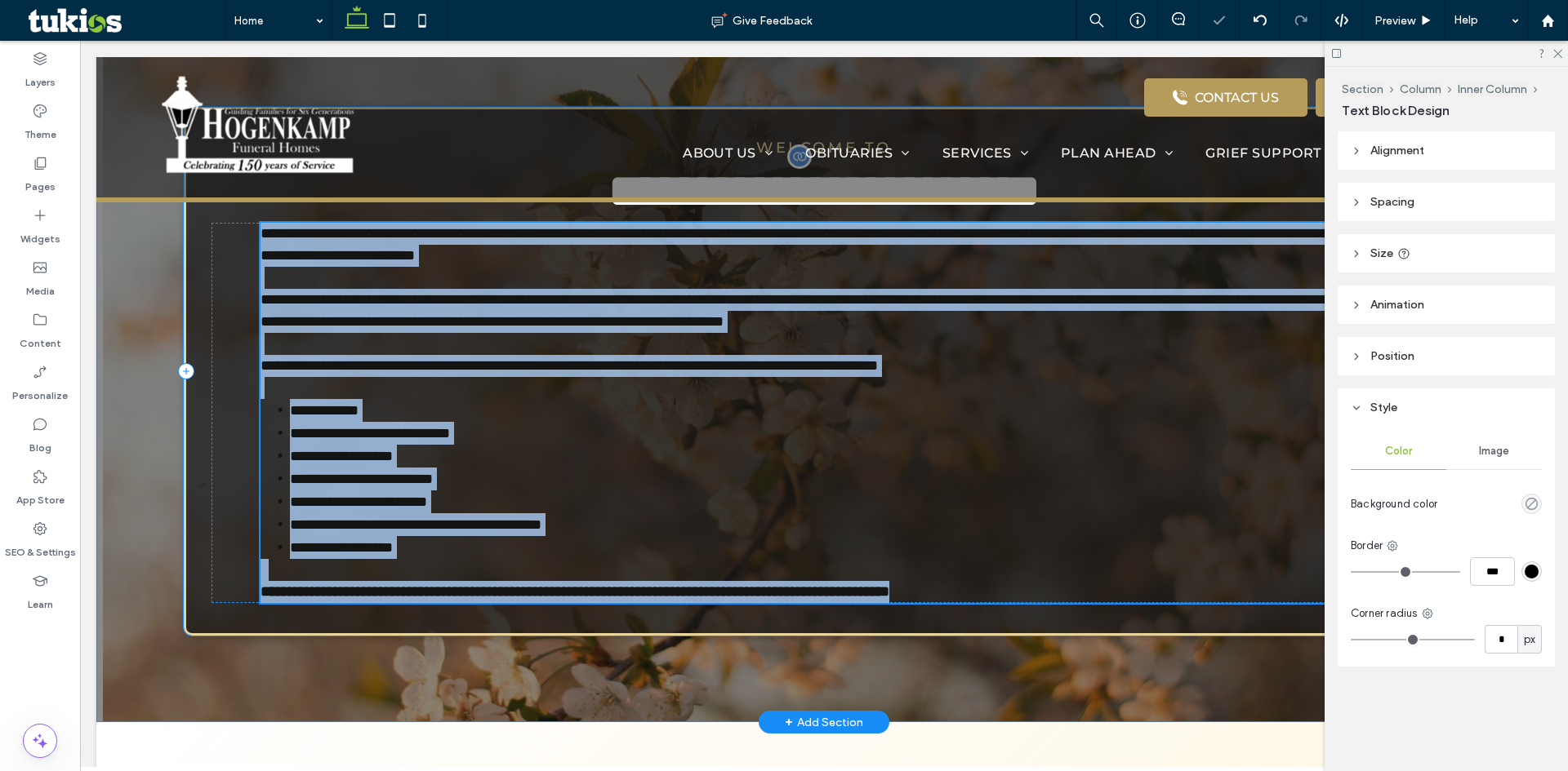
click at [644, 588] on div "**********" at bounding box center [823, 370] width 1280 height 528
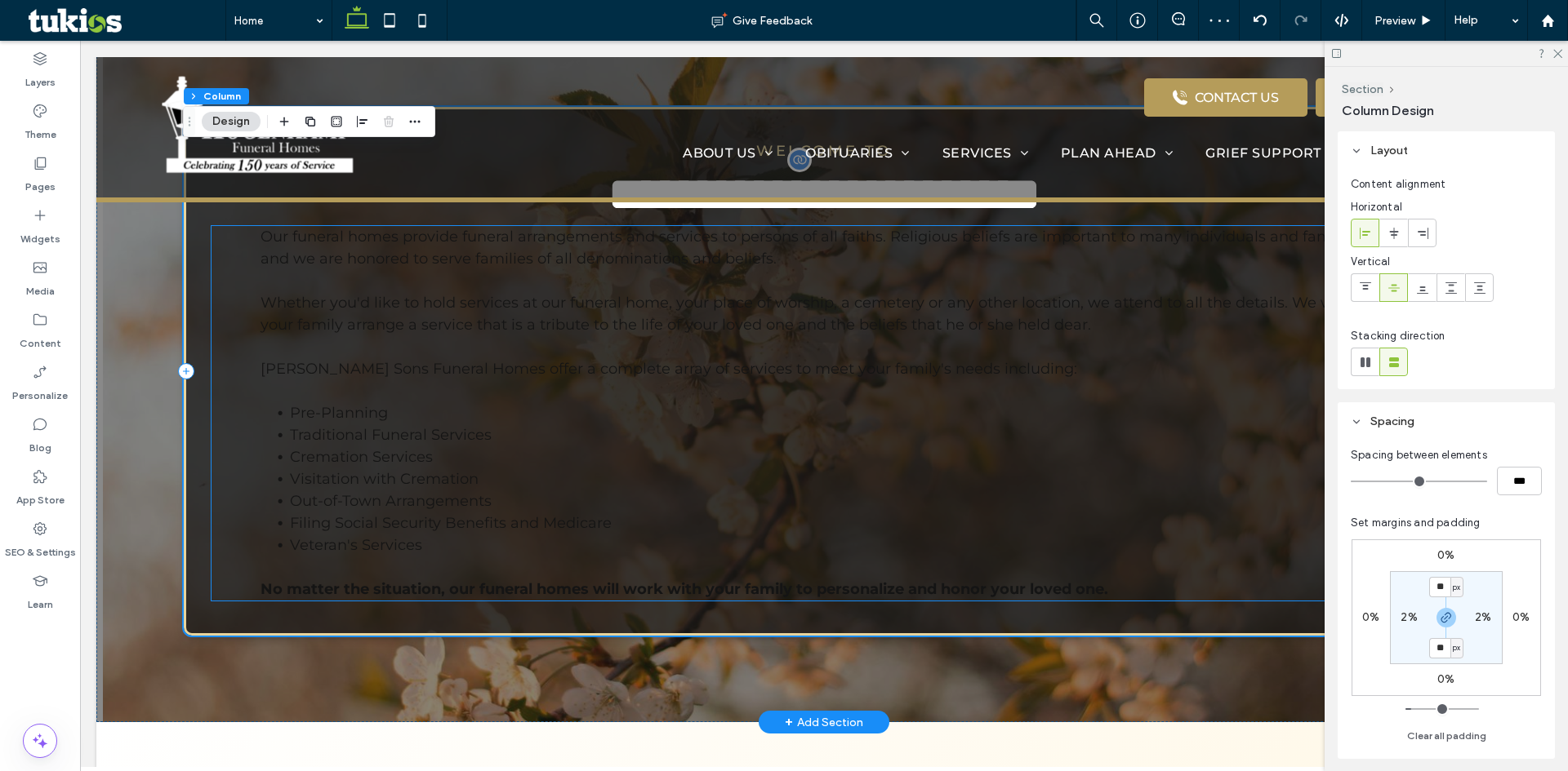
click at [254, 226] on div "Our funeral homes provide funeral arrangements and services to persons of all f…" at bounding box center [823, 413] width 1224 height 375
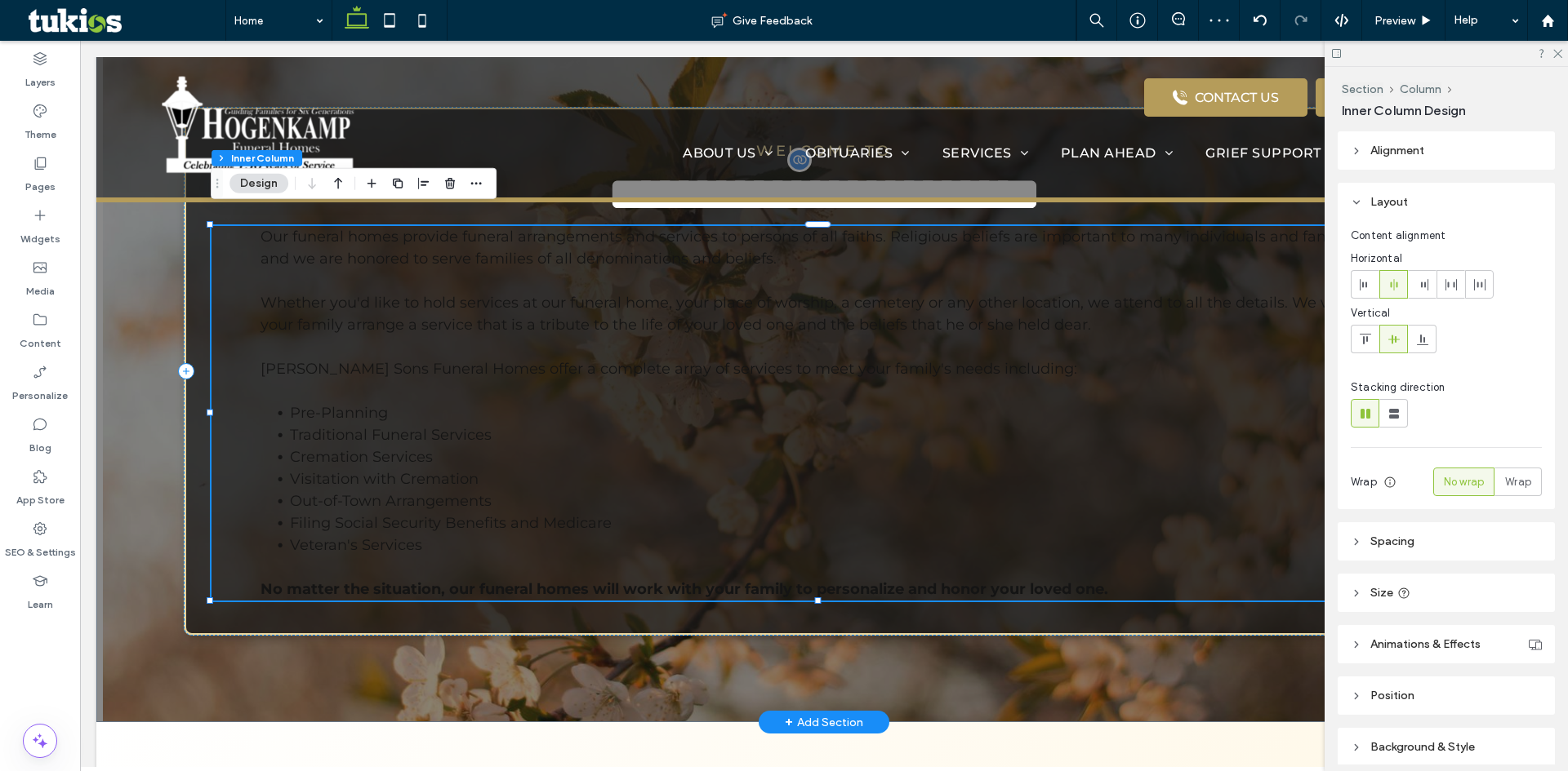
click at [254, 226] on div "Our funeral homes provide funeral arrangements and services to persons of all f…" at bounding box center [823, 413] width 1224 height 375
click at [271, 232] on p "Our funeral homes provide funeral arrangements and services to persons of all f…" at bounding box center [823, 313] width 1126 height 176
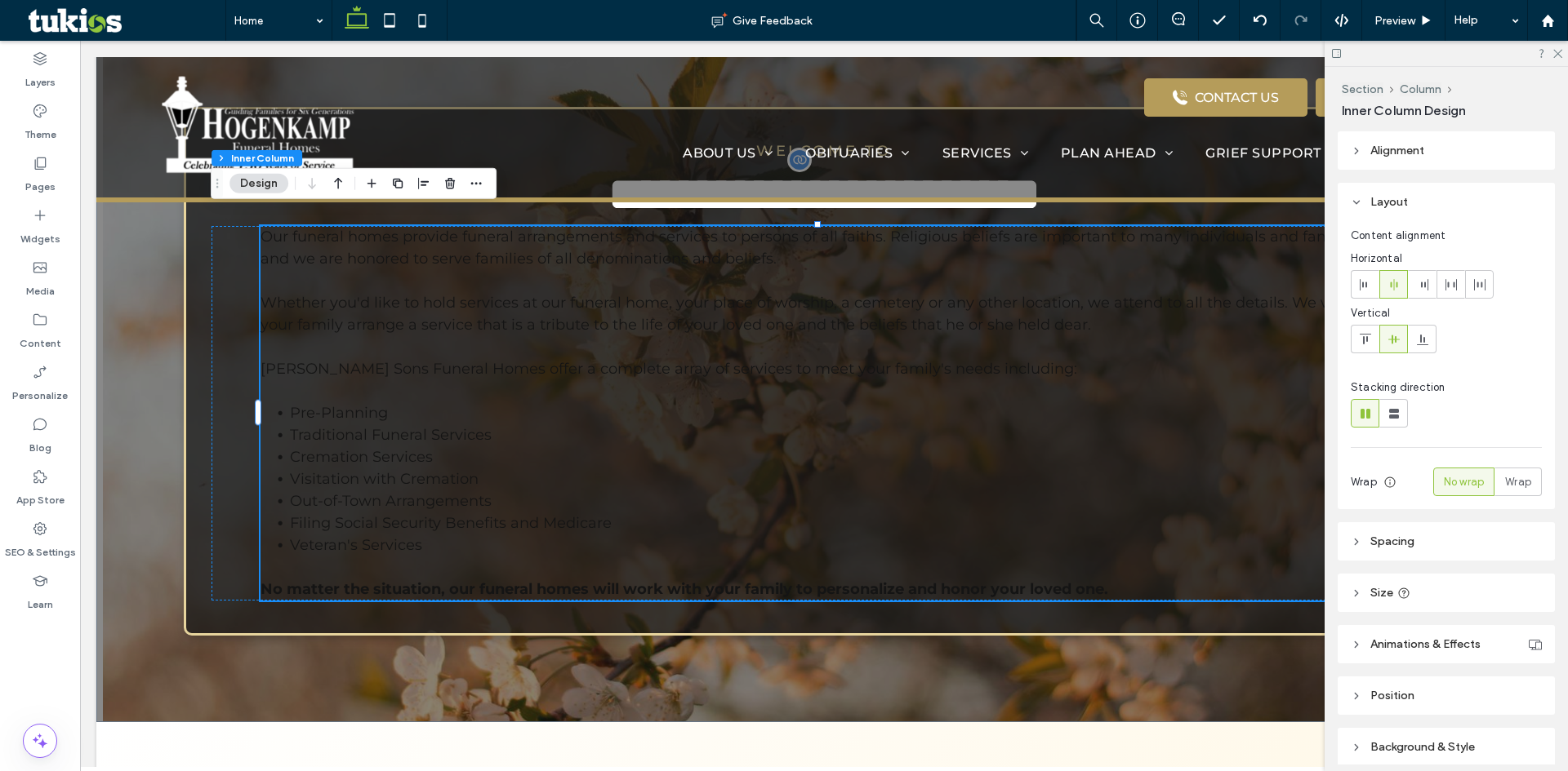
click at [271, 232] on p "Our funeral homes provide funeral arrangements and services to persons of all f…" at bounding box center [823, 313] width 1126 height 176
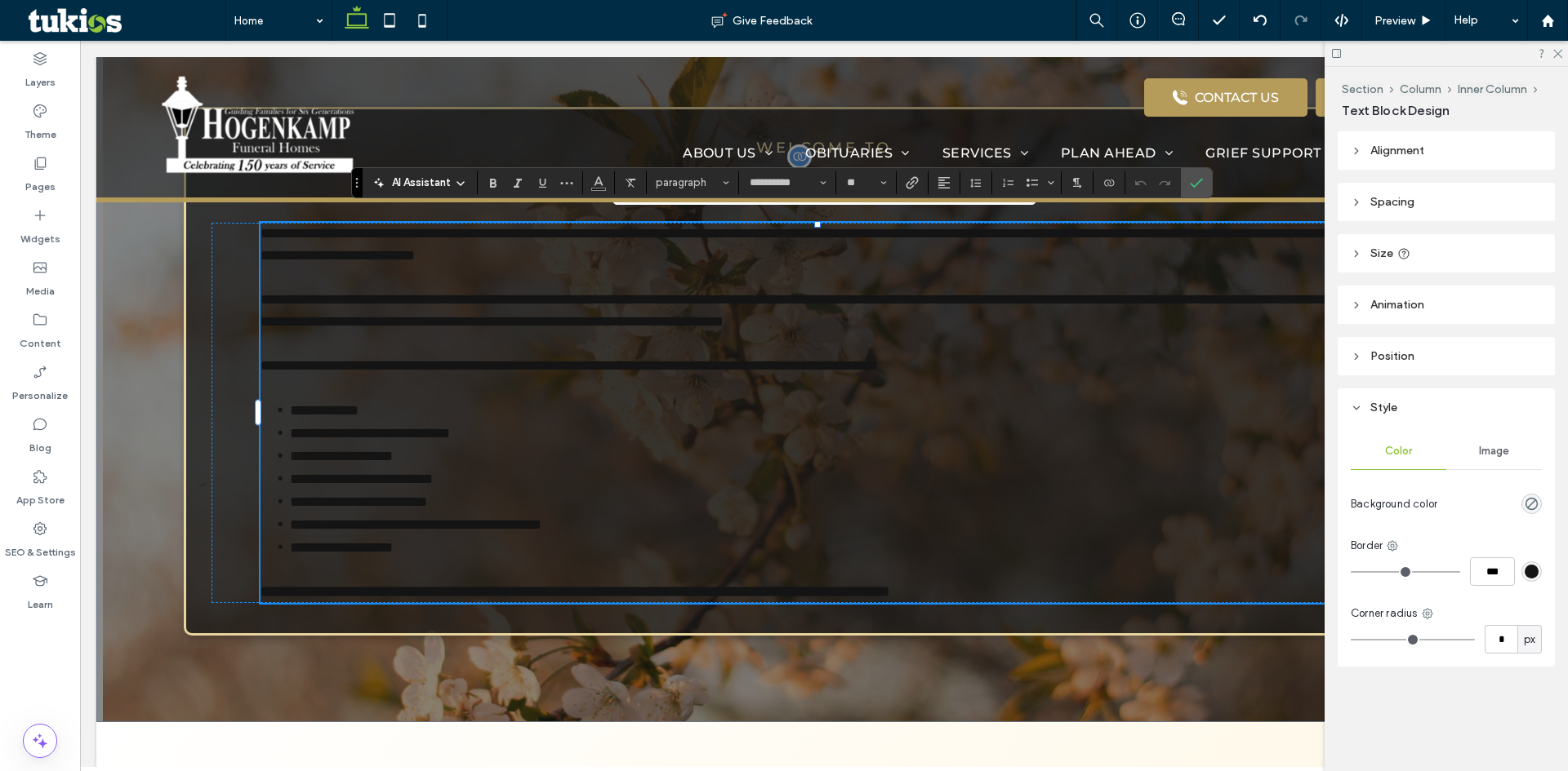
click at [271, 232] on p "**********" at bounding box center [823, 311] width 1126 height 176
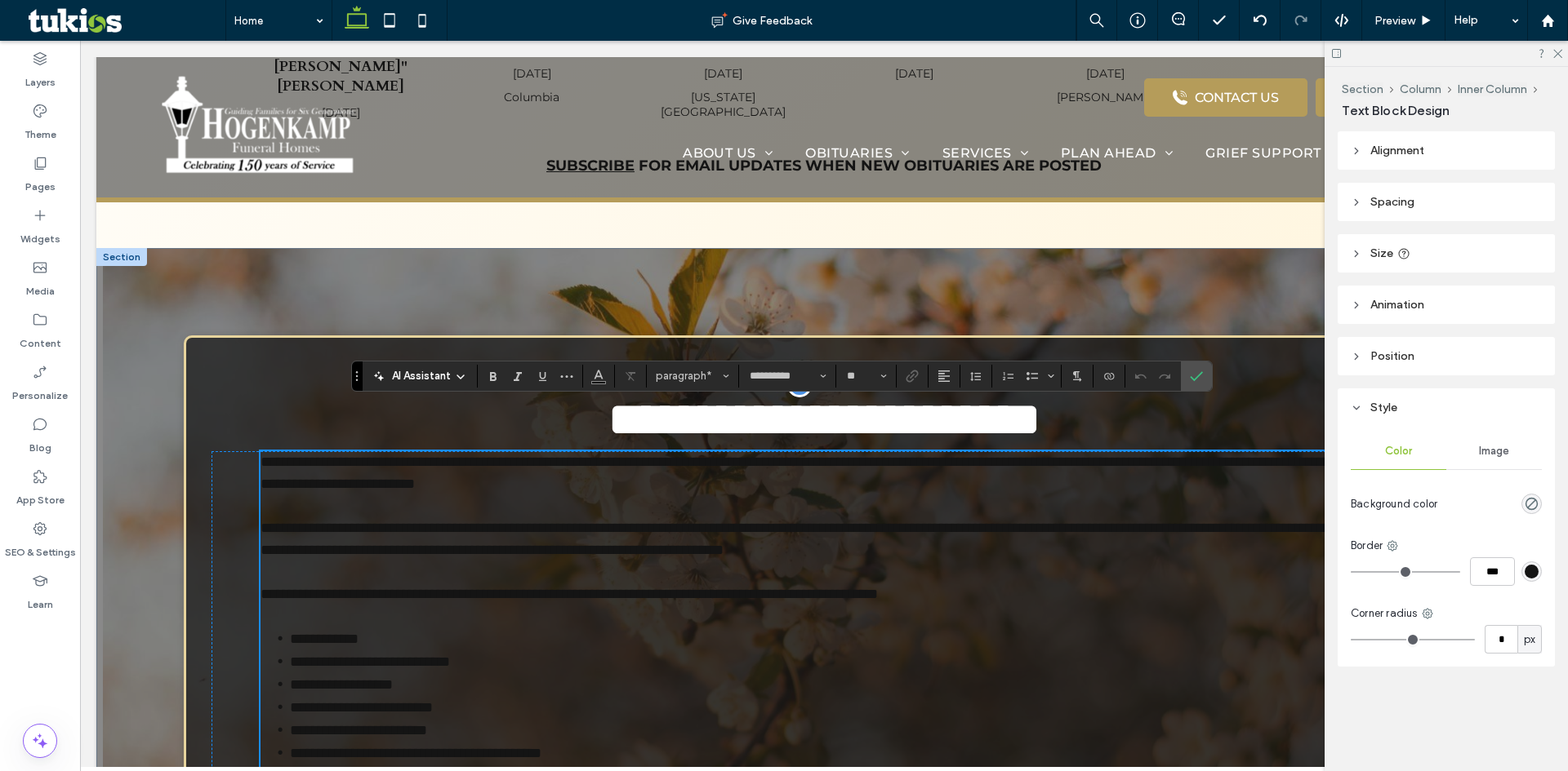
scroll to position [992, 0]
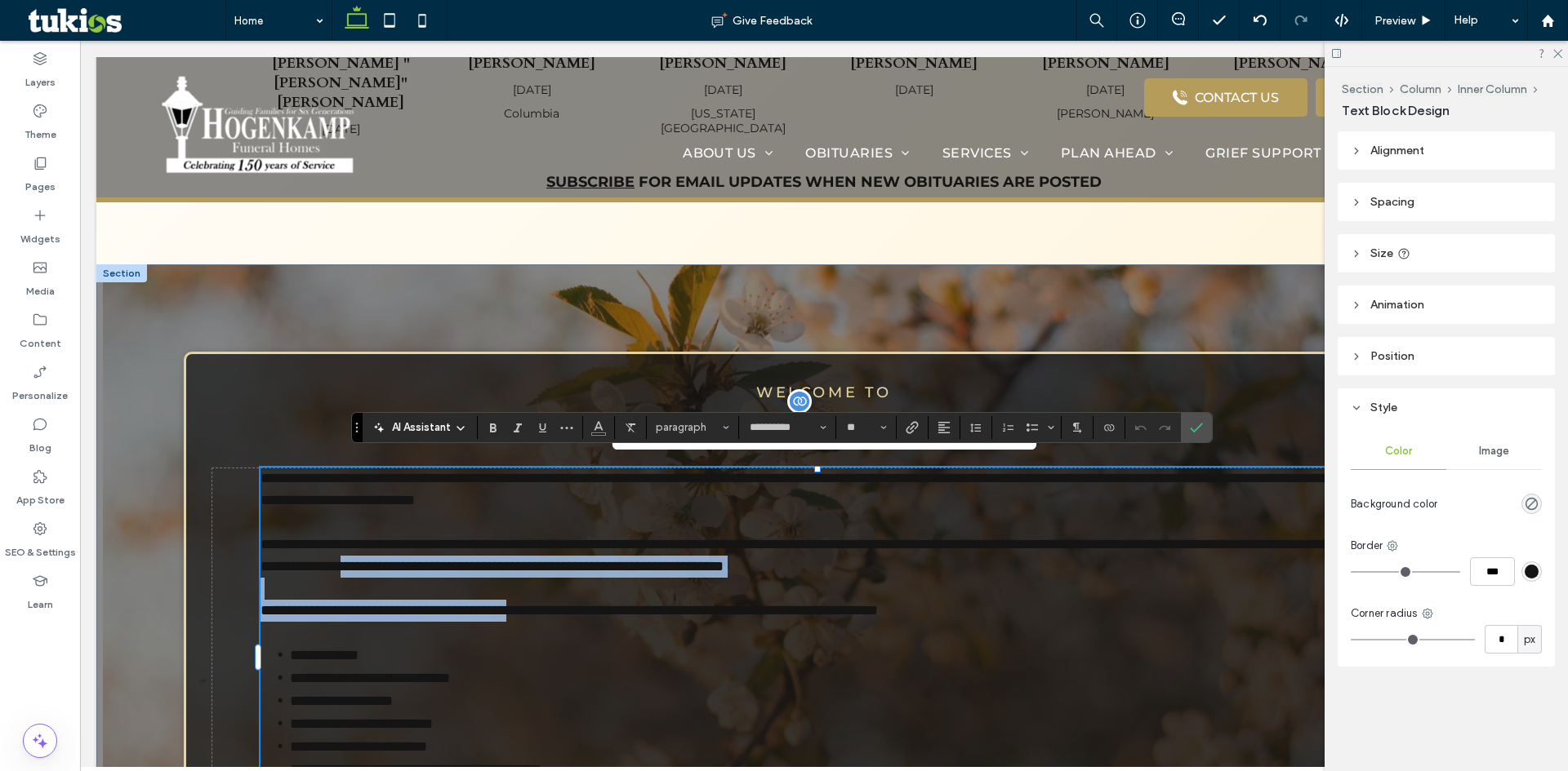
drag, startPoint x: 614, startPoint y: 623, endPoint x: 591, endPoint y: 602, distance: 31.1
click at [594, 602] on p "**********" at bounding box center [823, 555] width 1126 height 176
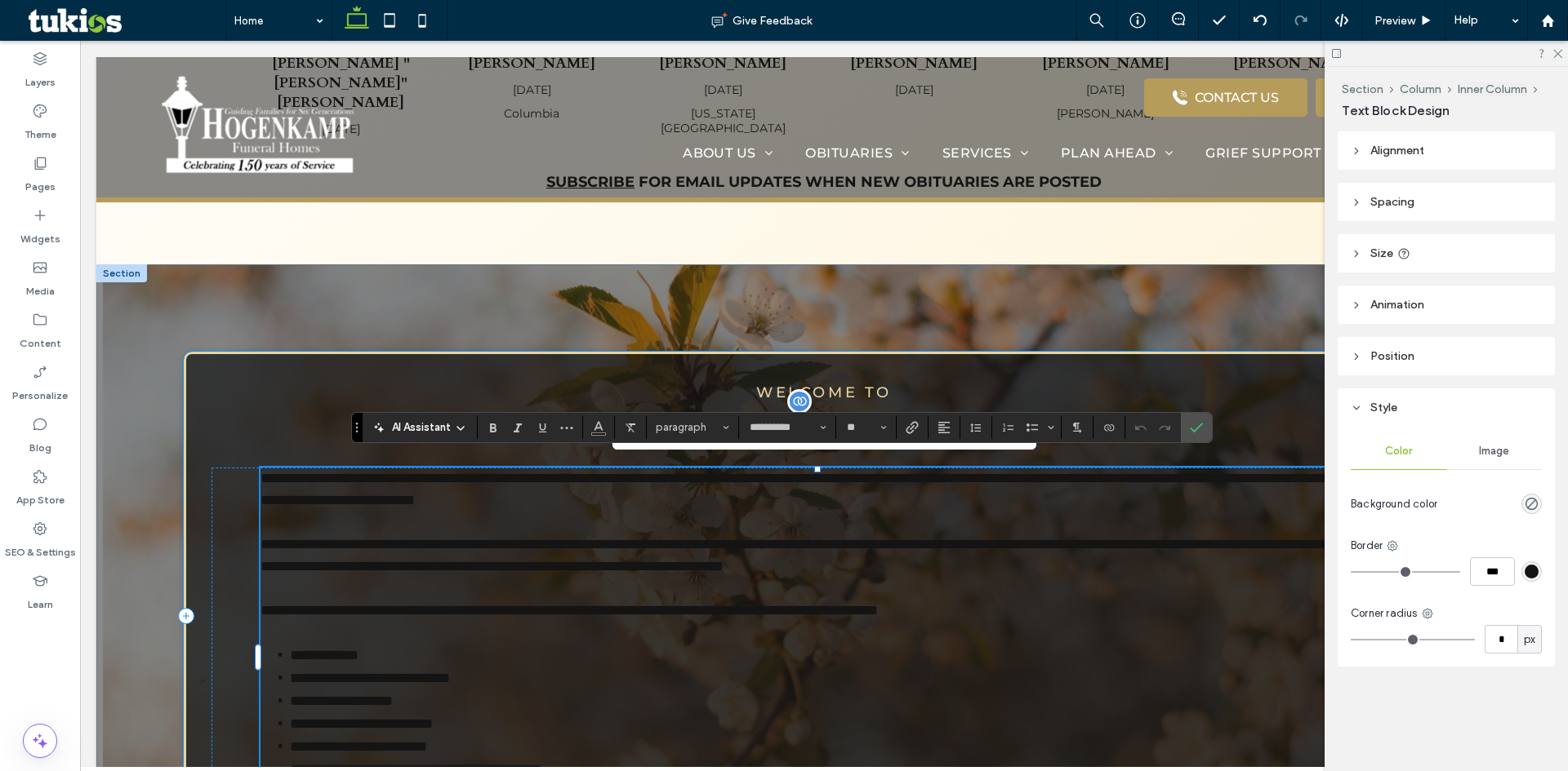
click at [197, 510] on div "**********" at bounding box center [823, 615] width 1280 height 528
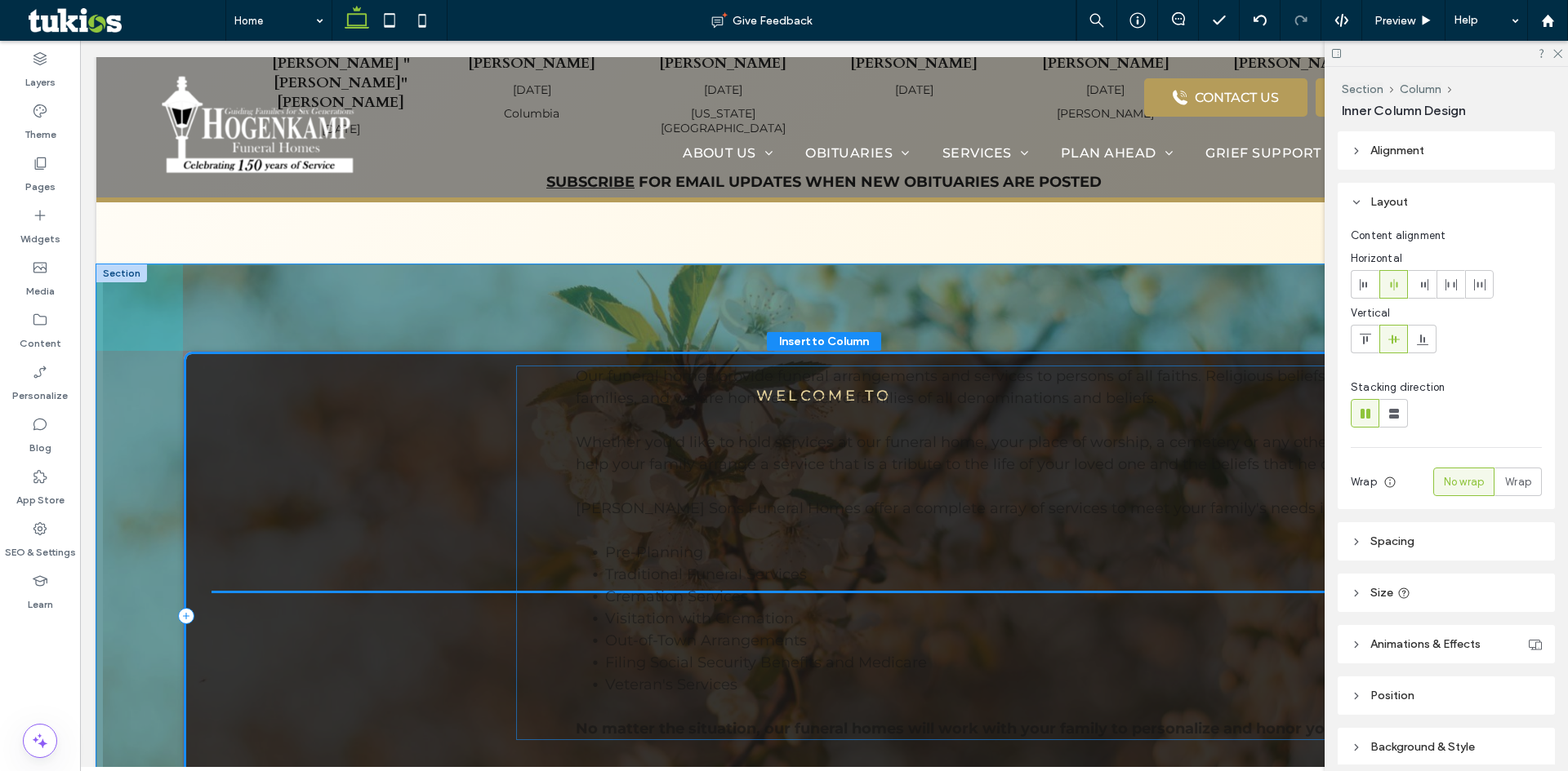
drag, startPoint x: 418, startPoint y: 602, endPoint x: 723, endPoint y: 512, distance: 318.0
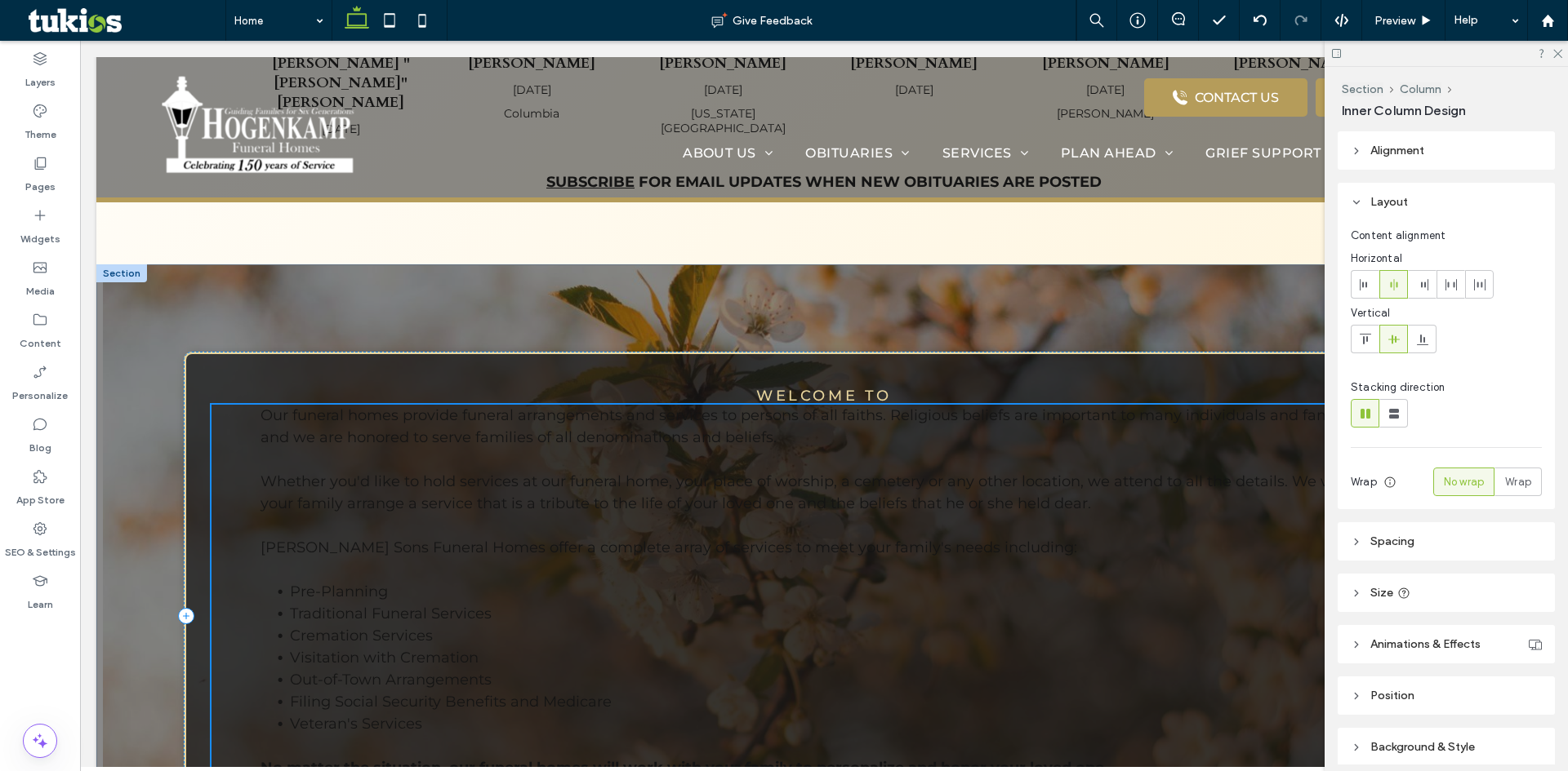
type input "**"
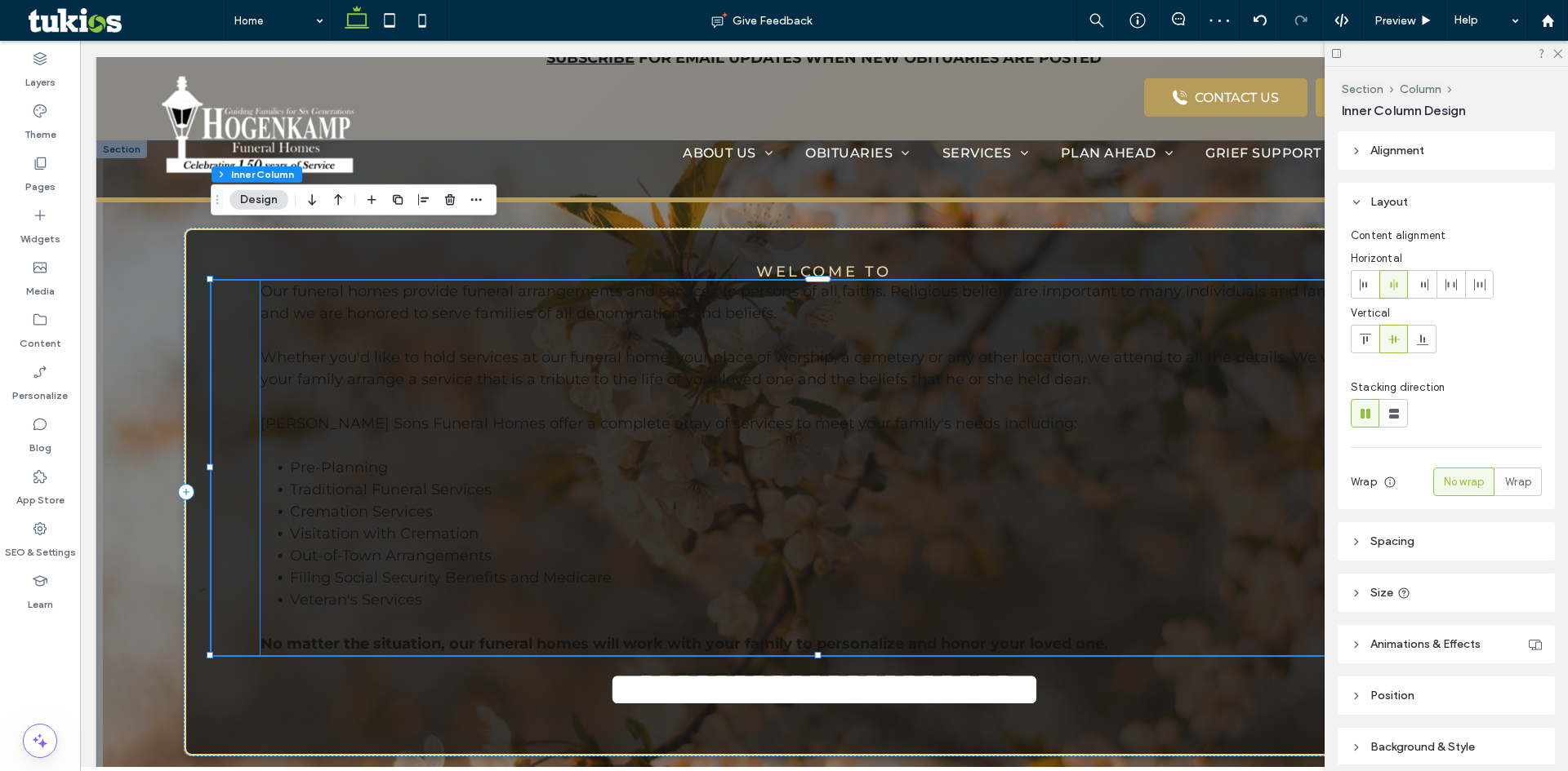
scroll to position [1074, 0]
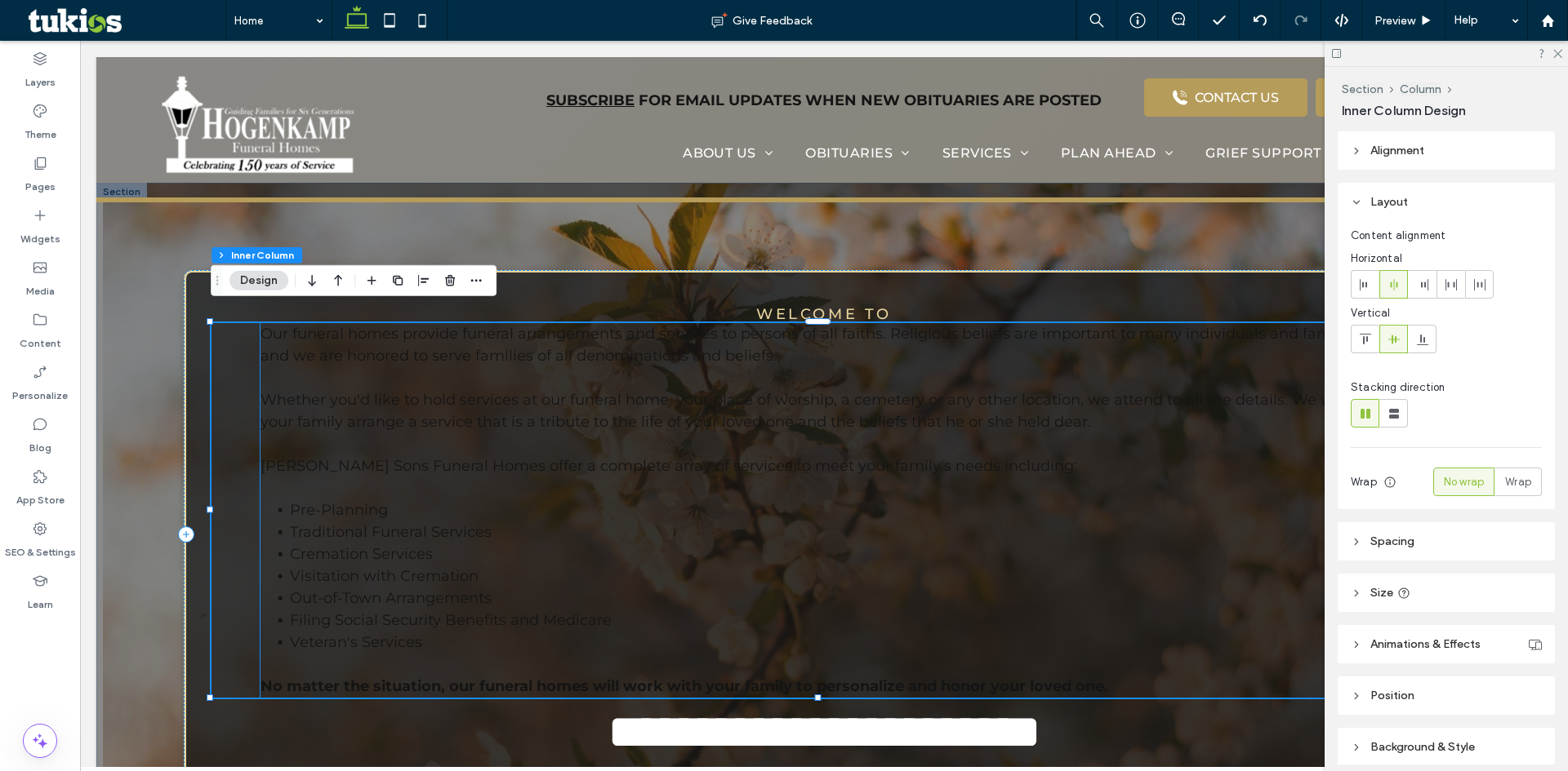
click at [387, 410] on span "Our funeral homes provide funeral arrangements and services to persons of all f…" at bounding box center [822, 400] width 1122 height 150
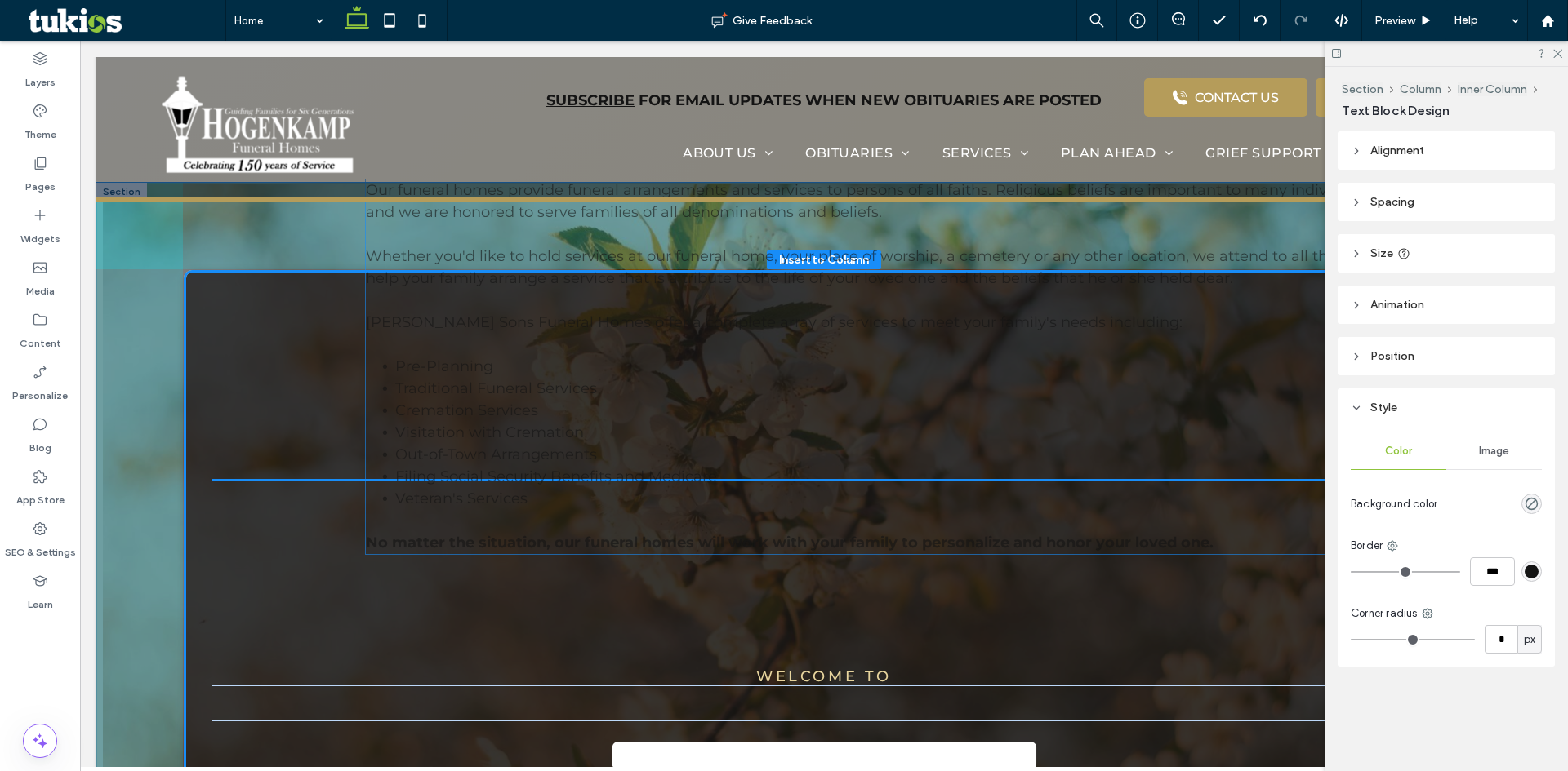
drag, startPoint x: 673, startPoint y: 418, endPoint x: 780, endPoint y: 289, distance: 167.6
type input "**"
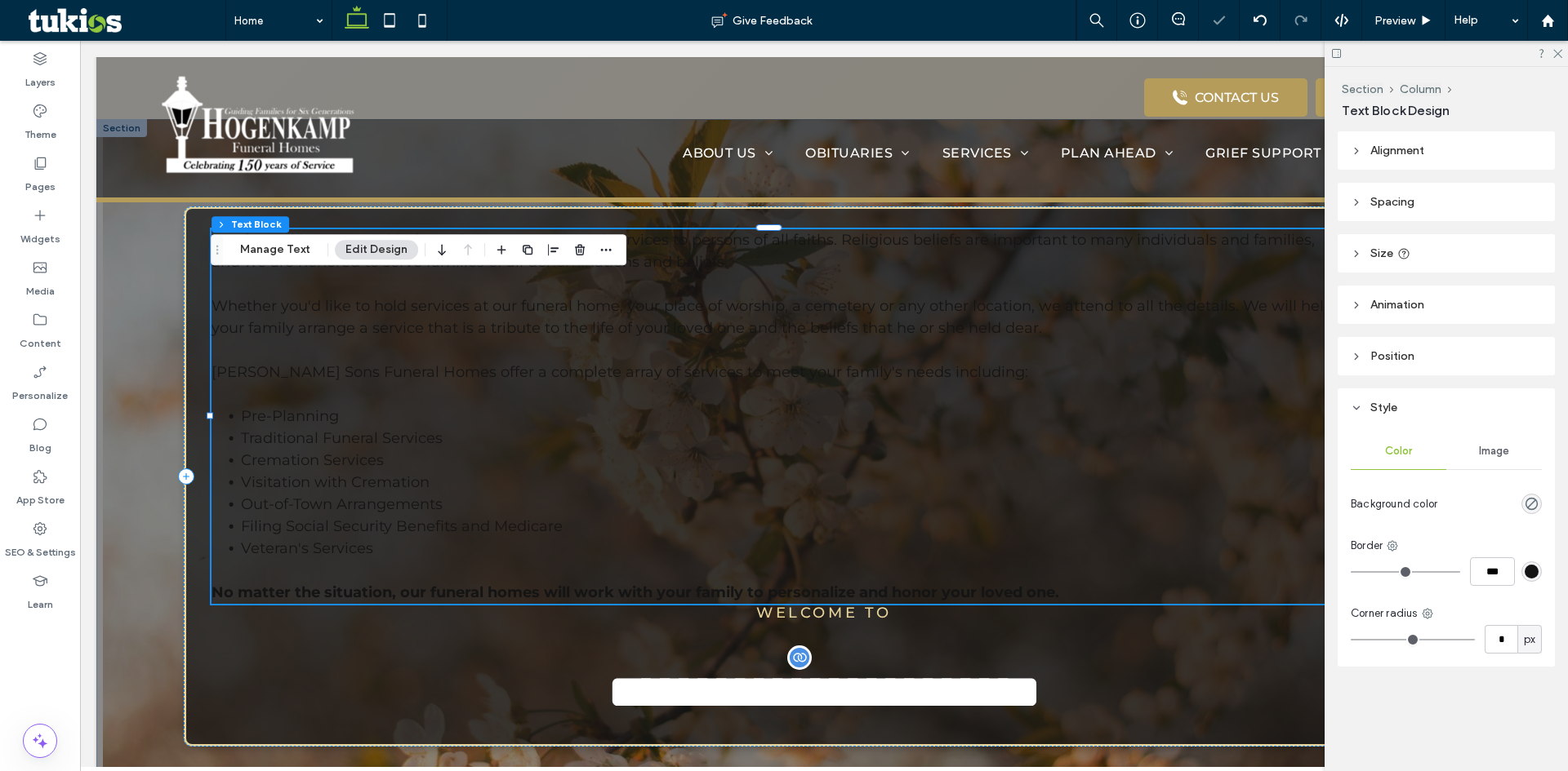
scroll to position [1237, 0]
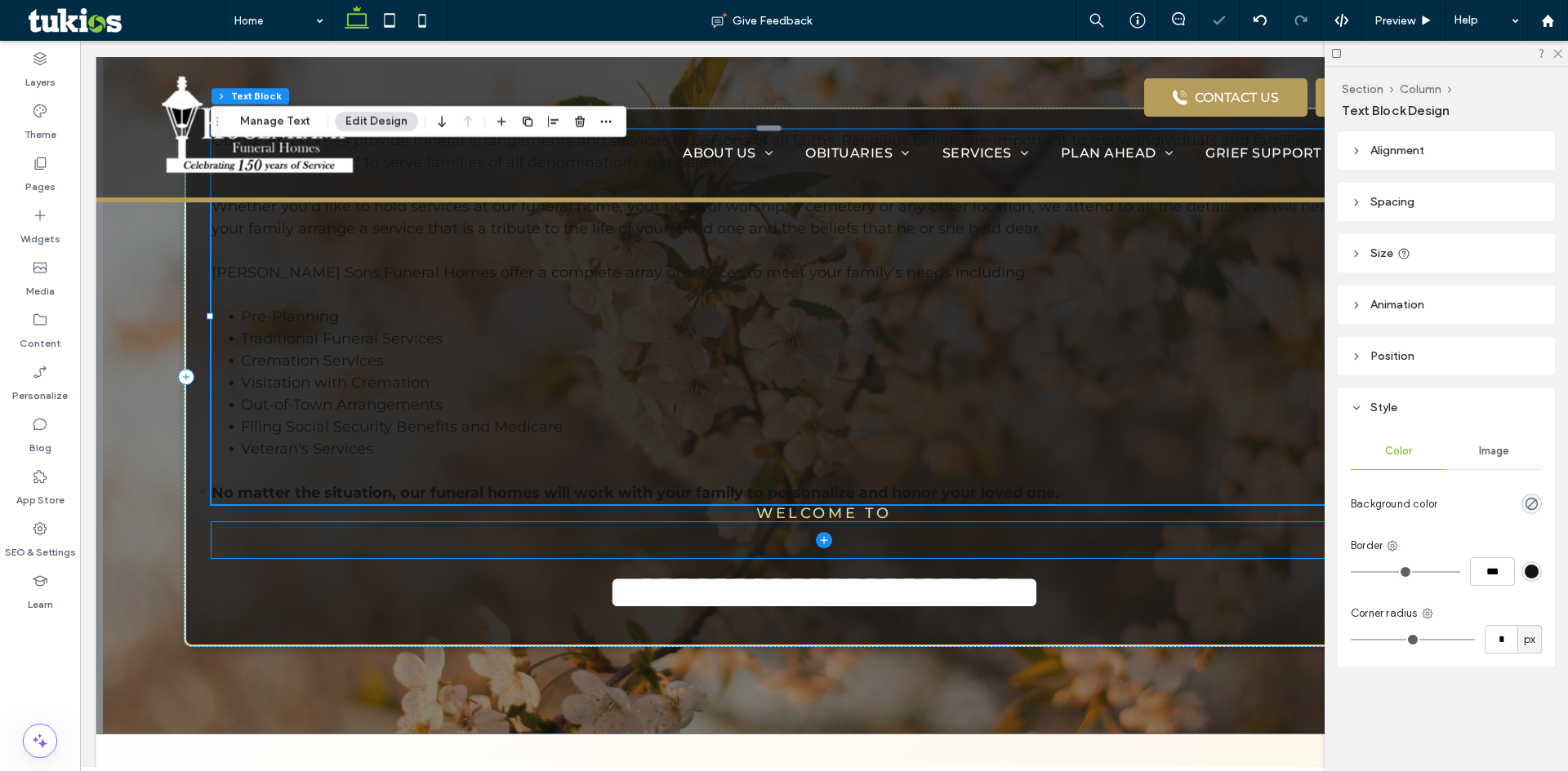
click at [414, 533] on span at bounding box center [823, 539] width 1224 height 36
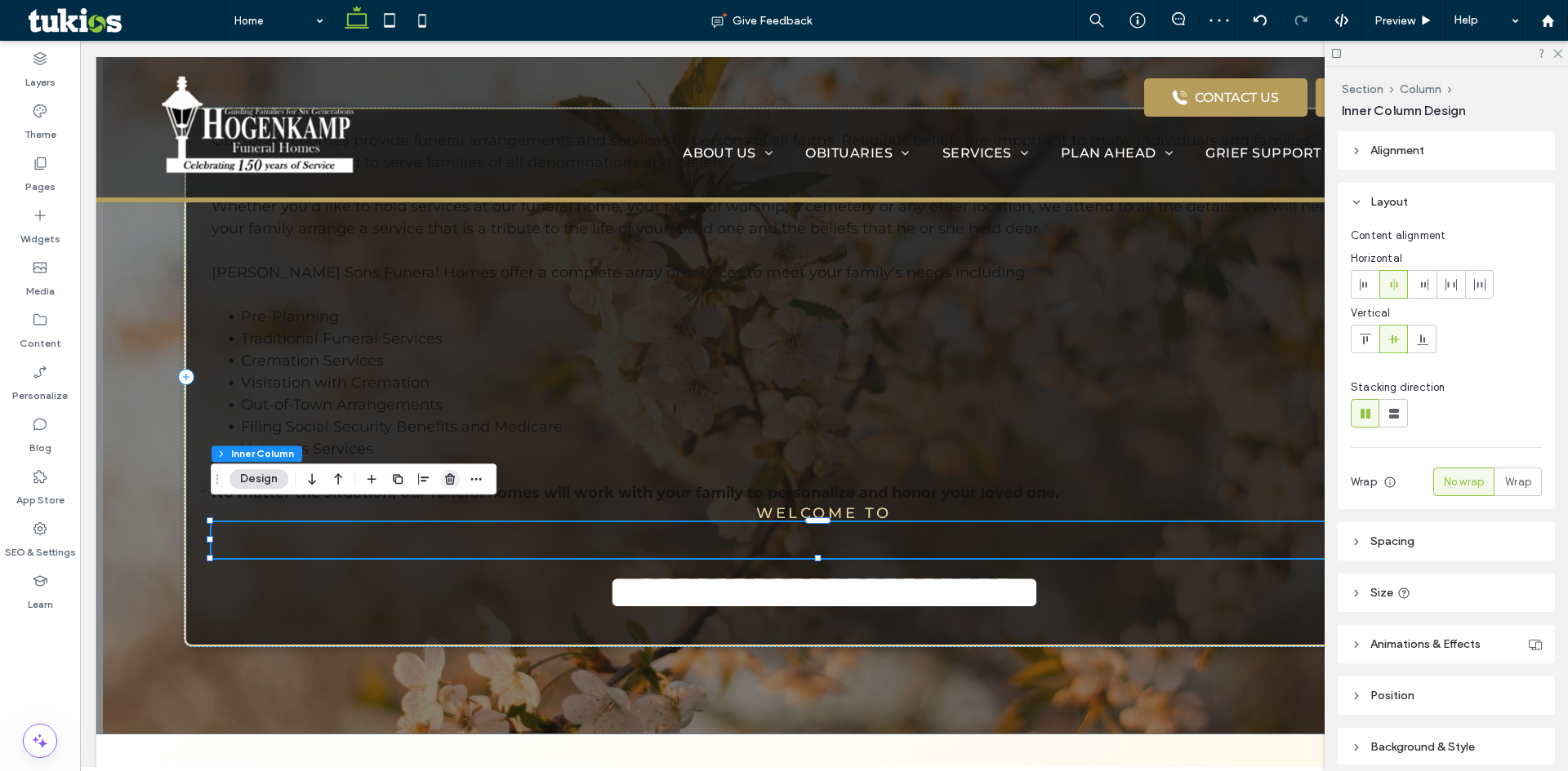
click at [443, 477] on icon "button" at bounding box center [450, 479] width 13 height 13
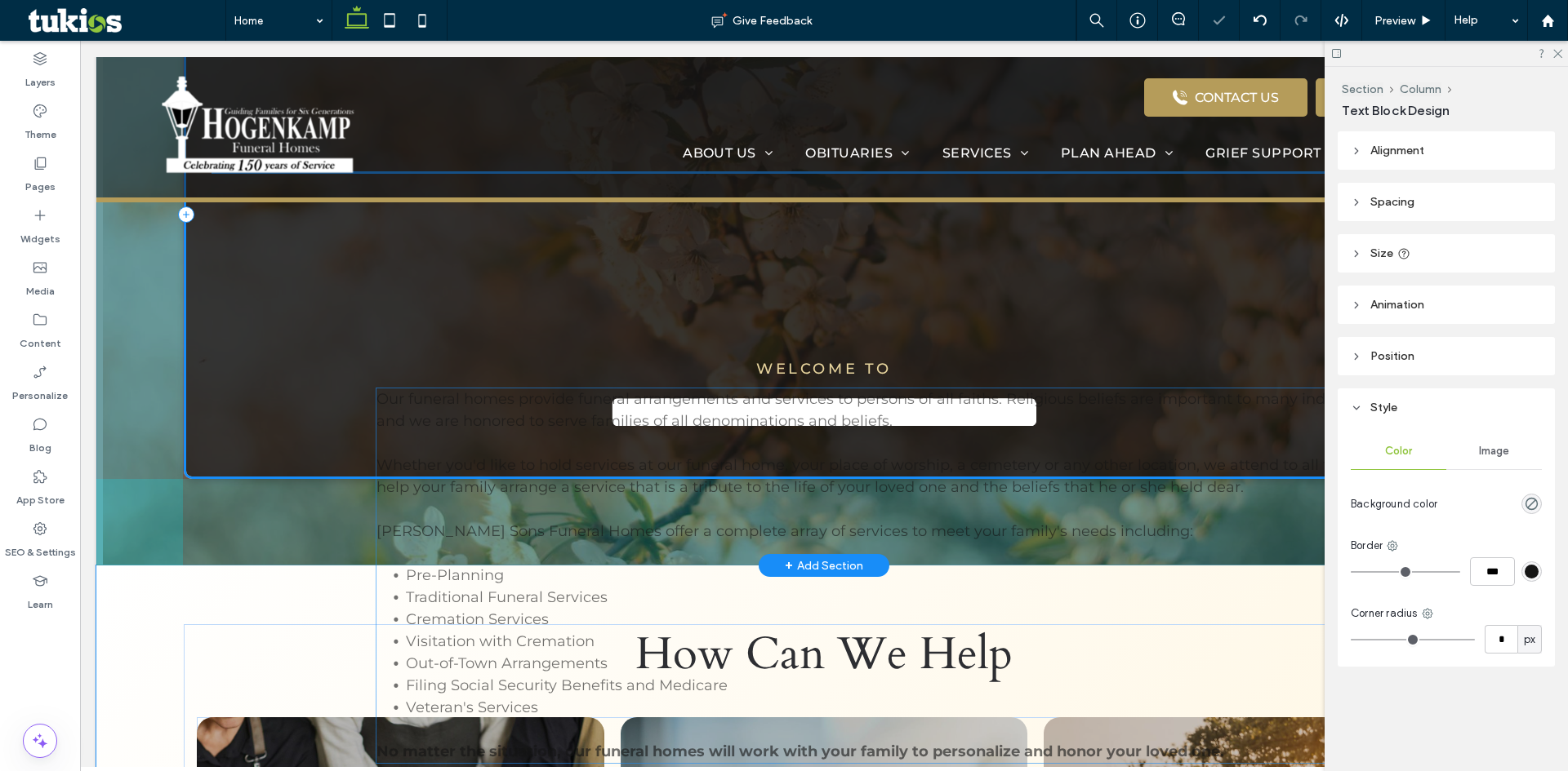
scroll to position [1401, 0]
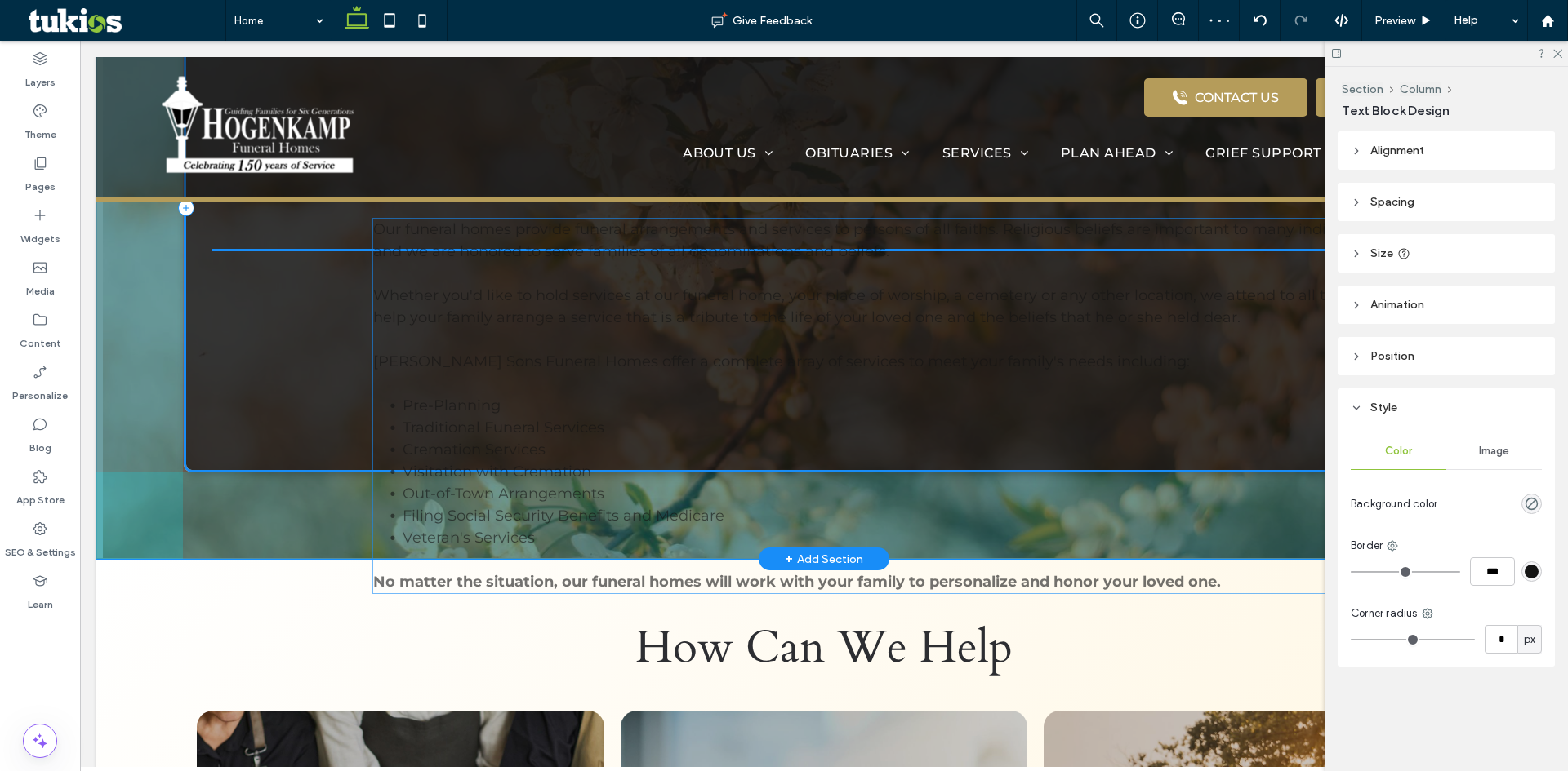
drag, startPoint x: 728, startPoint y: 458, endPoint x: 891, endPoint y: 386, distance: 178.2
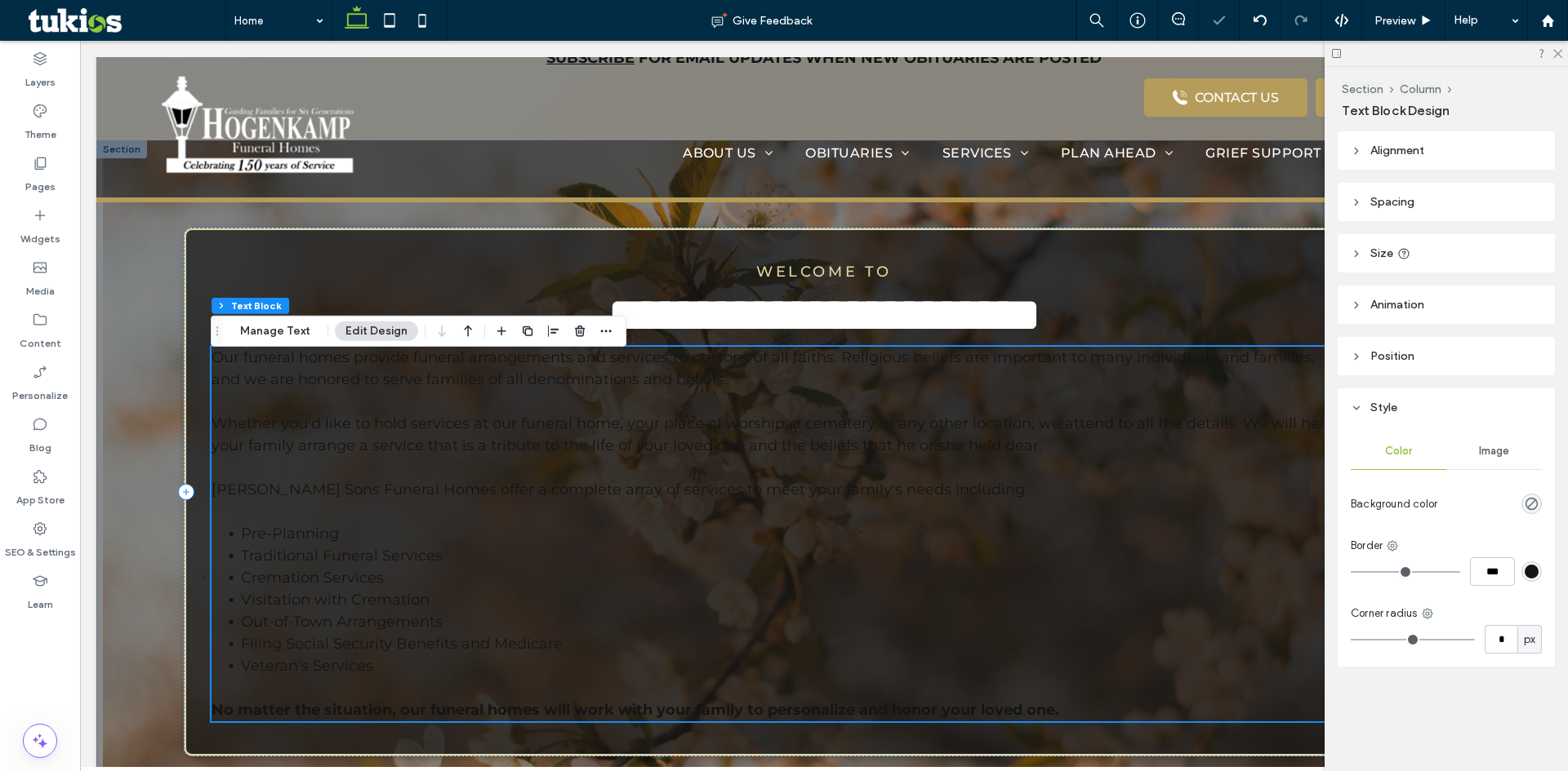
scroll to position [1074, 0]
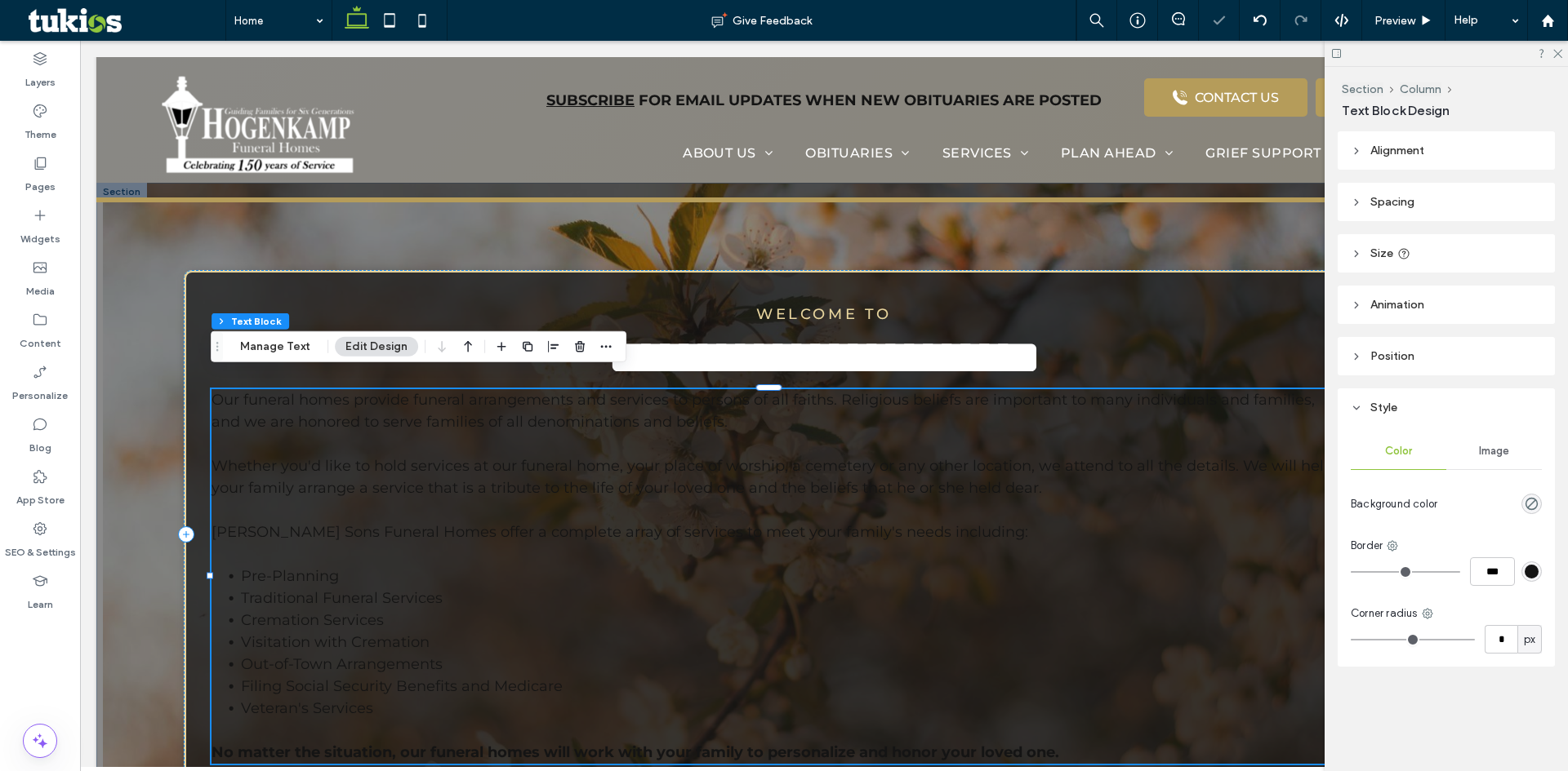
click at [521, 533] on p "Our funeral homes provide funeral arrangements and services to persons of all f…" at bounding box center [774, 477] width 1126 height 176
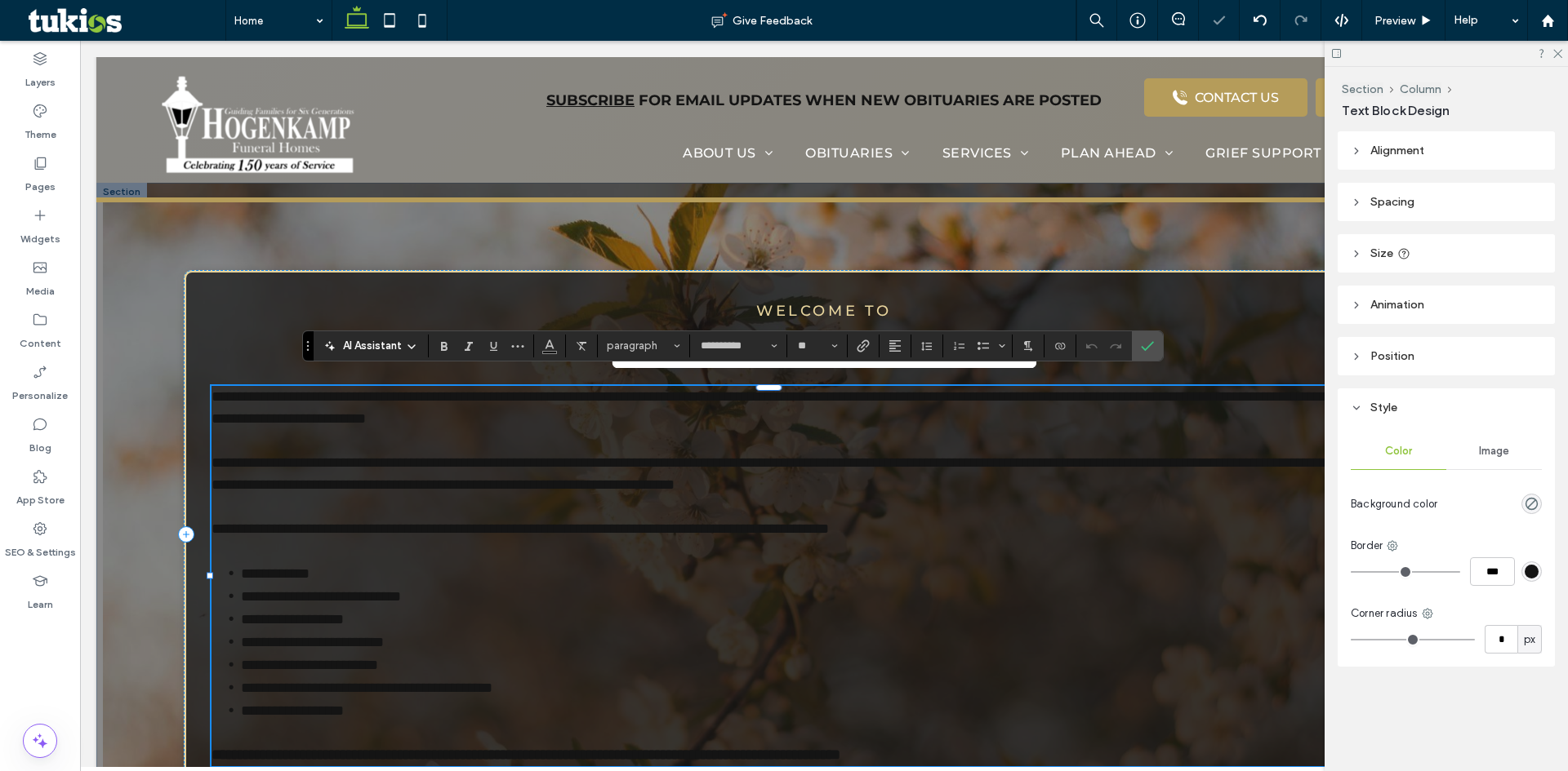
click at [521, 533] on p "**********" at bounding box center [774, 474] width 1126 height 176
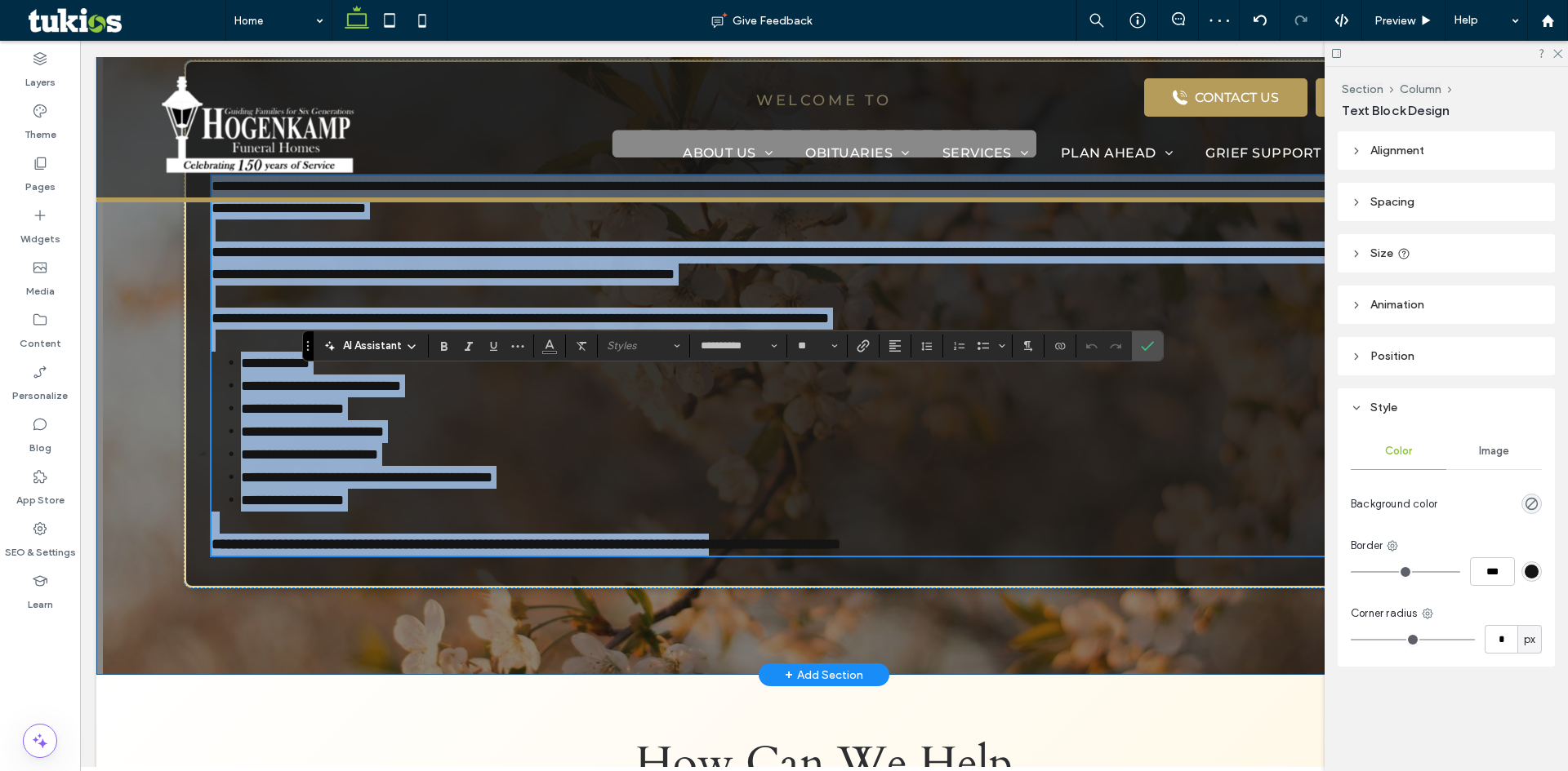
scroll to position [1319, 0]
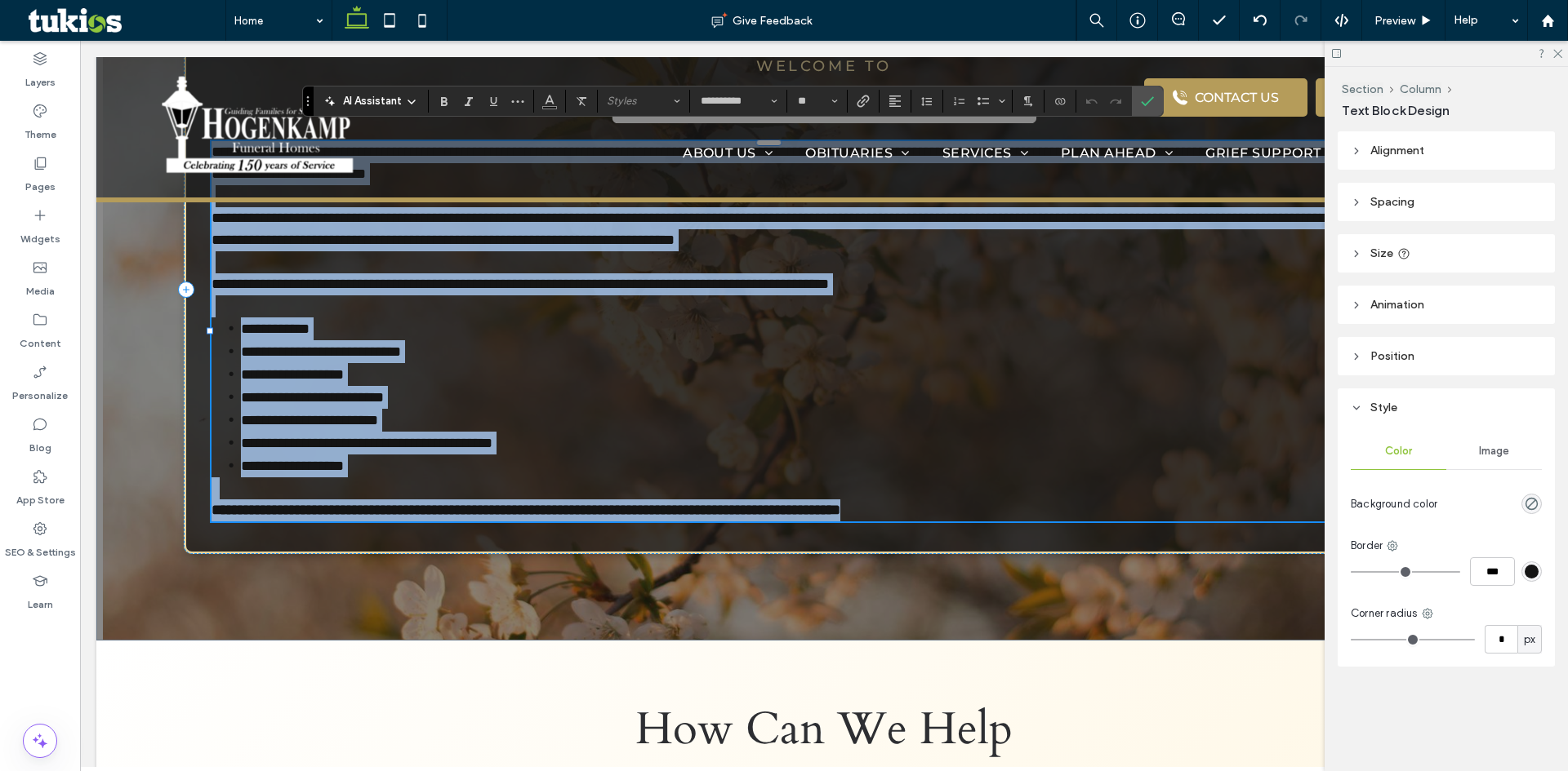
drag, startPoint x: 213, startPoint y: 385, endPoint x: 1260, endPoint y: 501, distance: 1053.4
click at [1260, 501] on div "**********" at bounding box center [774, 332] width 1126 height 381
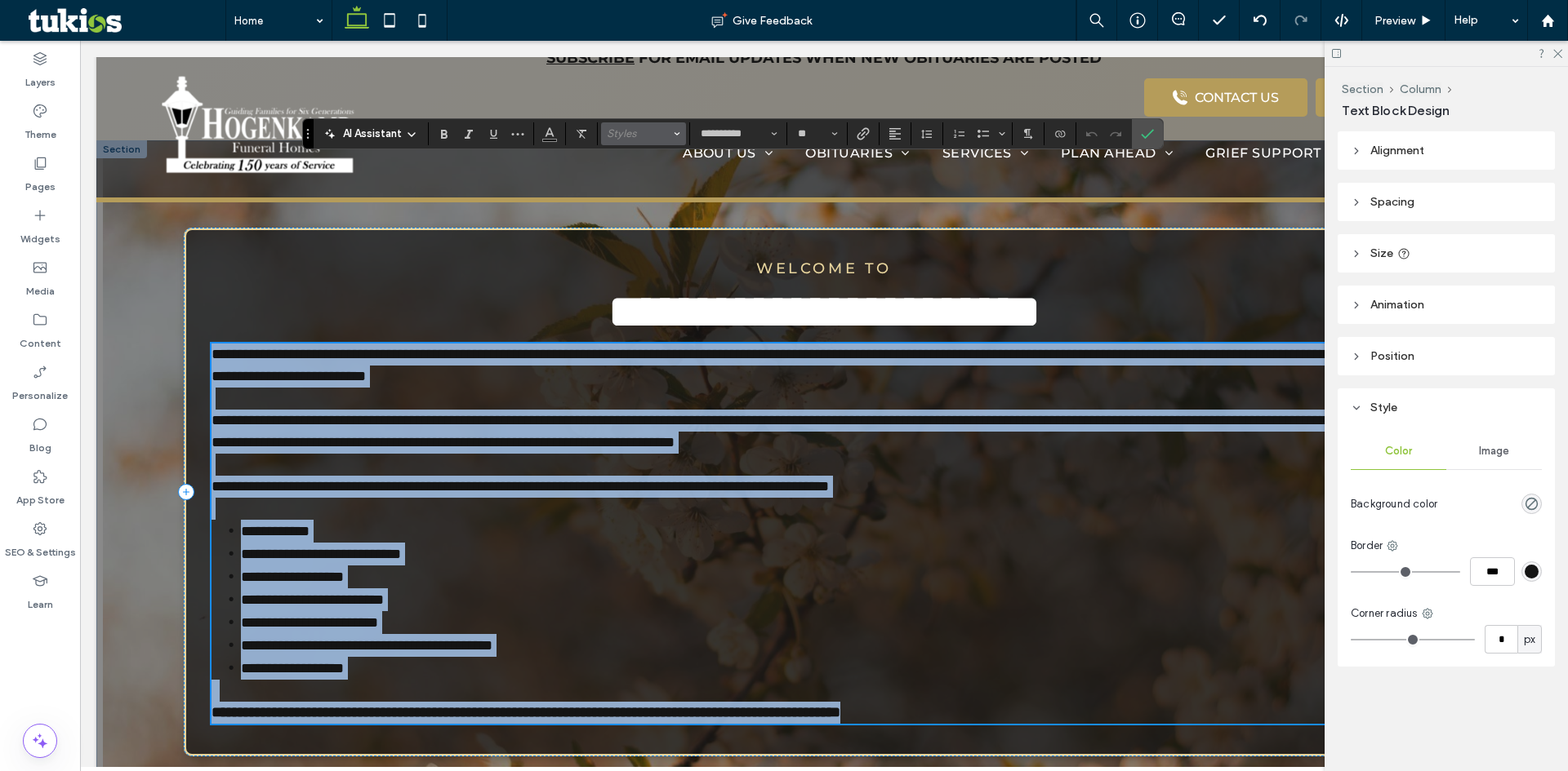
scroll to position [1074, 0]
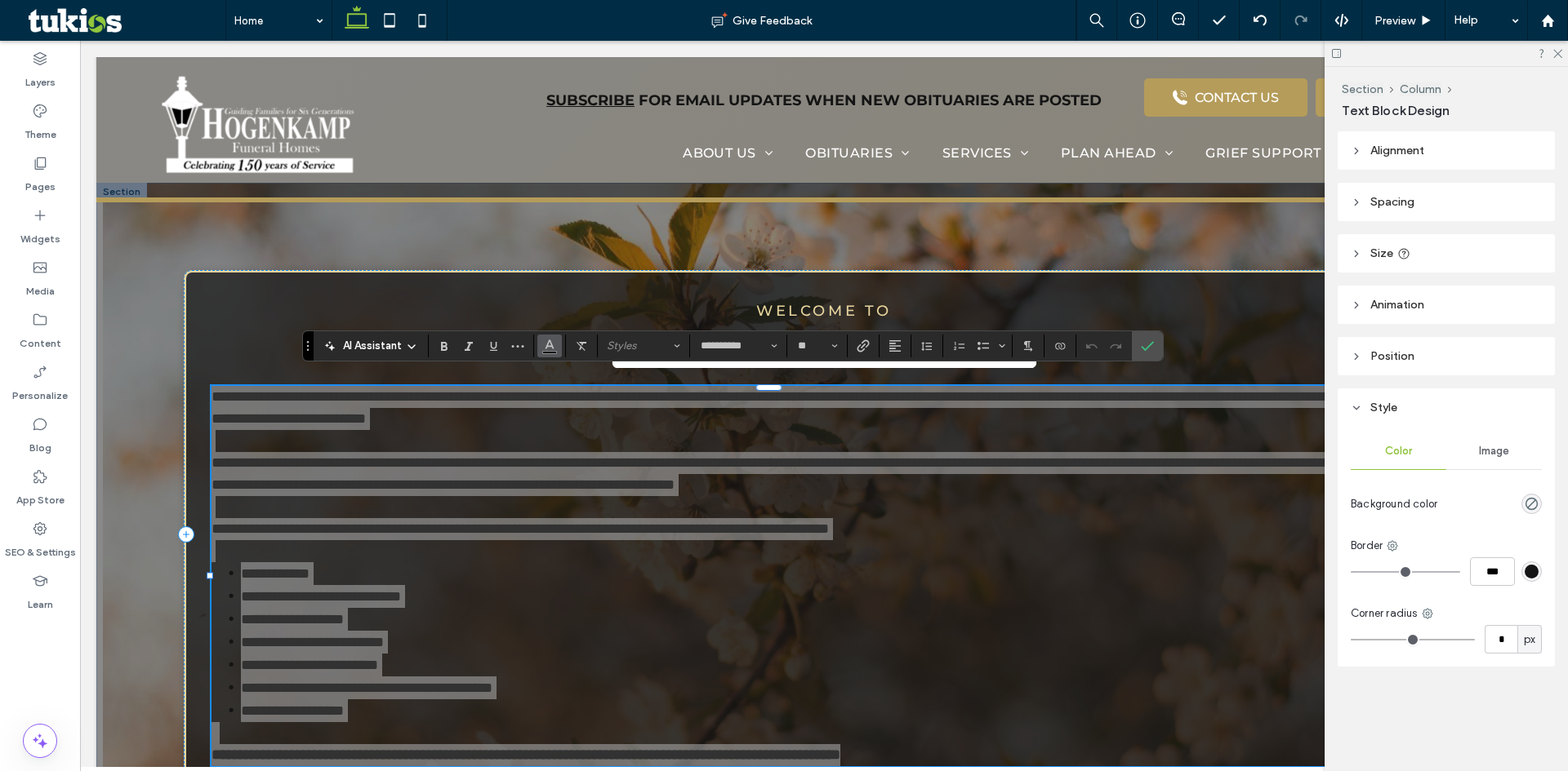
click at [557, 348] on button "Color" at bounding box center [549, 346] width 24 height 23
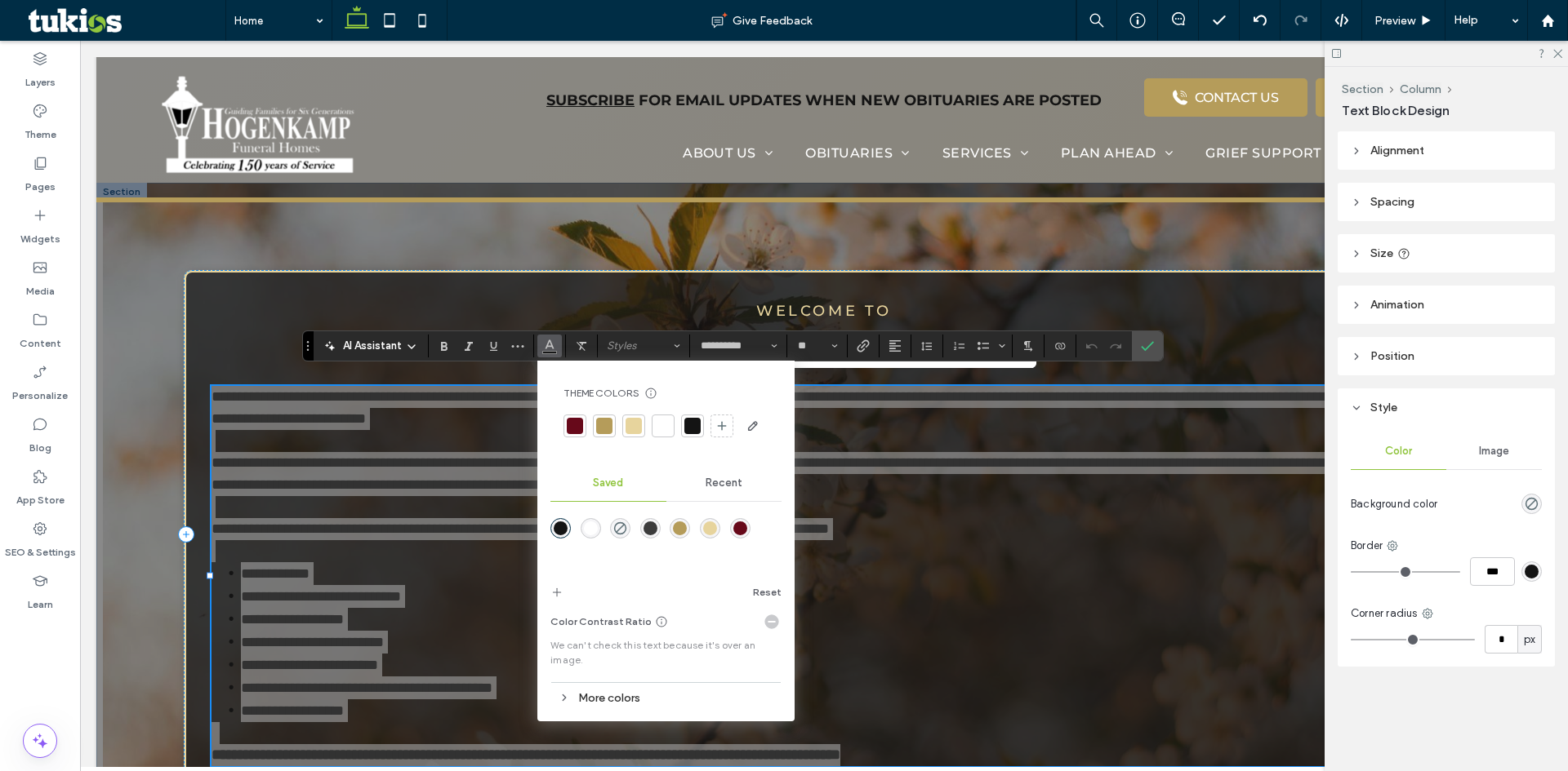
click at [666, 426] on div at bounding box center [663, 426] width 16 height 16
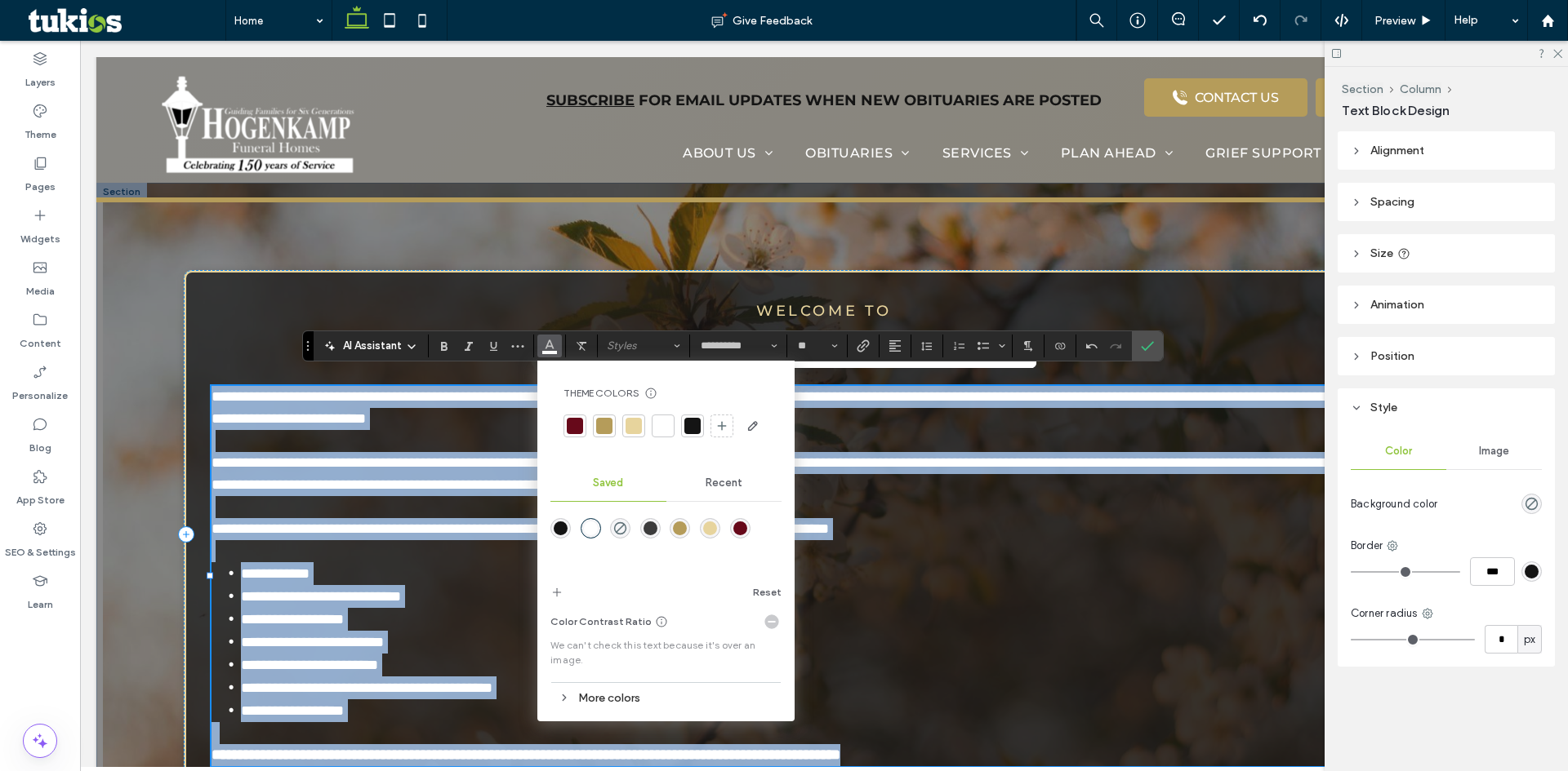
click at [1050, 476] on p "**********" at bounding box center [774, 474] width 1126 height 176
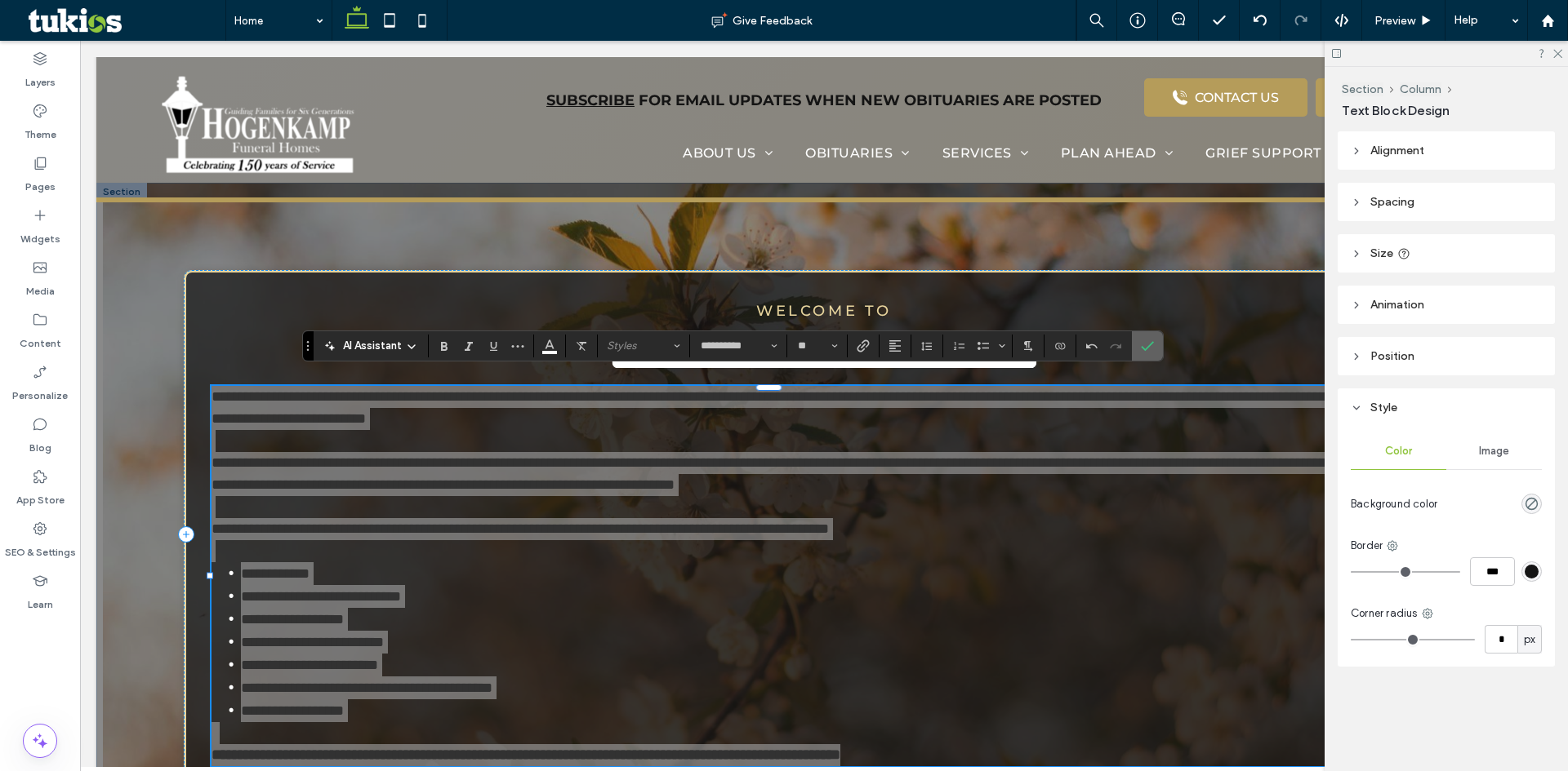
drag, startPoint x: 1151, startPoint y: 360, endPoint x: 1067, endPoint y: 322, distance: 92.2
click at [1151, 360] on label "Confirm" at bounding box center [1147, 346] width 24 height 30
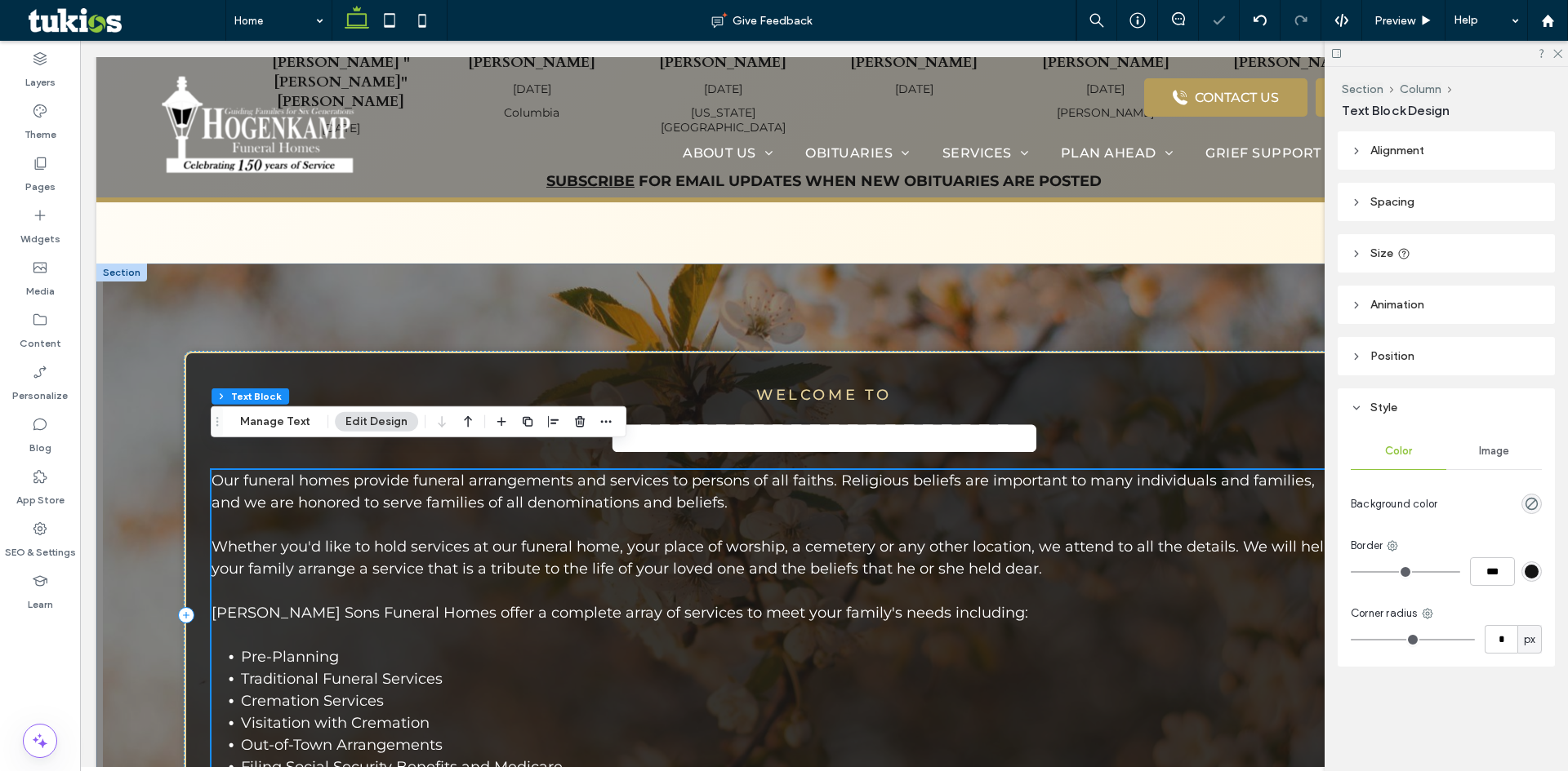
scroll to position [992, 0]
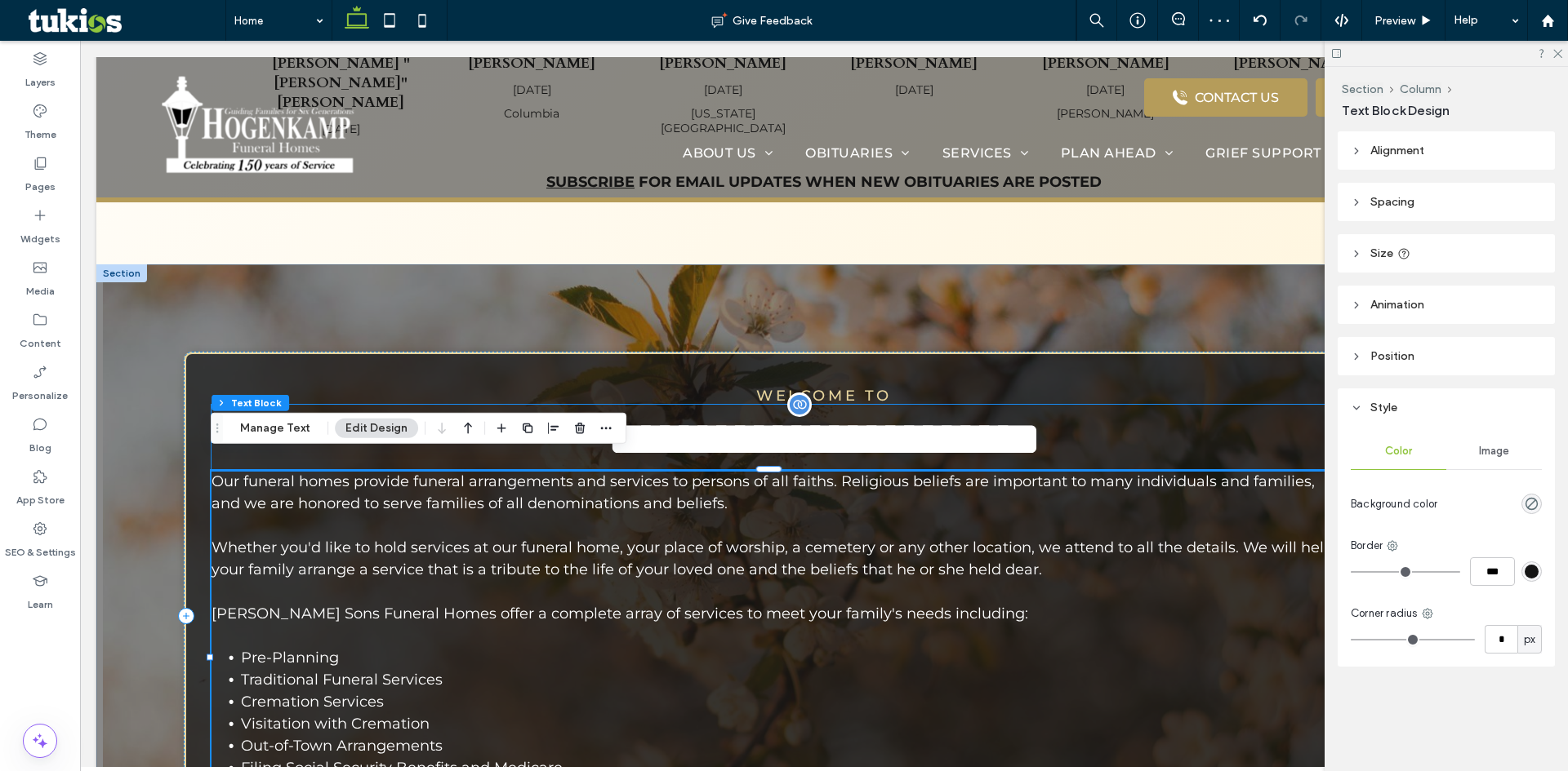
click at [816, 440] on span "**********" at bounding box center [824, 438] width 434 height 49
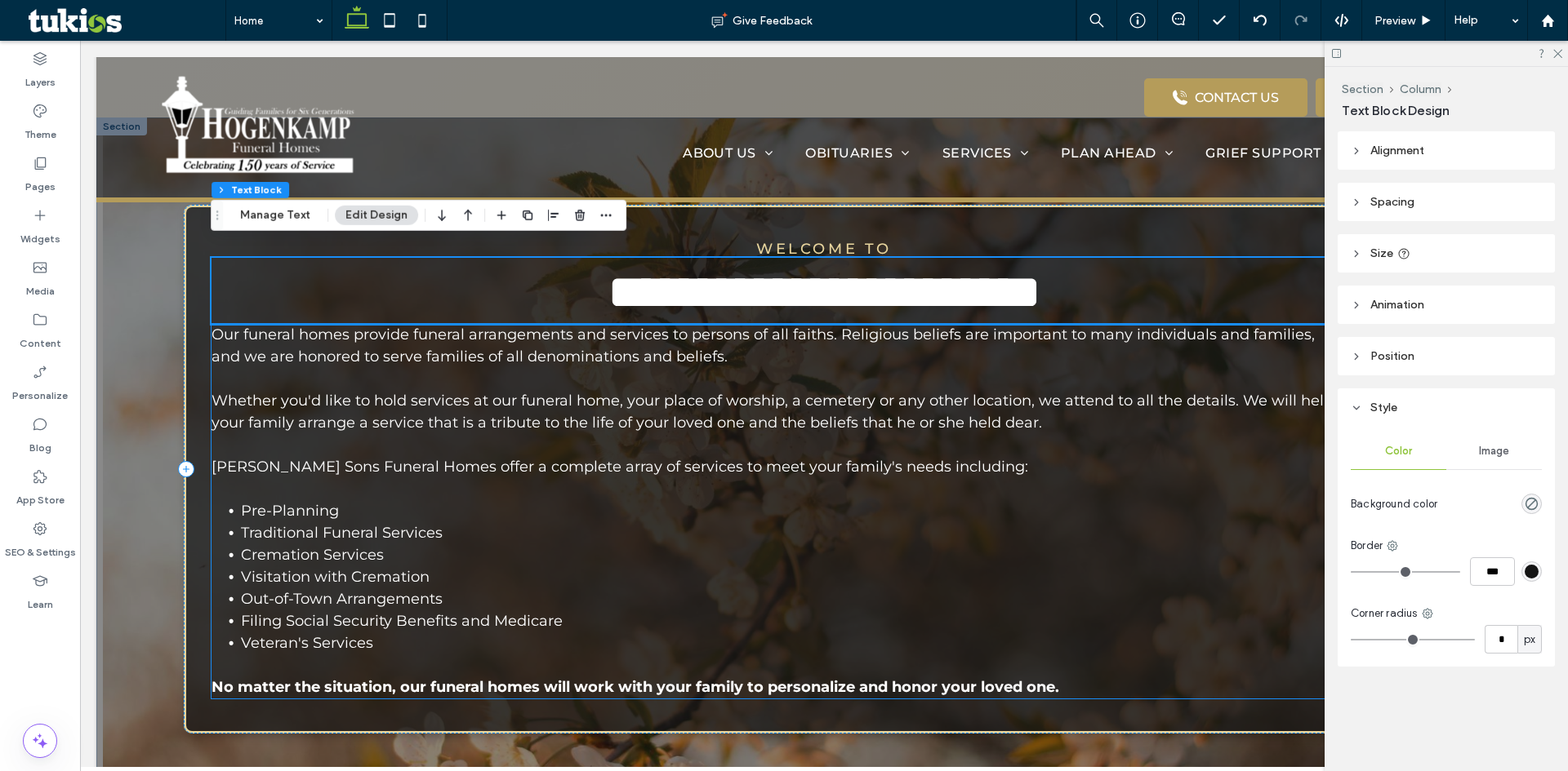
scroll to position [1156, 0]
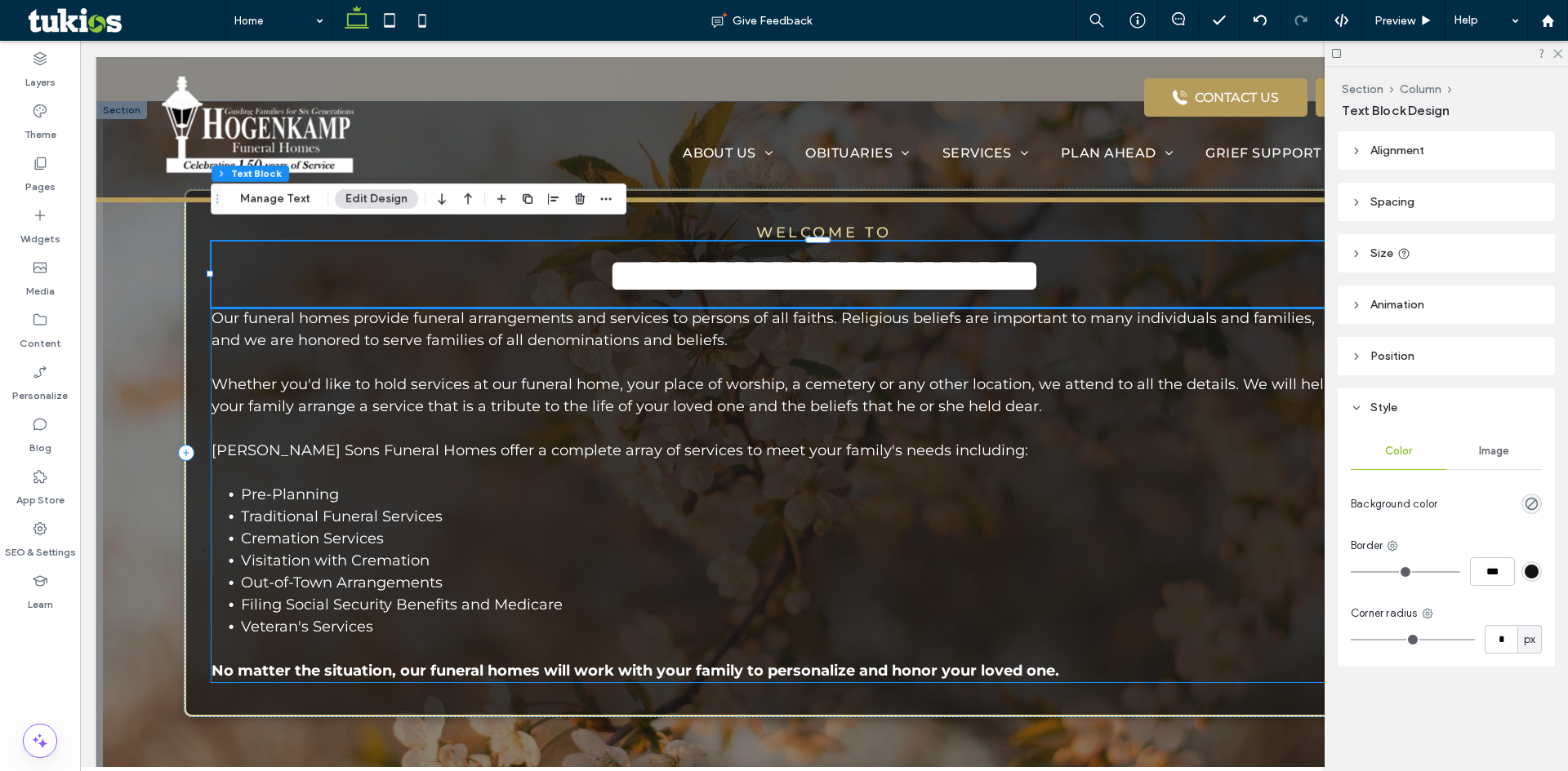
click at [947, 453] on p "Our funeral homes provide funeral arrangements and services to persons of all f…" at bounding box center [774, 395] width 1126 height 176
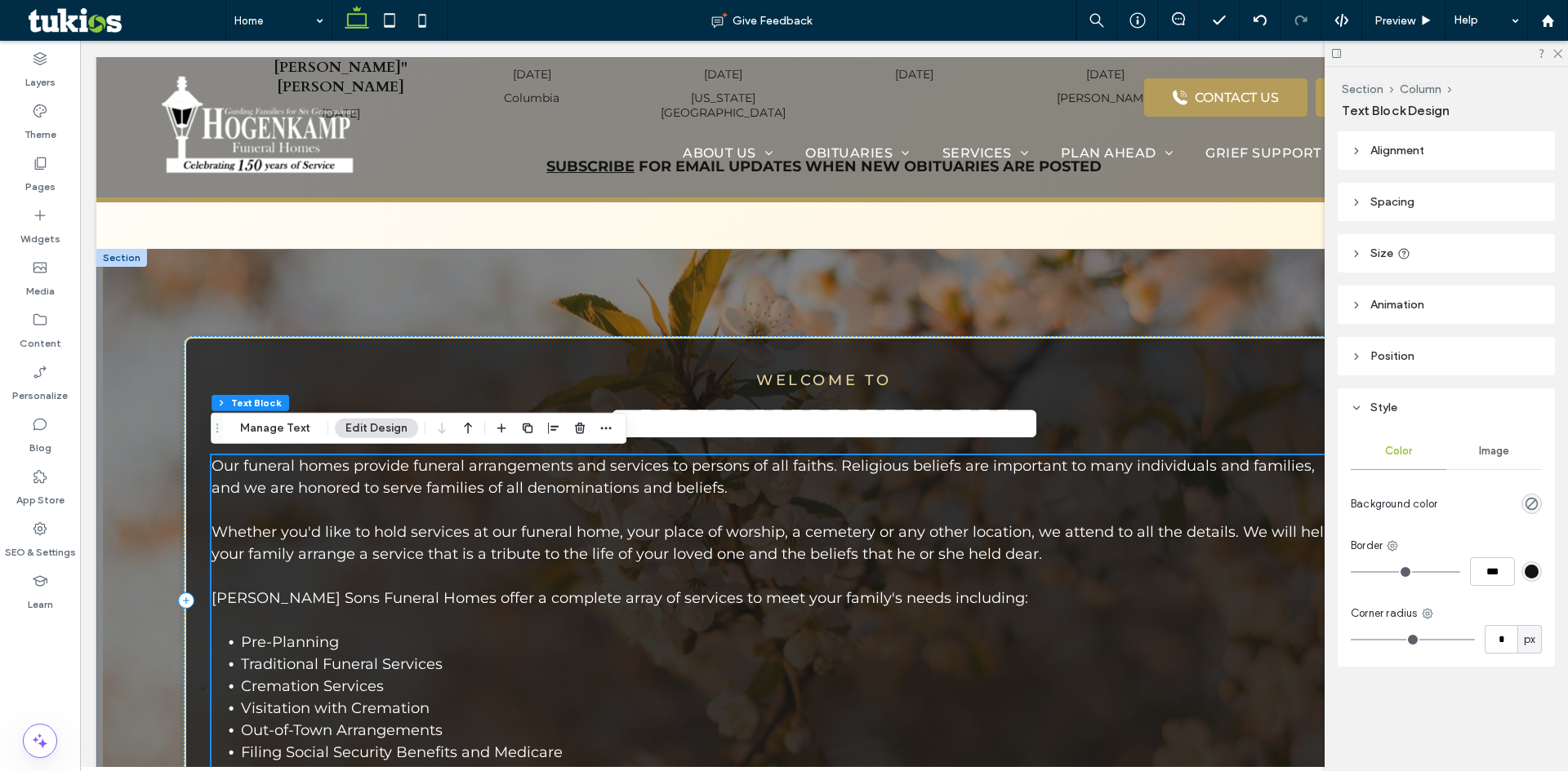
scroll to position [992, 0]
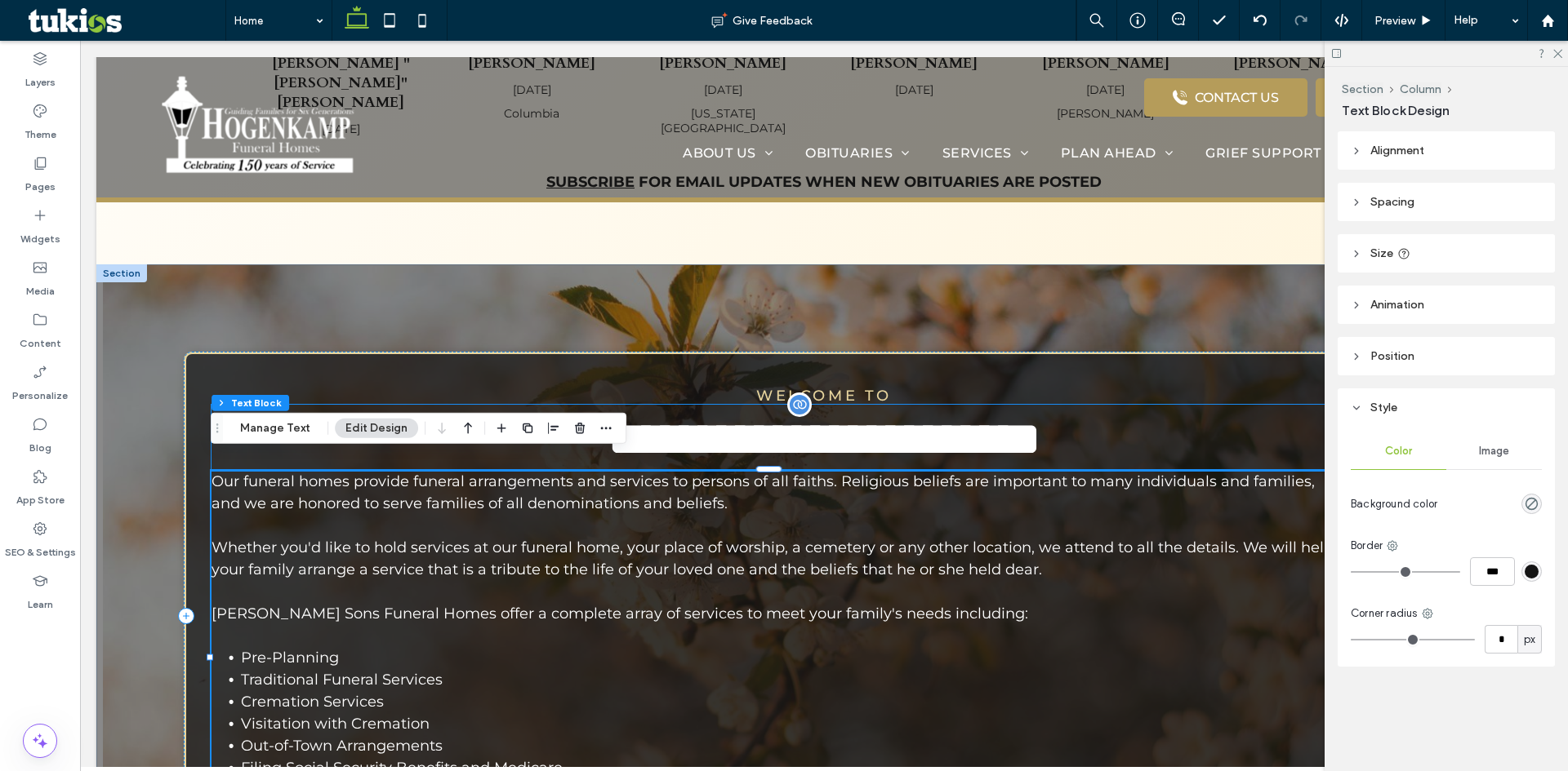
click at [854, 423] on span "**********" at bounding box center [824, 438] width 434 height 49
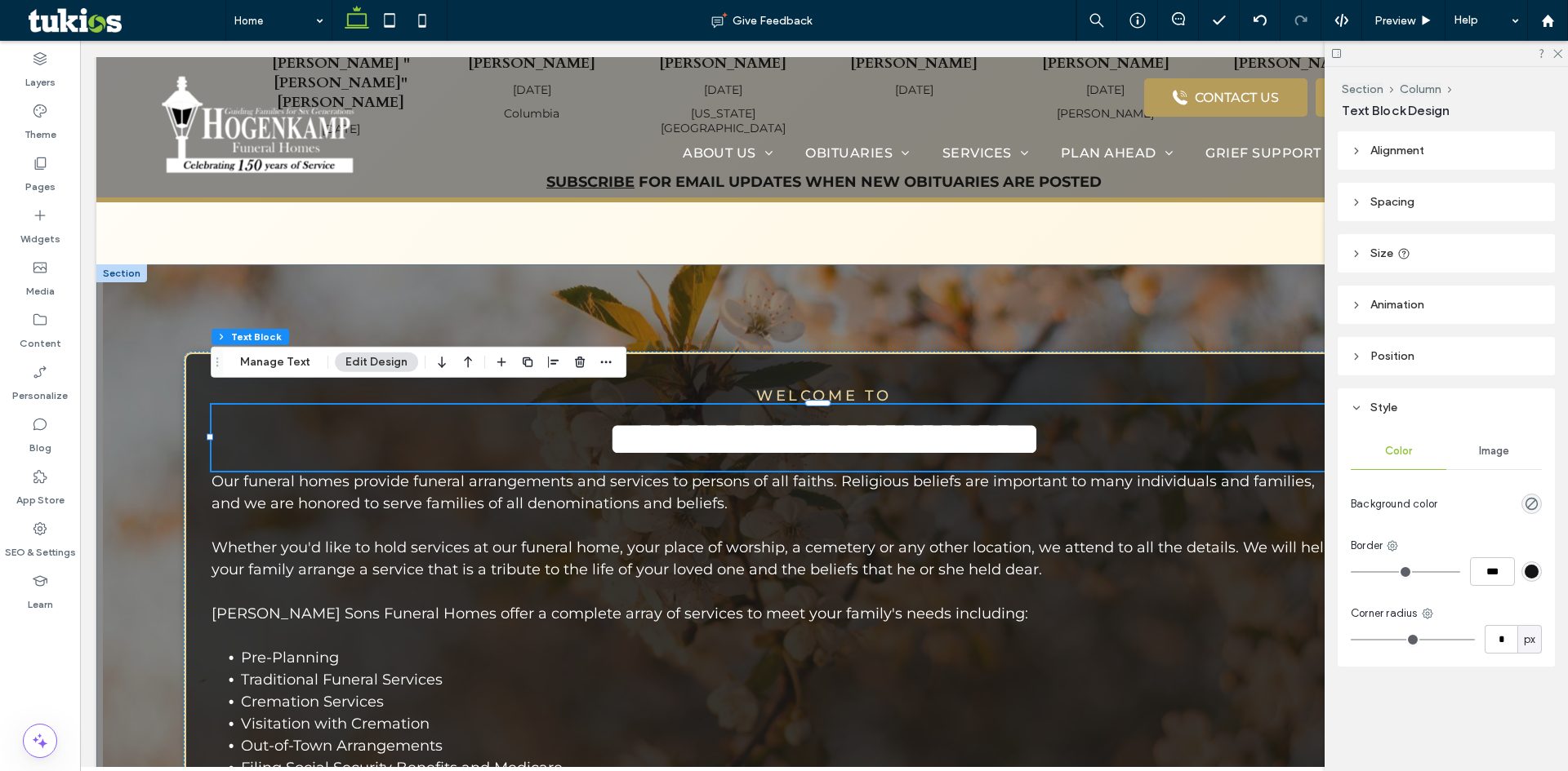
click at [1416, 207] on header "Spacing" at bounding box center [1446, 202] width 217 height 38
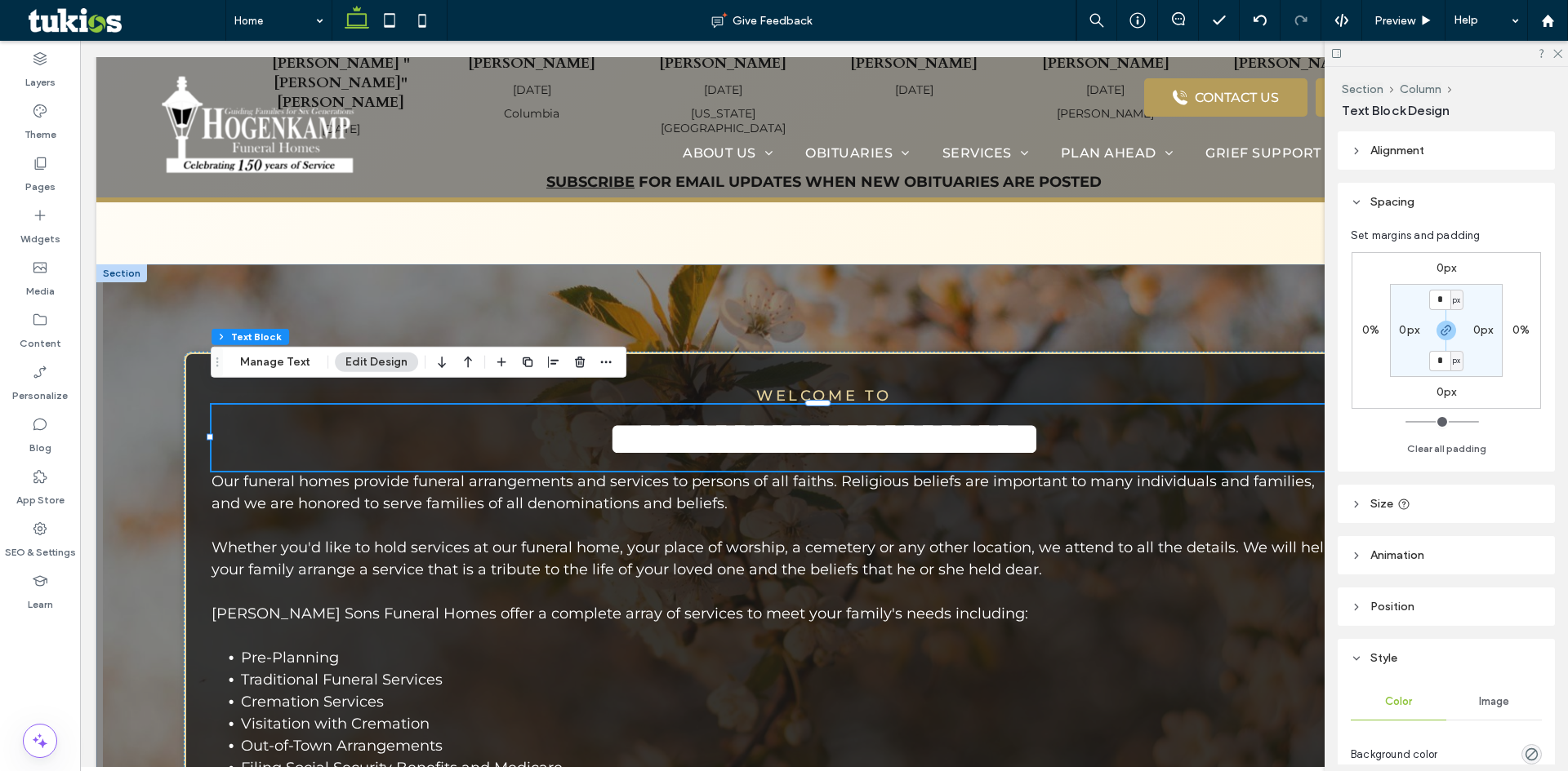
click at [1439, 265] on label "0px" at bounding box center [1446, 268] width 20 height 13
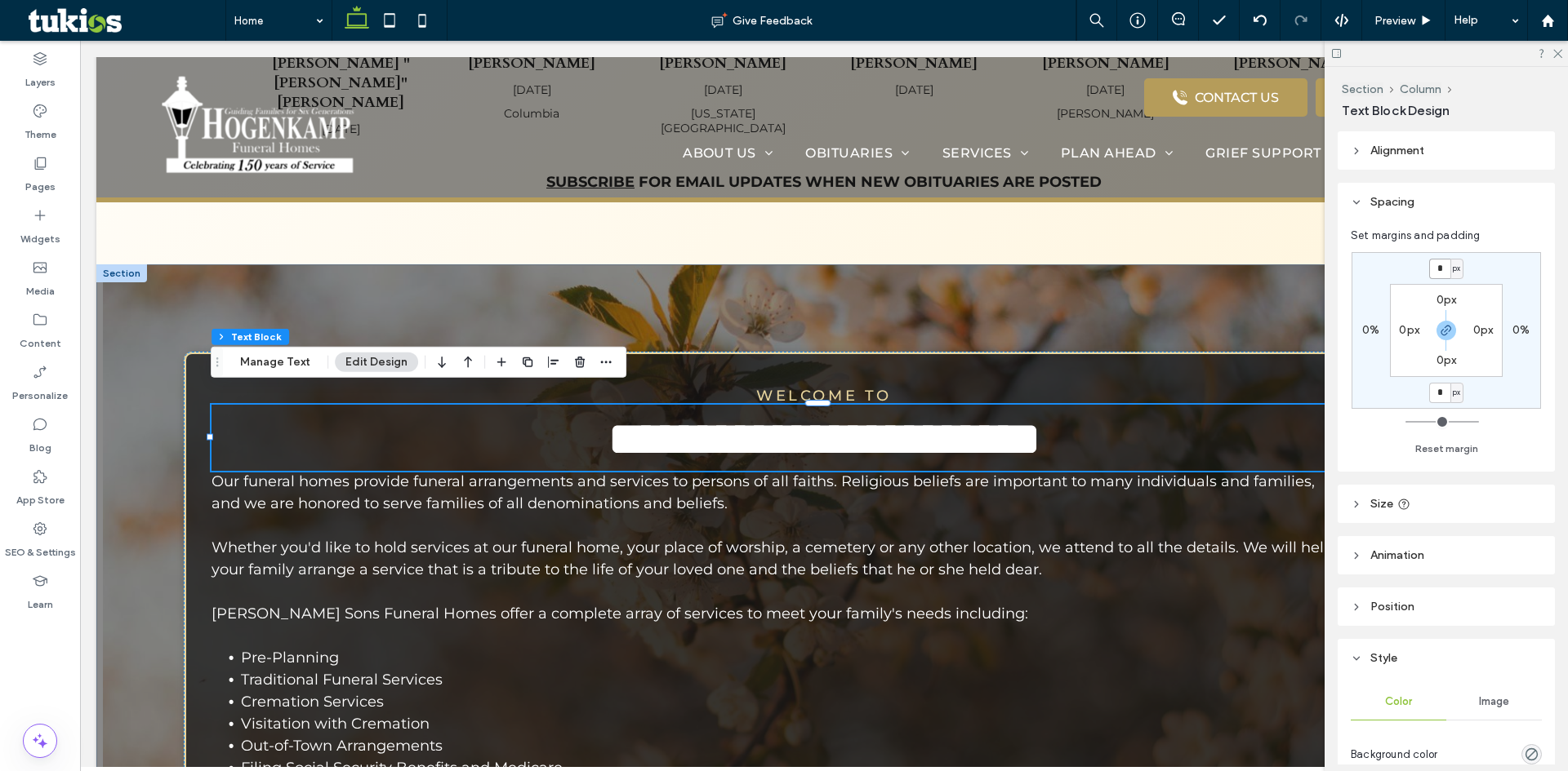
click at [1446, 265] on input "*" at bounding box center [1440, 268] width 21 height 20
type input "**"
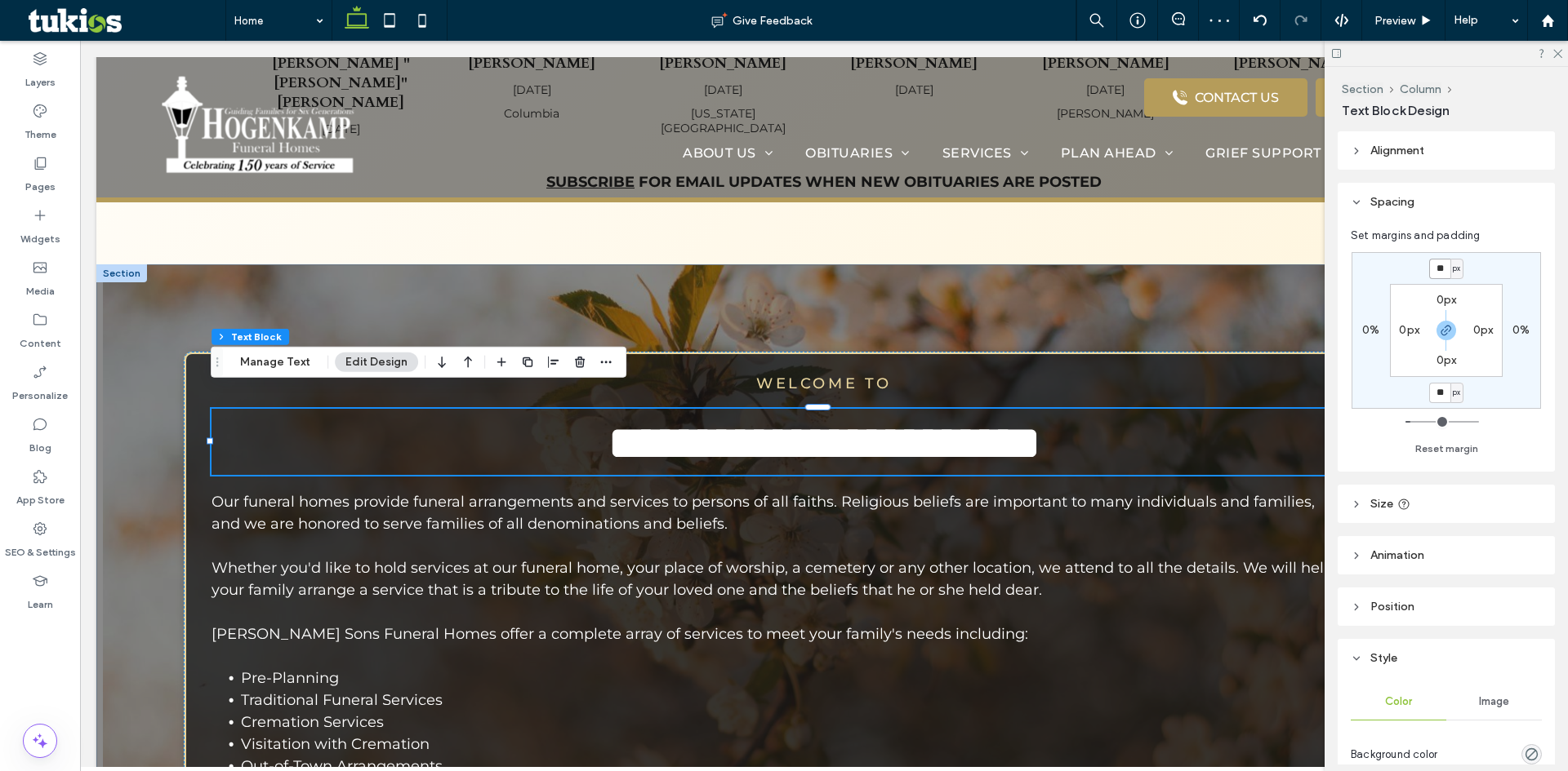
drag, startPoint x: 1441, startPoint y: 269, endPoint x: 1451, endPoint y: 269, distance: 10.0
click at [1451, 269] on div "** px" at bounding box center [1447, 268] width 35 height 20
click at [1436, 269] on input "**" at bounding box center [1440, 268] width 21 height 20
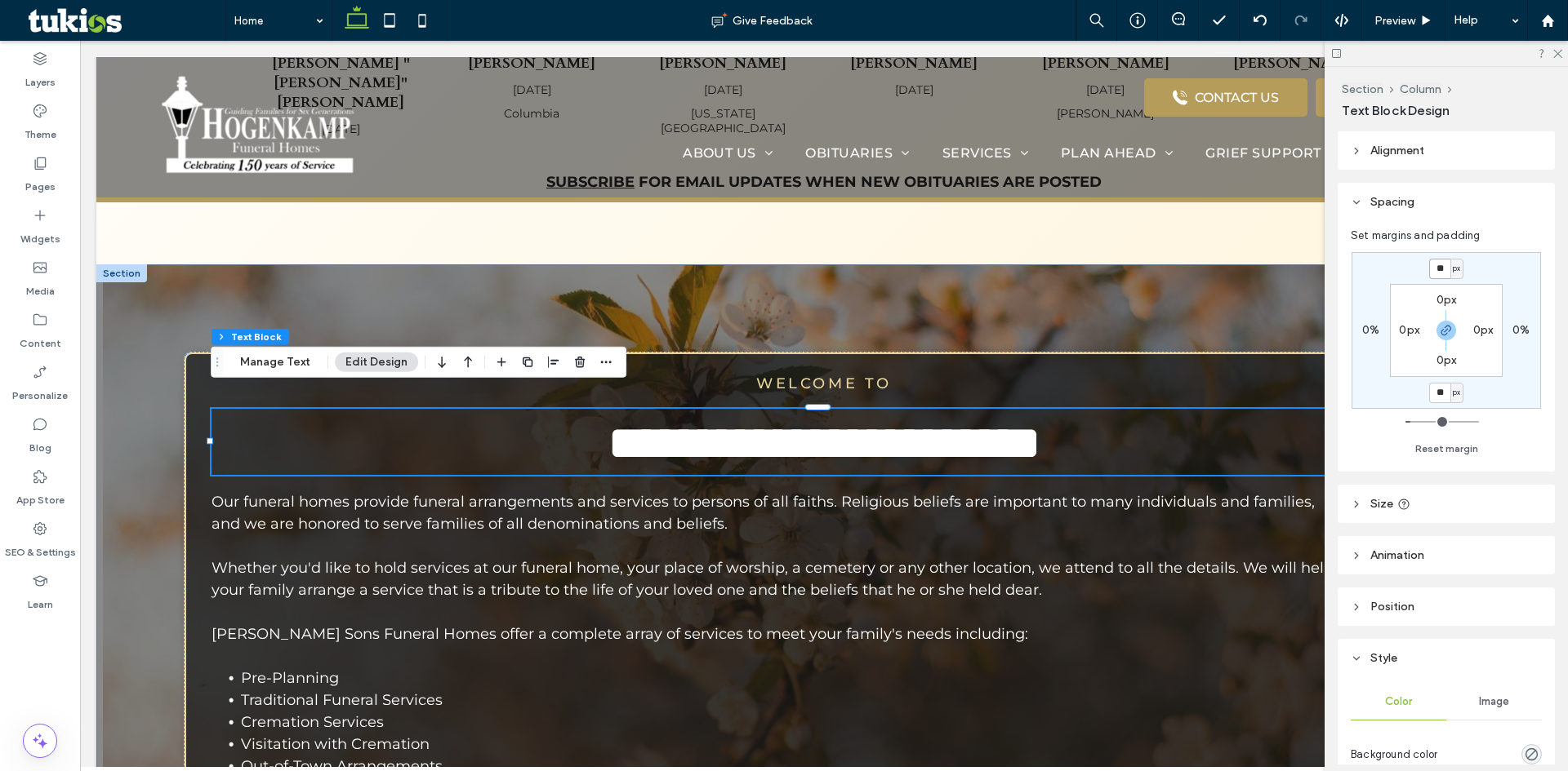
type input "**"
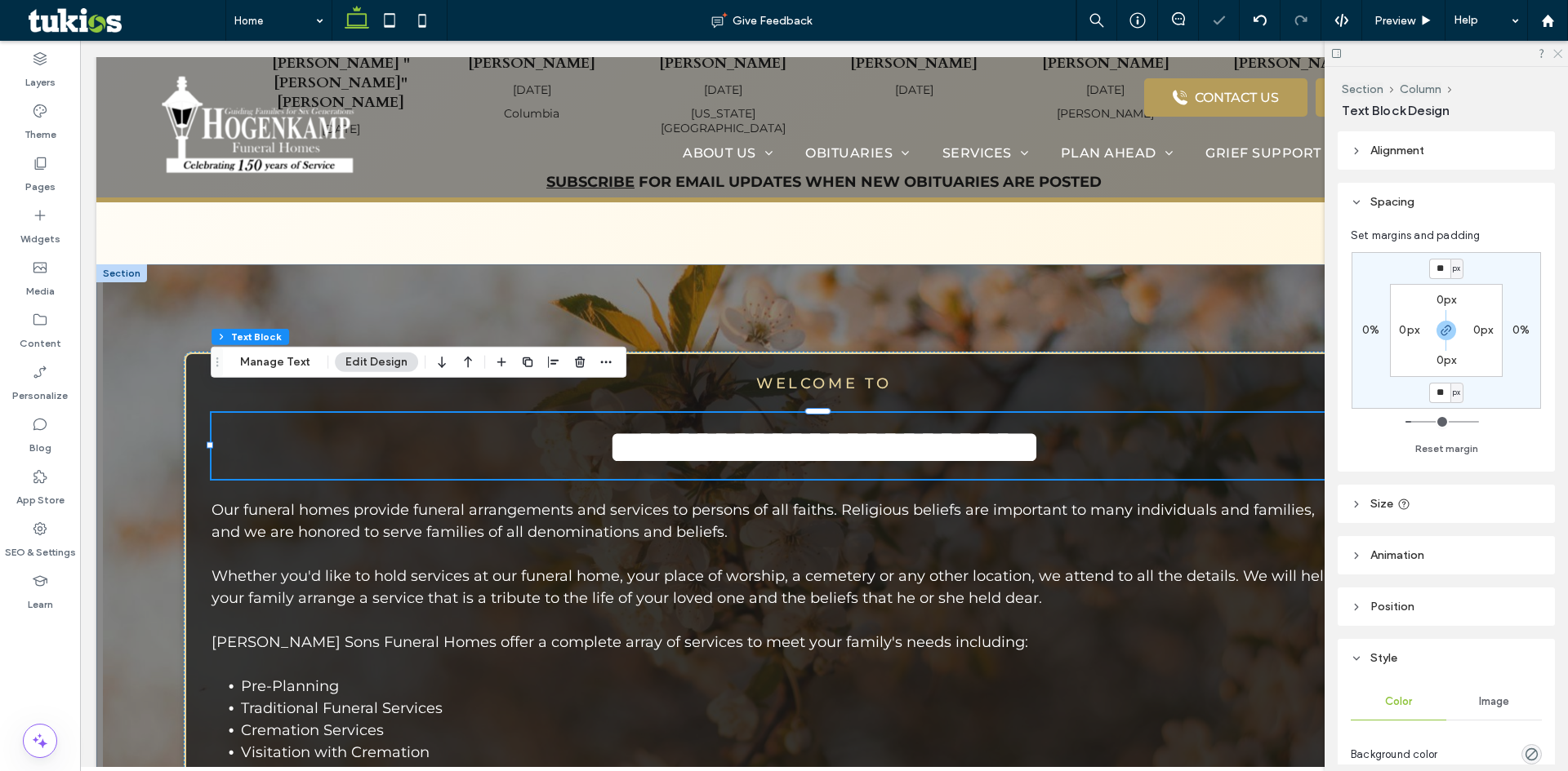
click at [1555, 49] on icon at bounding box center [1556, 52] width 11 height 11
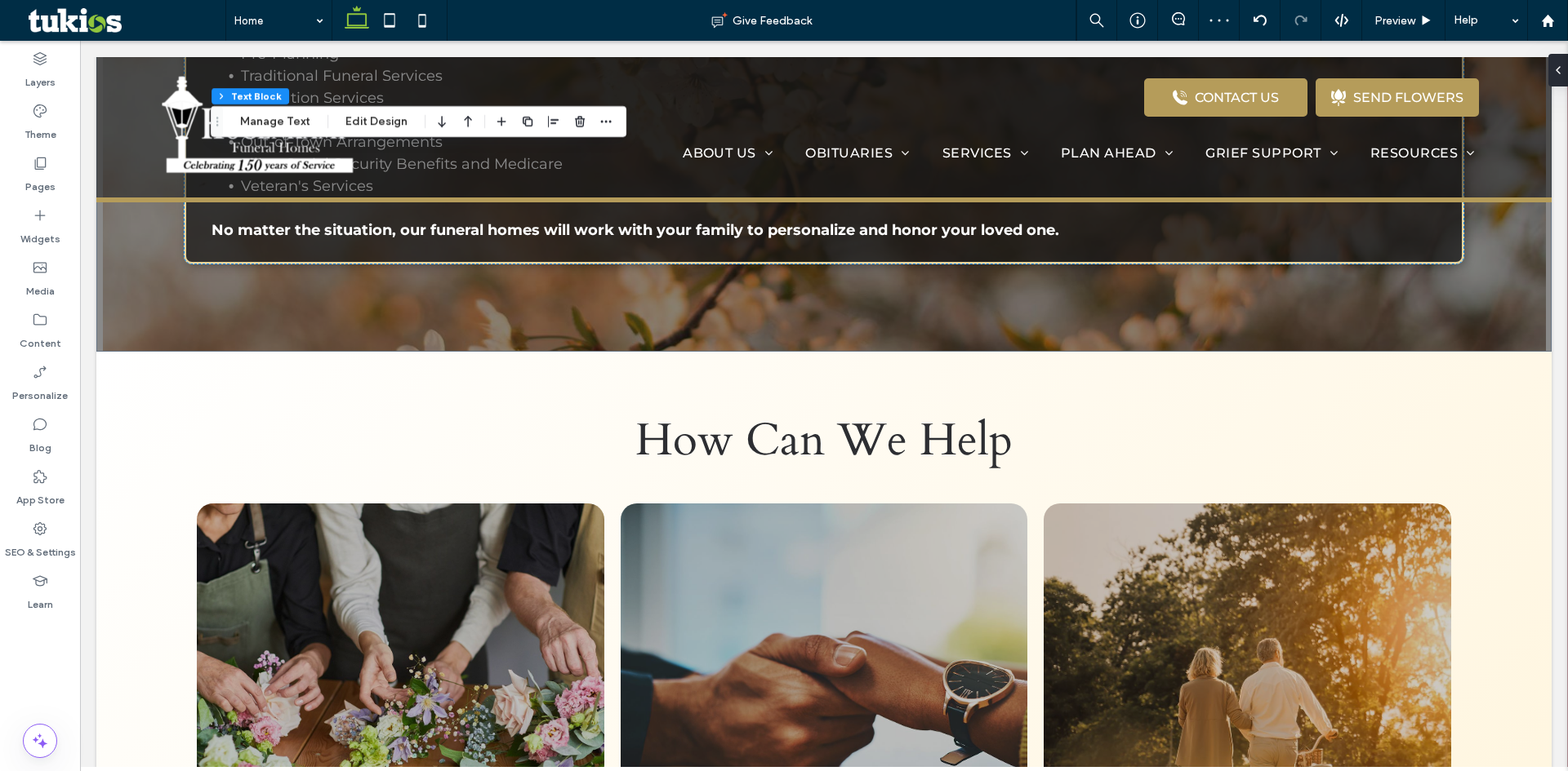
scroll to position [1628, 0]
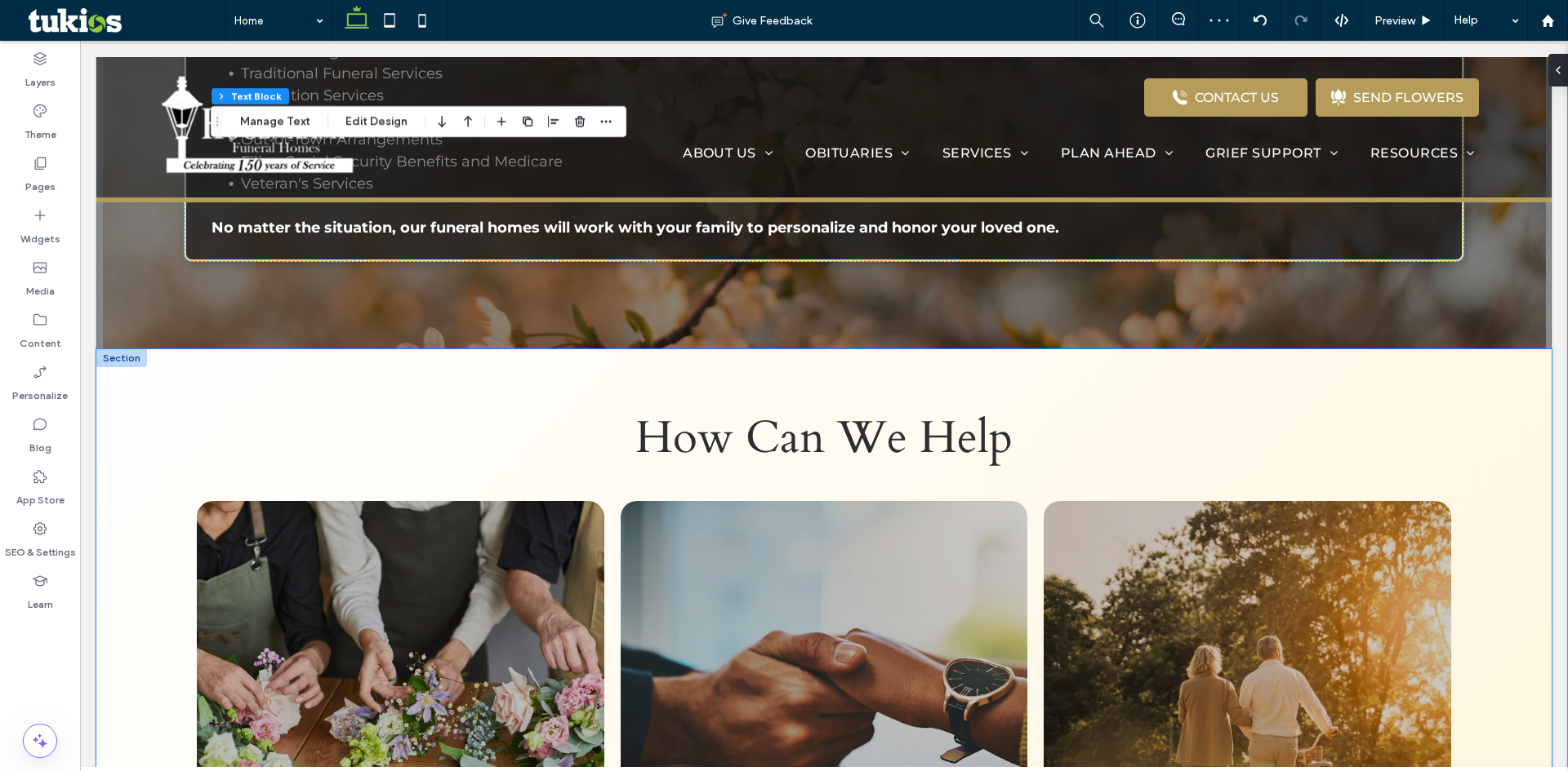
click at [1477, 464] on div "How Can We Help Send Flowers Honoring your loved one can be easy for family and…" at bounding box center [823, 657] width 1455 height 616
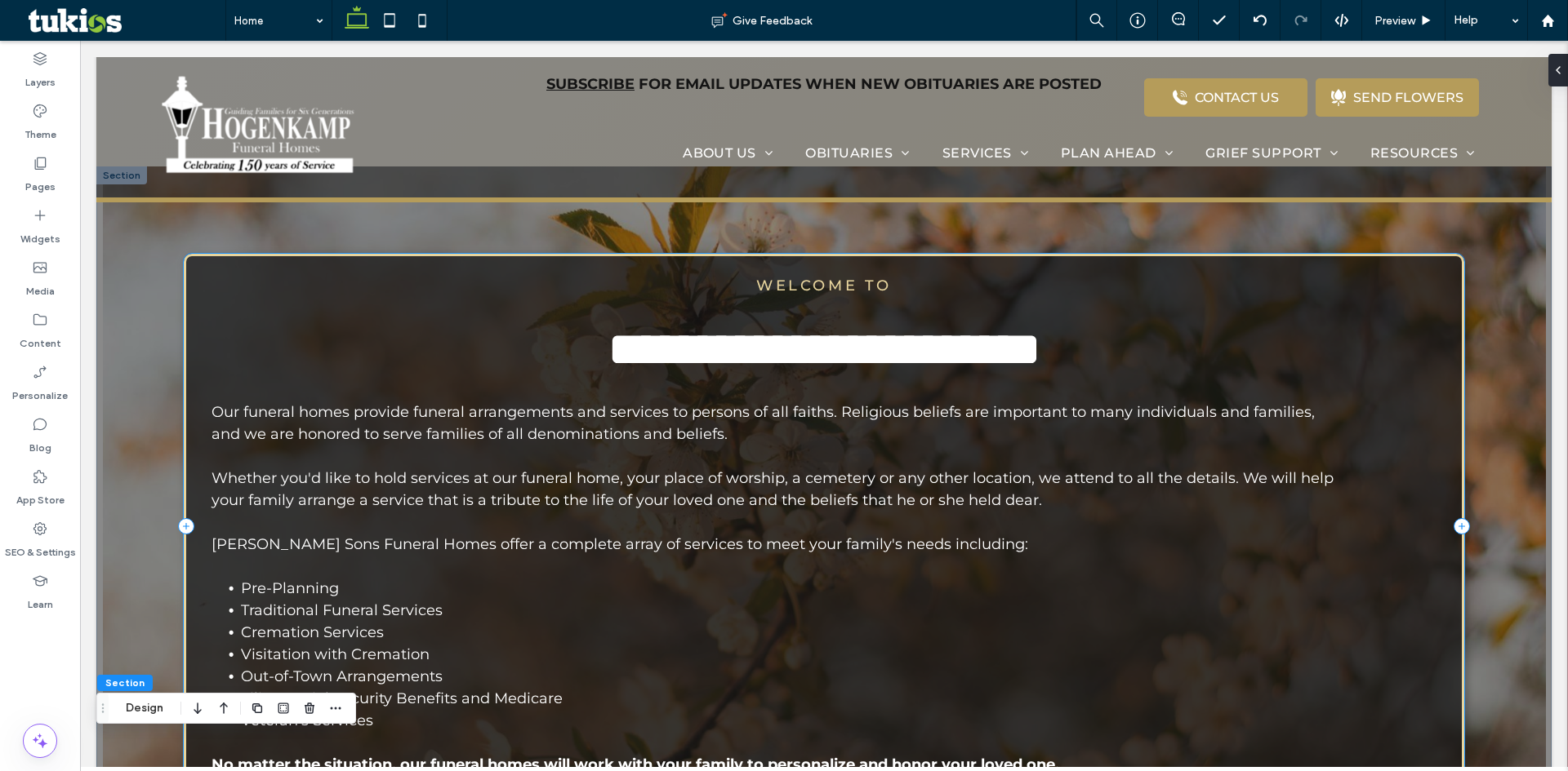
scroll to position [1056, 0]
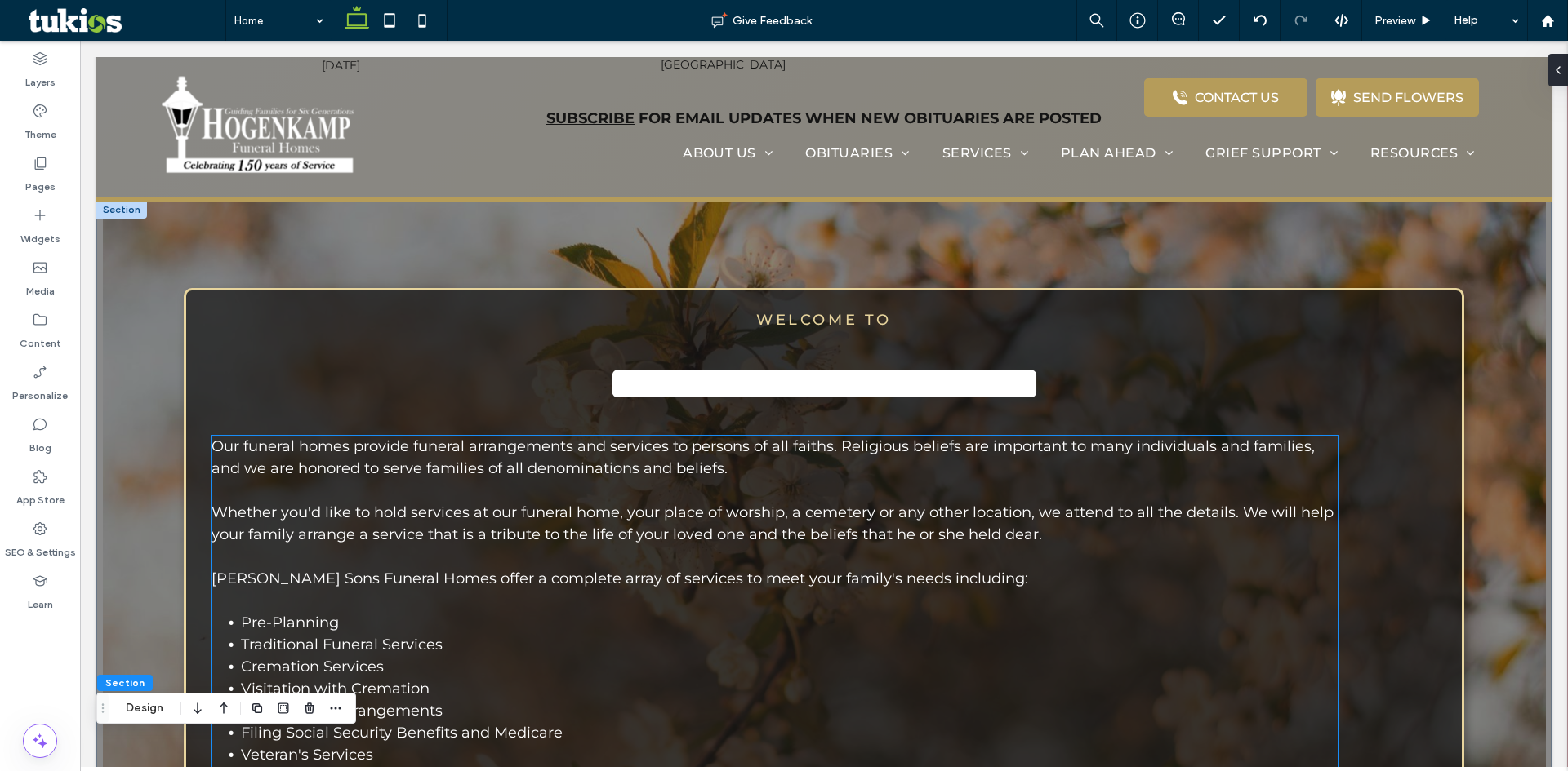
click at [1185, 656] on li "Cremation Services" at bounding box center [789, 666] width 1097 height 22
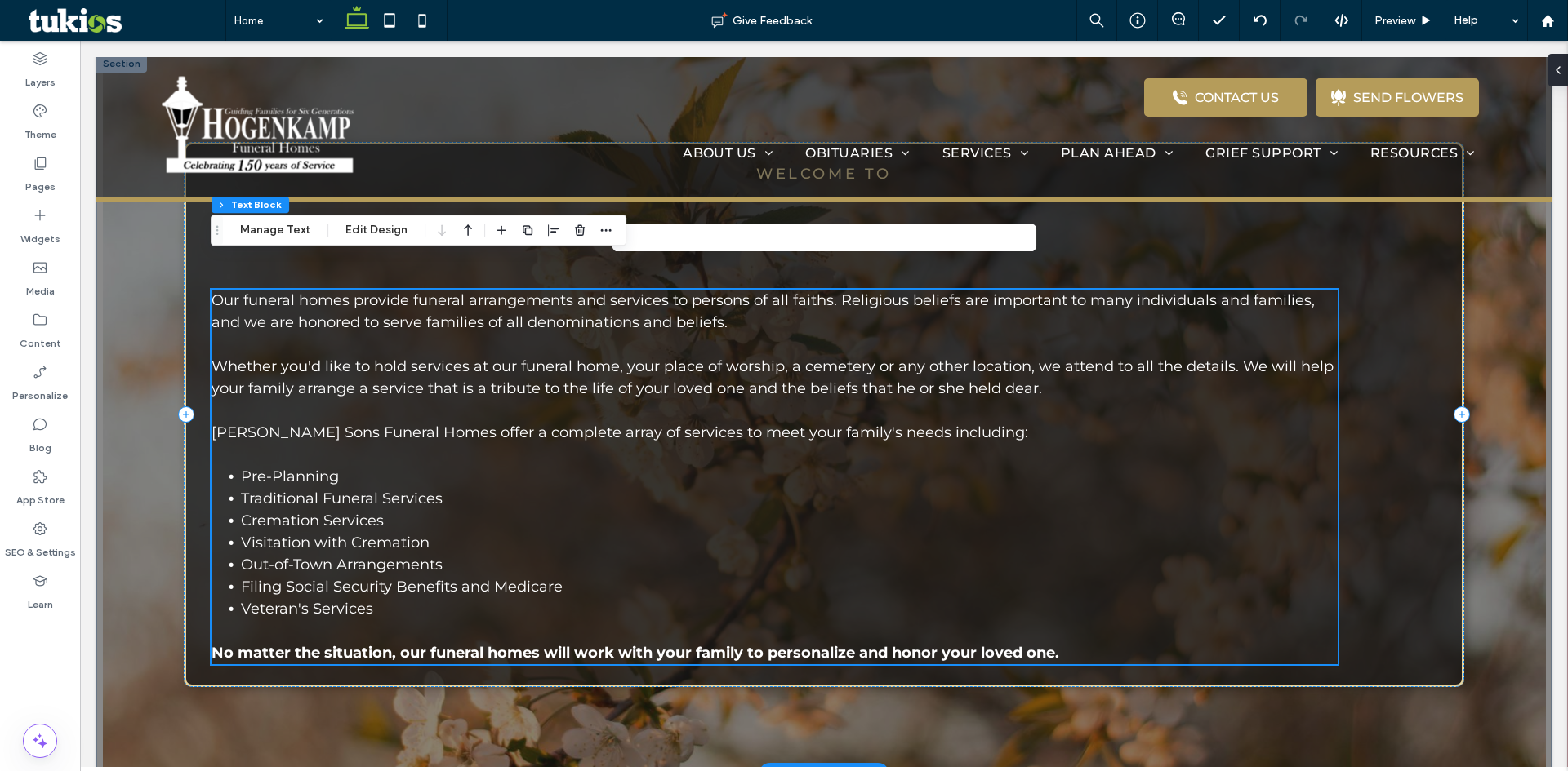
scroll to position [1219, 0]
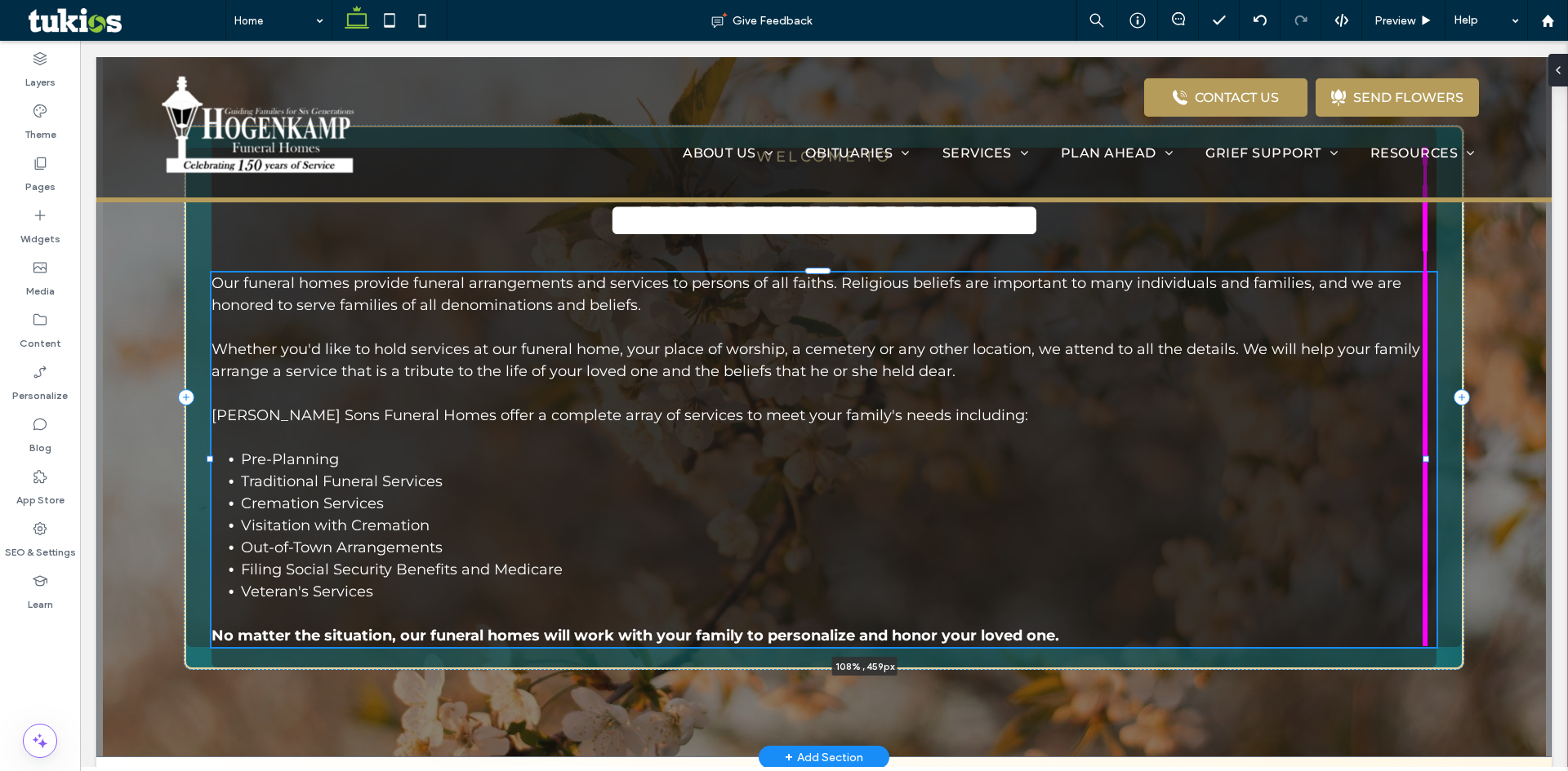
drag, startPoint x: 1327, startPoint y: 445, endPoint x: 1524, endPoint y: 435, distance: 197.3
click at [1524, 435] on div "**********" at bounding box center [823, 397] width 1455 height 720
type input "***"
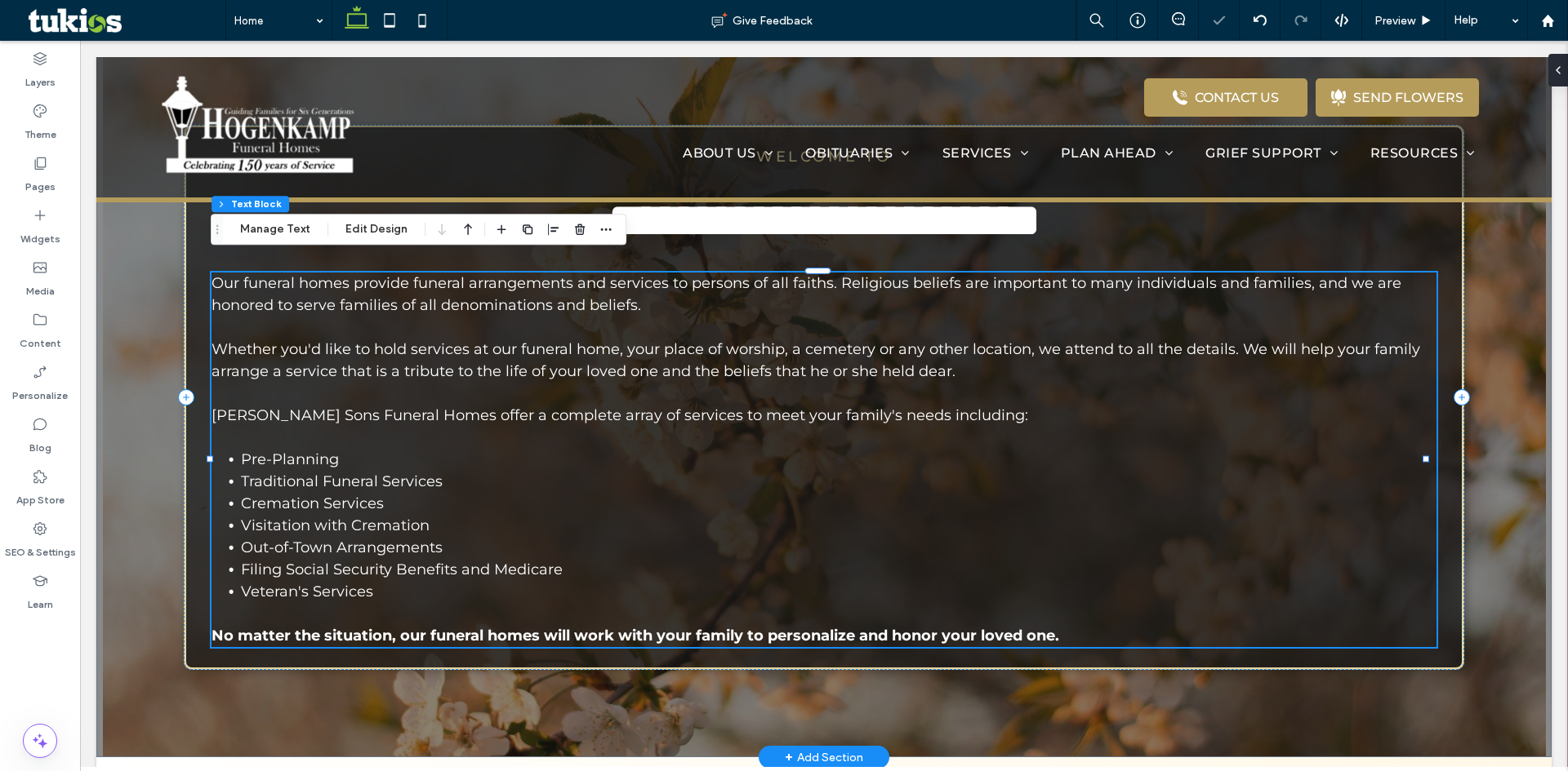
click at [1533, 456] on div "**********" at bounding box center [823, 397] width 1455 height 720
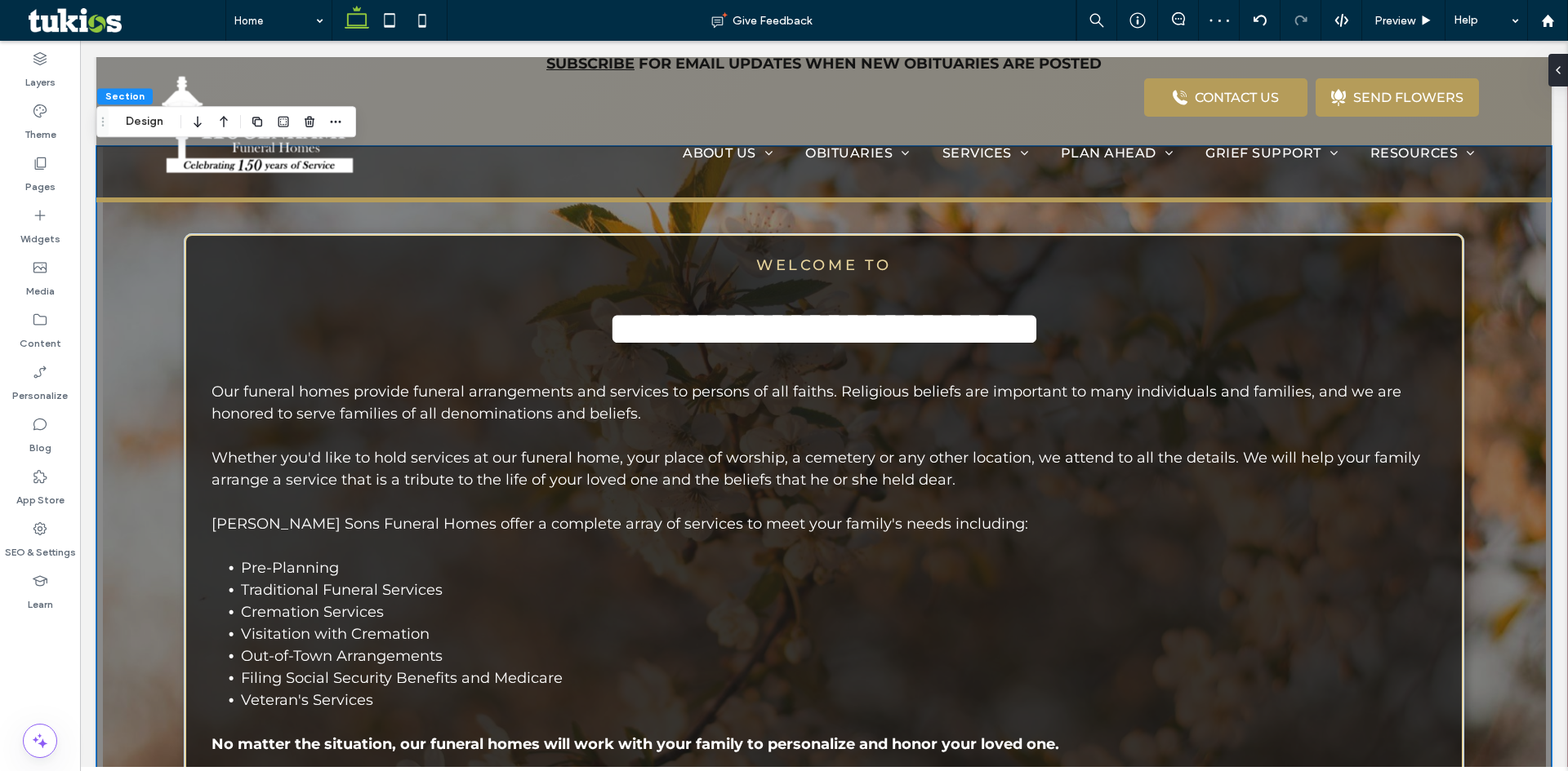
scroll to position [1137, 0]
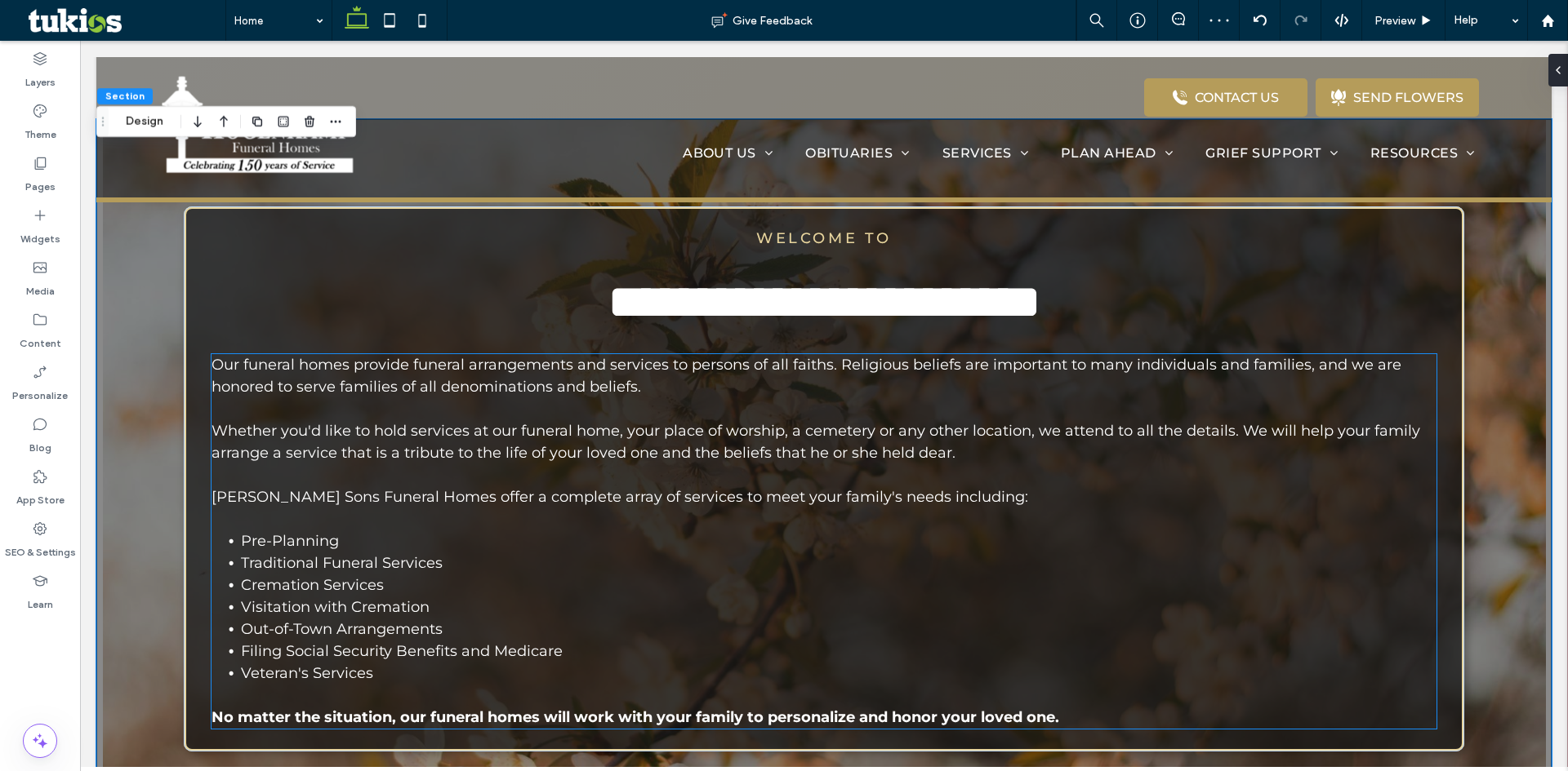
click at [920, 402] on p "Our funeral homes provide funeral arrangements and services to persons of all f…" at bounding box center [823, 441] width 1224 height 176
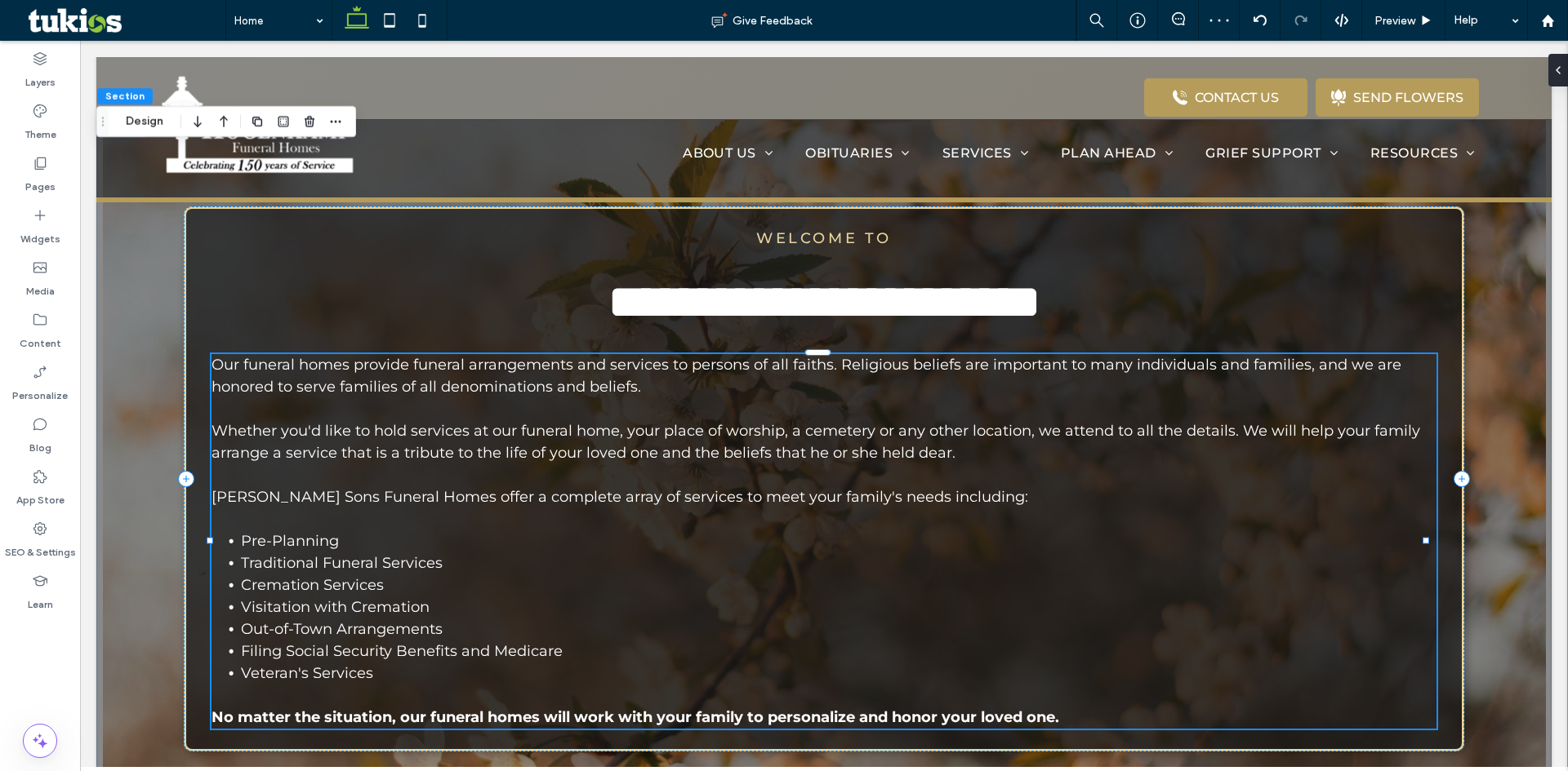
click at [920, 402] on p "Our funeral homes provide funeral arrangements and services to persons of all f…" at bounding box center [823, 441] width 1224 height 176
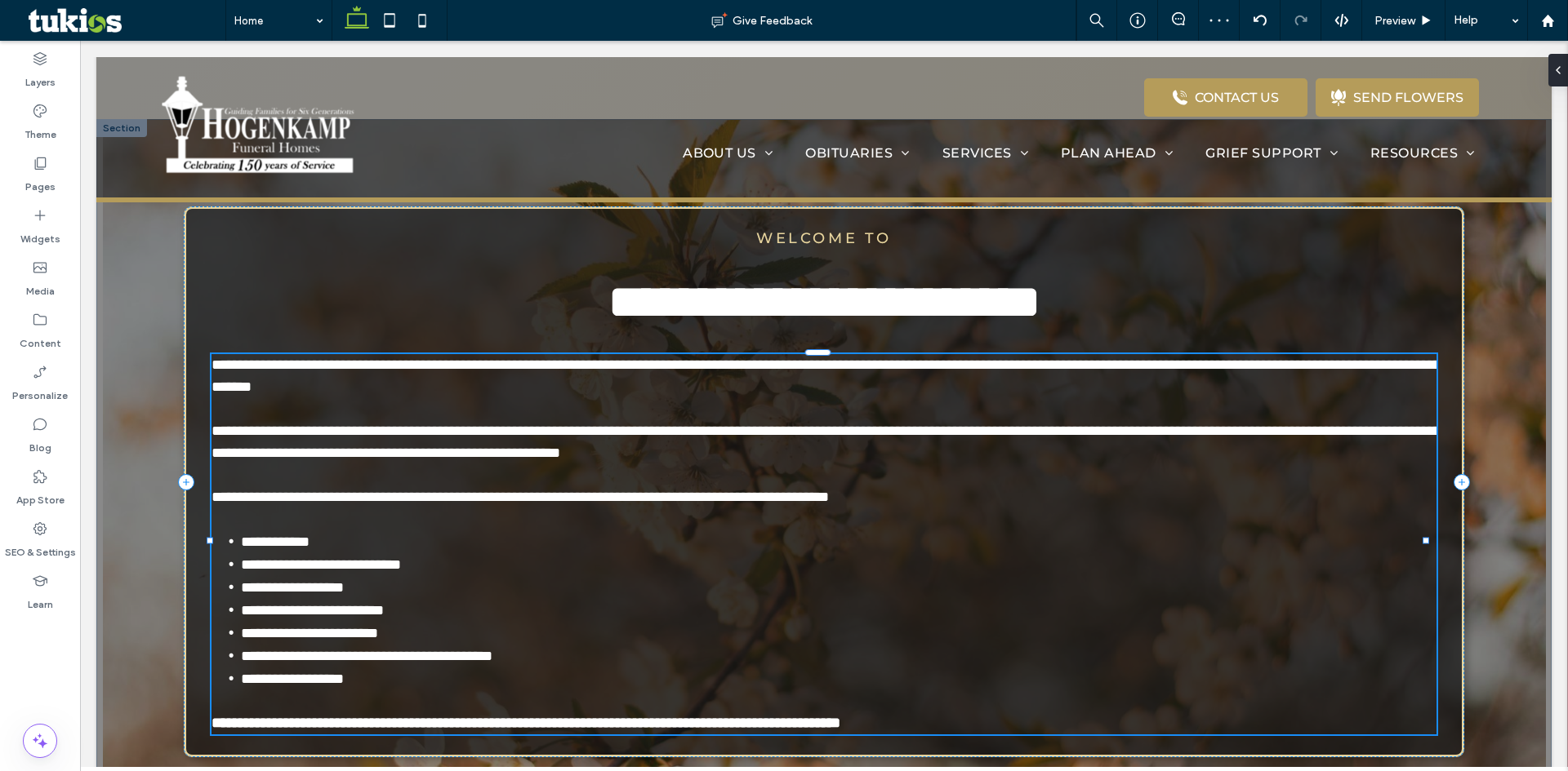
type input "**********"
type input "**"
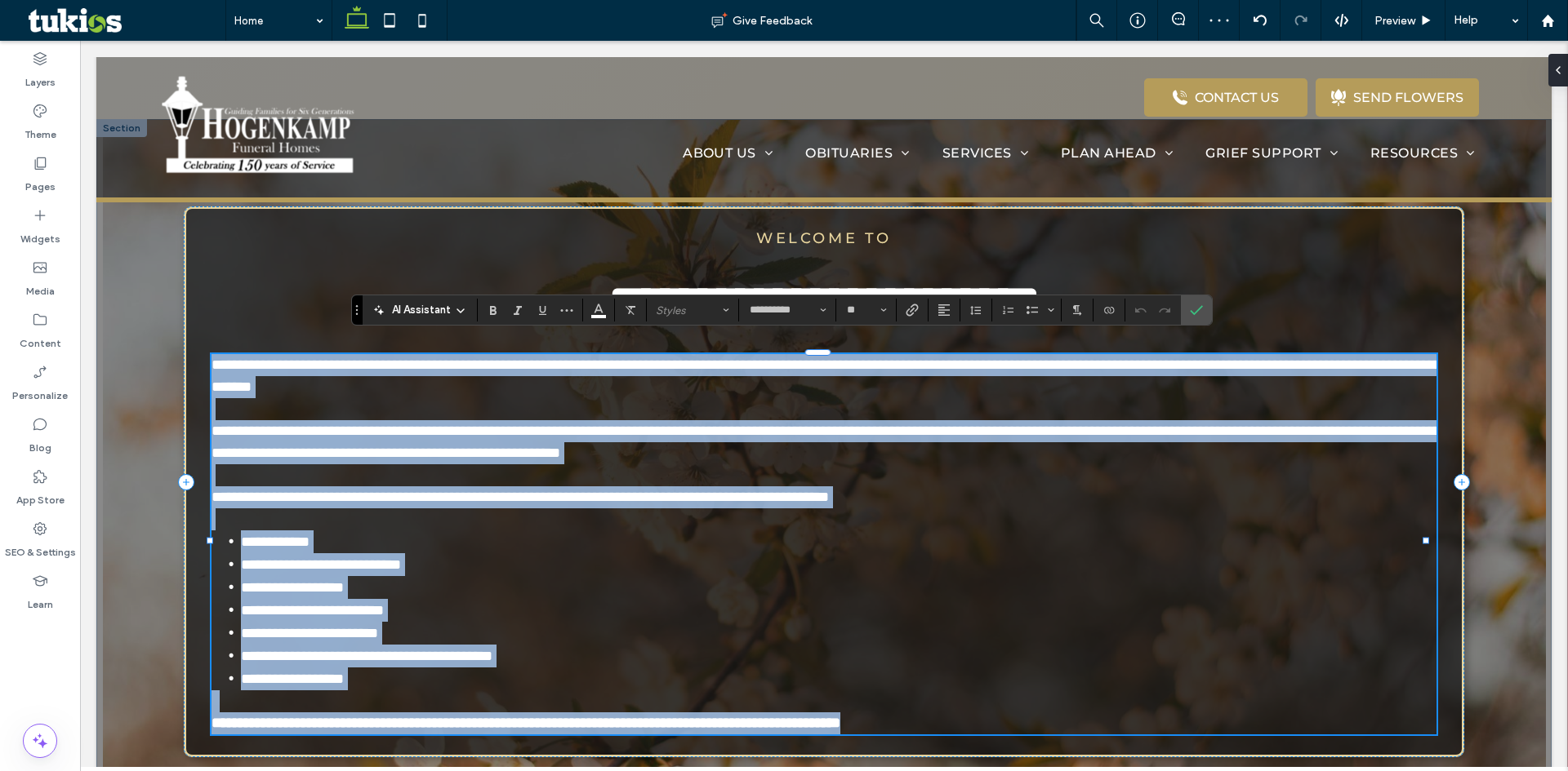
click at [920, 402] on p "**********" at bounding box center [823, 441] width 1224 height 176
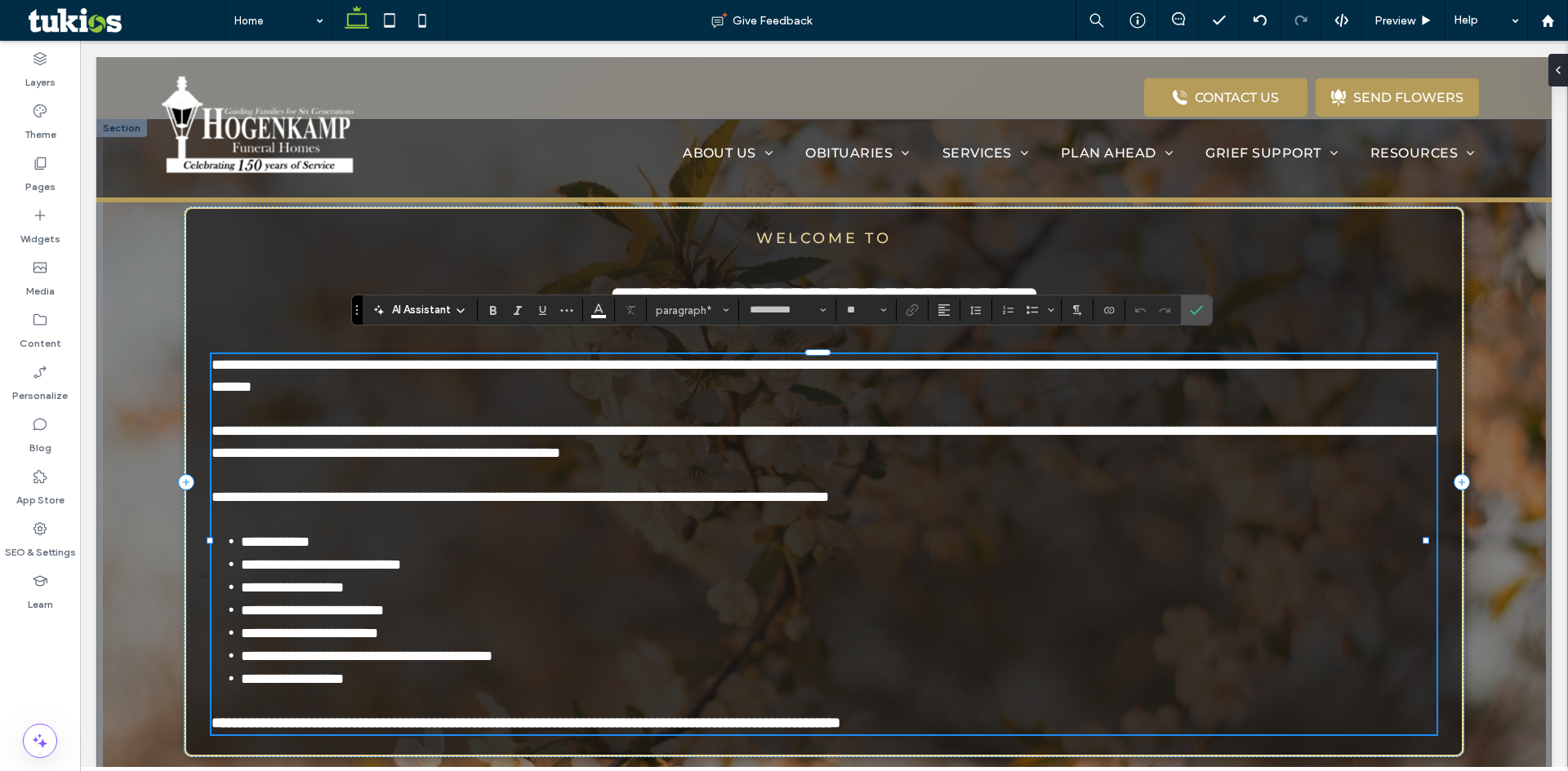
click at [243, 363] on span "**********" at bounding box center [826, 431] width 1229 height 147
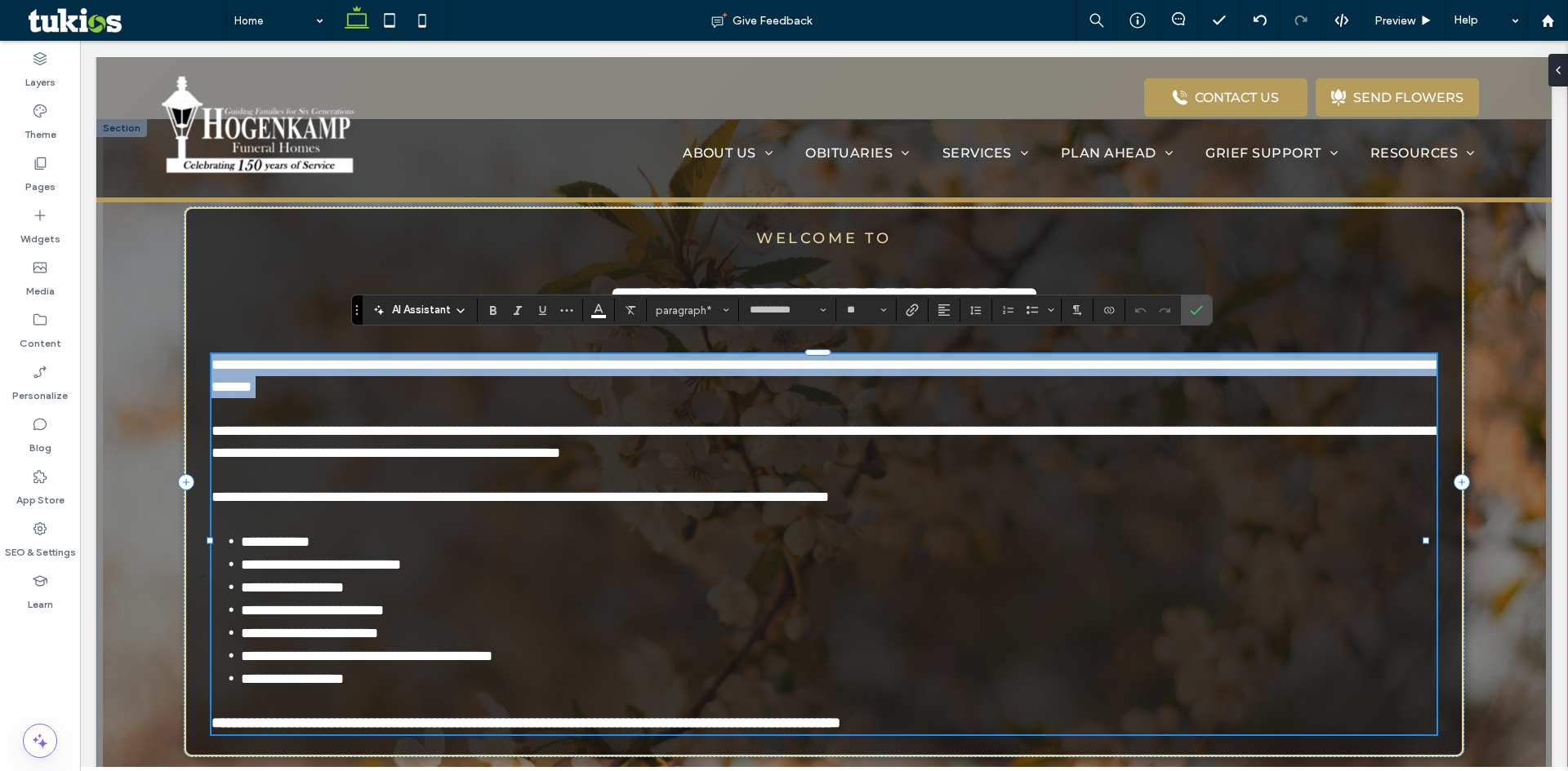
click at [243, 363] on span "**********" at bounding box center [826, 431] width 1229 height 147
click at [214, 358] on span "**********" at bounding box center [826, 431] width 1229 height 147
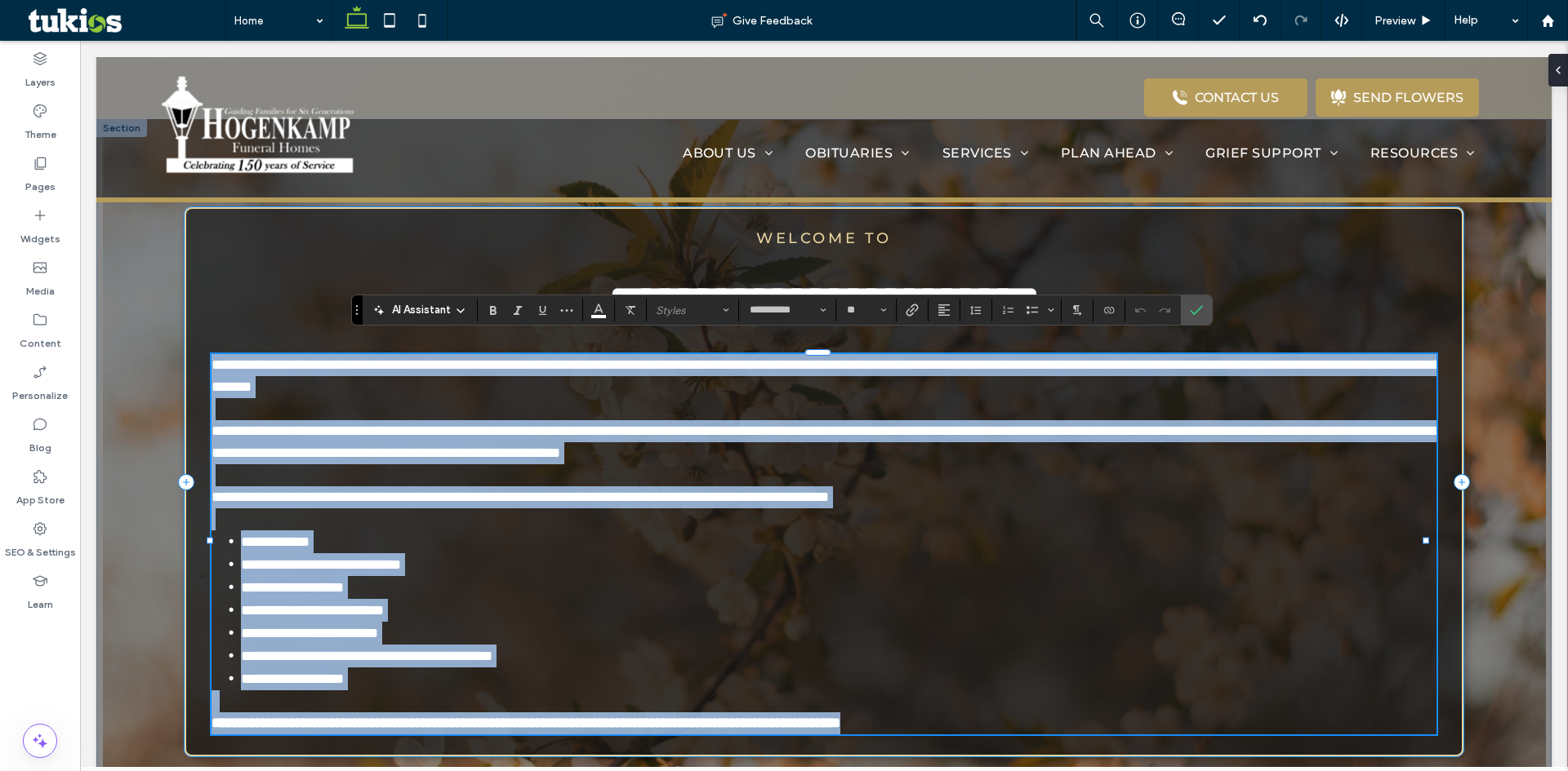
drag, startPoint x: 214, startPoint y: 346, endPoint x: 1207, endPoint y: 720, distance: 1061.1
click at [1207, 720] on div "**********" at bounding box center [823, 482] width 1280 height 551
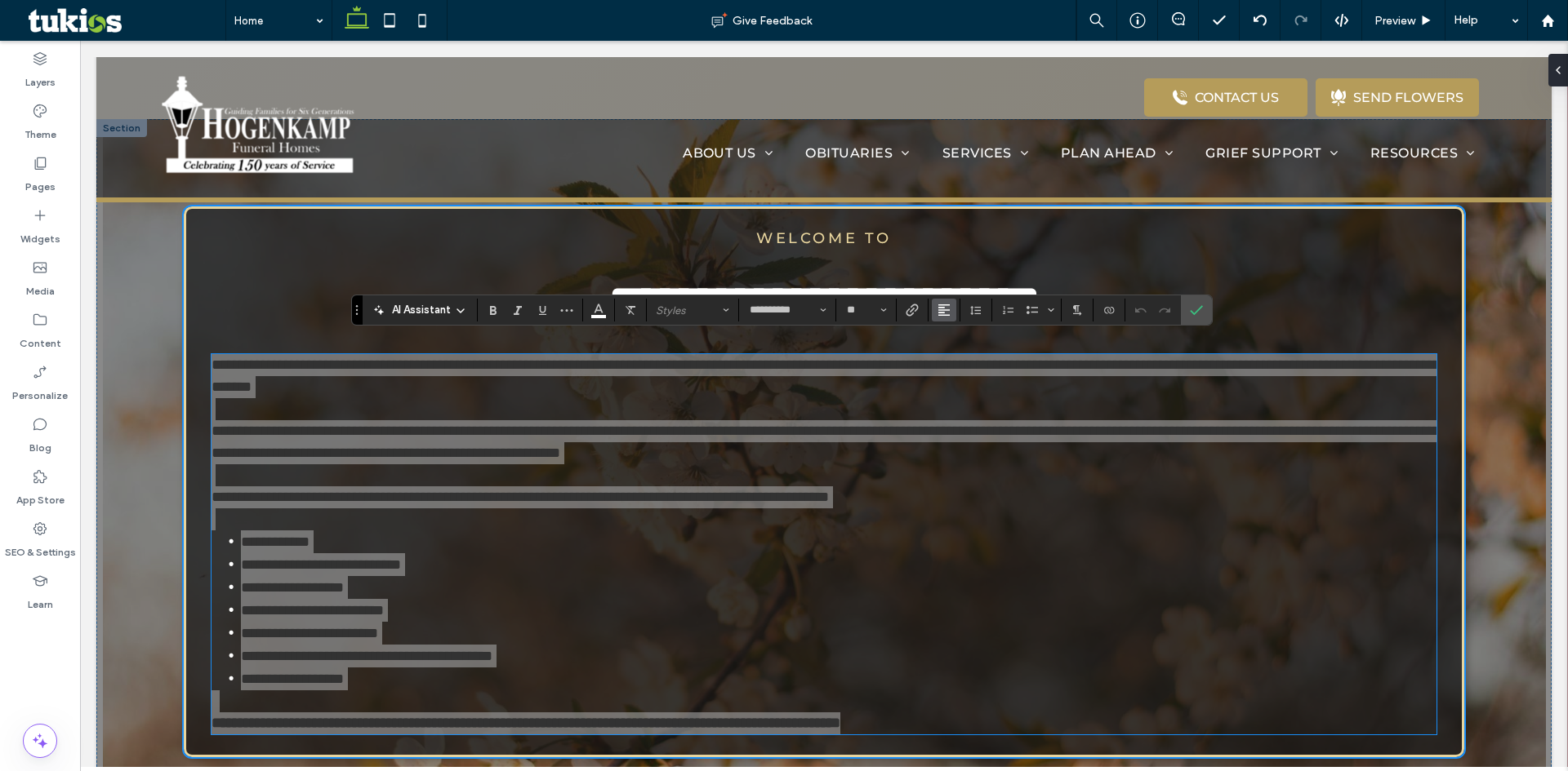
click at [932, 309] on button "Alignment" at bounding box center [944, 311] width 24 height 23
click at [953, 362] on icon "ui.textEditor.alignment.center" at bounding box center [956, 361] width 13 height 13
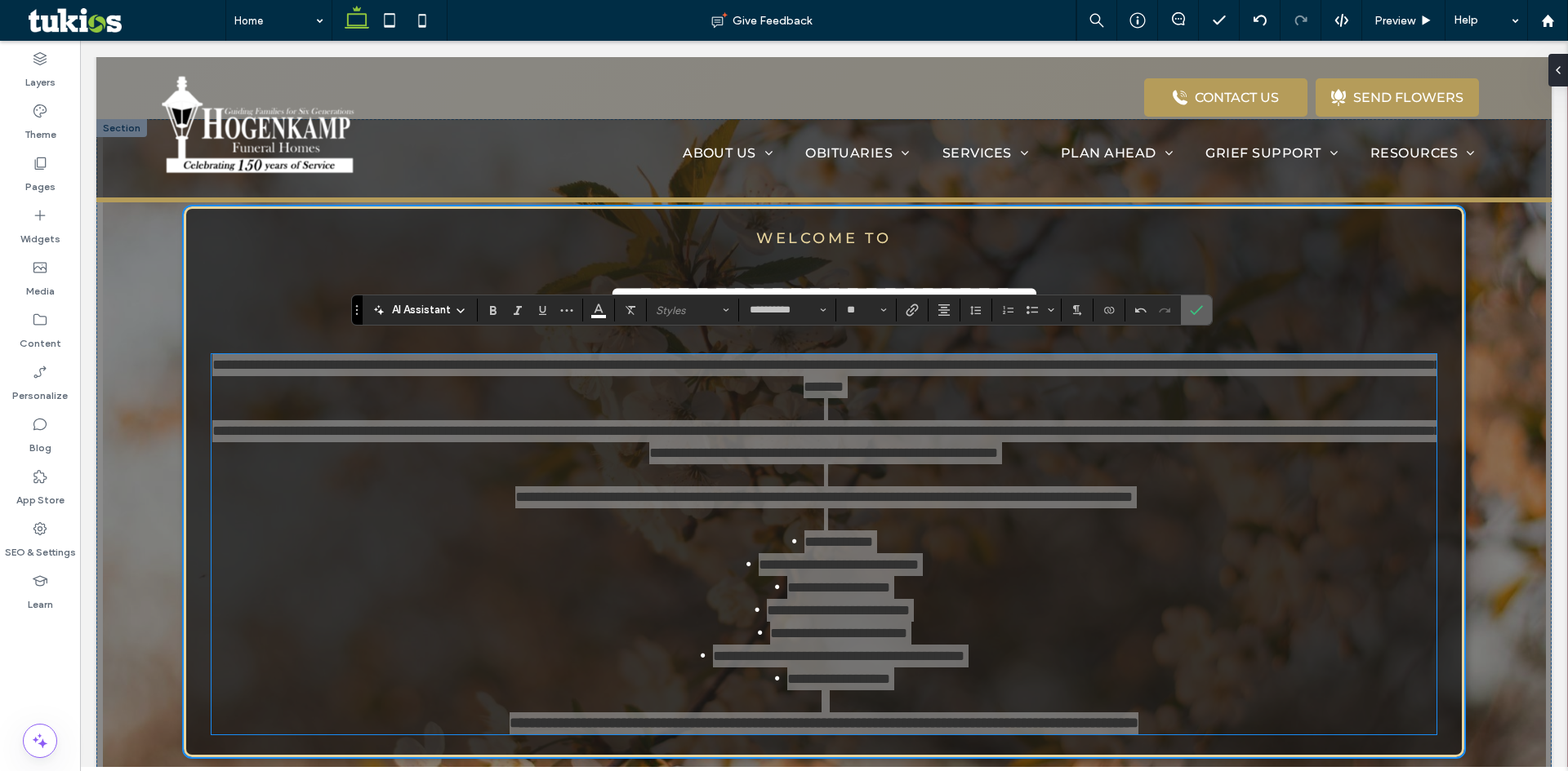
drag, startPoint x: 1204, startPoint y: 313, endPoint x: 1297, endPoint y: 370, distance: 109.1
click at [1204, 313] on label "Confirm" at bounding box center [1196, 310] width 24 height 30
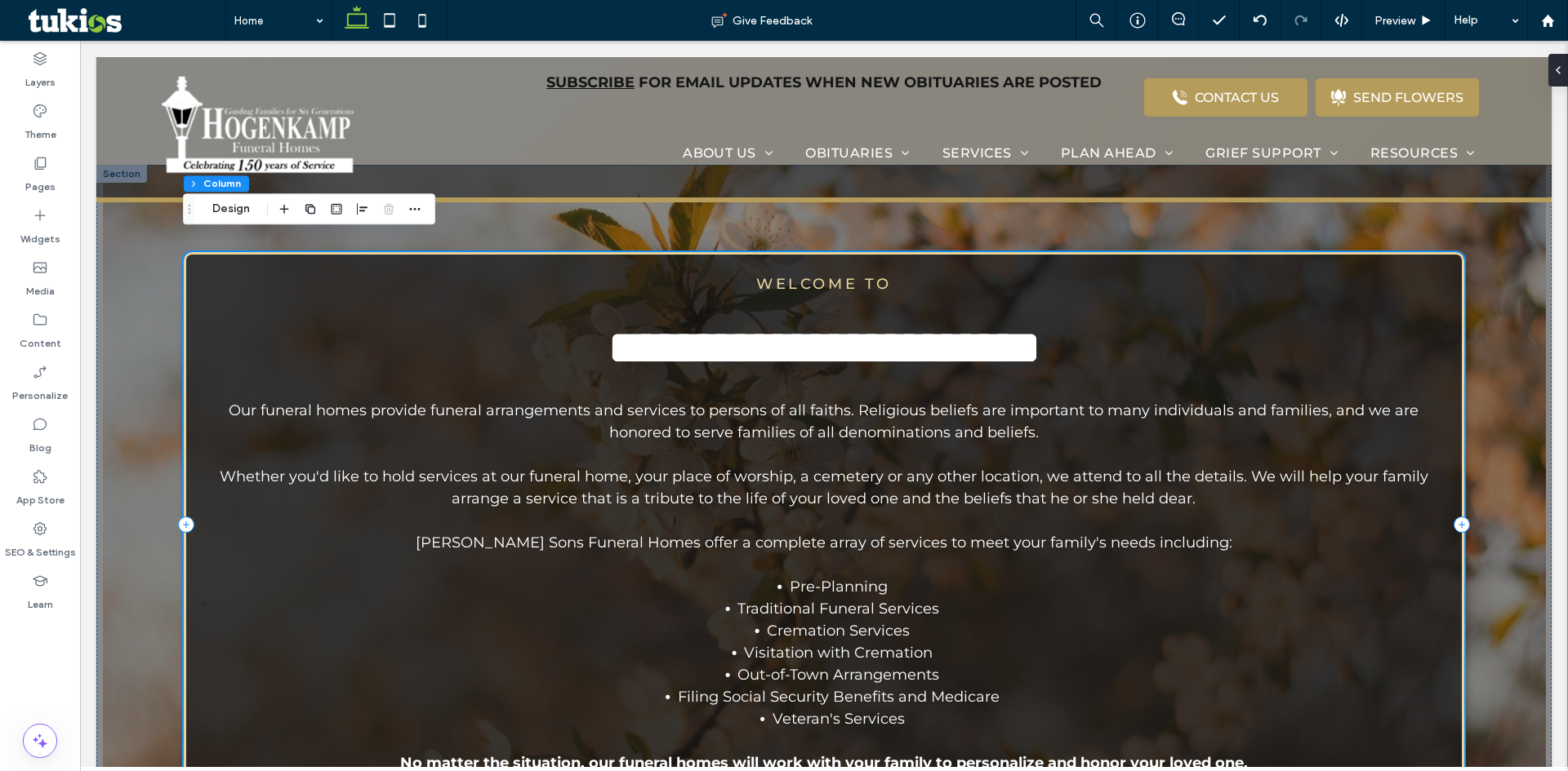
scroll to position [1056, 0]
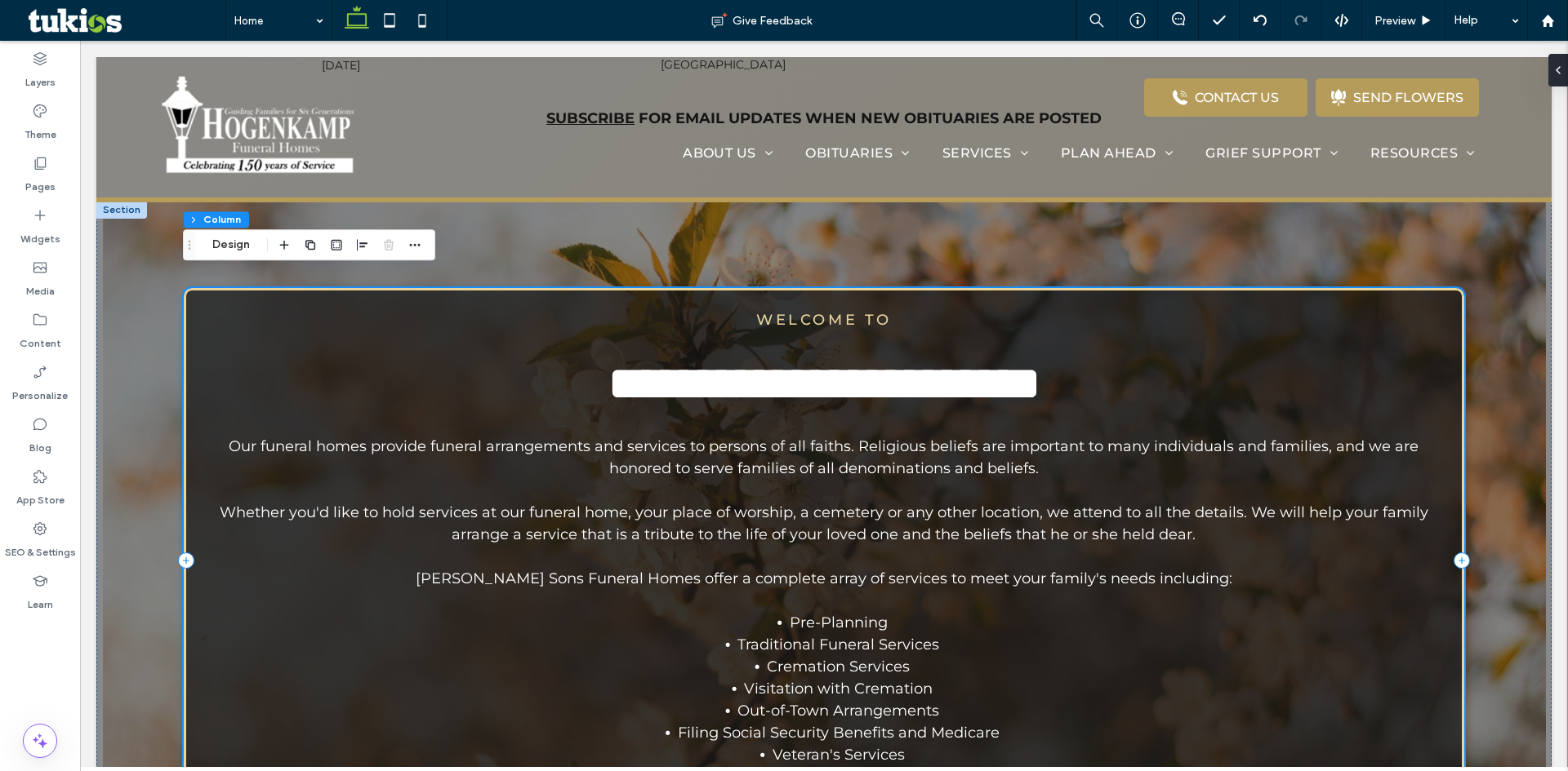
click at [1437, 677] on div "**********" at bounding box center [823, 560] width 1280 height 545
click at [229, 253] on button "Design" at bounding box center [231, 244] width 59 height 19
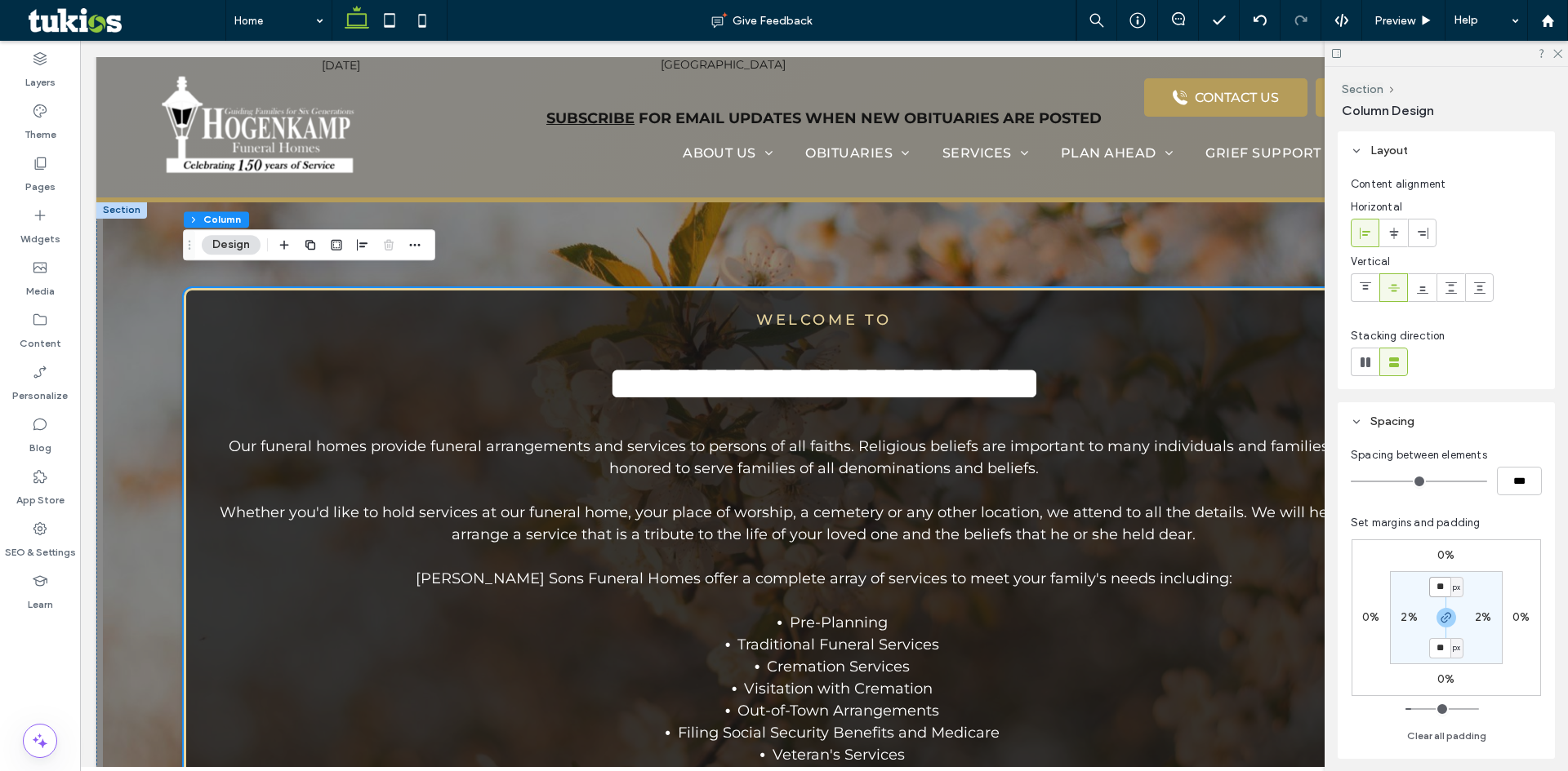
click at [1439, 585] on input "**" at bounding box center [1440, 586] width 21 height 20
type input "**"
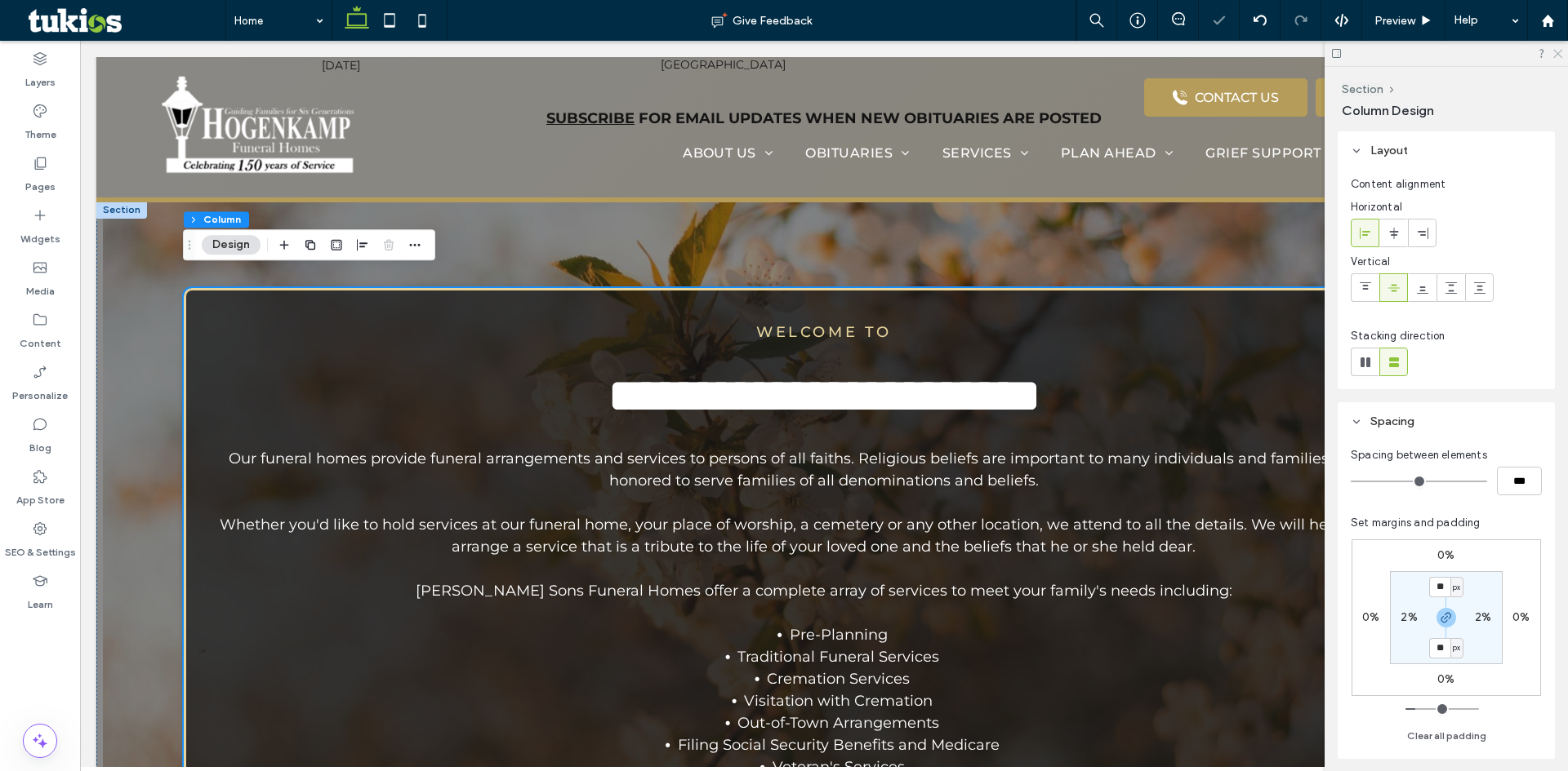
click at [1555, 53] on icon at bounding box center [1556, 52] width 11 height 11
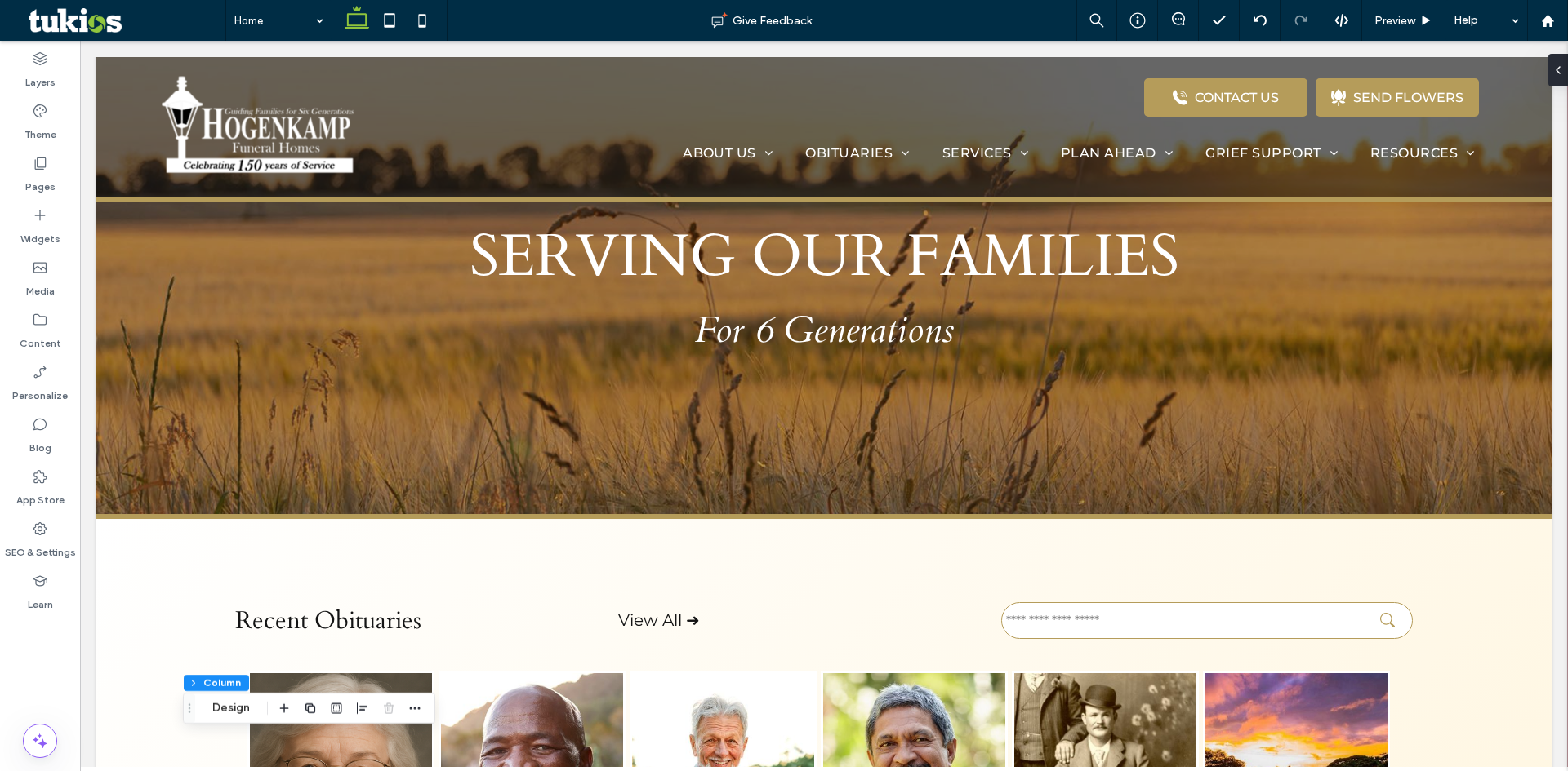
scroll to position [0, 0]
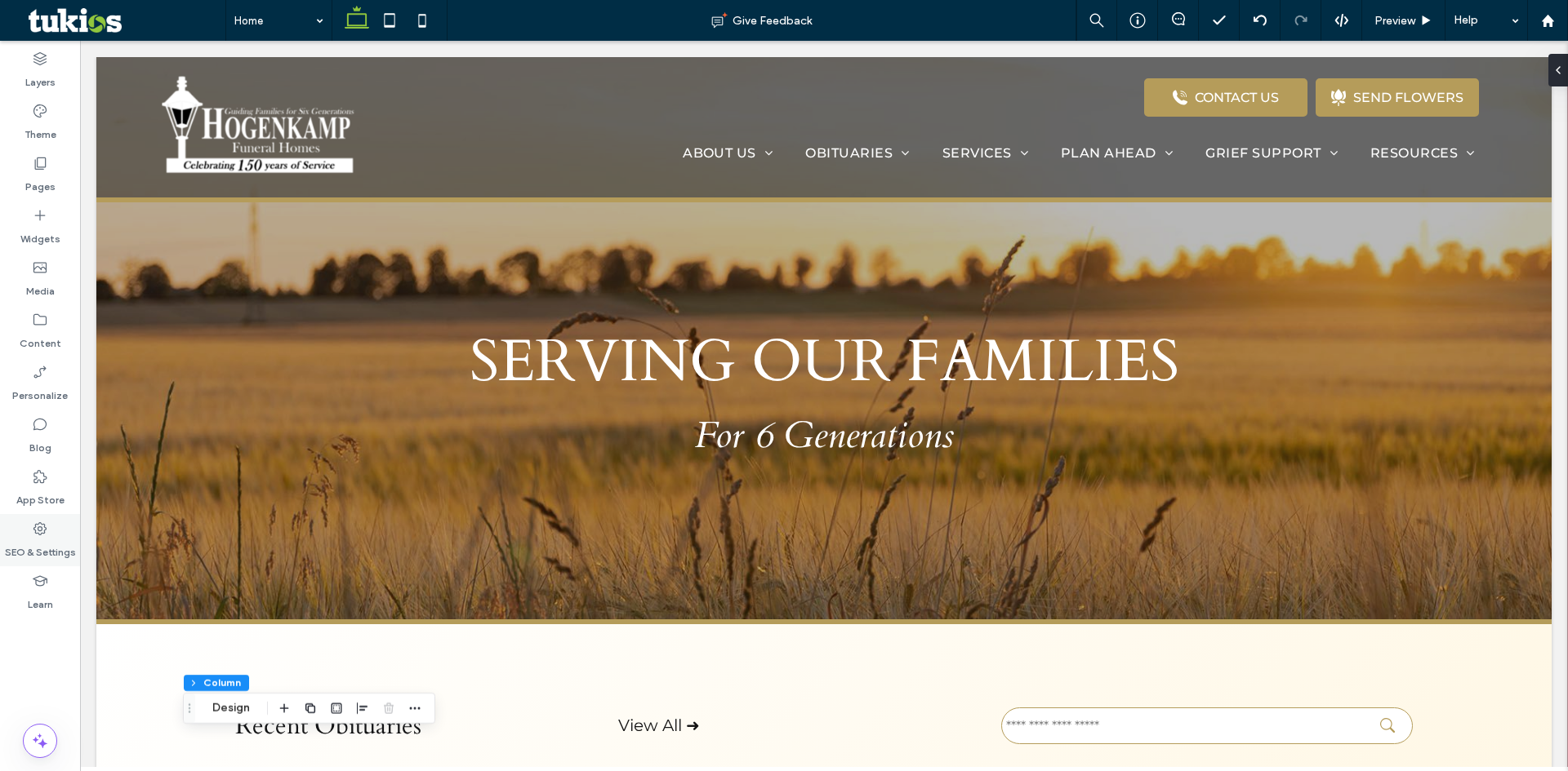
click at [38, 539] on label "SEO & Settings" at bounding box center [40, 549] width 71 height 23
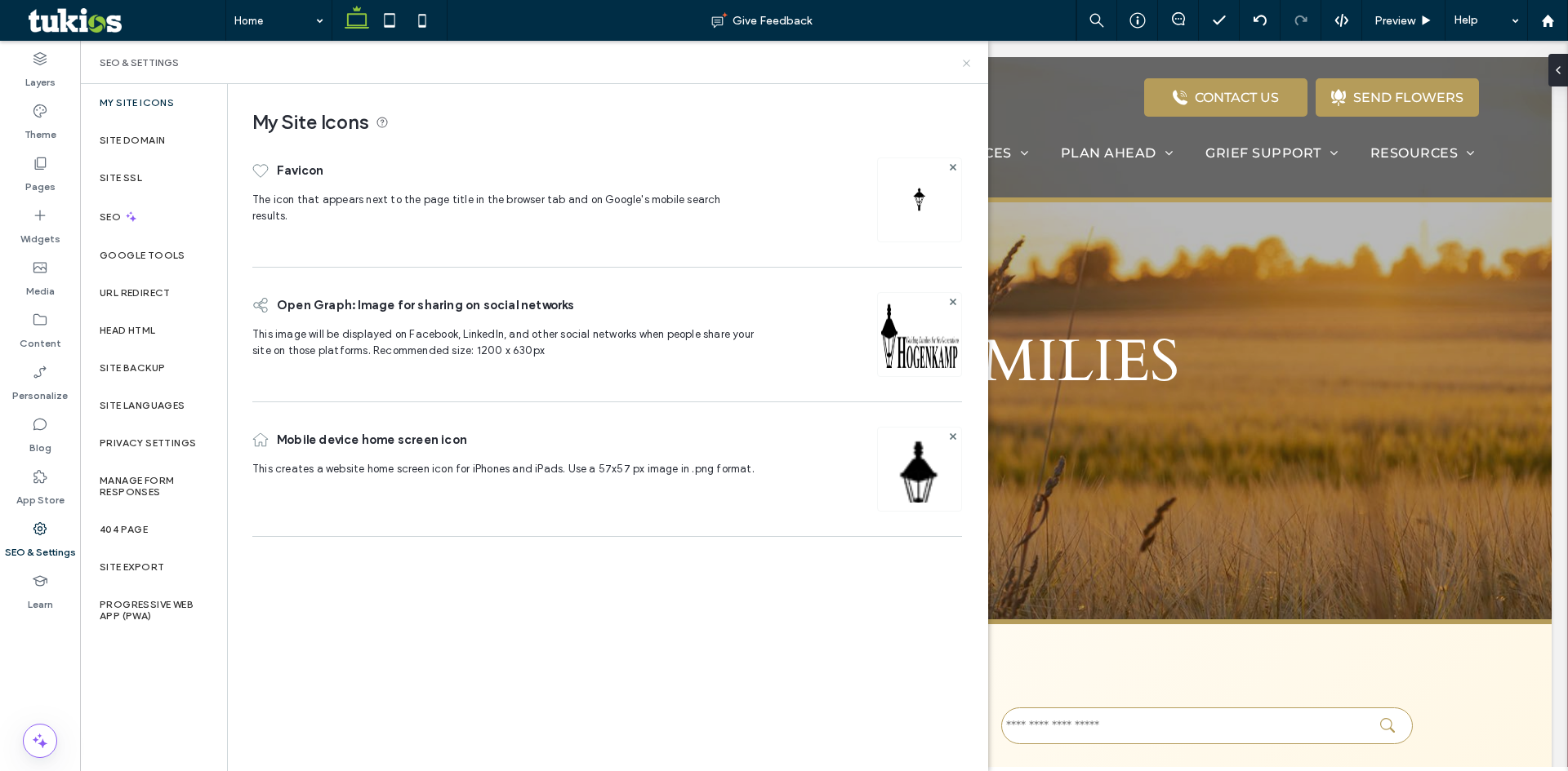
click at [970, 64] on icon at bounding box center [966, 62] width 13 height 12
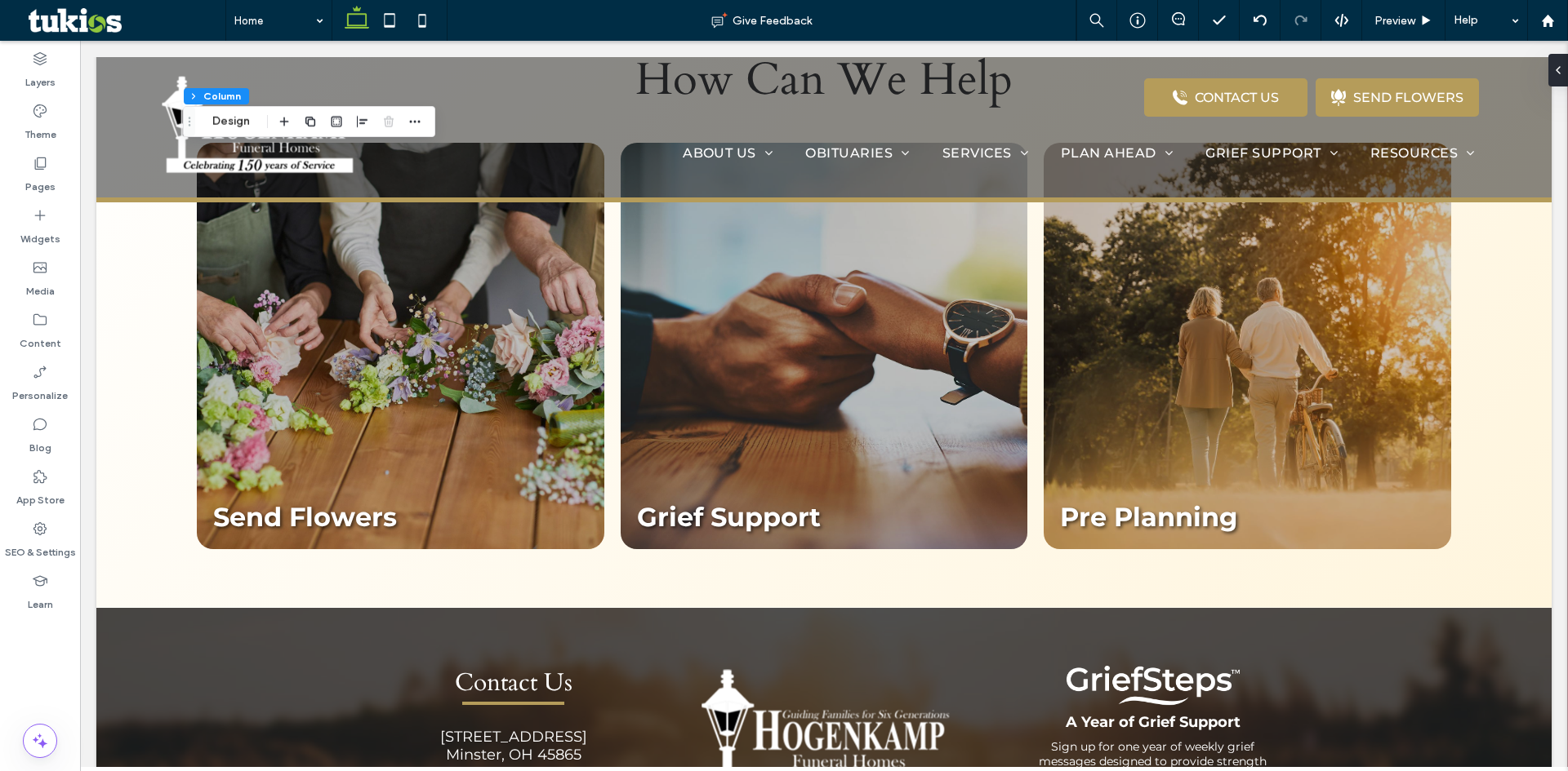
scroll to position [1977, 0]
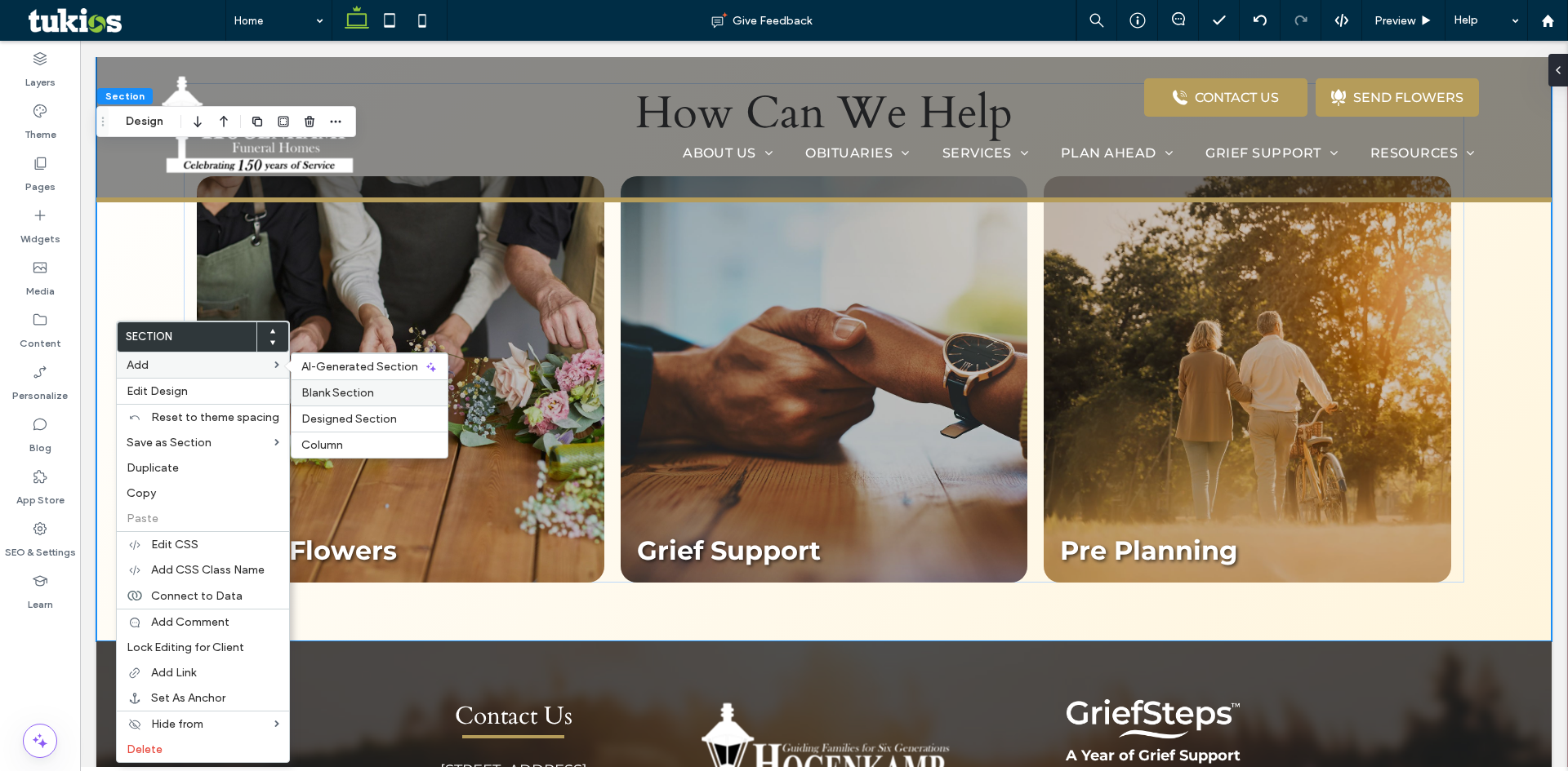
click at [351, 396] on span "Blank Section" at bounding box center [338, 393] width 73 height 13
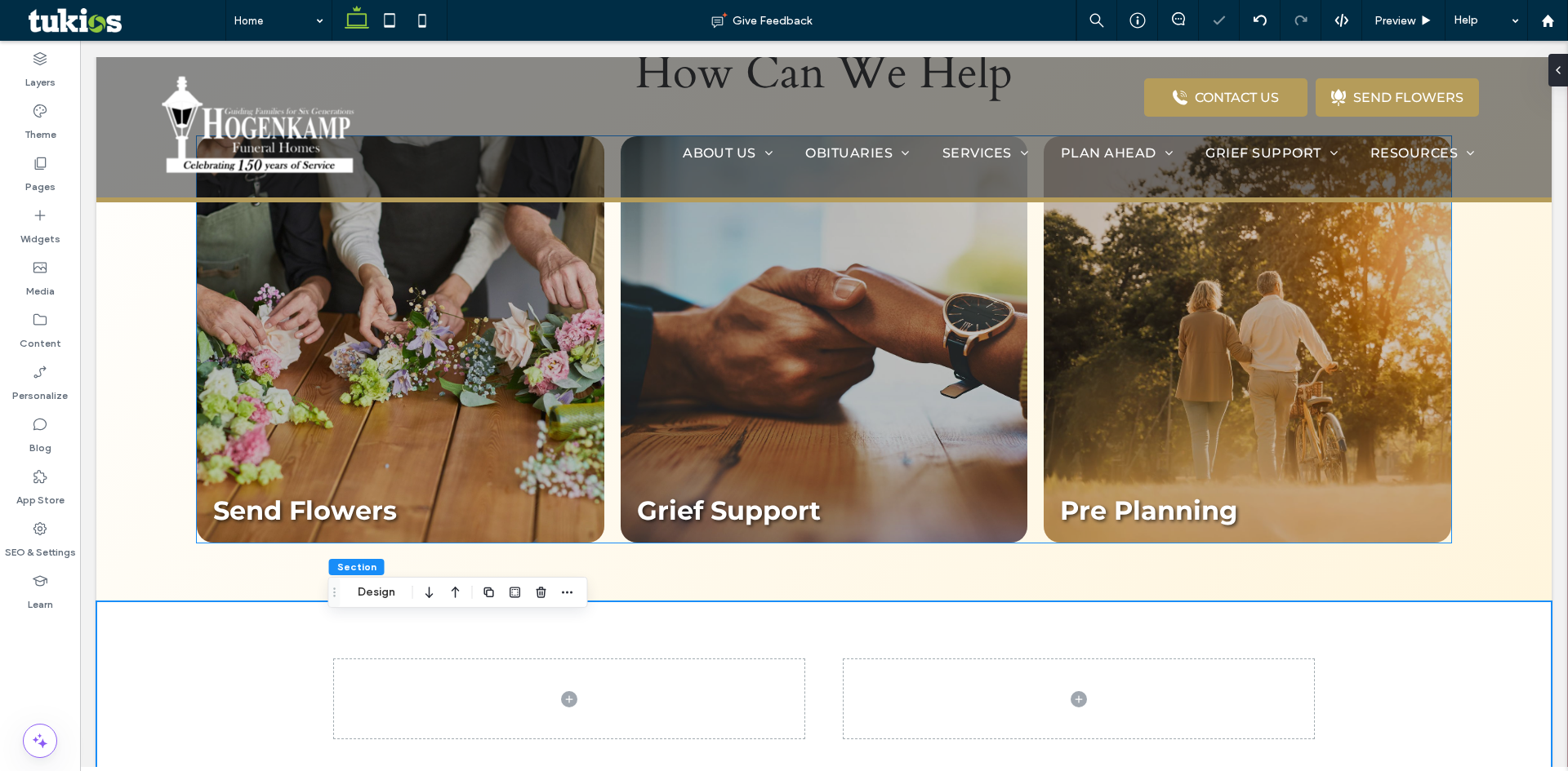
scroll to position [2140, 0]
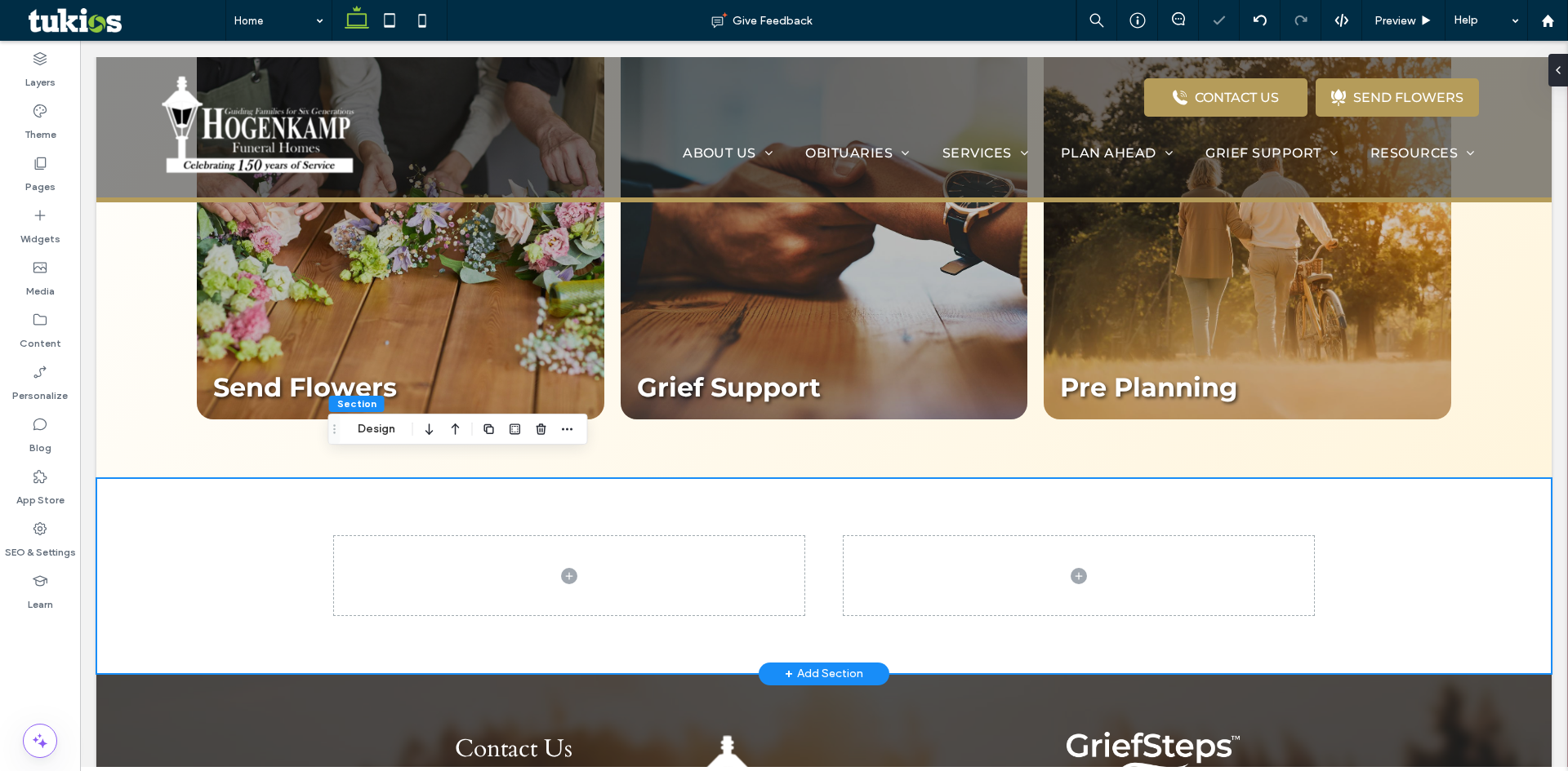
click at [251, 519] on div at bounding box center [823, 576] width 1455 height 196
click at [908, 561] on span at bounding box center [1078, 576] width 470 height 79
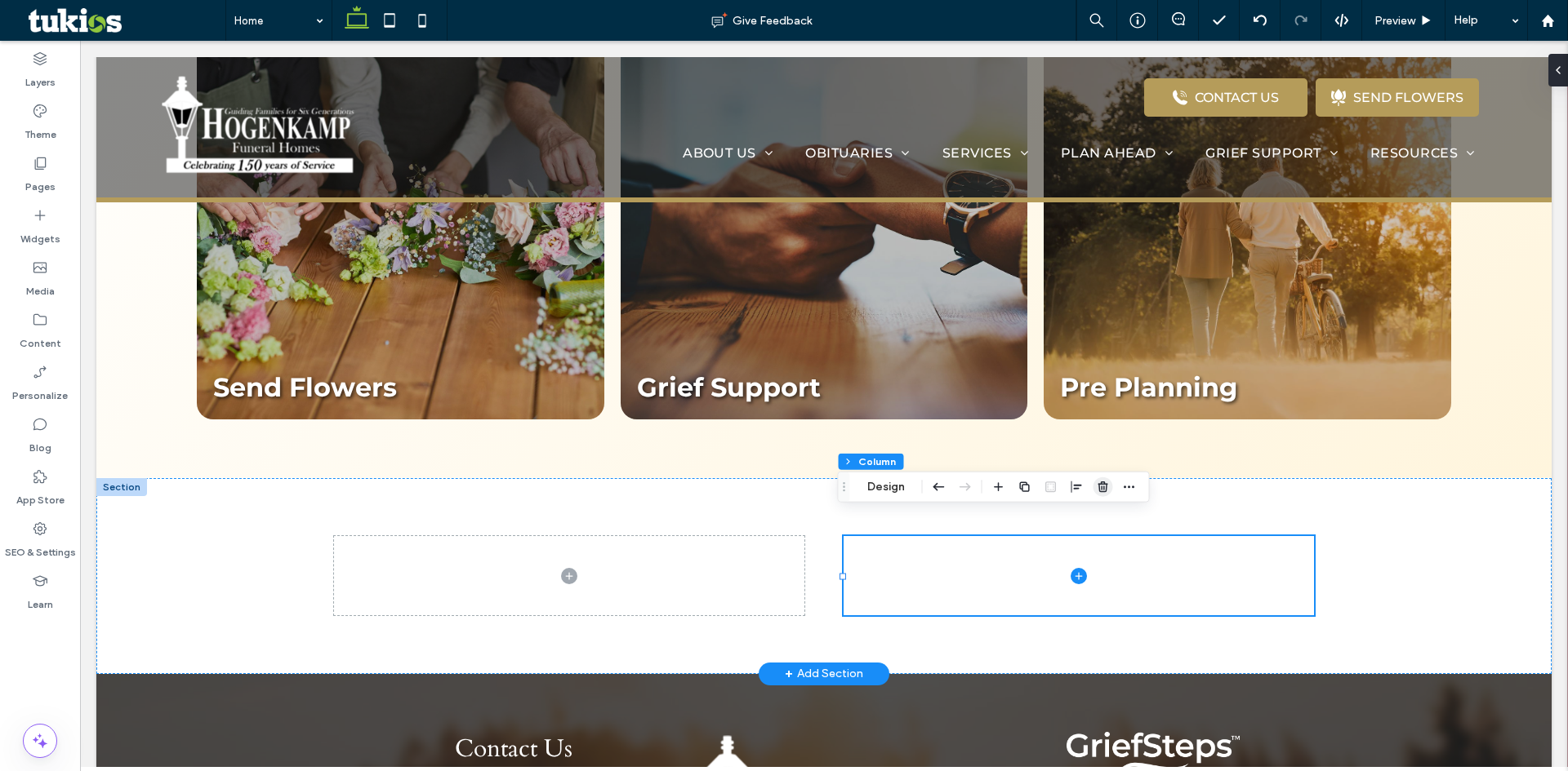
click at [1100, 485] on icon "button" at bounding box center [1103, 487] width 13 height 13
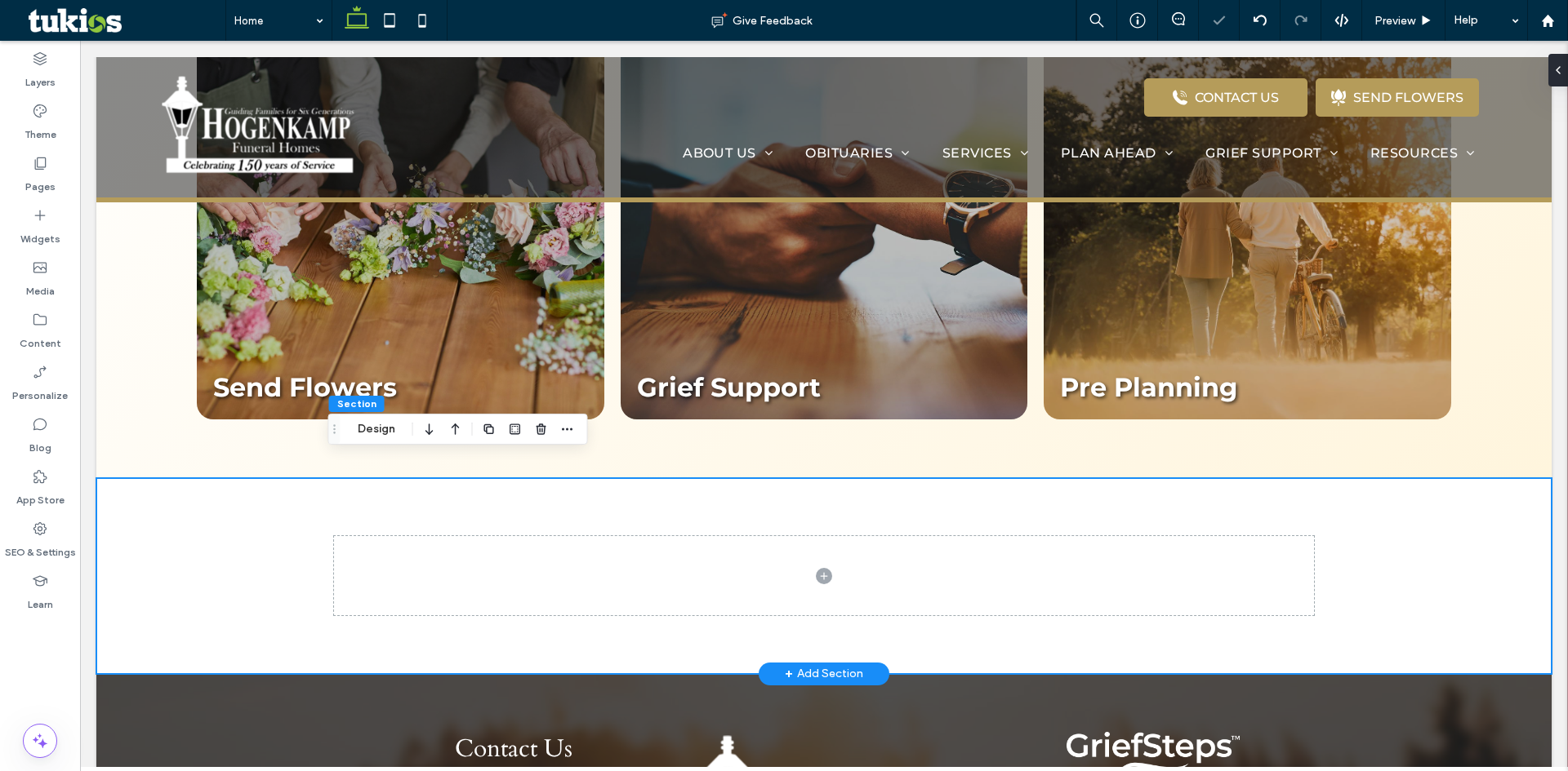
click at [792, 486] on div at bounding box center [823, 576] width 980 height 196
click at [381, 430] on button "Design" at bounding box center [376, 429] width 59 height 19
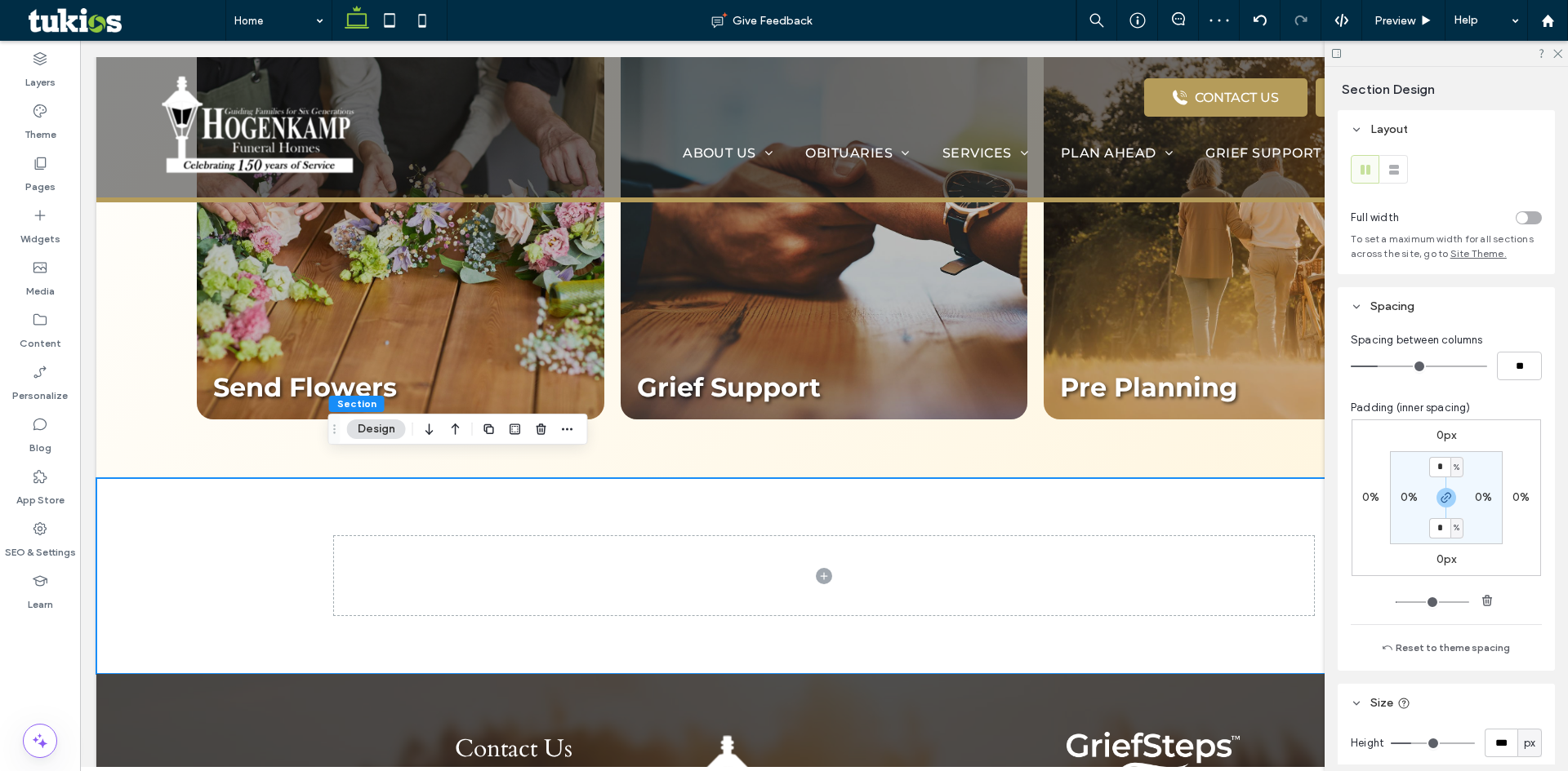
click at [1516, 221] on div "toggle" at bounding box center [1522, 218] width 12 height 12
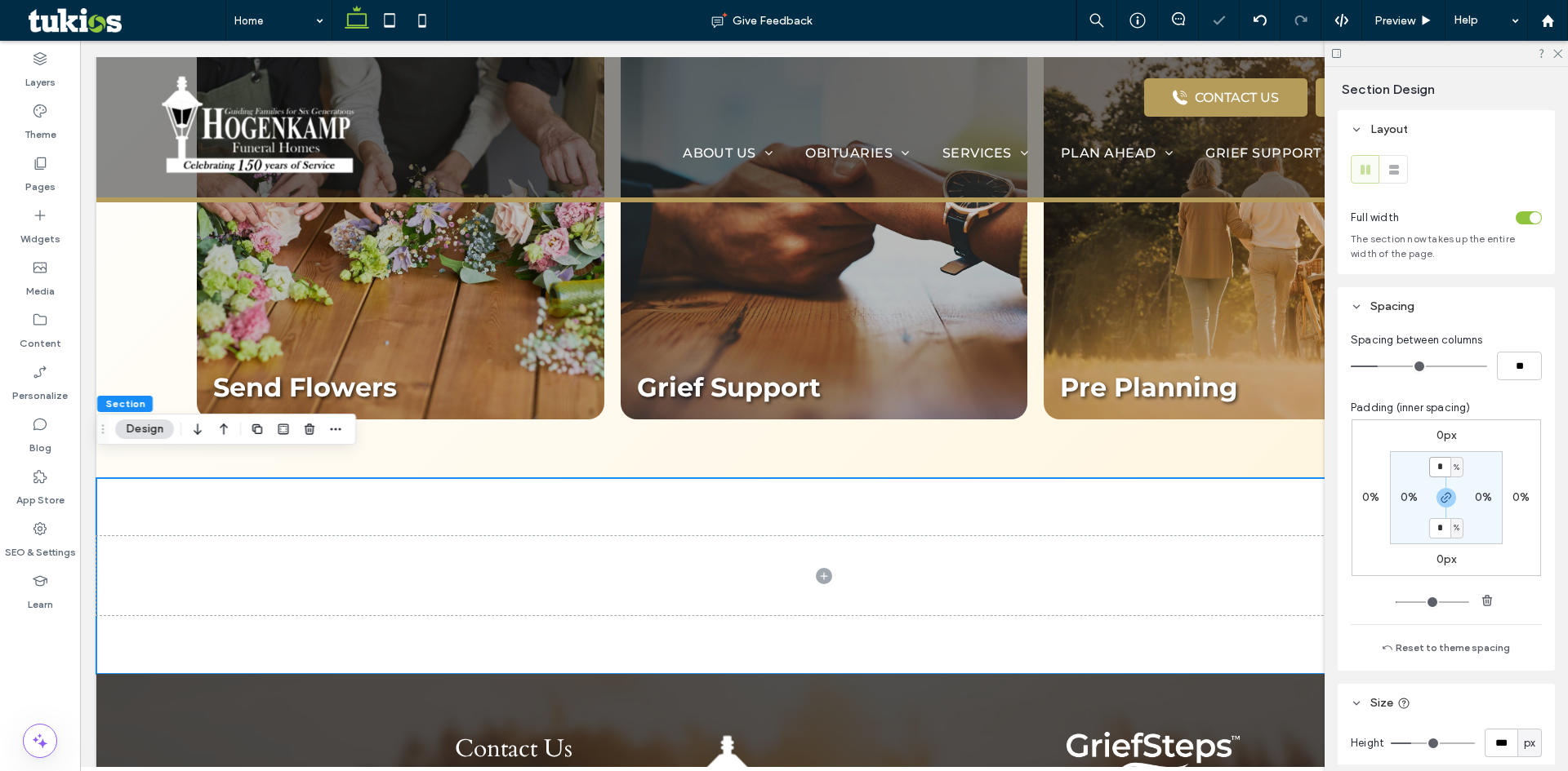
click at [1434, 467] on input "*" at bounding box center [1440, 466] width 21 height 20
type input "*"
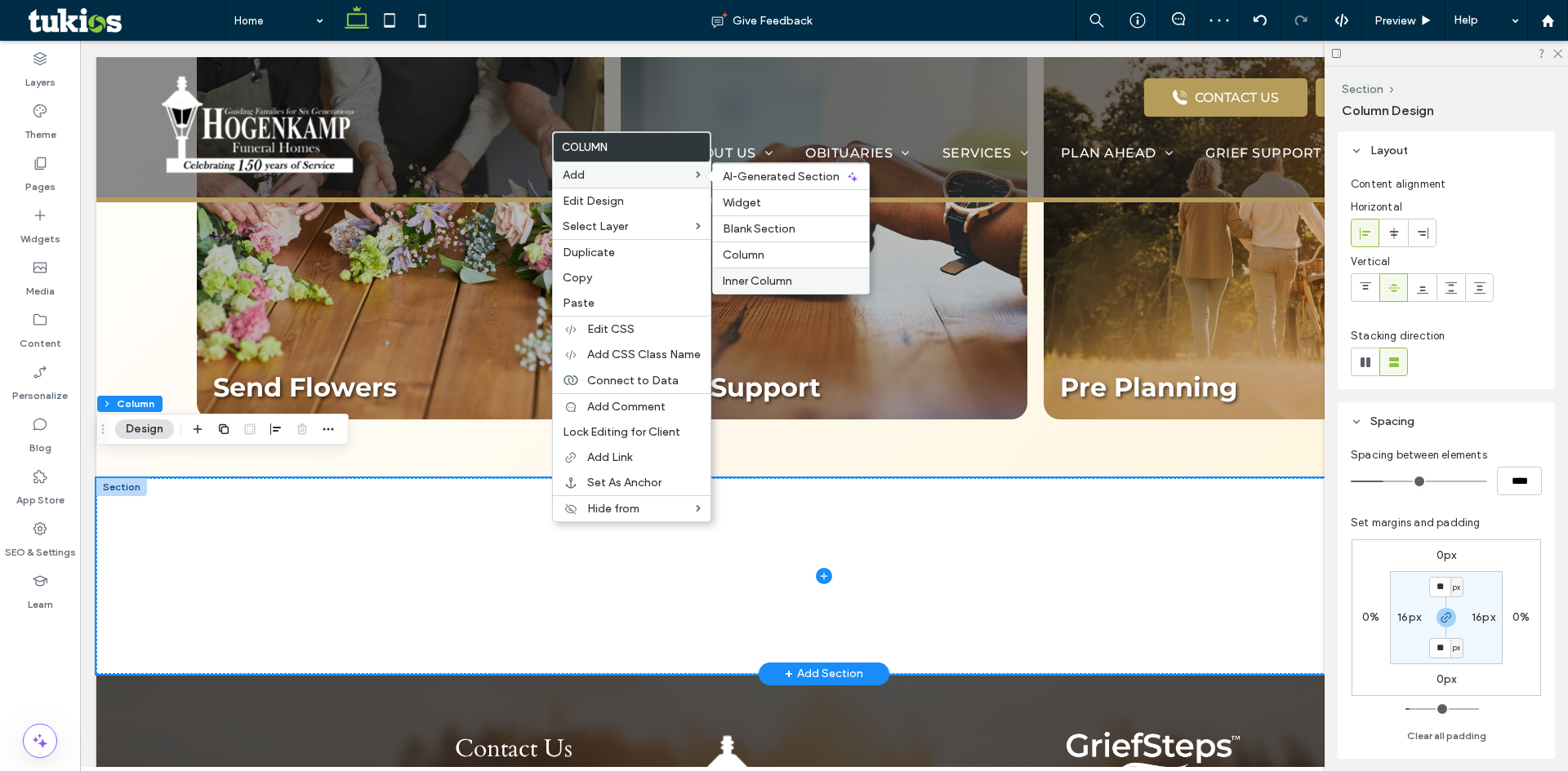
click at [757, 282] on span "Inner Column" at bounding box center [757, 281] width 69 height 13
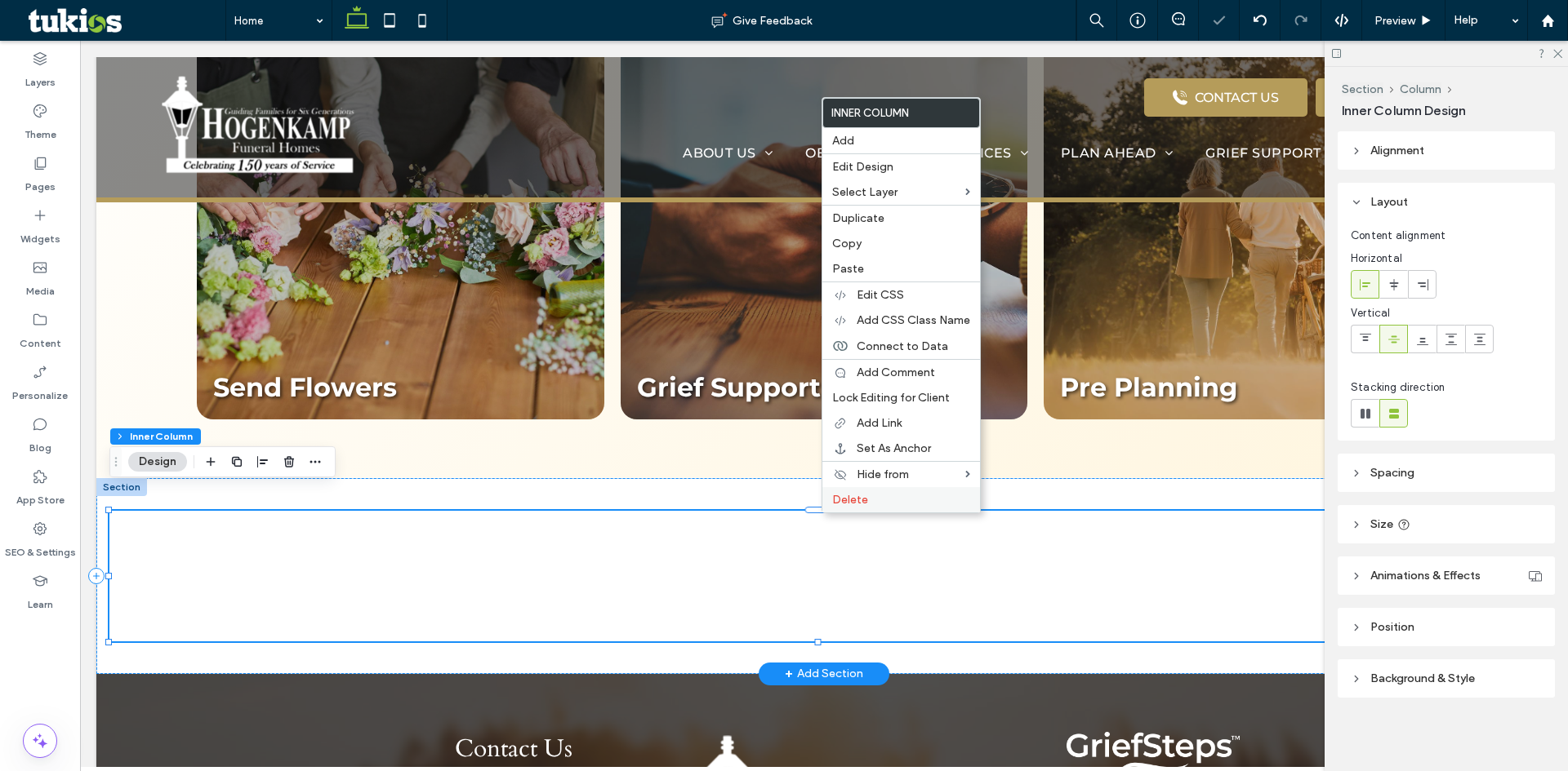
click at [864, 508] on div "Delete" at bounding box center [901, 500] width 158 height 25
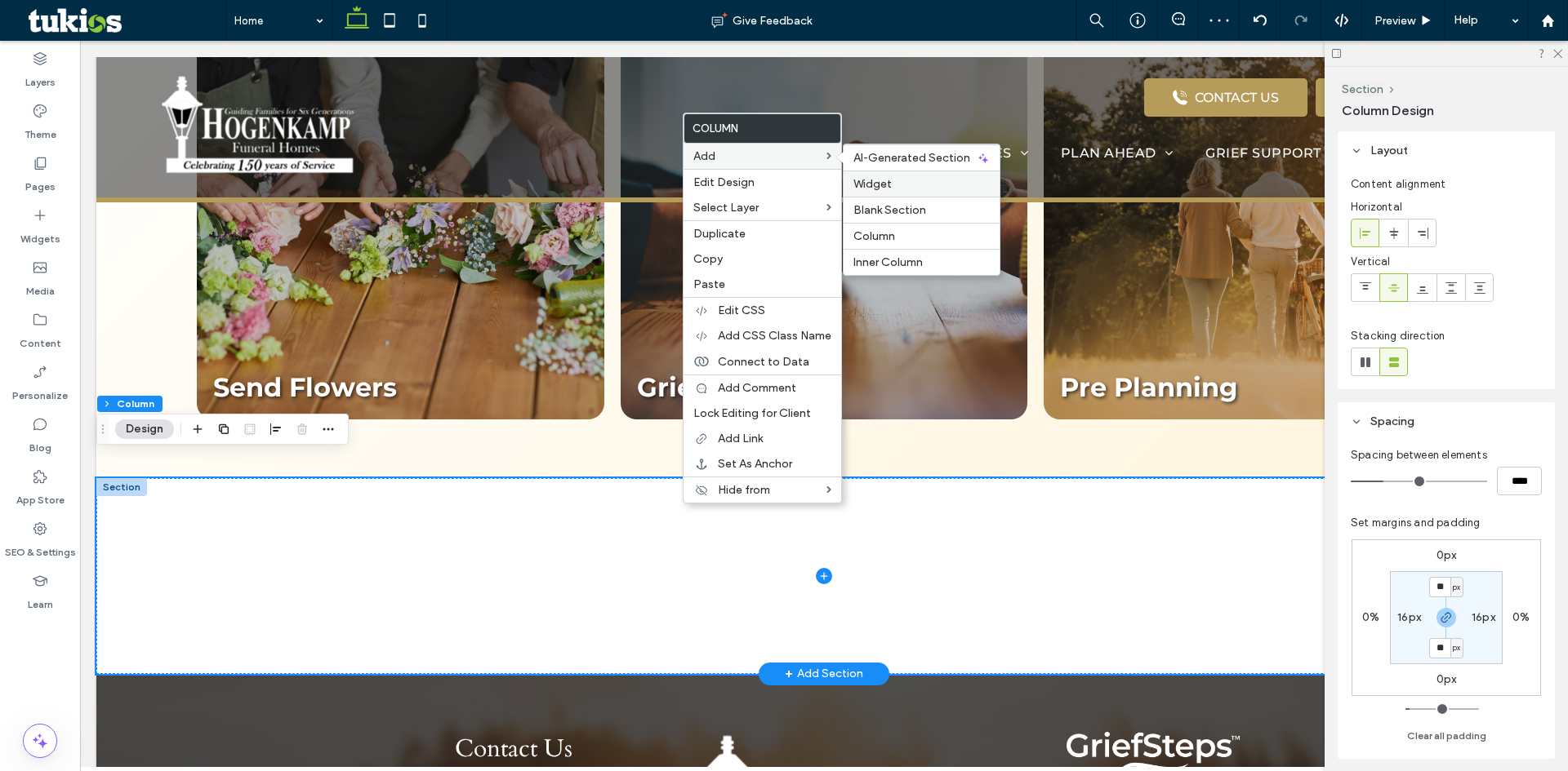
click at [891, 174] on div "Widget" at bounding box center [922, 183] width 156 height 26
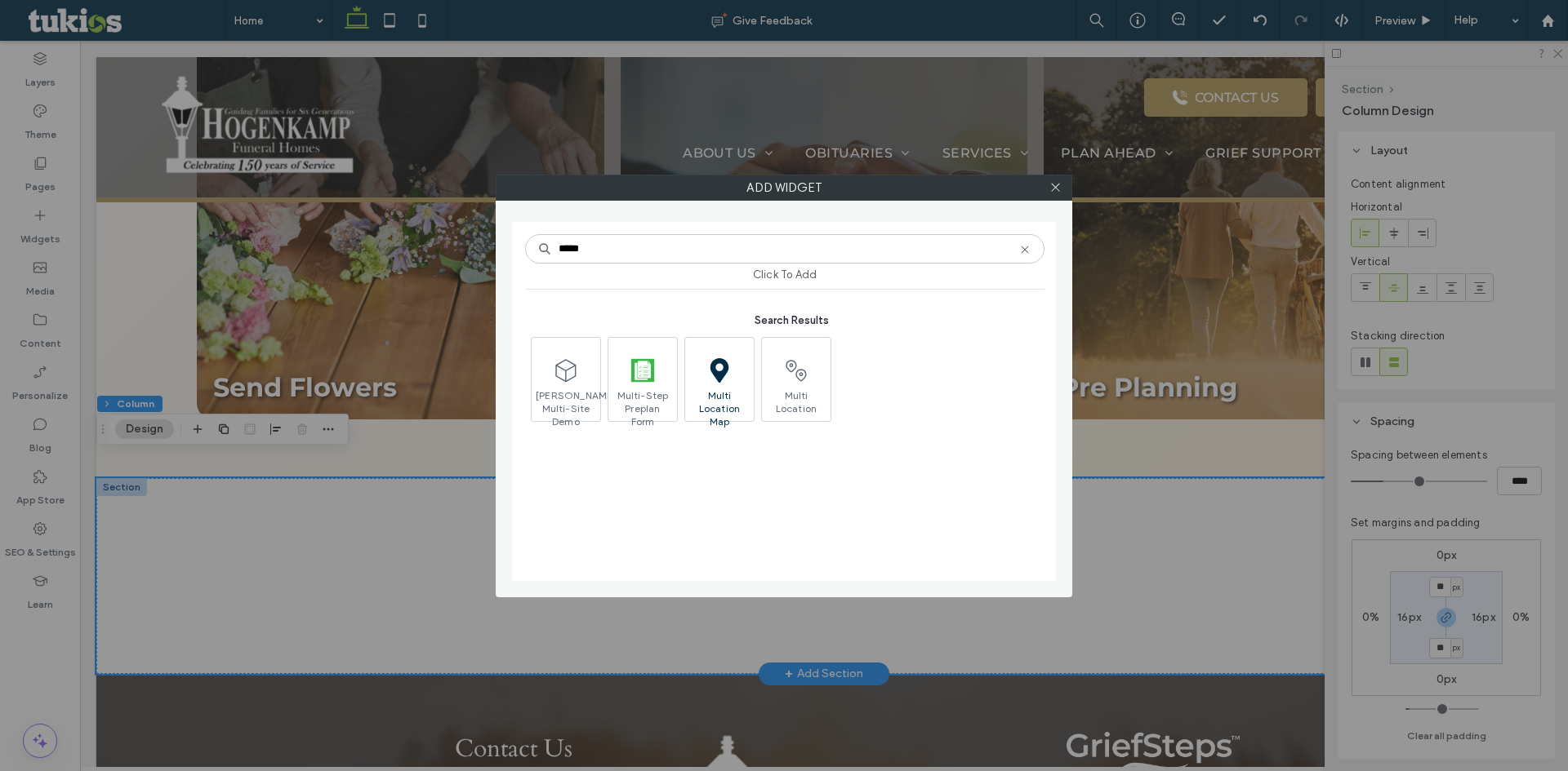
type input "*****"
click at [726, 385] on span at bounding box center [719, 371] width 68 height 37
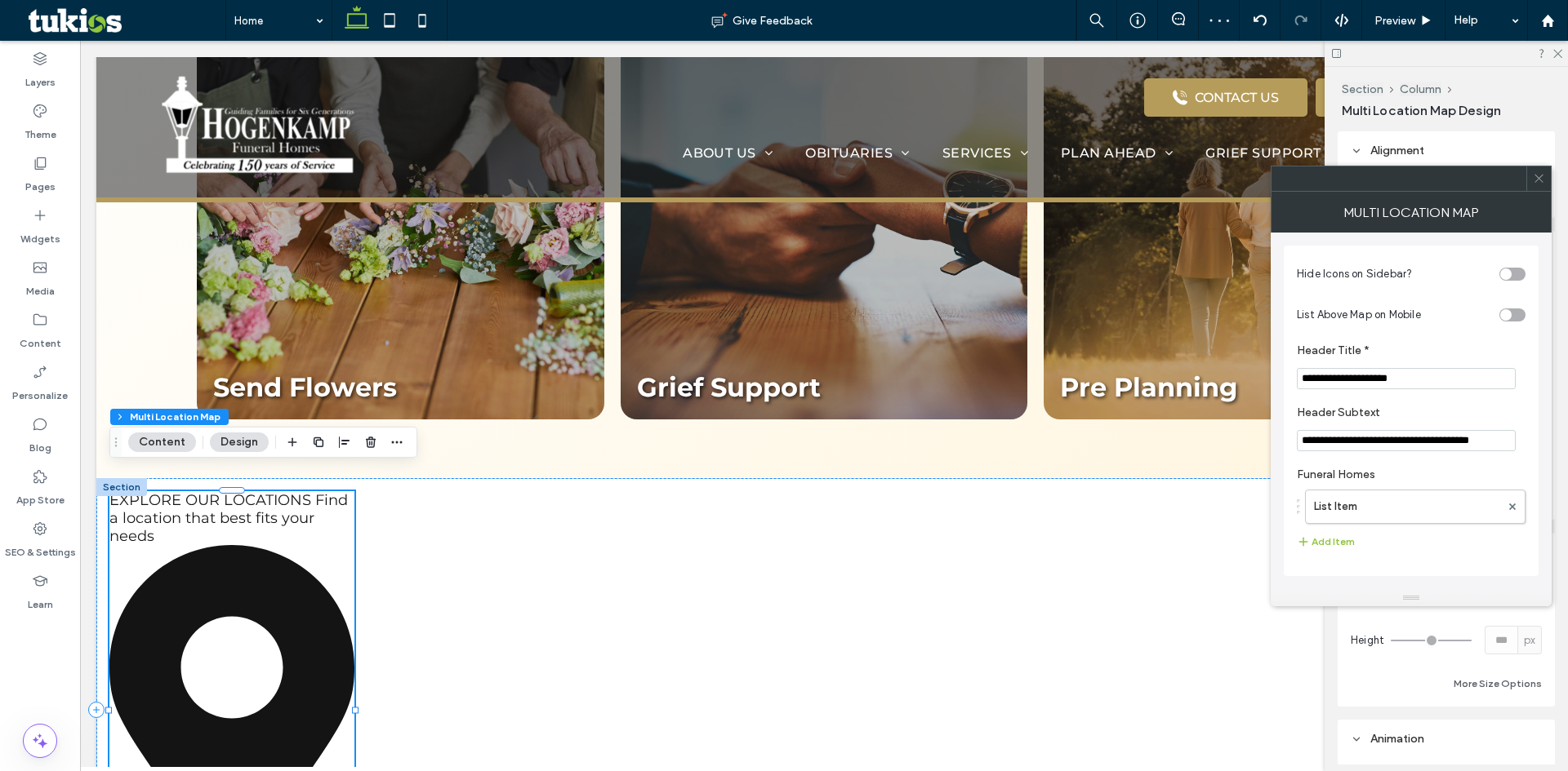
click at [318, 515] on div "EXPLORE OUR LOCATIONS Find a location that best fits your needs" at bounding box center [232, 518] width 245 height 54
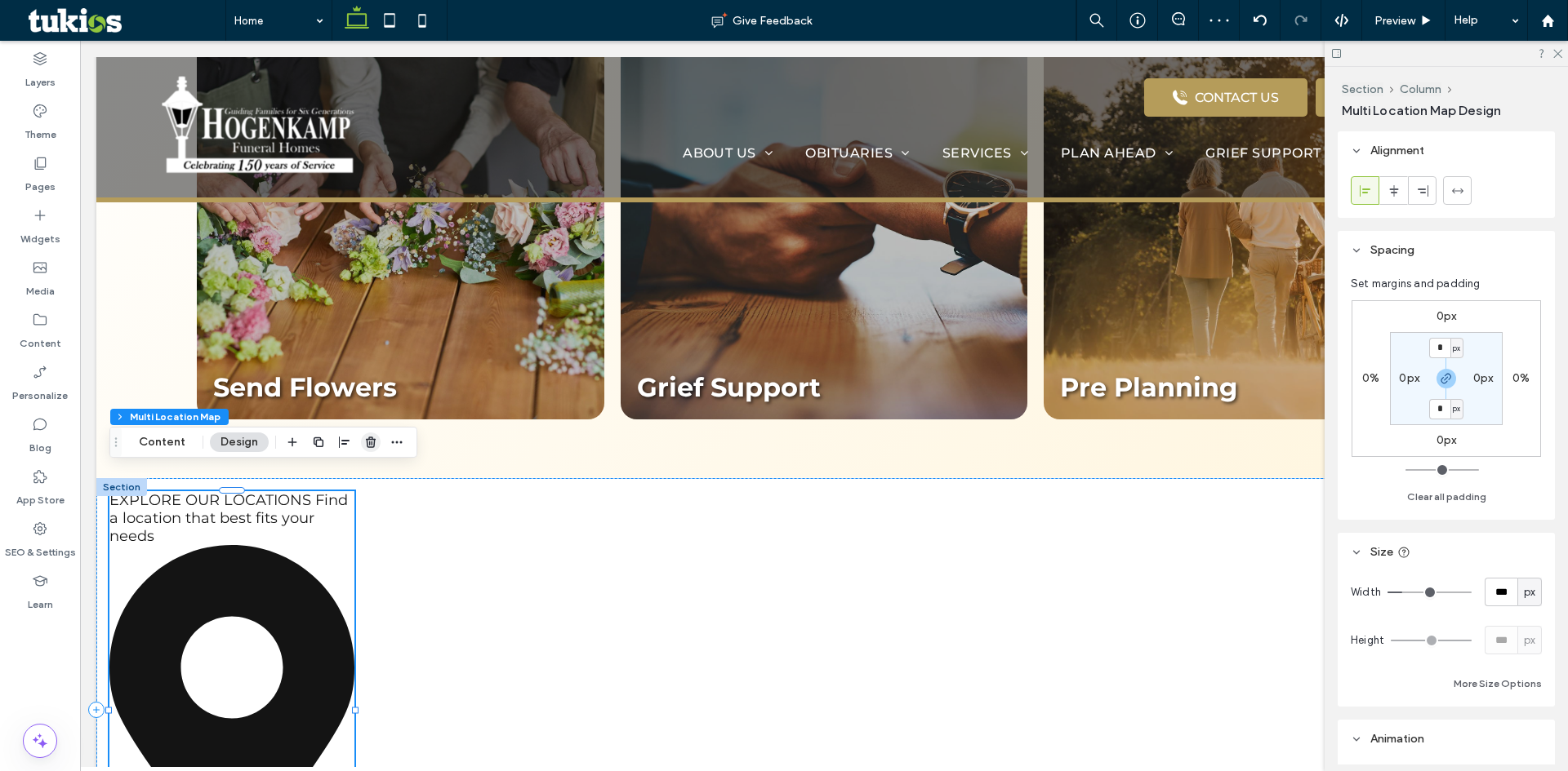
click at [365, 445] on icon "button" at bounding box center [371, 442] width 13 height 13
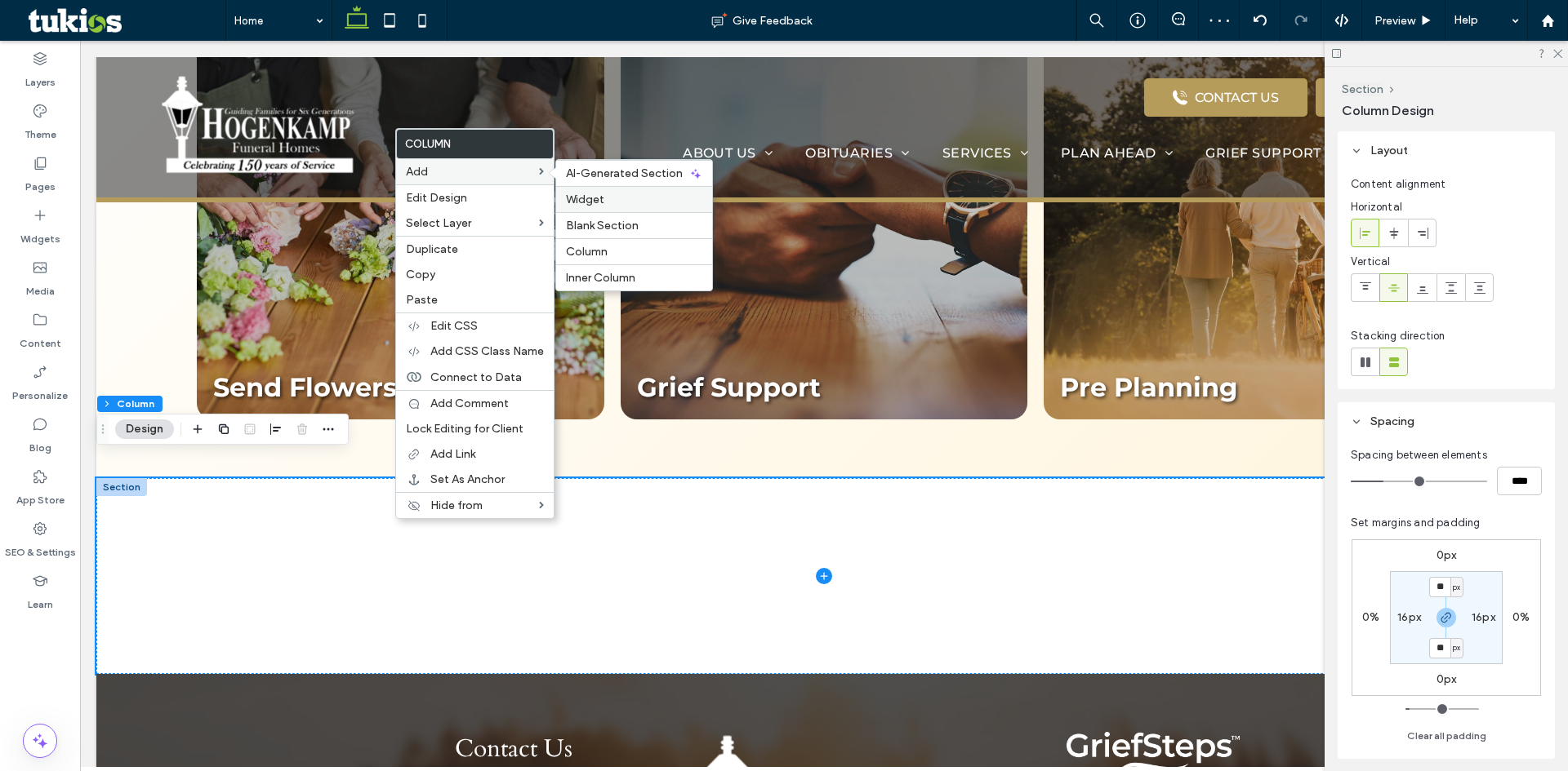
click at [618, 202] on label "Widget" at bounding box center [634, 199] width 137 height 13
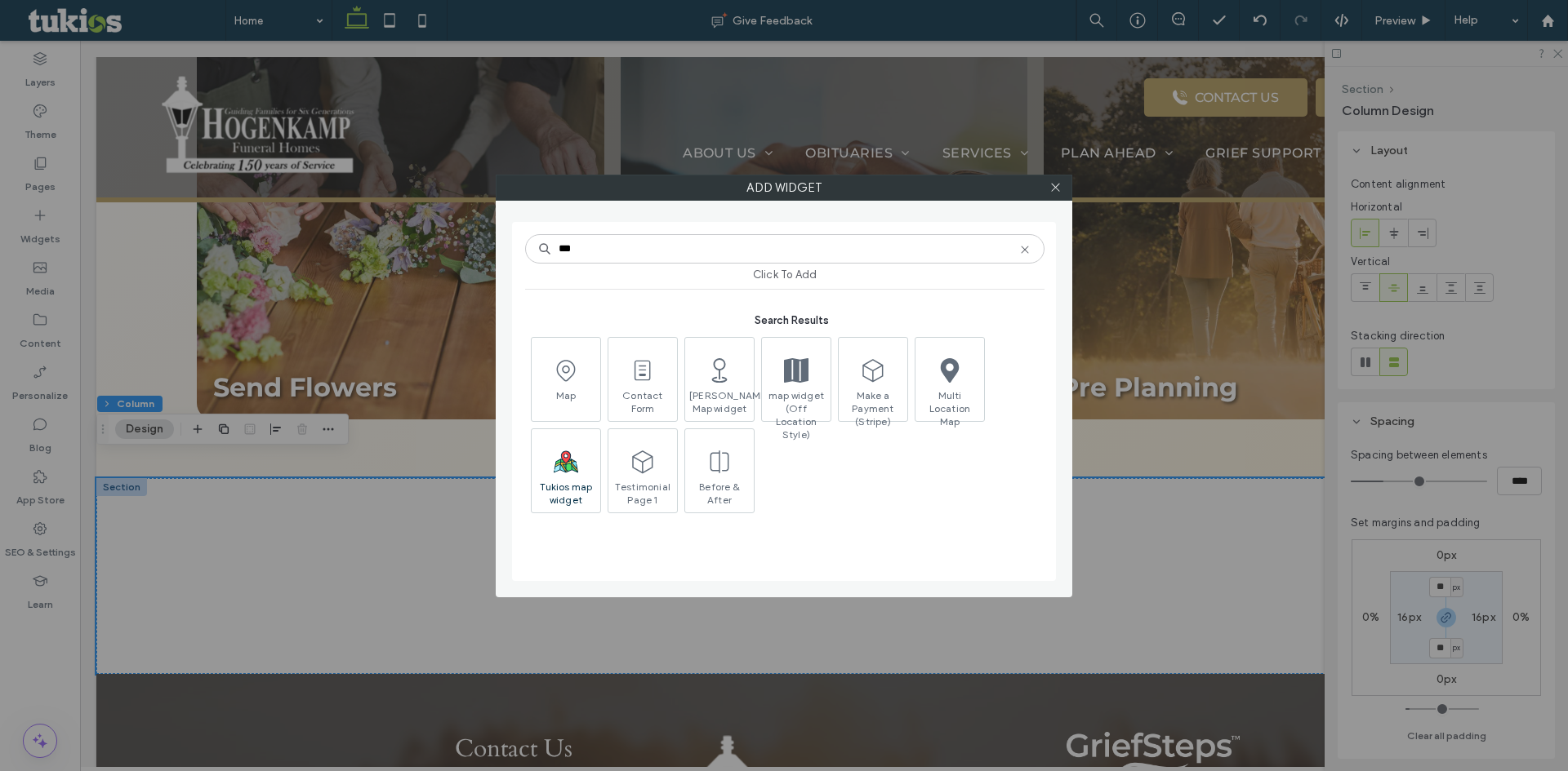
type input "***"
click at [570, 467] on polygon at bounding box center [569, 466] width 6 height 13
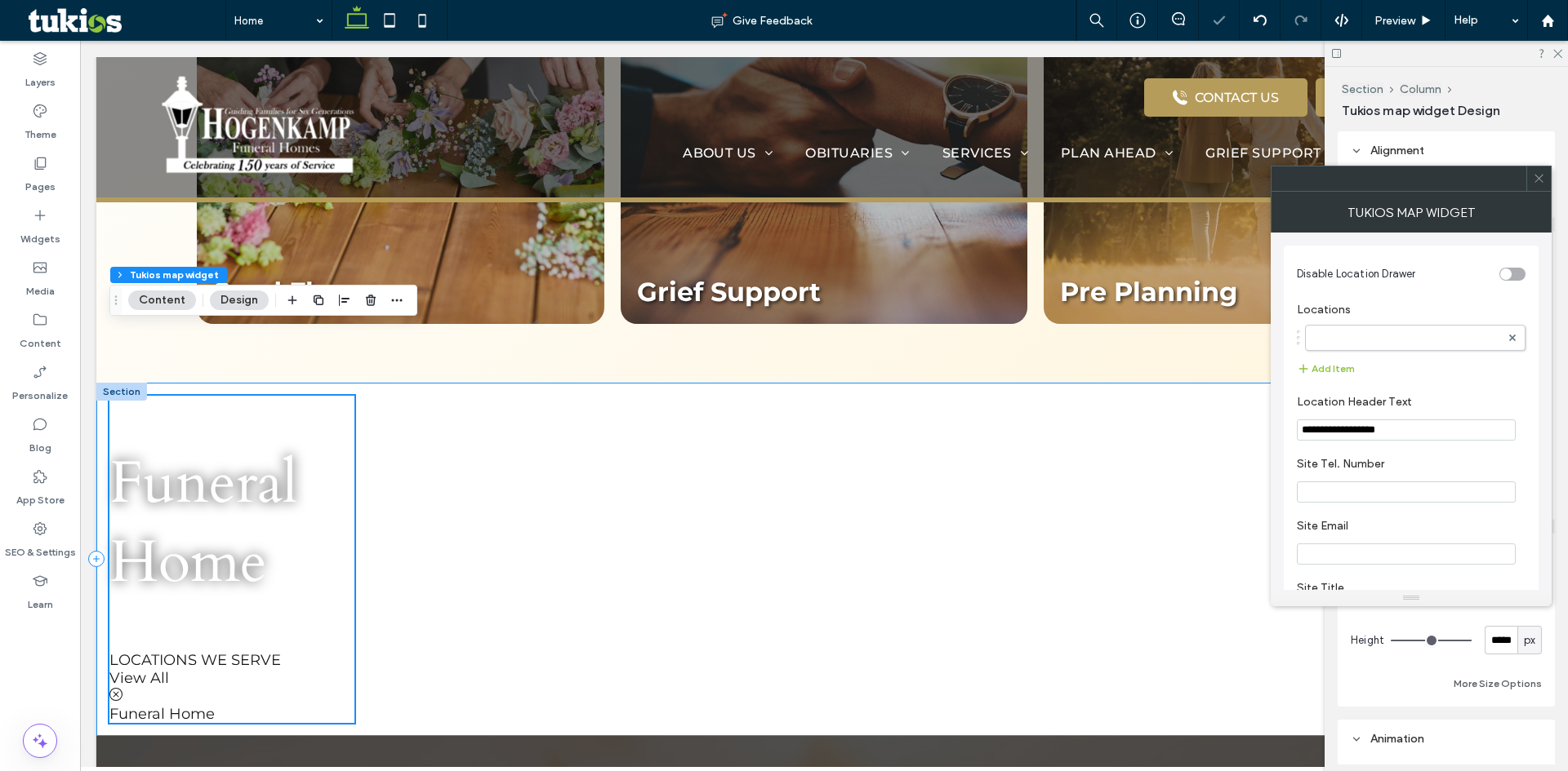
scroll to position [2222, 0]
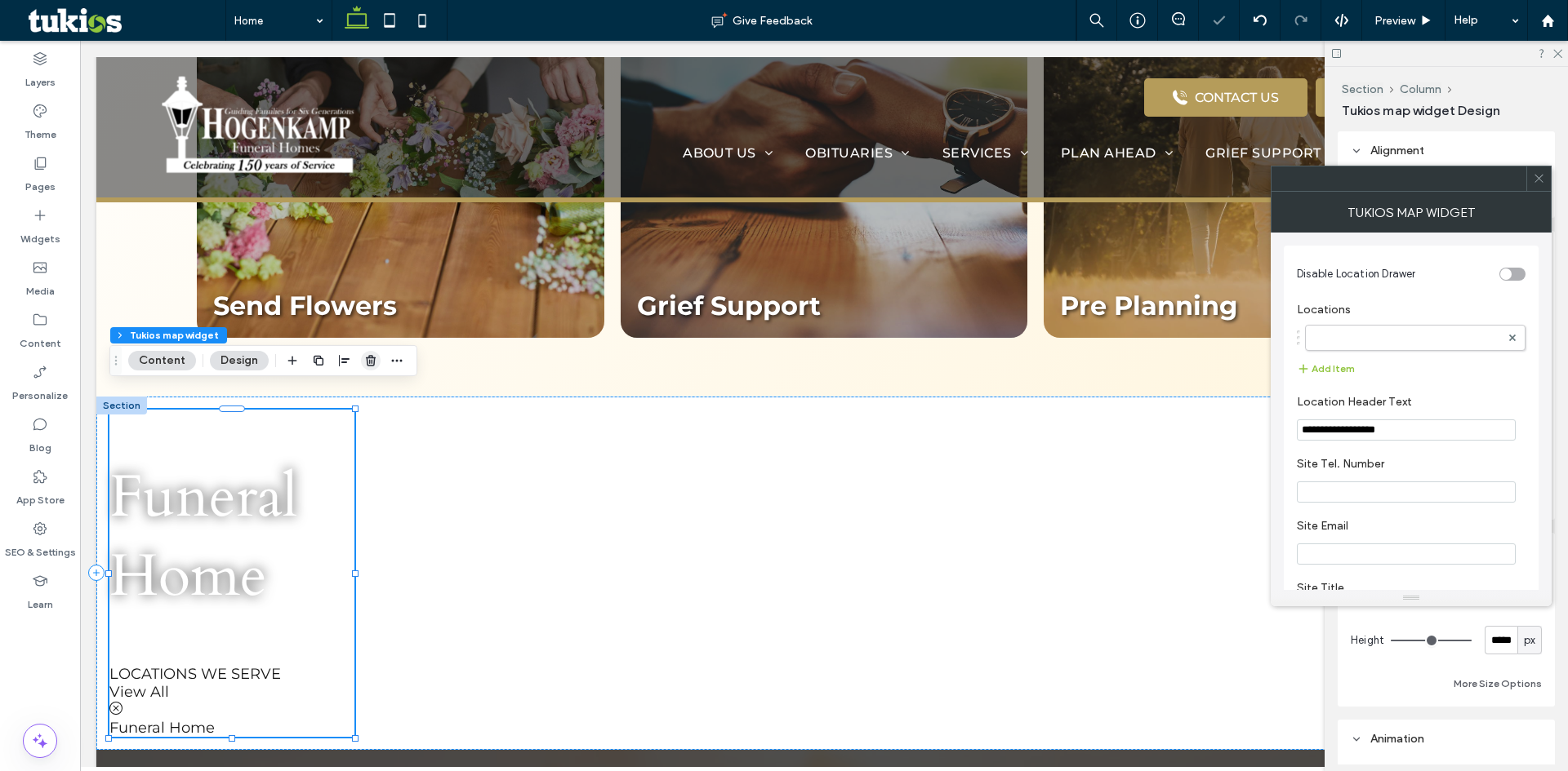
click at [367, 360] on use "button" at bounding box center [370, 360] width 10 height 11
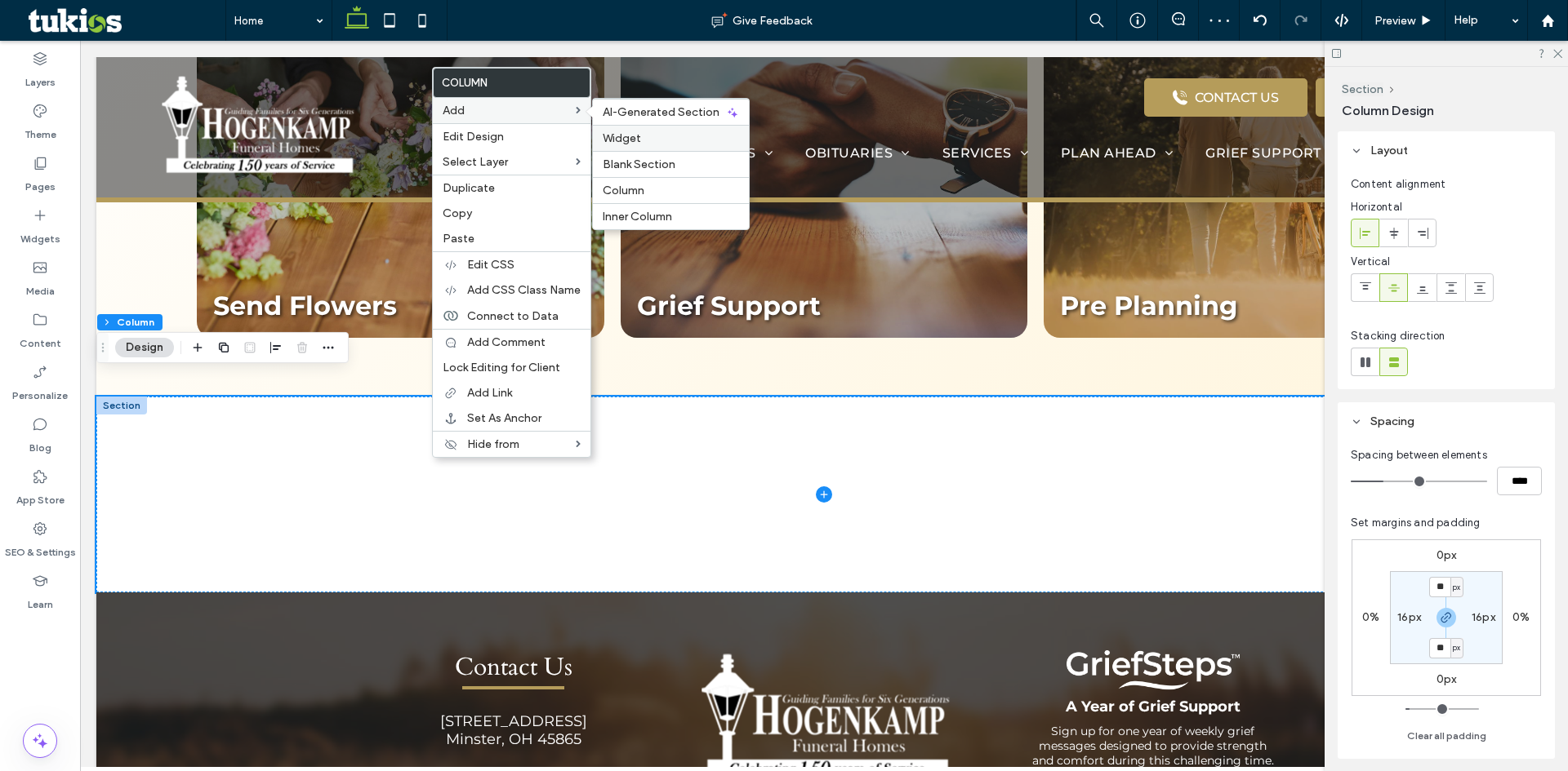
click at [646, 141] on label "Widget" at bounding box center [670, 138] width 137 height 13
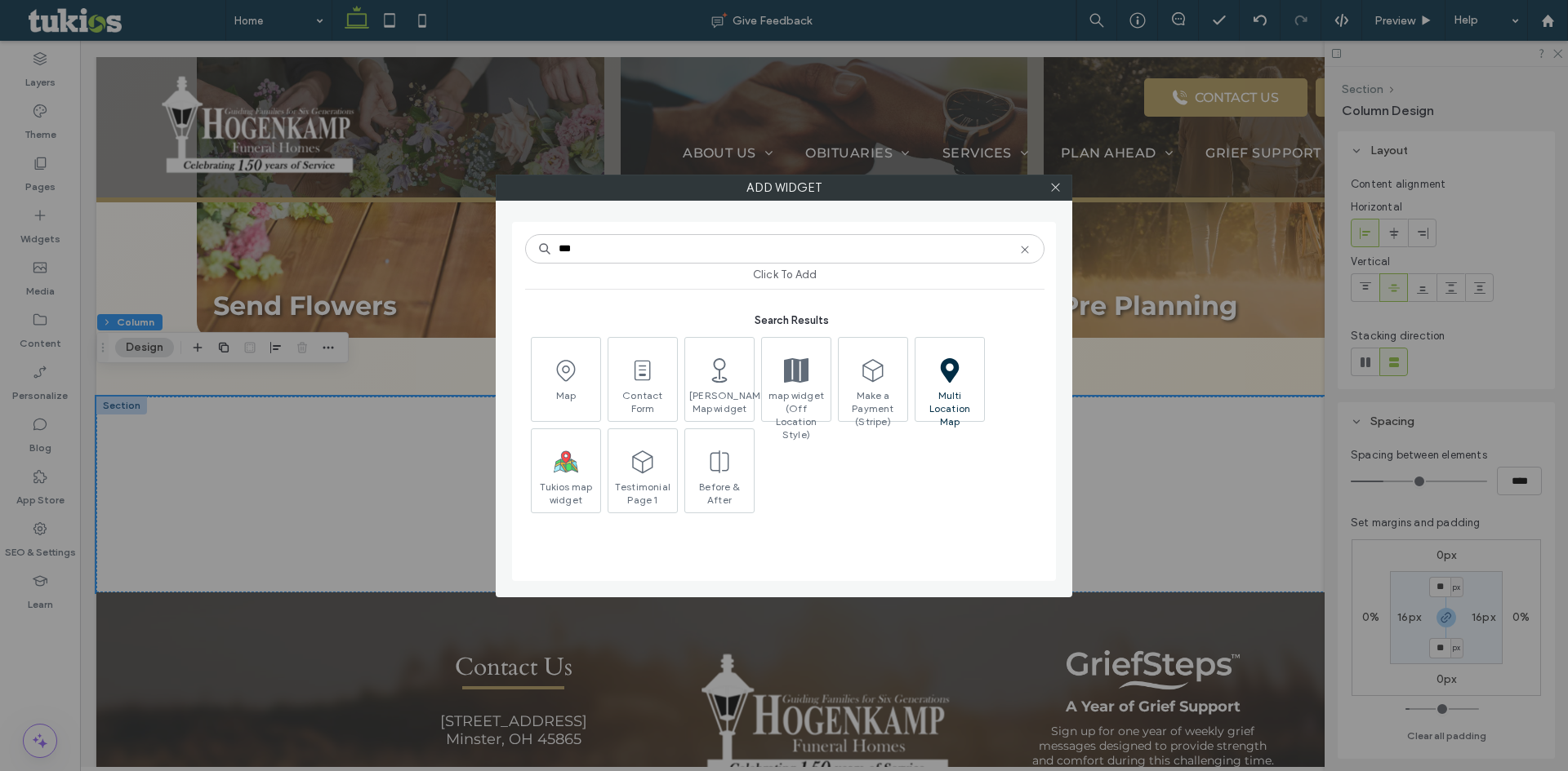
type input "***"
click at [943, 370] on icon at bounding box center [950, 370] width 19 height 24
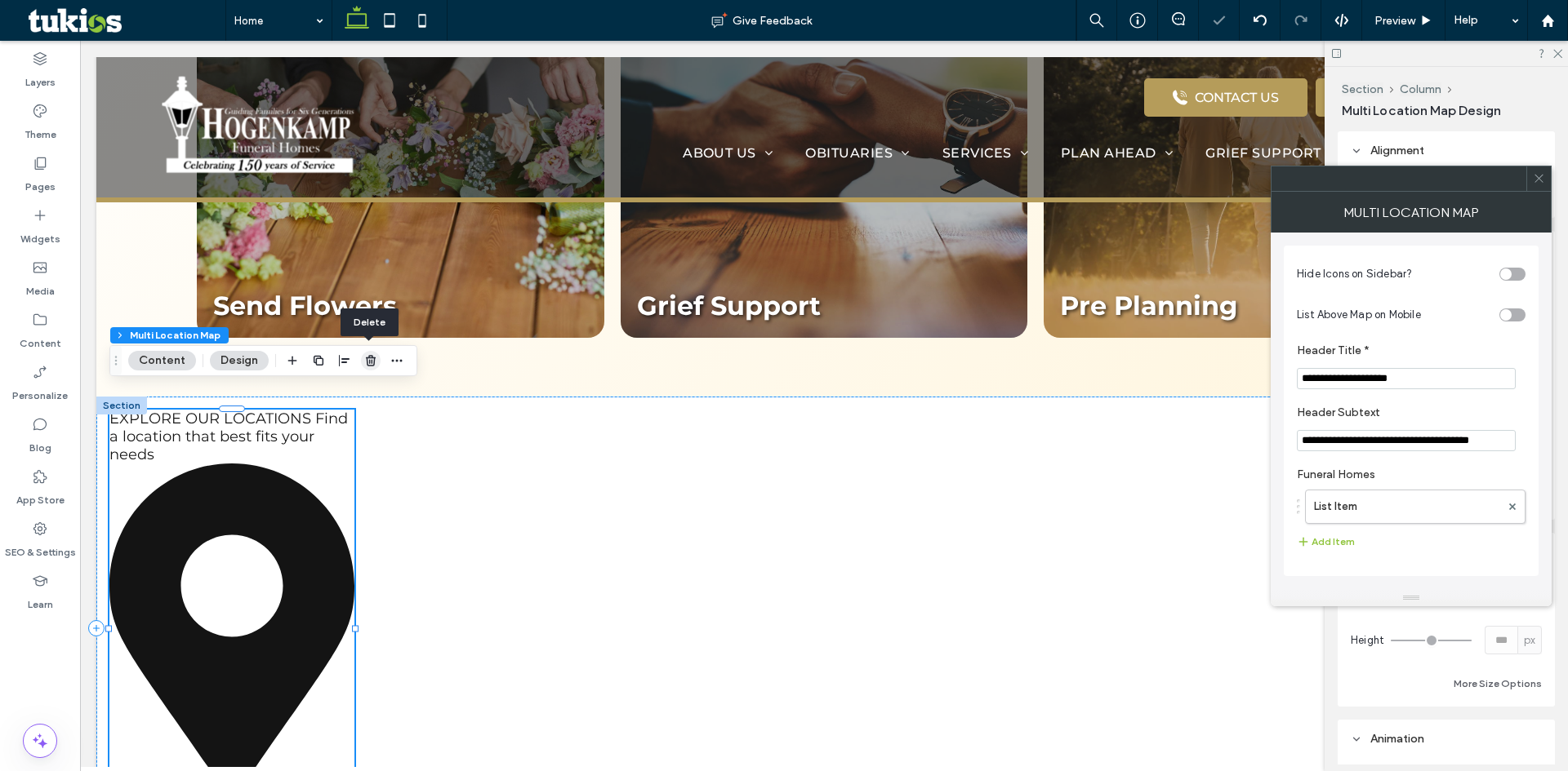
click at [371, 360] on icon "button" at bounding box center [371, 361] width 13 height 13
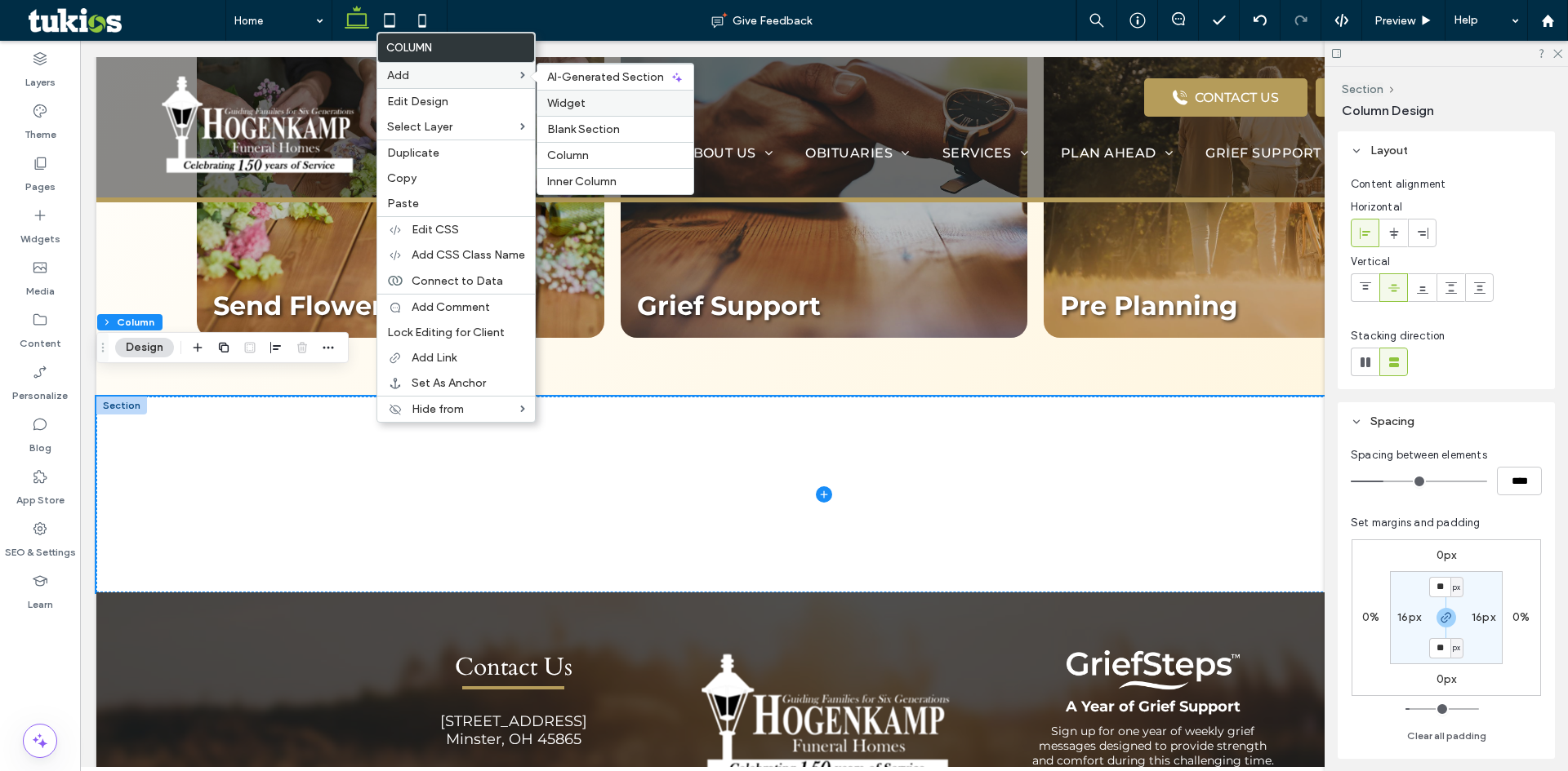
click at [582, 97] on span "Widget" at bounding box center [567, 103] width 38 height 13
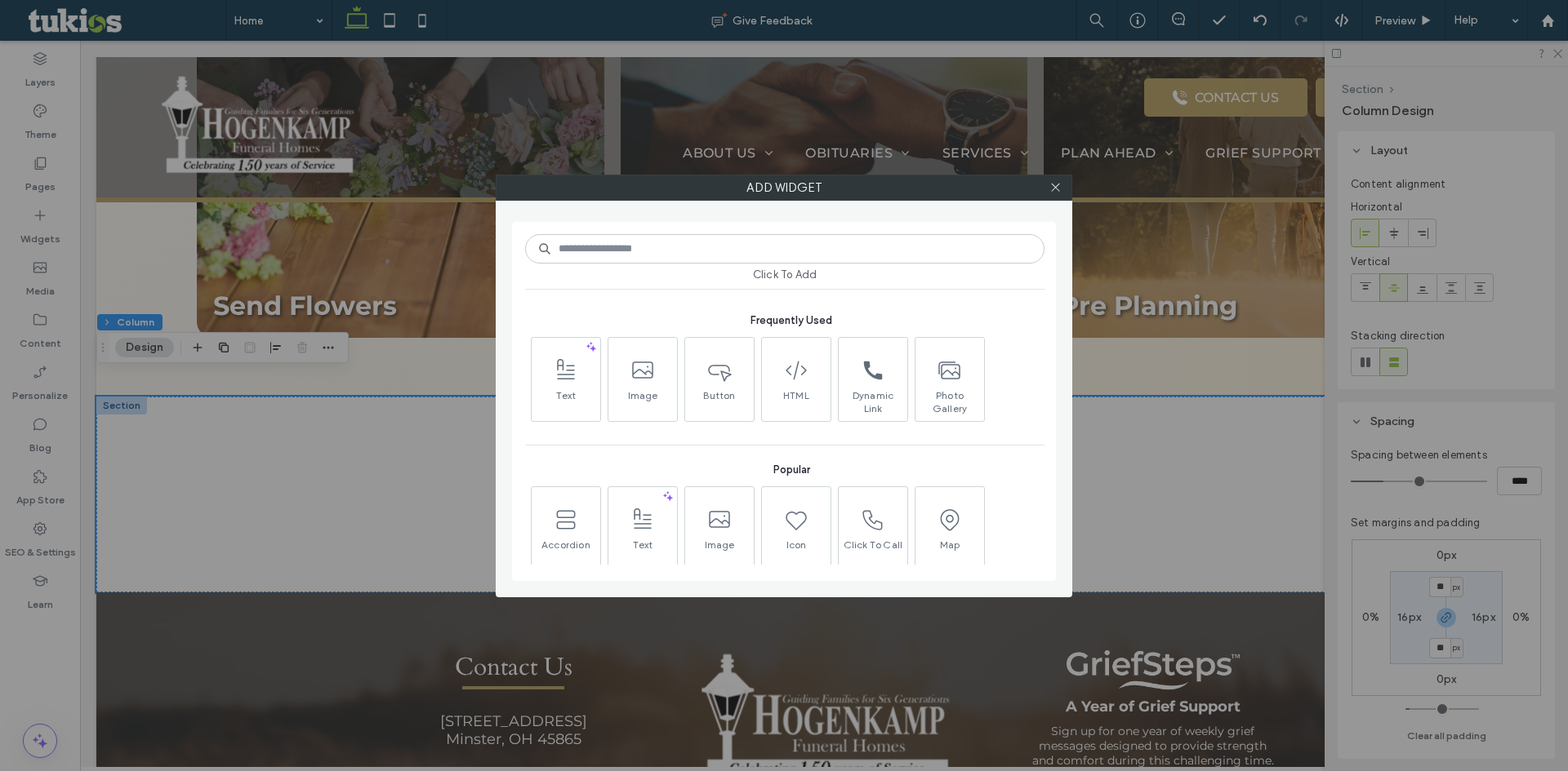
click at [657, 244] on input at bounding box center [785, 249] width 519 height 30
type input "***"
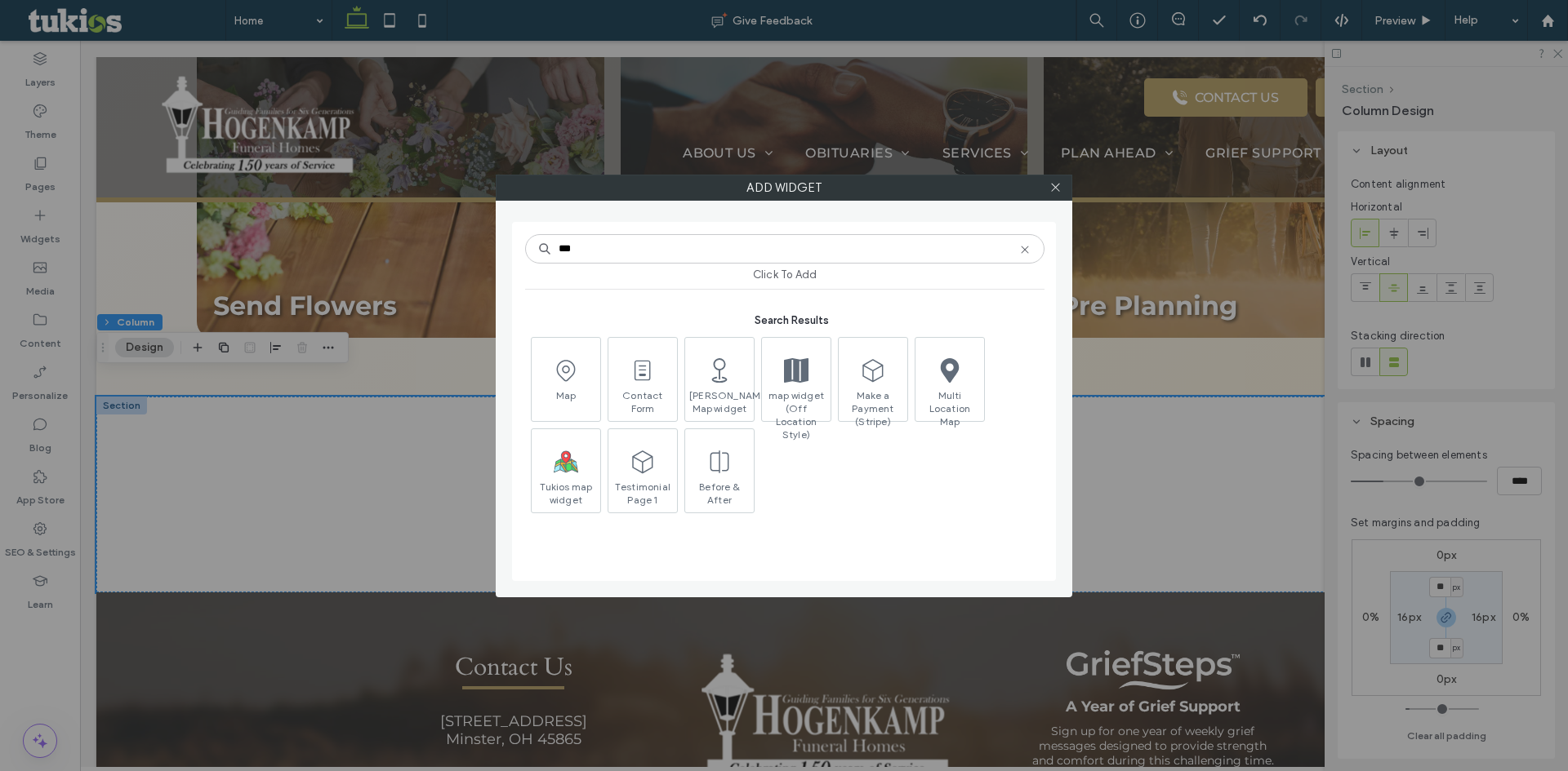
drag, startPoint x: 603, startPoint y: 251, endPoint x: 466, endPoint y: 251, distance: 137.0
click at [468, 251] on div "Add widget *** Click To Add Search Results Map Contact Form Porter Map widget m…" at bounding box center [784, 386] width 1568 height 771
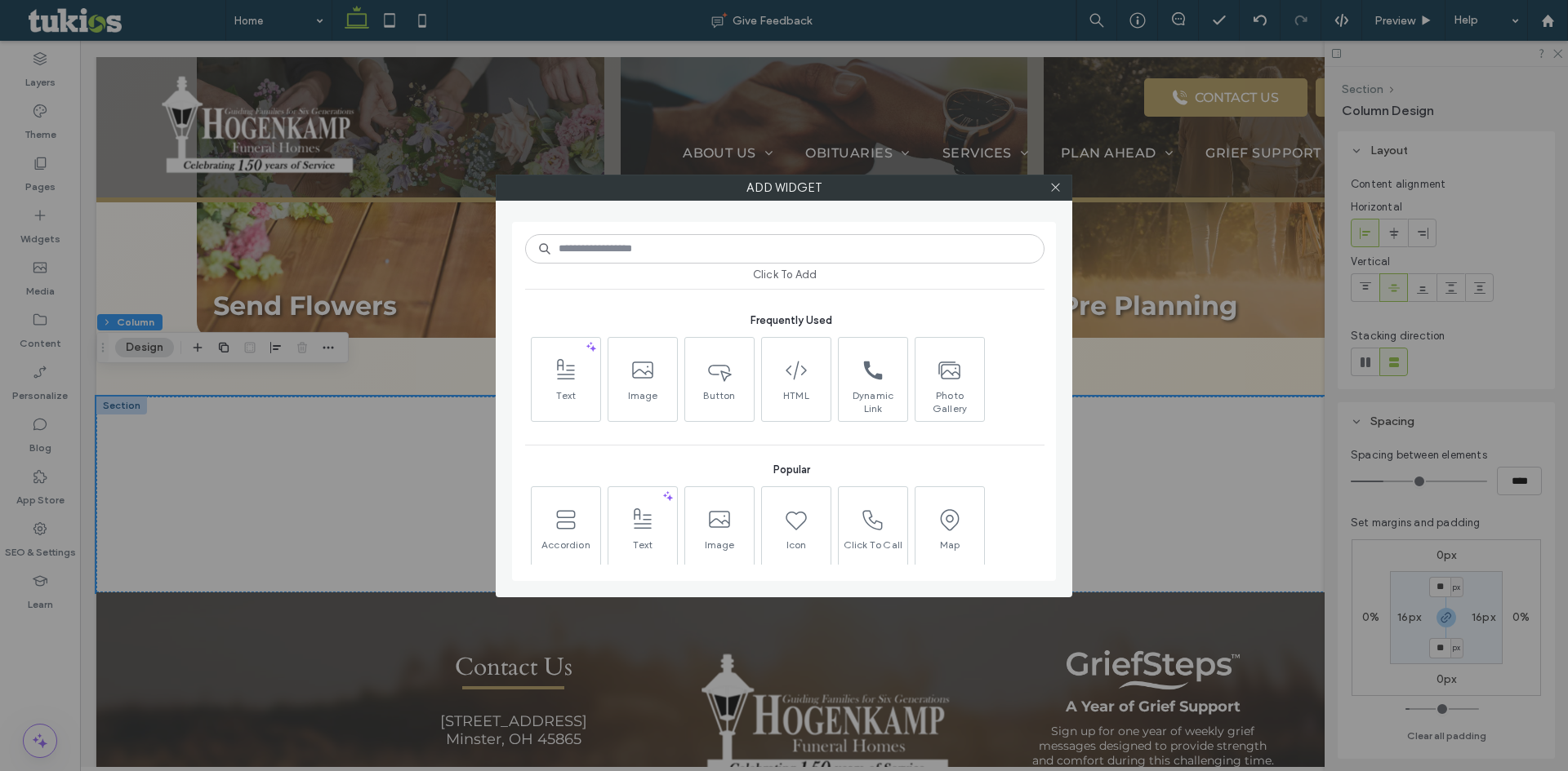
click at [331, 402] on div "Add widget Click To Add Frequently Used Text Image Button HTML call_black_24dp …" at bounding box center [784, 386] width 1568 height 771
click at [645, 245] on input at bounding box center [785, 249] width 519 height 30
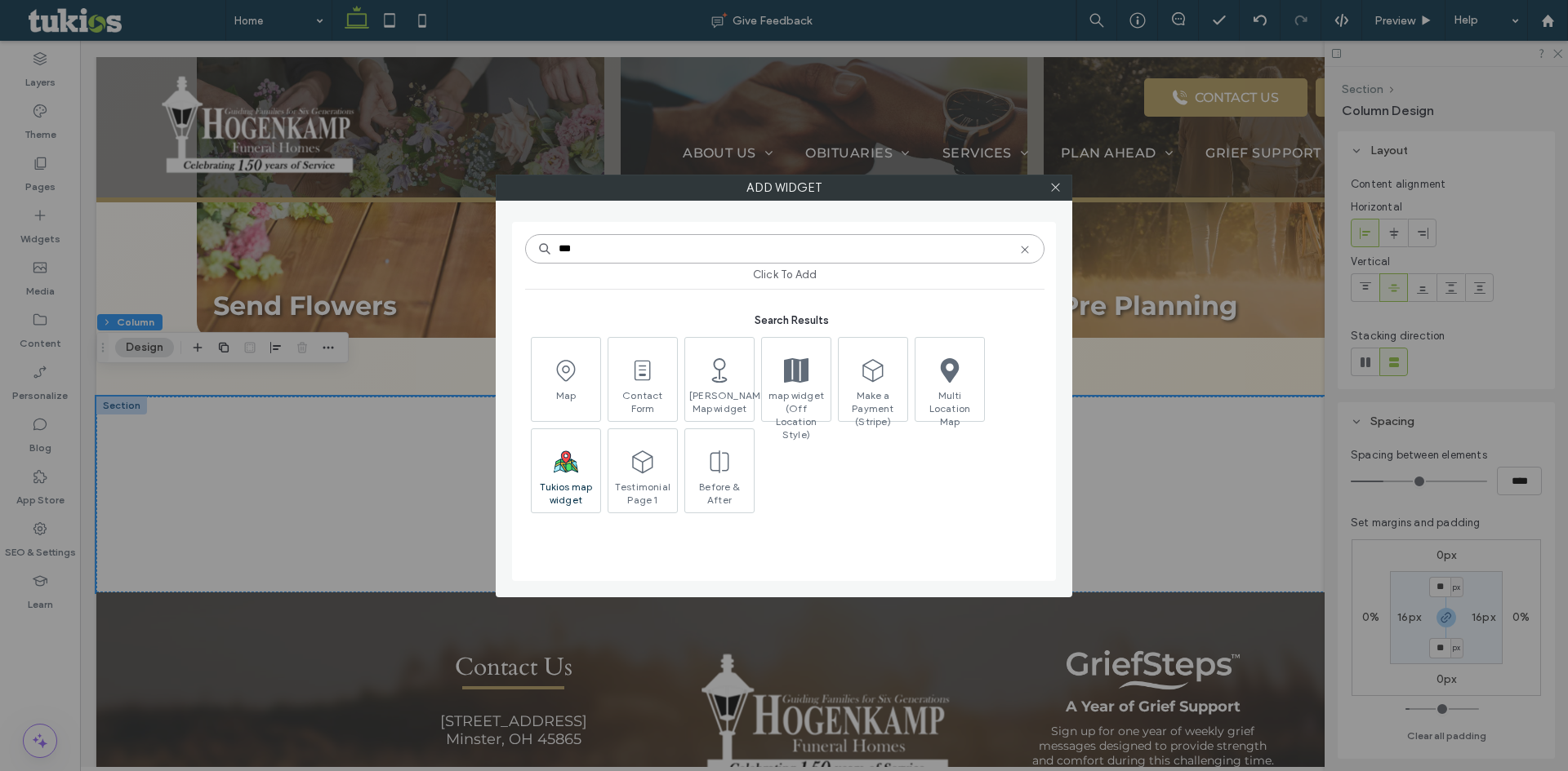
type input "***"
click at [551, 485] on span "Tukios map widget" at bounding box center [566, 492] width 68 height 23
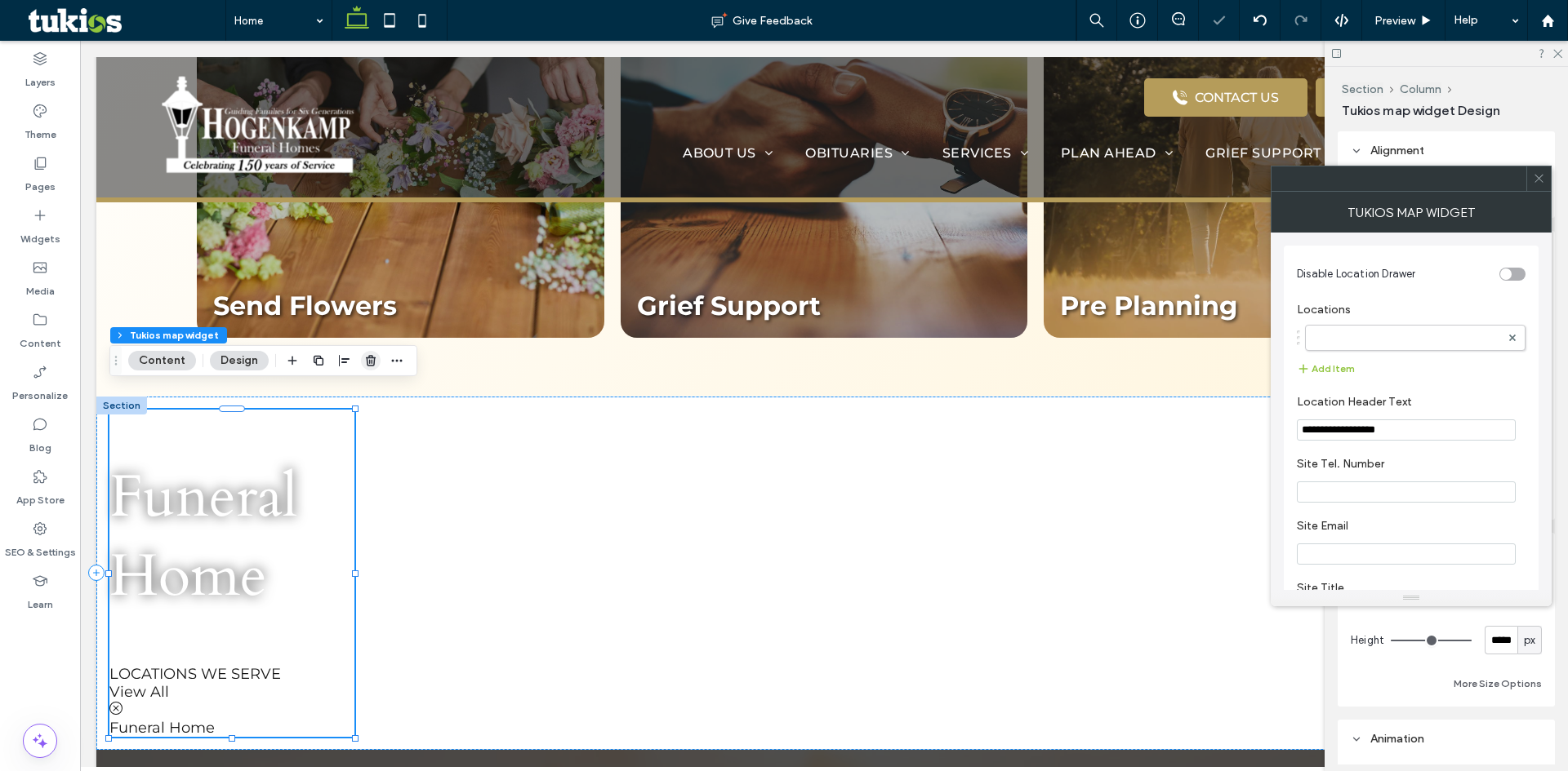
click at [373, 363] on icon "button" at bounding box center [371, 361] width 13 height 13
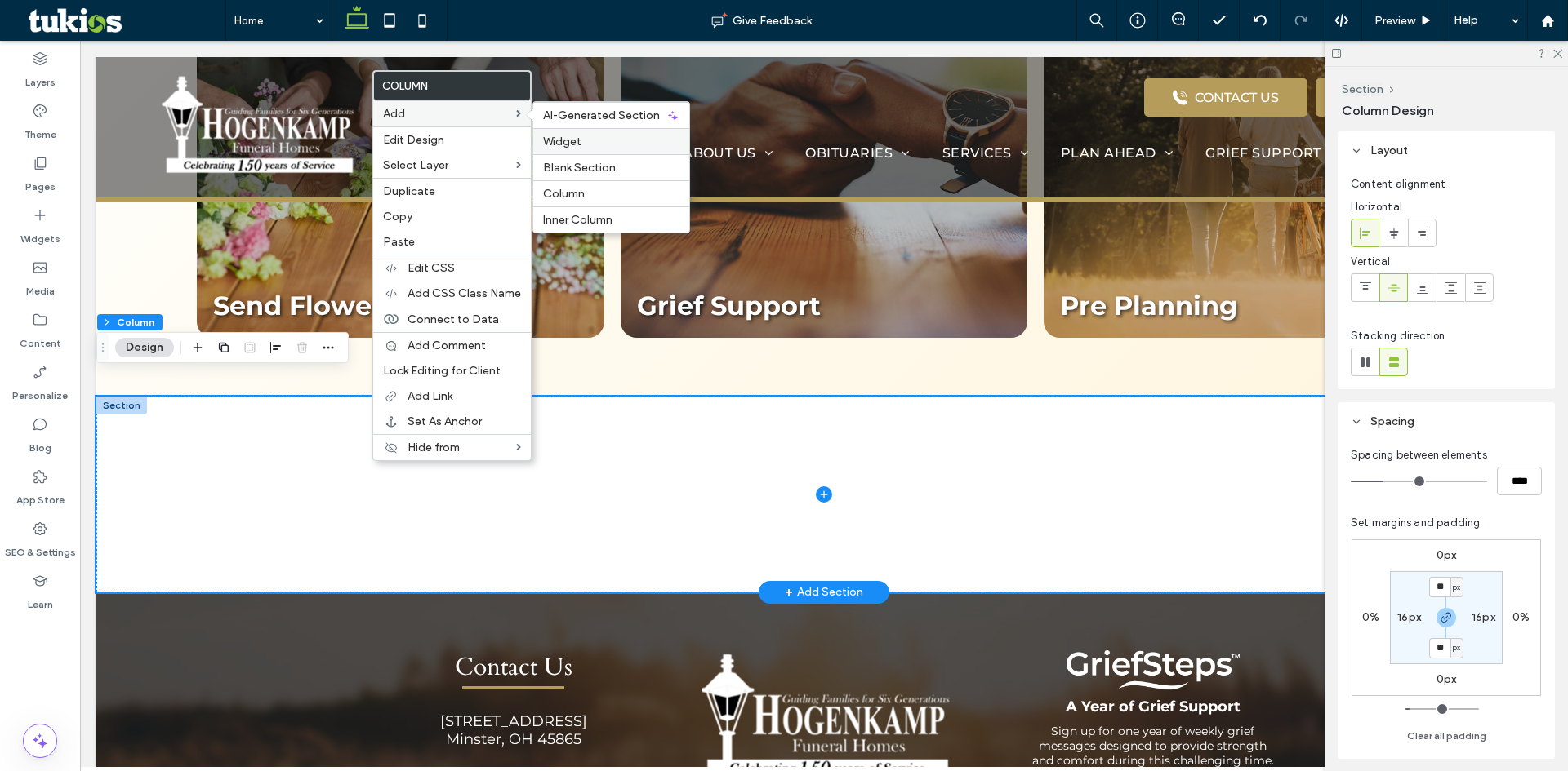
click at [595, 143] on label "Widget" at bounding box center [612, 141] width 137 height 13
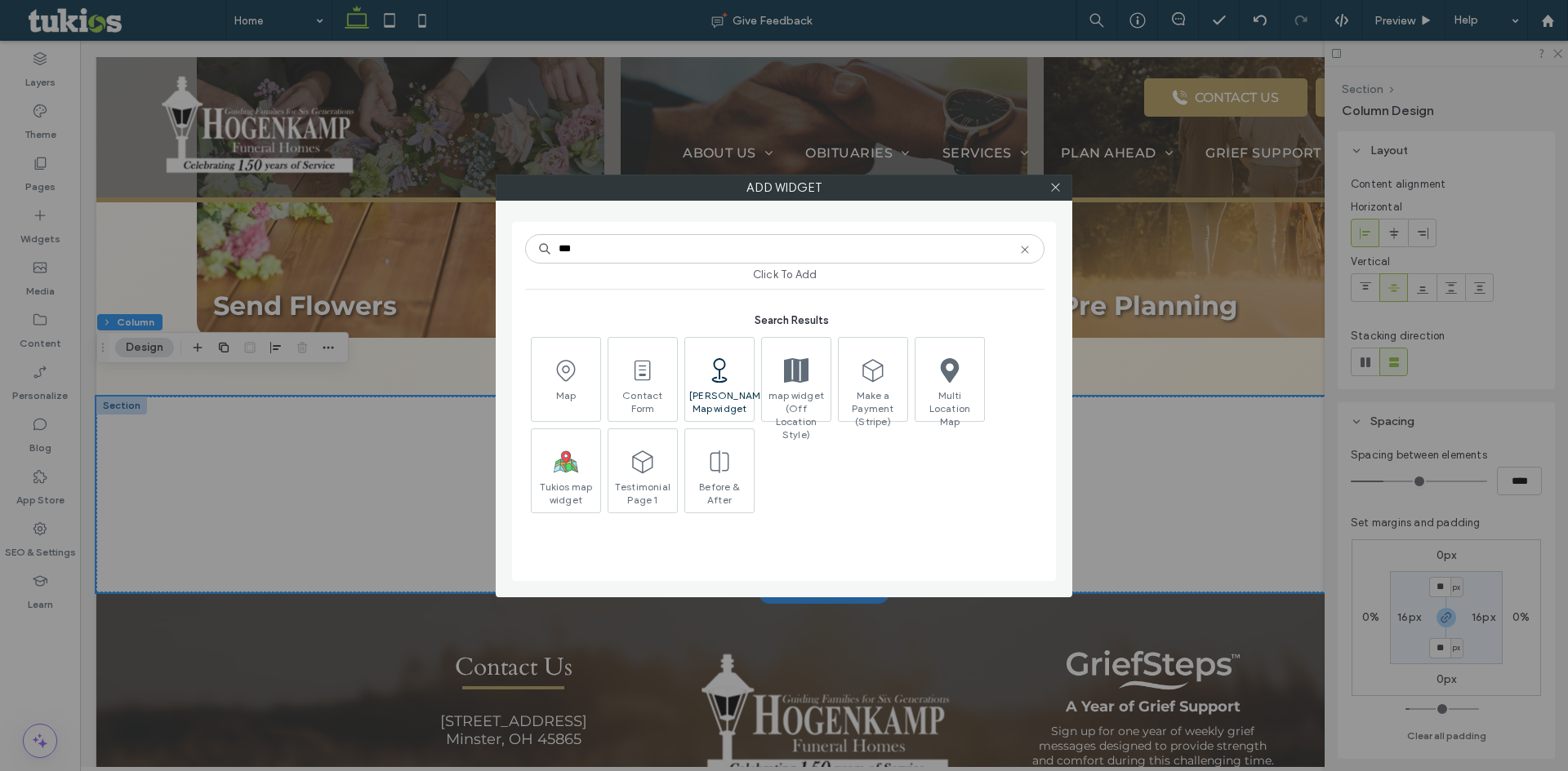
type input "***"
click at [721, 379] on icon at bounding box center [719, 370] width 24 height 24
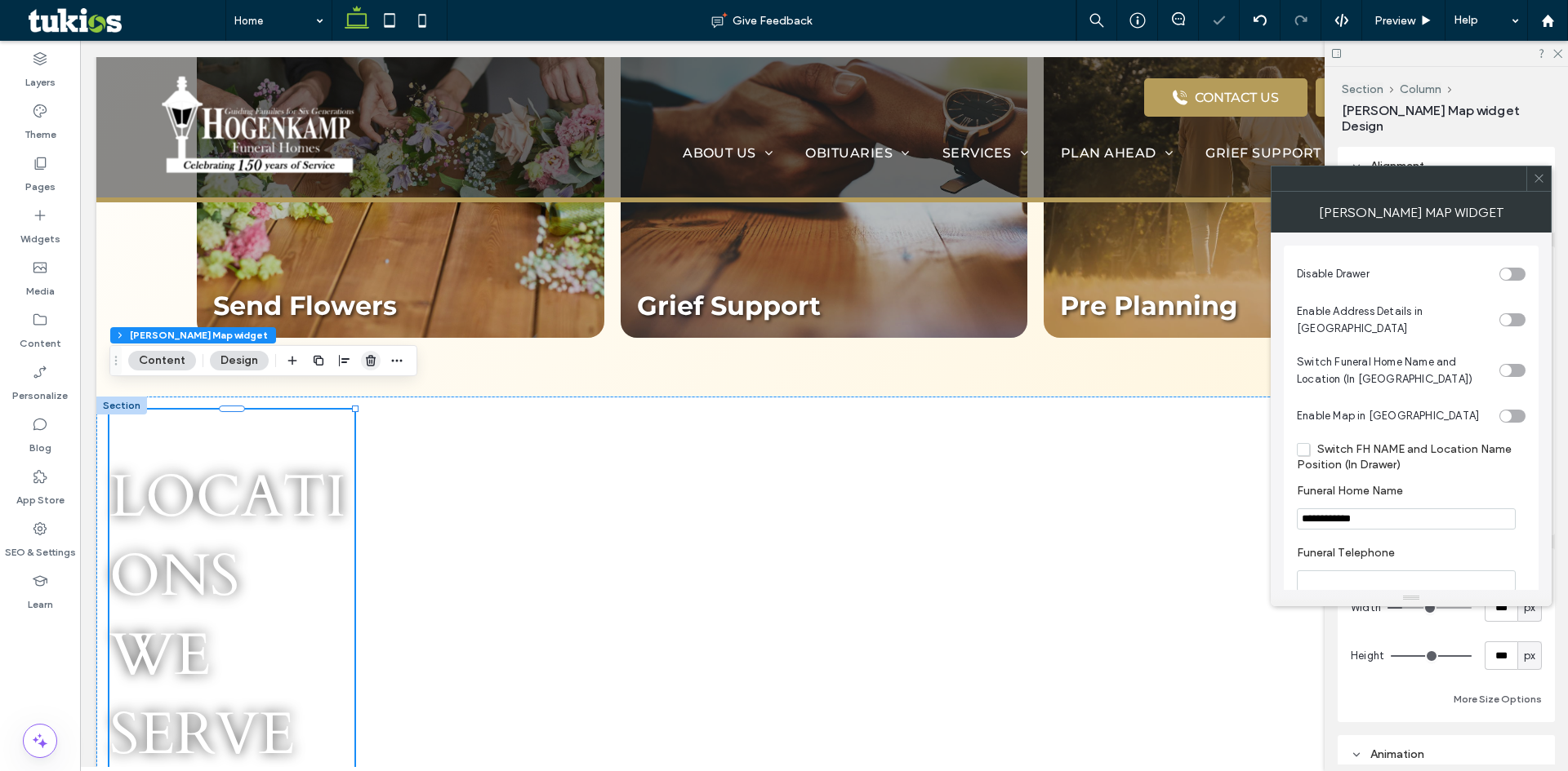
click at [368, 362] on use "button" at bounding box center [370, 360] width 10 height 11
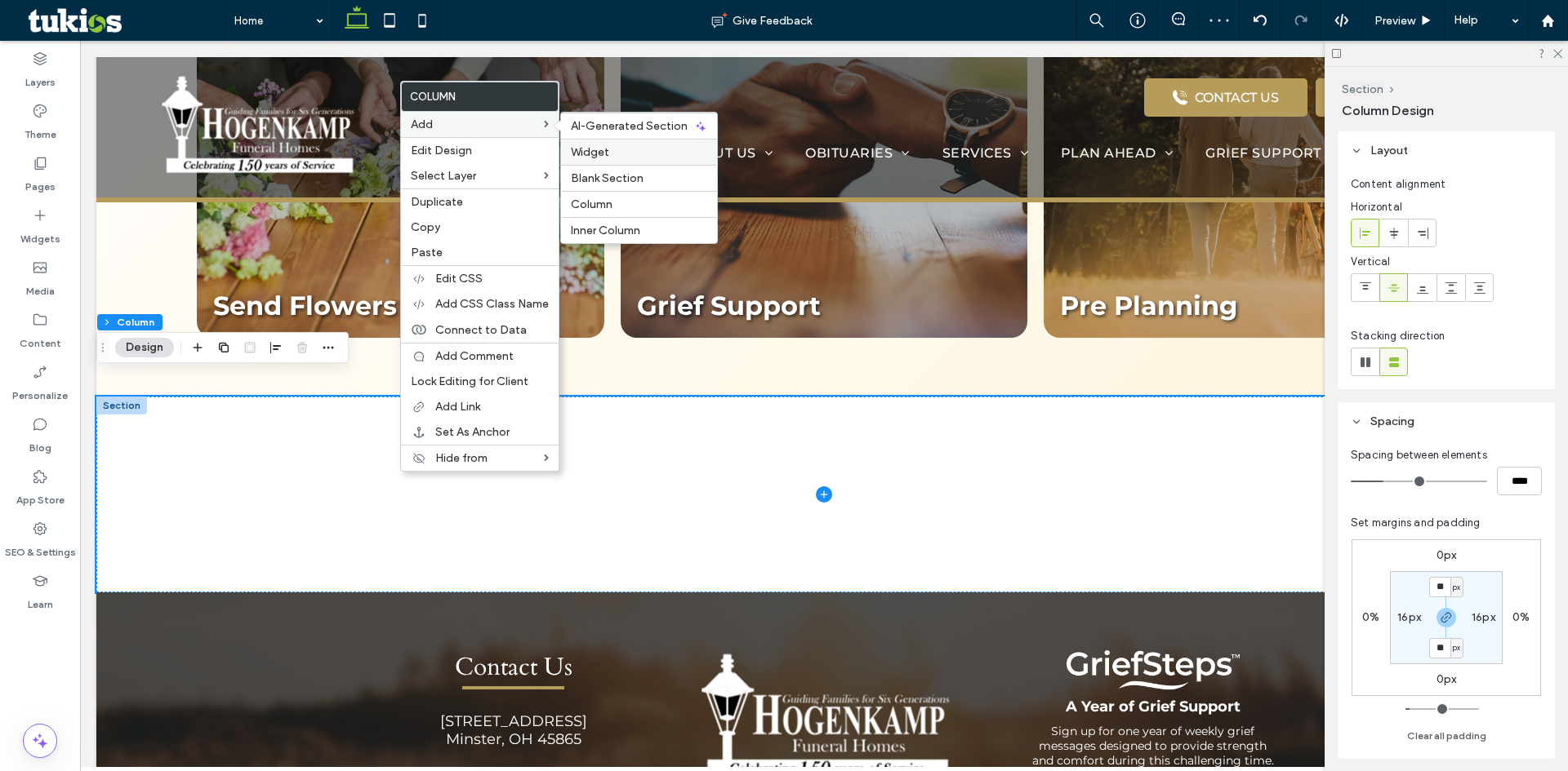
click at [605, 154] on span "Widget" at bounding box center [590, 152] width 38 height 13
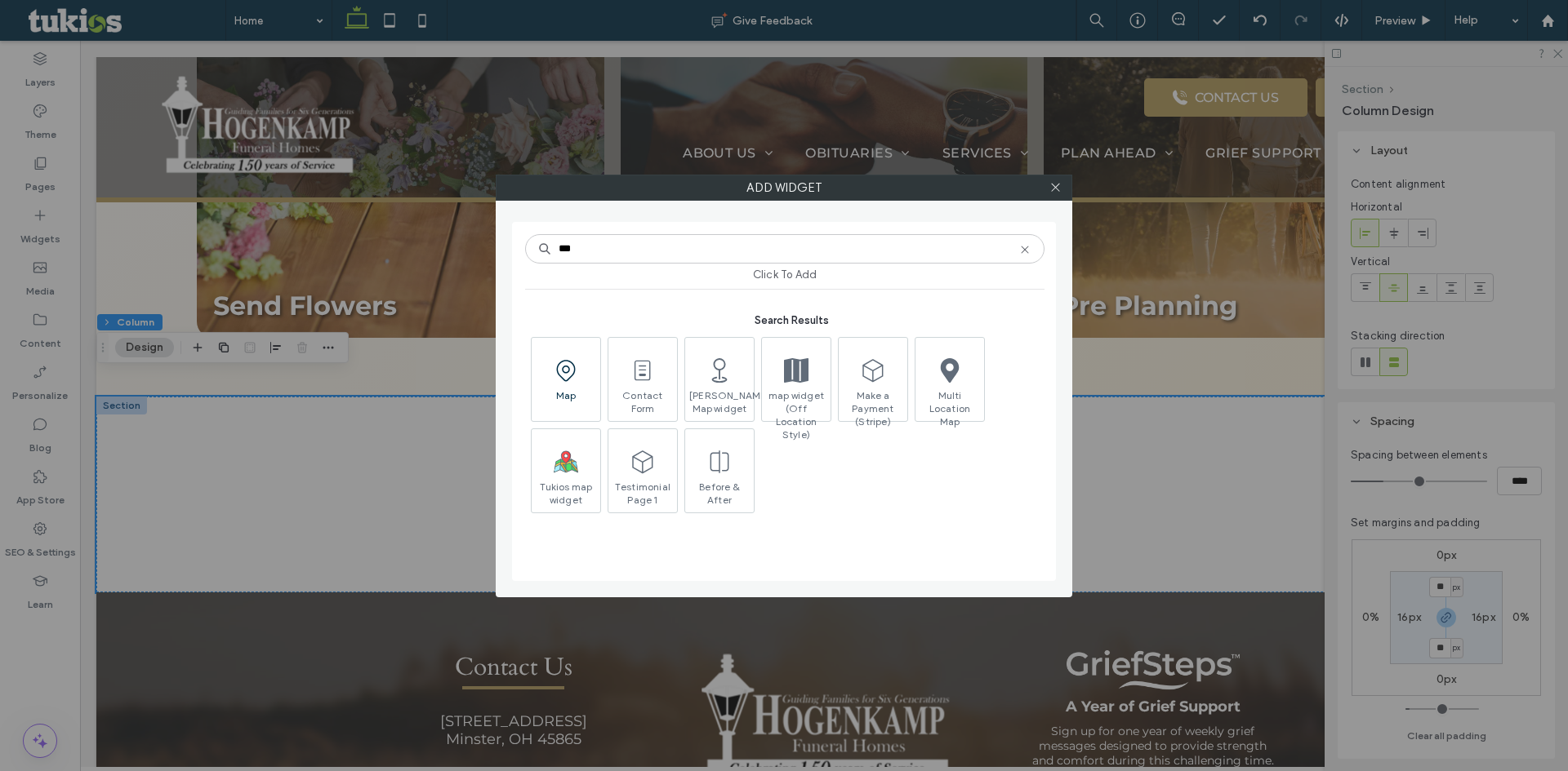
type input "***"
click at [569, 365] on icon at bounding box center [566, 370] width 26 height 26
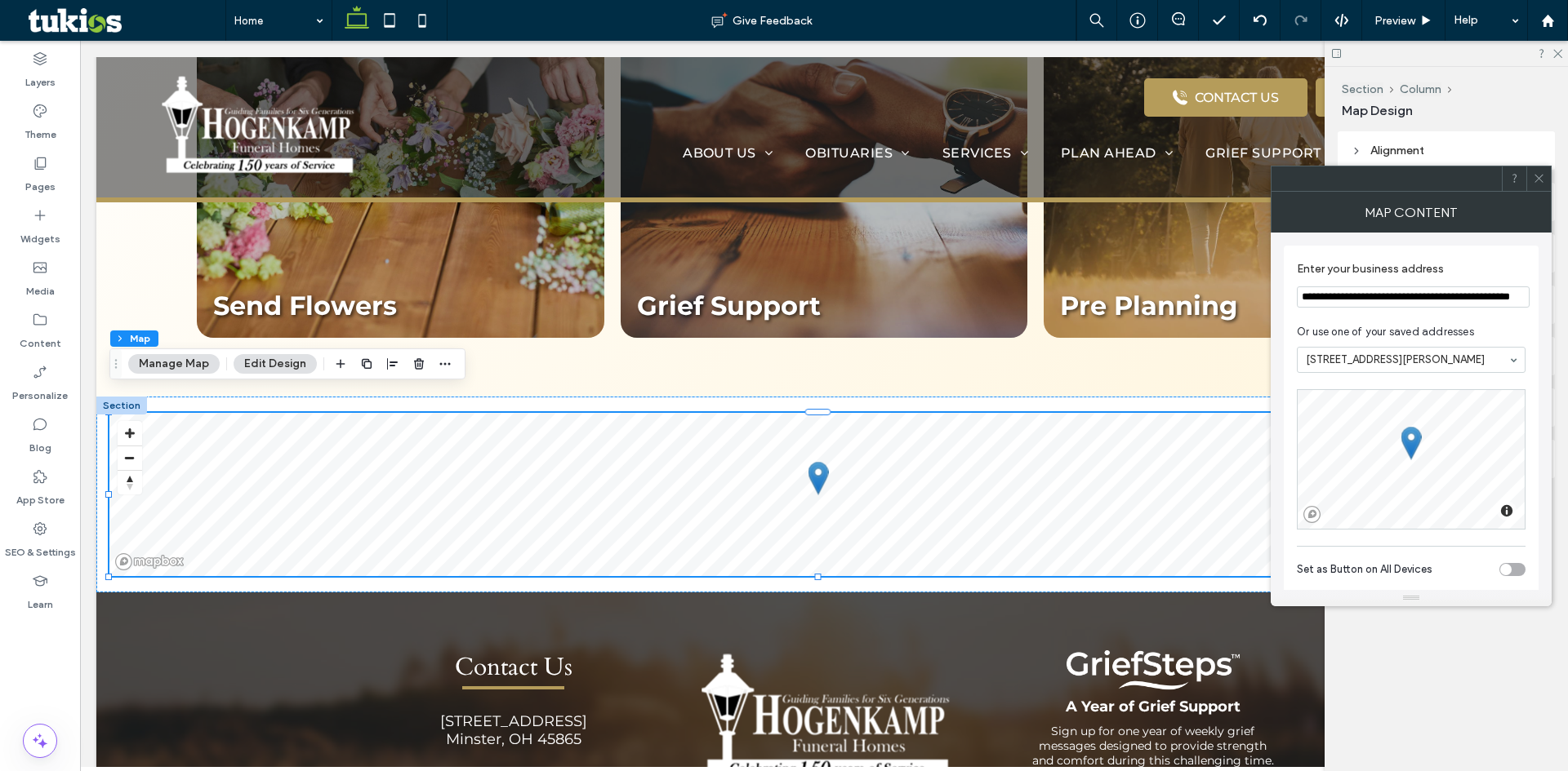
drag, startPoint x: 1534, startPoint y: 181, endPoint x: 1543, endPoint y: 157, distance: 25.6
click at [1534, 181] on icon at bounding box center [1538, 178] width 13 height 12
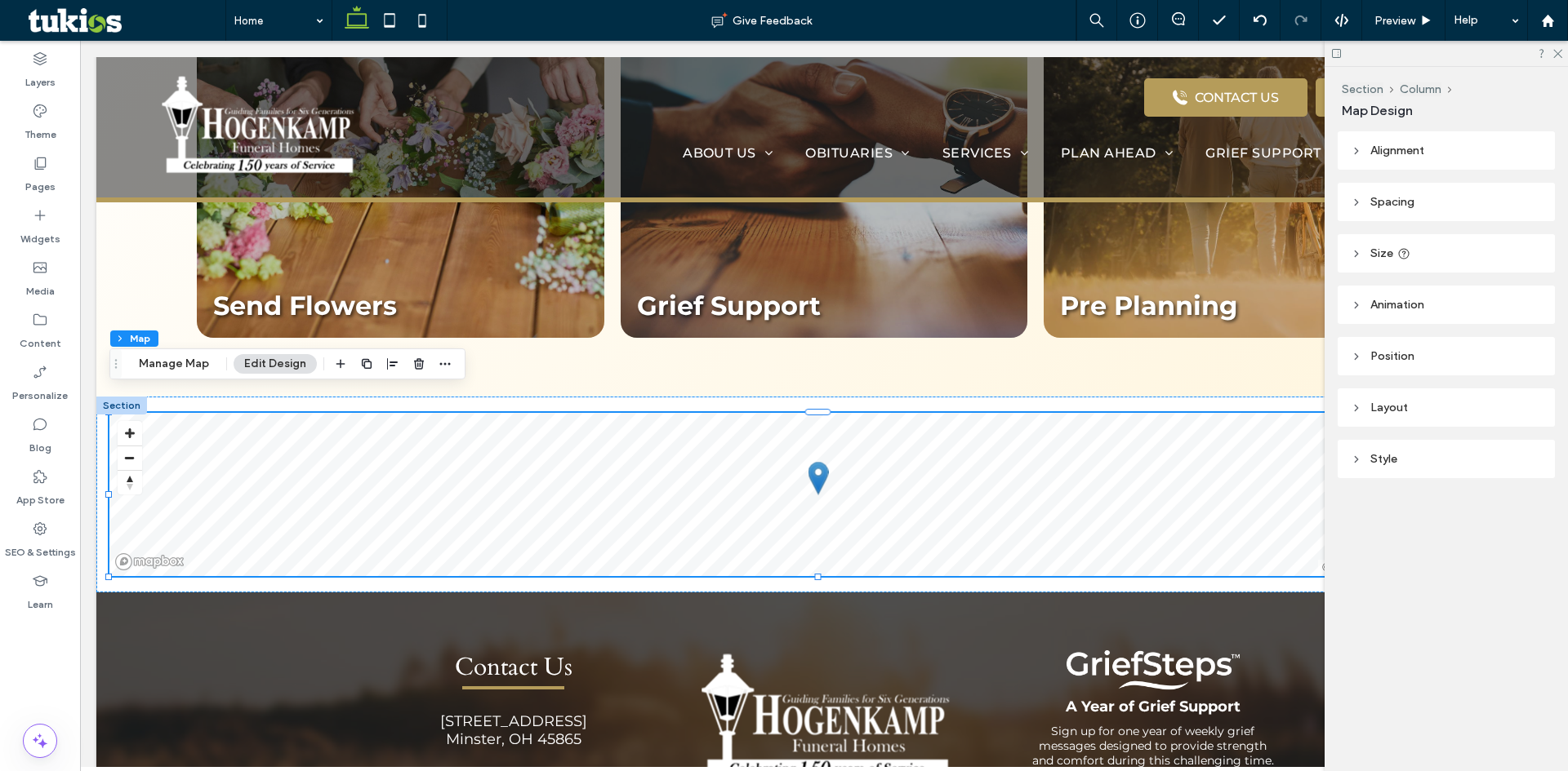
click at [1564, 53] on div at bounding box center [1446, 53] width 243 height 25
click at [38, 178] on label "Pages" at bounding box center [39, 183] width 30 height 23
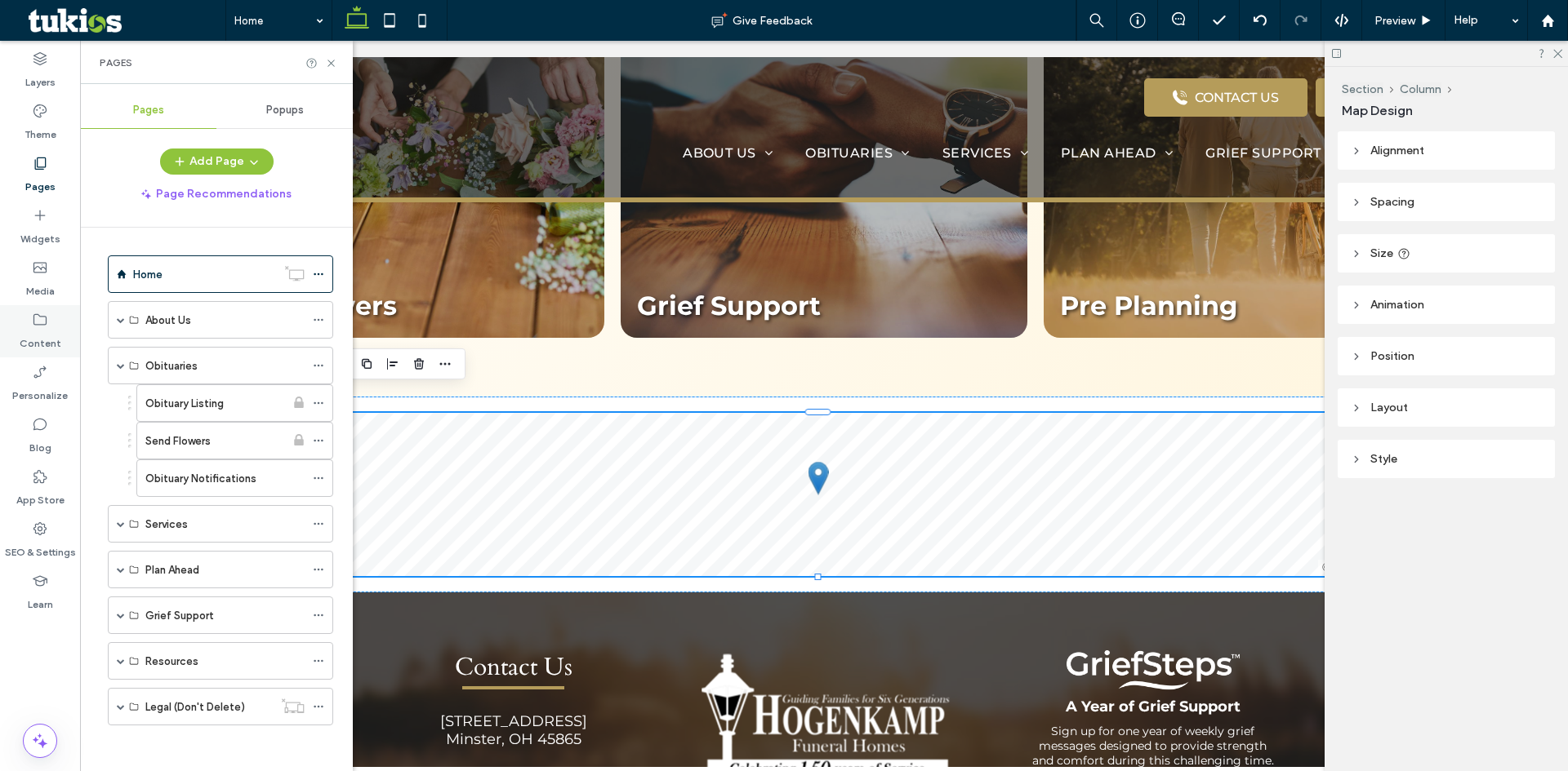
click at [38, 332] on label "Content" at bounding box center [39, 339] width 41 height 23
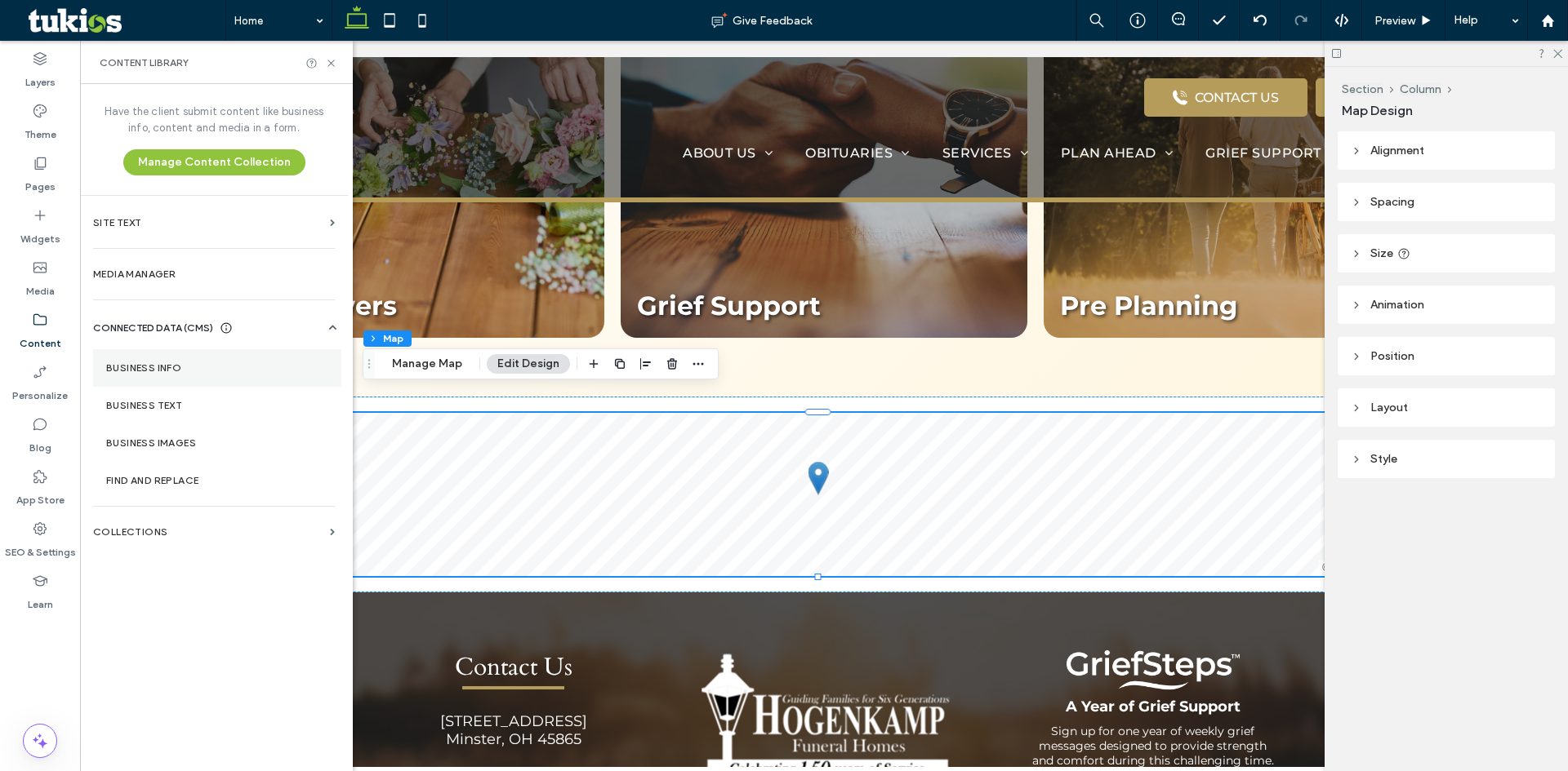
click at [148, 363] on label "Business Info" at bounding box center [216, 368] width 222 height 12
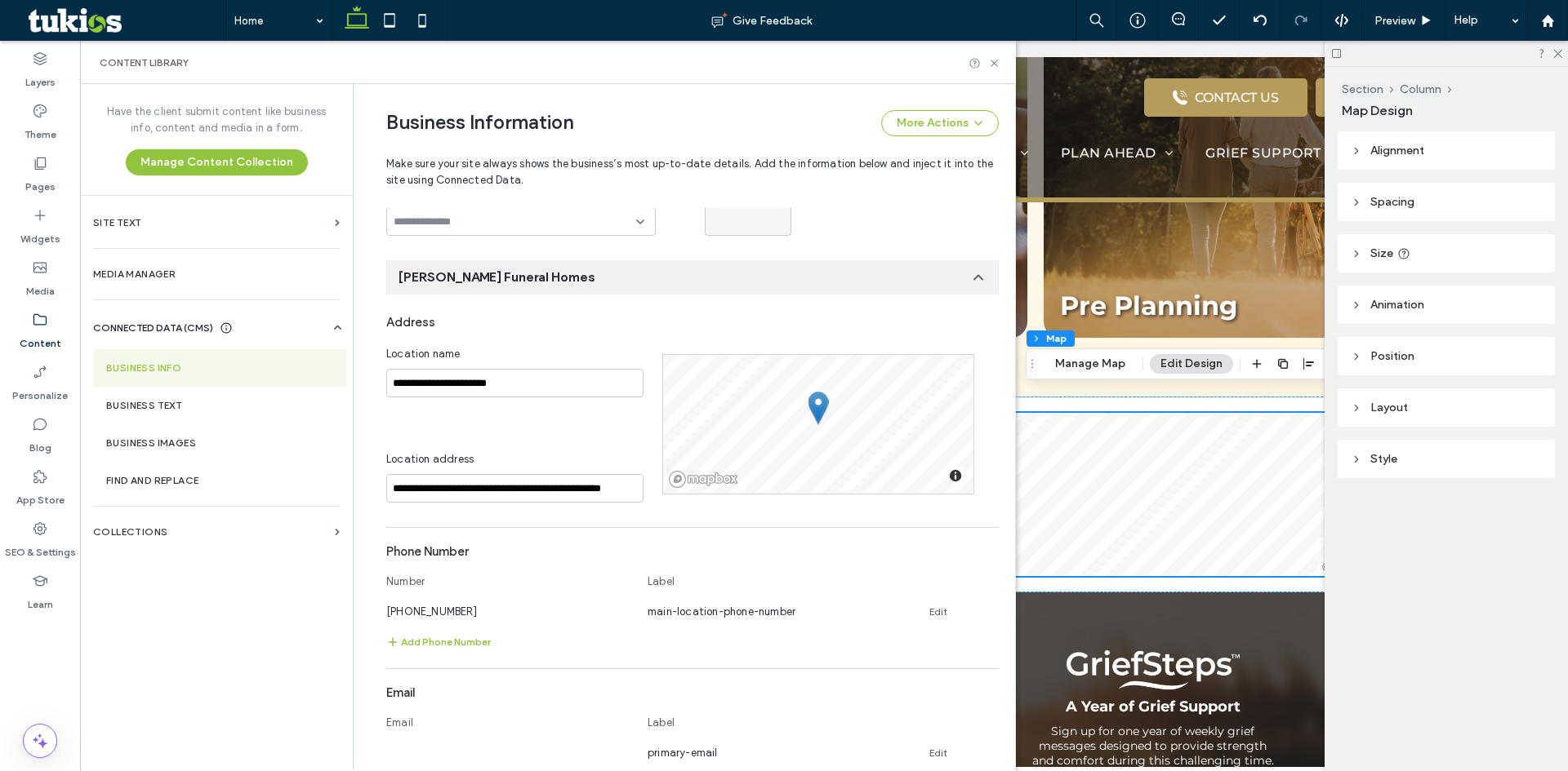
scroll to position [153, 0]
